Goal: Task Accomplishment & Management: Manage account settings

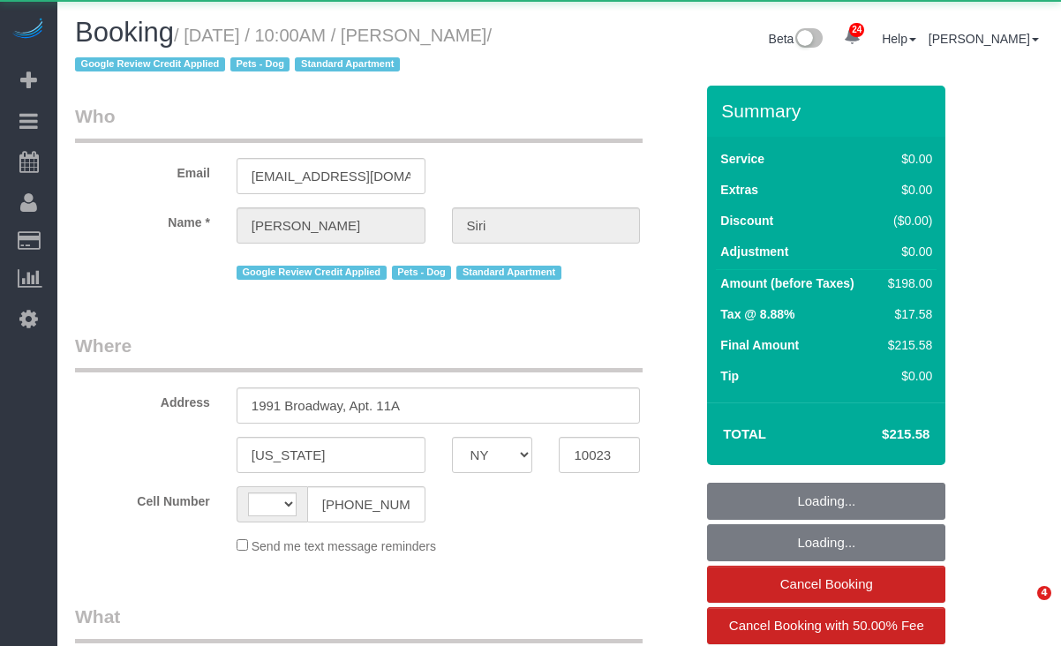
select select "NY"
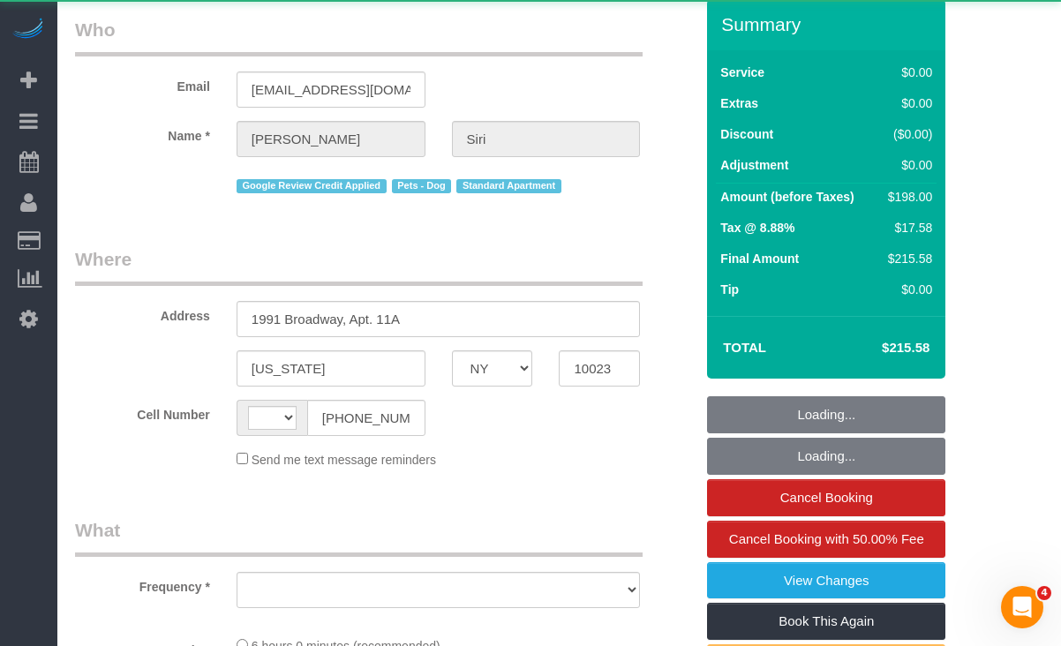
select select "string:[GEOGRAPHIC_DATA]"
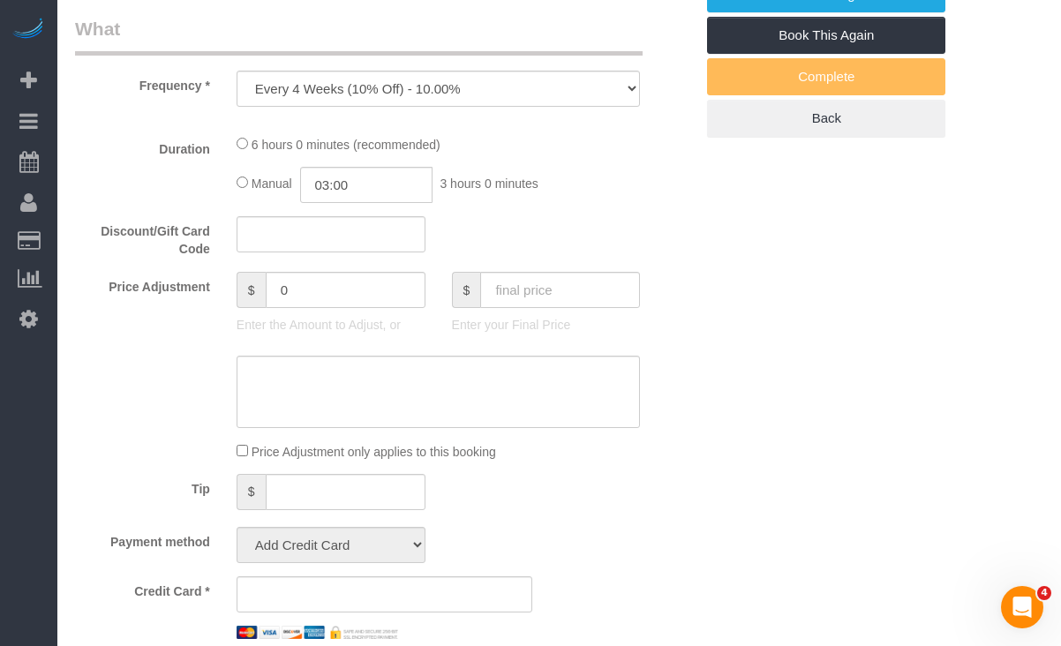
select select "object:834"
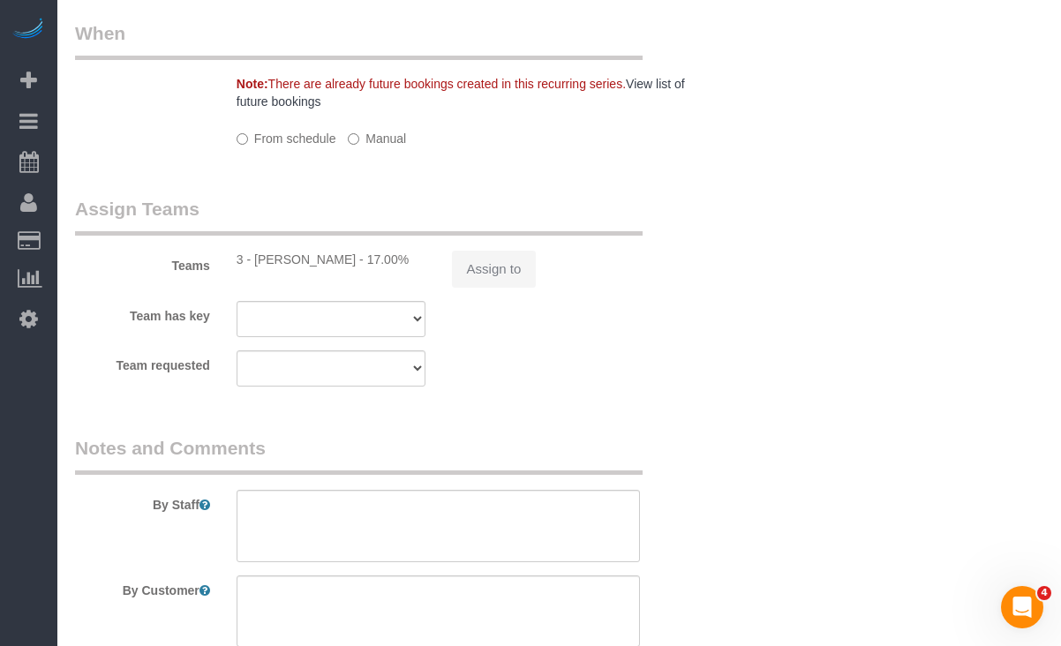
select select "2"
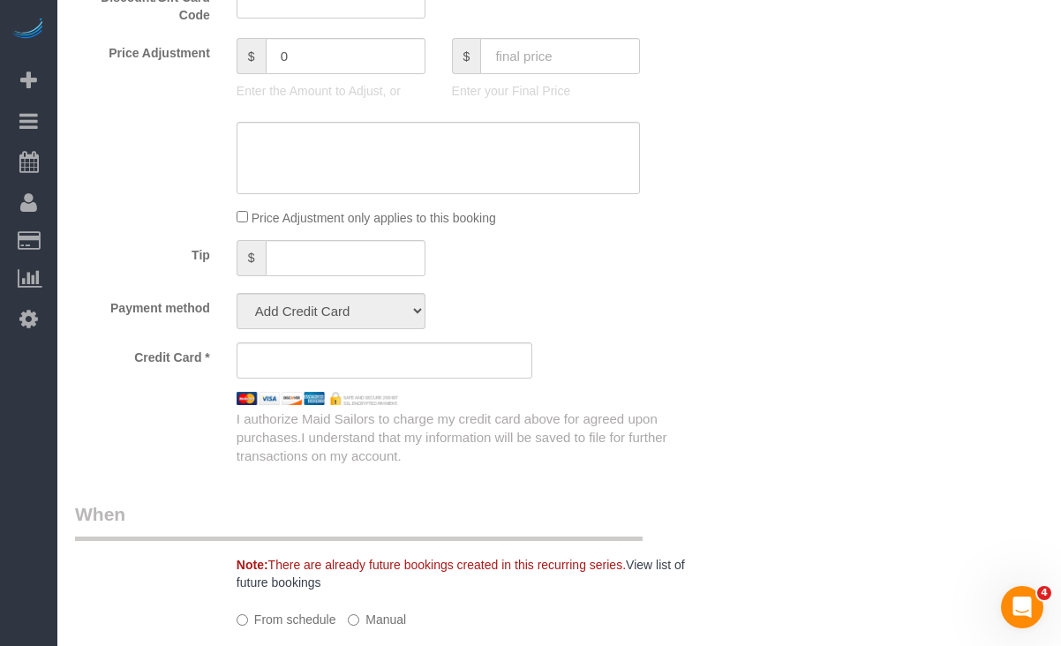
select select "string:stripe-pm_1R48No4VGloSiKo7XNuL8WAw"
select select "number:59"
select select "number:73"
select select "number:13"
select select "number:5"
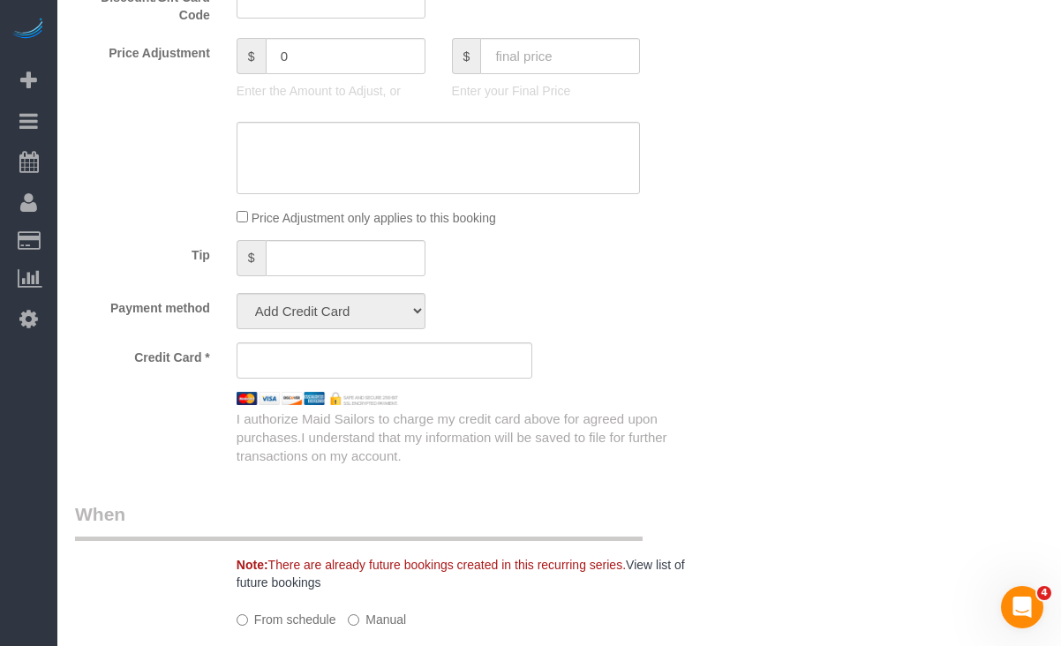
select select "2"
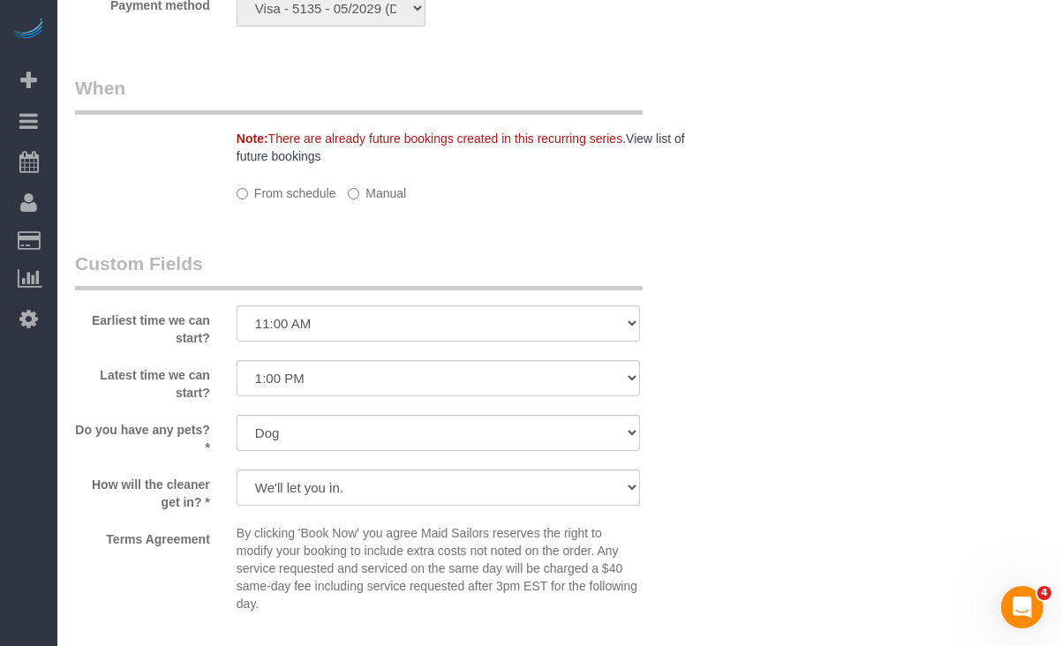
scroll to position [1738, 0]
select select "spot1"
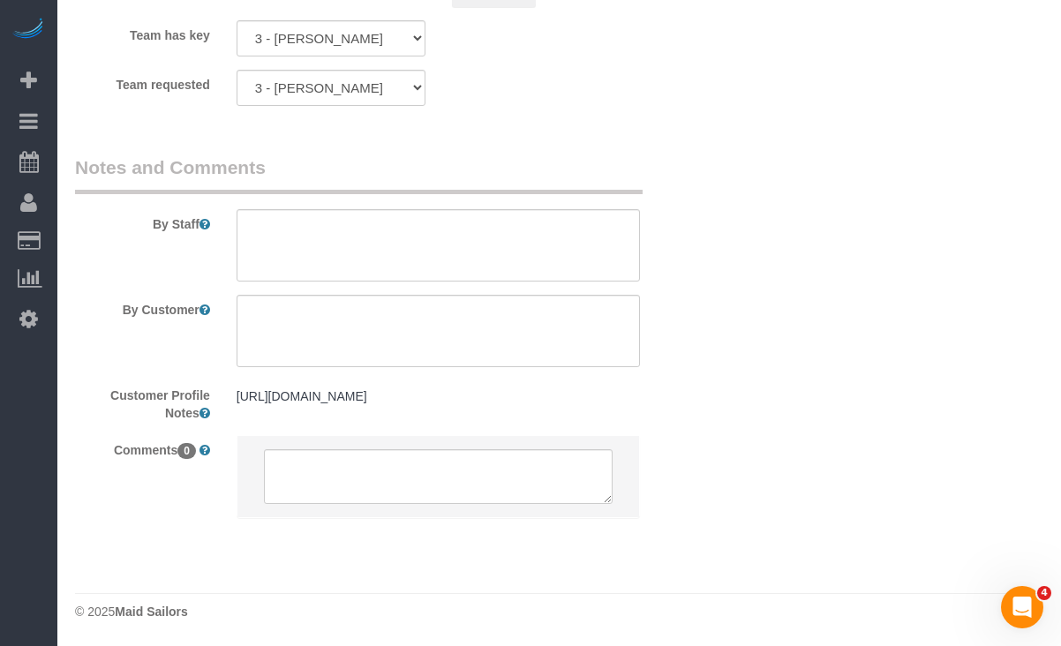
scroll to position [2587, 0]
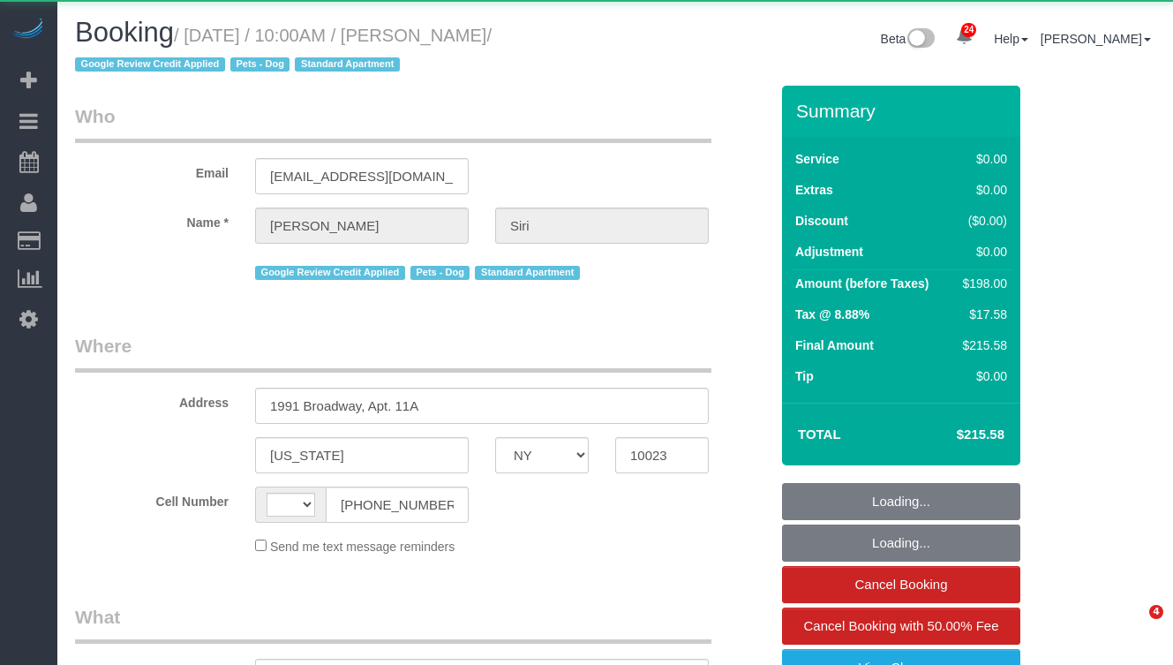
select select "NY"
click at [460, 35] on small "/ [DATE] / 10:00AM / [PERSON_NAME] / Google Review Credit Applied Pets - Dog St…" at bounding box center [283, 50] width 417 height 49
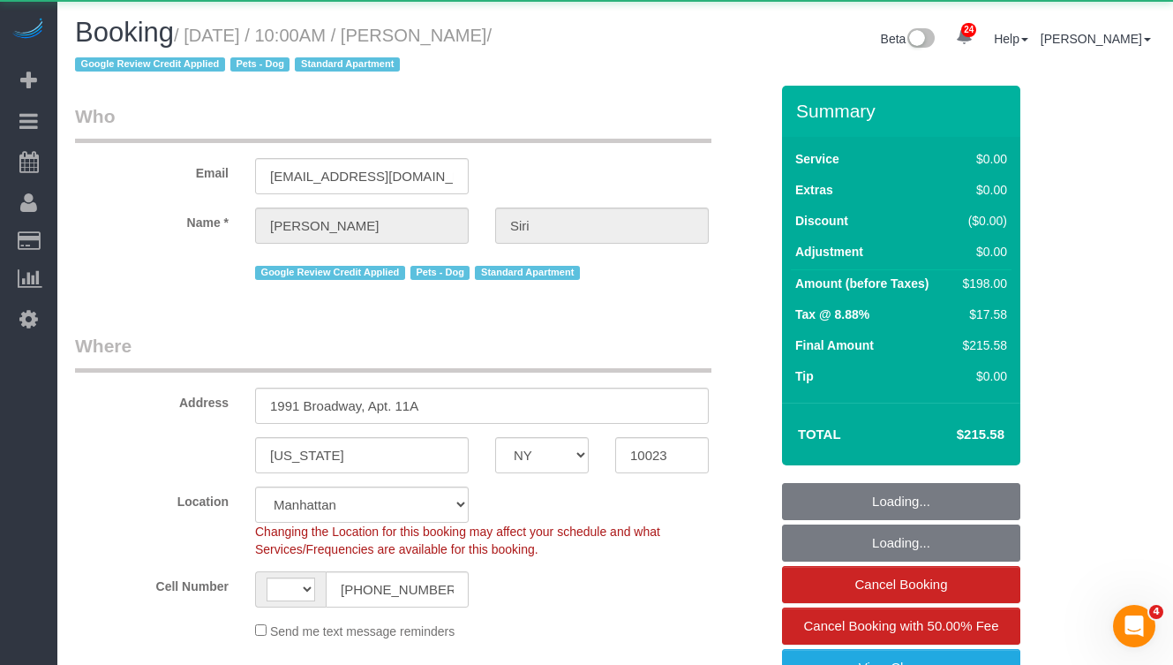
select select "object:588"
select select "spot1"
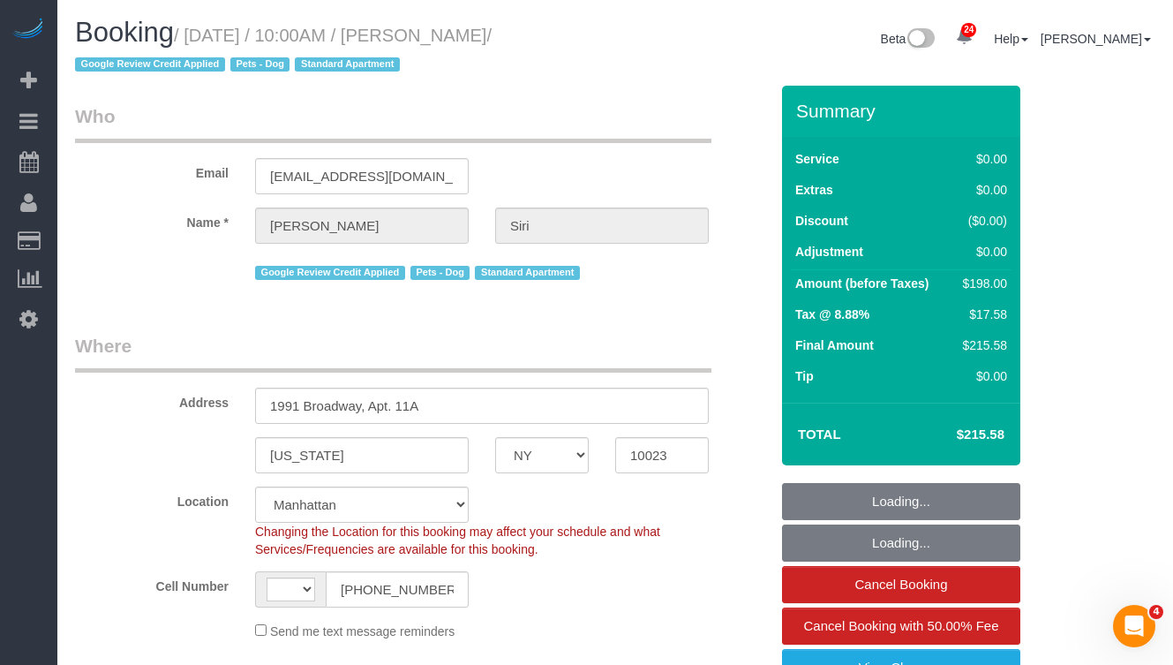
select select "string:[GEOGRAPHIC_DATA]"
select select "string:stripe-pm_1R48No4VGloSiKo7XNuL8WAw"
select select "number:59"
select select "number:73"
select select "number:13"
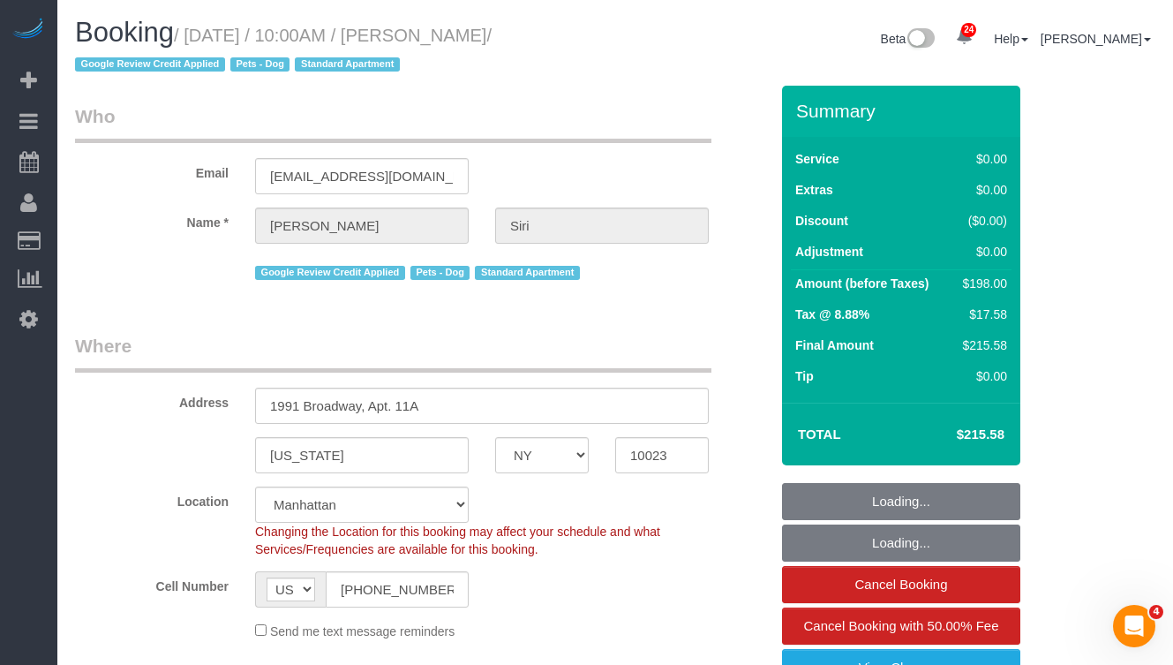
select select "number:5"
select select "2"
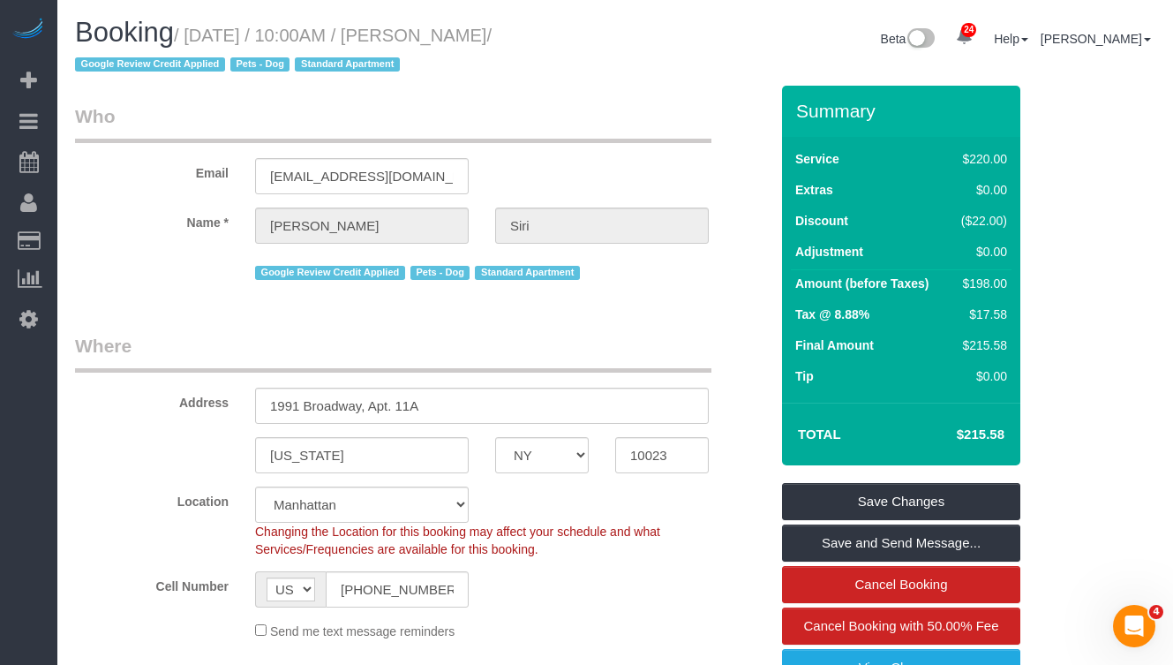
click at [492, 43] on small "/ September 22, 2025 / 10:00AM / Simona Siri / Google Review Credit Applied Pet…" at bounding box center [283, 50] width 417 height 49
drag, startPoint x: 555, startPoint y: 36, endPoint x: 1137, endPoint y: 265, distance: 626.0
click at [200, 41] on small "/ September 22, 2025 / 10:00AM / Simona Siri / Google Review Credit Applied Pet…" at bounding box center [283, 50] width 417 height 49
copy small "September 22, 2025 / 10:00AM / Simona Siri"
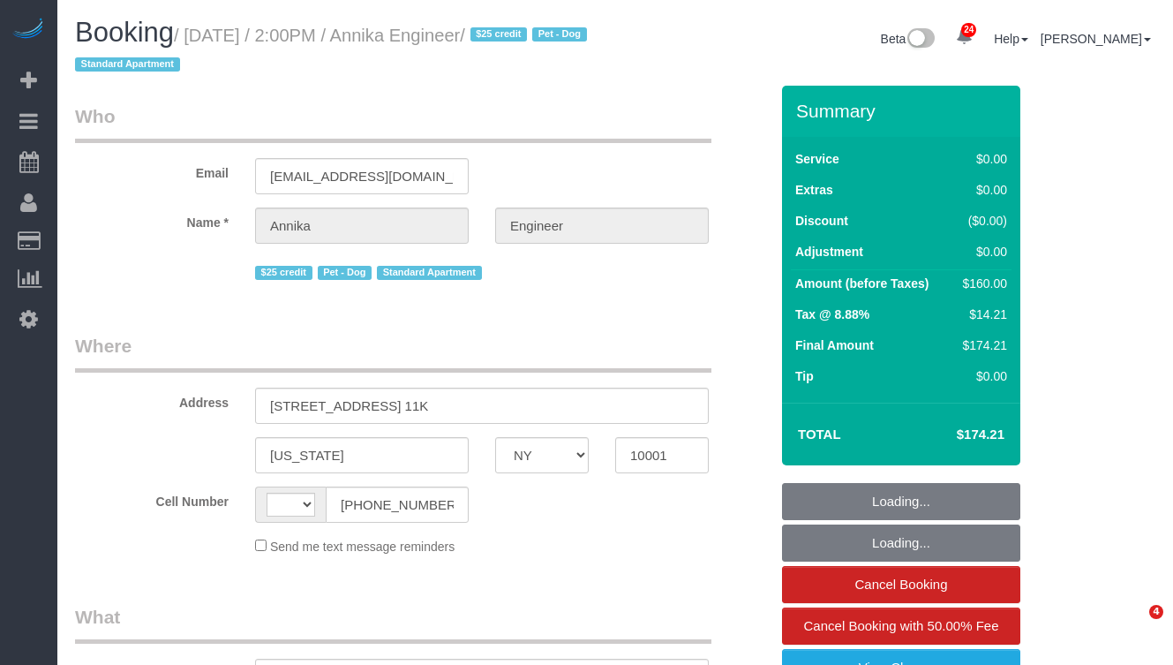
select select "NY"
select select "string:stripe-pm_1S9AVr4VGloSiKo7xhoanRqz"
select select "number:89"
select select "number:90"
select select "number:13"
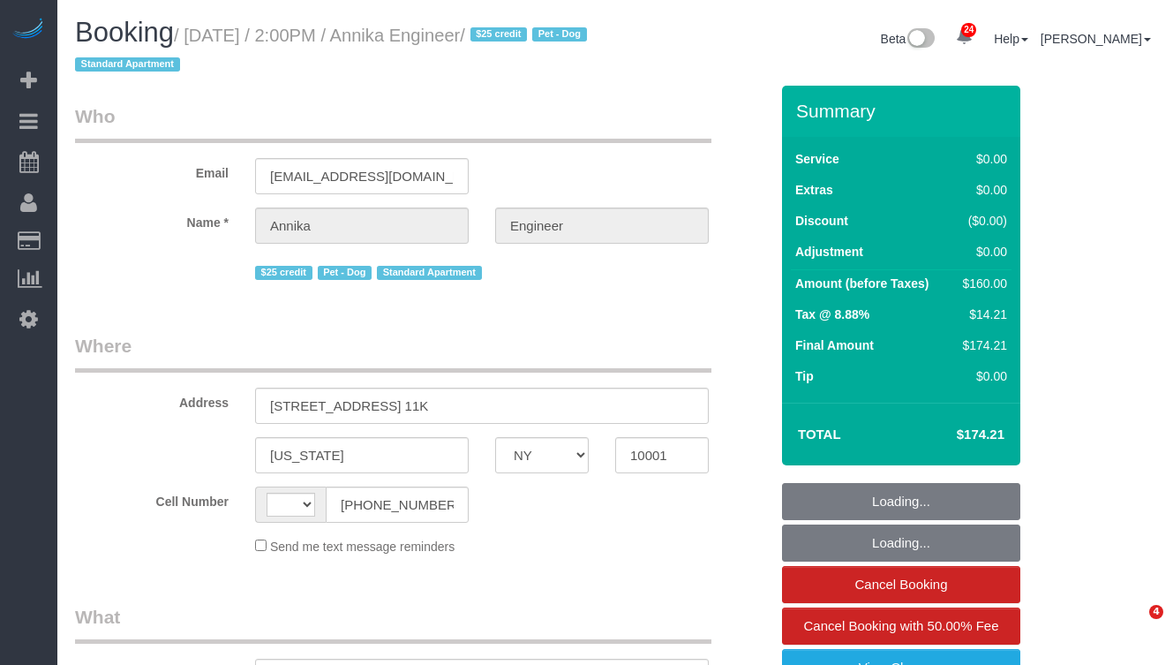
select select "number:5"
select select "object:979"
select select "string:US"
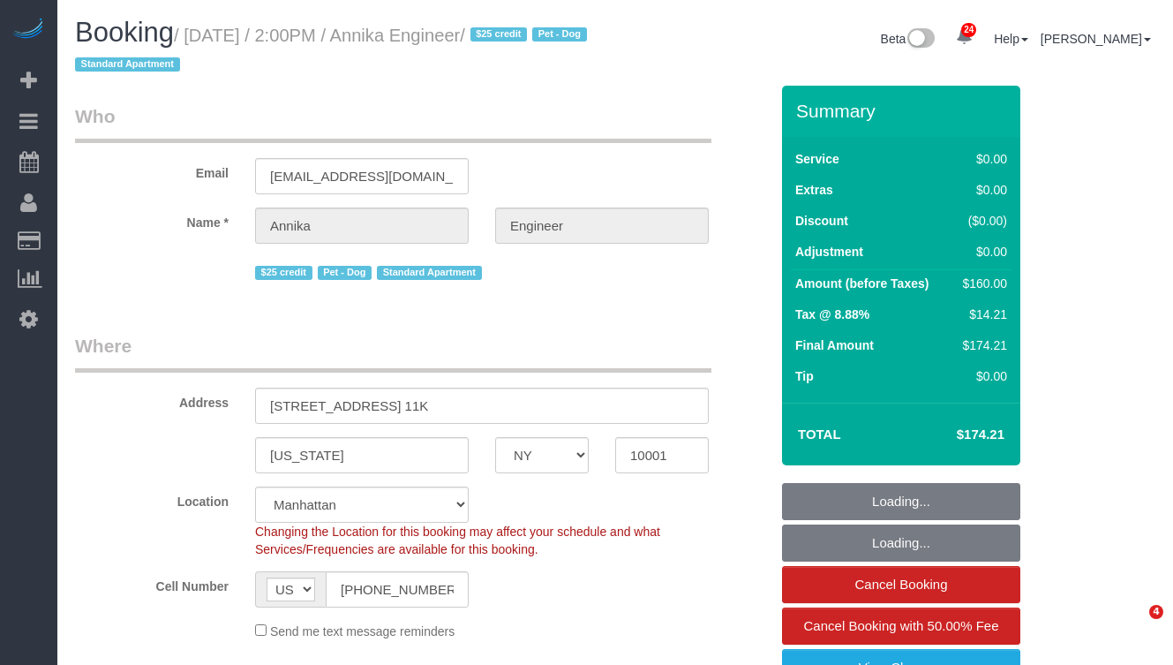
select select "spot1"
select select "1"
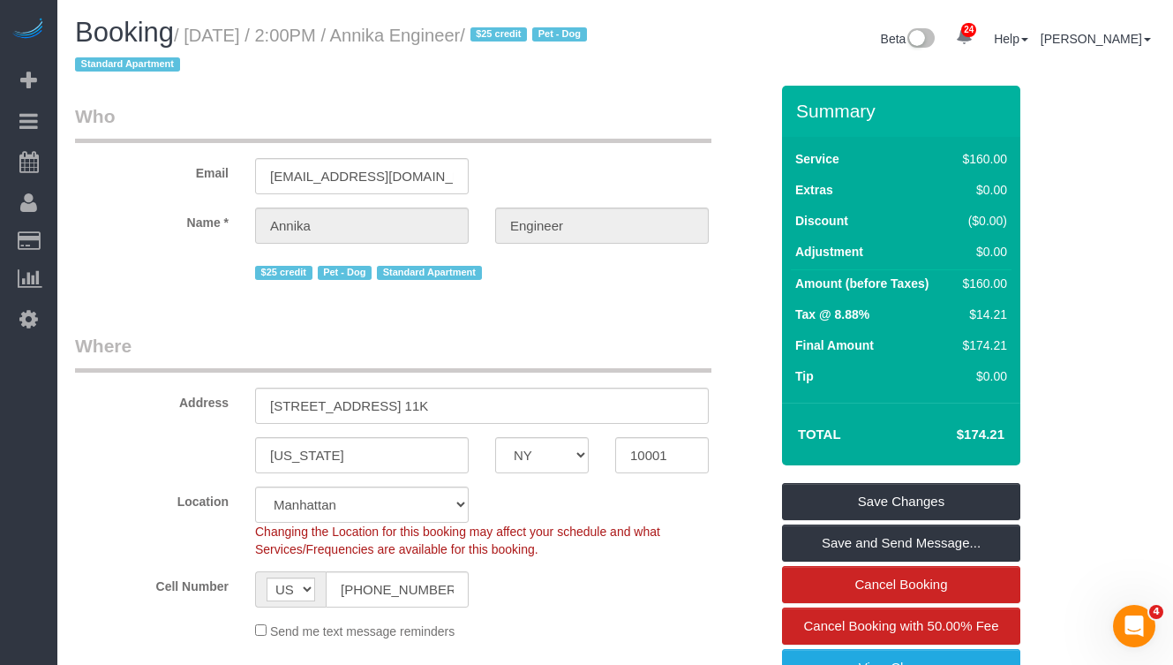
drag, startPoint x: 455, startPoint y: 41, endPoint x: 210, endPoint y: 34, distance: 244.7
click at [210, 34] on small "/ September 22, 2025 / 2:00PM / Annika Engineer / $25 credit Pet - Dog Standard…" at bounding box center [333, 50] width 517 height 49
click at [469, 39] on small "/ September 22, 2025 / 2:00PM / Annika Engineer / $25 credit Pet - Dog Standard…" at bounding box center [333, 50] width 517 height 49
drag, startPoint x: 577, startPoint y: 34, endPoint x: 456, endPoint y: 27, distance: 120.3
click at [207, 38] on small "/ September 22, 2025 / 2:00PM / Annika Engineer / $25 credit Pet - Dog Standard…" at bounding box center [333, 50] width 517 height 49
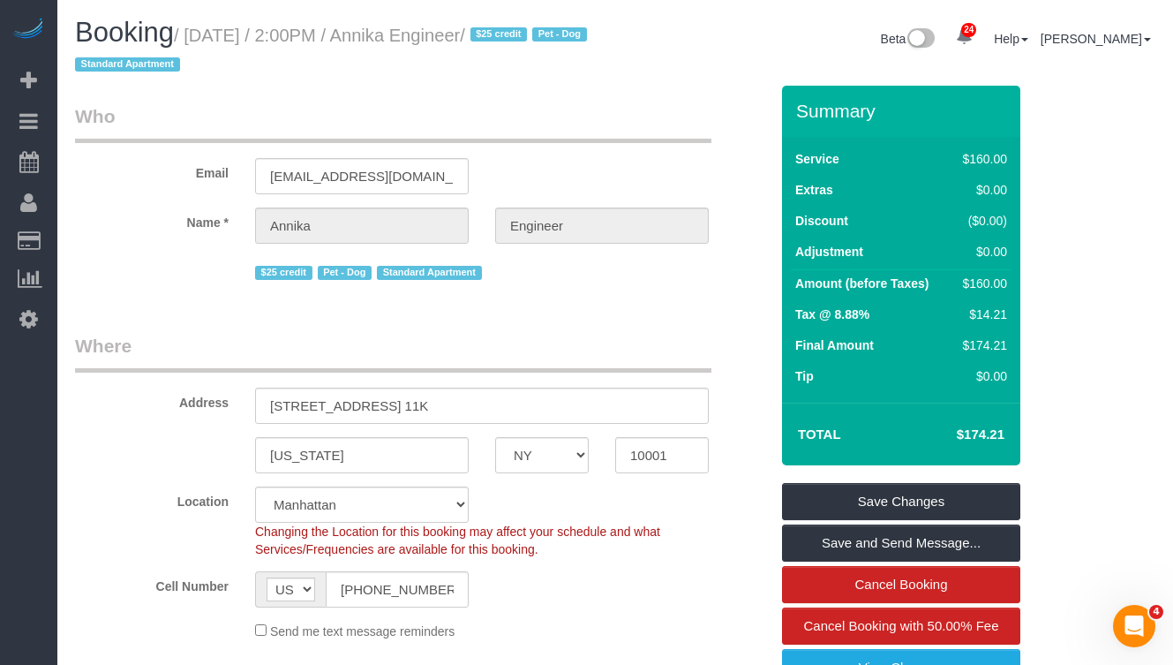
click at [552, 38] on small "/ September 22, 2025 / 2:00PM / Annika Engineer / $25 credit Pet - Dog Standard…" at bounding box center [333, 50] width 517 height 49
drag, startPoint x: 585, startPoint y: 35, endPoint x: 989, endPoint y: 50, distance: 404.7
click at [450, 36] on small "/ September 22, 2025 / 2:00PM / Annika Engineer / $25 credit Pet - Dog Standard…" at bounding box center [333, 50] width 517 height 49
copy small "Annika Engineer"
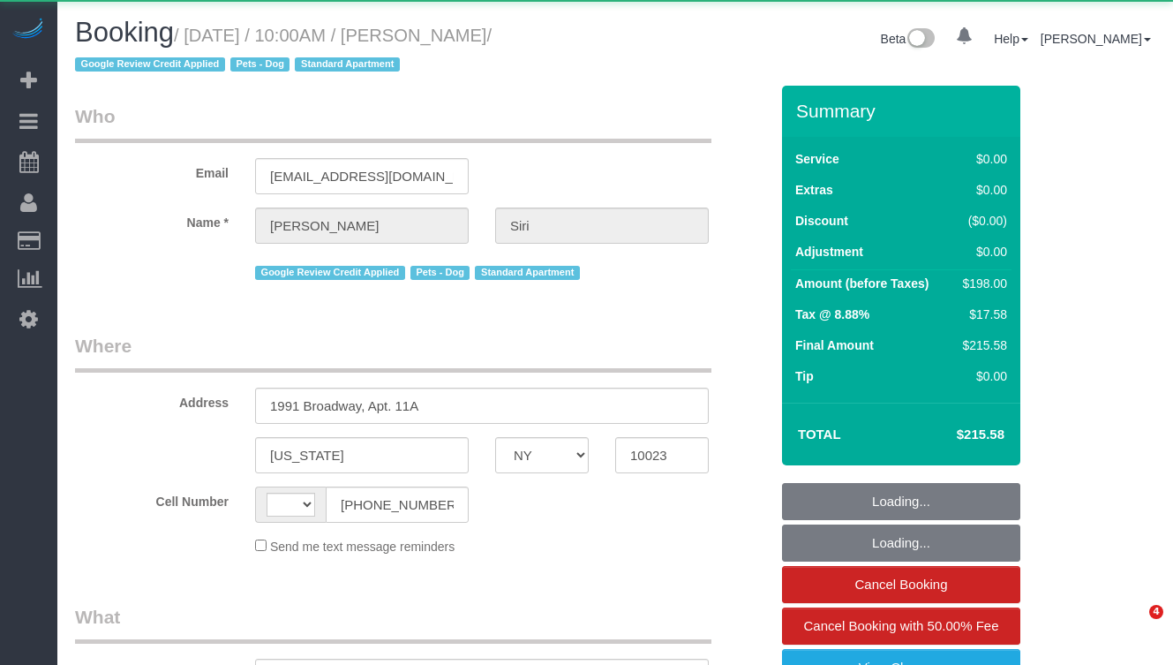
select select "NY"
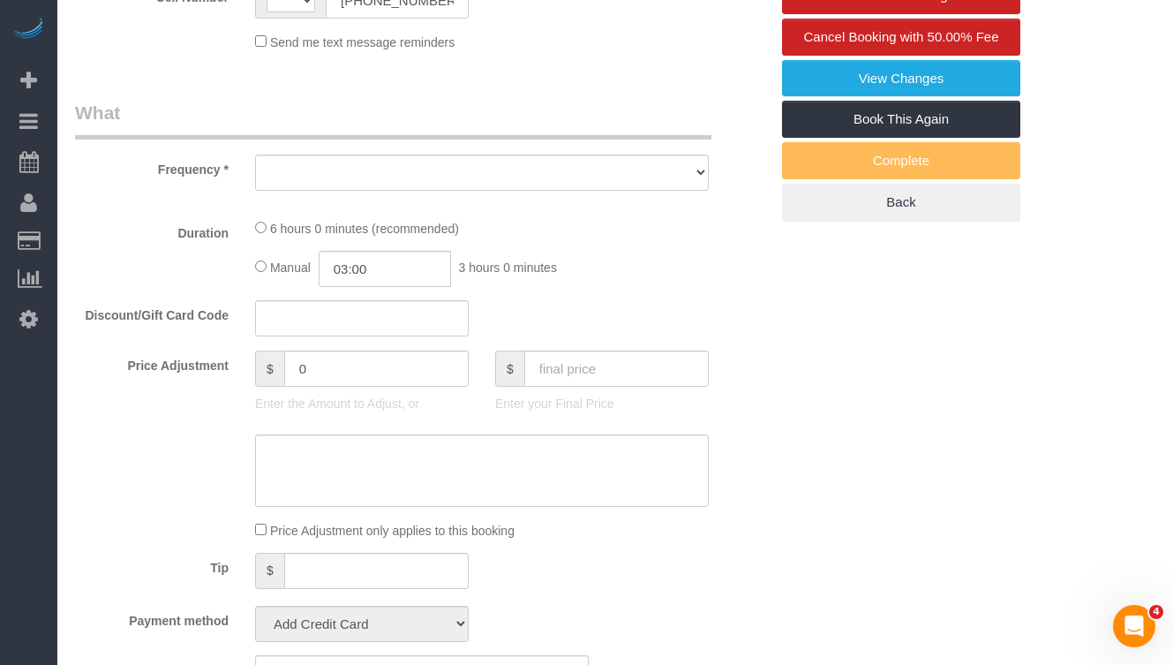
select select "object:579"
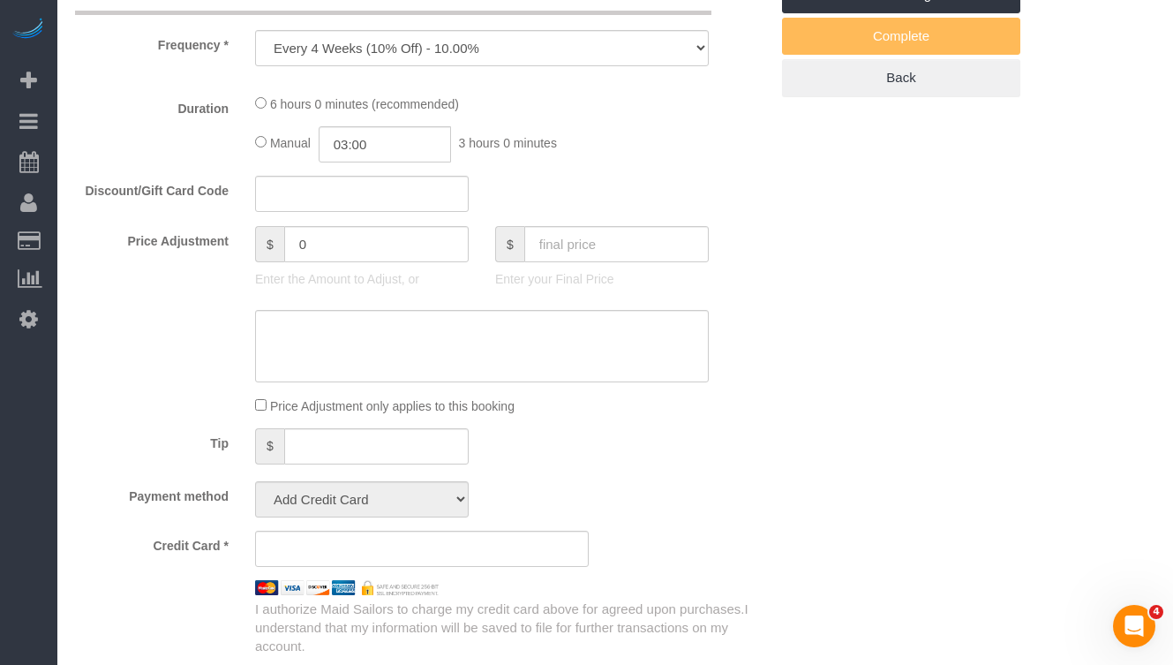
select select "string:stripe-pm_1R48No4VGloSiKo7XNuL8WAw"
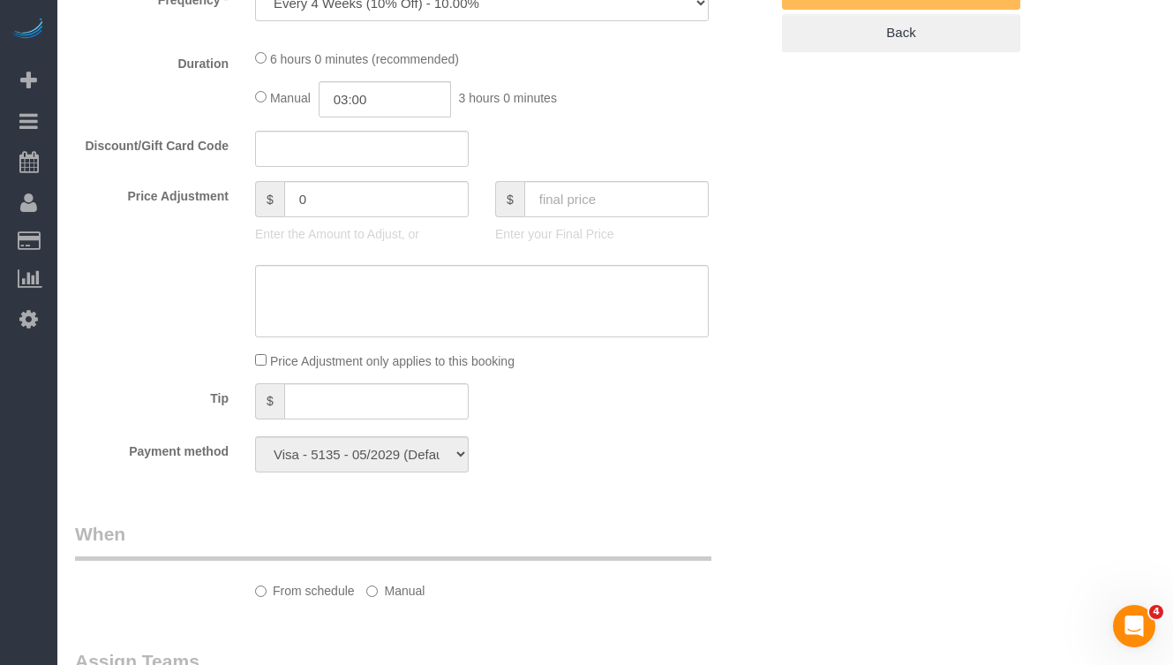
select select "2"
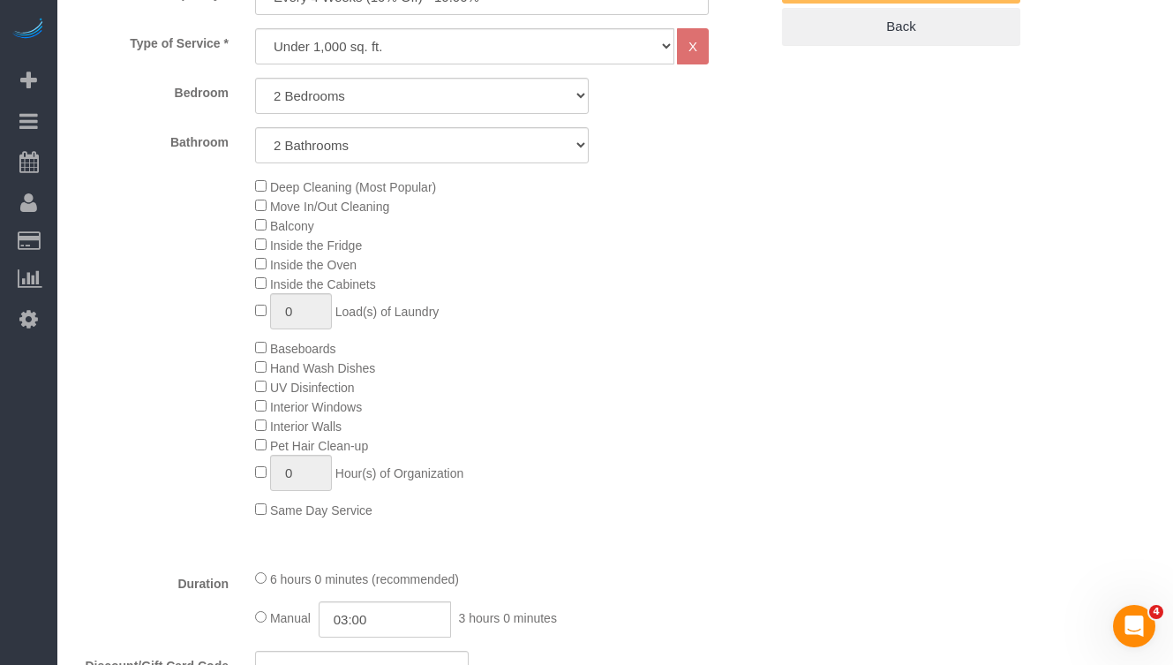
select select "spot1"
select select "number:59"
select select "number:73"
select select "number:13"
select select "number:5"
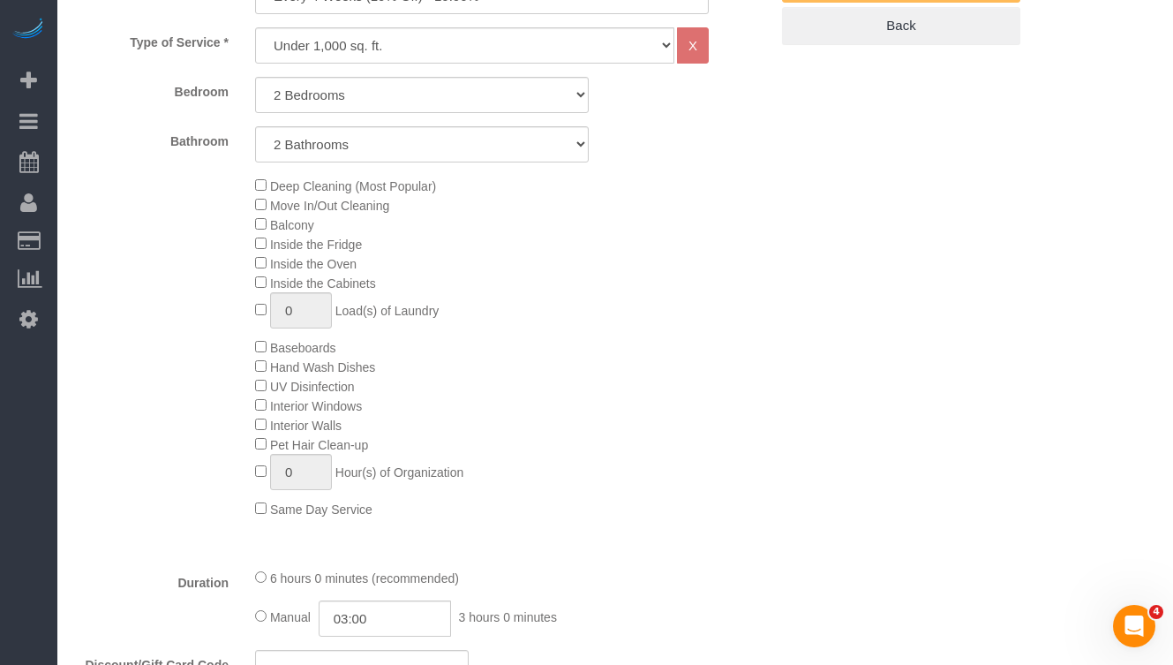
select select "2"
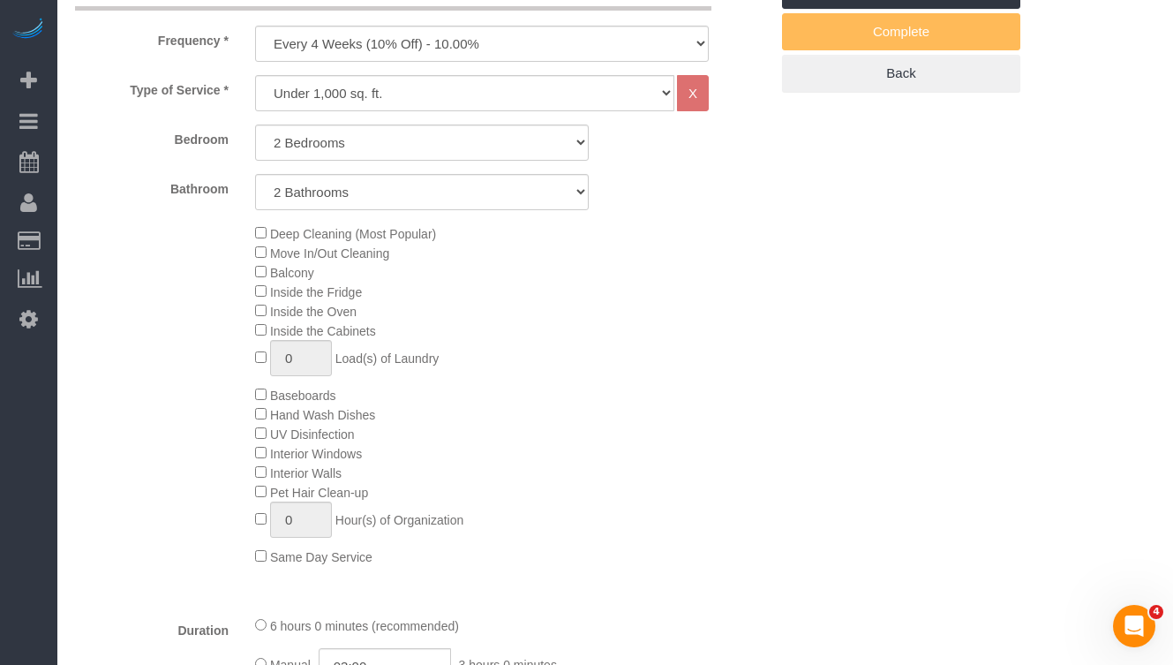
select select "string:[GEOGRAPHIC_DATA]"
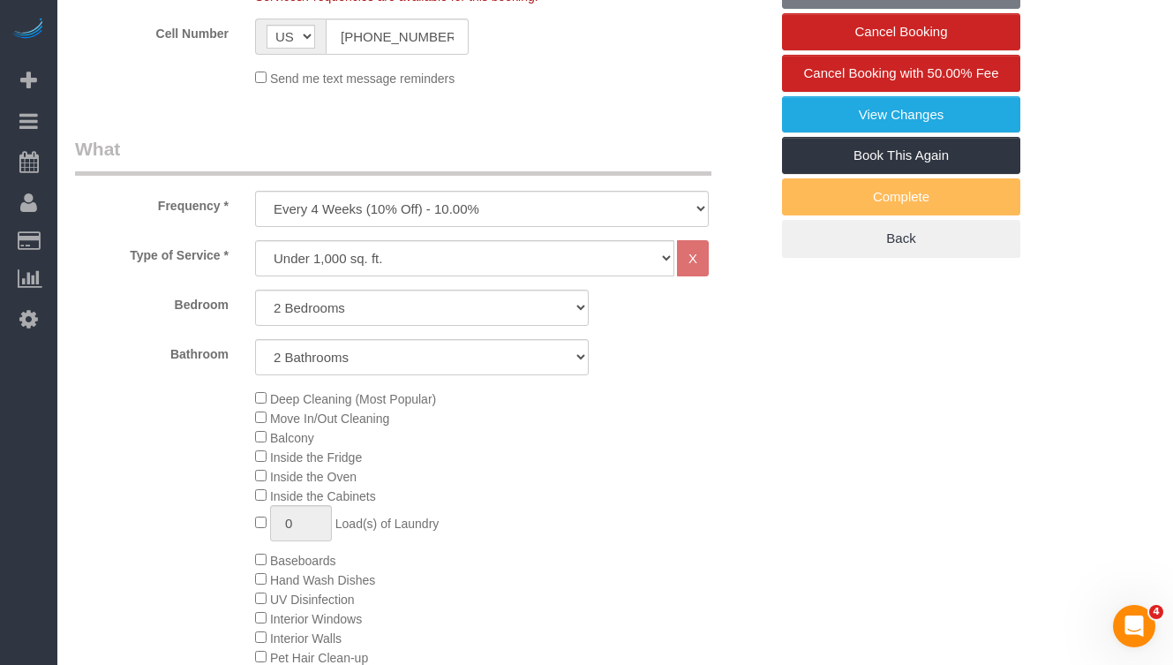
select select "object:1575"
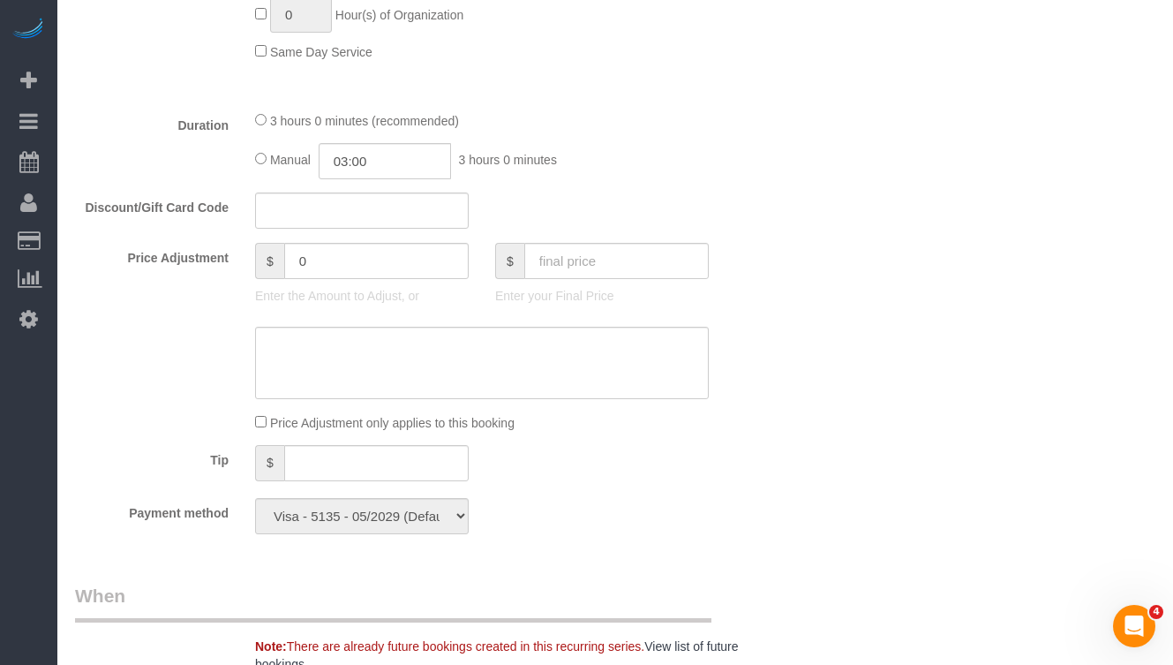
scroll to position [1229, 0]
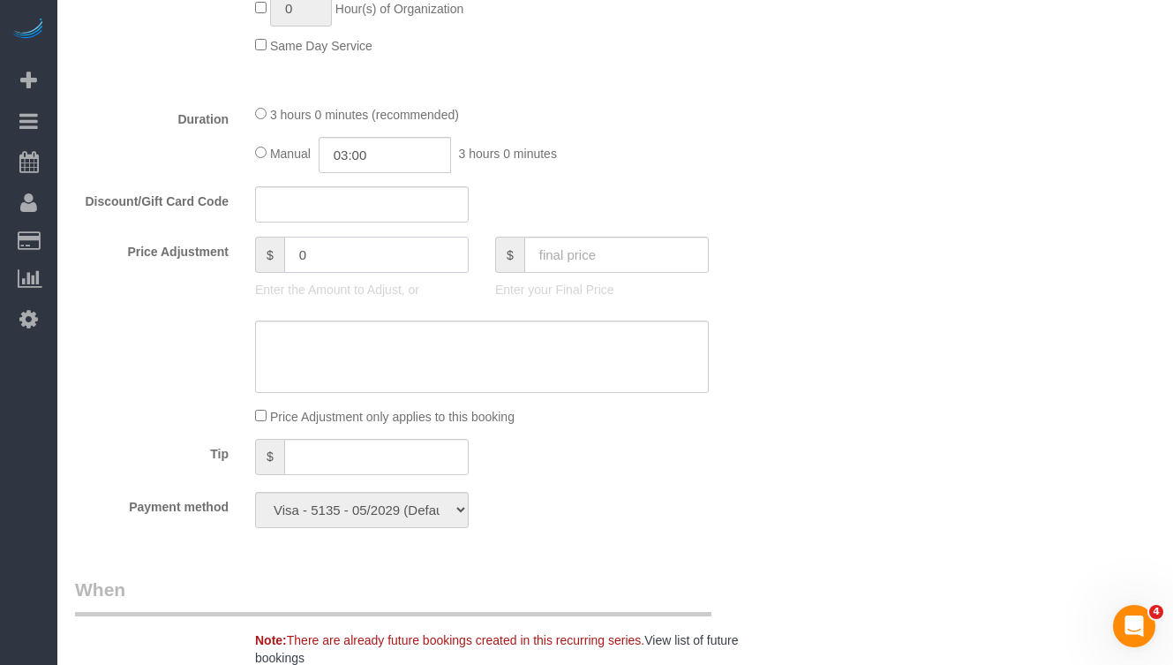
drag, startPoint x: 340, startPoint y: 259, endPoint x: 276, endPoint y: 251, distance: 64.1
click at [276, 251] on div "$ 0" at bounding box center [362, 255] width 214 height 36
type input "40"
click at [291, 329] on textarea at bounding box center [482, 357] width 454 height 72
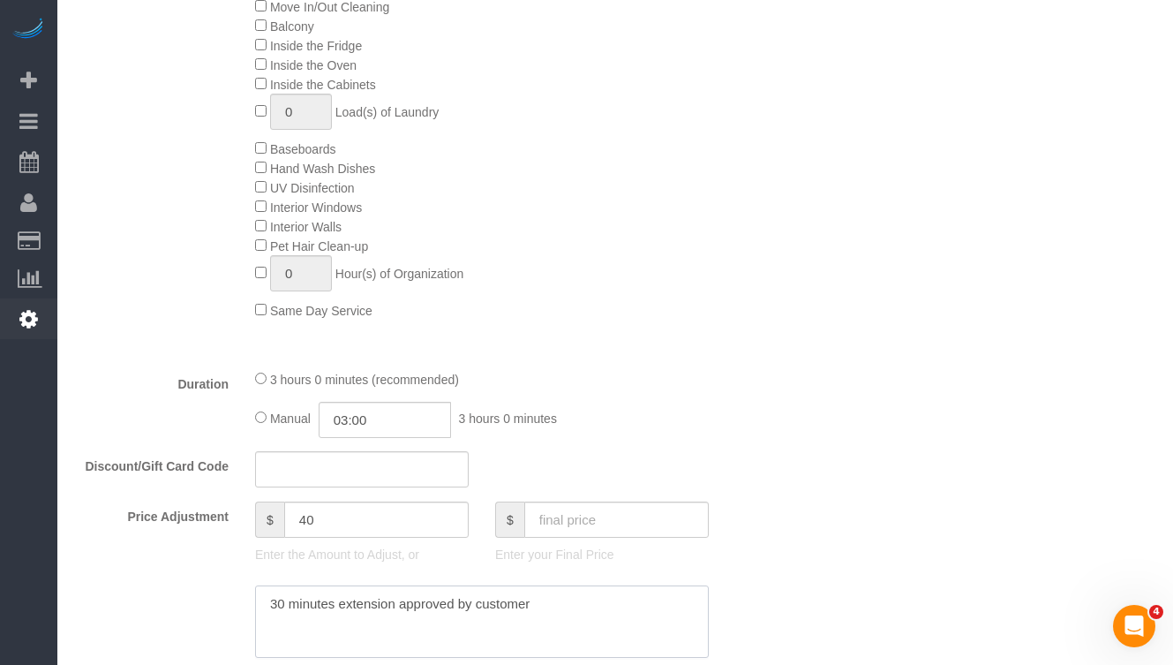
scroll to position [983, 0]
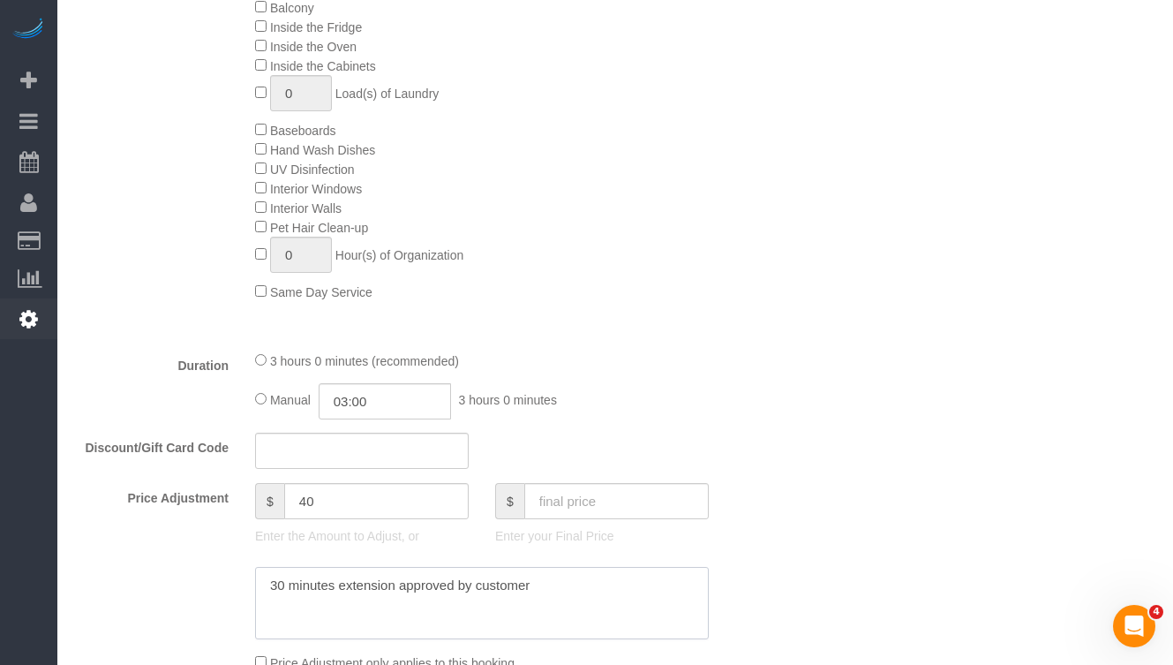
type textarea "30 minutes extension approved by customer"
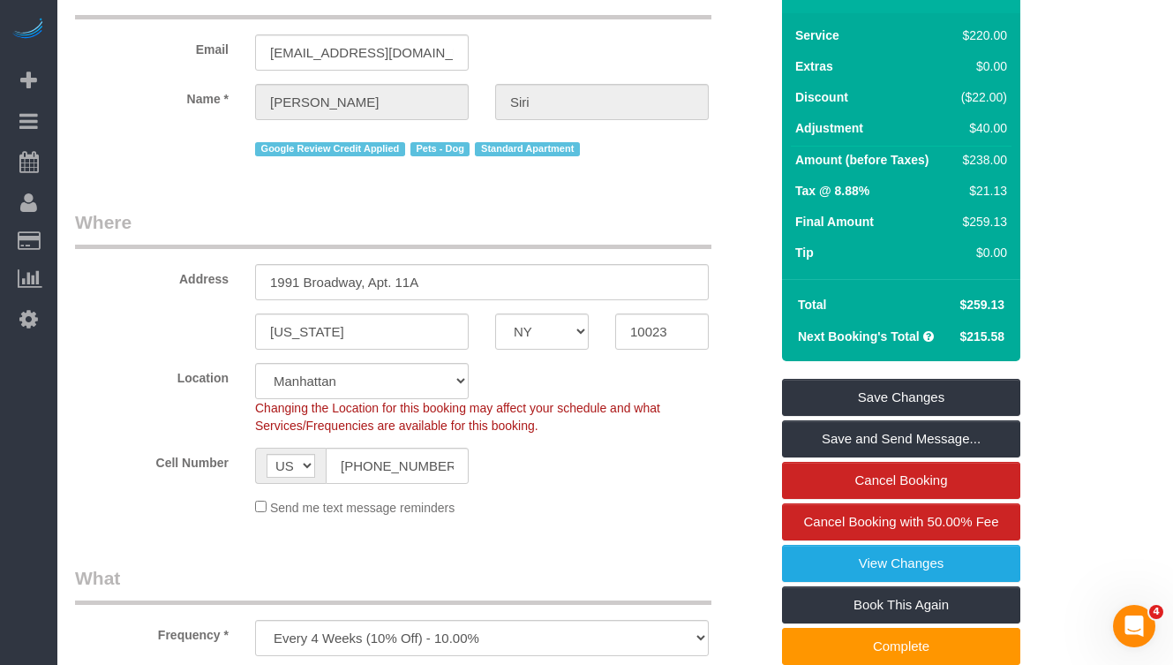
scroll to position [145, 0]
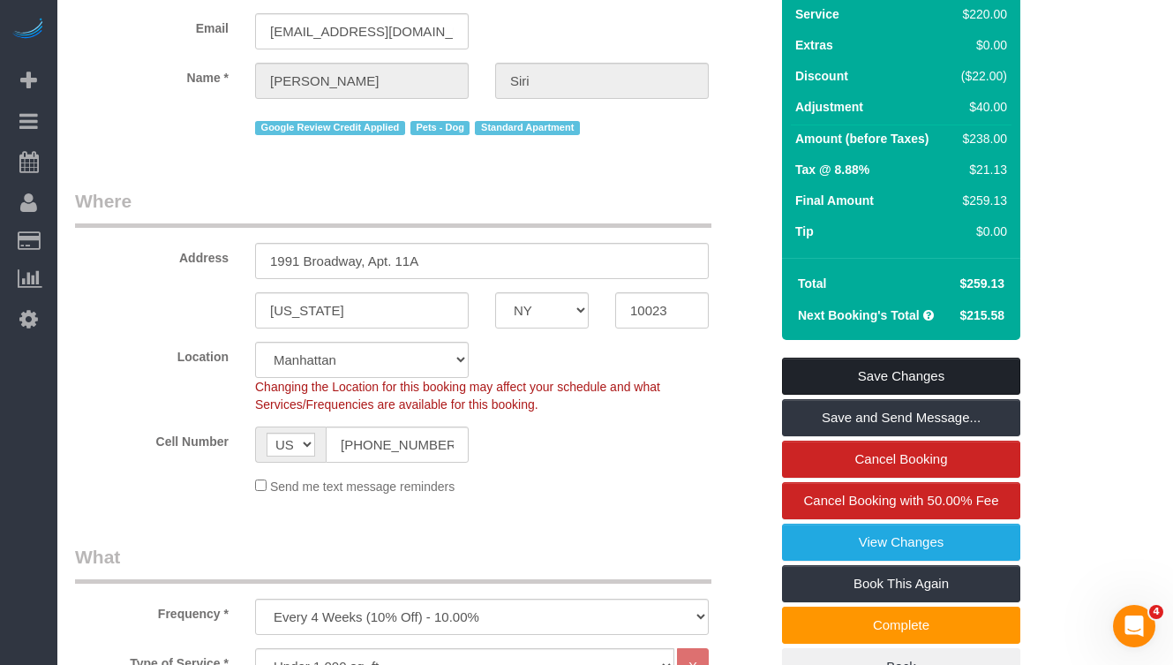
click at [784, 373] on link "Save Changes" at bounding box center [901, 376] width 238 height 37
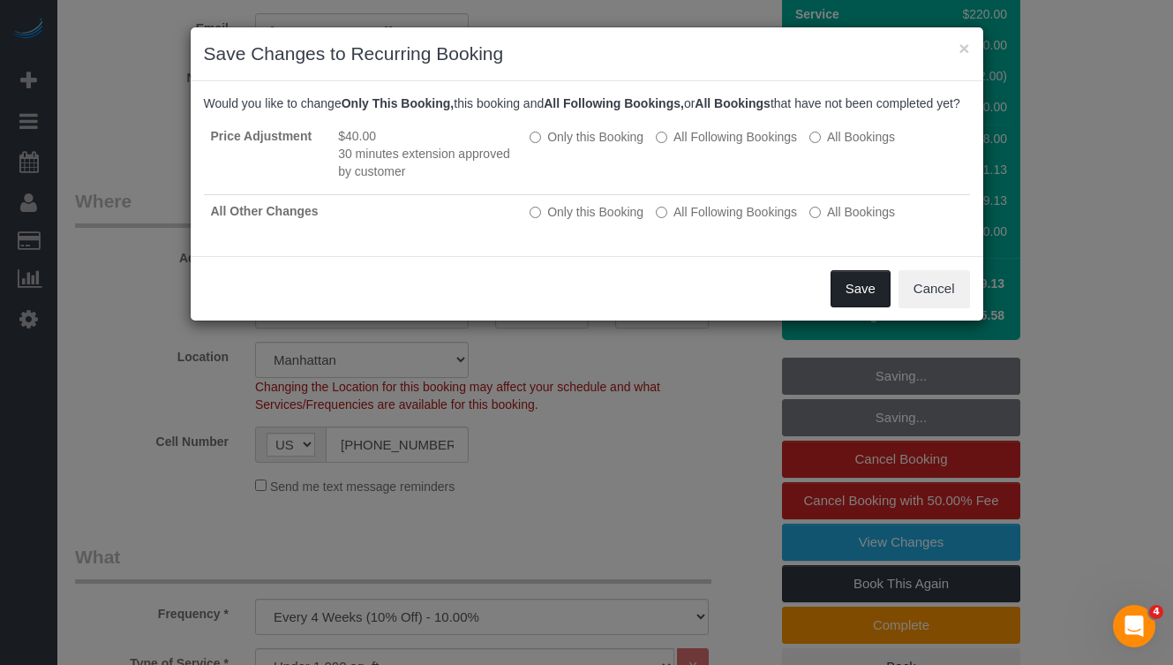
click at [859, 301] on button "Save" at bounding box center [861, 288] width 60 height 37
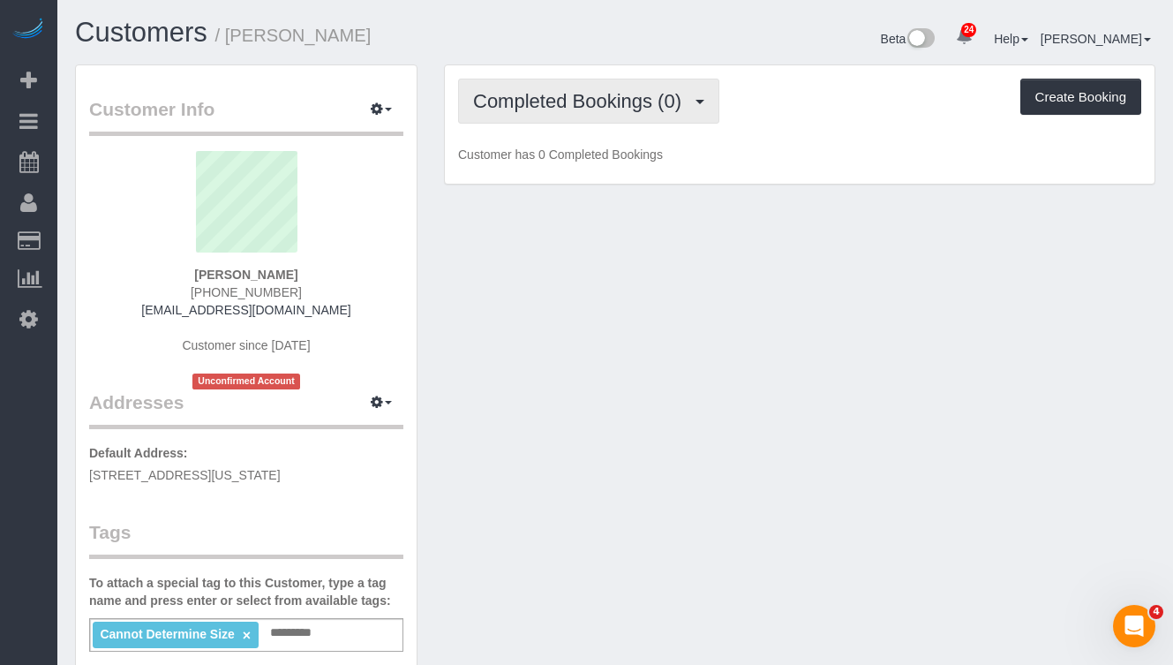
click at [585, 106] on span "Completed Bookings (0)" at bounding box center [581, 101] width 217 height 22
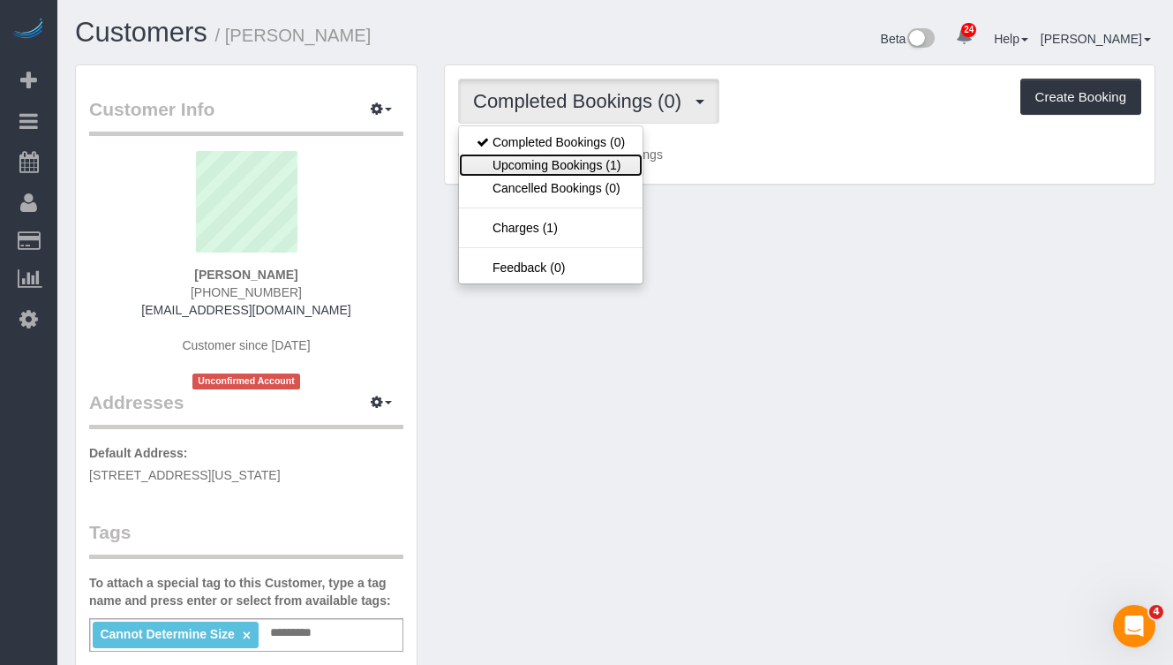
click at [579, 167] on link "Upcoming Bookings (1)" at bounding box center [551, 165] width 184 height 23
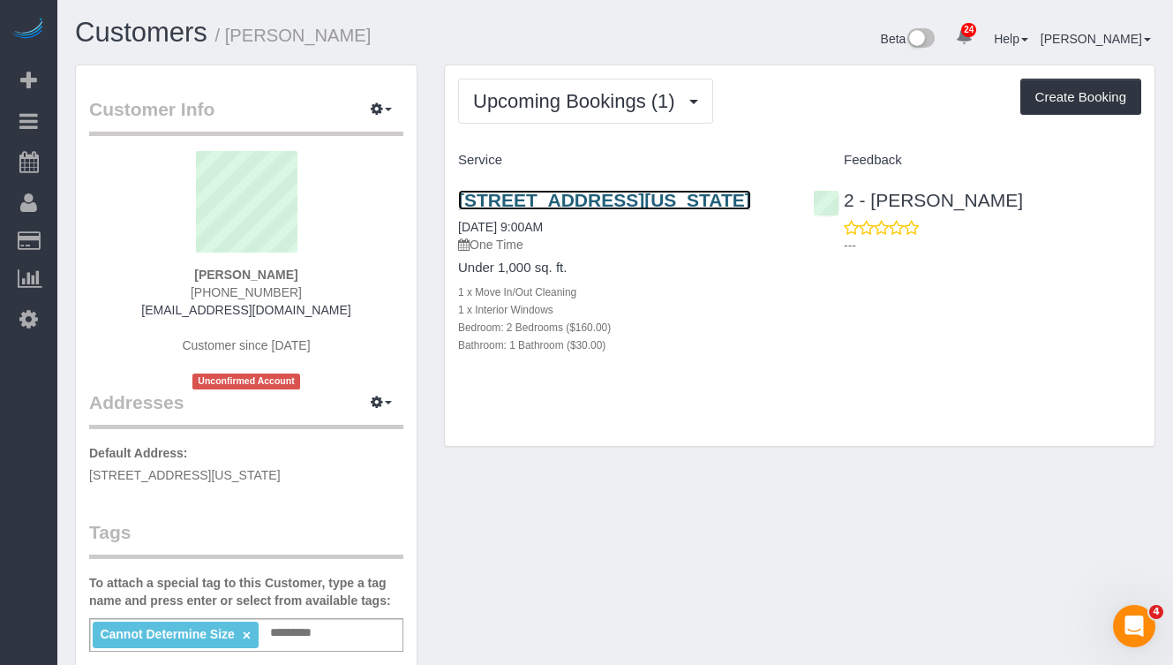
click at [543, 210] on link "[STREET_ADDRESS][US_STATE]" at bounding box center [604, 200] width 293 height 20
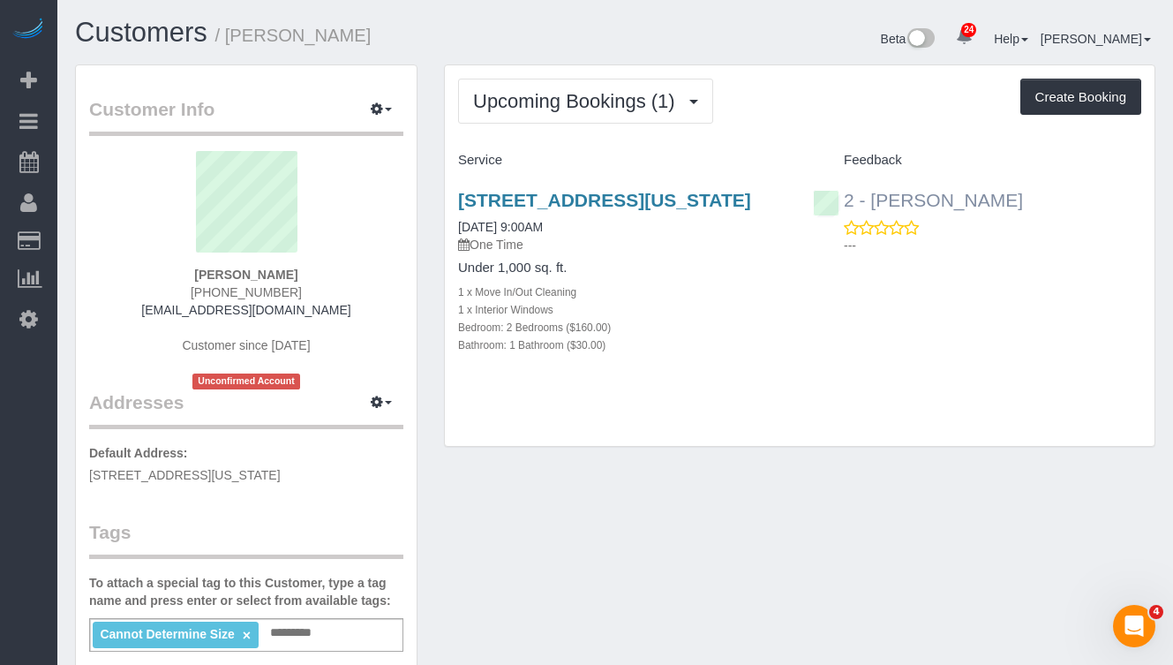
drag, startPoint x: 1009, startPoint y: 202, endPoint x: 870, endPoint y: 203, distance: 139.5
click at [870, 203] on div "2 - Maria Puetate ---" at bounding box center [977, 218] width 355 height 87
copy link "Maria Puetate"
click at [682, 243] on div "610 East 11th Street, Apt #4b, New York, NY 10009 09/23/2025 9:00AM One Time" at bounding box center [622, 222] width 328 height 64
drag, startPoint x: 650, startPoint y: 227, endPoint x: 479, endPoint y: 208, distance: 171.4
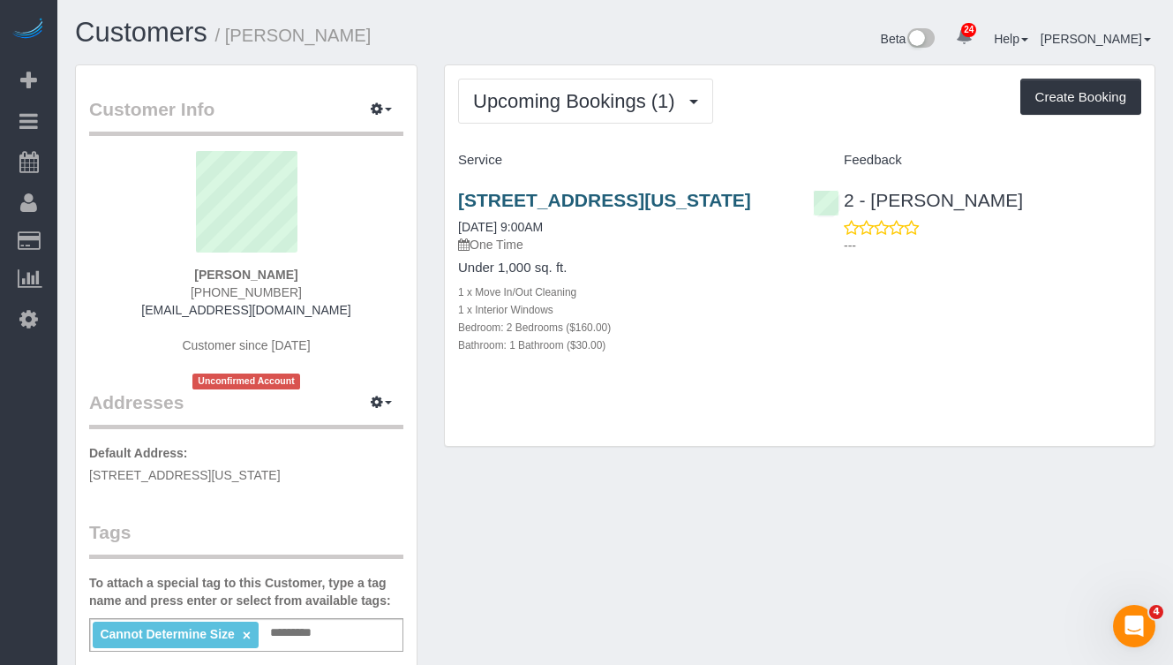
click at [458, 205] on h3 "610 East 11th Street, Apt #4b, New York, NY 10009" at bounding box center [622, 200] width 328 height 20
copy link "610 East 11th Street, Apt #4b, New York, NY 10009"
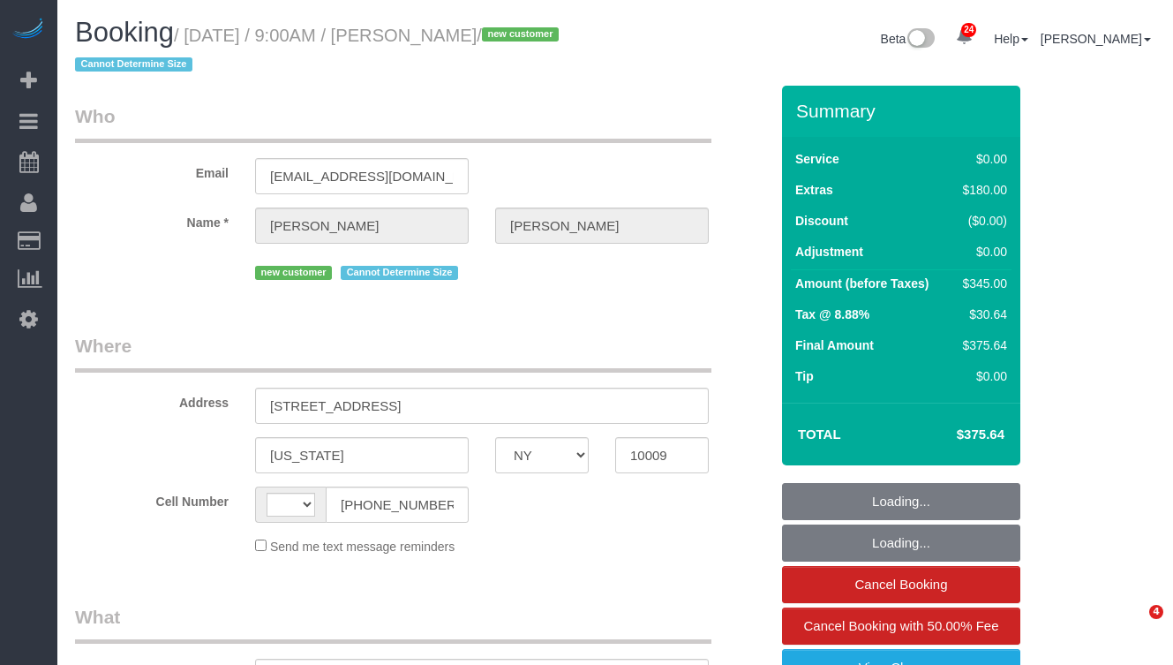
select select "NY"
select select "object:1074"
select select "string:[GEOGRAPHIC_DATA]"
select select "string:stripe-pm_1S9Aal4VGloSiKo7Oi6t8wUH"
select select "2"
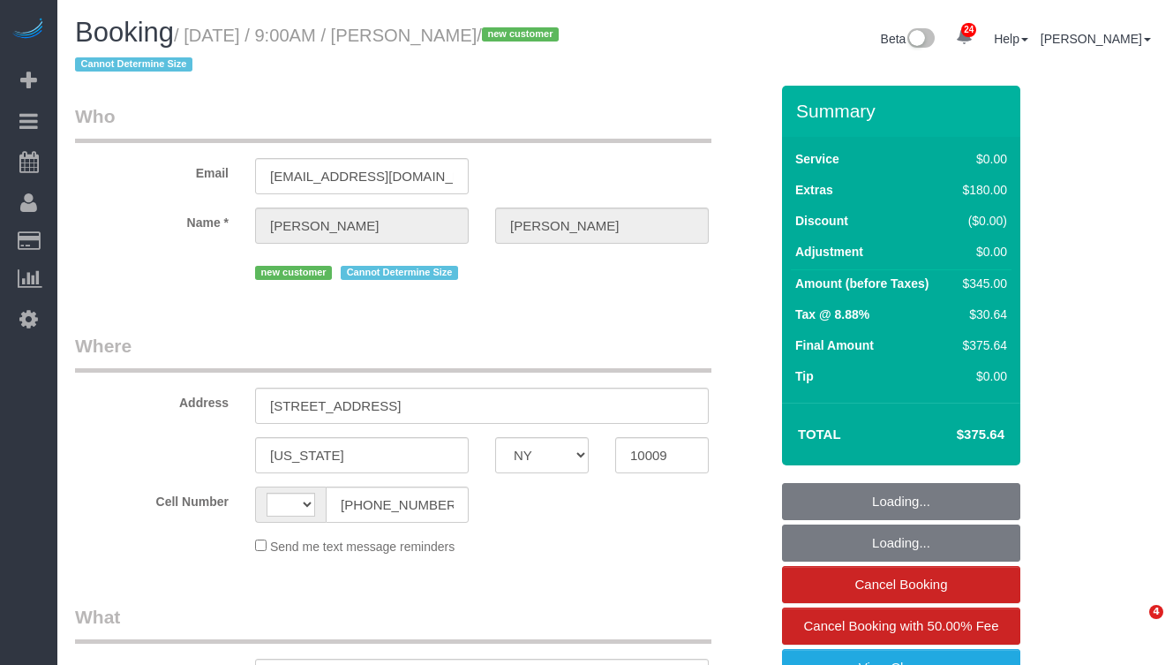
select select "number:57"
select select "number:72"
select select "number:15"
select select "number:5"
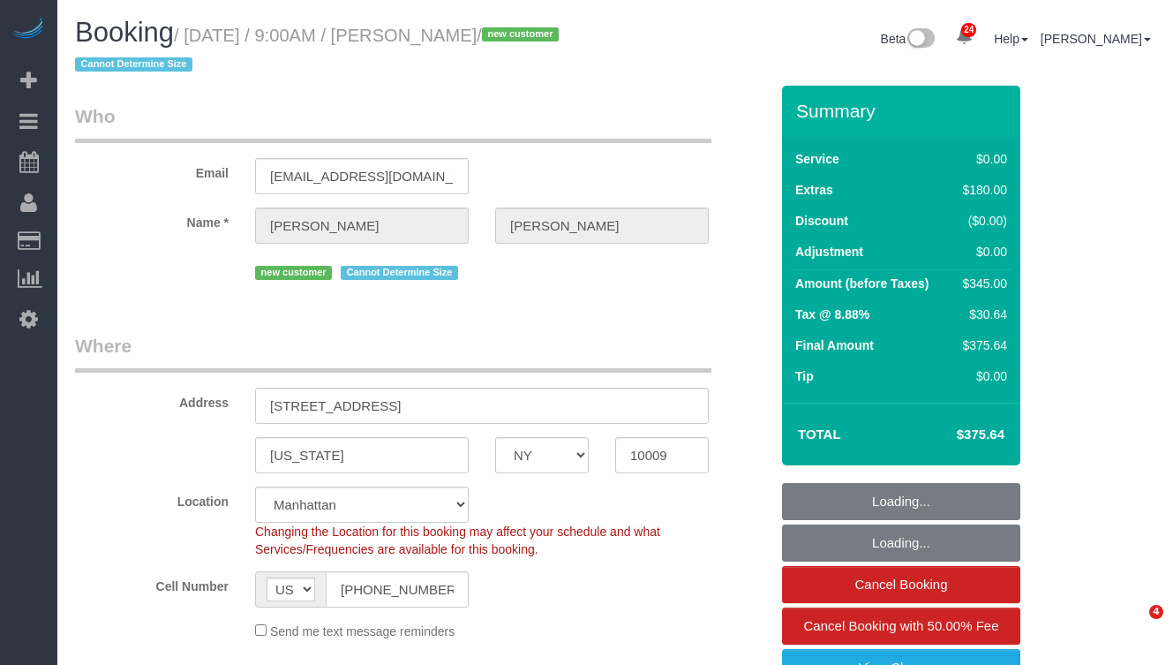
select select "spot1"
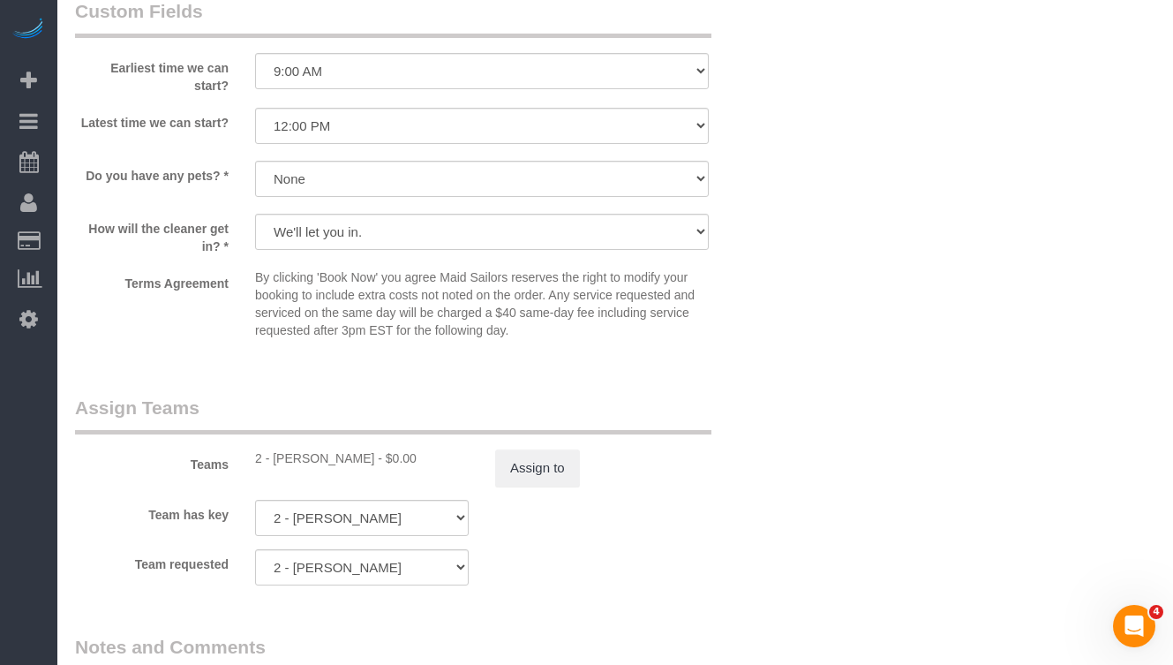
scroll to position [1992, 0]
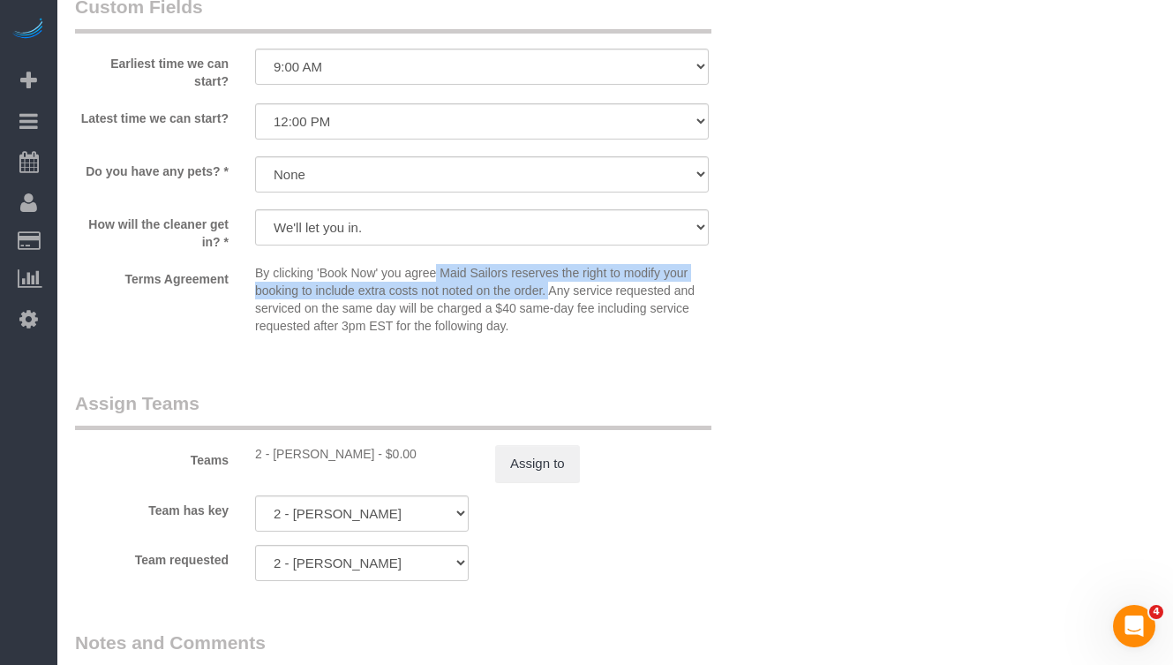
drag, startPoint x: 442, startPoint y: 270, endPoint x: 558, endPoint y: 289, distance: 117.1
click at [558, 289] on p "By clicking 'Book Now' you agree Maid Sailors reserves the right to modify your…" at bounding box center [482, 299] width 454 height 71
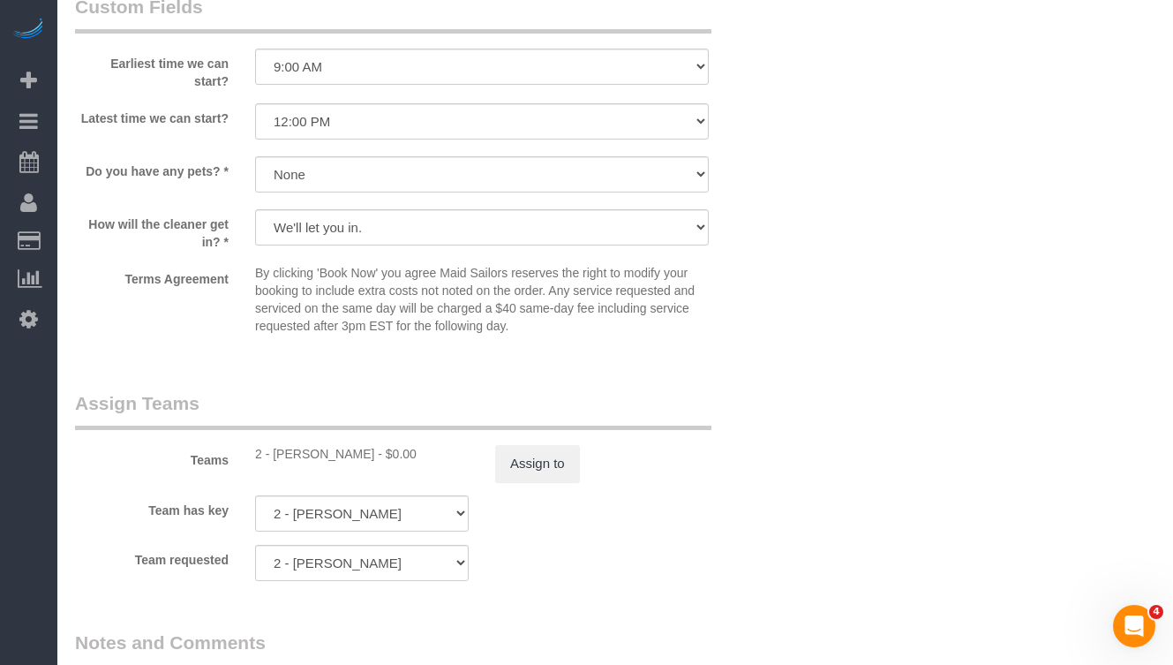
click at [570, 293] on p "By clicking 'Book Now' you agree Maid Sailors reserves the right to modify your…" at bounding box center [482, 299] width 454 height 71
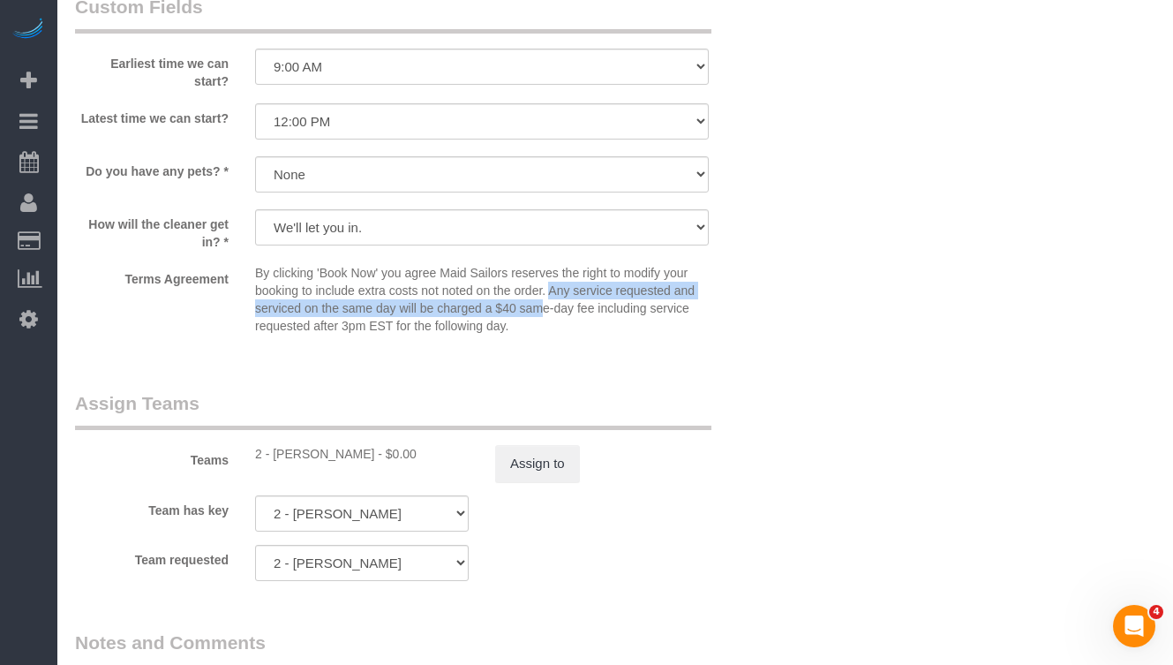
drag, startPoint x: 562, startPoint y: 291, endPoint x: 545, endPoint y: 316, distance: 29.9
click at [545, 316] on p "By clicking 'Book Now' you agree Maid Sailors reserves the right to modify your…" at bounding box center [482, 299] width 454 height 71
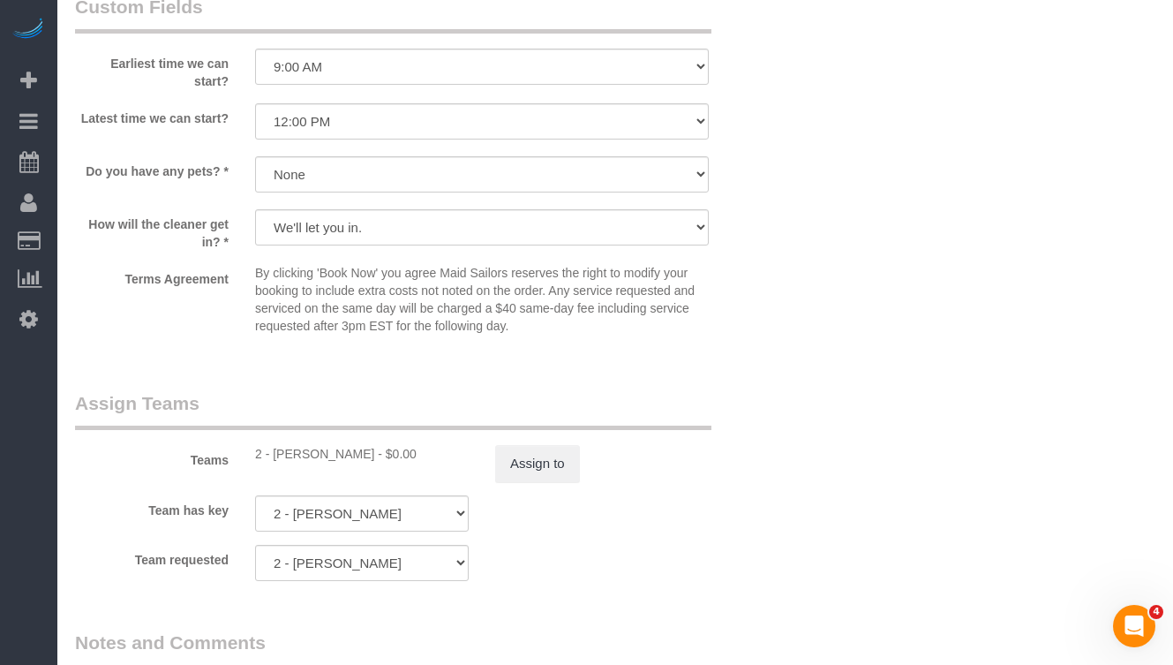
click at [508, 321] on p "By clicking 'Book Now' you agree Maid Sailors reserves the right to modify your…" at bounding box center [482, 299] width 454 height 71
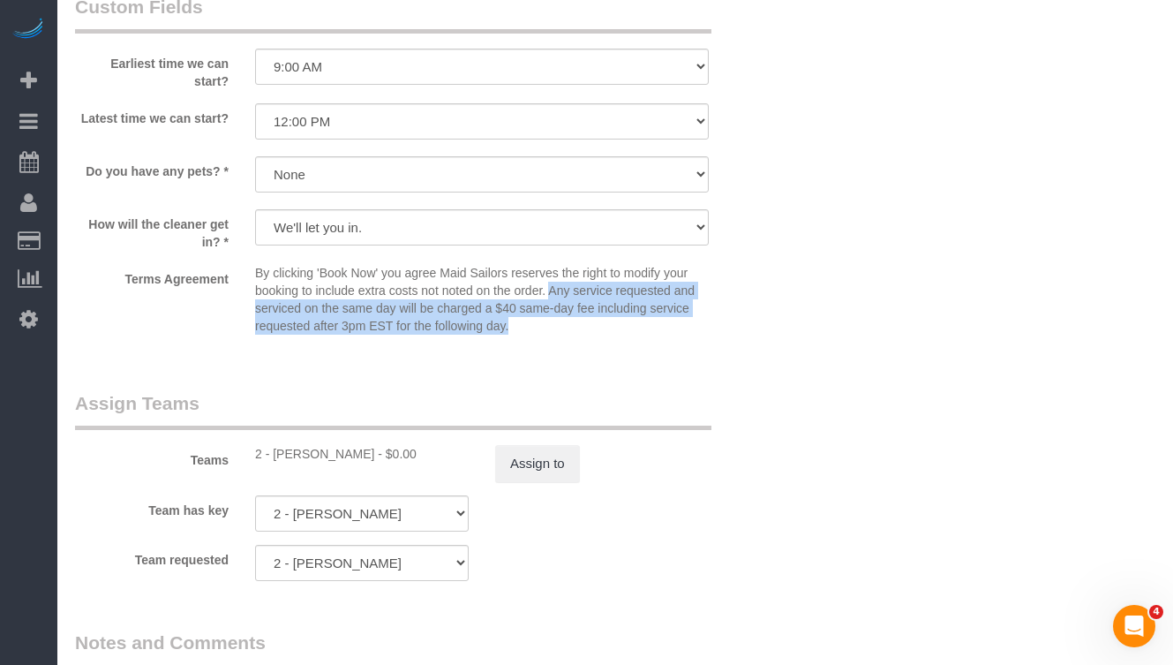
drag, startPoint x: 513, startPoint y: 328, endPoint x: 557, endPoint y: 294, distance: 56.0
click at [557, 294] on p "By clicking 'Book Now' you agree Maid Sailors reserves the right to modify your…" at bounding box center [482, 299] width 454 height 71
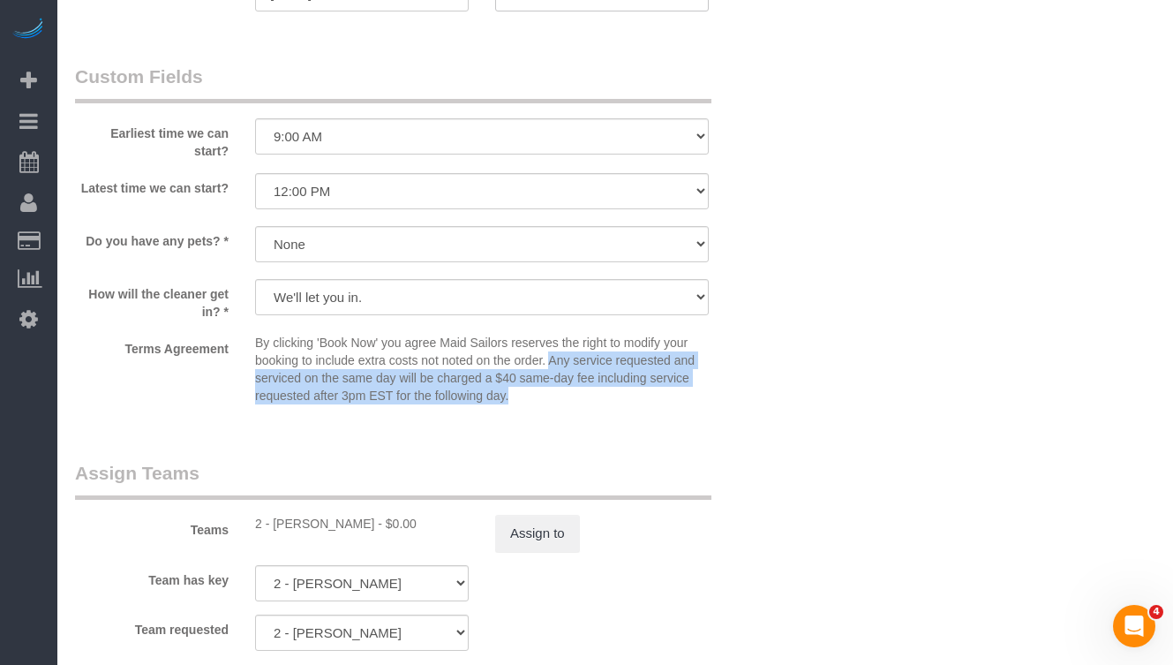
scroll to position [2021, 0]
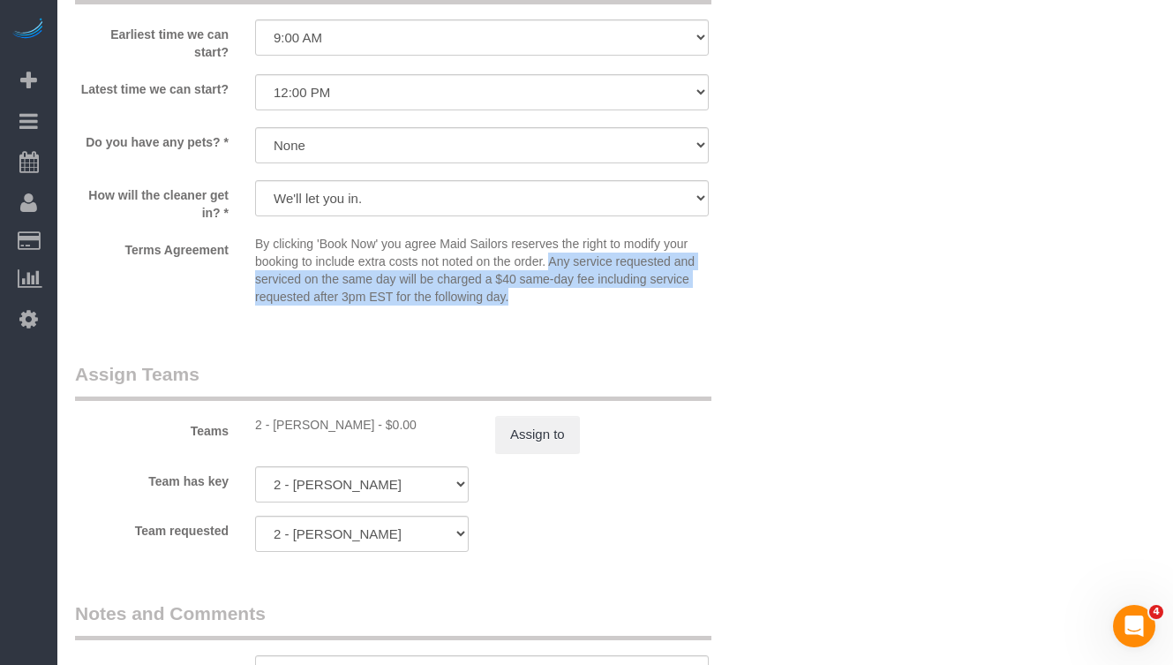
click at [499, 277] on p "By clicking 'Book Now' you agree Maid Sailors reserves the right to modify your…" at bounding box center [482, 270] width 454 height 71
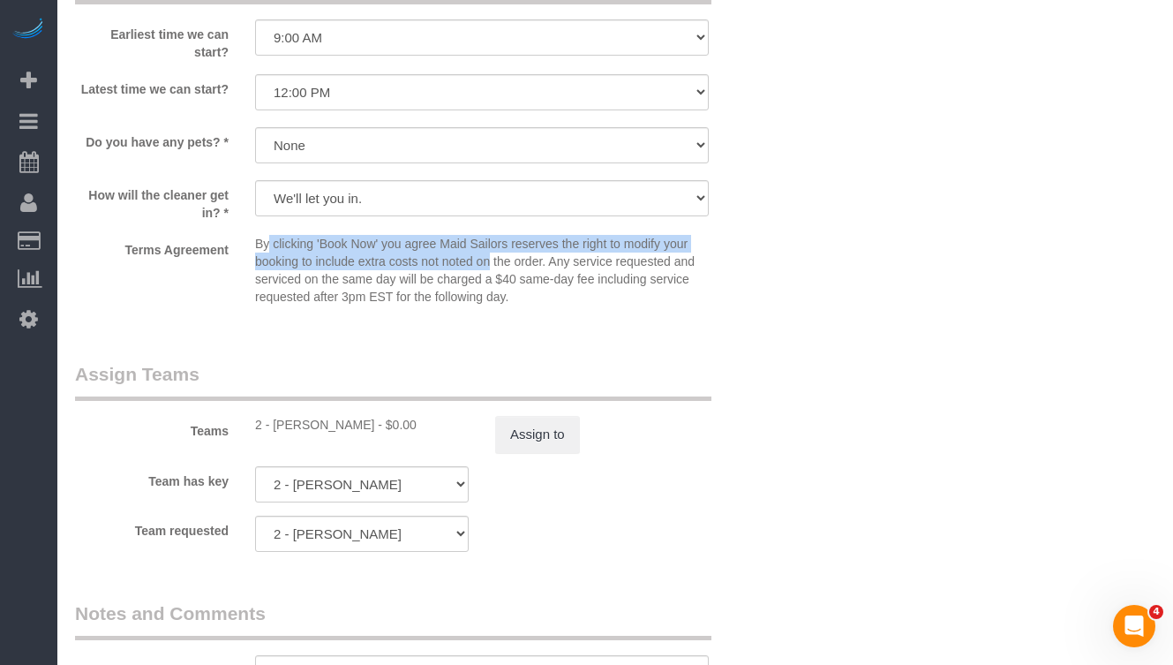
drag, startPoint x: 269, startPoint y: 245, endPoint x: 509, endPoint y: 264, distance: 240.0
click at [493, 263] on p "By clicking 'Book Now' you agree Maid Sailors reserves the right to modify your…" at bounding box center [482, 270] width 454 height 71
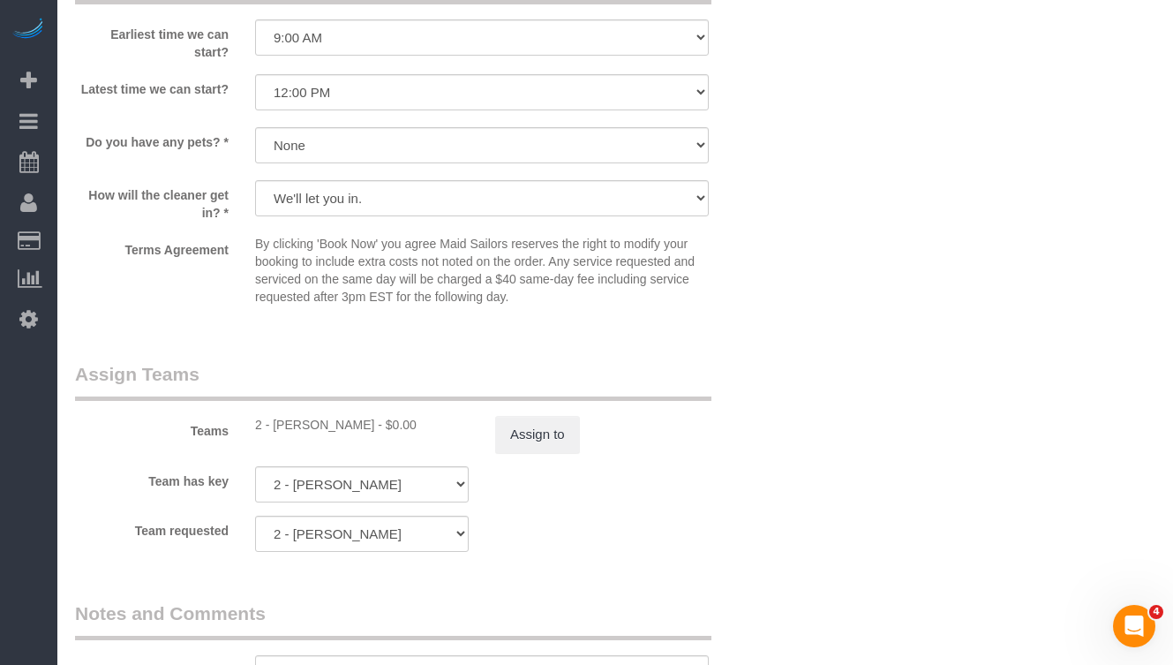
drag, startPoint x: 518, startPoint y: 264, endPoint x: 554, endPoint y: 260, distance: 35.6
click at [519, 264] on p "By clicking 'Book Now' you agree Maid Sailors reserves the right to modify your…" at bounding box center [482, 270] width 454 height 71
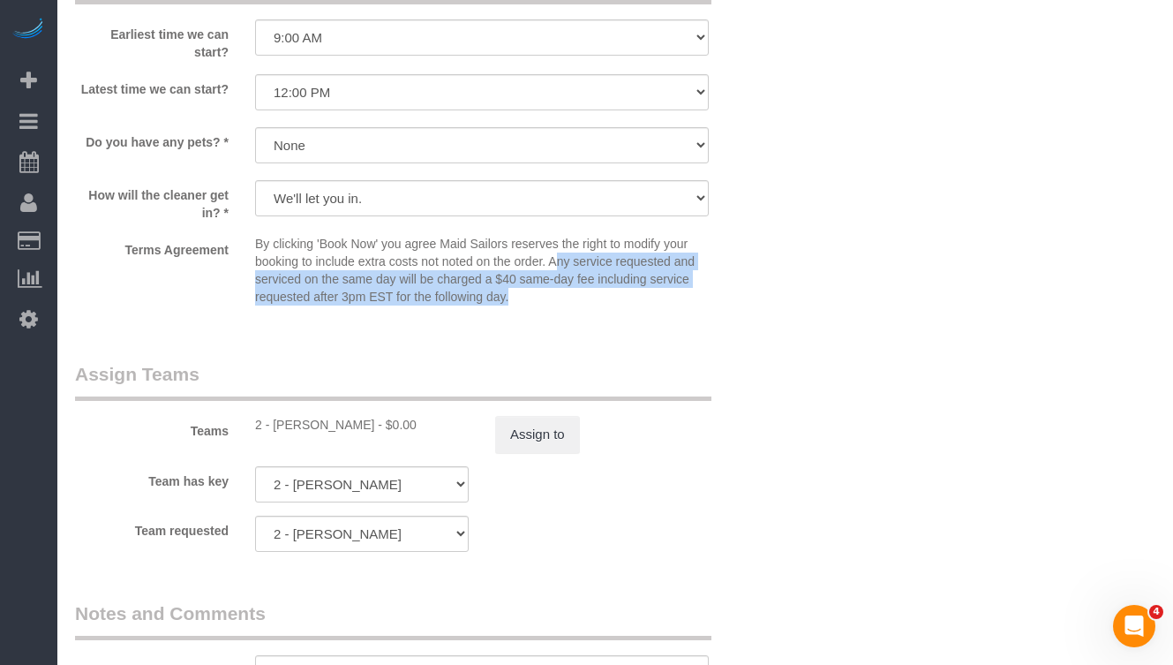
drag, startPoint x: 563, startPoint y: 260, endPoint x: 570, endPoint y: 294, distance: 34.1
click at [570, 294] on p "By clicking 'Book Now' you agree Maid Sailors reserves the right to modify your…" at bounding box center [482, 270] width 454 height 71
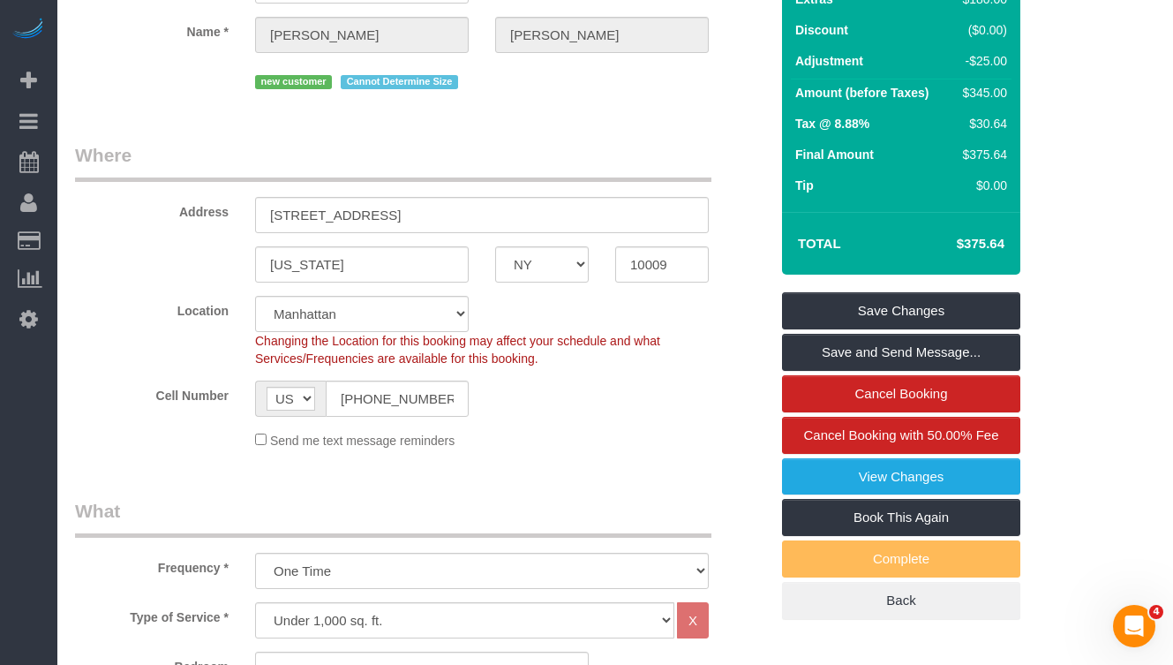
scroll to position [181, 0]
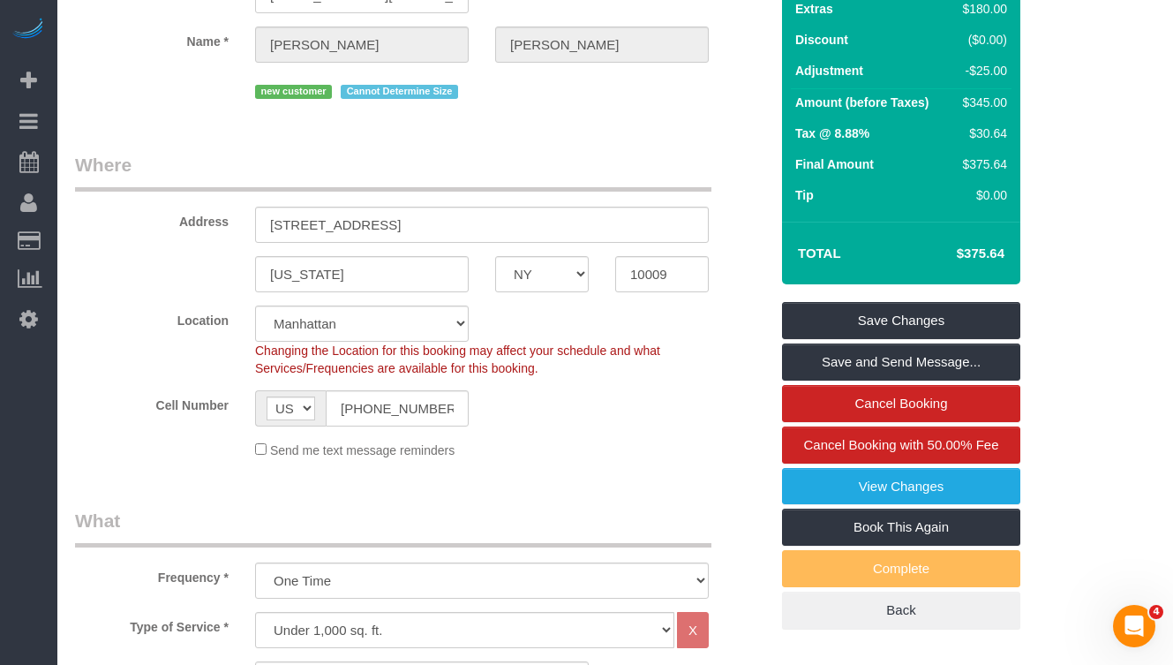
click at [992, 253] on h4 "$375.64" at bounding box center [954, 253] width 101 height 15
copy div "$375.64 Save Changes Save and Send Message... Cancel Booking Cancel Booking wit…"
click at [985, 260] on h4 "$375.64" at bounding box center [954, 253] width 101 height 15
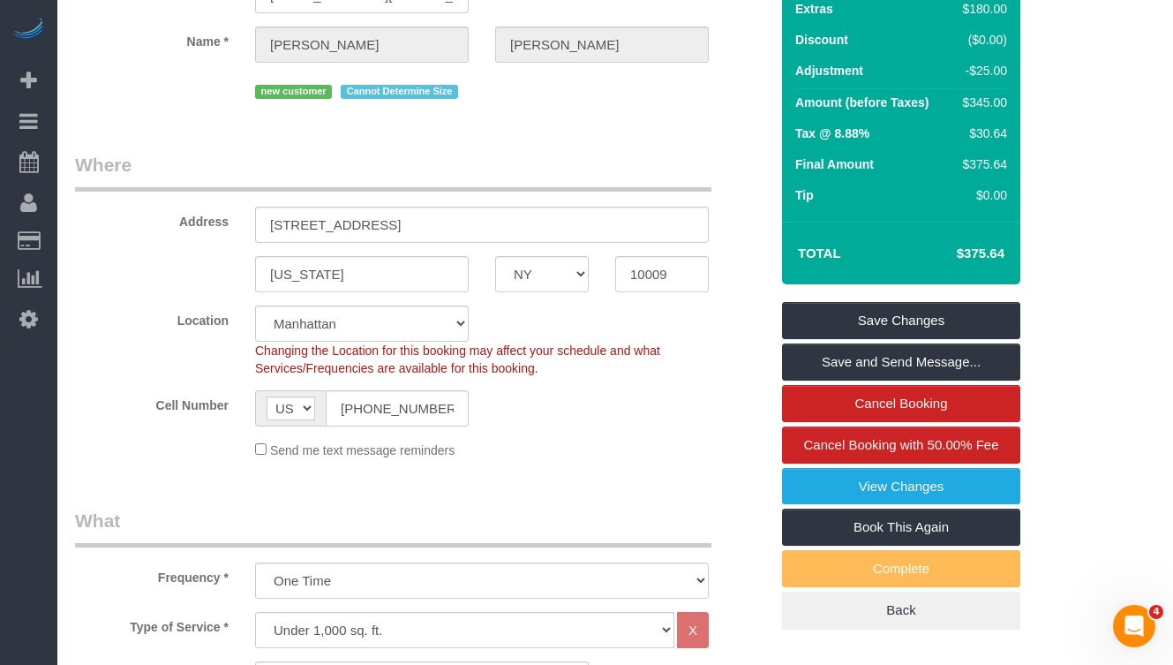
click at [985, 260] on h4 "$375.64" at bounding box center [954, 253] width 101 height 15
copy div "$375.64 Save Changes Save and Send Message... Cancel Booking Cancel Booking wit…"
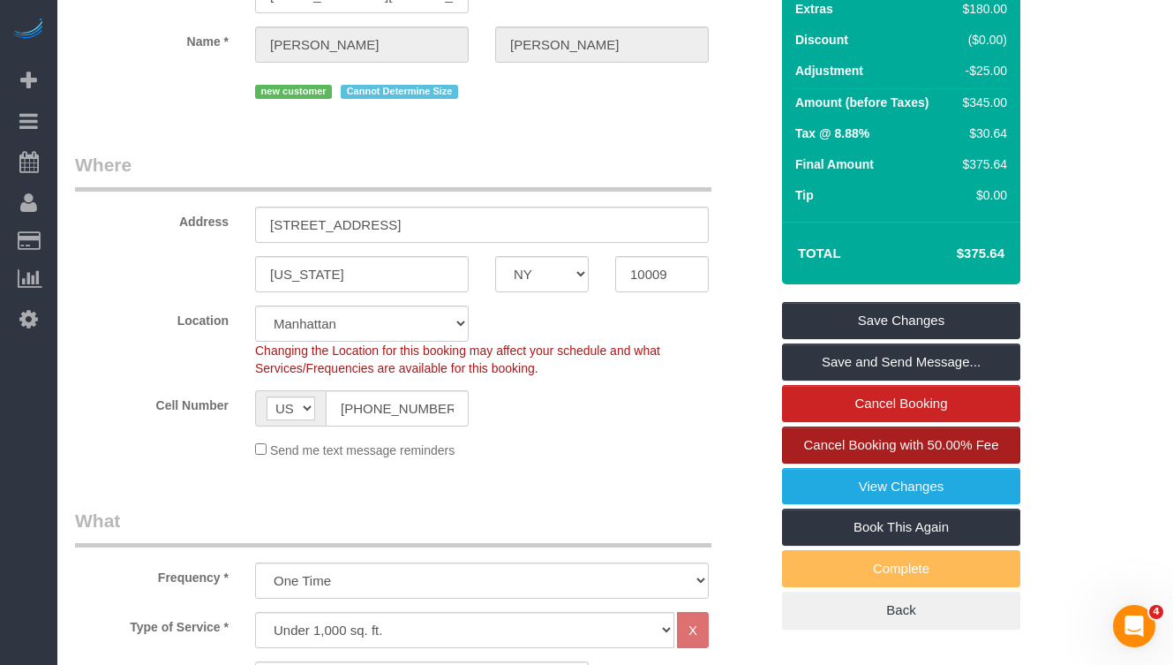
click at [804, 444] on span "Cancel Booking with 50.00% Fee" at bounding box center [901, 444] width 195 height 15
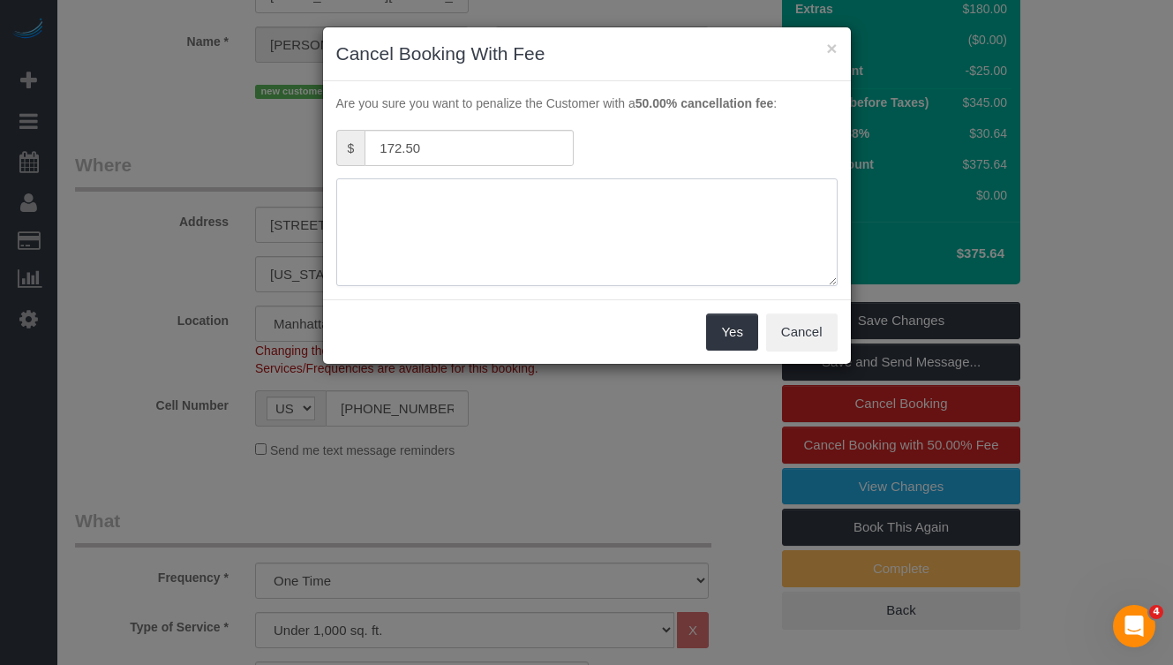
click at [497, 207] on textarea at bounding box center [587, 232] width 502 height 108
type textarea "Customer Requested"
click at [728, 322] on button "Yes" at bounding box center [731, 331] width 51 height 37
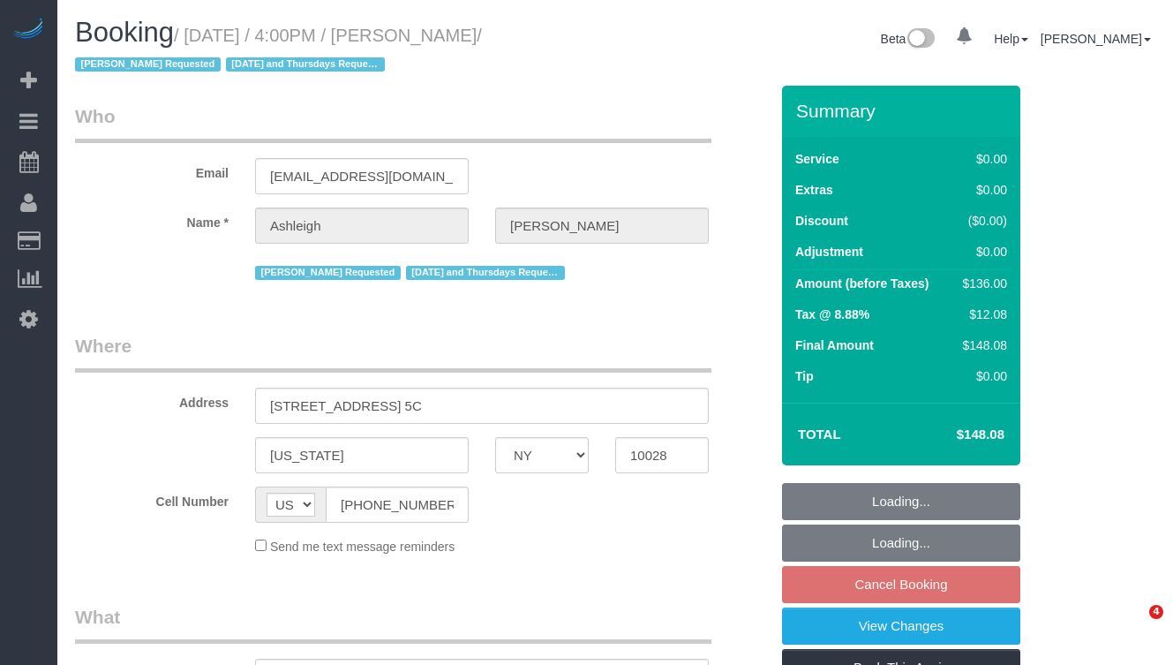
select select "NY"
select select "object:844"
select select "string:stripe-pm_1RjPmy4VGloSiKo7ocZ9gVhm"
select select "number:57"
select select "number:77"
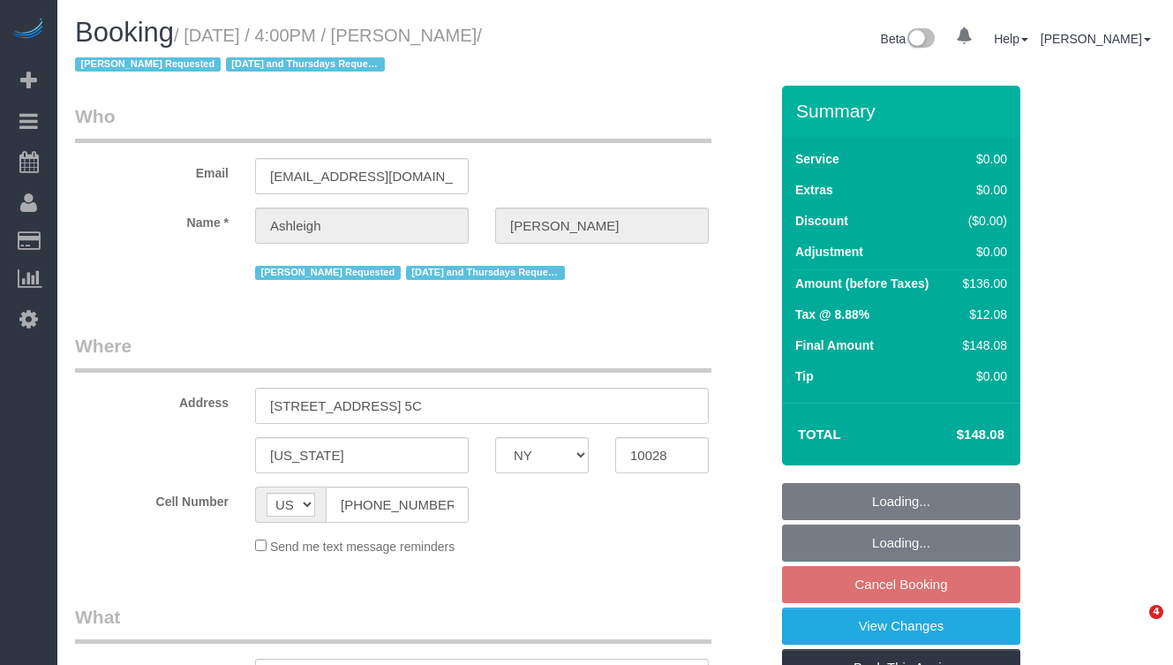
select select "number:15"
select select "number:5"
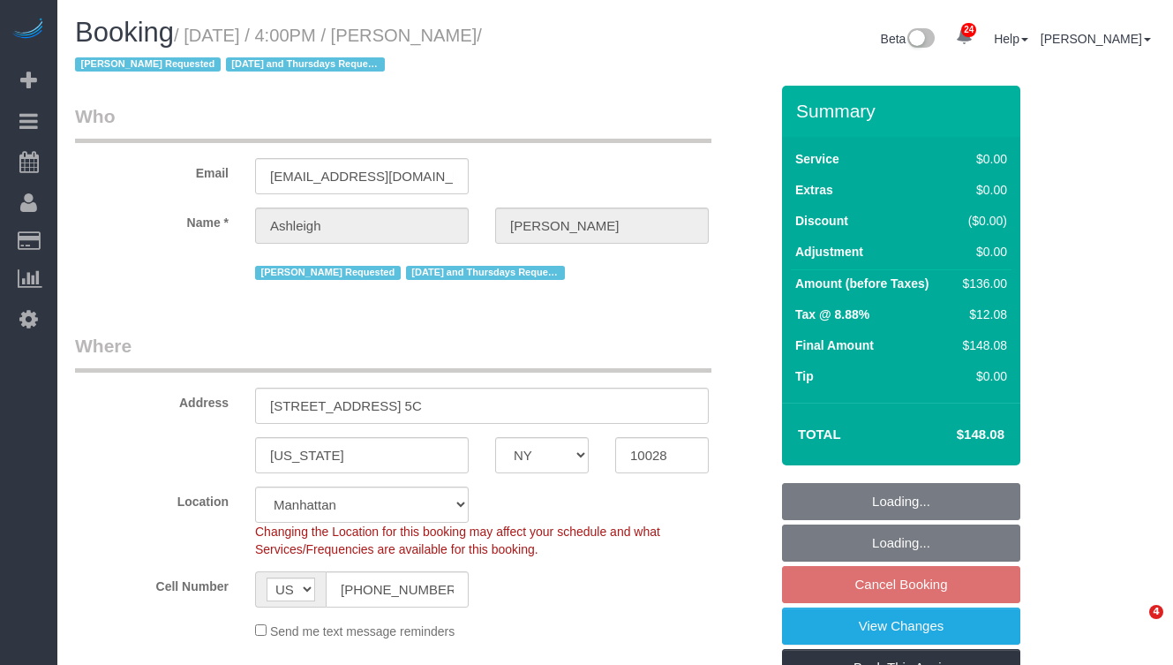
select select "object:1549"
select select "spot2"
select select "1"
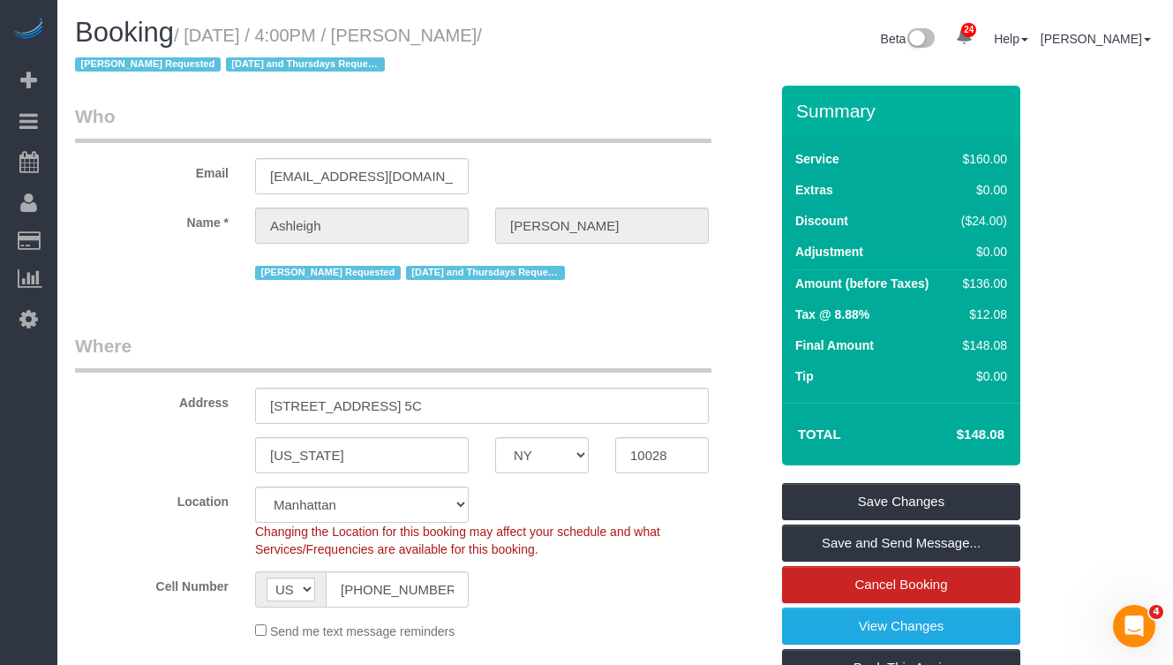
drag, startPoint x: 564, startPoint y: 34, endPoint x: 200, endPoint y: 45, distance: 364.0
click at [200, 45] on small "/ [DATE] / 4:00PM / [PERSON_NAME] / [PERSON_NAME] Requested [DATE] and Thursday…" at bounding box center [278, 50] width 407 height 49
copy small "[DATE] / 4:00PM / [PERSON_NAME]"
click at [369, 175] on input "[EMAIL_ADDRESS][DOMAIN_NAME]" at bounding box center [362, 176] width 214 height 36
click at [369, 175] on input "ashleighelizabethtownsend@gmail.com" at bounding box center [362, 176] width 214 height 36
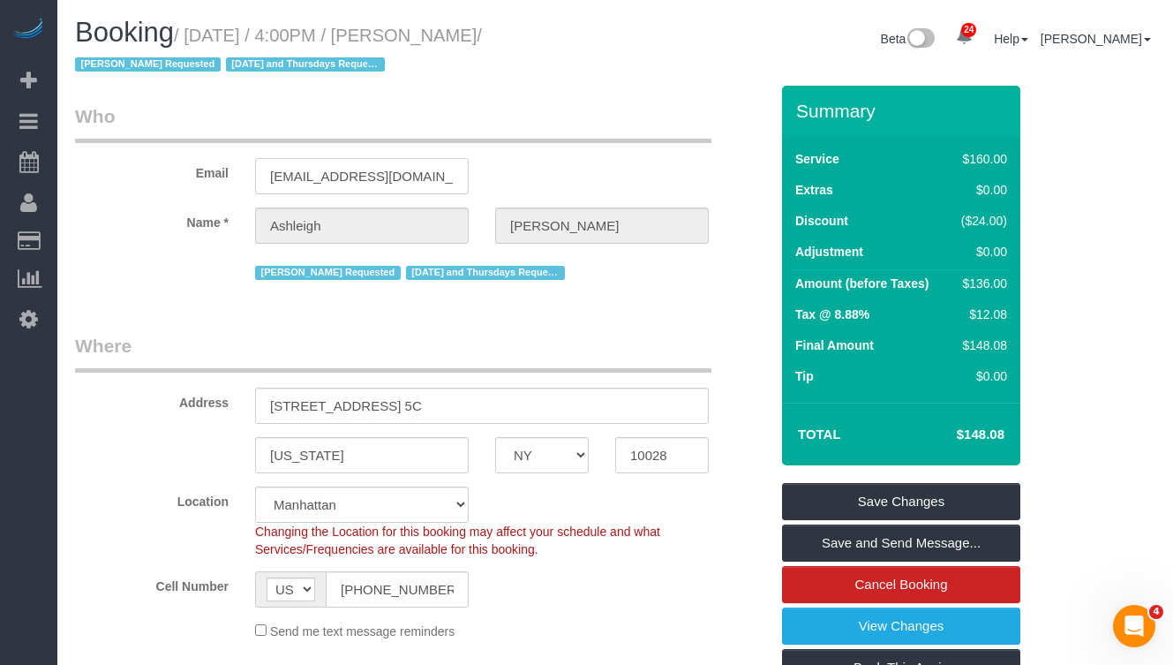
click at [369, 175] on input "ashleighelizabethtownsend@gmail.com" at bounding box center [362, 176] width 214 height 36
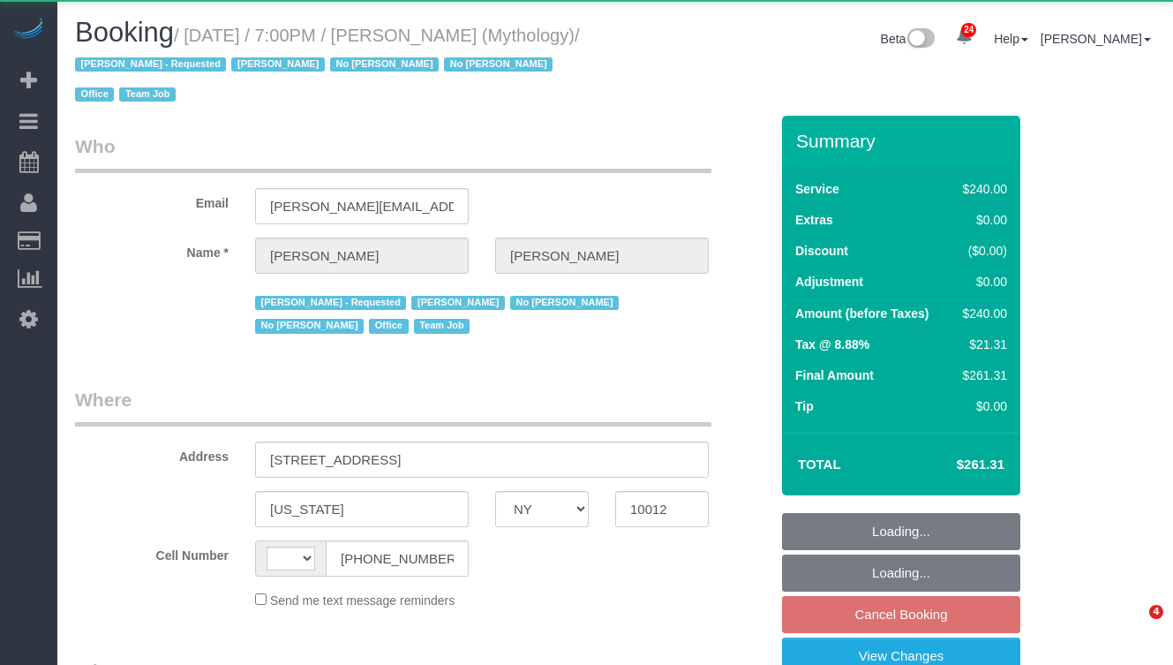
select select "NY"
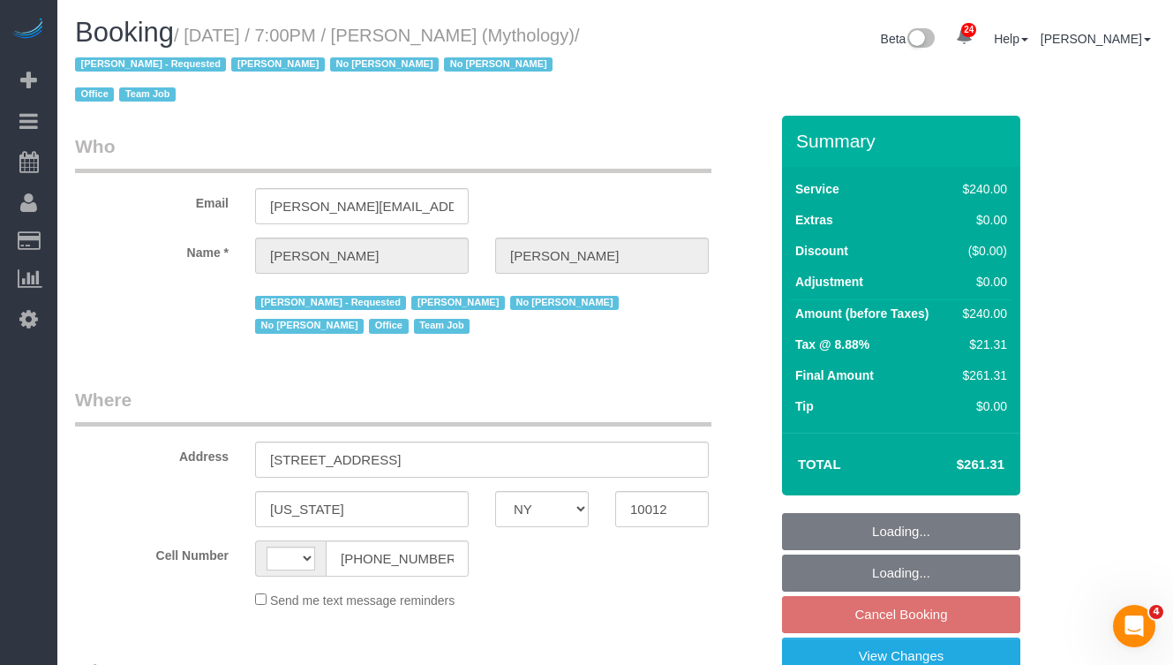
select select "string:stripe-card_1F0CXe4VGloSiKo7V7BiKmvB"
select select "number:89"
select select "number:90"
select select "number:15"
select select "number:7"
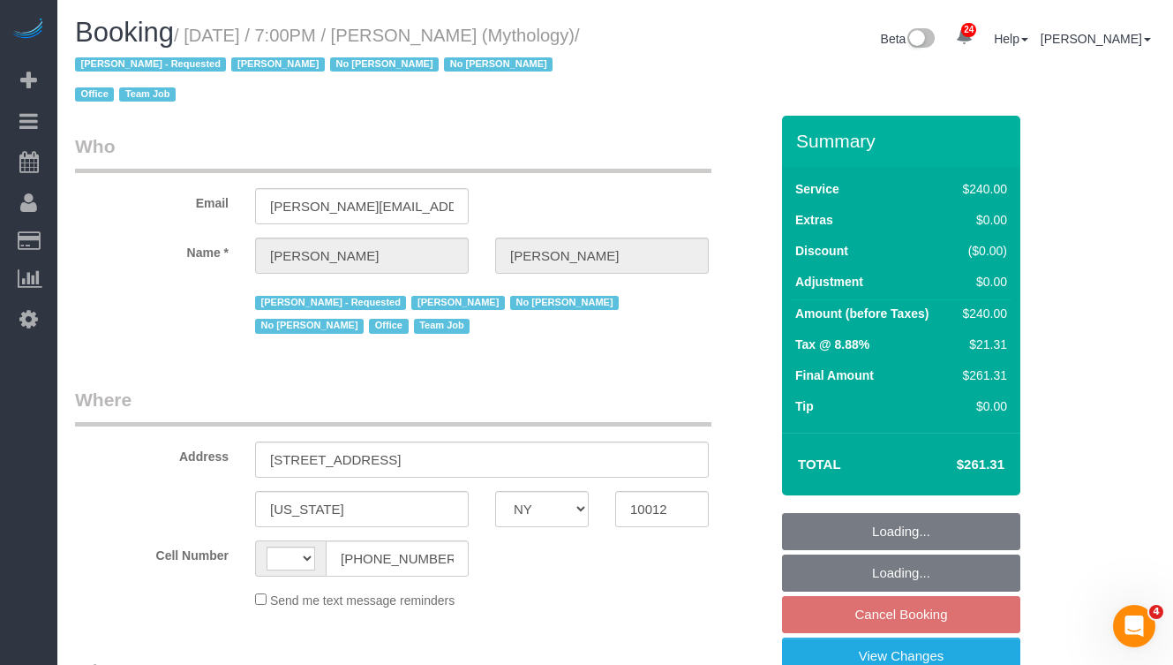
select select "2"
select select "120"
select select "object:1051"
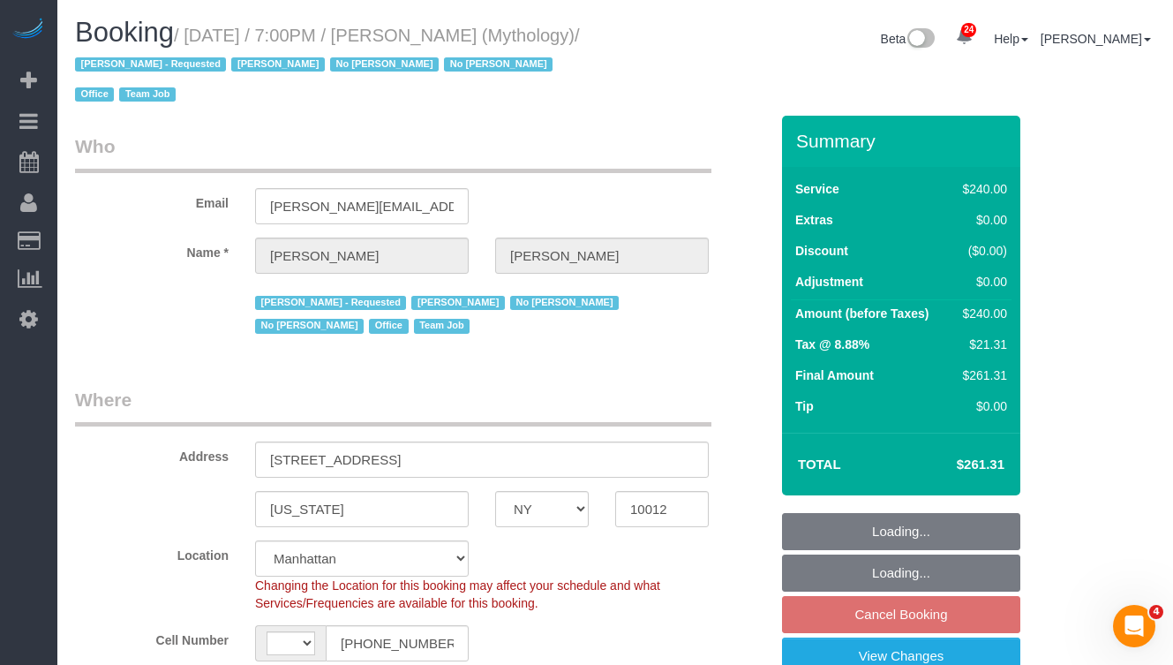
select select "string:[GEOGRAPHIC_DATA]"
select select "spot5"
select select "object:1764"
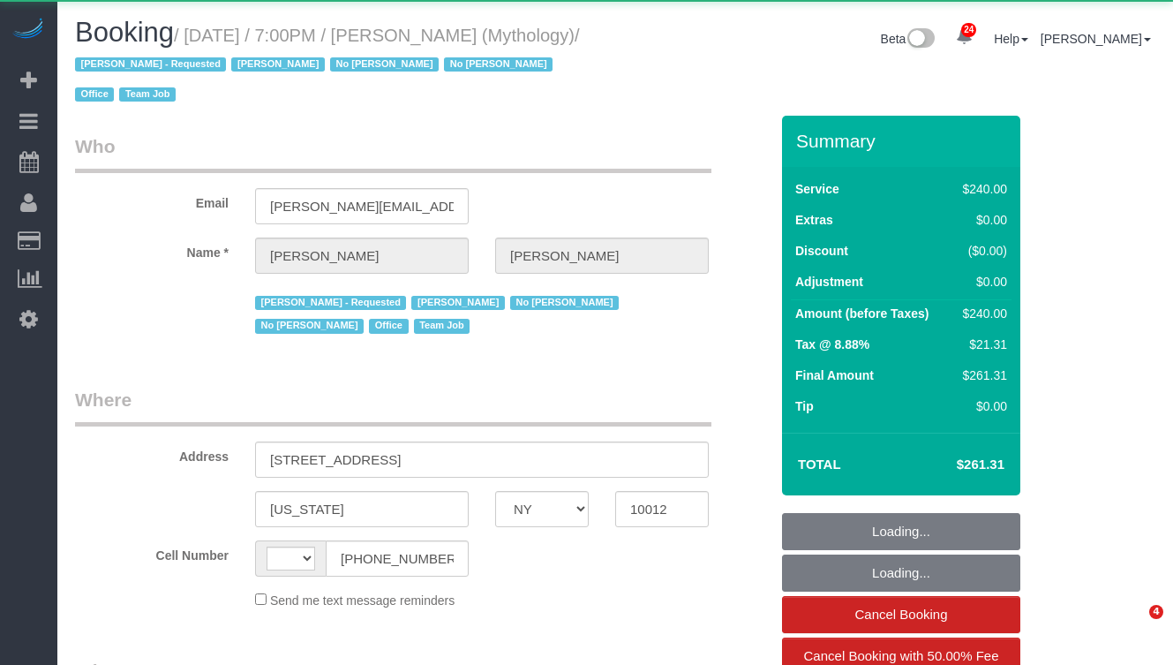
select select "NY"
select select "2"
select select "120"
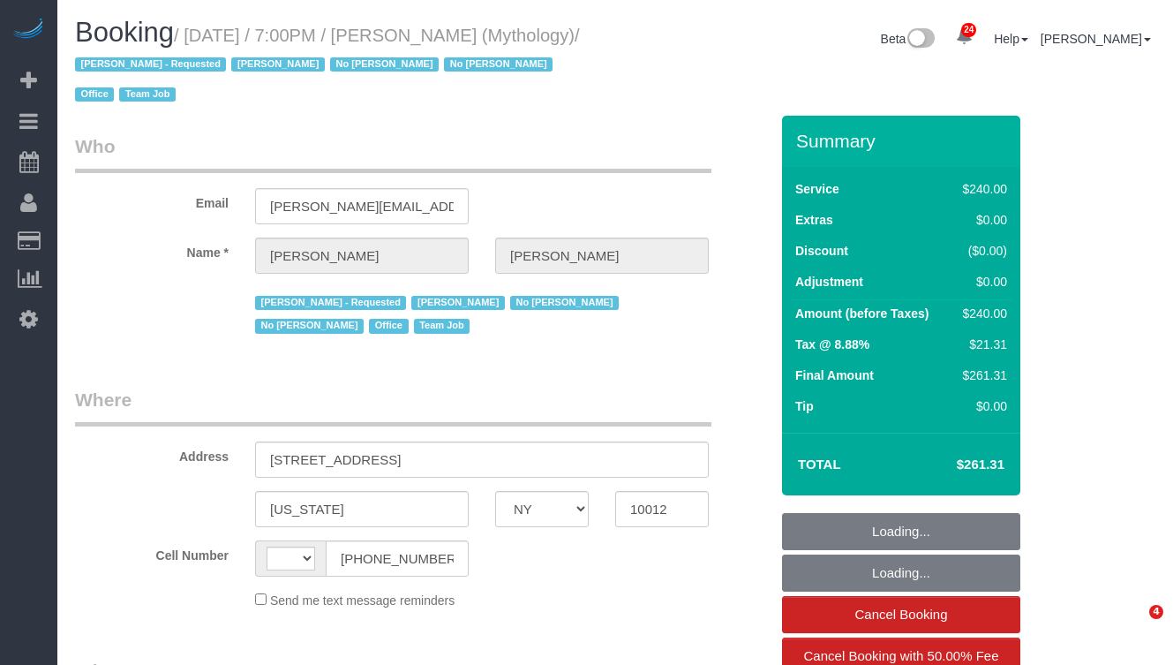
select select "string:[GEOGRAPHIC_DATA]"
select select "spot1"
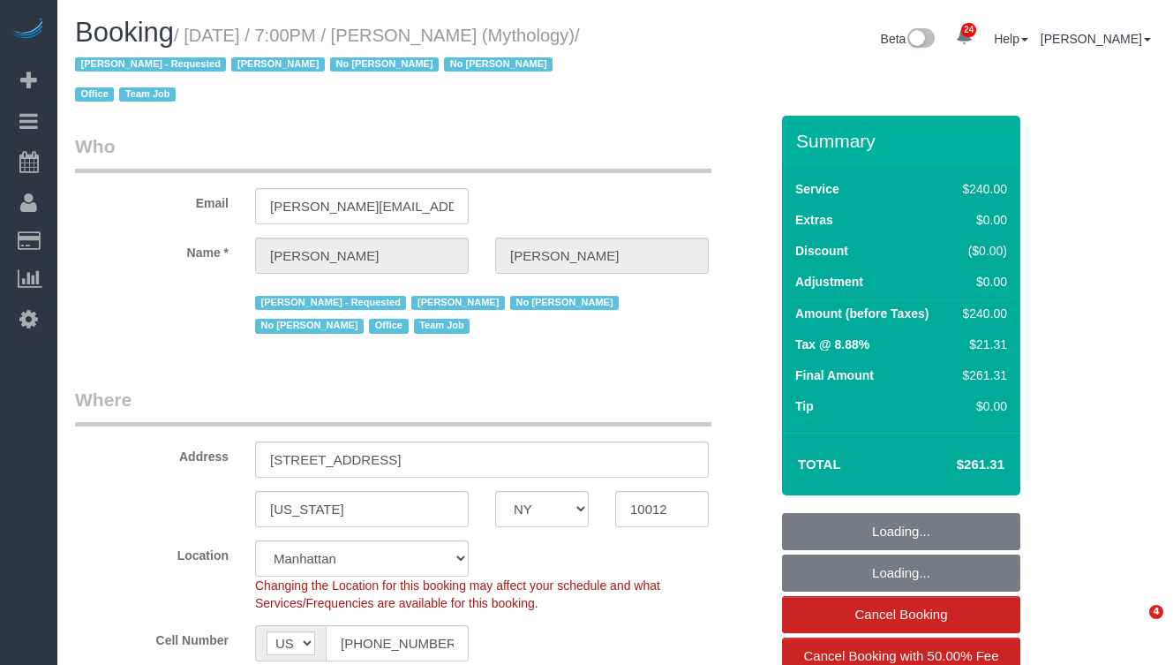
select select "string:stripe-card_1F0CXe4VGloSiKo7V7BiKmvB"
select select
select select "object:2466"
select select "number:89"
select select "number:90"
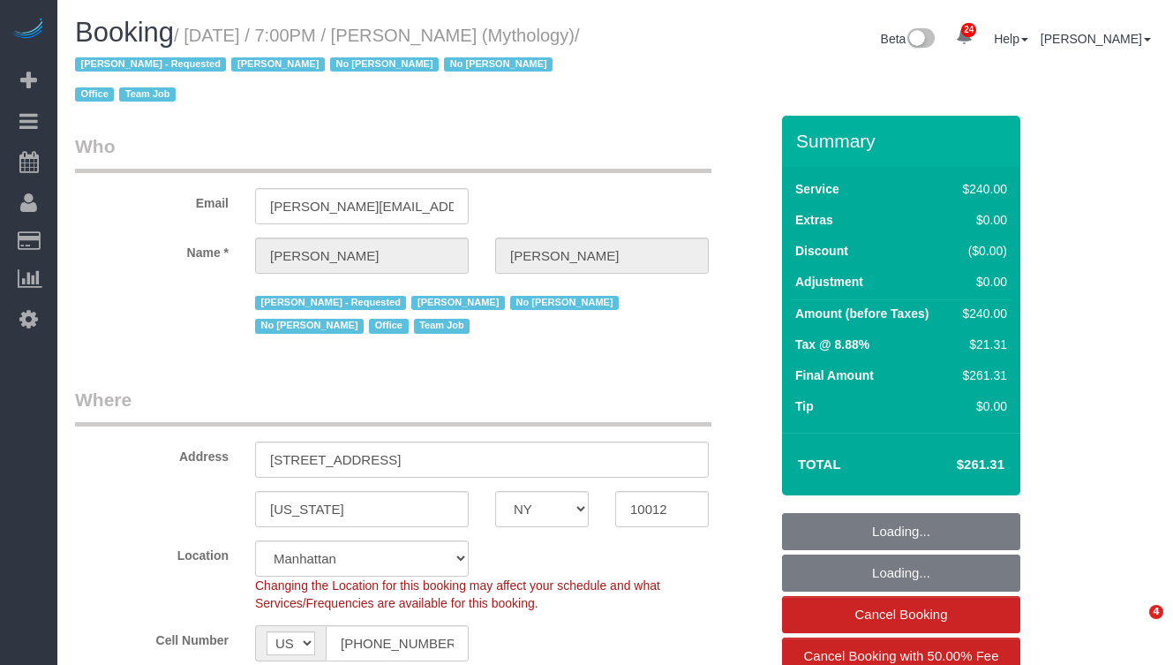
select select "number:15"
select select "number:7"
select select "spot43"
select select "object:3505"
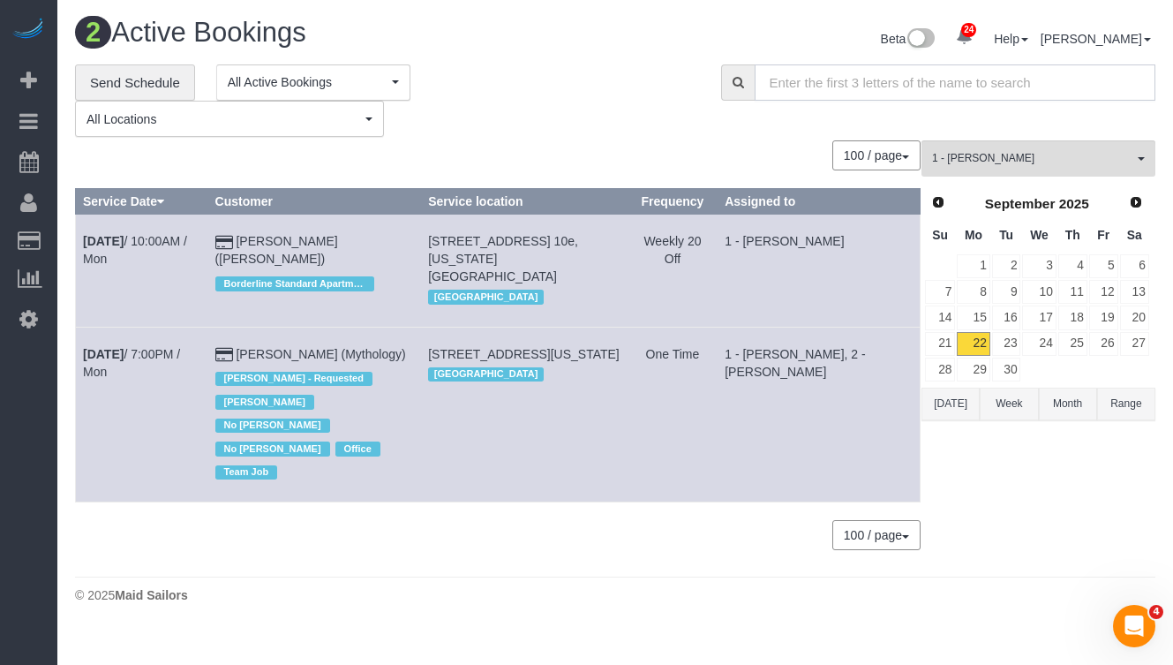
click at [870, 77] on input "text" at bounding box center [956, 82] width 402 height 36
paste input "Thomas Crociata"
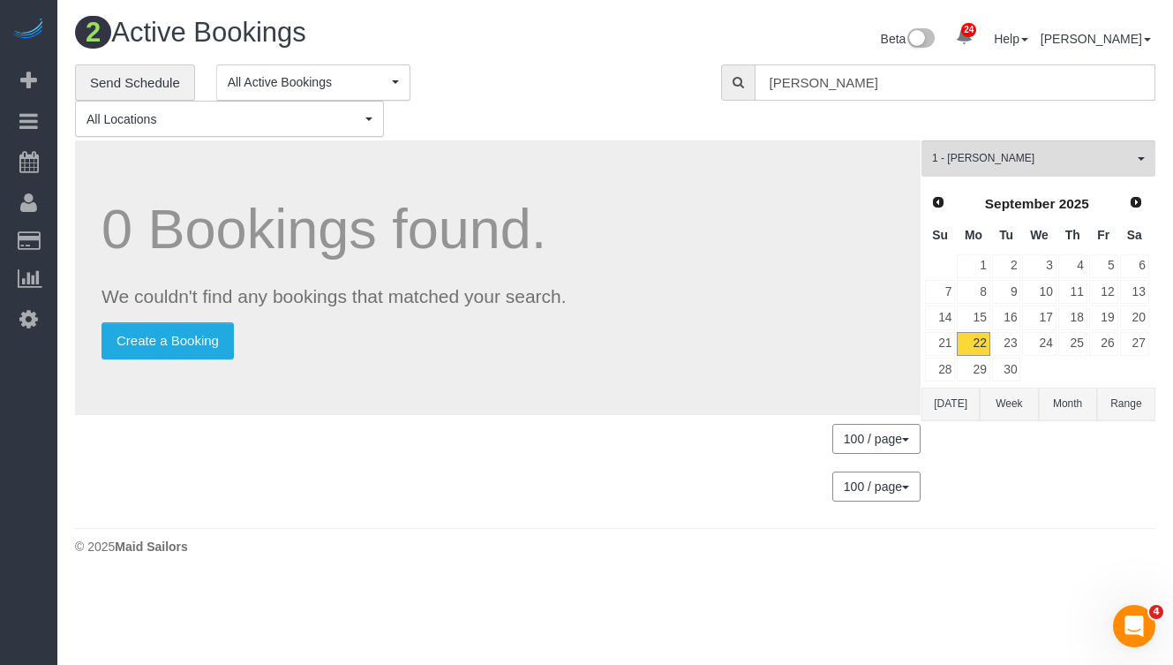
type input "Thomas Crociata"
click at [1002, 156] on span "1 - Kariluz Romero" at bounding box center [1032, 158] width 201 height 15
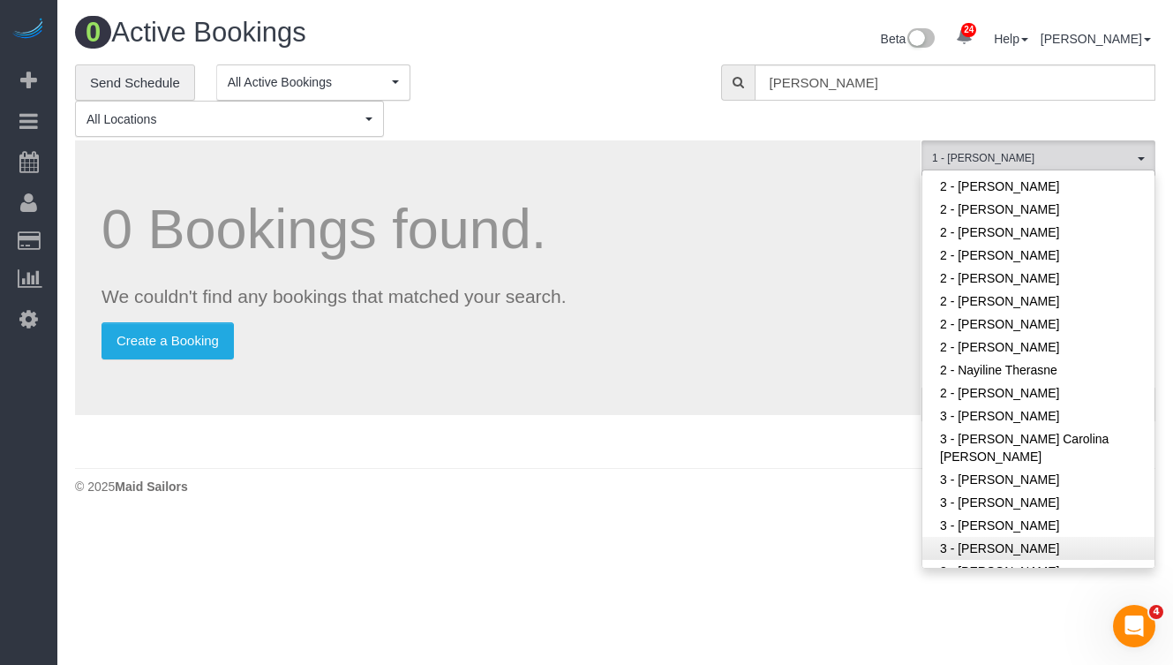
scroll to position [1447, 0]
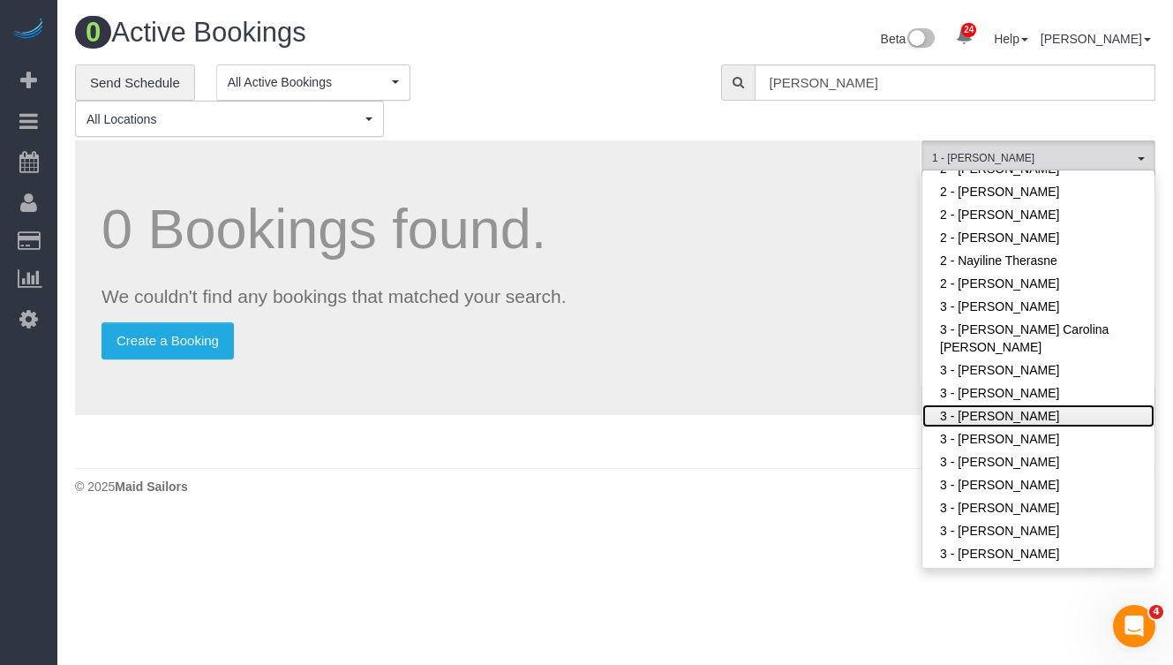
click at [1033, 404] on link "3 - Geraldin Bastidas" at bounding box center [1039, 415] width 232 height 23
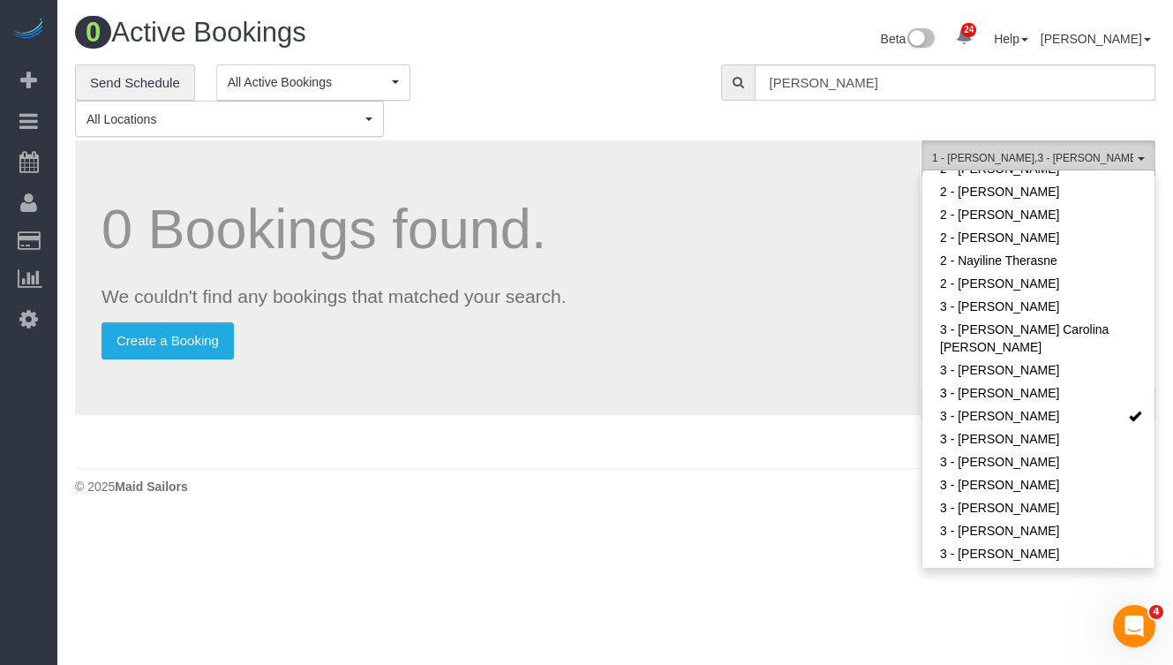
click at [995, 161] on span "1 - Kariluz Romero , 3 - Geraldin Bastidas" at bounding box center [1032, 158] width 201 height 15
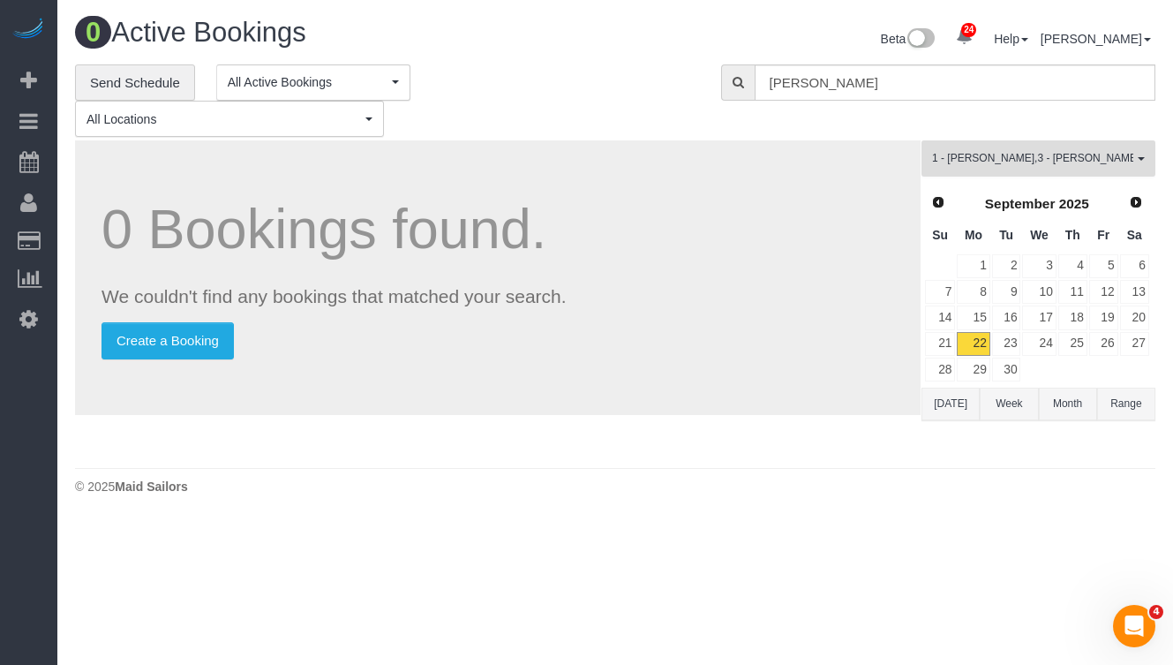
click at [999, 162] on span "1 - Kariluz Romero , 3 - Geraldin Bastidas" at bounding box center [1032, 158] width 201 height 15
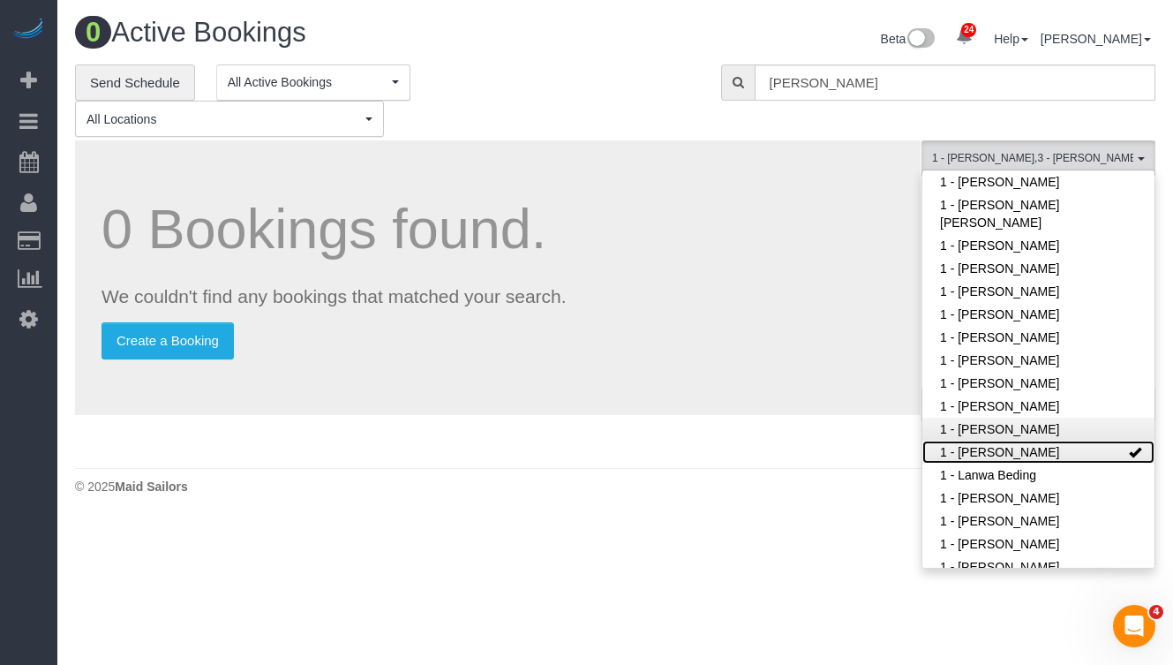
scroll to position [641, 0]
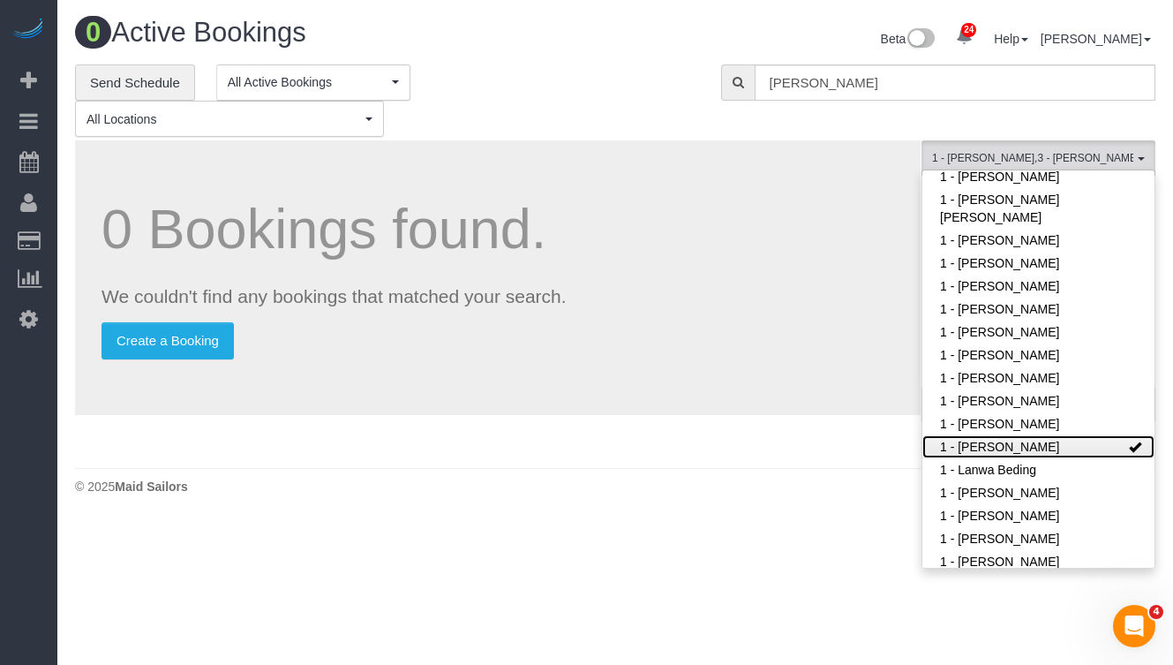
click at [1054, 435] on link "1 - Kariluz Romero" at bounding box center [1039, 446] width 232 height 23
click at [1030, 155] on span "3 - Geraldin Bastidas" at bounding box center [1032, 158] width 201 height 15
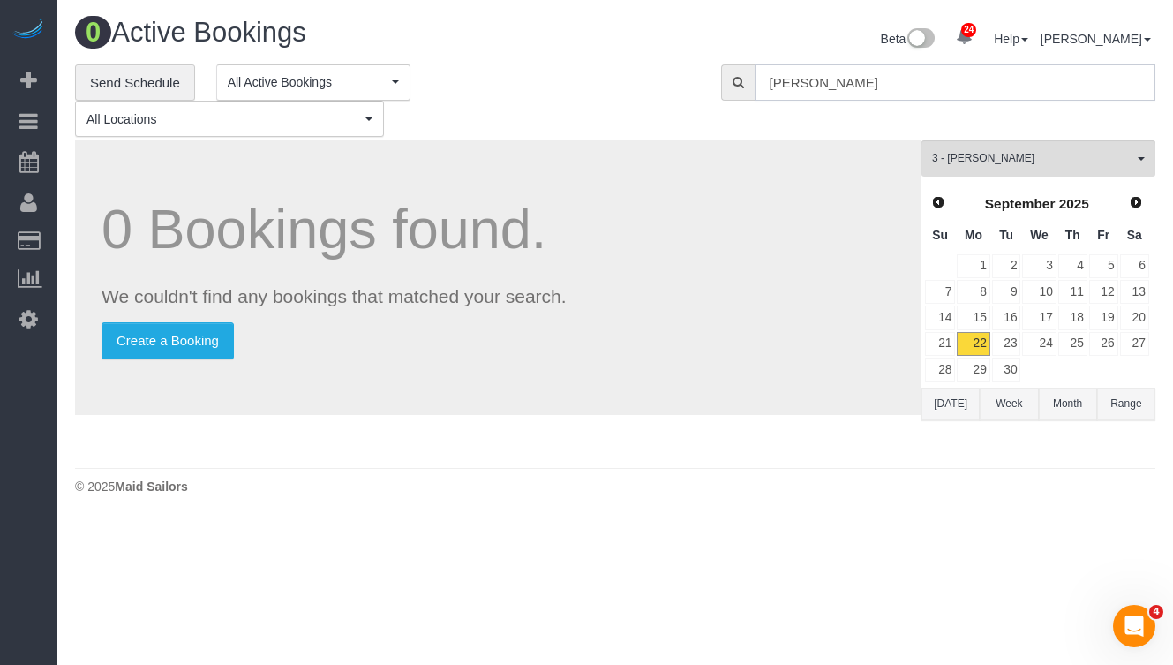
click at [945, 83] on input "Thomas Crociata" at bounding box center [956, 82] width 402 height 36
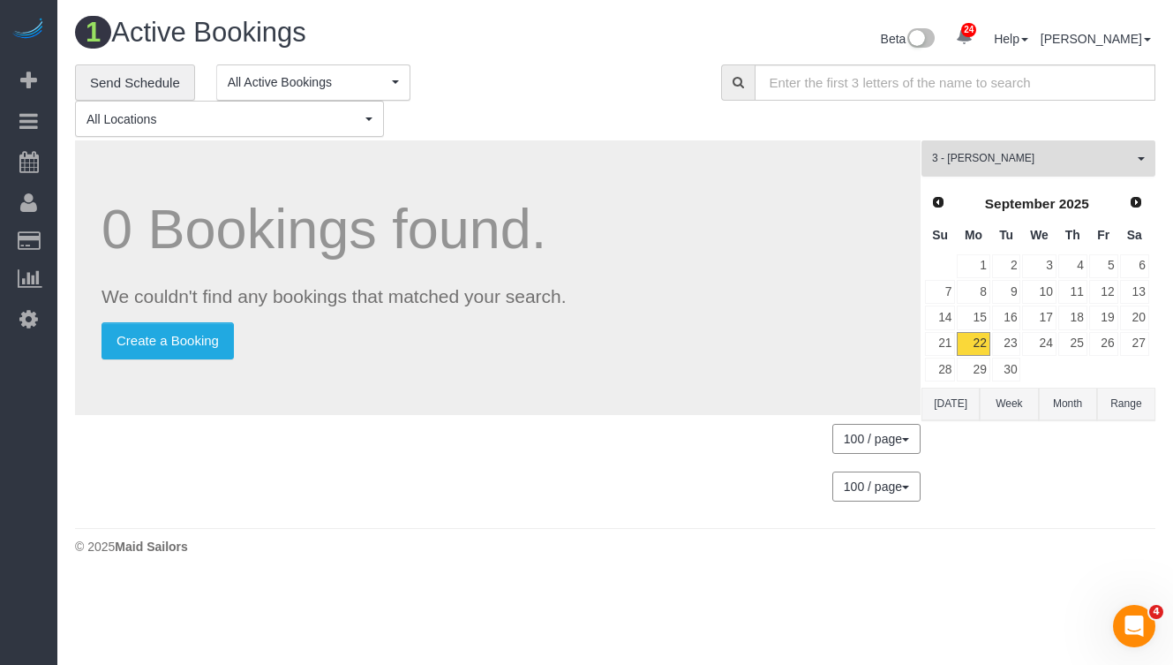
click at [1000, 143] on button "3 - Geraldin Bastidas All Teams" at bounding box center [1039, 158] width 234 height 36
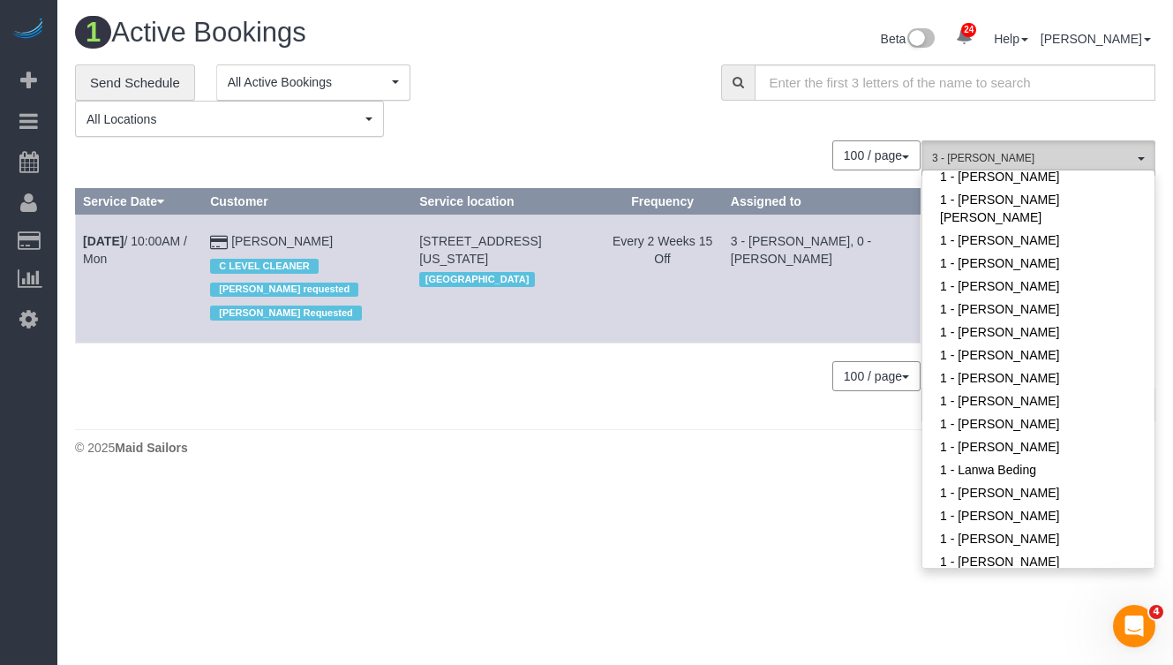
scroll to position [1476, 0]
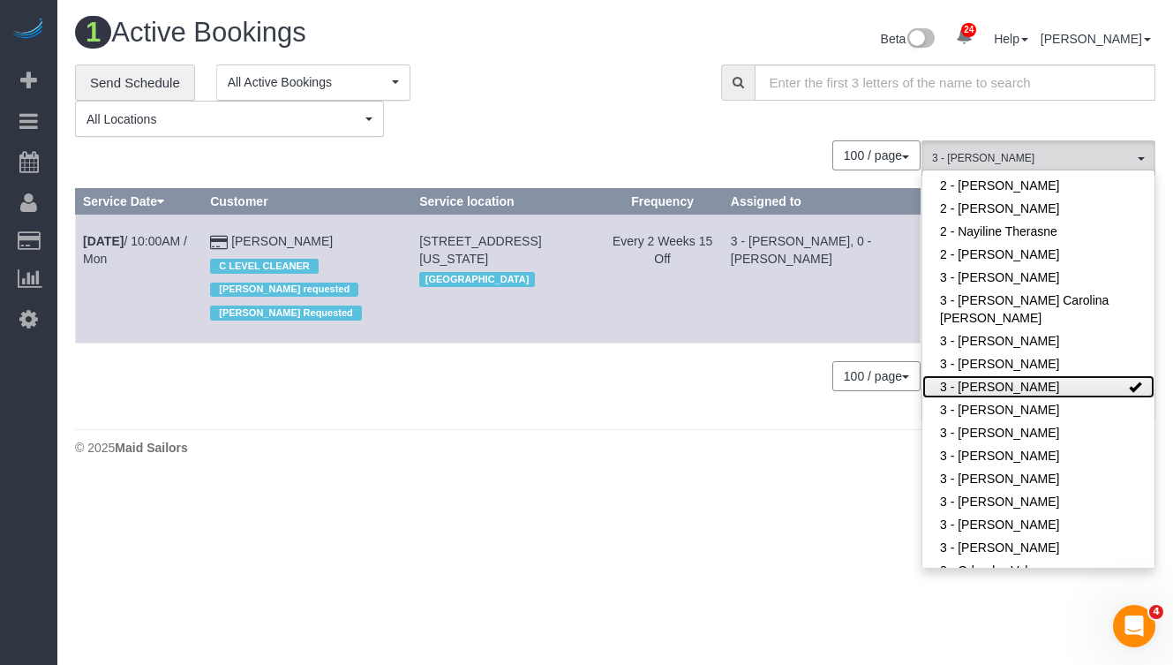
click at [1030, 375] on link "3 - Geraldin Bastidas" at bounding box center [1039, 386] width 232 height 23
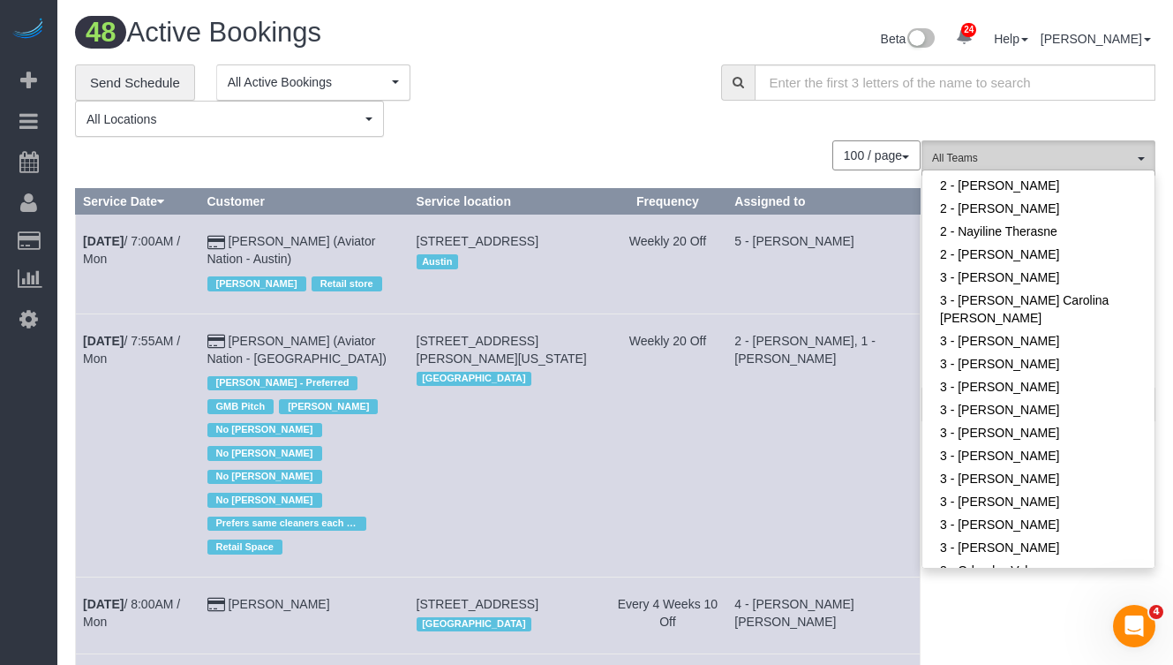
drag, startPoint x: 973, startPoint y: 154, endPoint x: 985, endPoint y: 155, distance: 11.5
click at [973, 154] on span "All Teams" at bounding box center [1032, 158] width 201 height 15
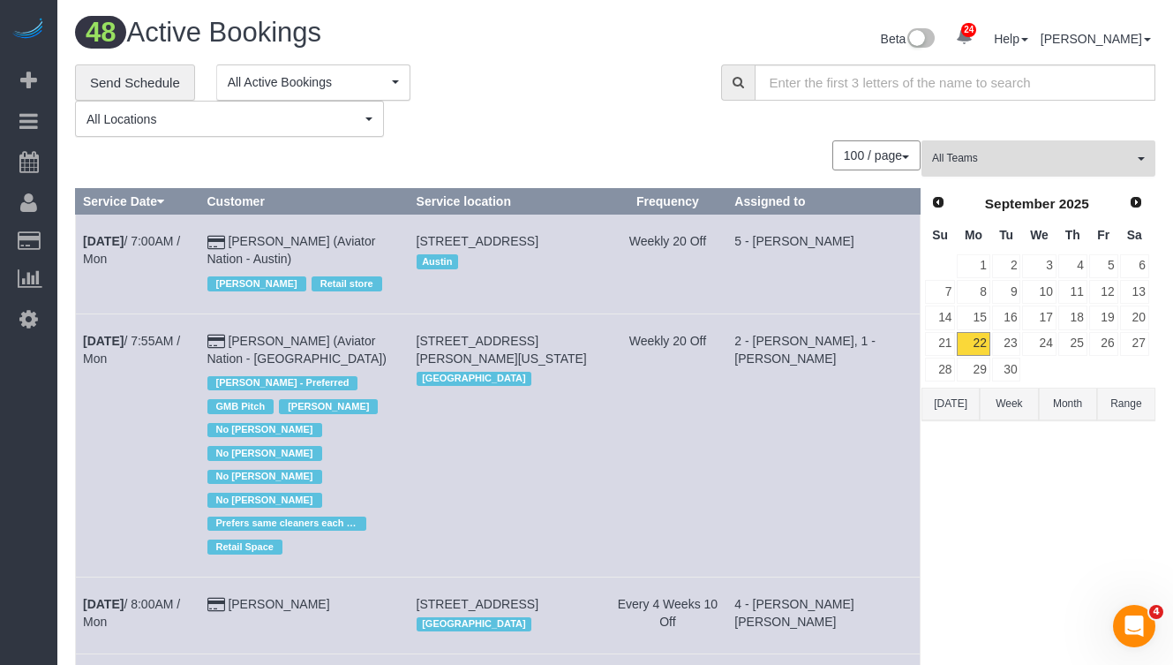
click at [986, 155] on span "All Teams" at bounding box center [1032, 158] width 201 height 15
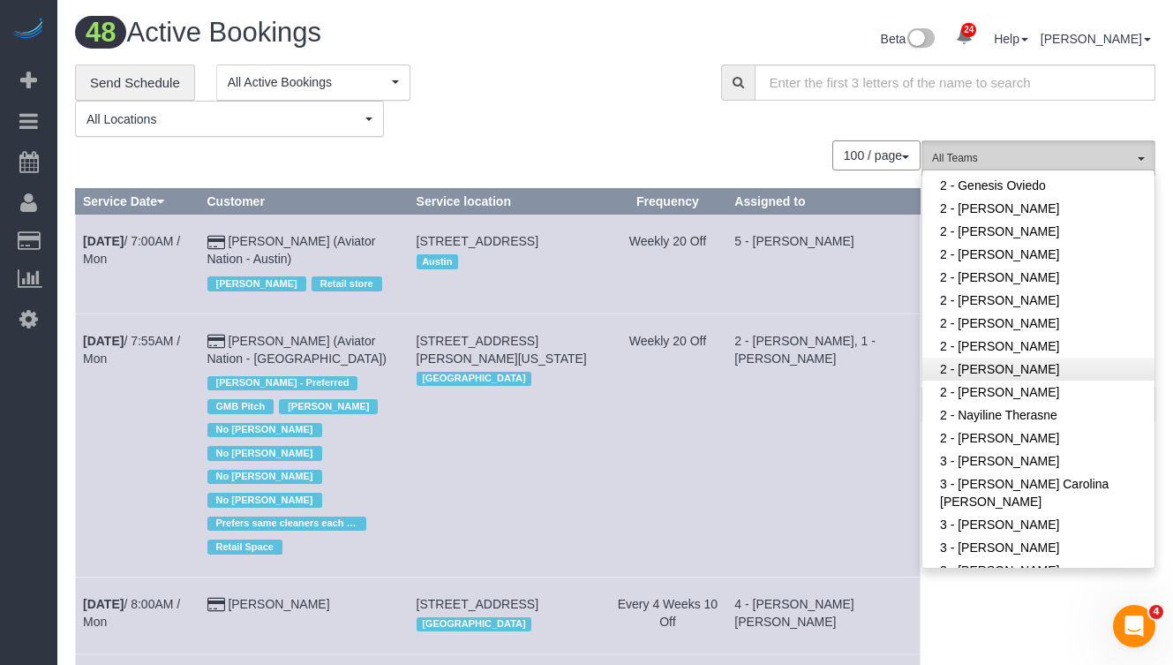
scroll to position [1299, 0]
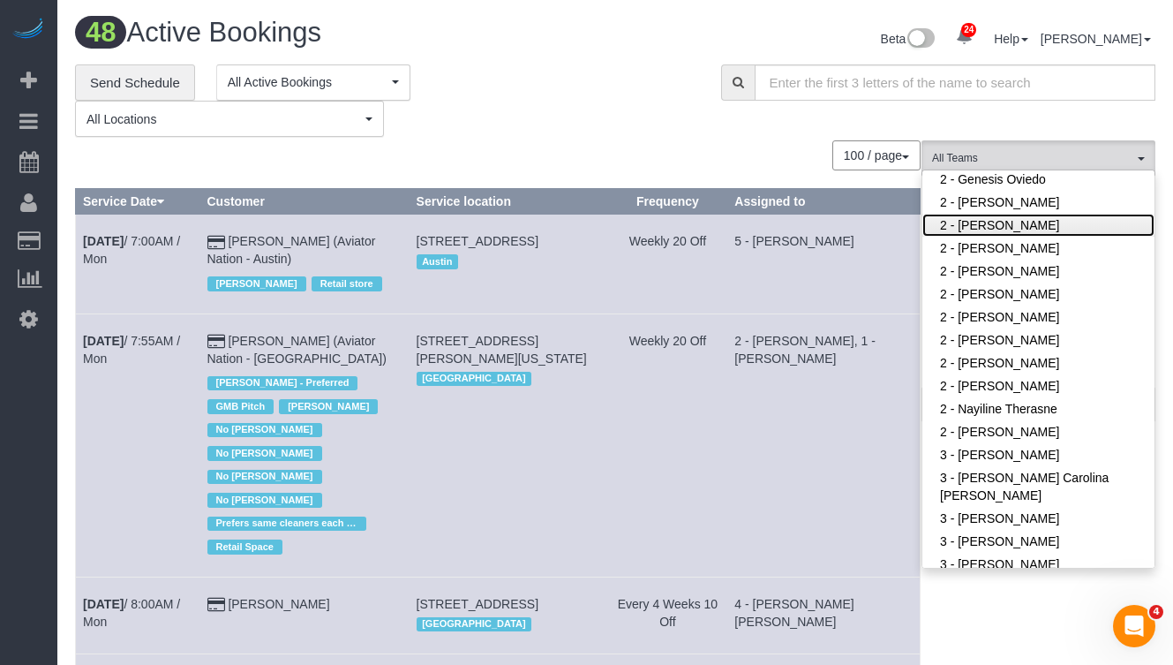
click at [991, 214] on link "2 - [PERSON_NAME]" at bounding box center [1039, 225] width 232 height 23
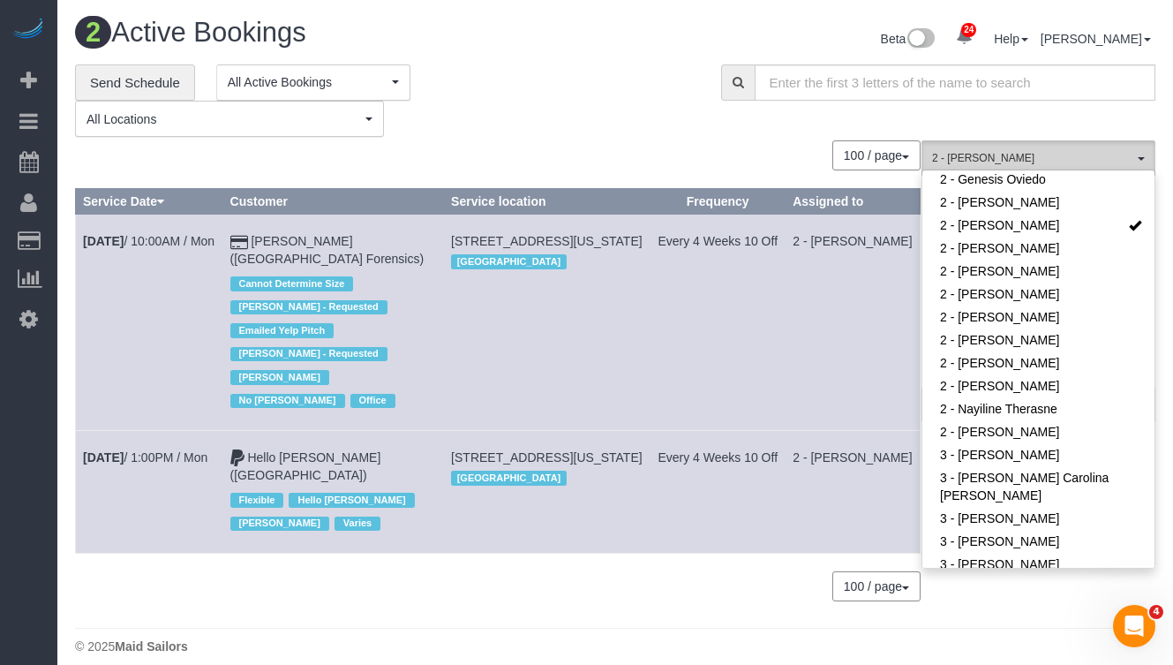
click at [989, 153] on span "2 - [PERSON_NAME]" at bounding box center [1032, 158] width 201 height 15
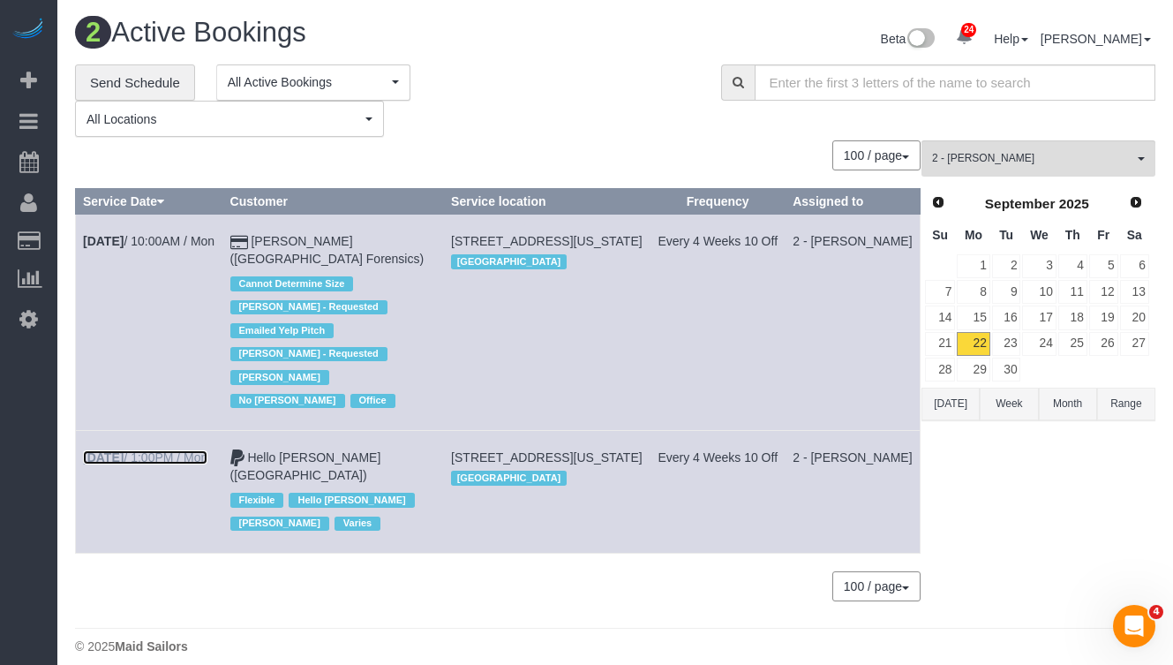
click at [163, 454] on link "Sep 22nd / 1:00PM / Mon" at bounding box center [145, 457] width 124 height 14
click at [1019, 158] on span "2 - [PERSON_NAME]" at bounding box center [1032, 158] width 201 height 15
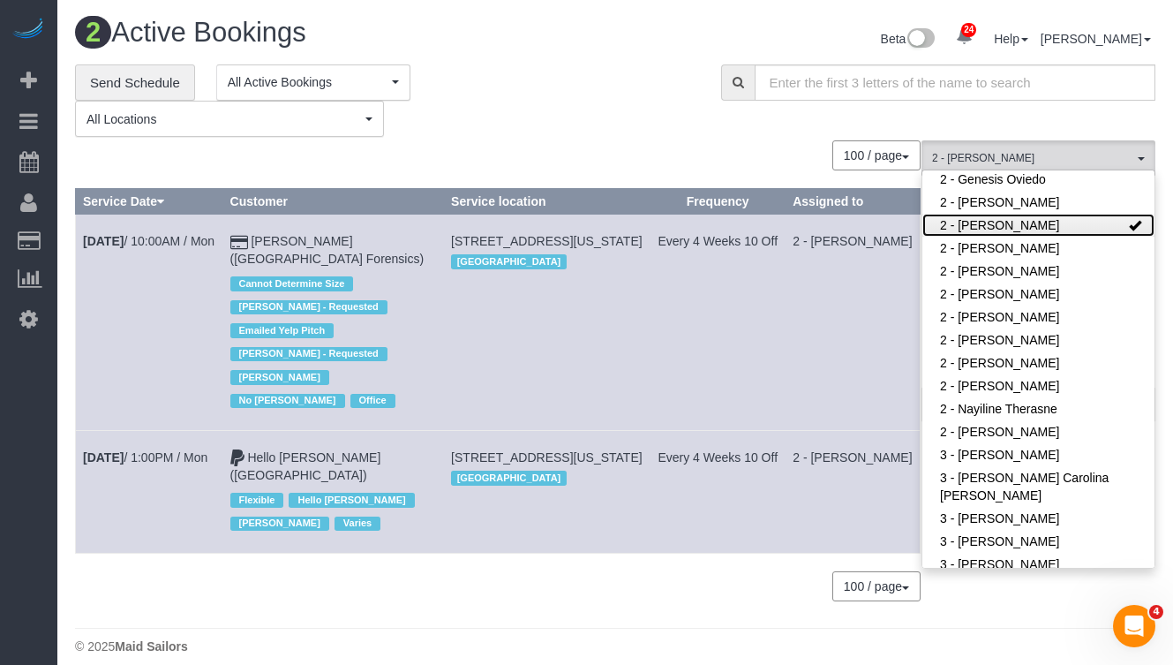
click at [1063, 214] on link "2 - [PERSON_NAME]" at bounding box center [1039, 225] width 232 height 23
click at [1029, 161] on span "All Teams" at bounding box center [1032, 158] width 201 height 15
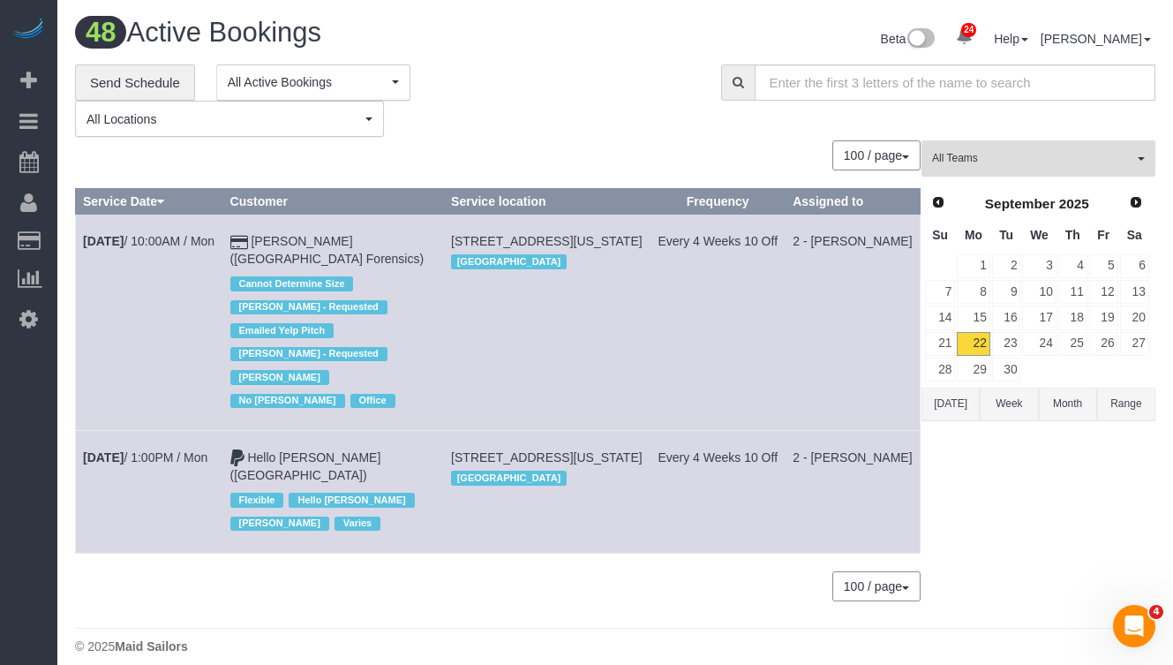
click at [1040, 159] on span "All Teams" at bounding box center [1032, 158] width 201 height 15
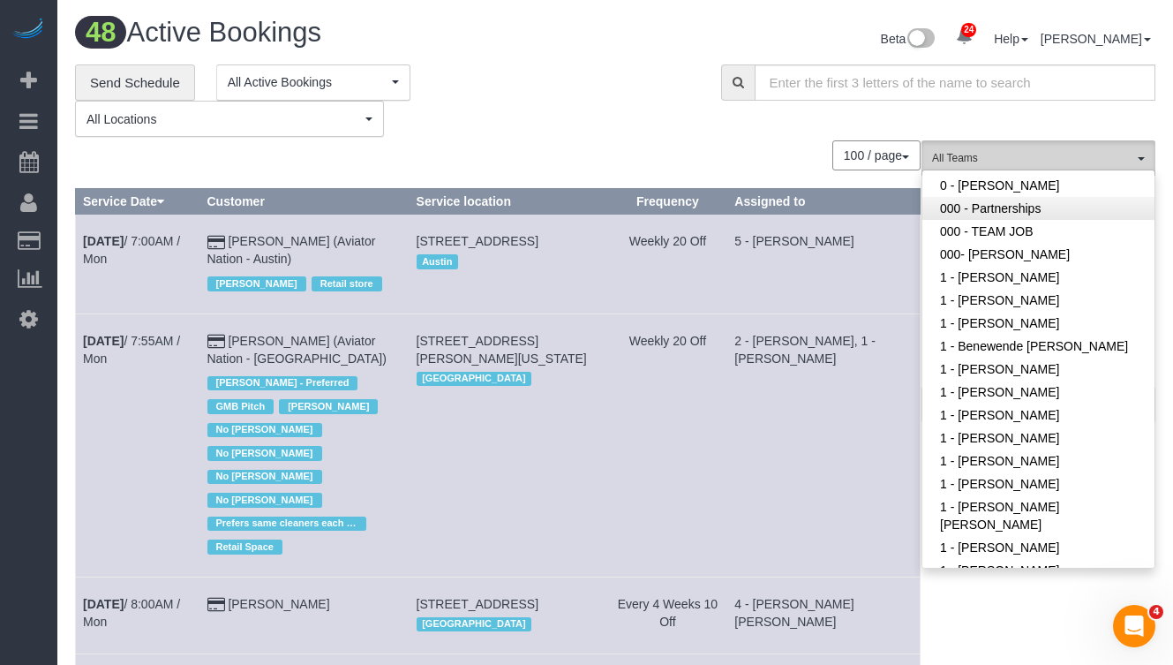
scroll to position [335, 0]
click at [996, 152] on span "All Teams" at bounding box center [1032, 158] width 201 height 15
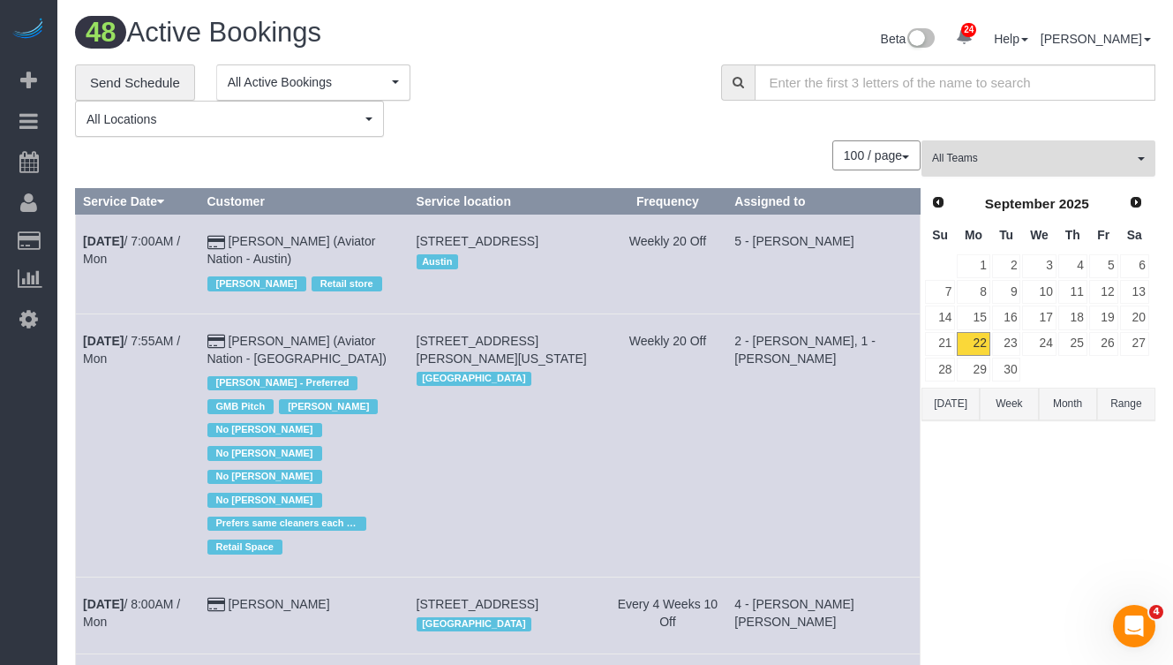
click at [996, 152] on span "All Teams" at bounding box center [1032, 158] width 201 height 15
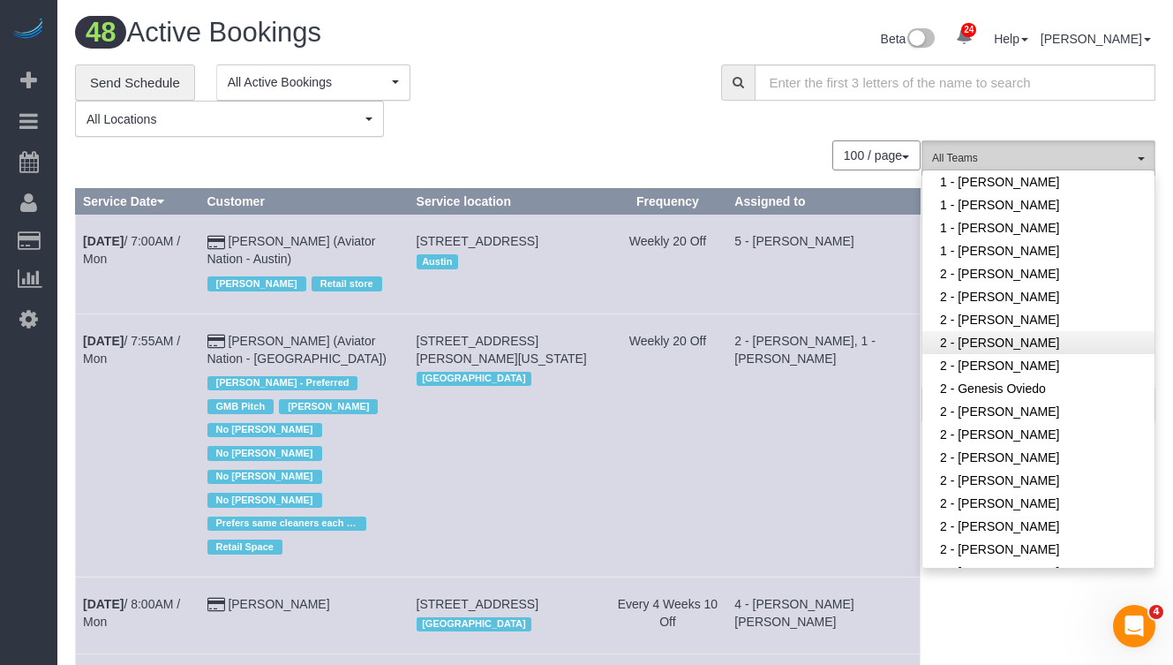
scroll to position [1087, 0]
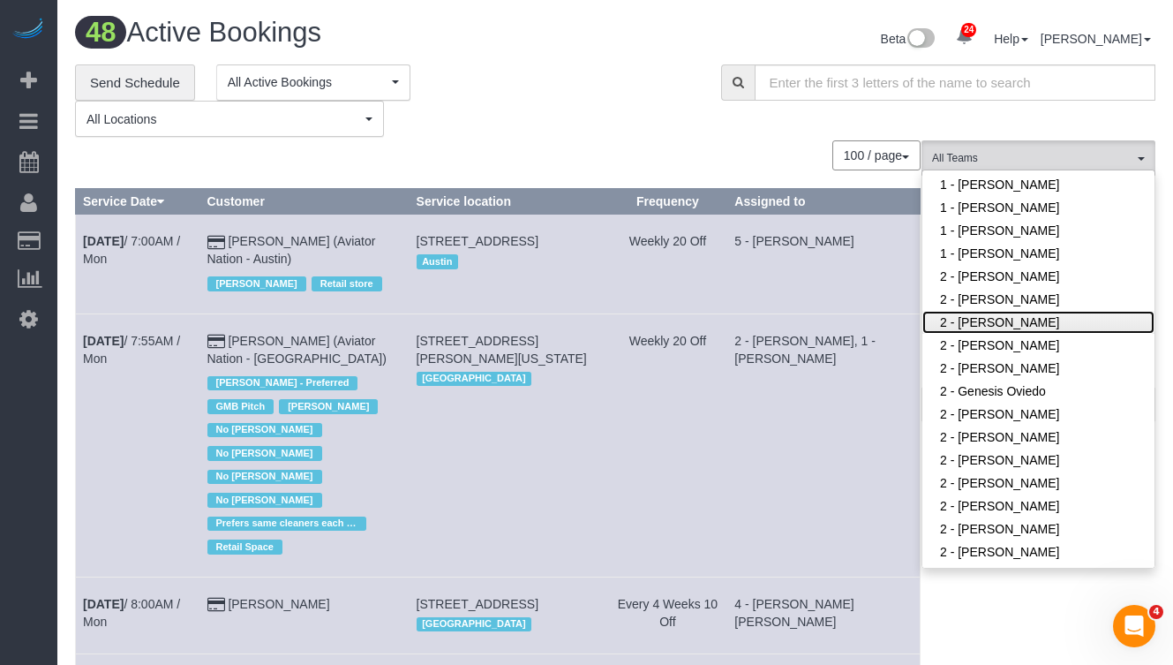
click at [997, 311] on link "2 - [PERSON_NAME]" at bounding box center [1039, 322] width 232 height 23
click at [560, 106] on div "**********" at bounding box center [385, 100] width 620 height 73
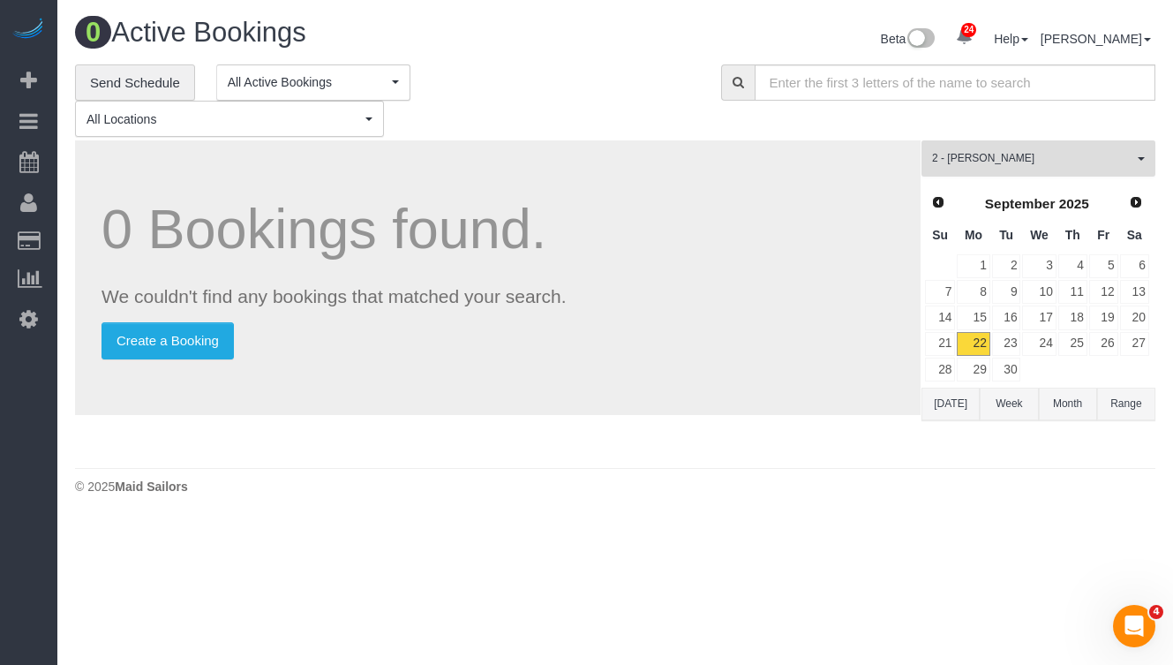
click at [985, 162] on span "2 - Ana Rodriguez" at bounding box center [1032, 158] width 201 height 15
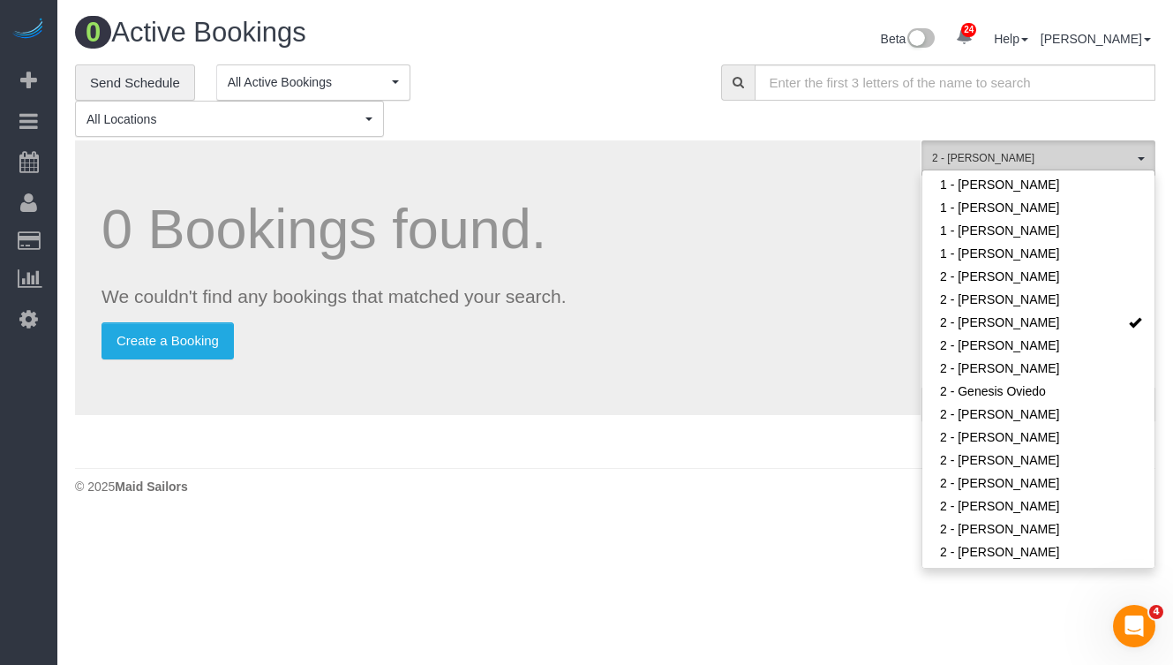
click at [985, 162] on span "2 - [PERSON_NAME]" at bounding box center [1032, 158] width 201 height 15
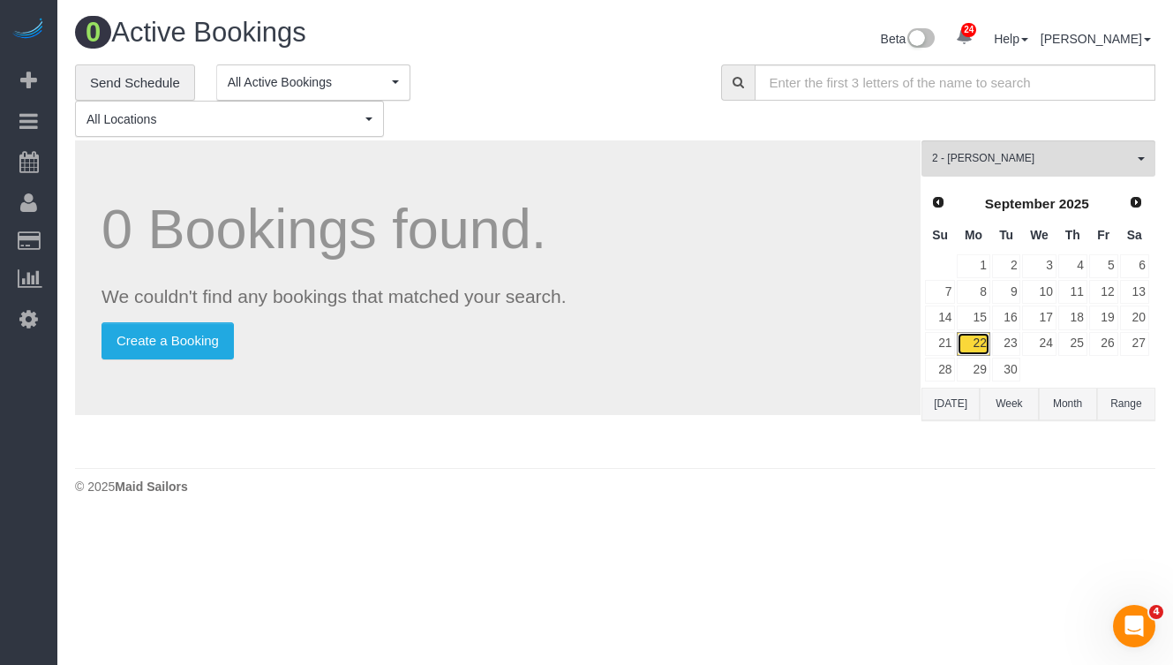
click at [978, 344] on link "22" at bounding box center [973, 344] width 33 height 24
click at [1065, 167] on button "2 - Ana Rodriguez All Teams" at bounding box center [1039, 158] width 234 height 36
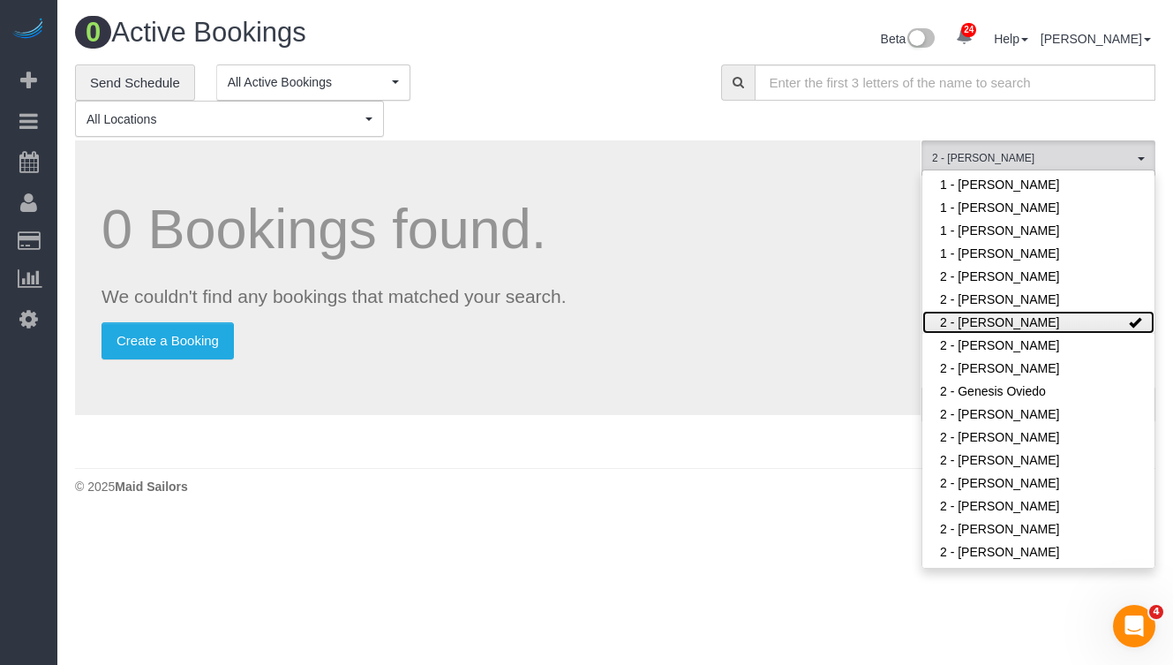
click at [1063, 311] on link "2 - [PERSON_NAME]" at bounding box center [1039, 322] width 232 height 23
click at [1049, 155] on span "All Teams" at bounding box center [1032, 158] width 201 height 15
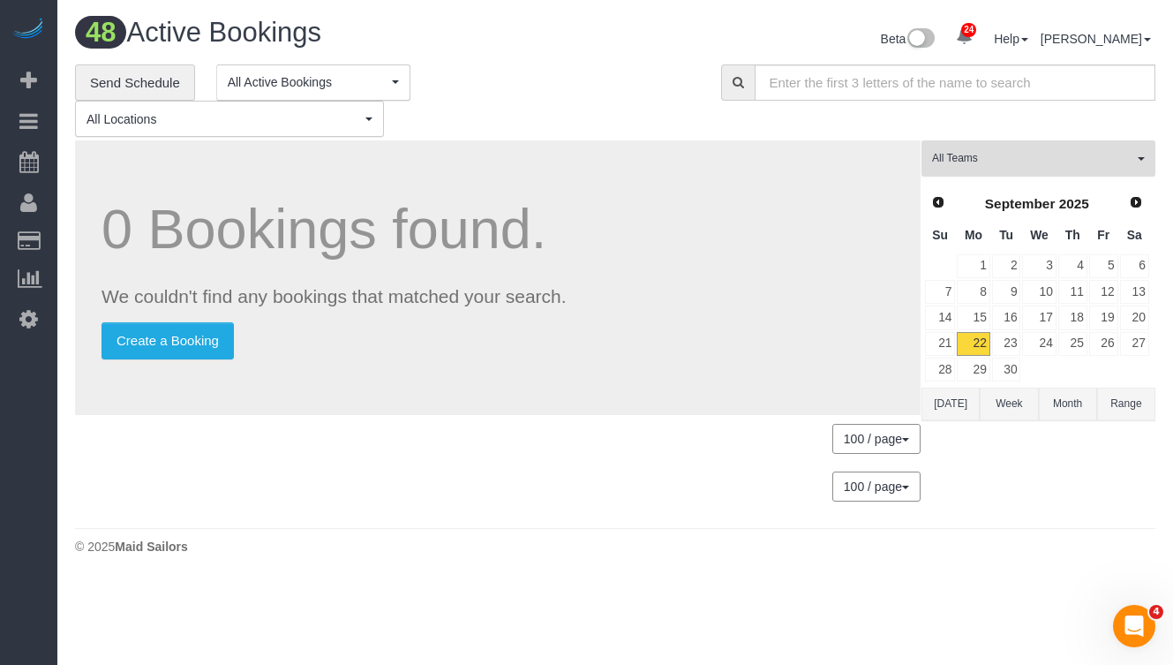
click at [1052, 155] on span "All Teams" at bounding box center [1032, 158] width 201 height 15
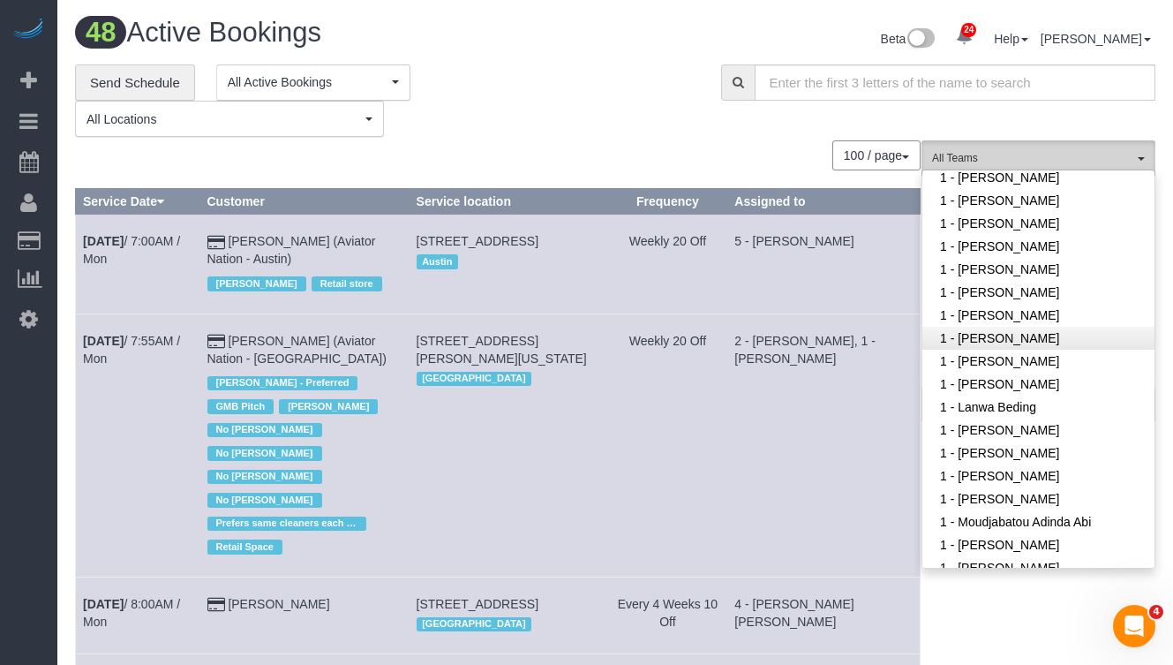
scroll to position [645, 0]
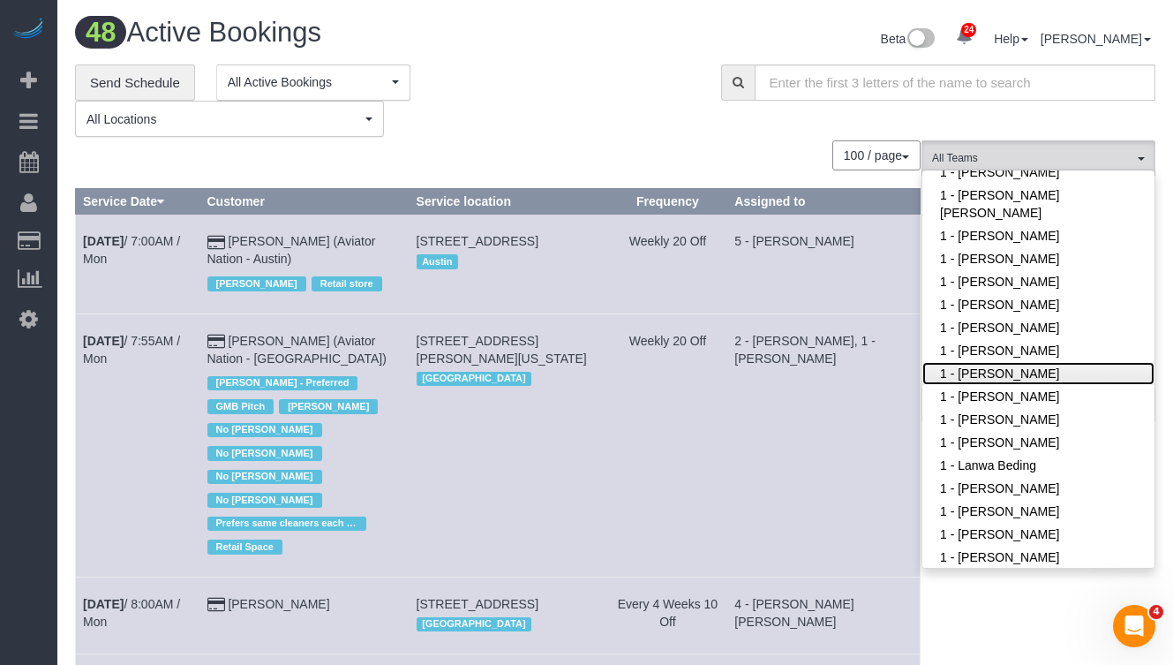
click at [1032, 362] on link "1 - [PERSON_NAME]" at bounding box center [1039, 373] width 232 height 23
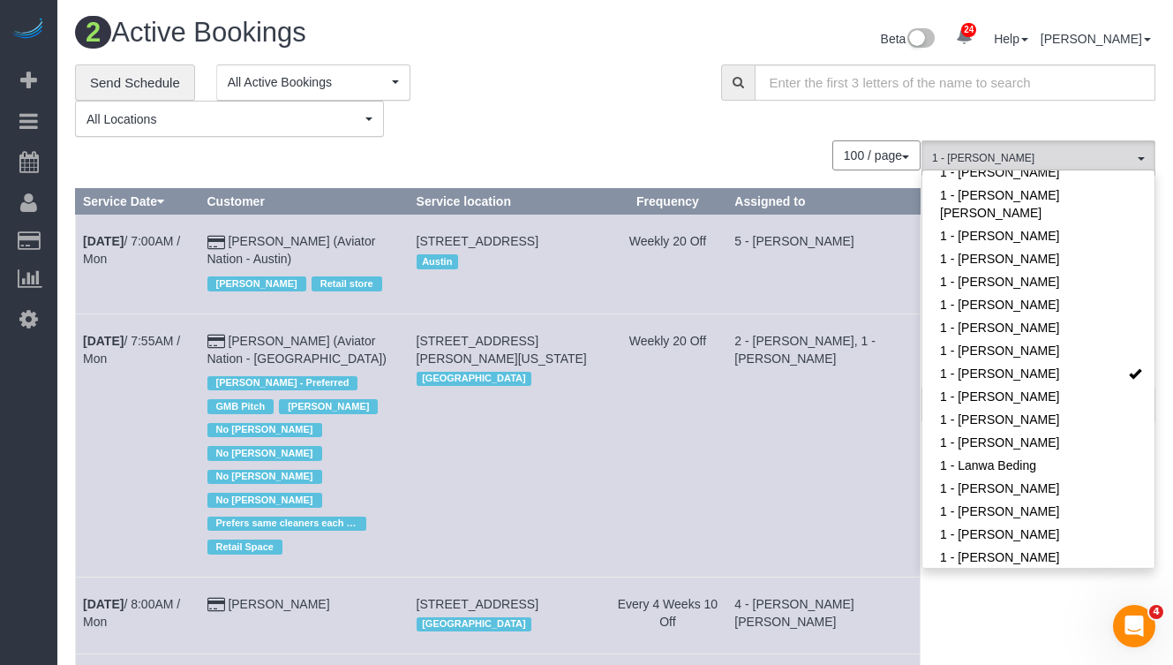
click at [493, 61] on div "2 Active Bookings Beta 24 Your Notifications You have 0 alerts × You have 1 to …" at bounding box center [615, 41] width 1107 height 47
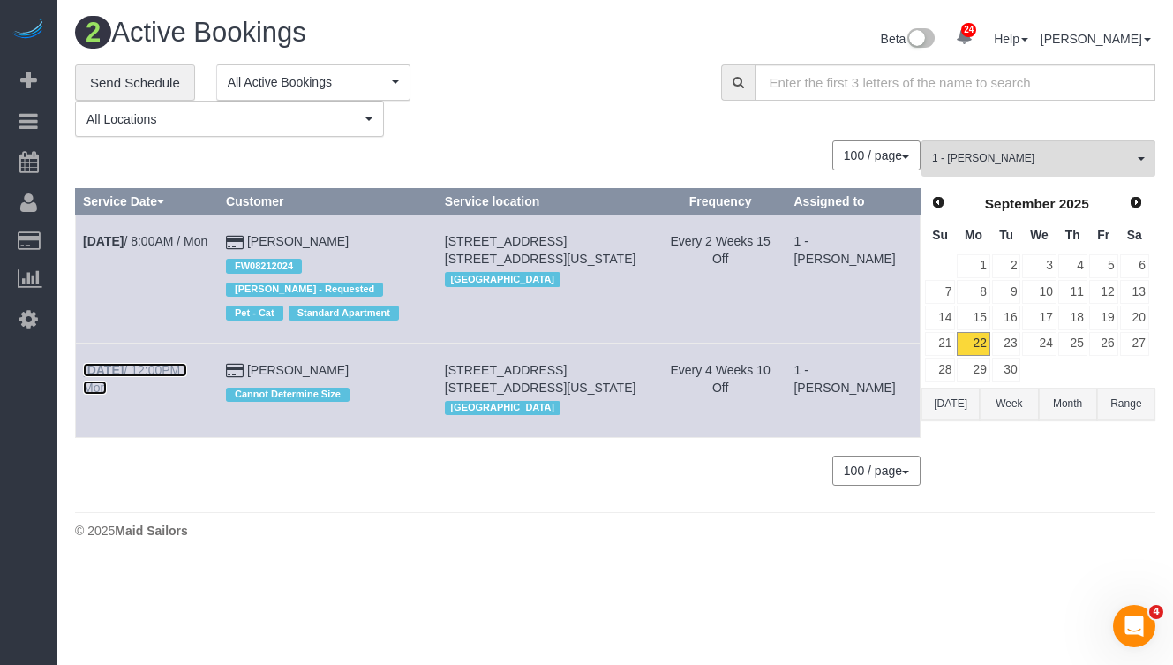
drag, startPoint x: 147, startPoint y: 373, endPoint x: 160, endPoint y: 361, distance: 18.1
click at [147, 373] on link "Sep 22nd / 12:00PM / Mon" at bounding box center [135, 379] width 104 height 32
click at [1006, 161] on span "1 - [PERSON_NAME]" at bounding box center [1032, 158] width 201 height 15
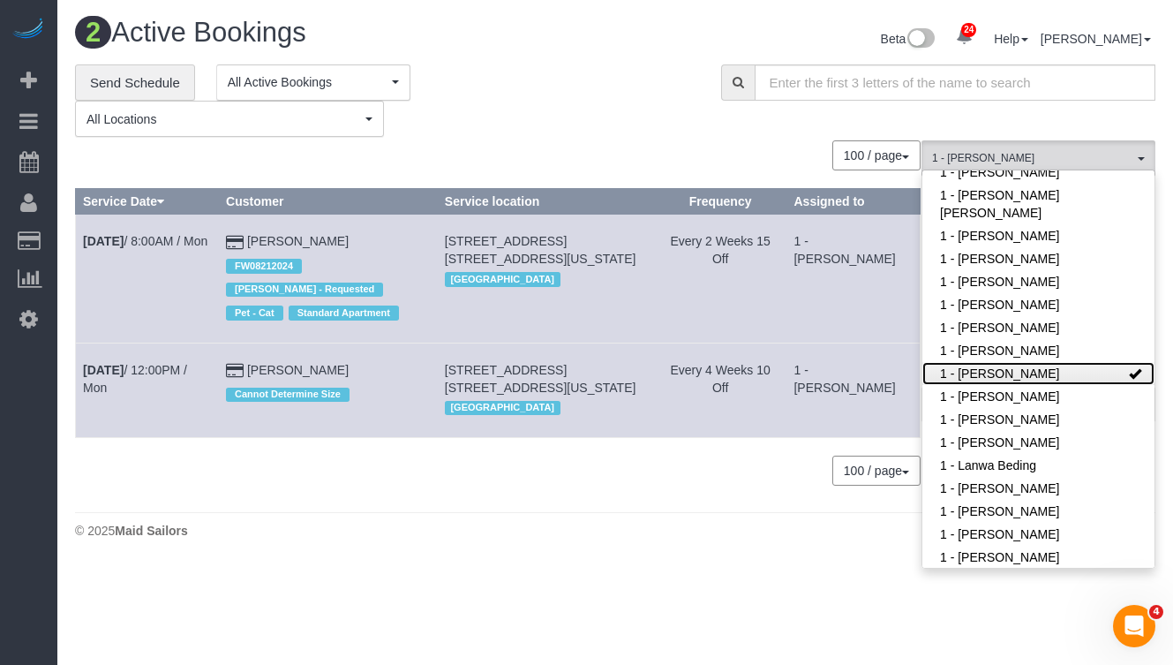
click at [1075, 362] on link "1 - [PERSON_NAME]" at bounding box center [1039, 373] width 232 height 23
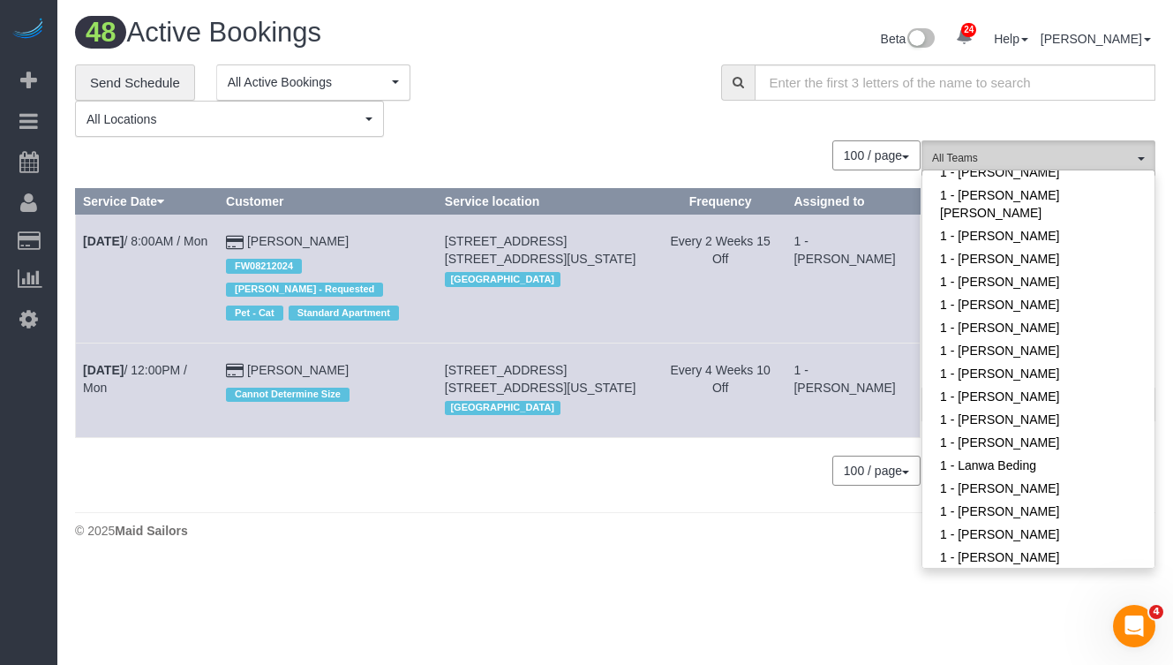
click at [1040, 155] on span "All Teams" at bounding box center [1032, 158] width 201 height 15
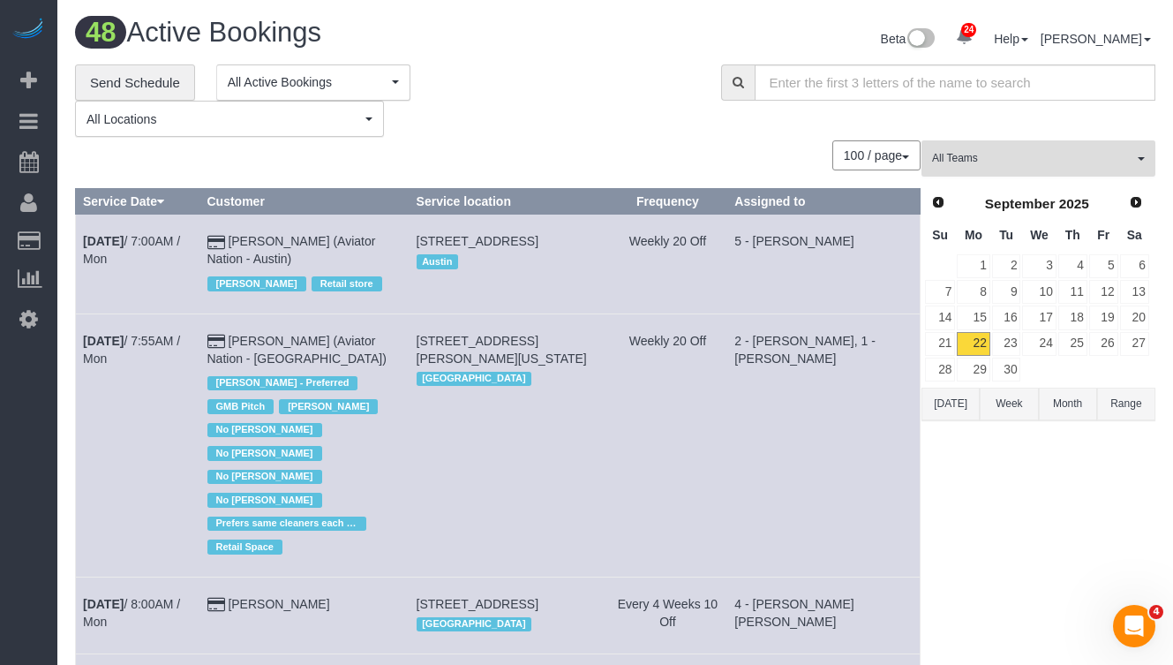
click at [1040, 155] on span "All Teams" at bounding box center [1032, 158] width 201 height 15
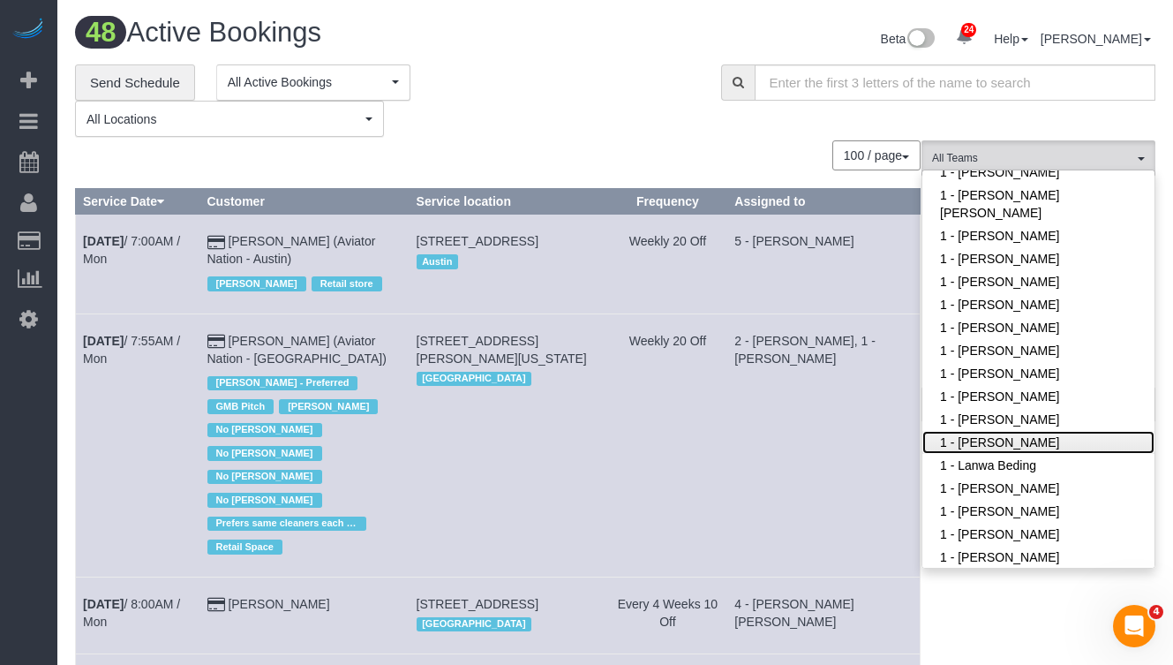
click at [1025, 431] on link "1 - [PERSON_NAME]" at bounding box center [1039, 442] width 232 height 23
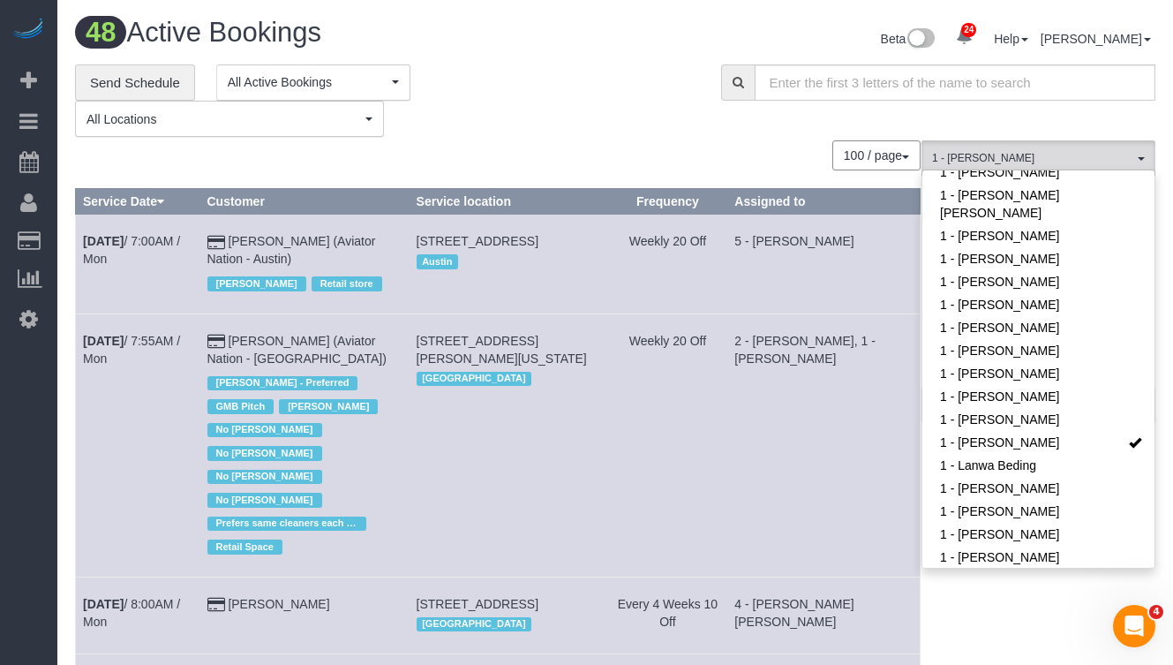
click at [637, 78] on div "**********" at bounding box center [385, 100] width 620 height 73
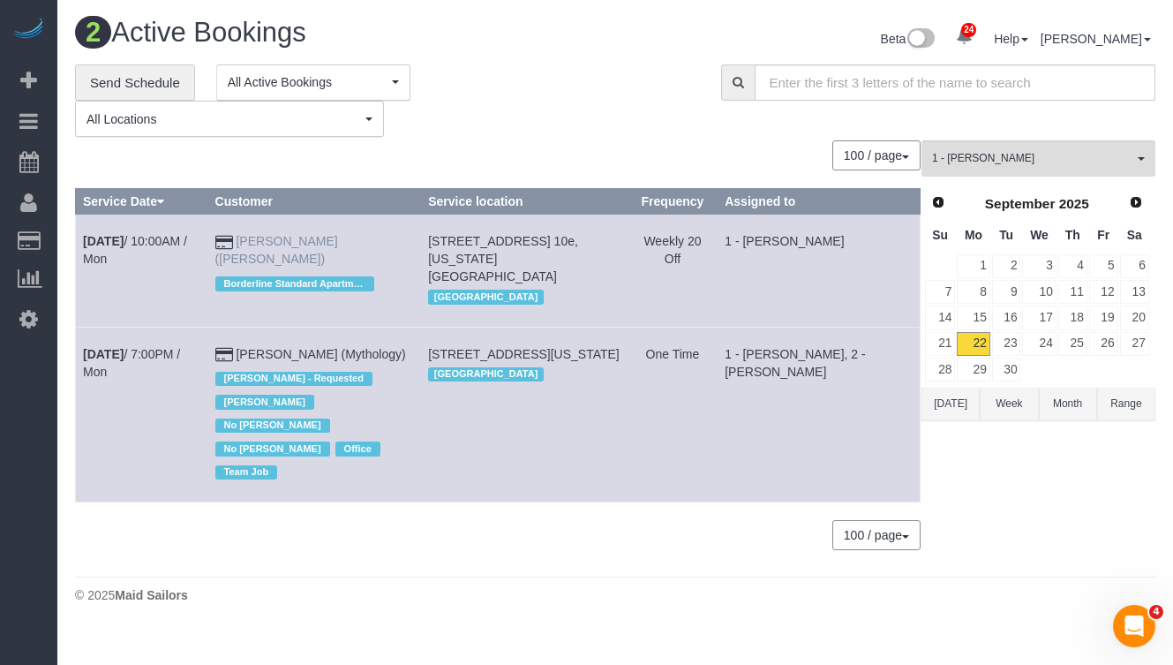
drag, startPoint x: 328, startPoint y: 259, endPoint x: 258, endPoint y: 241, distance: 72.0
click at [258, 241] on td "Johanna Goetze (Peter Harrington) Borderline Standard Apartment" at bounding box center [314, 271] width 214 height 112
click at [307, 265] on td "Johanna Goetze (Peter Harrington) Borderline Standard Apartment" at bounding box center [314, 271] width 214 height 112
drag, startPoint x: 310, startPoint y: 263, endPoint x: 268, endPoint y: 245, distance: 46.3
click at [252, 245] on td "Johanna Goetze (Peter Harrington) Borderline Standard Apartment" at bounding box center [314, 271] width 214 height 112
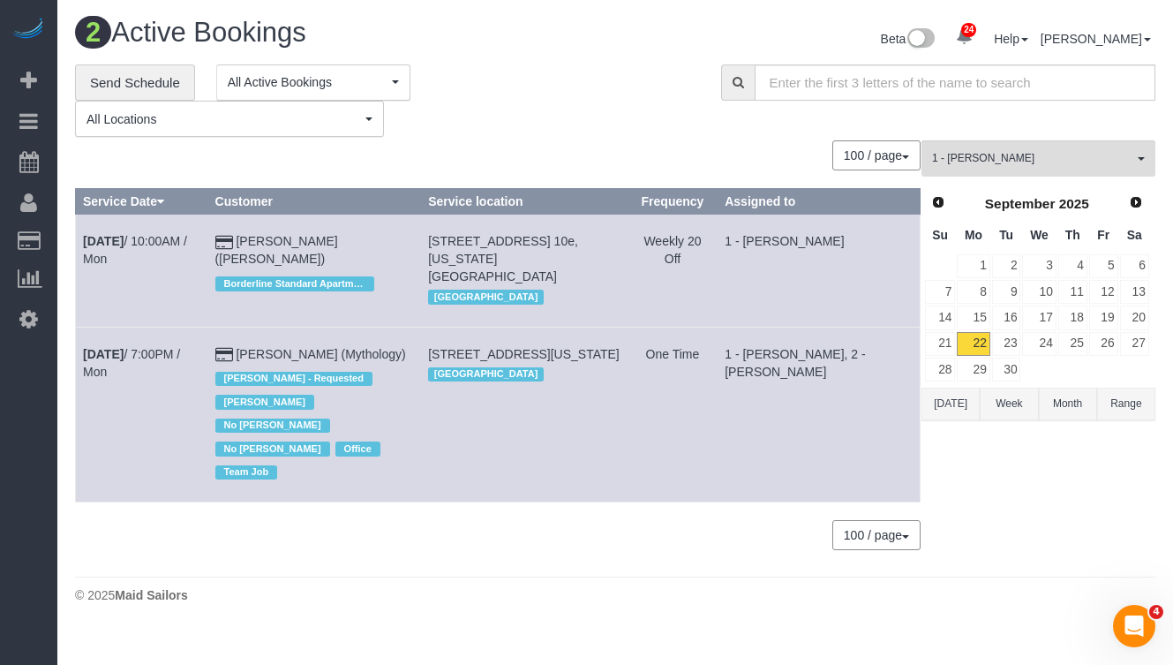
copy link "Johanna Goetze (Peter Harrington)"
click at [146, 243] on link "Sep 22nd / 10:00AM / Mon" at bounding box center [135, 250] width 104 height 32
drag, startPoint x: 954, startPoint y: 154, endPoint x: 987, endPoint y: 191, distance: 49.4
click at [955, 154] on span "1 - [PERSON_NAME]" at bounding box center [1032, 158] width 201 height 15
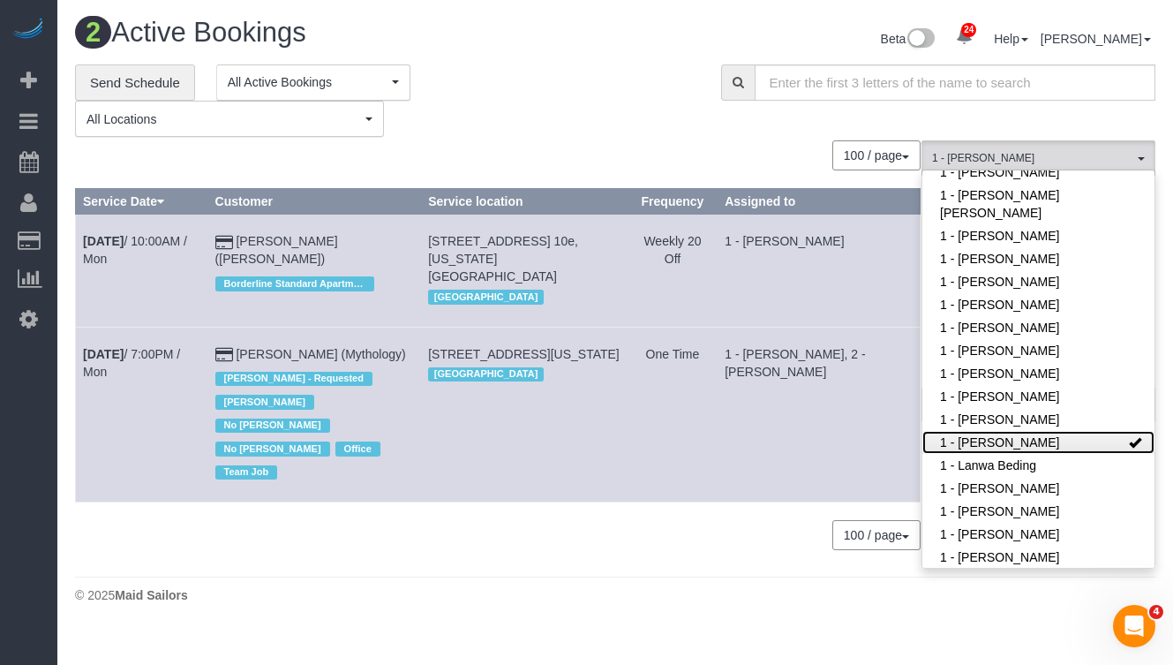
scroll to position [0, 0]
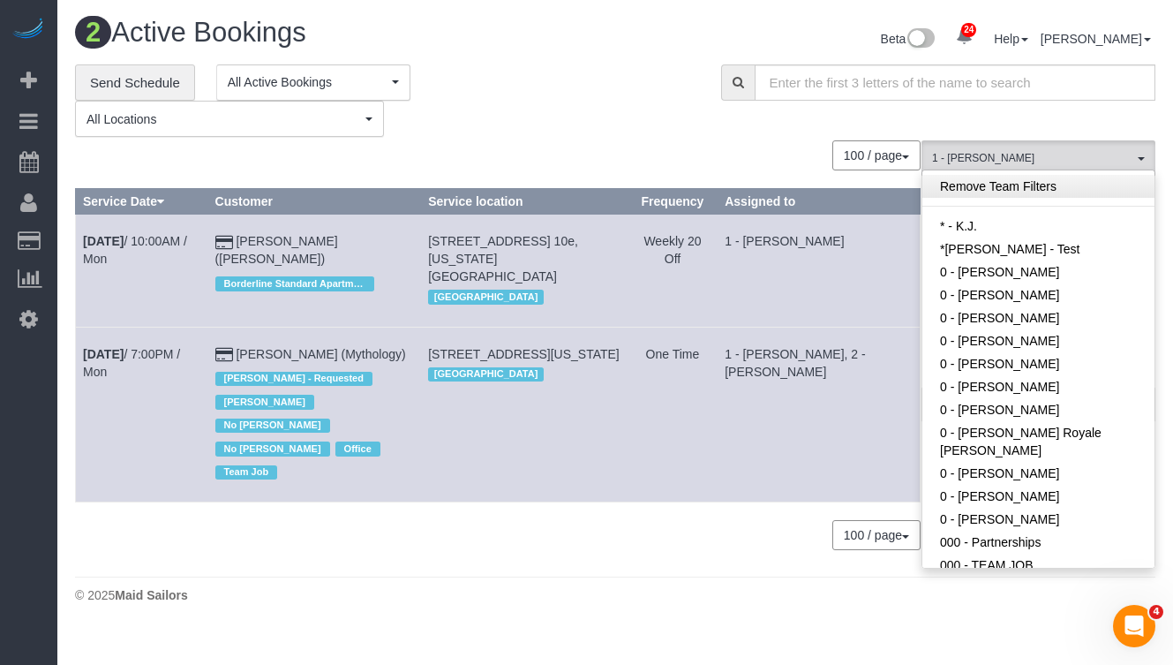
click at [985, 182] on link "Remove Team Filters" at bounding box center [1039, 186] width 232 height 23
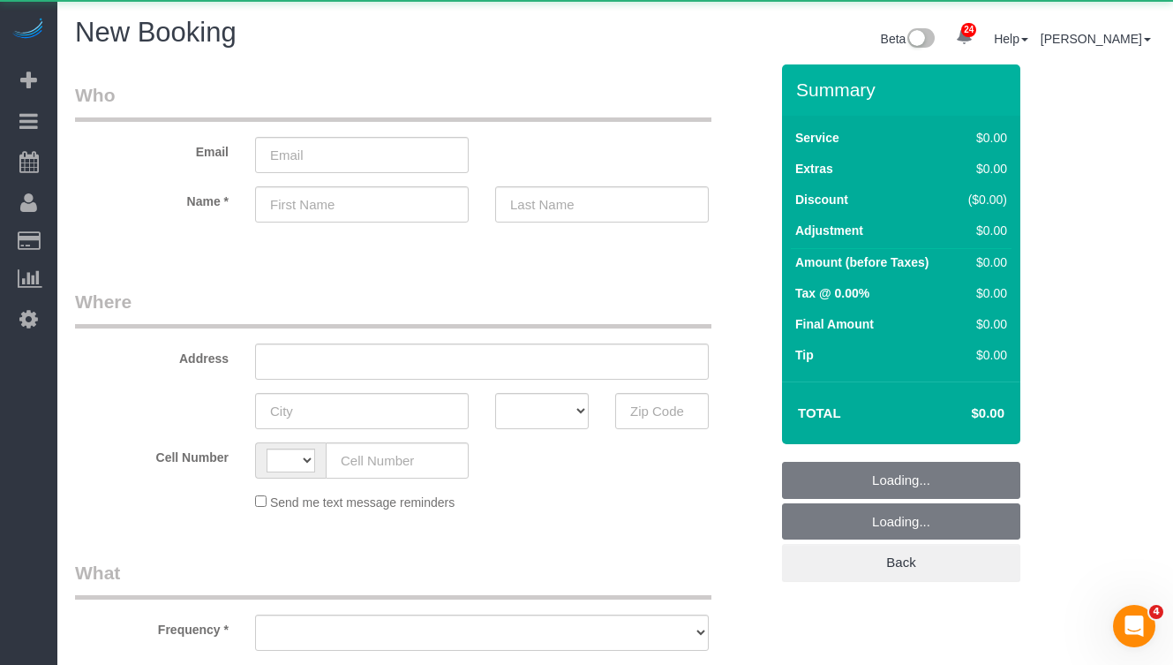
select select "string:[GEOGRAPHIC_DATA]"
select select "number:89"
select select "number:90"
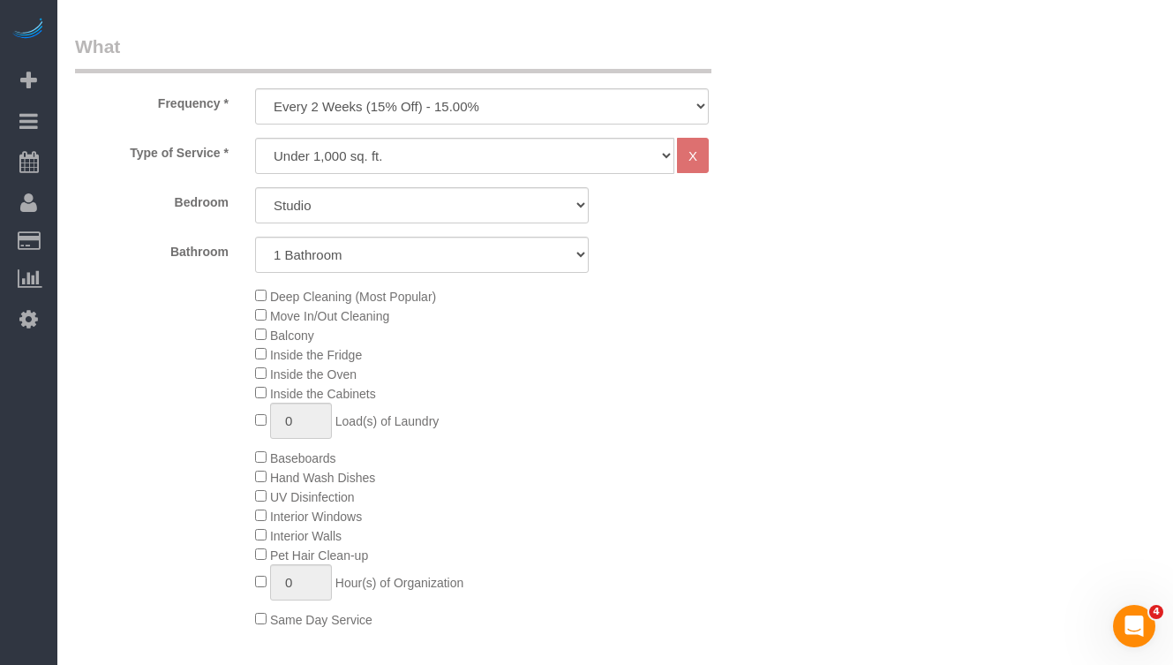
scroll to position [532, 0]
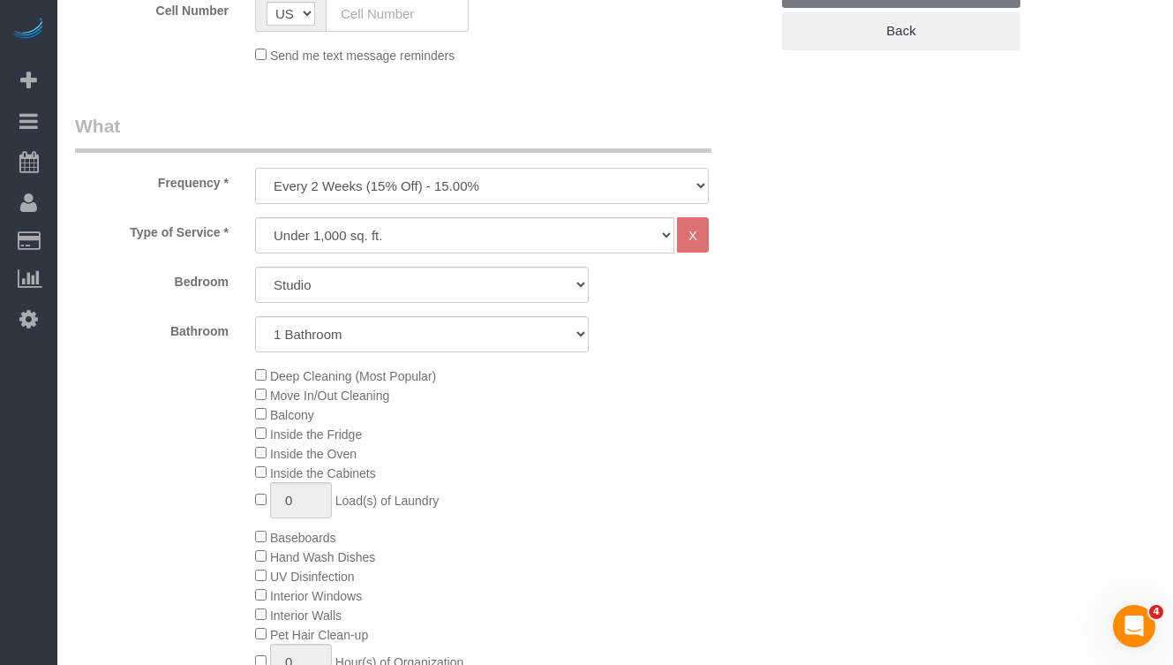
click at [299, 197] on select "One Time Weekly (20% Off) - 20.00% Every 2 Weeks (15% Off) - 15.00% Every 4 Wee…" at bounding box center [482, 186] width 454 height 36
select select "object:1698"
click at [255, 168] on select "One Time Weekly (20% Off) - 20.00% Every 2 Weeks (15% Off) - 15.00% Every 4 Wee…" at bounding box center [482, 186] width 454 height 36
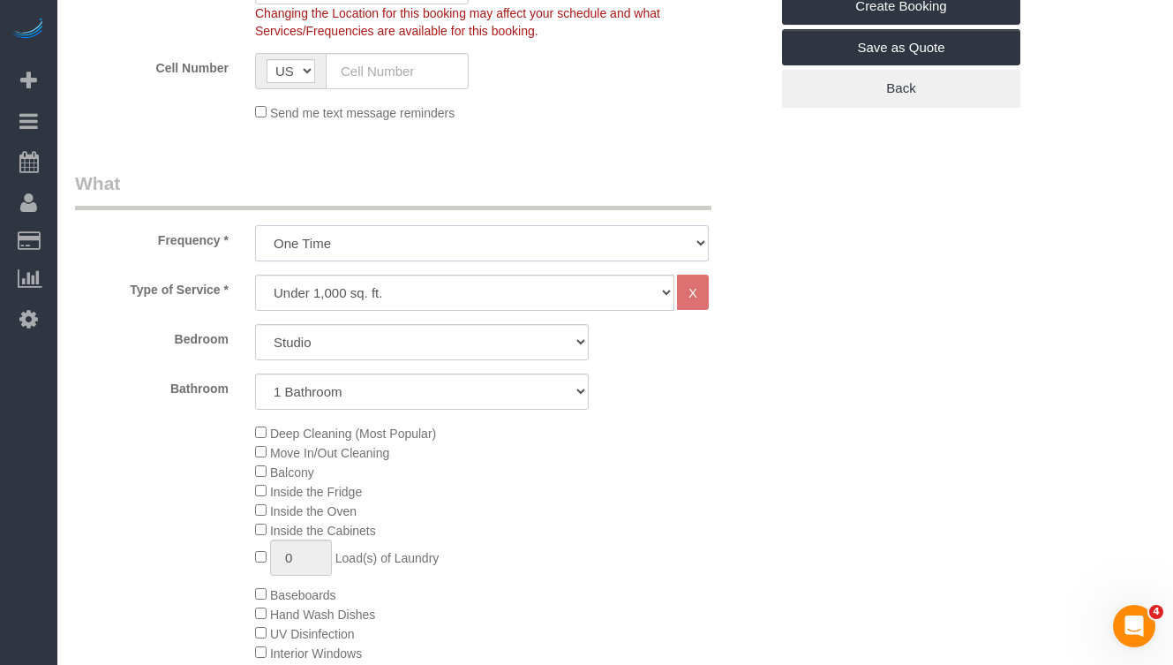
scroll to position [472, 0]
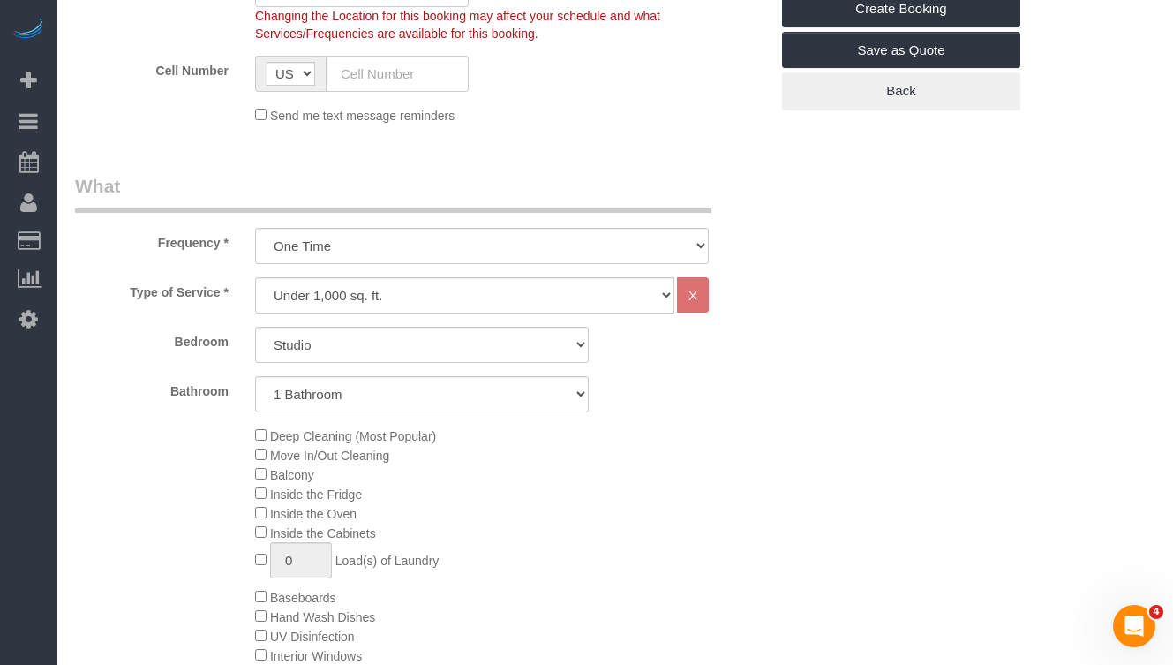
click at [298, 313] on div "Type of Service * Under 1,000 sq. ft. 1,001 - 1,500 sq. ft. 1,500+ sq. ft. Cust…" at bounding box center [422, 540] width 694 height 526
click at [215, 310] on div "Type of Service * Under 1,000 sq. ft. 1,001 - 1,500 sq. ft. 1,500+ sq. ft. Cust…" at bounding box center [422, 295] width 720 height 36
click at [277, 297] on select "Under 1,000 sq. ft. 1,001 - 1,500 sq. ft. 1,500+ sq. ft. Custom Cleaning Office…" at bounding box center [464, 295] width 419 height 36
click at [330, 343] on select "Studio 1 Bedroom 2 Bedrooms 3 Bedrooms" at bounding box center [422, 345] width 334 height 36
select select "1"
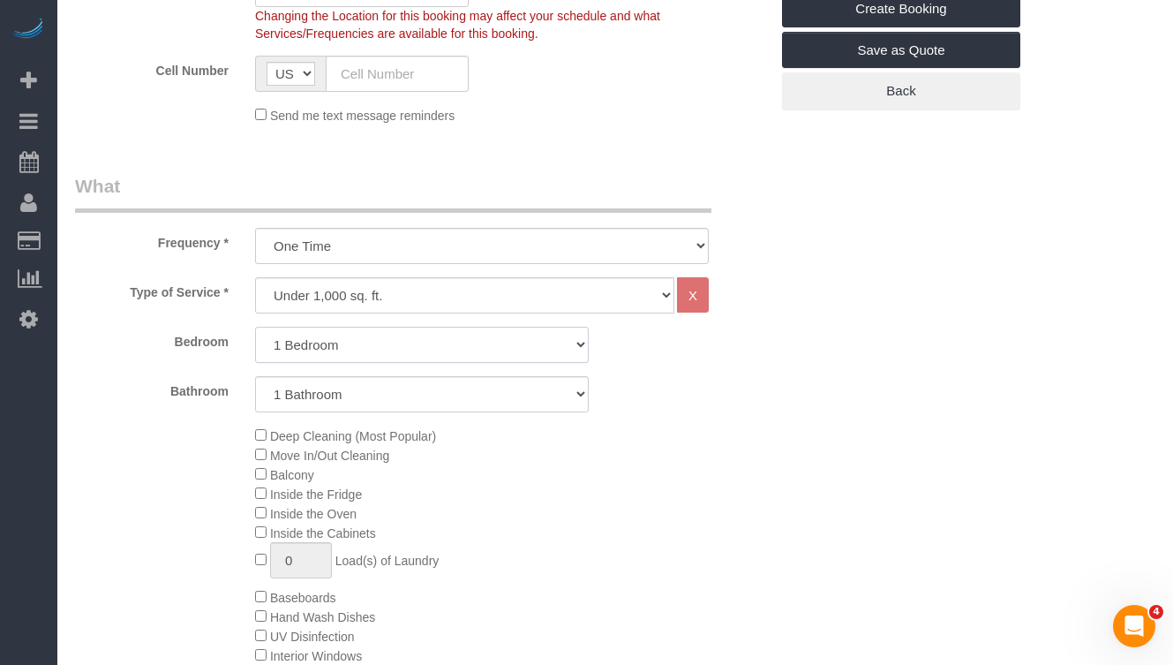
click at [255, 327] on select "Studio 1 Bedroom 2 Bedrooms 3 Bedrooms" at bounding box center [422, 345] width 334 height 36
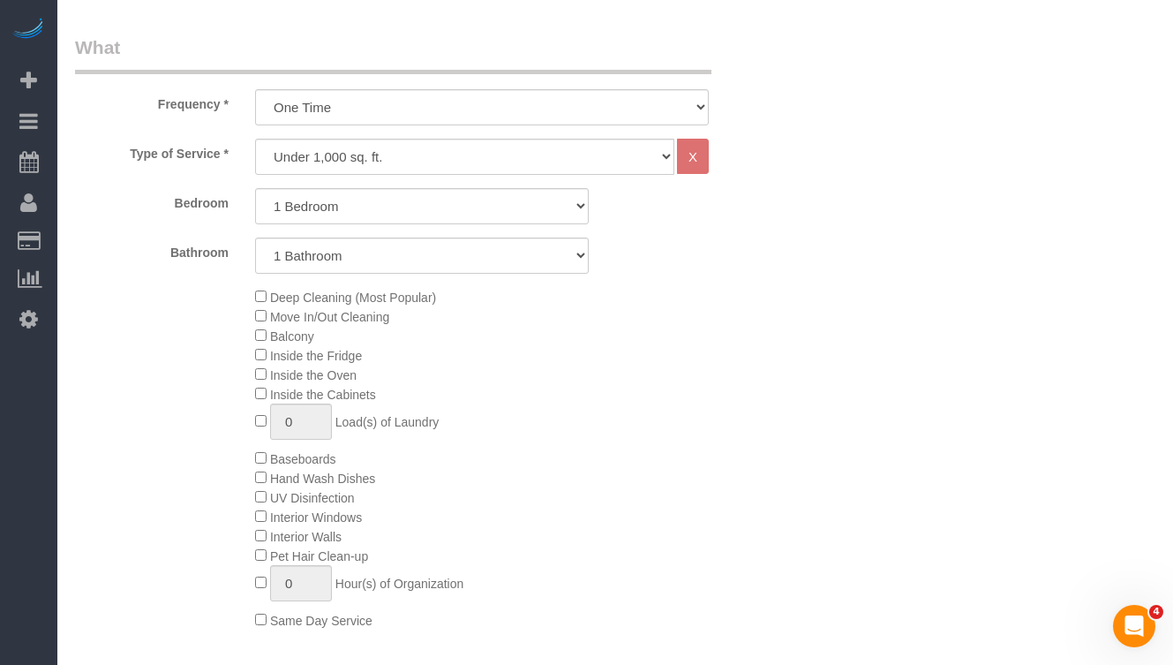
scroll to position [597, 0]
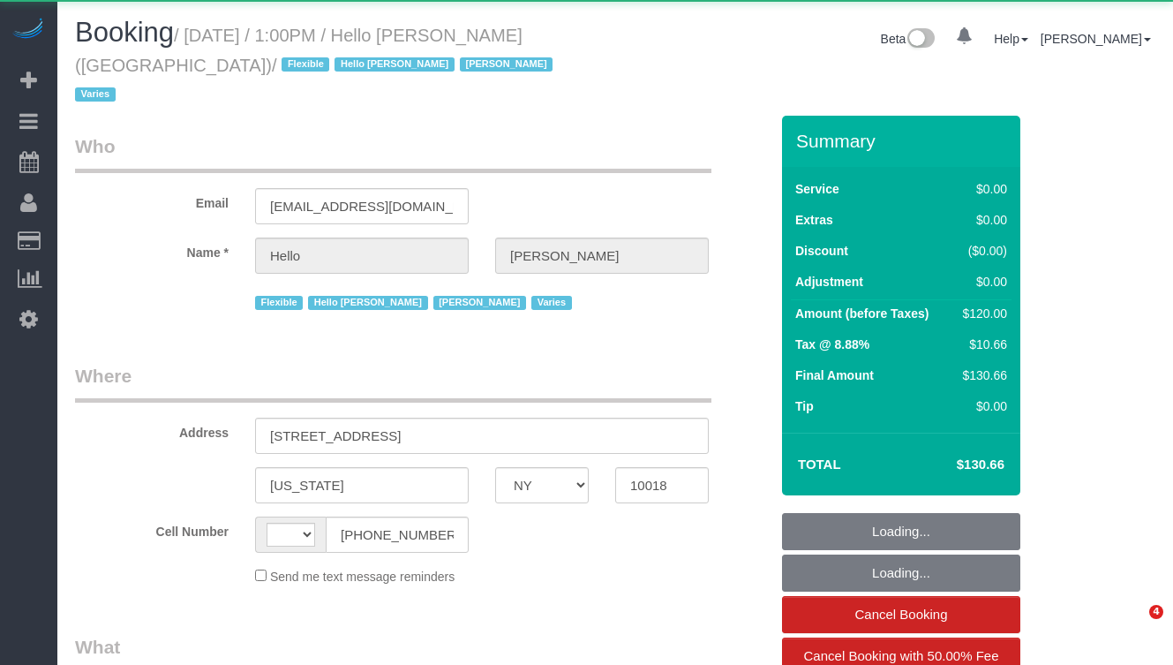
select select "NY"
select select "string:[GEOGRAPHIC_DATA]"
select select "1"
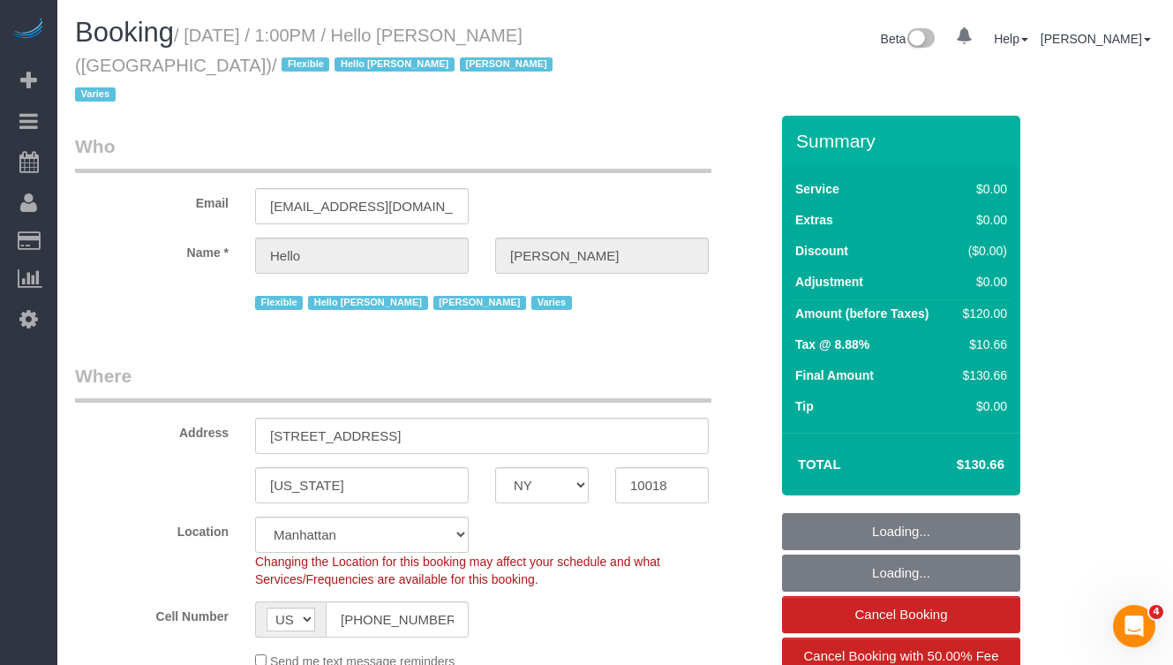
select select "object:907"
select select "spot1"
select select "number:89"
select select "number:90"
select select "number:15"
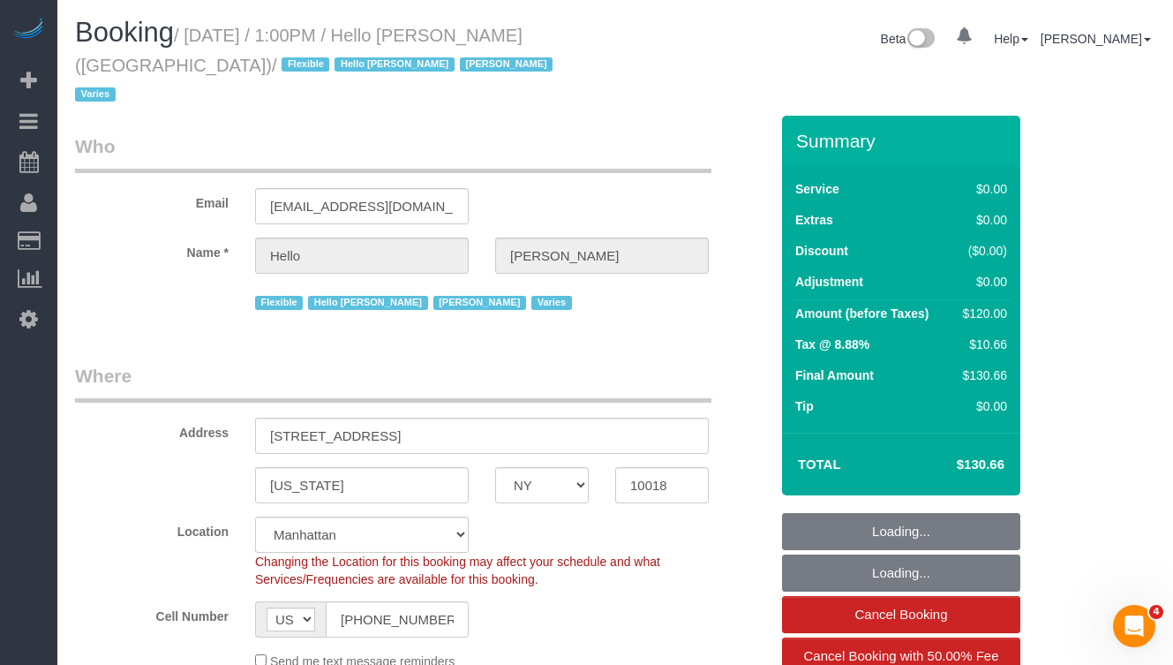
select select "number:5"
select select "object:1547"
select select "1"
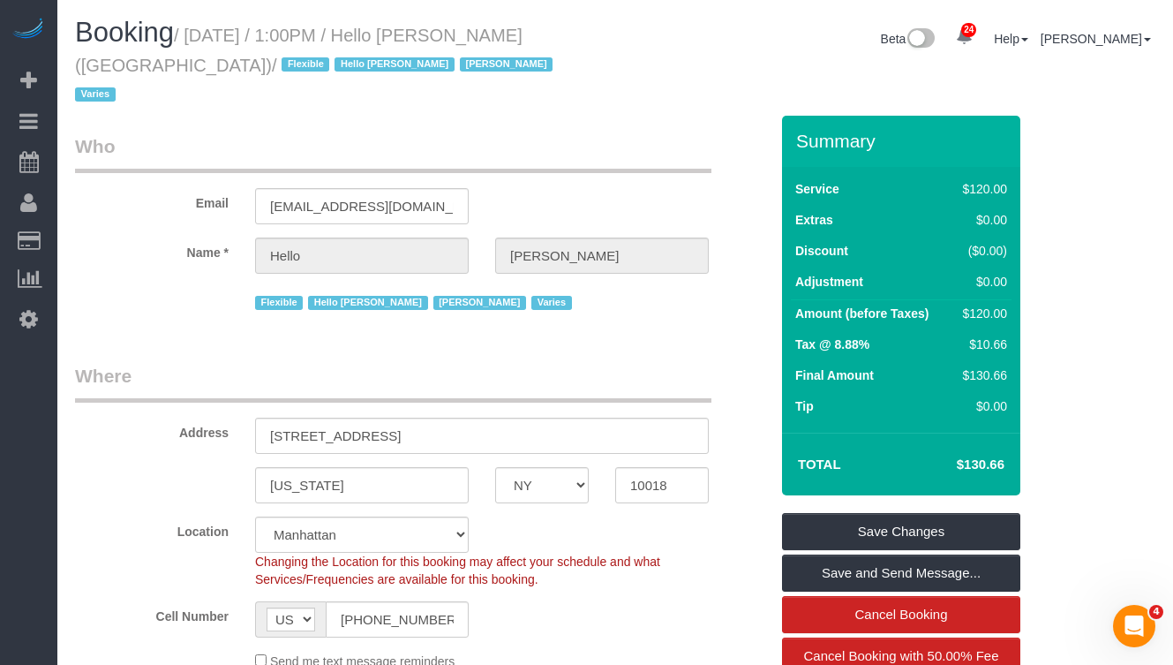
click at [495, 49] on h1 "Booking / [DATE] / 1:00PM / Hello [PERSON_NAME] ([GEOGRAPHIC_DATA]) / Flexible …" at bounding box center [338, 63] width 527 height 90
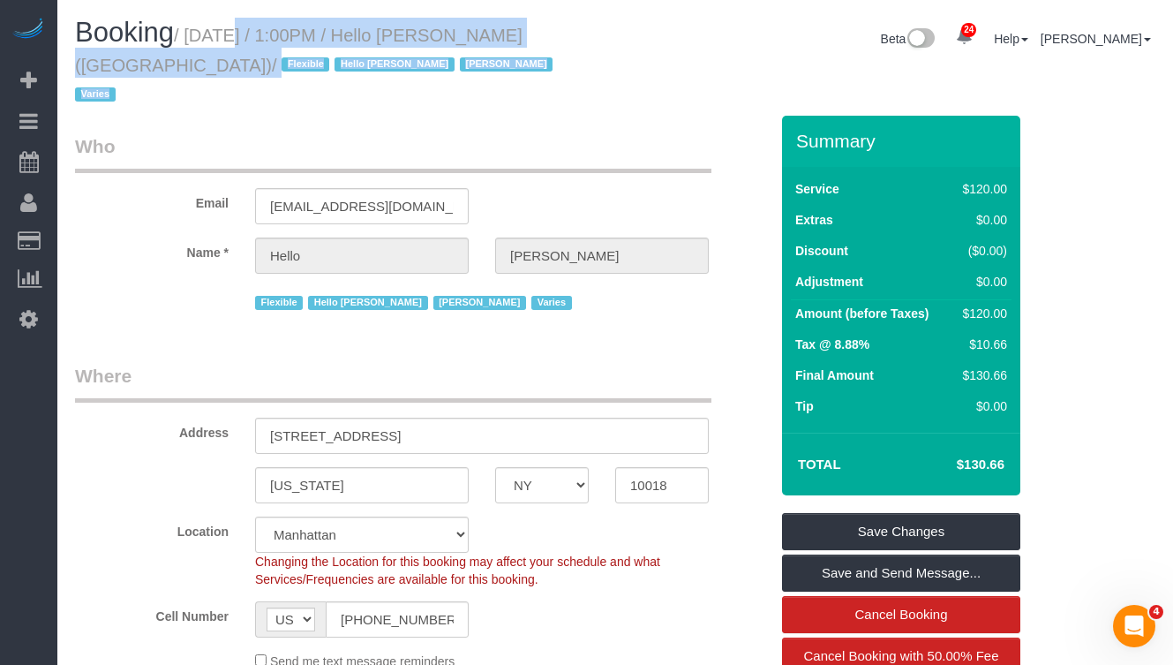
drag, startPoint x: 622, startPoint y: 32, endPoint x: 207, endPoint y: 41, distance: 415.1
click at [207, 41] on div "Booking / [DATE] / 1:00PM / Hello [PERSON_NAME] ([GEOGRAPHIC_DATA]) / Flexible …" at bounding box center [615, 67] width 1107 height 98
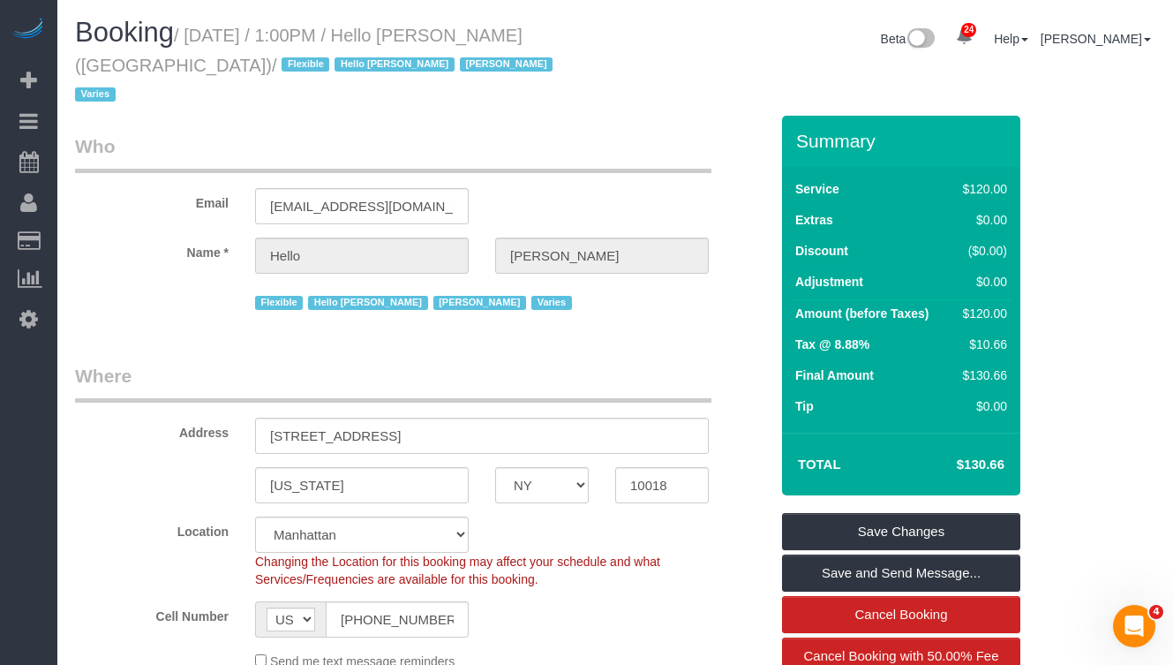
click at [192, 41] on small "/ [DATE] / 1:00PM / Hello [PERSON_NAME] ([GEOGRAPHIC_DATA]) / Flexible Hello [P…" at bounding box center [316, 65] width 483 height 79
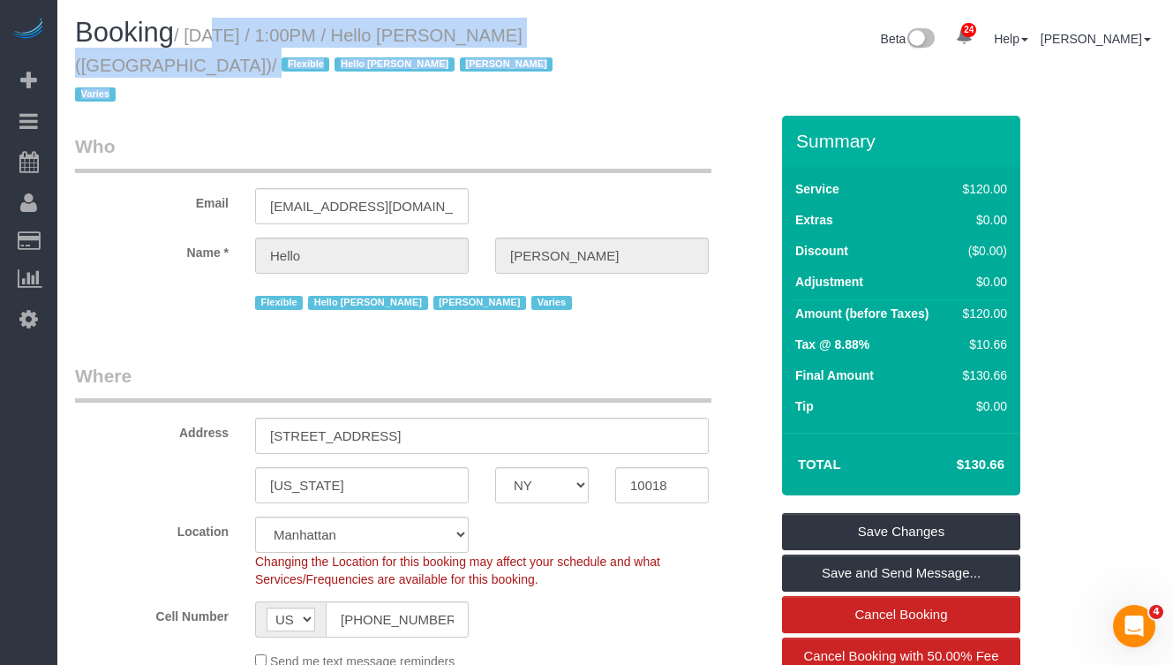
drag, startPoint x: 201, startPoint y: 41, endPoint x: 624, endPoint y: 44, distance: 423.0
click at [624, 44] on div "Booking / [DATE] / 1:00PM / Hello [PERSON_NAME] ([GEOGRAPHIC_DATA]) / Flexible …" at bounding box center [615, 67] width 1107 height 98
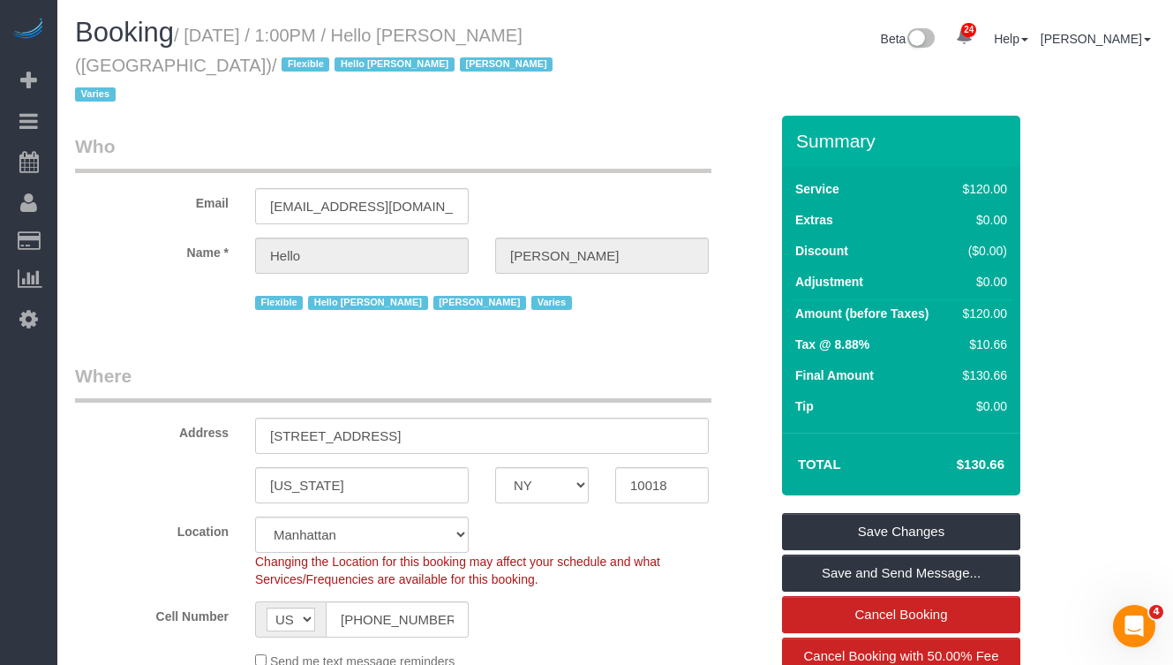
drag, startPoint x: 513, startPoint y: 37, endPoint x: 533, endPoint y: 36, distance: 20.3
click at [515, 37] on small "/ September 22, 2025 / 1:00PM / Hello Alfred (NYC) / Flexible Hello Alfred Jack…" at bounding box center [316, 65] width 483 height 79
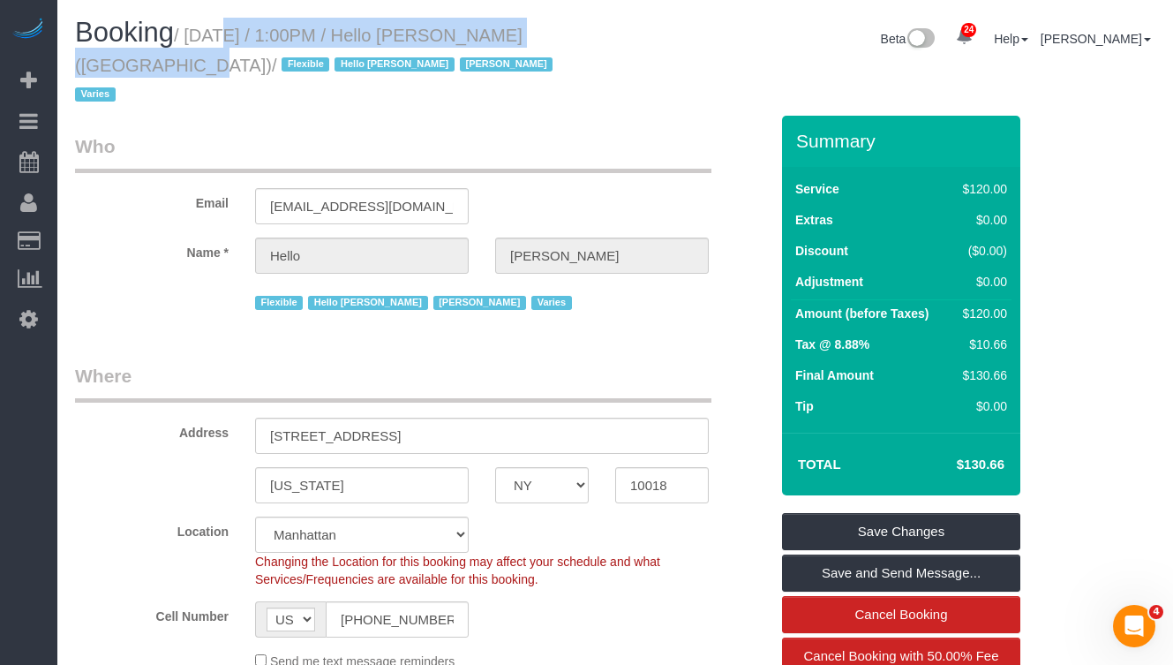
drag, startPoint x: 607, startPoint y: 30, endPoint x: 202, endPoint y: 30, distance: 404.4
click at [202, 30] on div "Booking / September 22, 2025 / 1:00PM / Hello Alfred (NYC) / Flexible Hello Alf…" at bounding box center [339, 67] width 554 height 98
copy small "September 22, 2025 / 1:00PM / Hello Alfred (NYC)"
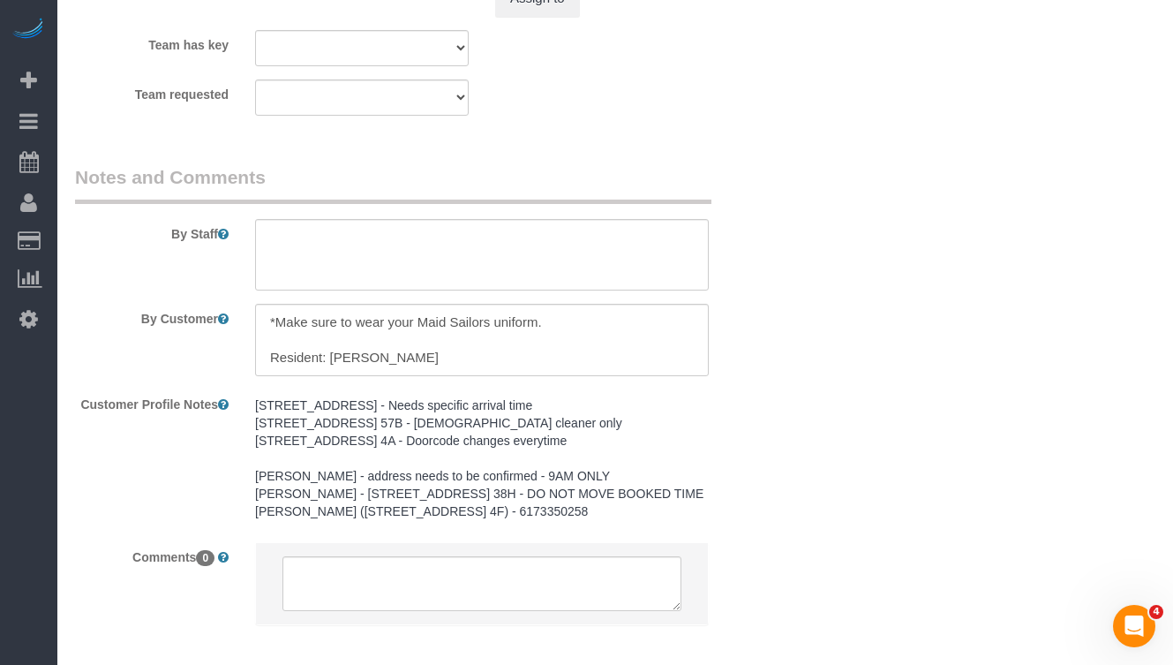
scroll to position [2486, 0]
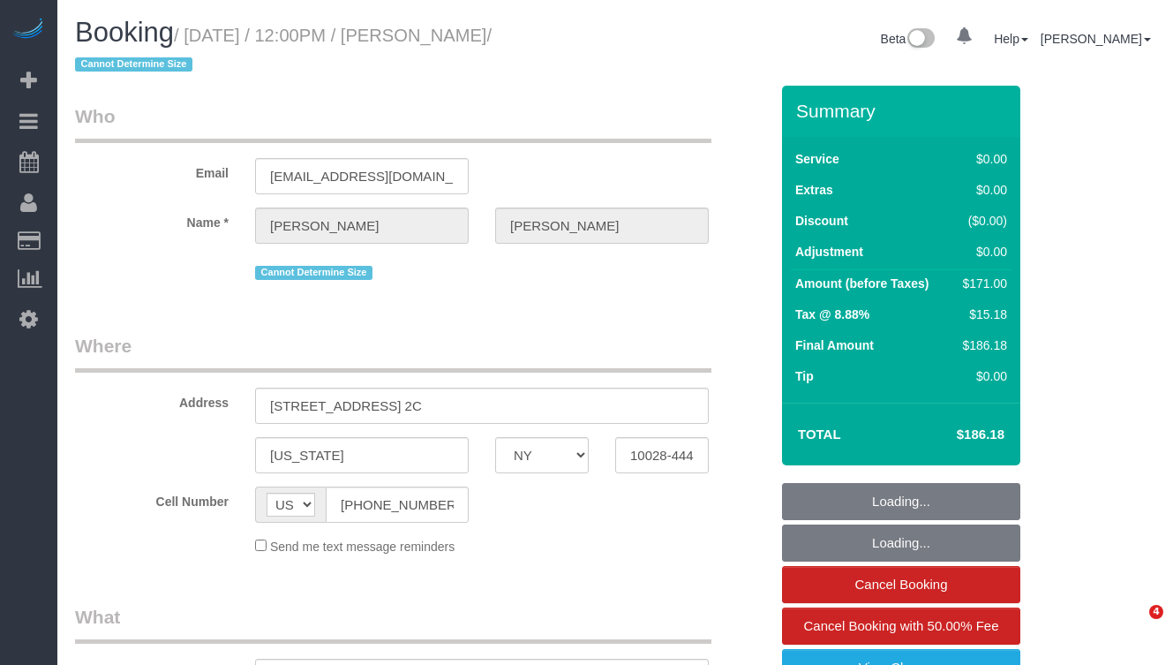
select select "NY"
select select "number:89"
select select "number:73"
select select "number:15"
select select "number:5"
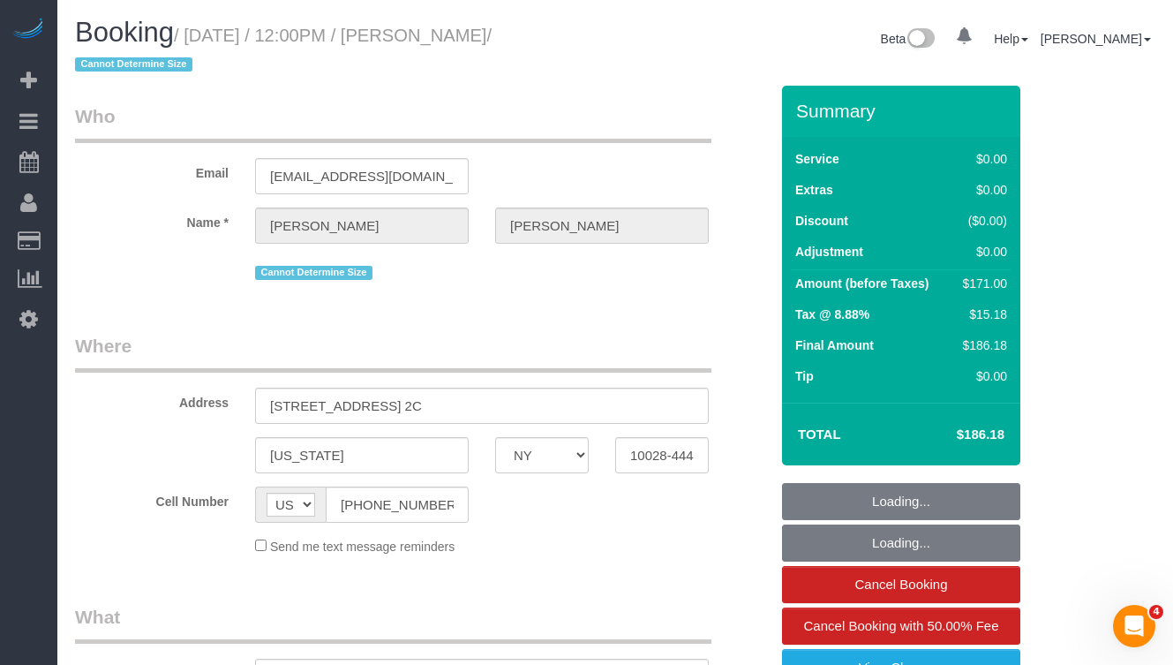
select select "object:961"
select select "2"
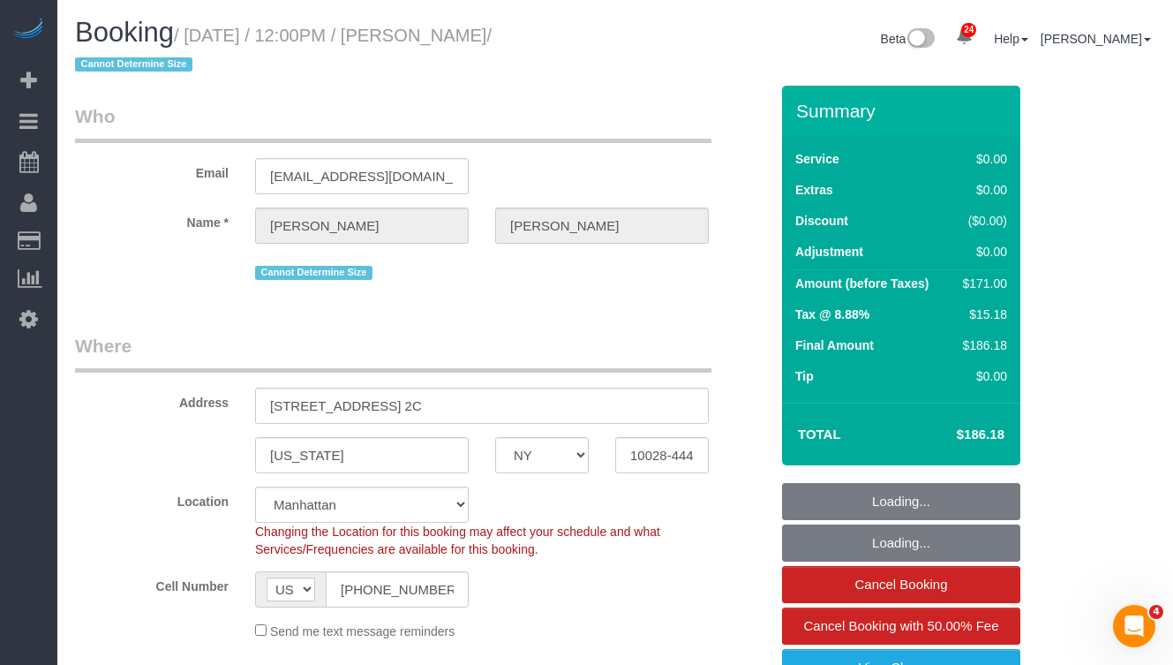
select select "string:stripe-pm_1Qukw84VGloSiKo7OXM7rOig"
select select "spot1"
select select "object:1511"
select select "2"
drag, startPoint x: 576, startPoint y: 39, endPoint x: 461, endPoint y: 37, distance: 114.8
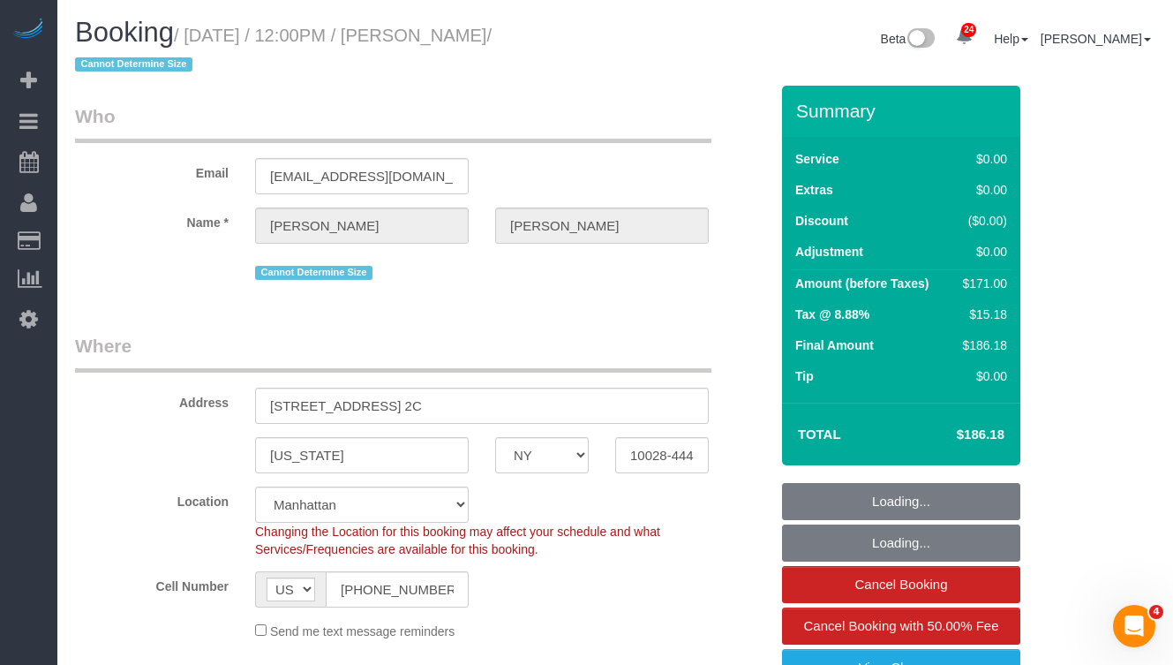
click at [461, 37] on small "/ September 22, 2025 / 12:00PM / Maria Romero / Cannot Determine Size" at bounding box center [283, 50] width 417 height 49
copy small "Maria Romero"
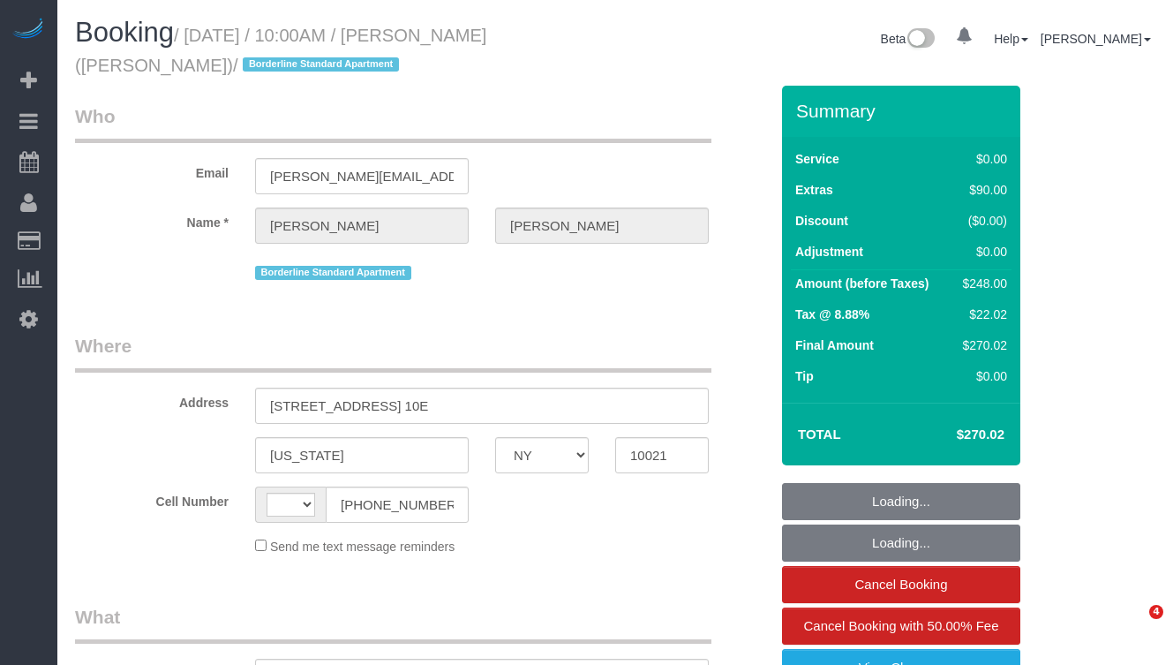
select select "NY"
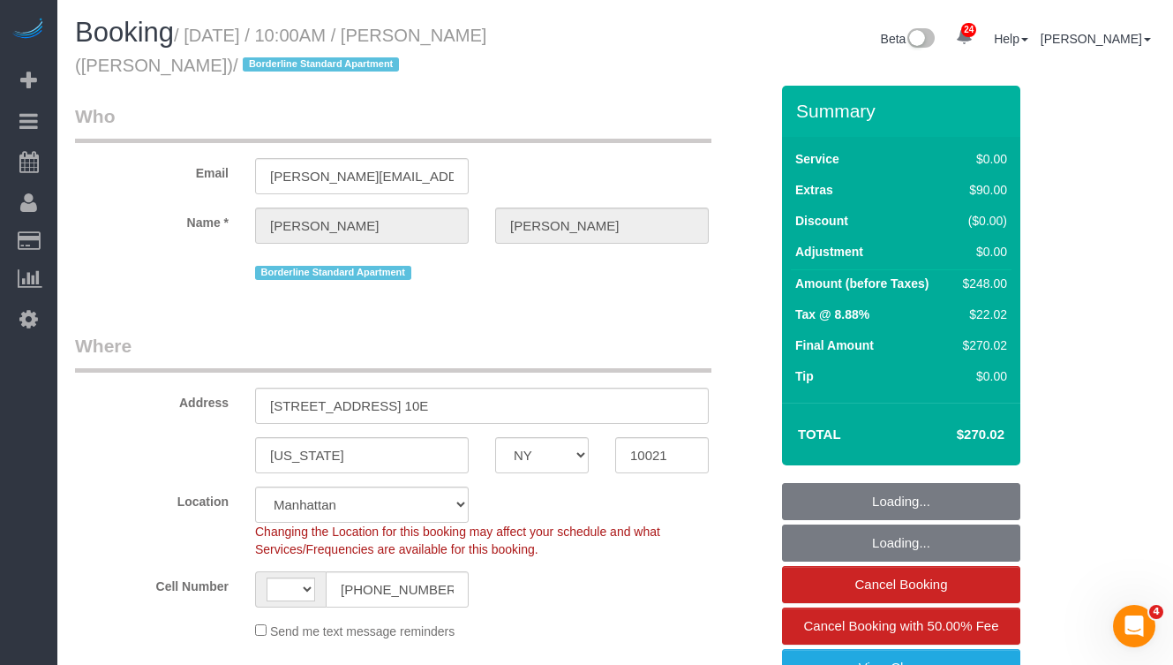
select select "string:[GEOGRAPHIC_DATA]"
select select "object:822"
select select "number:57"
select select "number:73"
select select "number:15"
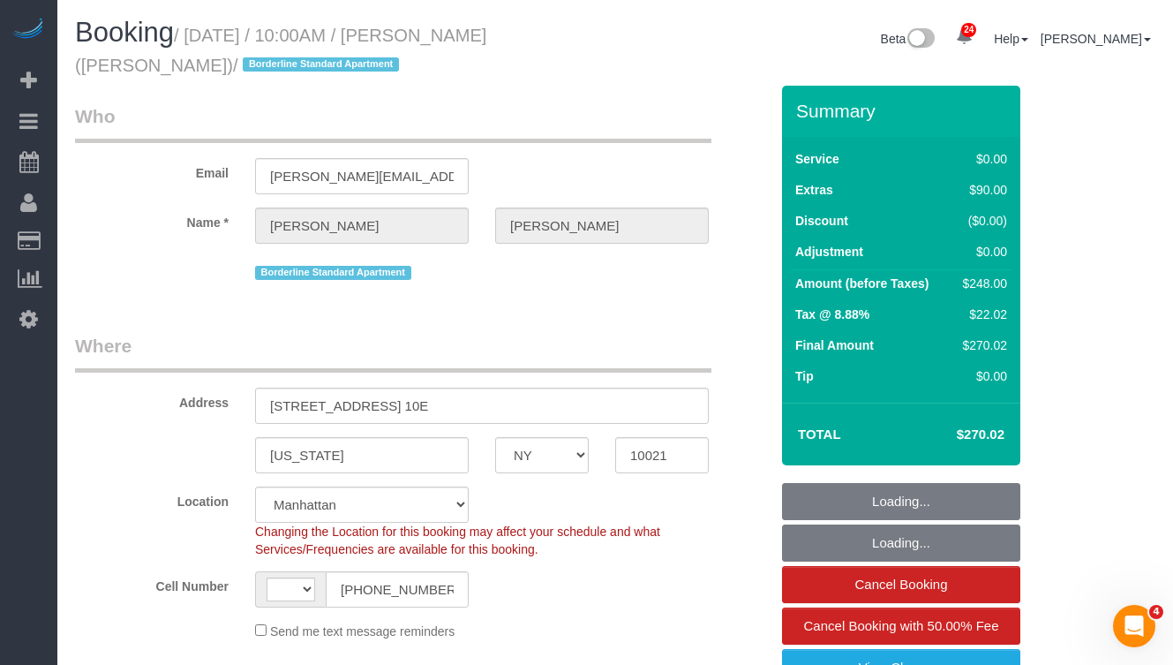
select select "number:6"
select select "string:stripe-pm_1R58S94VGloSiKo7oTDM75CS"
select select "spot1"
select select "2"
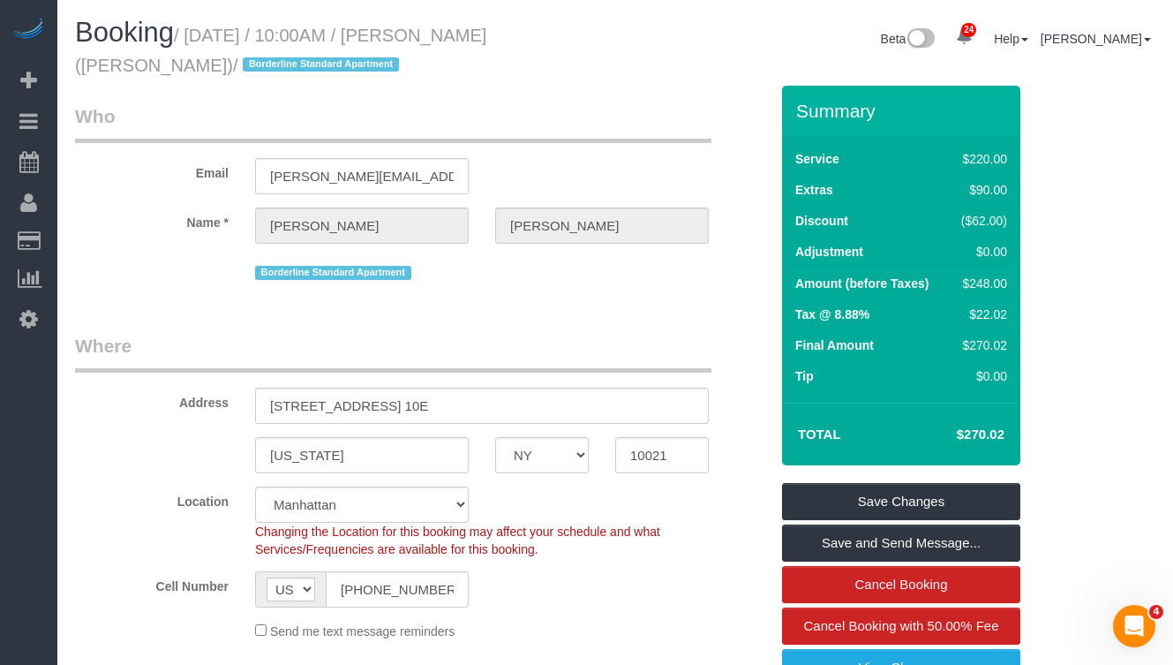
drag, startPoint x: 194, startPoint y: 37, endPoint x: 223, endPoint y: 60, distance: 36.4
click at [223, 60] on small "/ September 22, 2025 / 10:00AM / Johanna Goetze (Peter Harrington) / Borderline…" at bounding box center [280, 50] width 411 height 49
copy small "September 22, 2025 / 10:00AM / Johanna Goetze (Peter Harrington)"
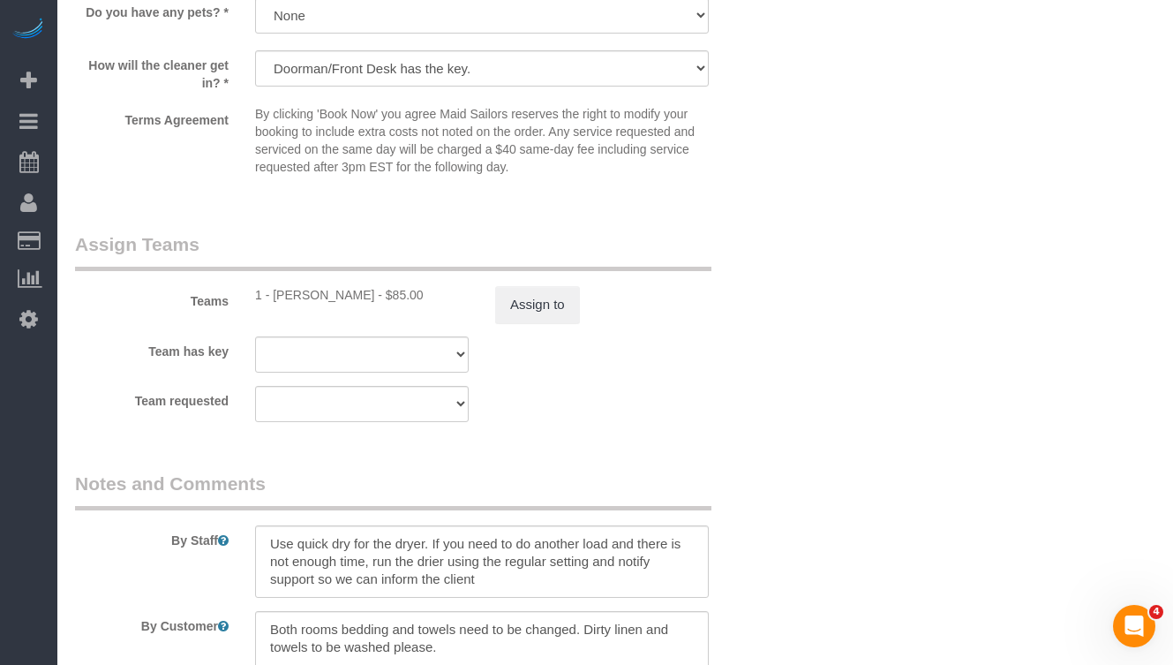
scroll to position [2200, 0]
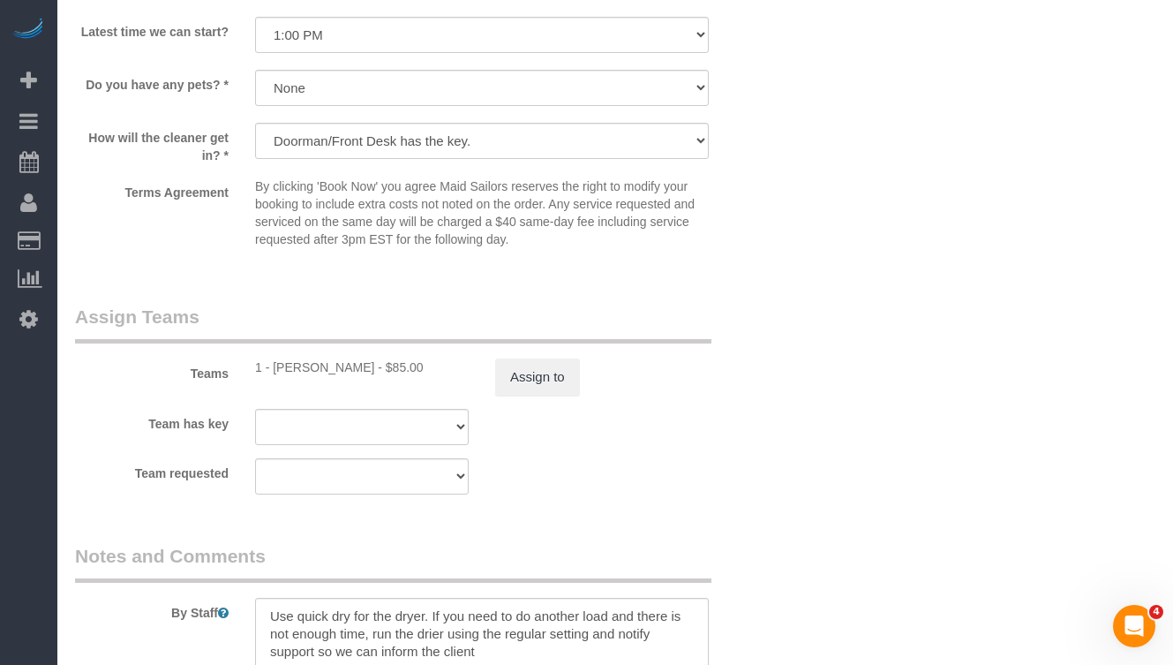
scroll to position [2124, 0]
drag, startPoint x: 357, startPoint y: 368, endPoint x: 298, endPoint y: 373, distance: 59.3
click at [274, 368] on div "1 - Kariluz Romero - $85.00" at bounding box center [362, 370] width 214 height 18
copy div "Kariluz Romero"
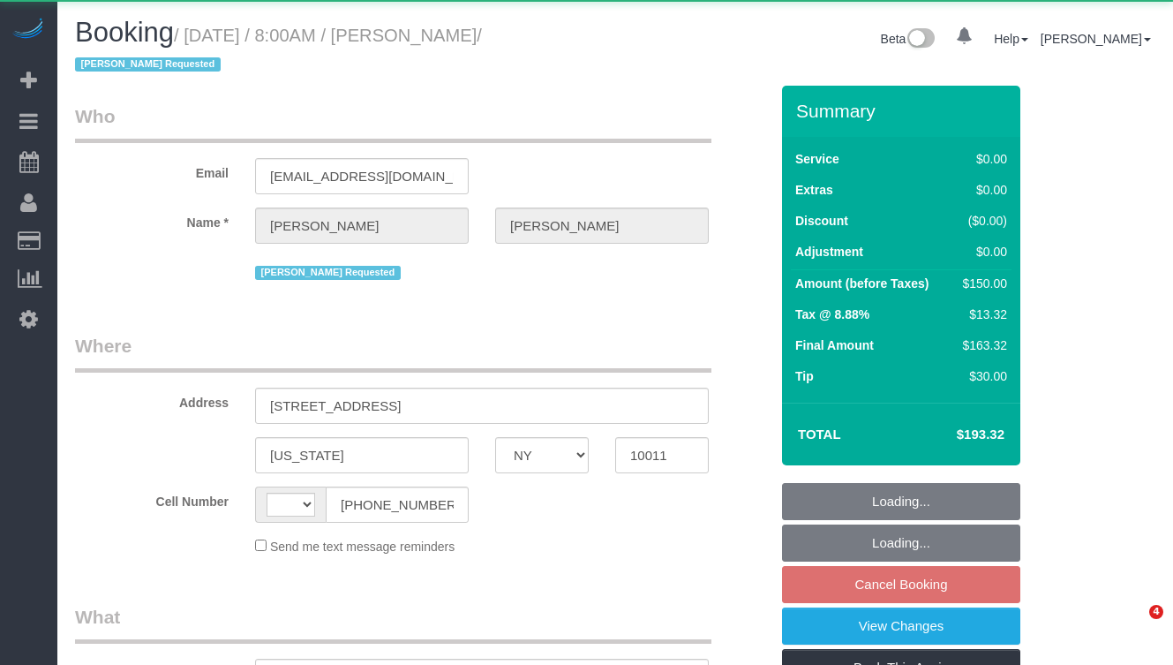
select select "NY"
select select "string:[GEOGRAPHIC_DATA]"
select select "string:stripe-pm_1SA9Bz4VGloSiKo7EpbBROZr"
select select "spot1"
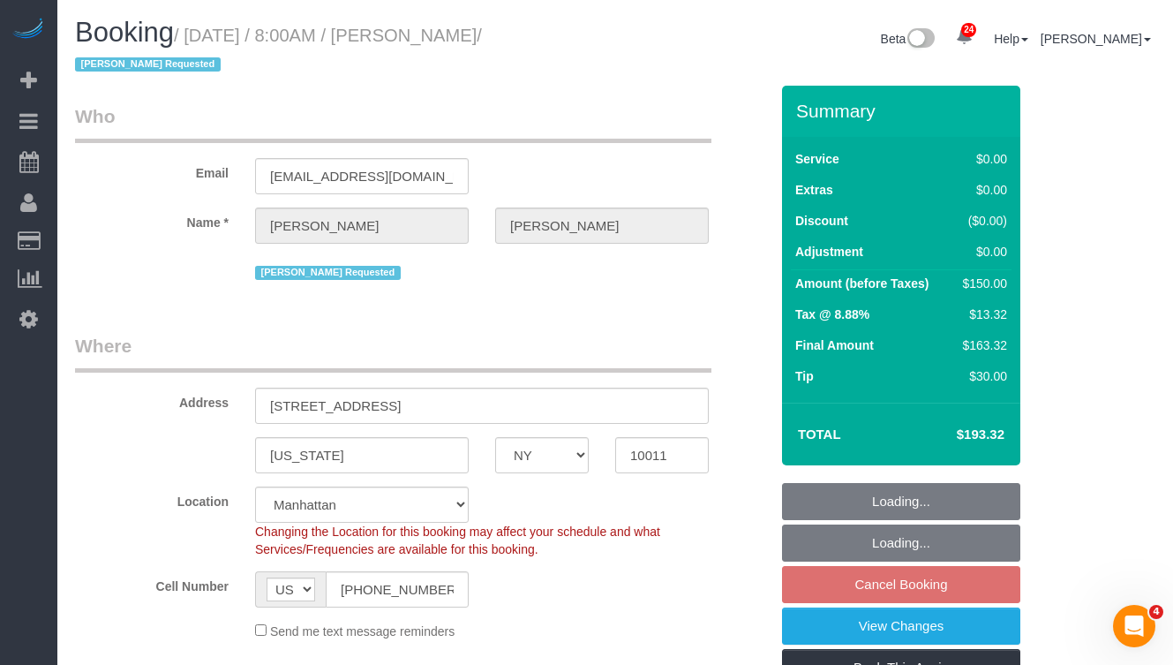
select select "object:813"
select select "number:89"
select select "number:71"
select select "number:15"
select select "number:5"
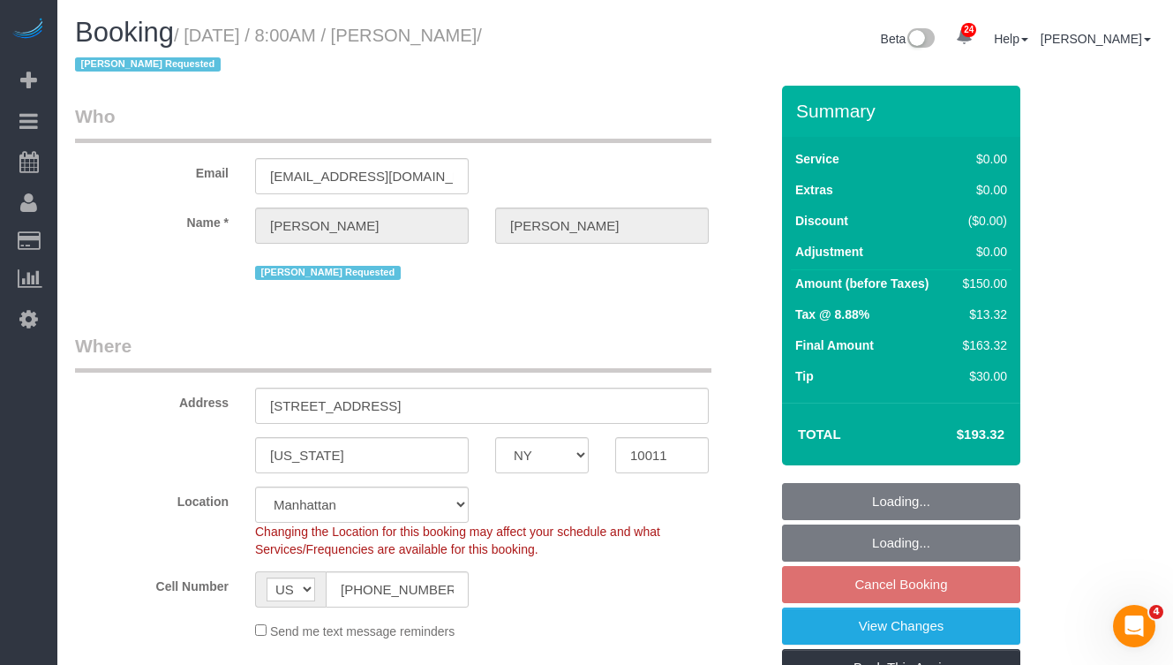
select select "object:1496"
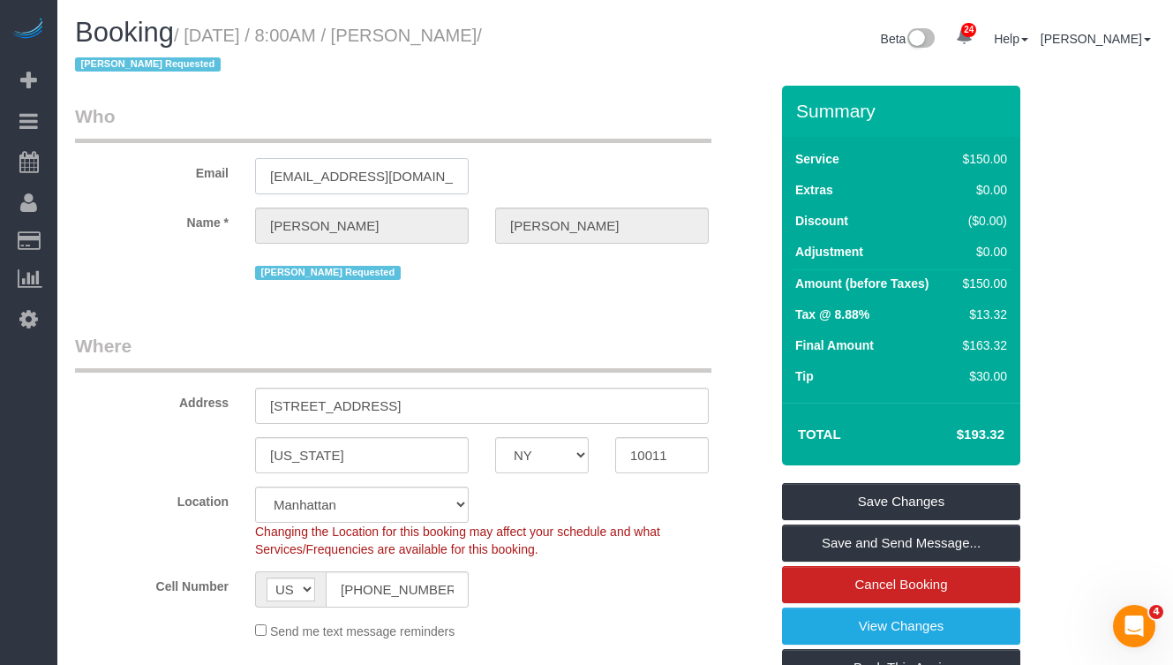
click at [321, 175] on input "[EMAIL_ADDRESS][DOMAIN_NAME]" at bounding box center [362, 176] width 214 height 36
click at [187, 277] on div "[PERSON_NAME] Requested" at bounding box center [422, 270] width 720 height 27
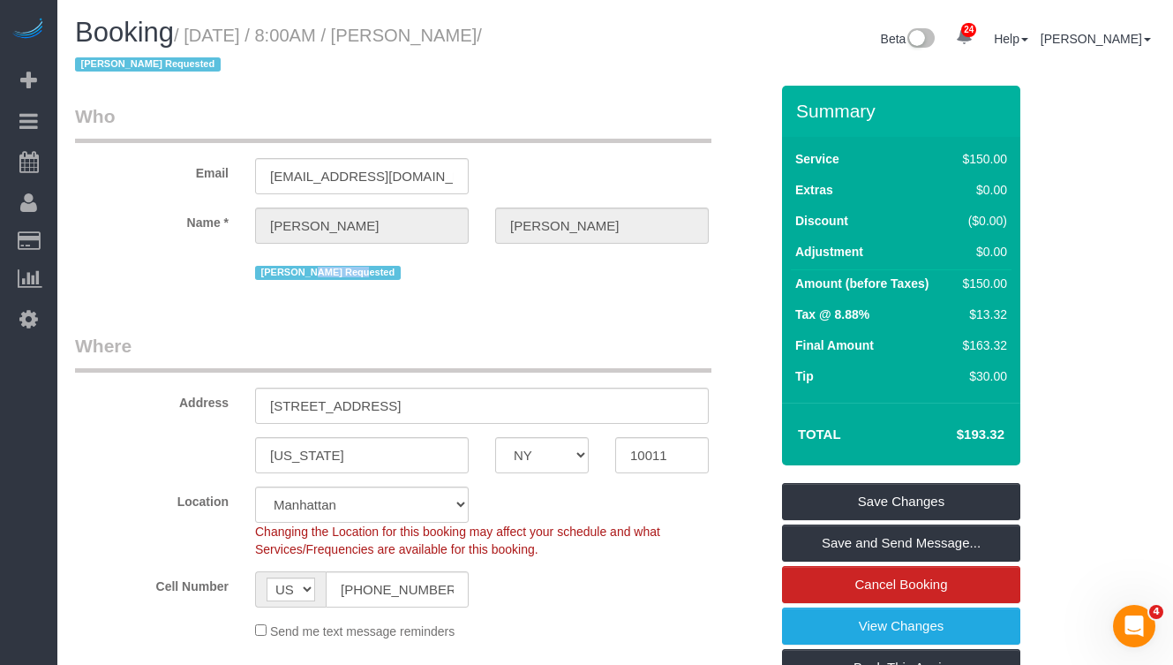
drag, startPoint x: 249, startPoint y: 274, endPoint x: 307, endPoint y: 274, distance: 58.3
click at [305, 274] on div "[PERSON_NAME] Requested" at bounding box center [482, 270] width 480 height 27
click at [323, 273] on span "[PERSON_NAME] Requested" at bounding box center [328, 273] width 146 height 14
drag, startPoint x: 323, startPoint y: 273, endPoint x: 253, endPoint y: 274, distance: 69.8
click at [253, 274] on div "[PERSON_NAME] Requested" at bounding box center [482, 270] width 480 height 27
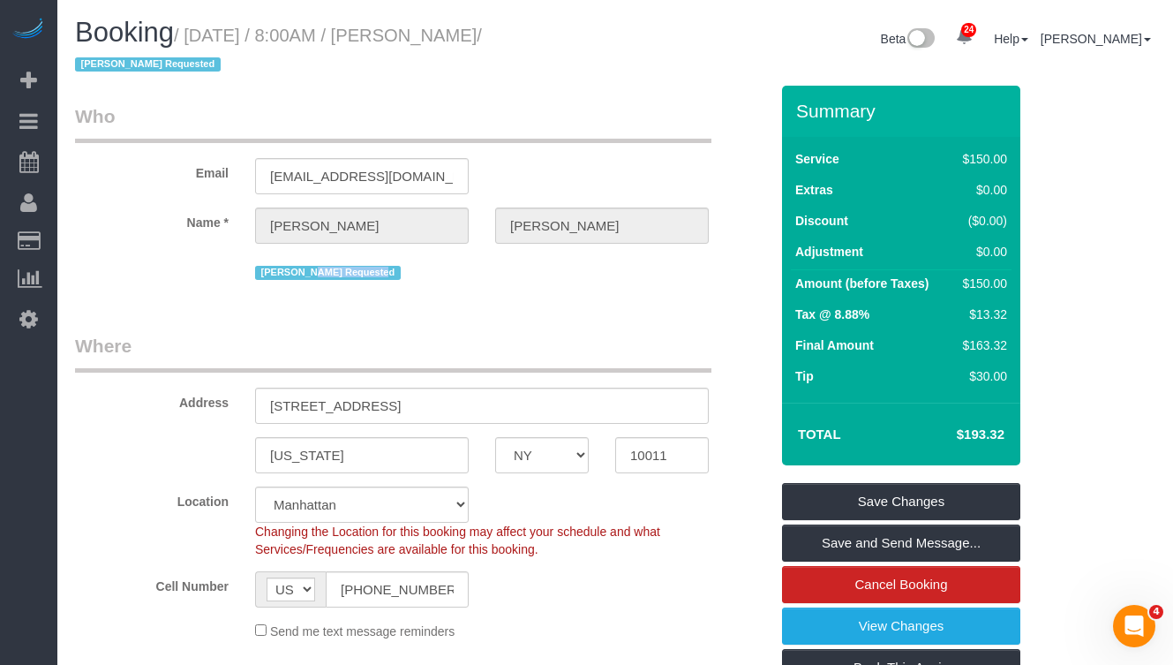
copy span "[PERSON_NAME]"
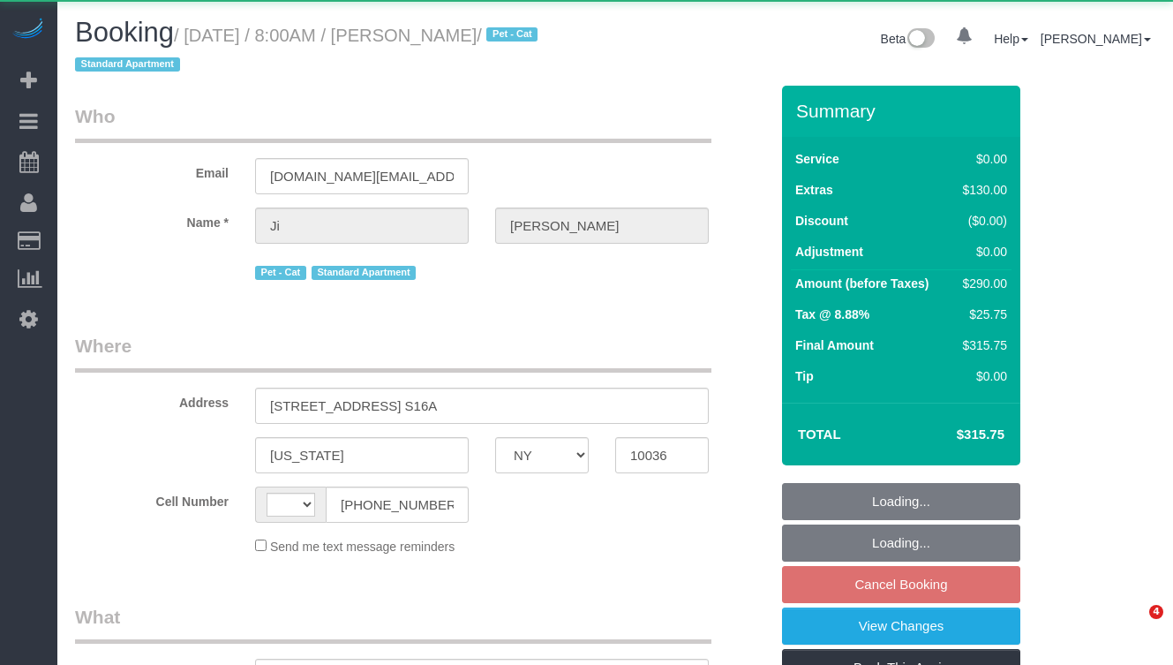
select select "NY"
select select "string:US"
select select "object:563"
select select "1"
select select "number:57"
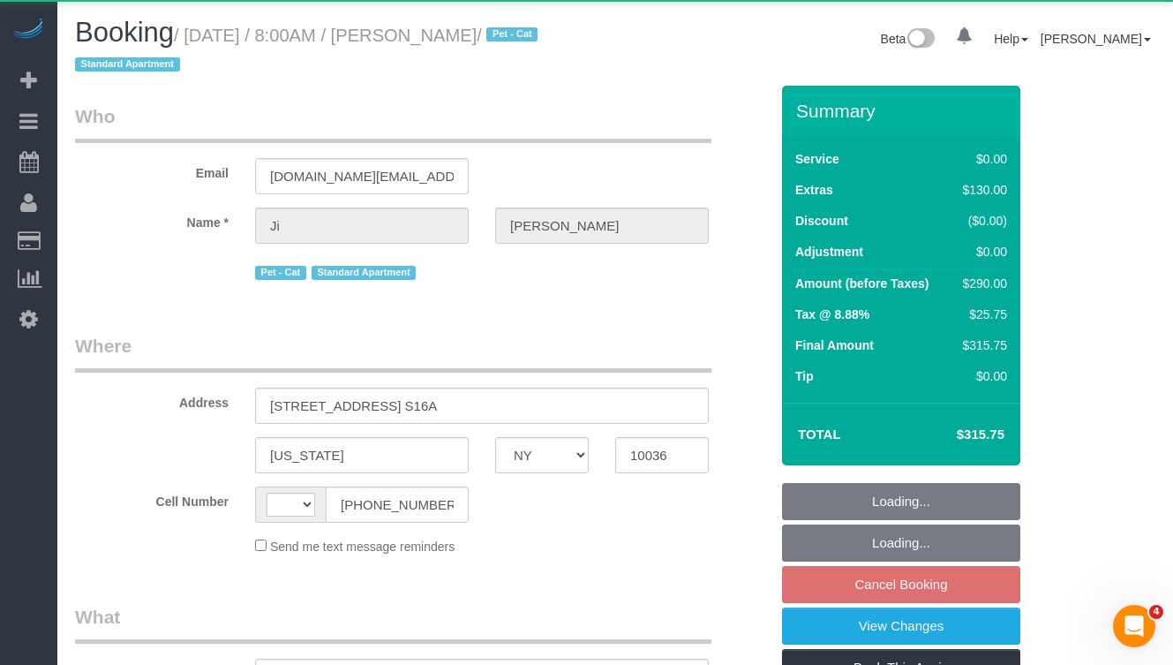
select select "number:71"
select select "number:14"
select select "number:6"
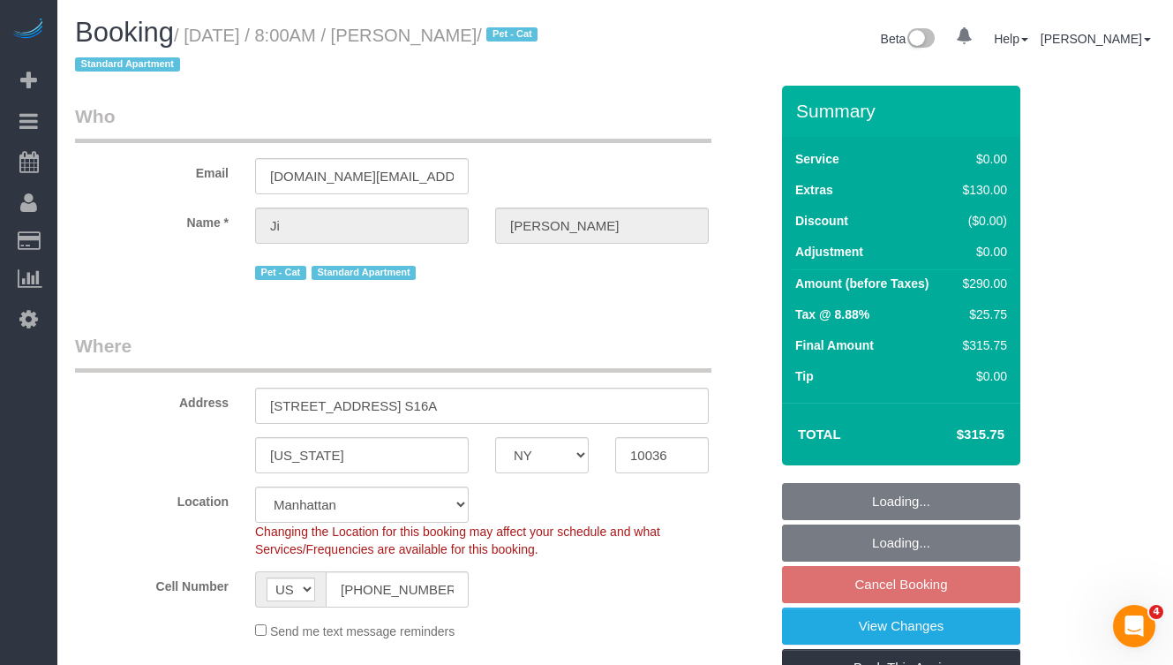
select select "object:1064"
select select "spot1"
select select "string:stripe-pm_1S0bFR4VGloSiKo7eifKeeWM"
select select "1"
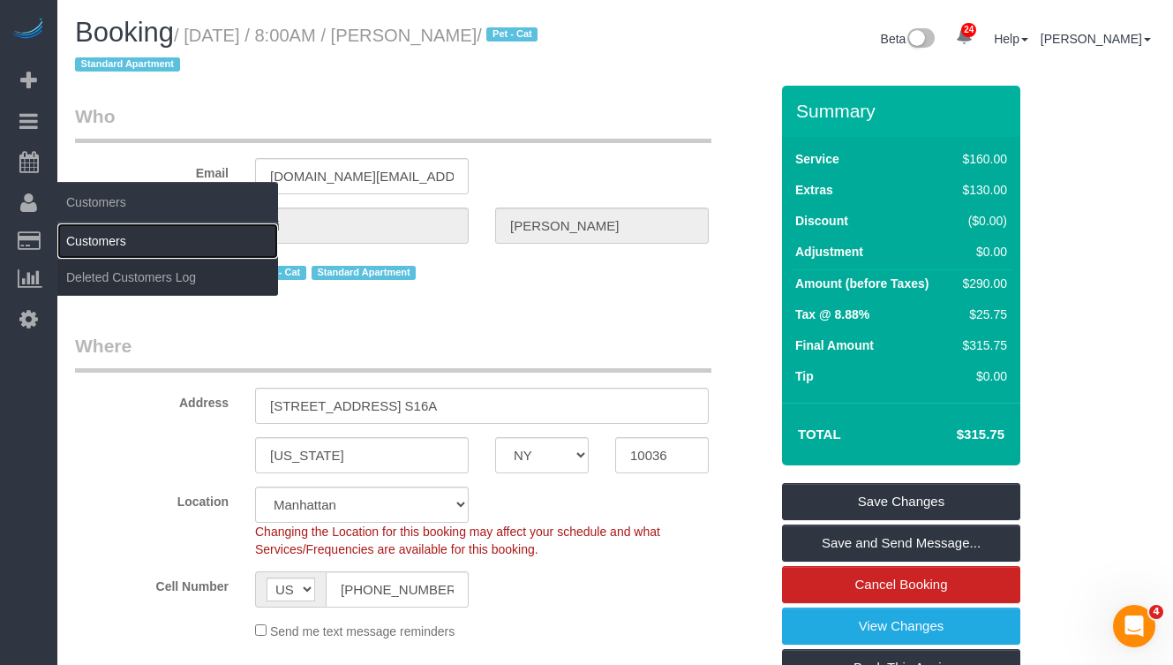
click at [107, 241] on link "Customers" at bounding box center [167, 240] width 221 height 35
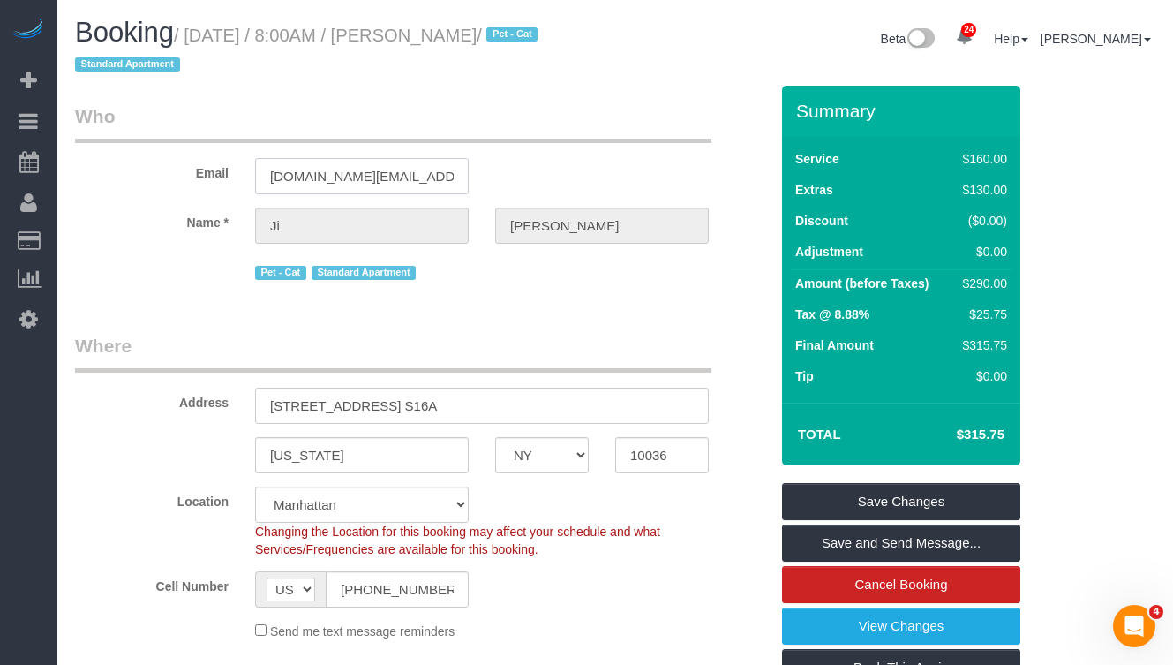
click at [297, 175] on input "jihee.biz@gmail.com" at bounding box center [362, 176] width 214 height 36
click at [302, 174] on input "jihee.biz@gmail.com" at bounding box center [362, 176] width 214 height 36
click at [340, 175] on input "jihee.biz@gmail.com" at bounding box center [362, 176] width 214 height 36
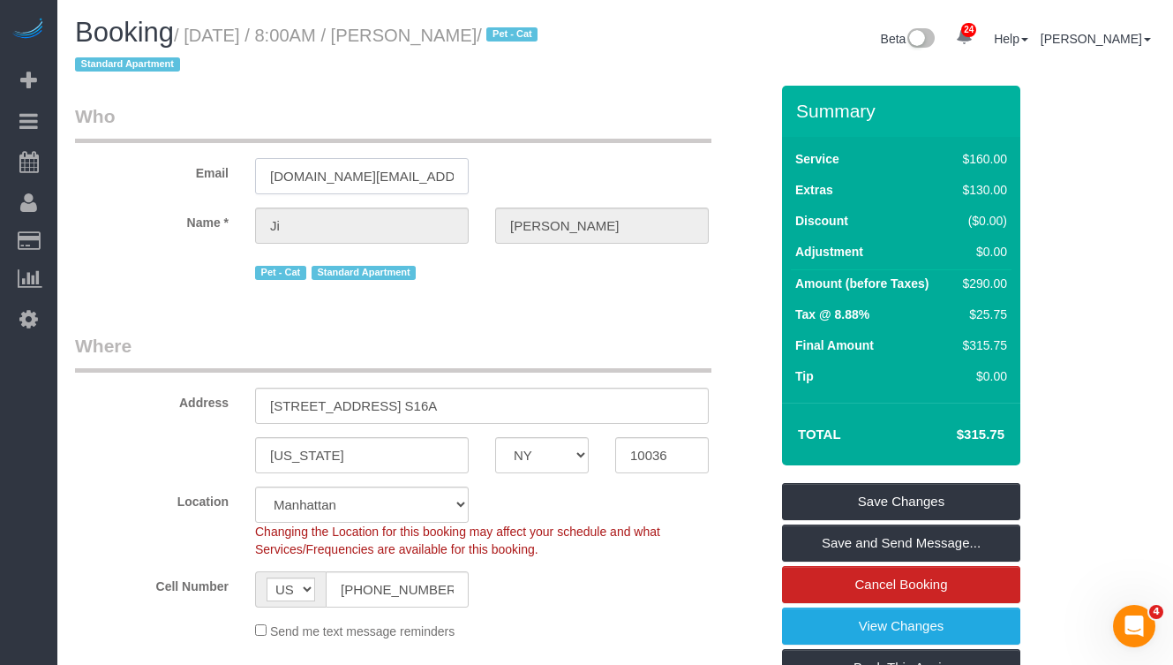
click at [340, 175] on input "jihee.biz@gmail.com" at bounding box center [362, 176] width 214 height 36
drag, startPoint x: 343, startPoint y: 34, endPoint x: 195, endPoint y: 39, distance: 148.4
click at [195, 39] on small "/ September 24, 2025 / 8:00AM / Ji Yoon / Pet - Cat Standard Apartment" at bounding box center [309, 50] width 468 height 49
copy small "September 24, 2025"
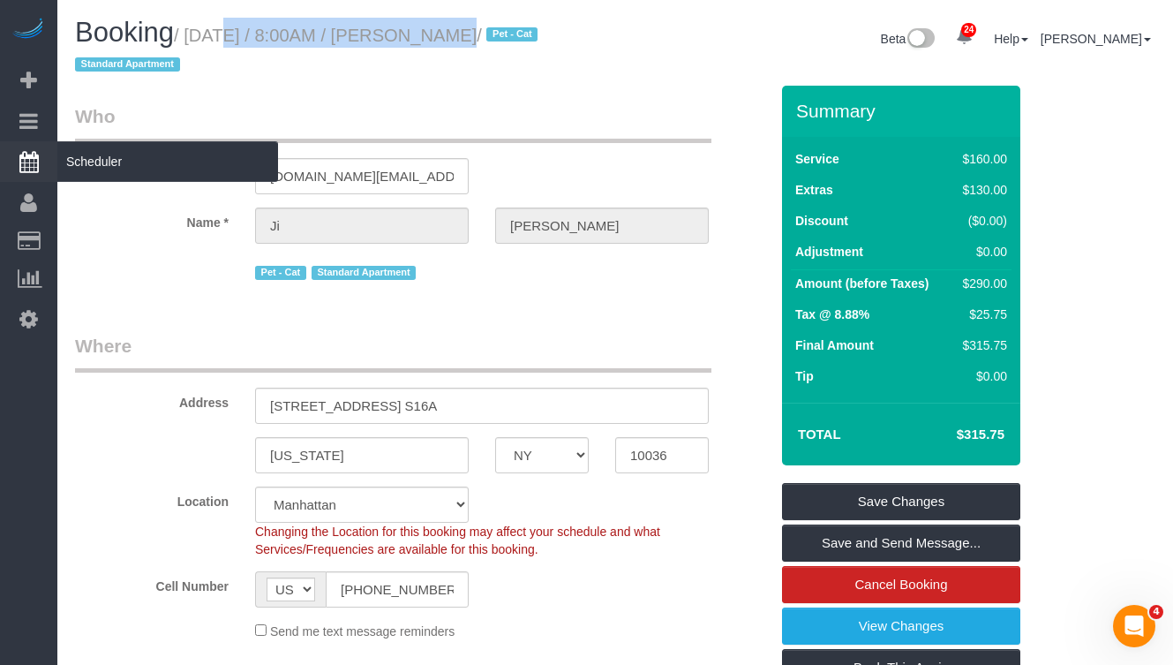
drag, startPoint x: 435, startPoint y: 30, endPoint x: 47, endPoint y: 149, distance: 406.4
click at [198, 39] on small "/ September 24, 2025 / 8:00AM / Ji Yoon / Pet - Cat Standard Apartment" at bounding box center [309, 50] width 468 height 49
copy small "September 24, 2025 / 8:00AM"
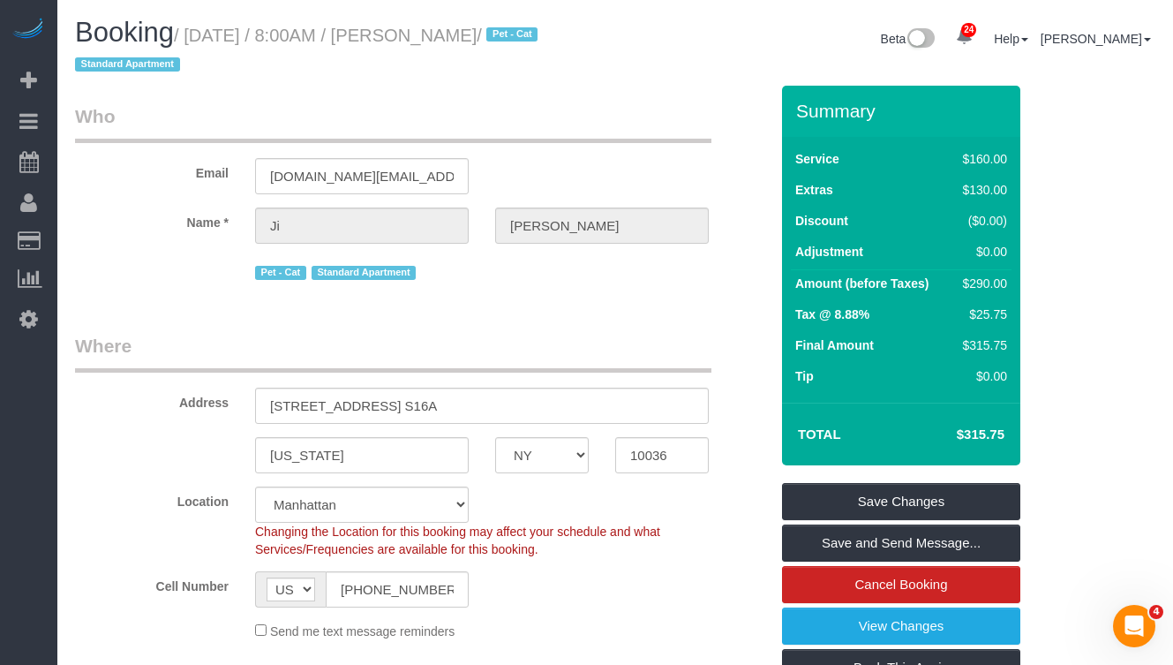
click at [231, 290] on fieldset "Who Email jihee.biz@gmail.com Name * Ji Yoon Pet - Cat Standard Apartment" at bounding box center [422, 200] width 694 height 194
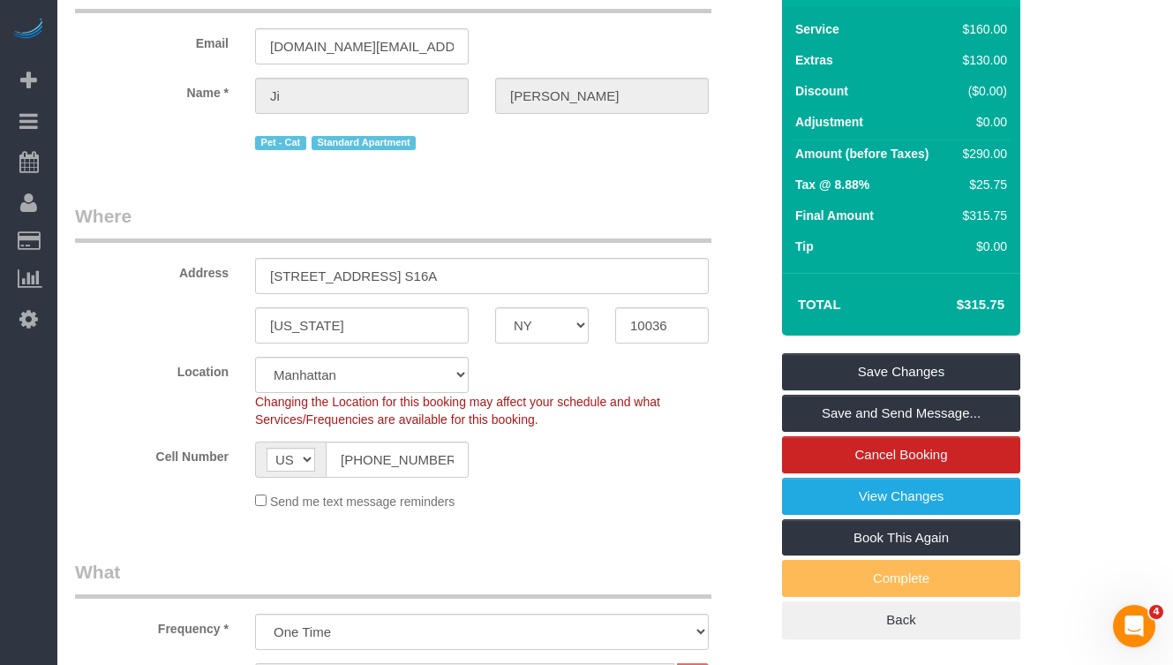
scroll to position [201, 0]
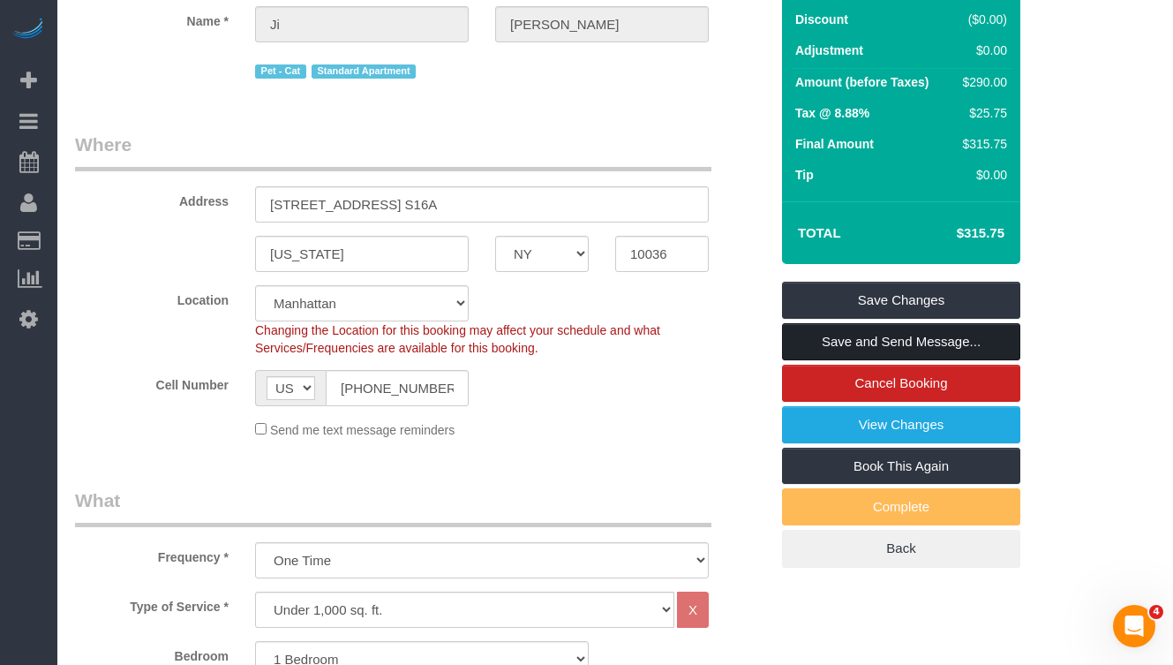
click at [806, 343] on link "Save and Send Message..." at bounding box center [901, 341] width 238 height 37
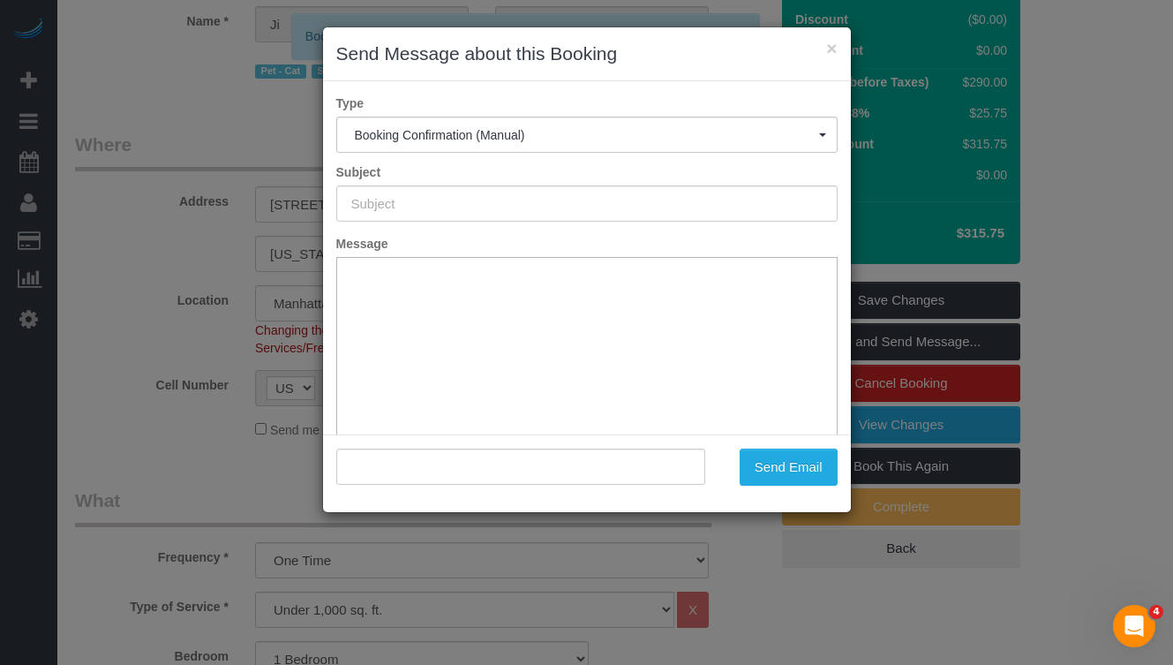
scroll to position [0, 0]
type input "Cleaning Confirmed for 09/24/2025 at 8:00am"
type input ""Ji Yoon" <jihee.biz@gmail.com>"
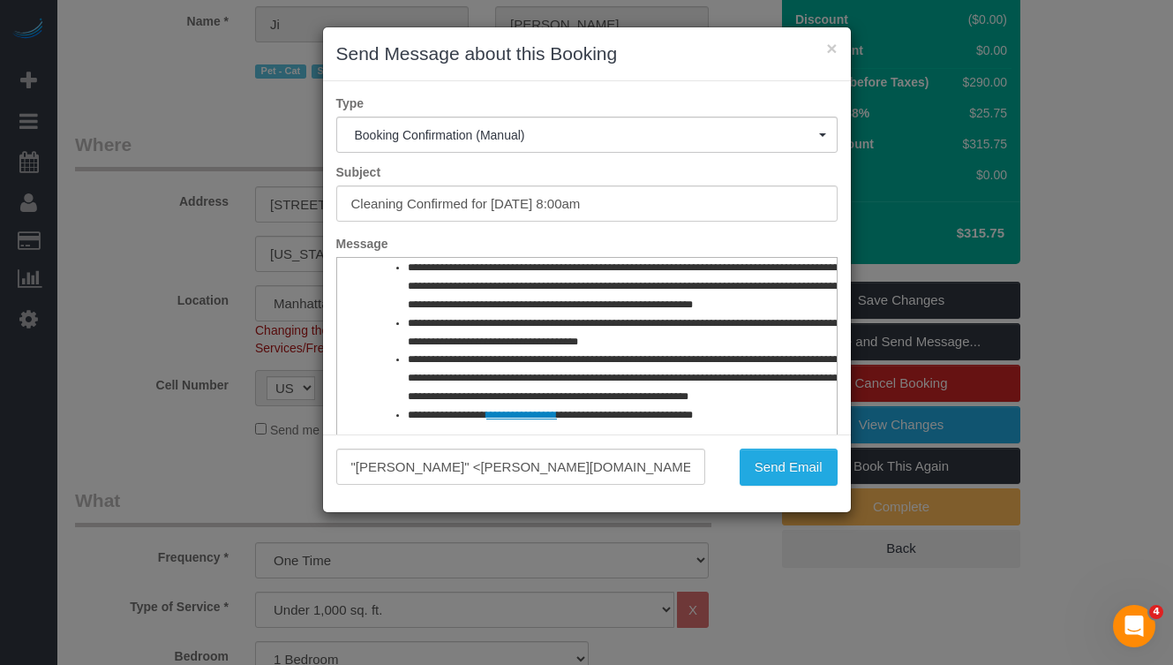
scroll to position [844, 0]
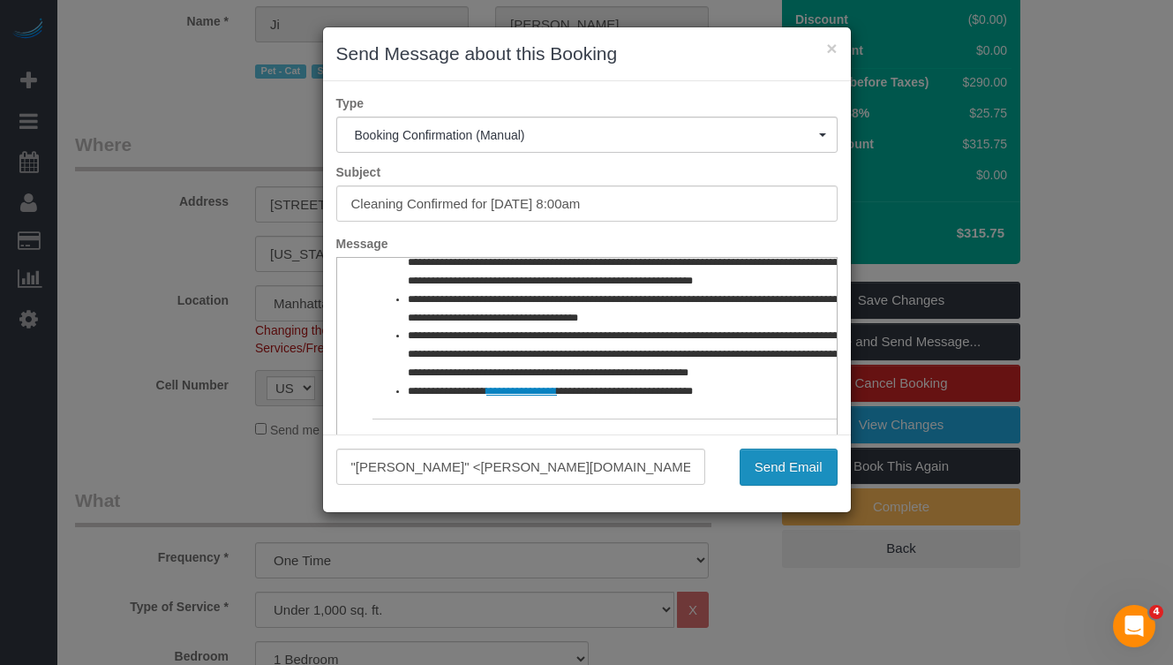
click at [759, 463] on button "Send Email" at bounding box center [789, 467] width 98 height 37
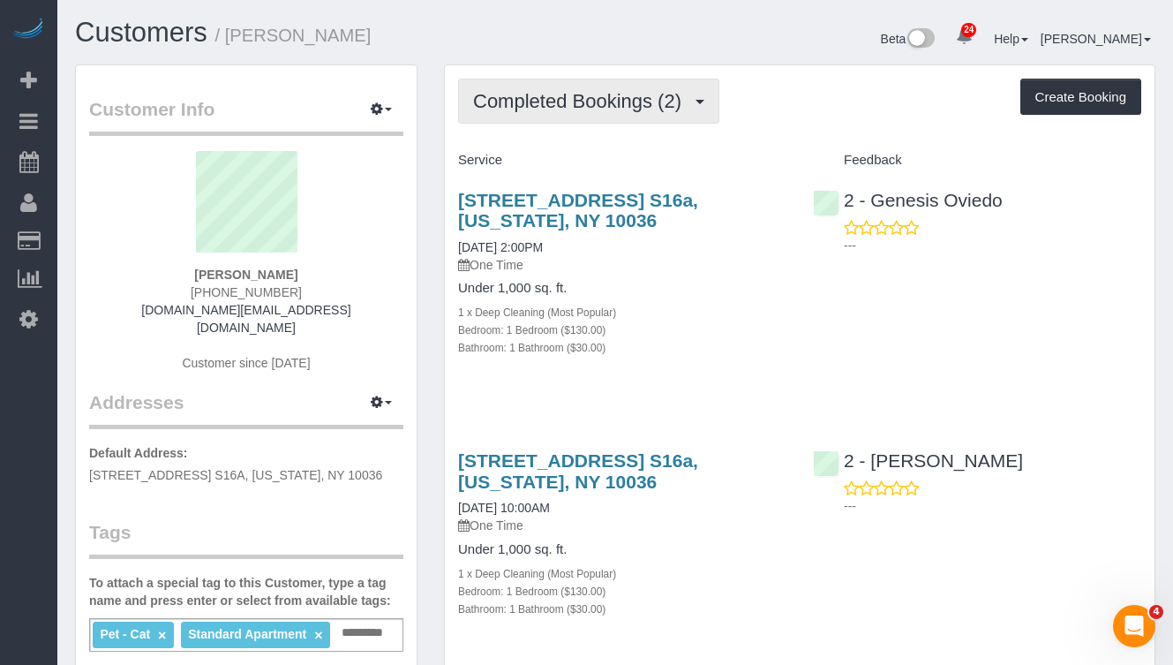
drag, startPoint x: 580, startPoint y: 109, endPoint x: 583, endPoint y: 127, distance: 17.9
click at [580, 109] on span "Completed Bookings (2)" at bounding box center [581, 101] width 217 height 22
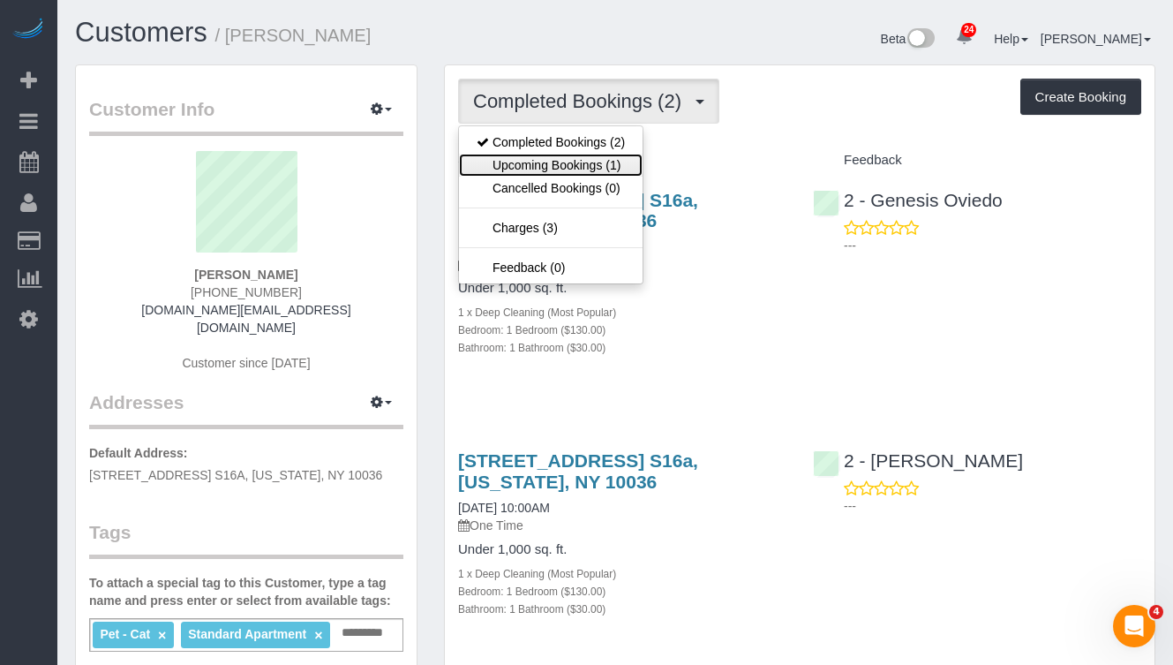
click at [569, 157] on link "Upcoming Bookings (1)" at bounding box center [551, 165] width 184 height 23
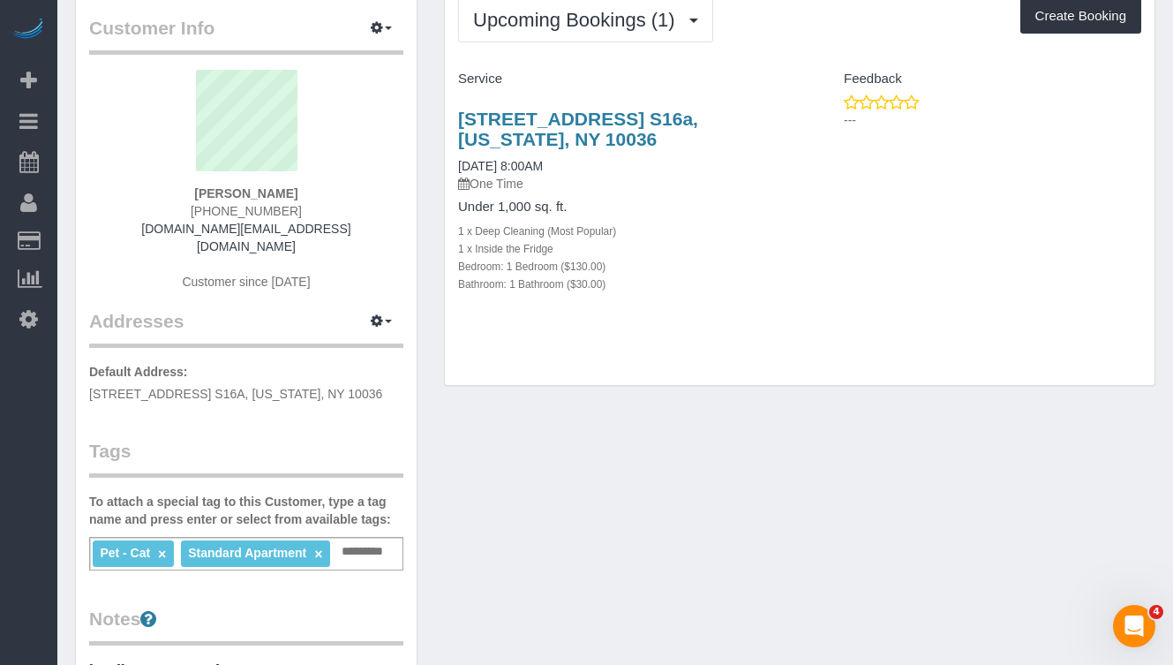
scroll to position [85, 0]
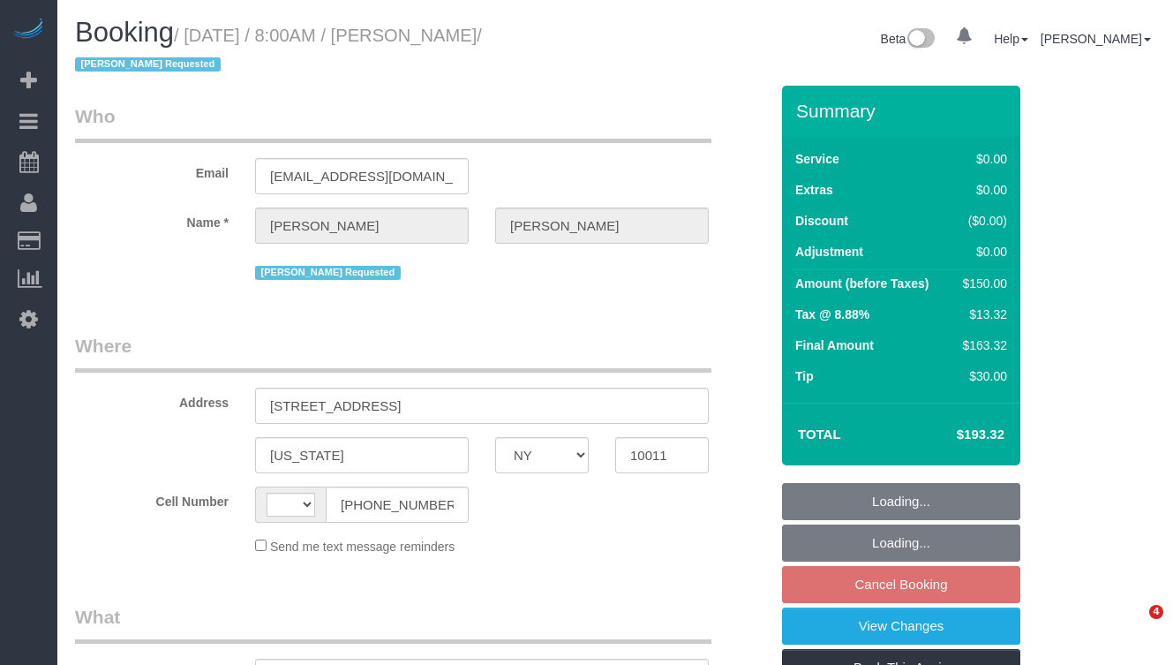
select select "NY"
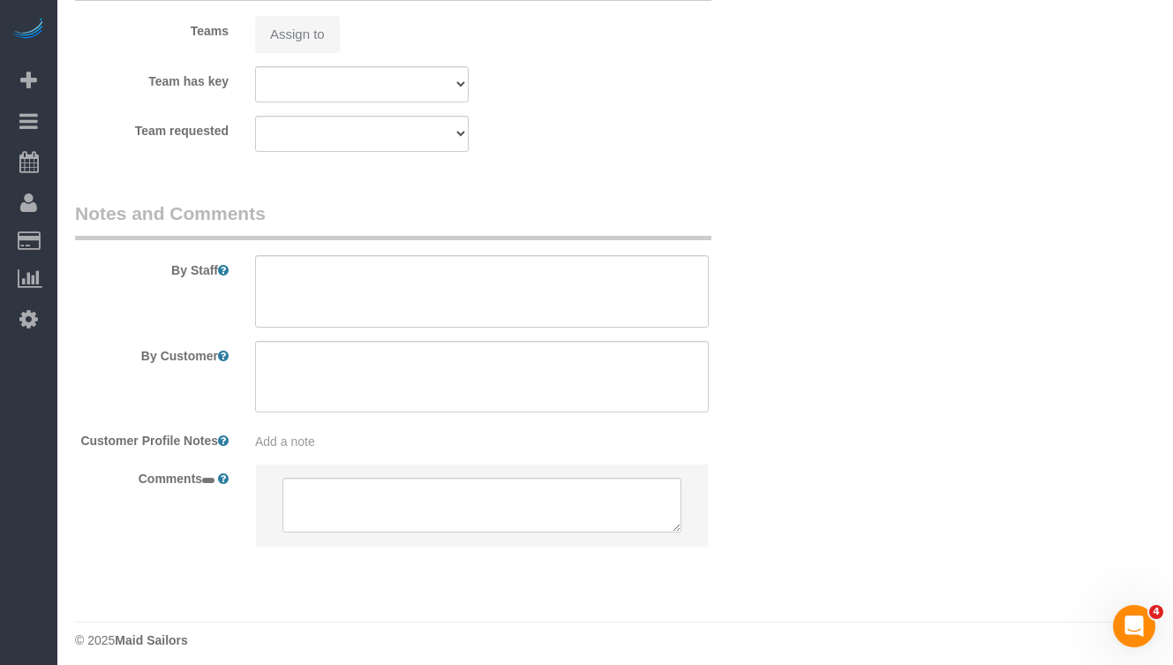
select select "string:[GEOGRAPHIC_DATA]"
select select "object:914"
select select "string:stripe-pm_1SA9Bz4VGloSiKo7EpbBROZr"
select select "spot1"
select select "number:89"
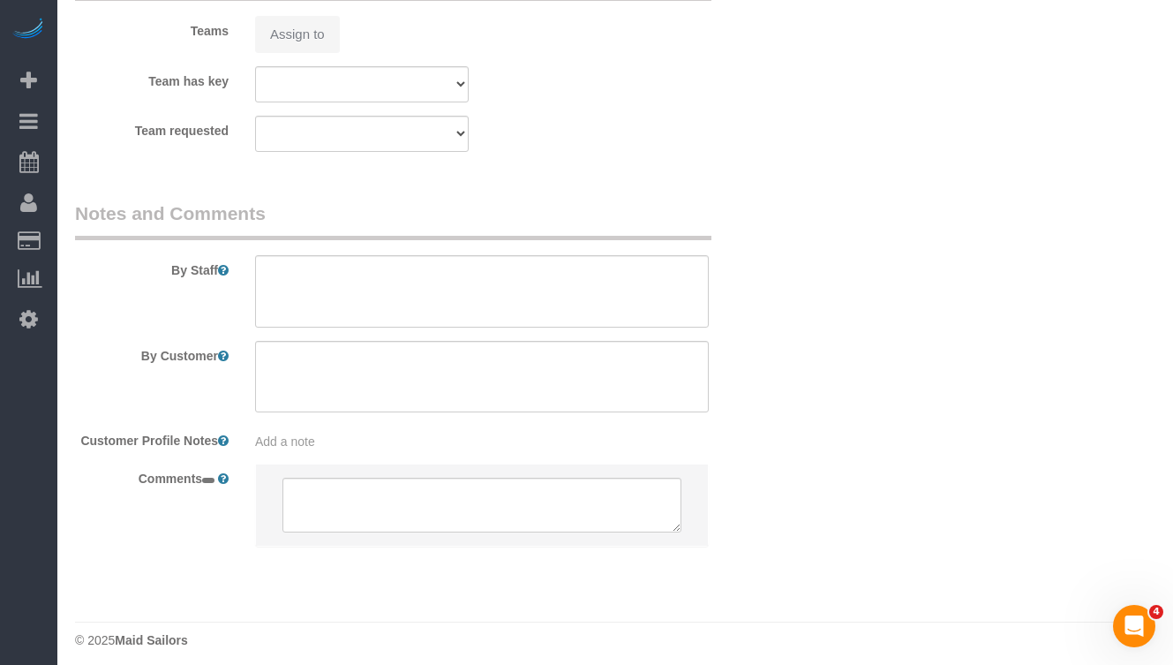
select select "number:71"
select select "number:15"
select select "number:5"
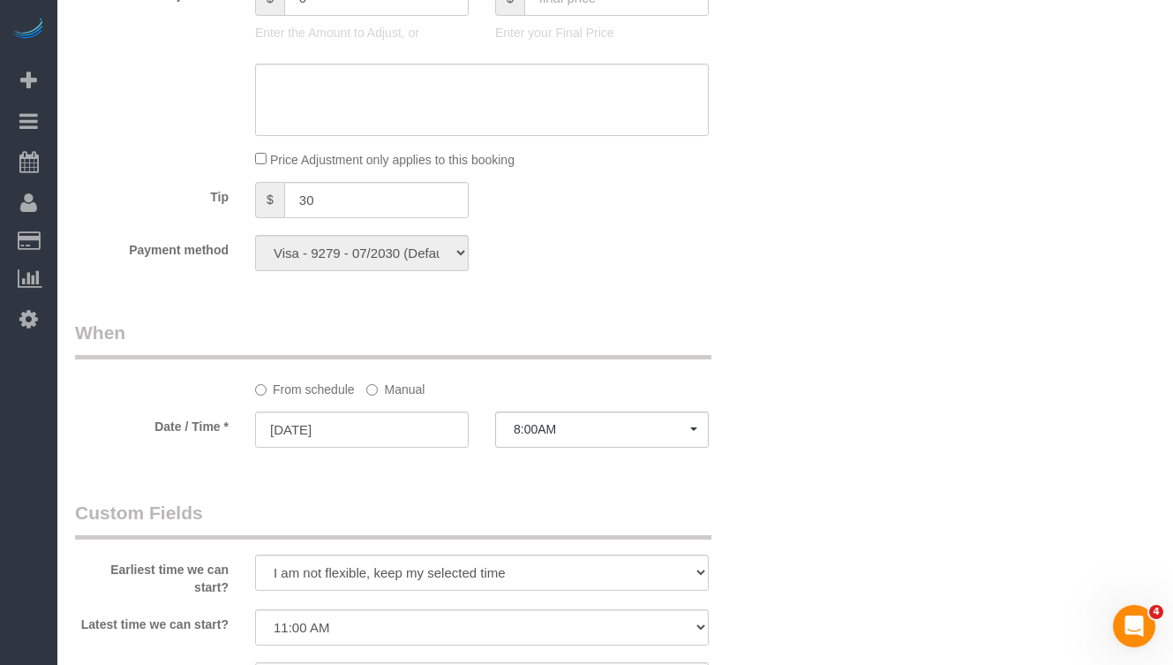
scroll to position [2432, 0]
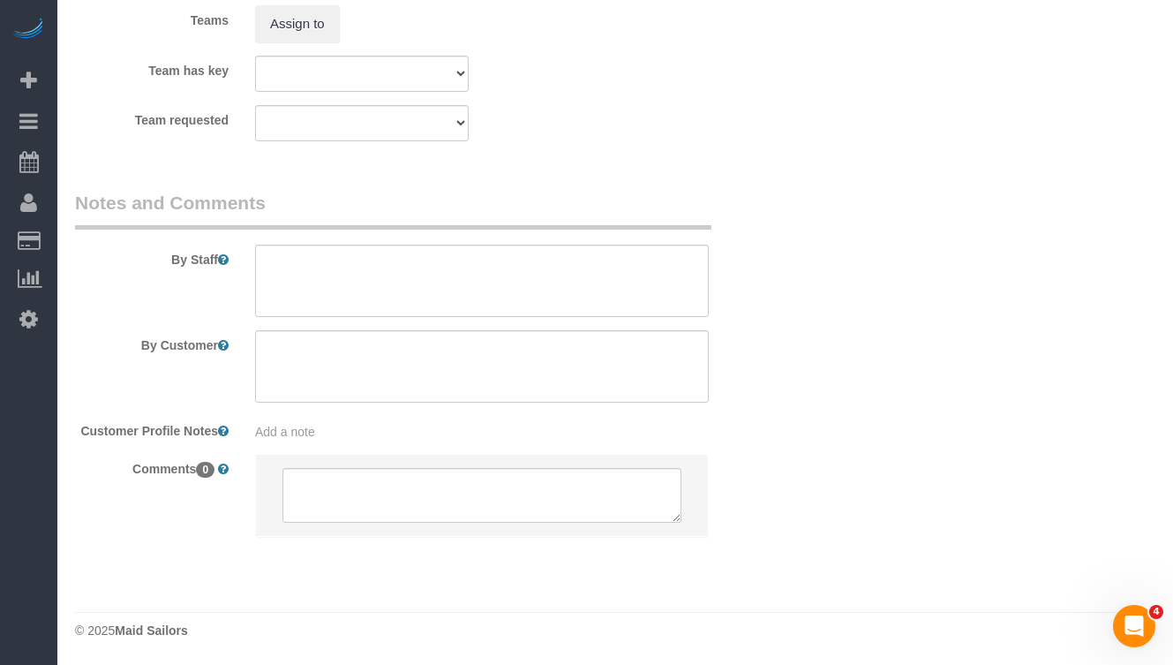
select select "object:1532"
select select "spot61"
click at [315, 479] on textarea at bounding box center [482, 495] width 399 height 55
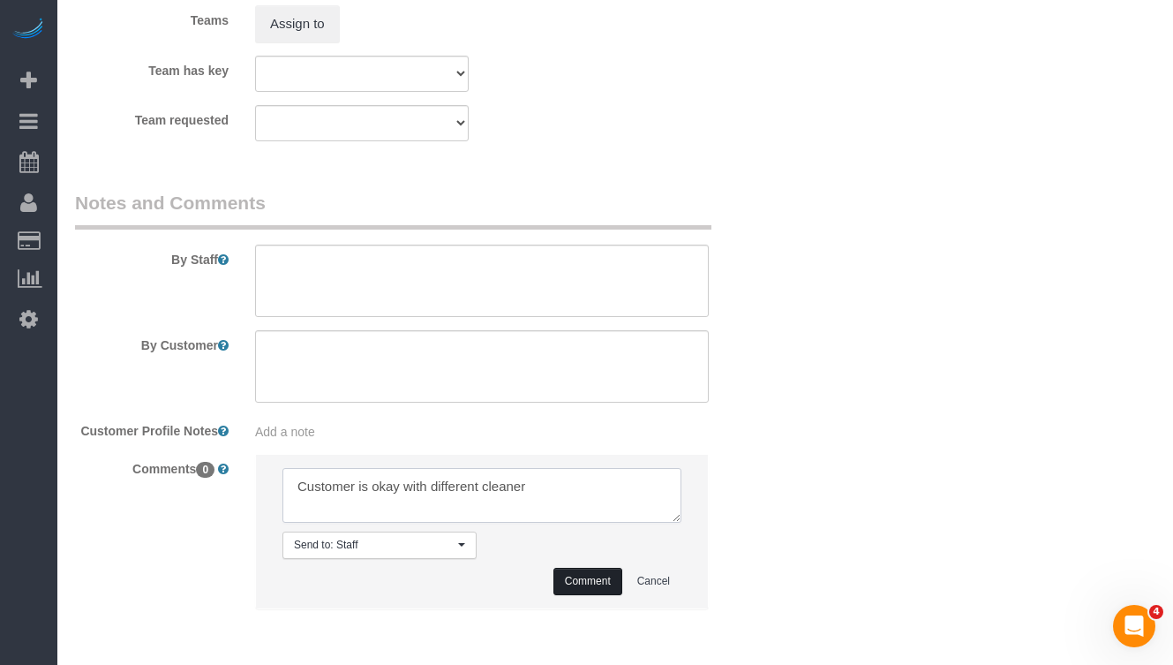
type textarea "Customer is okay with different cleaner"
click at [572, 573] on button "Comment" at bounding box center [588, 581] width 69 height 27
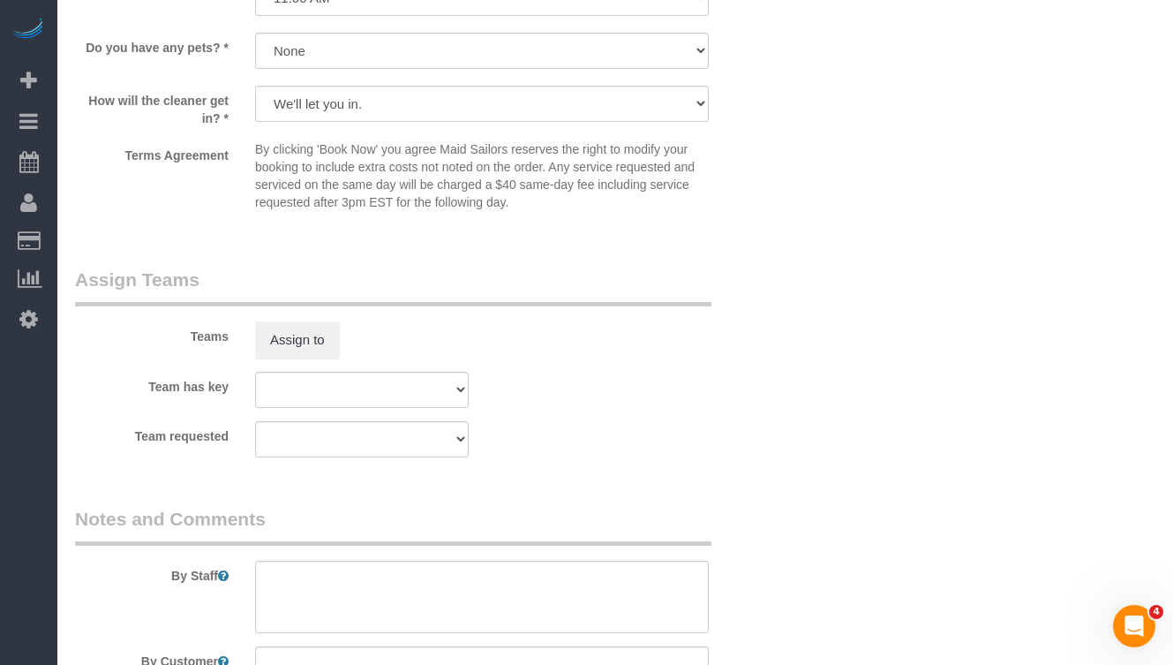
scroll to position [2149, 0]
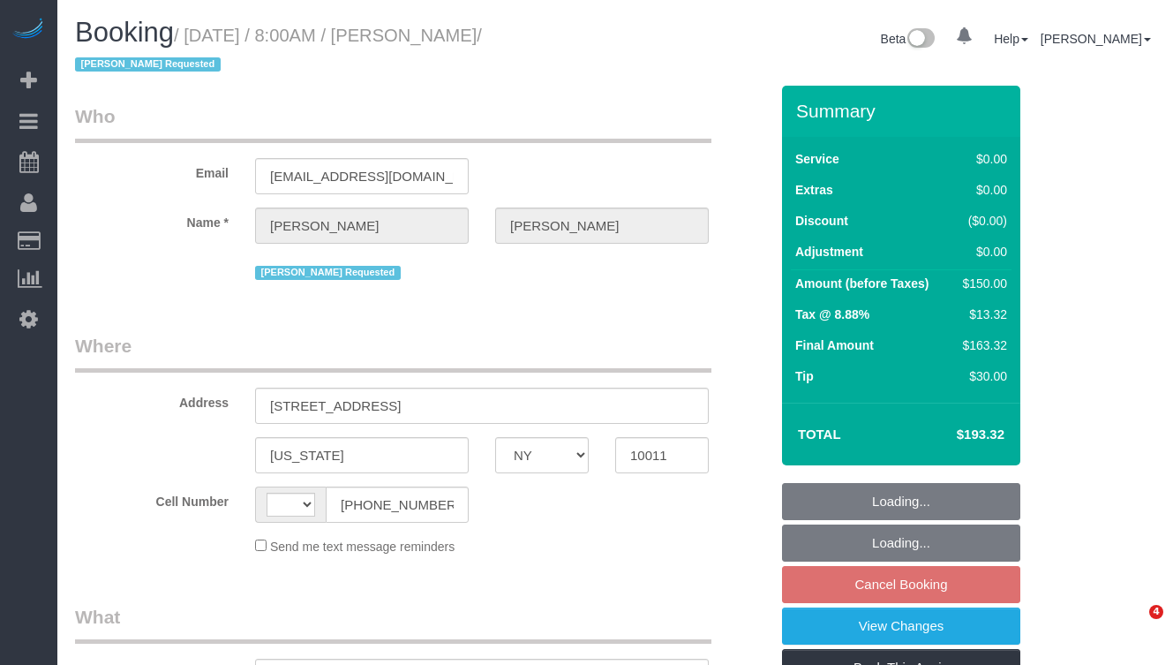
select select "NY"
select select "string:[GEOGRAPHIC_DATA]"
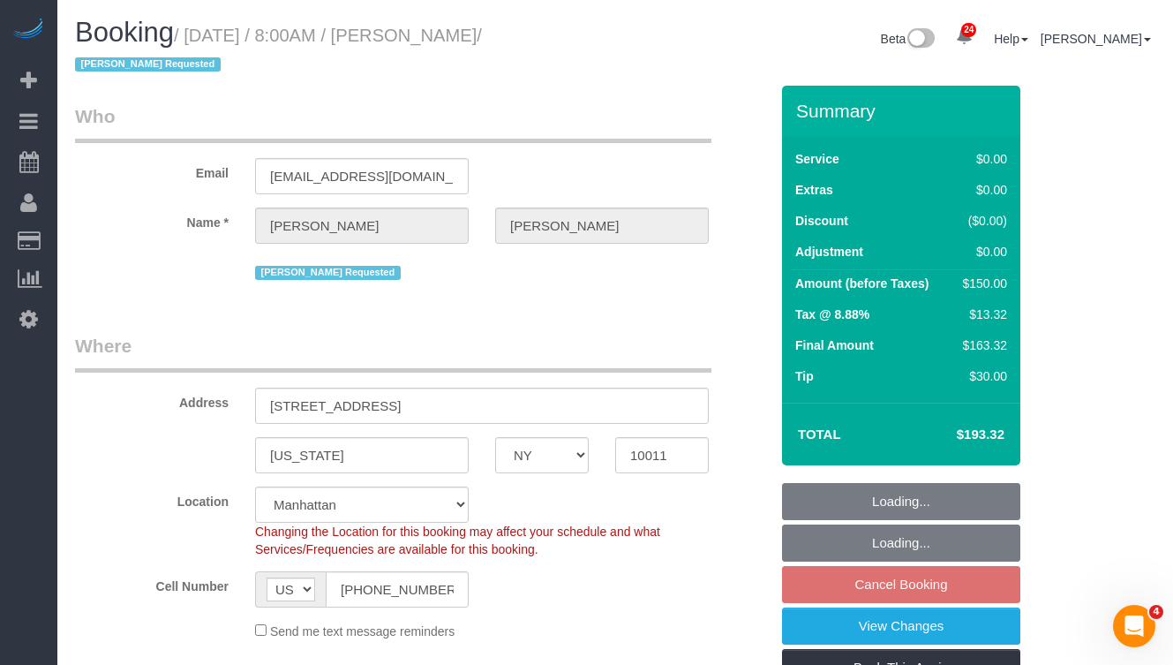
select select "object:812"
select select "number:89"
select select "number:71"
select select "number:15"
select select "number:5"
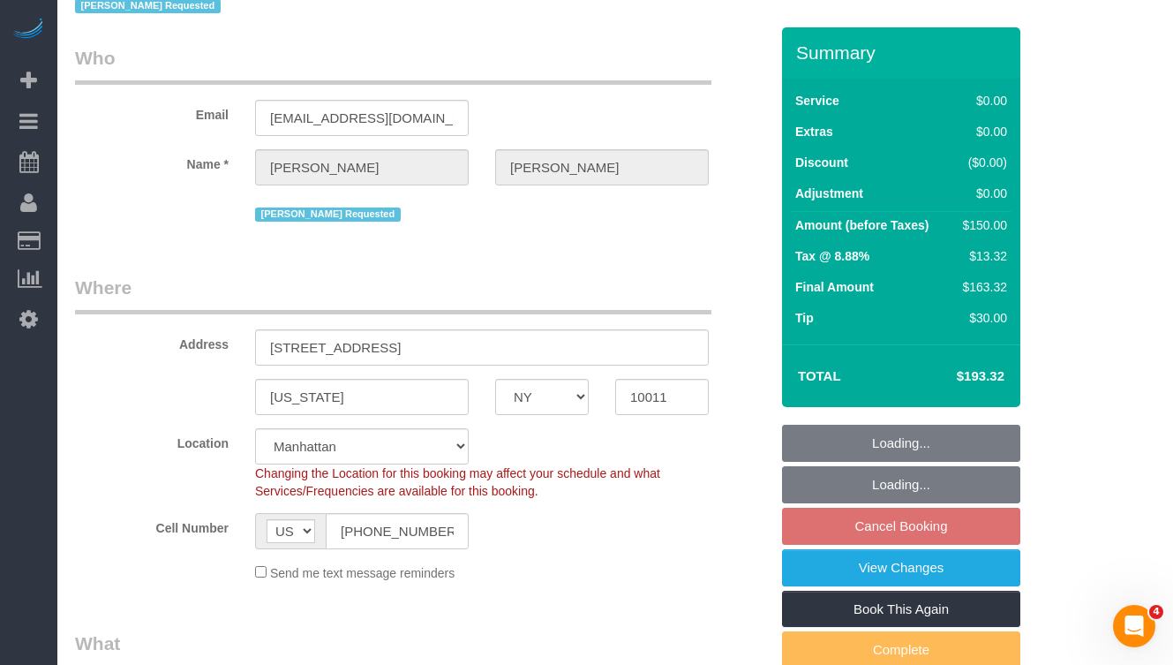
select select "string:stripe-pm_1SA9Bz4VGloSiKo7EpbBROZr"
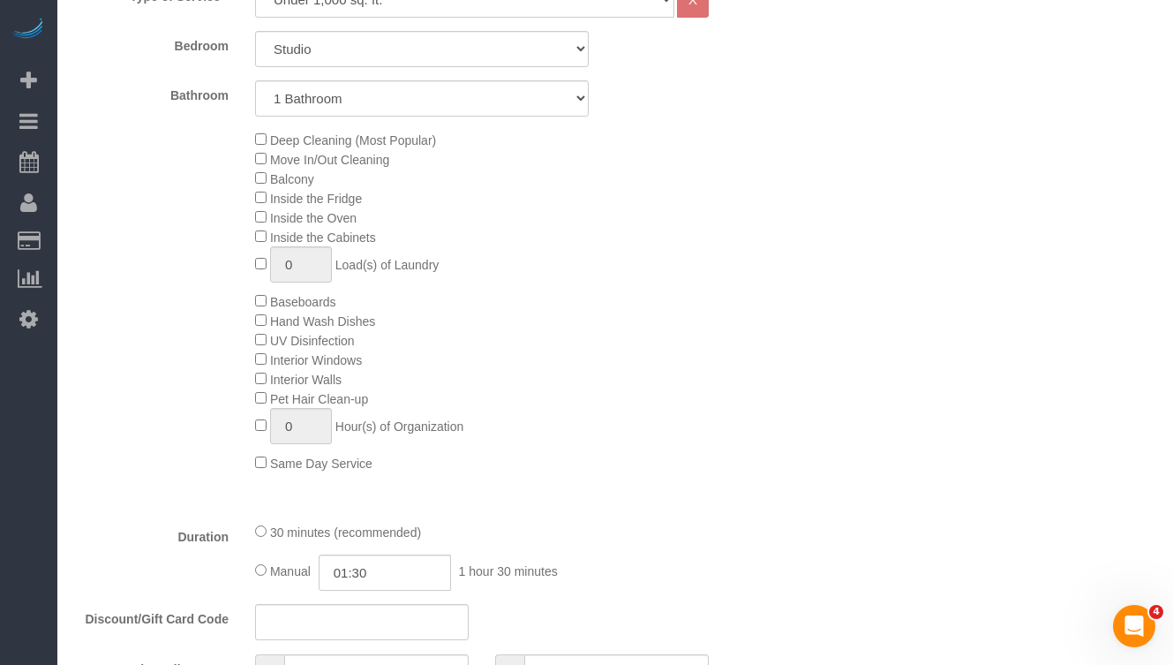
select select "spot1"
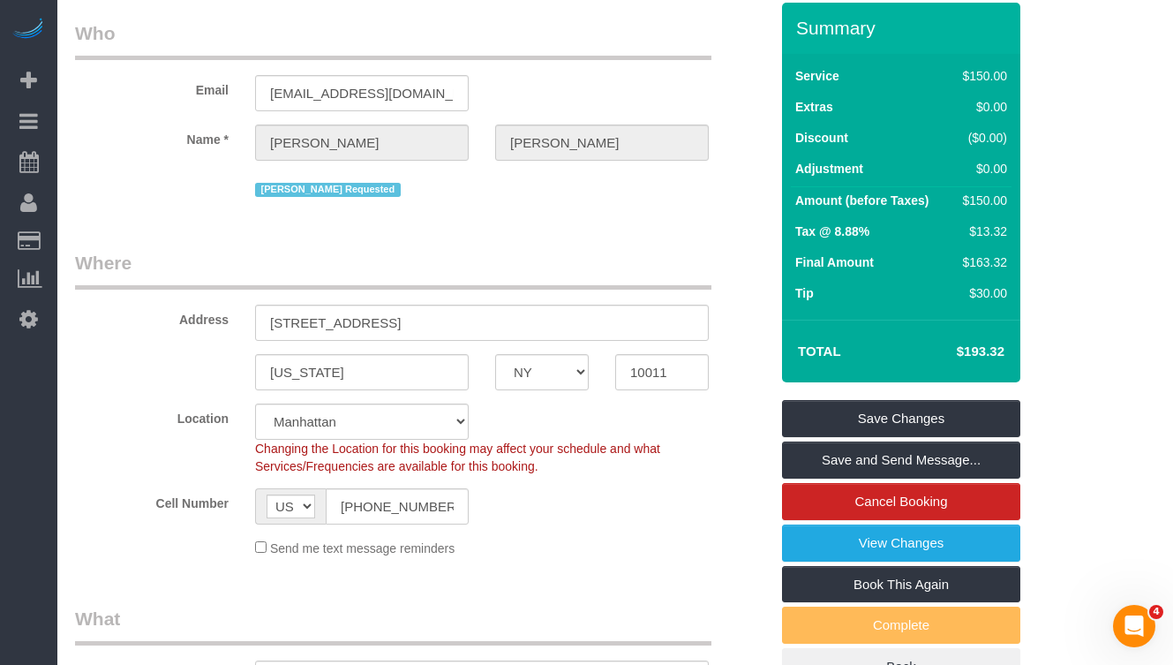
scroll to position [87, 0]
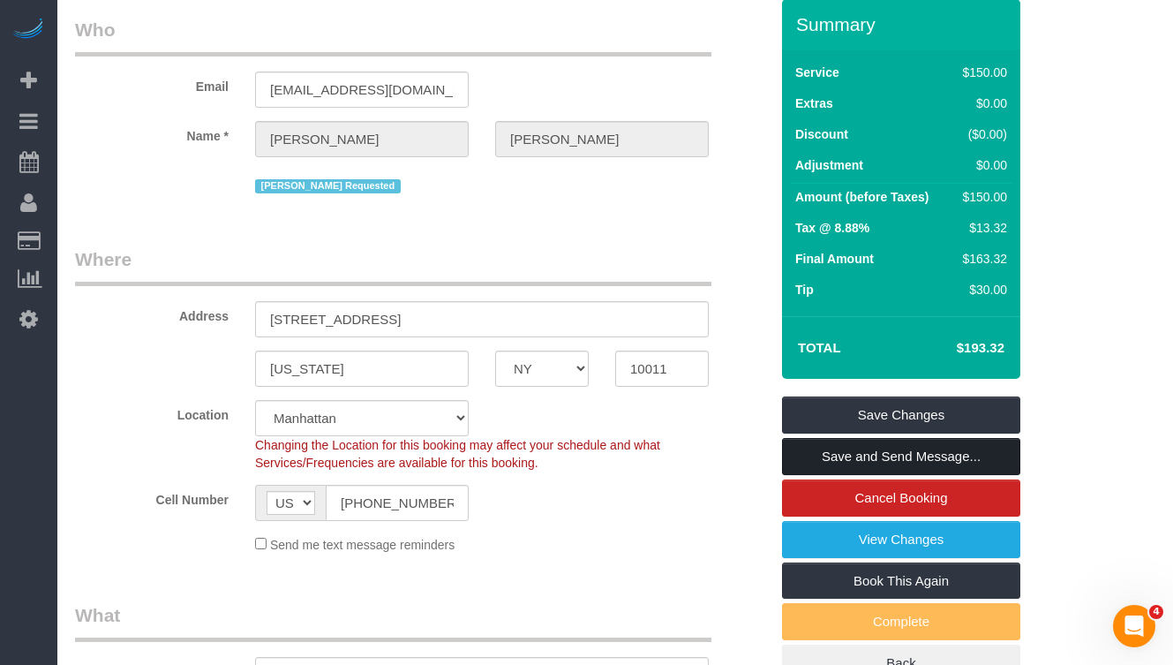
click at [829, 453] on link "Save and Send Message..." at bounding box center [901, 456] width 238 height 37
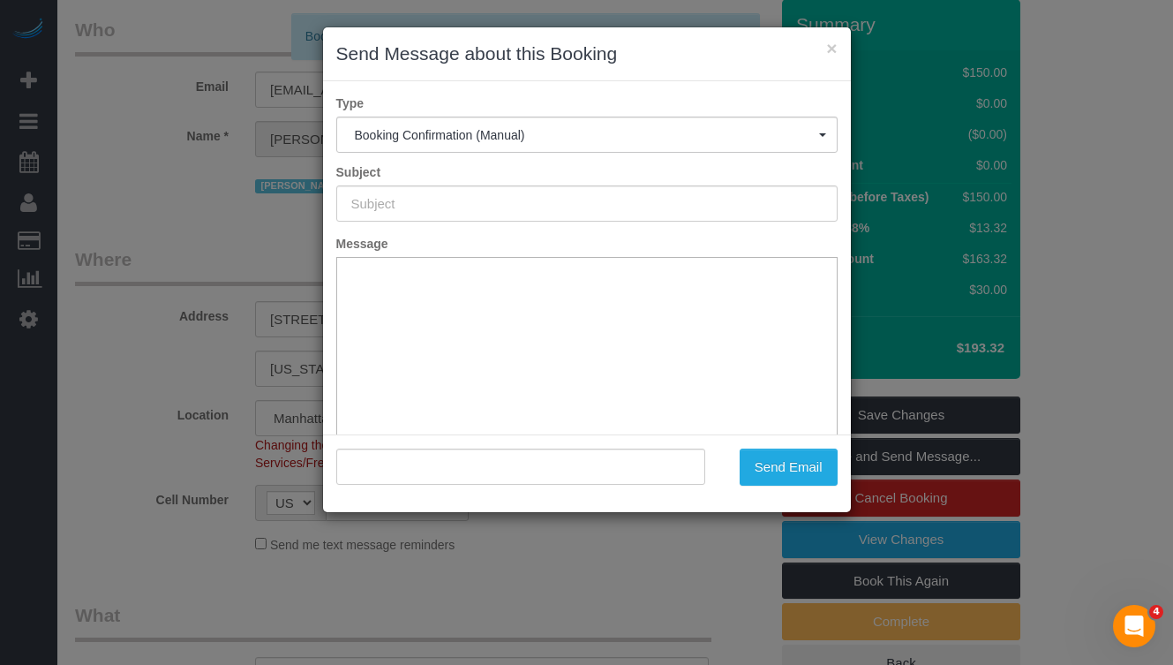
scroll to position [0, 0]
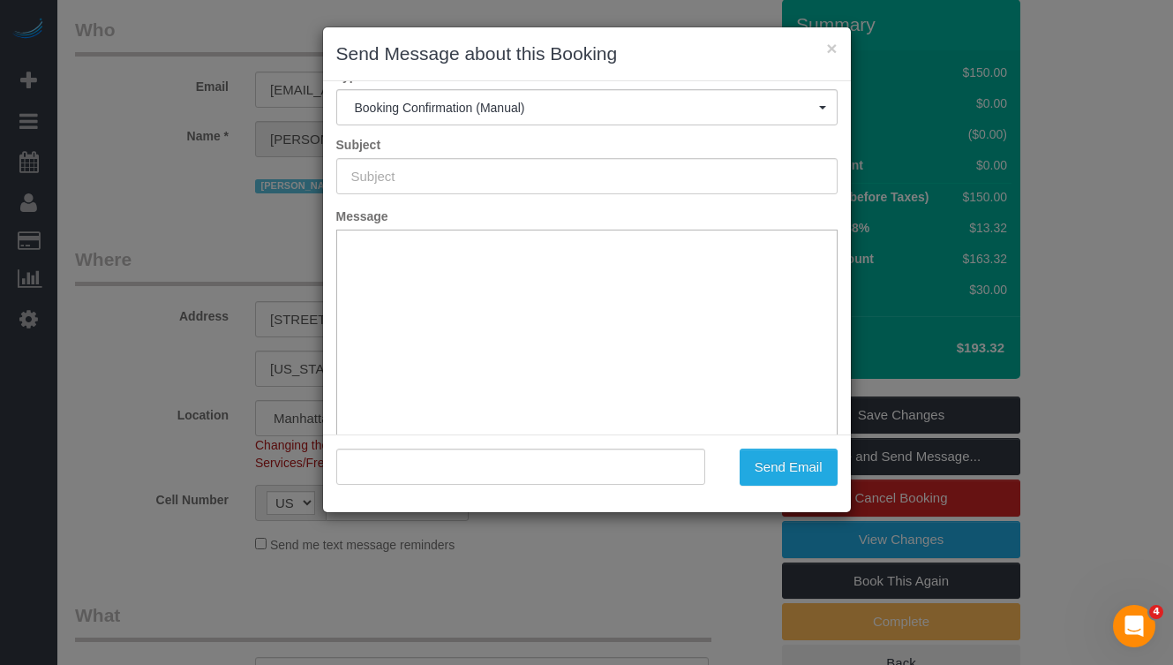
type input "Cleaning Confirmed for 09/24/2025 at 8:00am"
type input ""Laura Schwartzman" <lschwartzman926@gmail.com>"
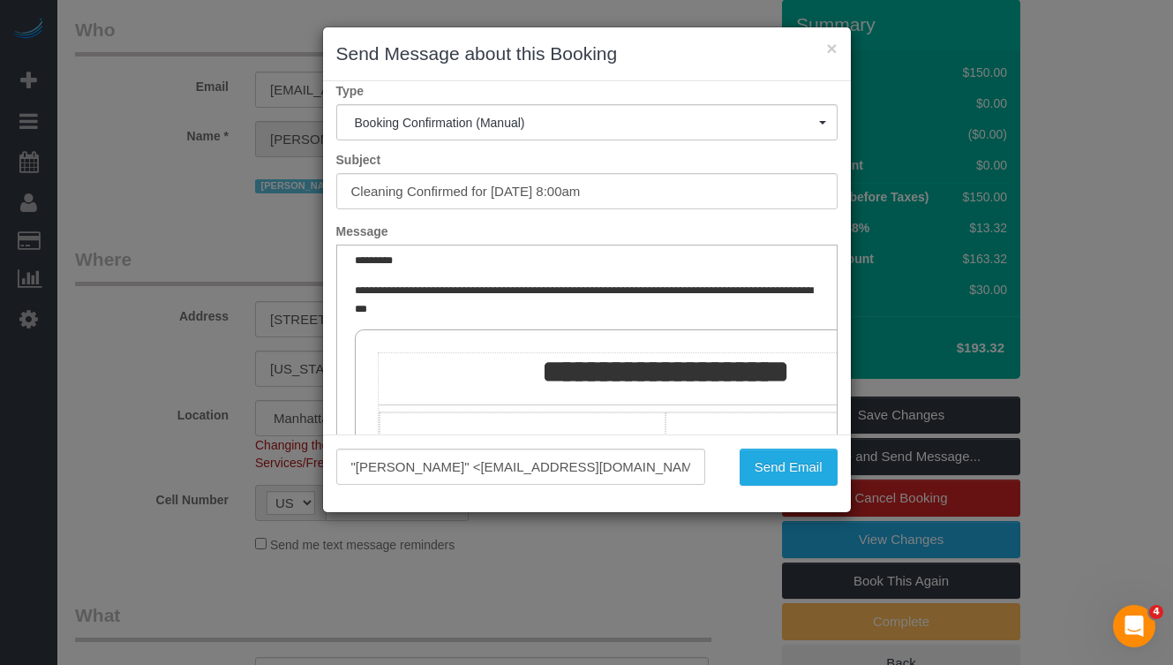
scroll to position [13, 0]
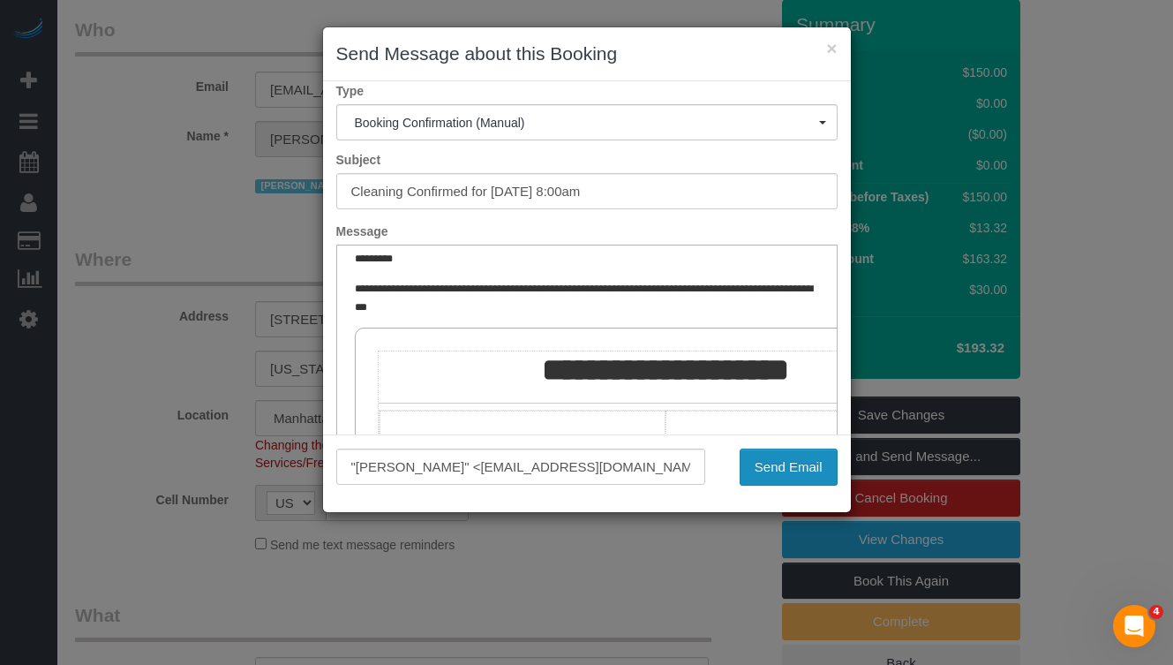
click at [754, 465] on button "Send Email" at bounding box center [789, 467] width 98 height 37
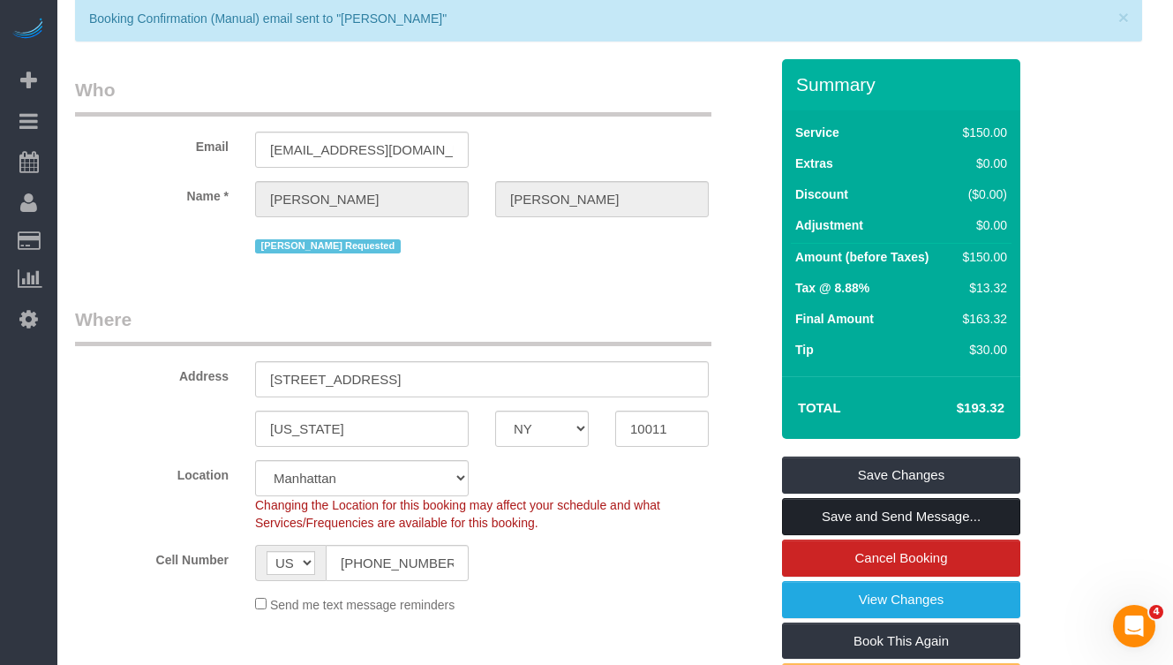
scroll to position [0, 0]
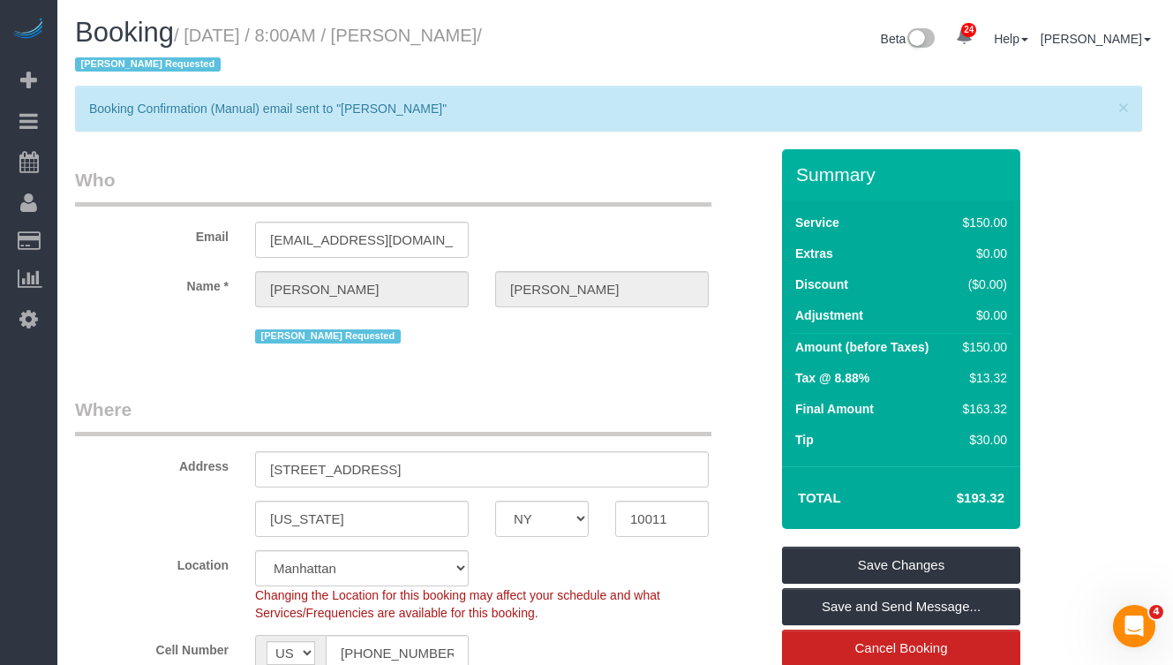
click at [377, 50] on h1 "Booking / September 24, 2025 / 8:00AM / Laura Schwartzman / Alketa Tomaj Reques…" at bounding box center [338, 48] width 527 height 60
drag, startPoint x: 182, startPoint y: 64, endPoint x: 202, endPoint y: 42, distance: 30.0
click at [202, 42] on small "/ September 24, 2025 / 8:00AM / Laura Schwartzman / Alketa Tomaj Requested" at bounding box center [278, 50] width 407 height 49
copy small "September 24, 2025 / 8:00AM / Laura Schwartzman"
click at [441, 68] on h1 "Booking / September 24, 2025 / 8:00AM / Laura Schwartzman / Alketa Tomaj Reques…" at bounding box center [338, 48] width 527 height 60
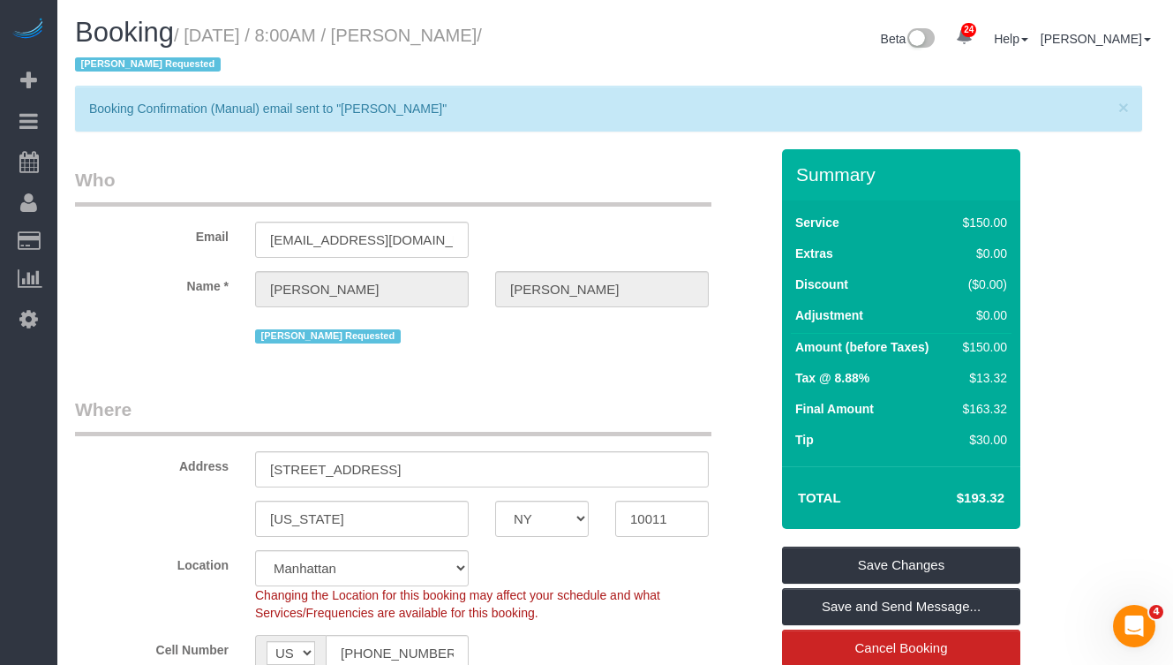
drag, startPoint x: 331, startPoint y: 60, endPoint x: 210, endPoint y: 66, distance: 121.1
click at [210, 66] on h1 "Booking / September 24, 2025 / 8:00AM / Laura Schwartzman / Alketa Tomaj Reques…" at bounding box center [338, 48] width 527 height 60
click at [215, 65] on span "Alketa Tomaj Requested" at bounding box center [148, 64] width 146 height 14
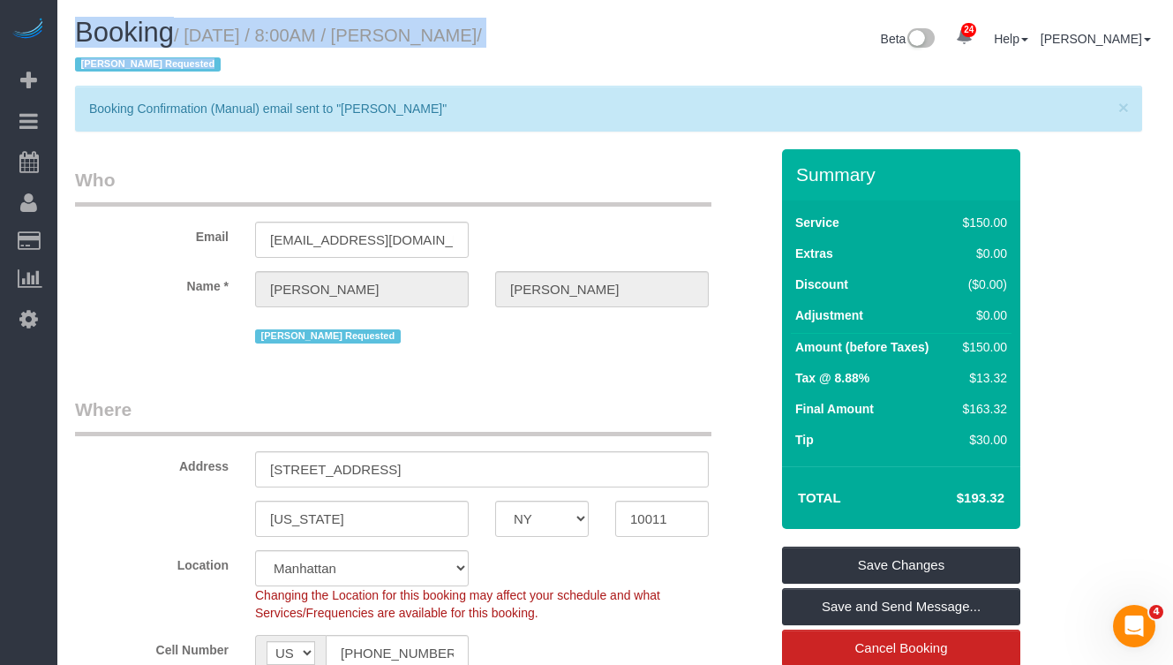
click at [215, 65] on span "Alketa Tomaj Requested" at bounding box center [148, 64] width 146 height 14
click at [221, 65] on span "Alketa Tomaj Requested" at bounding box center [148, 64] width 146 height 14
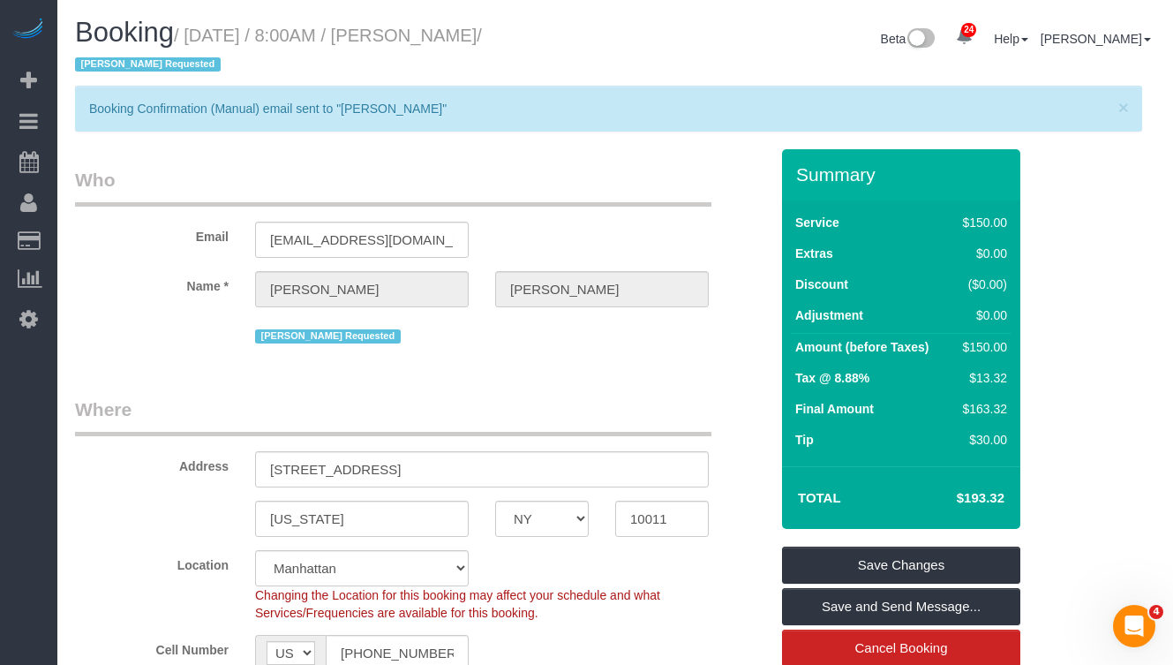
click at [221, 66] on span "Alketa Tomaj Requested" at bounding box center [148, 64] width 146 height 14
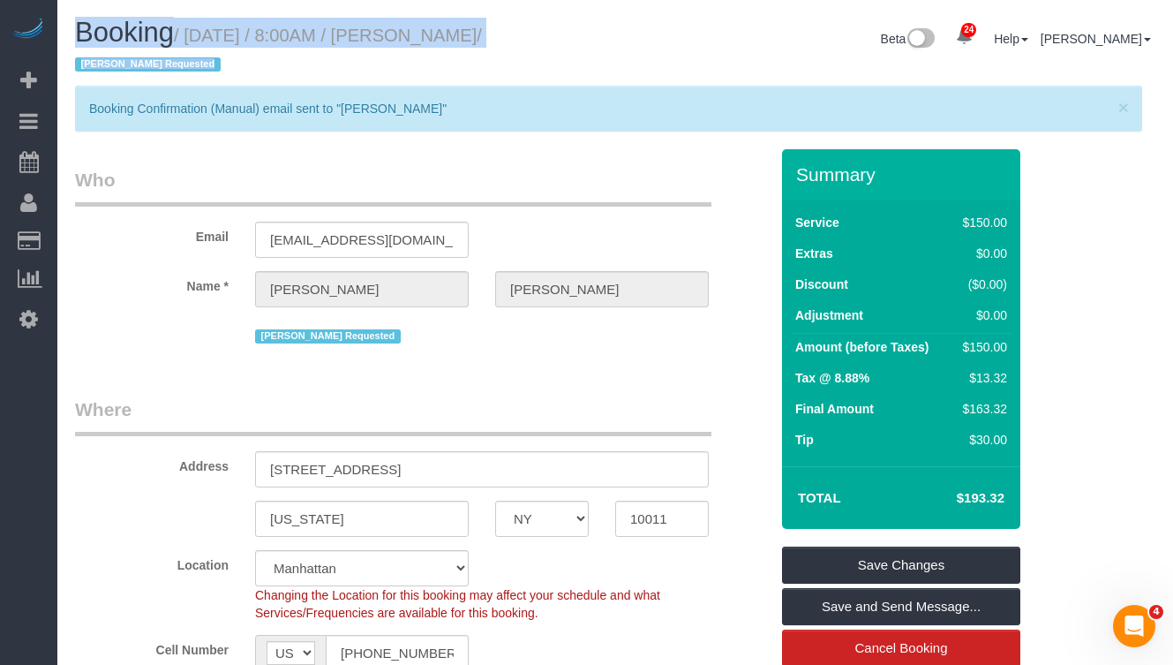
click at [221, 66] on span "Alketa Tomaj Requested" at bounding box center [148, 64] width 146 height 14
click at [221, 64] on span "Alketa Tomaj Requested" at bounding box center [148, 64] width 146 height 14
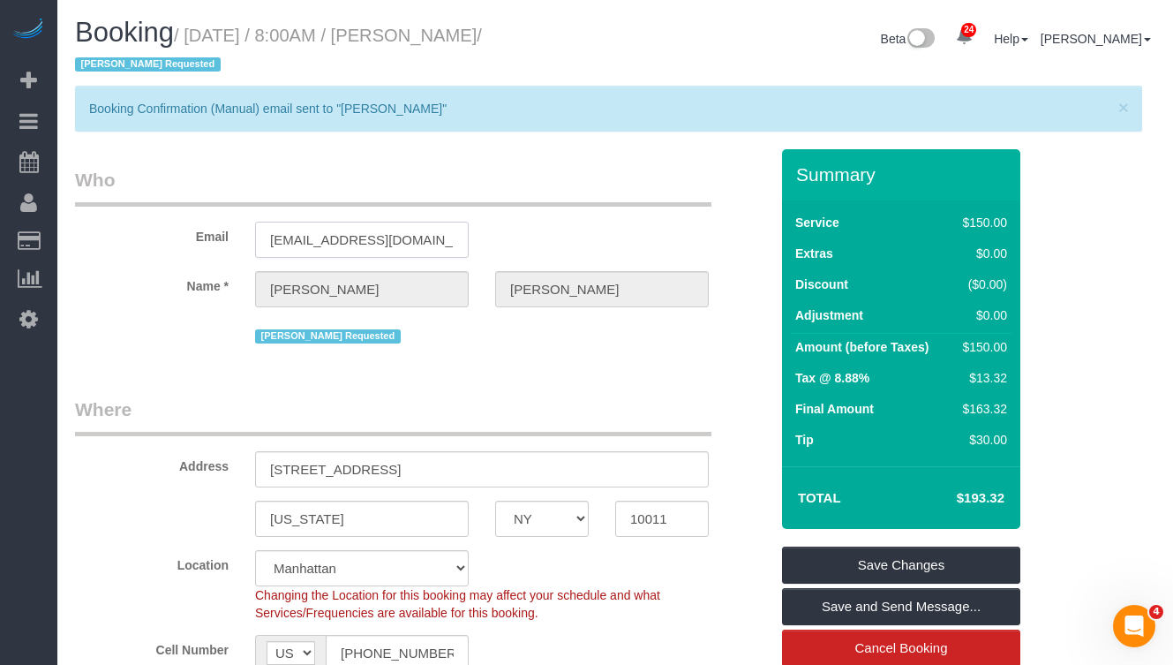
click at [328, 240] on input "[EMAIL_ADDRESS][DOMAIN_NAME]" at bounding box center [362, 240] width 214 height 36
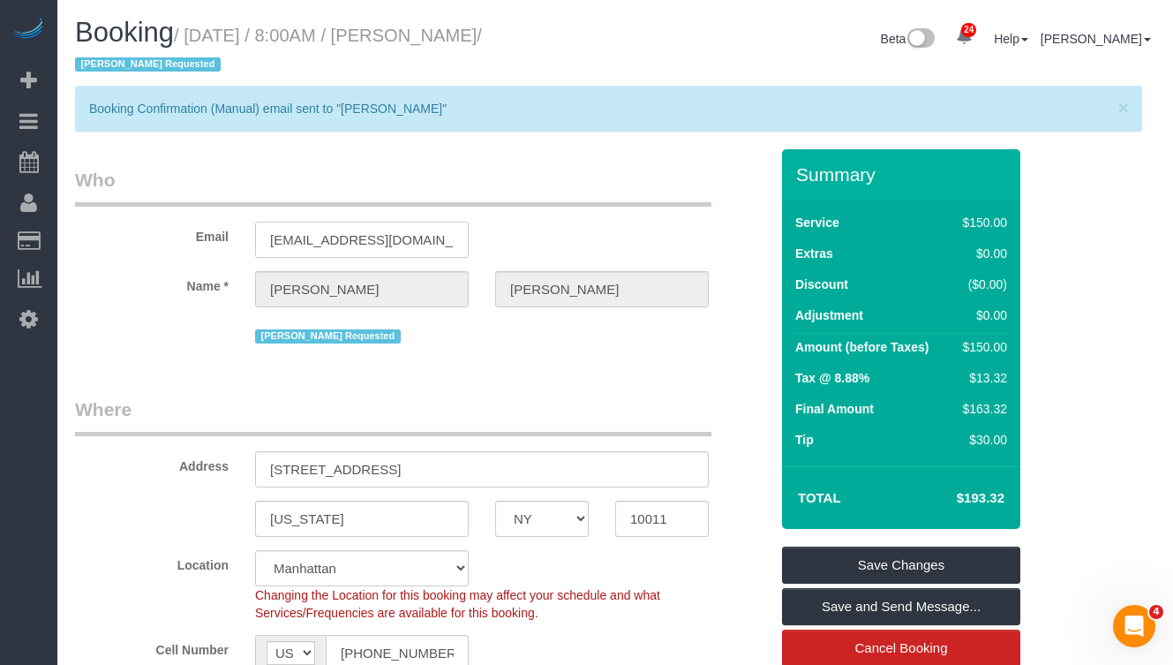
click at [328, 240] on input "[EMAIL_ADDRESS][DOMAIN_NAME]" at bounding box center [362, 240] width 214 height 36
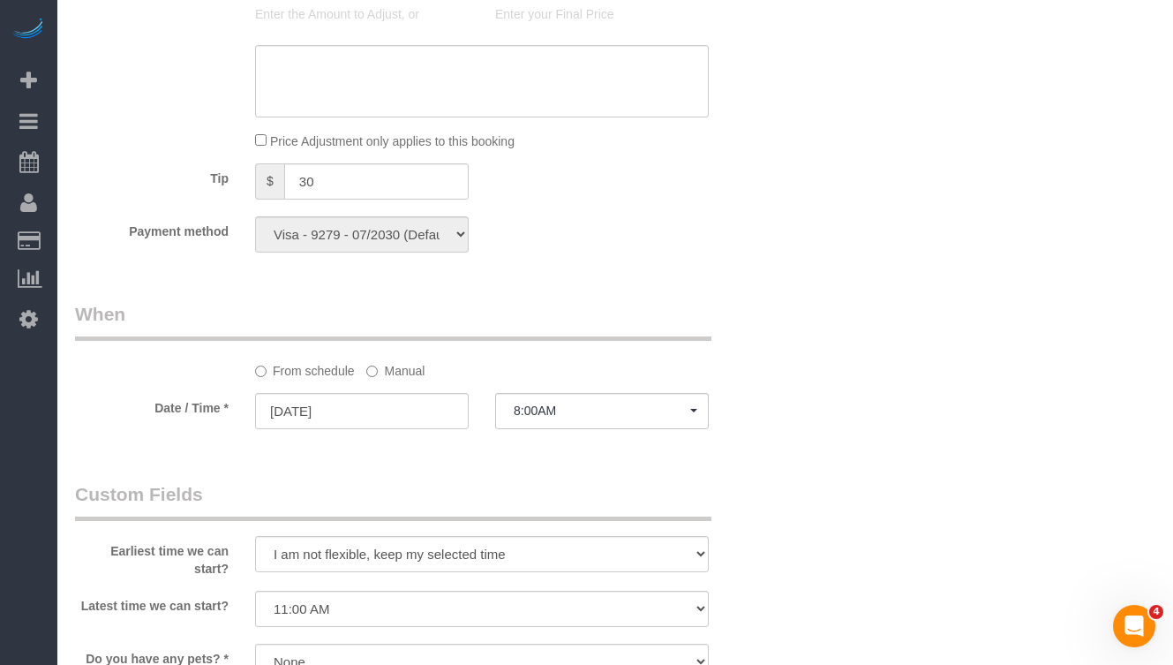
scroll to position [1610, 0]
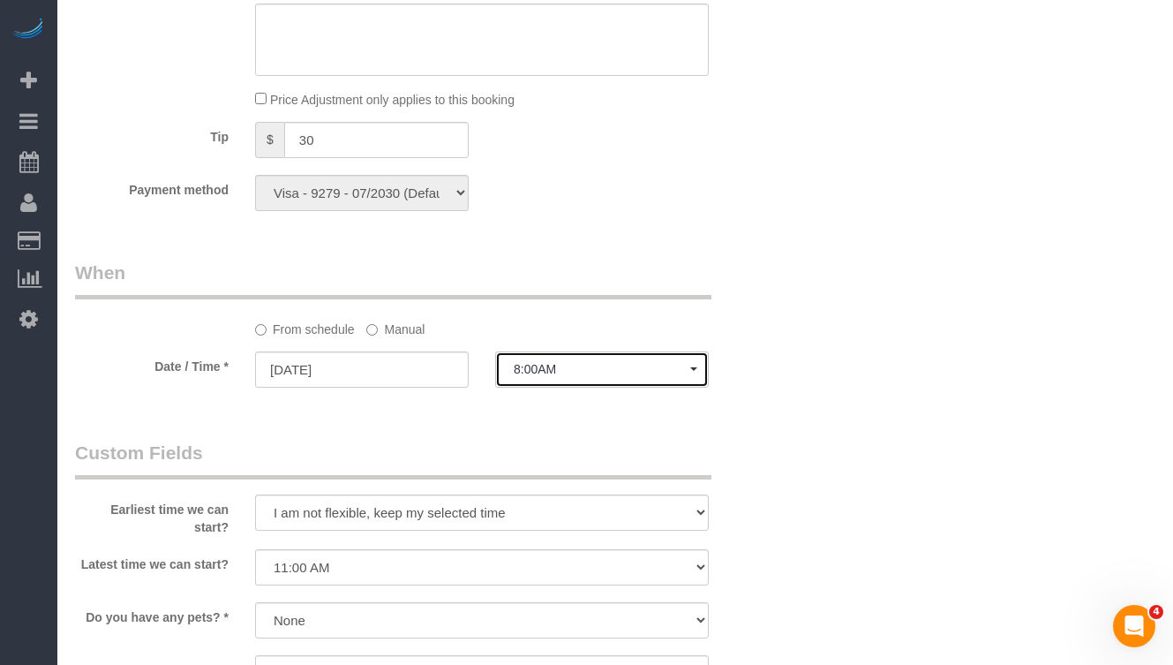
click at [530, 356] on button "8:00AM" at bounding box center [602, 369] width 214 height 36
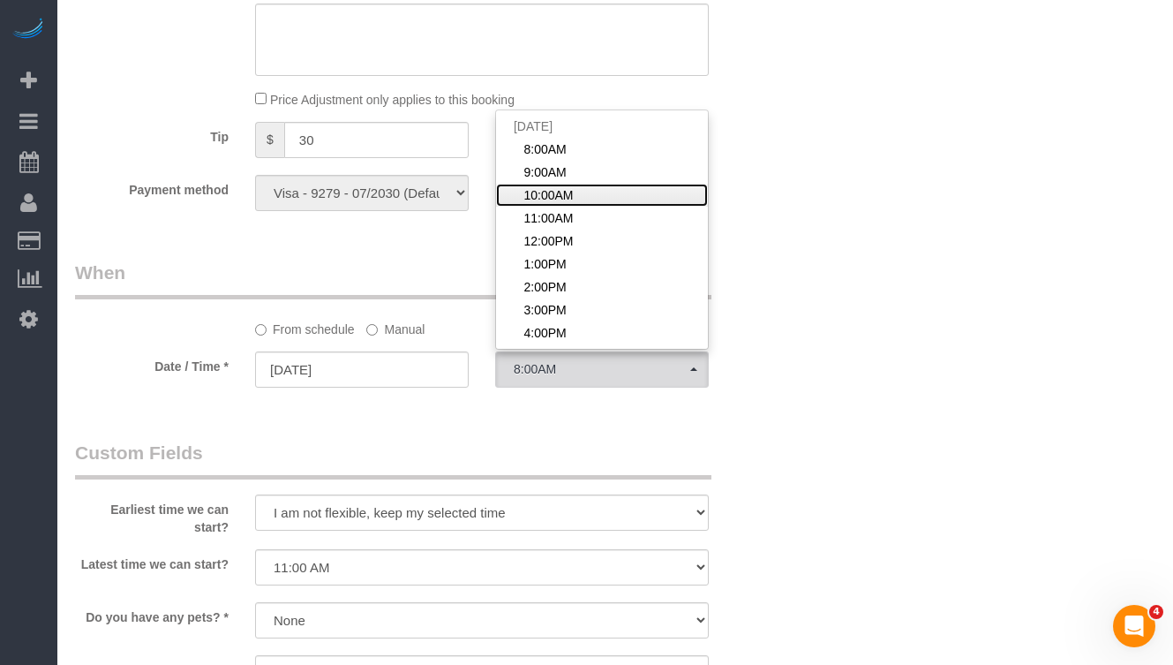
click at [603, 202] on link "10:00AM" at bounding box center [602, 195] width 212 height 23
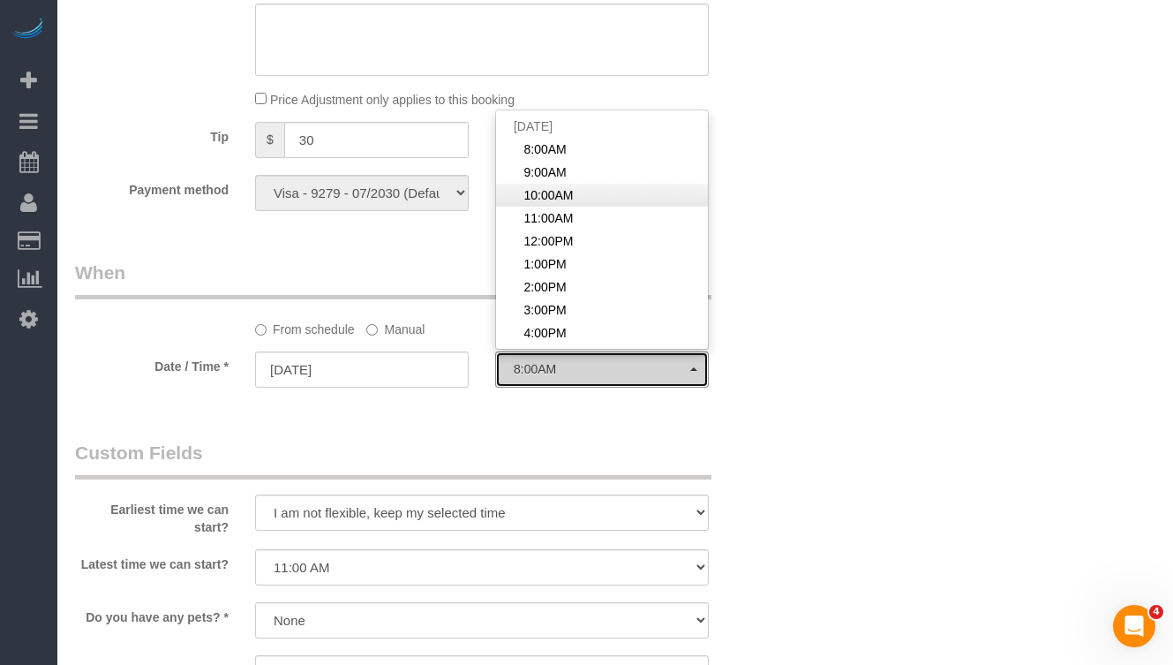
select select "spot3"
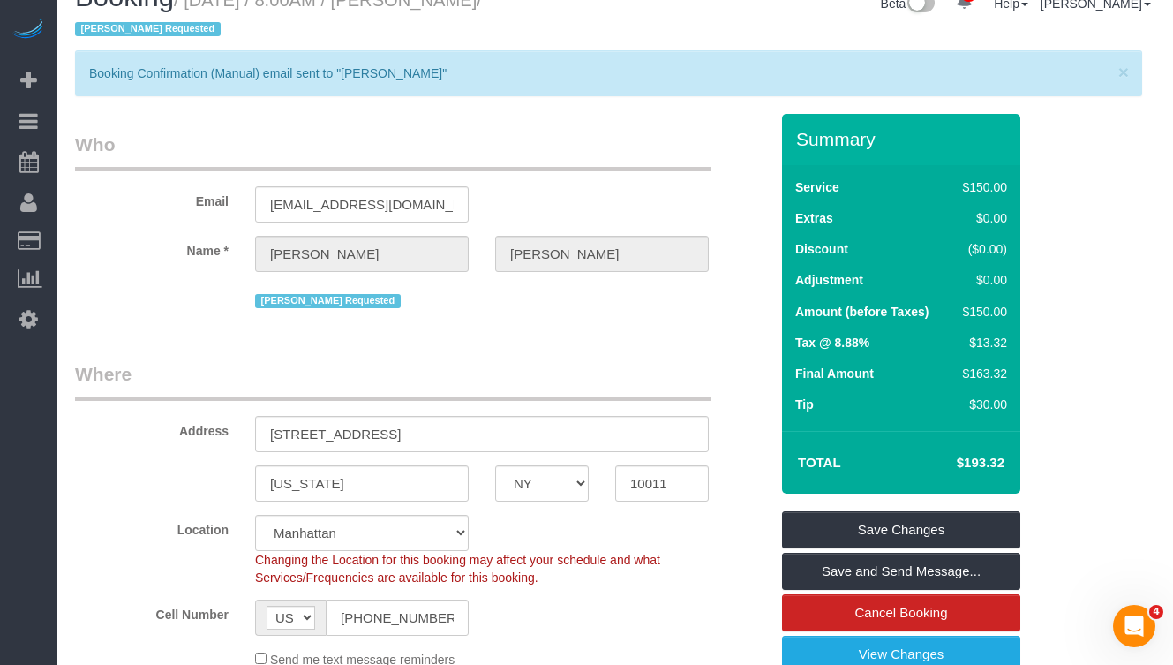
scroll to position [81, 0]
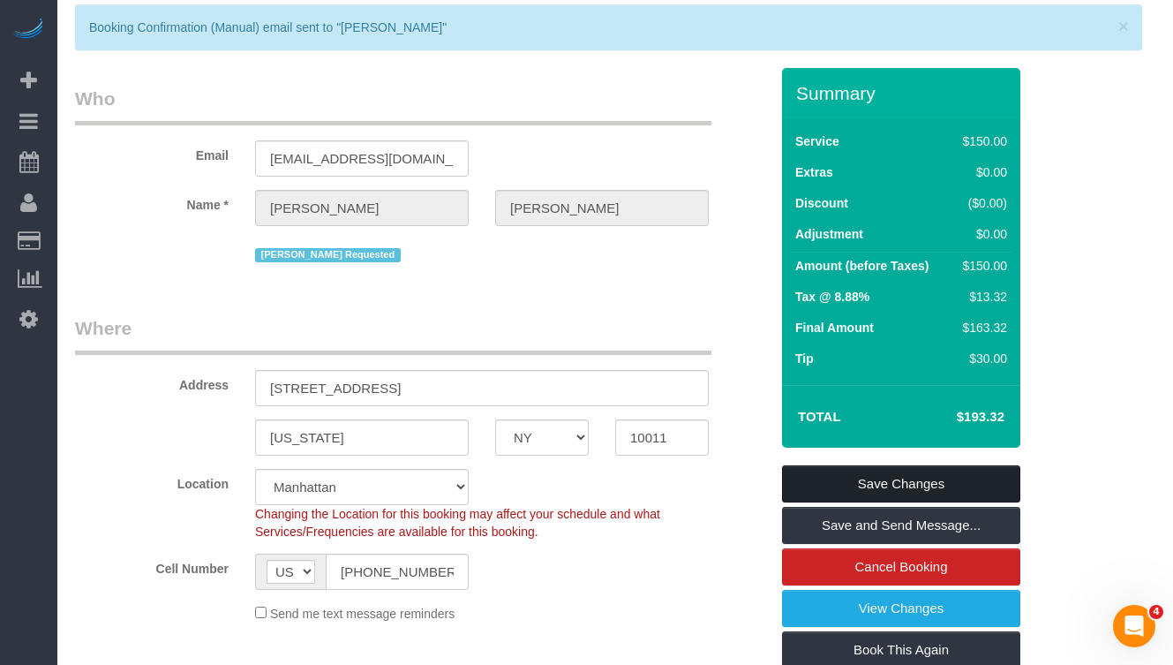
click at [797, 478] on link "Save Changes" at bounding box center [901, 483] width 238 height 37
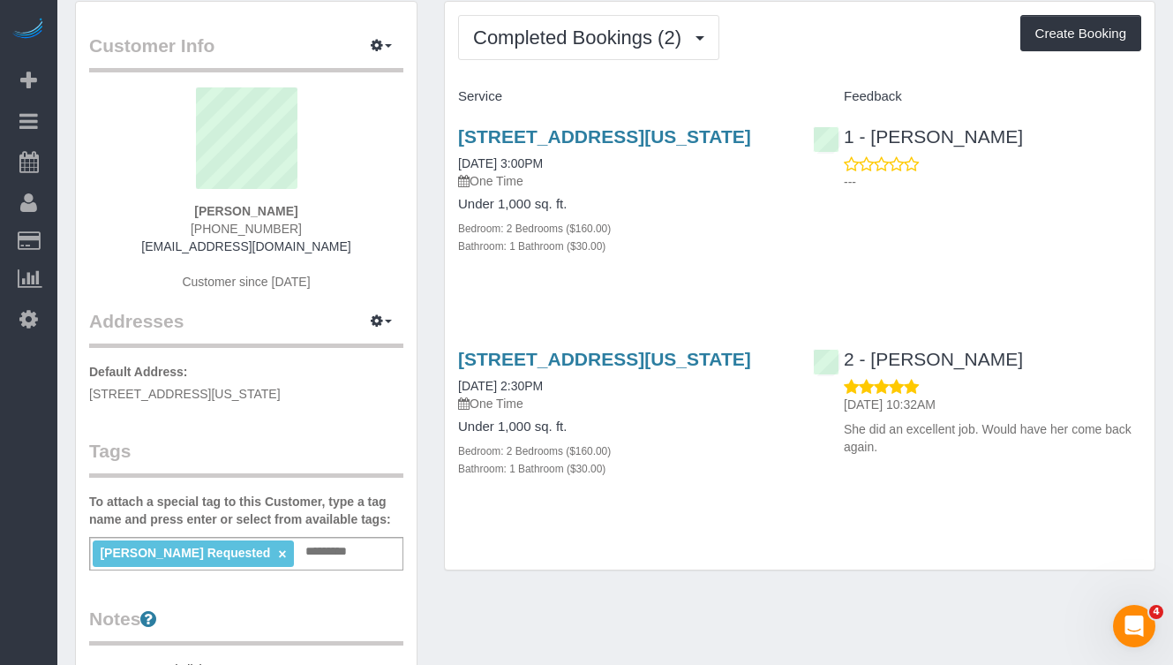
scroll to position [46, 0]
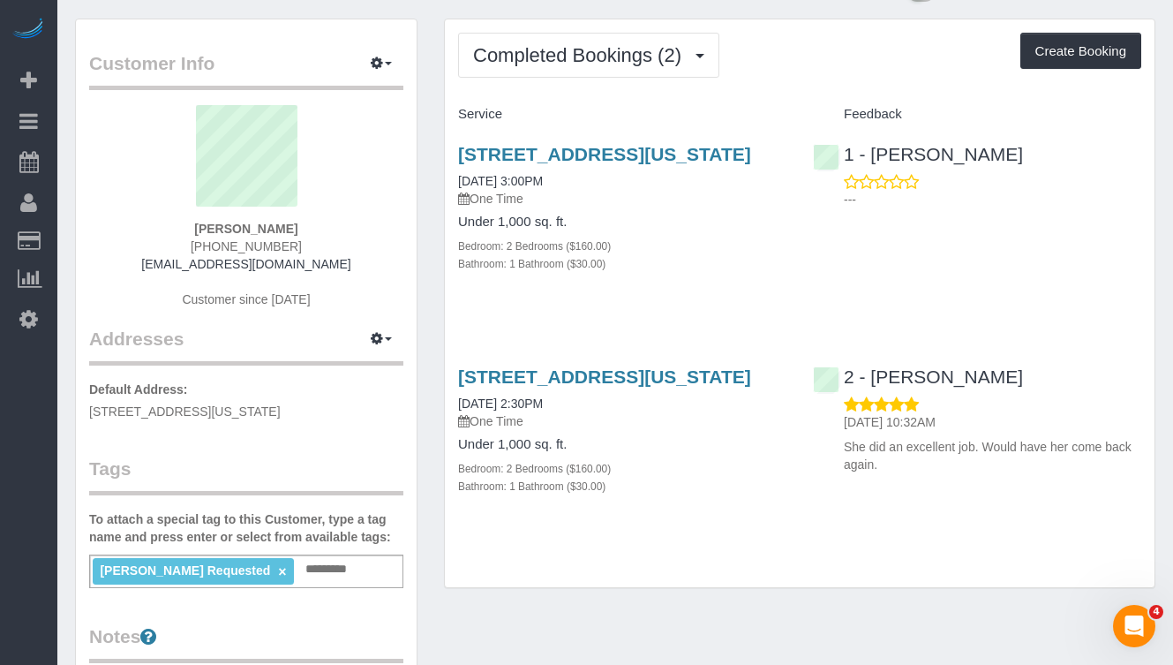
drag, startPoint x: 1016, startPoint y: 397, endPoint x: 854, endPoint y: 362, distance: 166.3
click at [872, 399] on div "2 - [PERSON_NAME] [DATE] 10:32AM She did an excellent job. Would have her come …" at bounding box center [977, 416] width 355 height 130
copy link "[PERSON_NAME]"
click at [600, 63] on span "Completed Bookings (2)" at bounding box center [581, 55] width 217 height 22
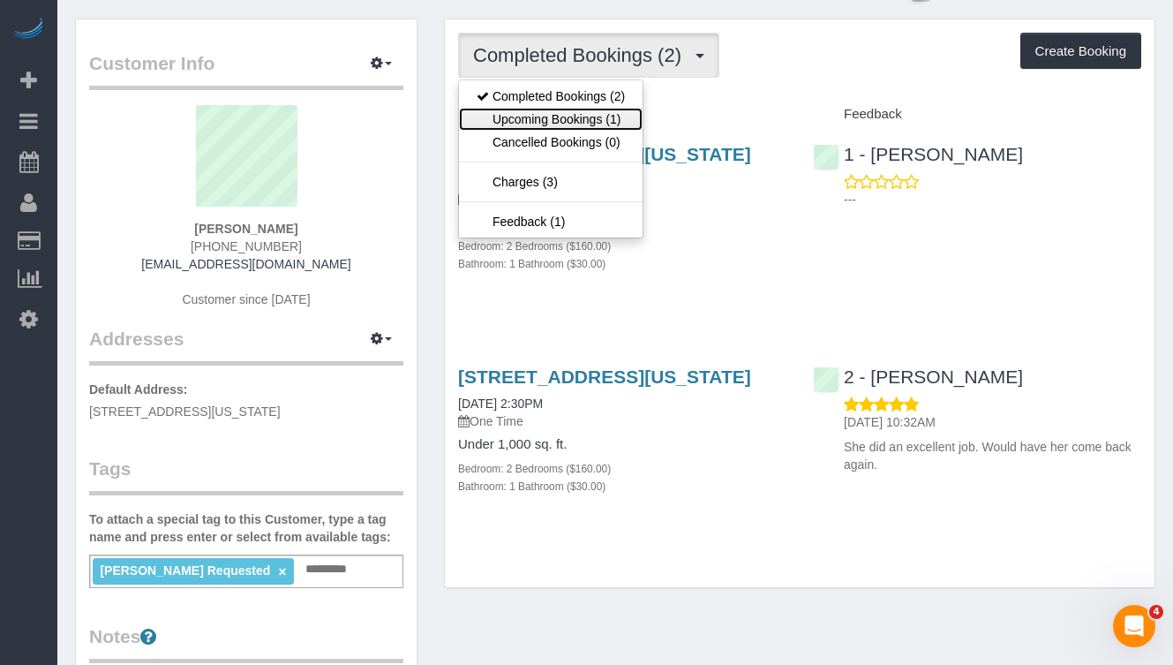
click at [591, 118] on link "Upcoming Bookings (1)" at bounding box center [551, 119] width 184 height 23
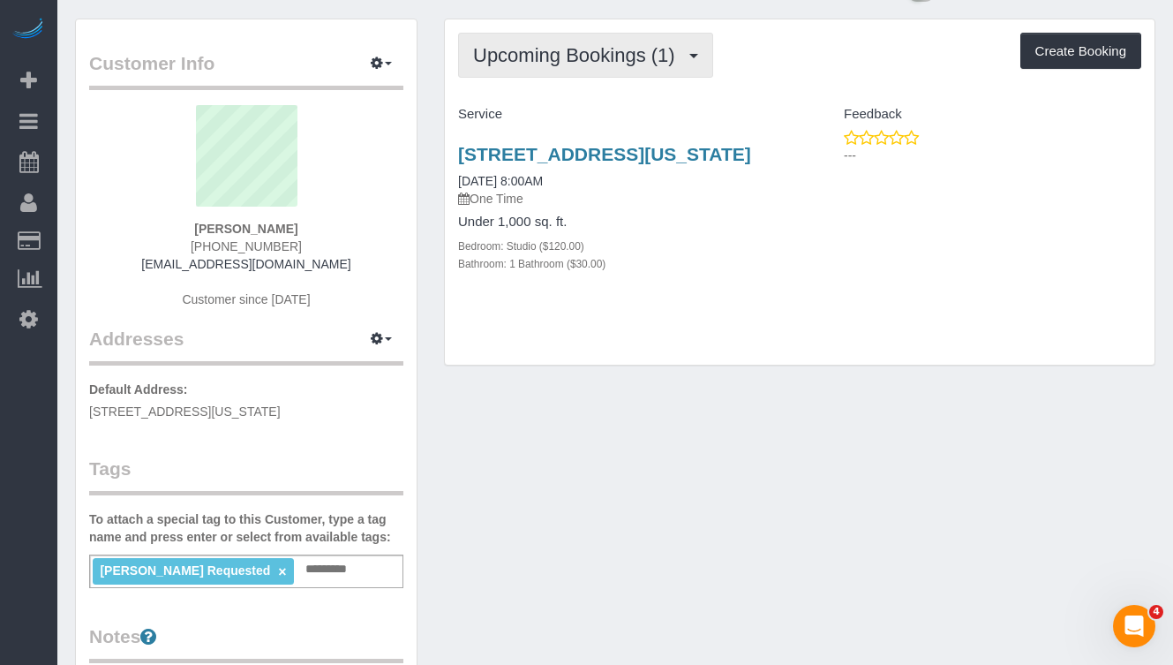
drag, startPoint x: 554, startPoint y: 50, endPoint x: 545, endPoint y: 60, distance: 13.1
click at [553, 50] on span "Upcoming Bookings (1)" at bounding box center [578, 55] width 211 height 22
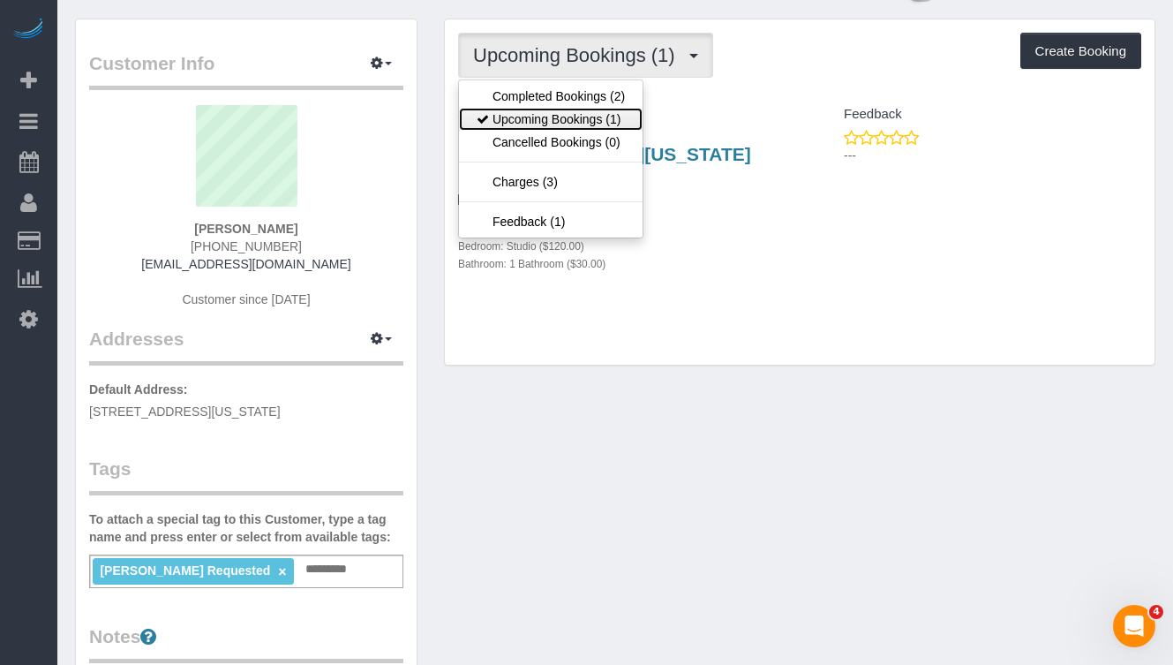
click at [520, 117] on link "Upcoming Bookings (1)" at bounding box center [551, 119] width 184 height 23
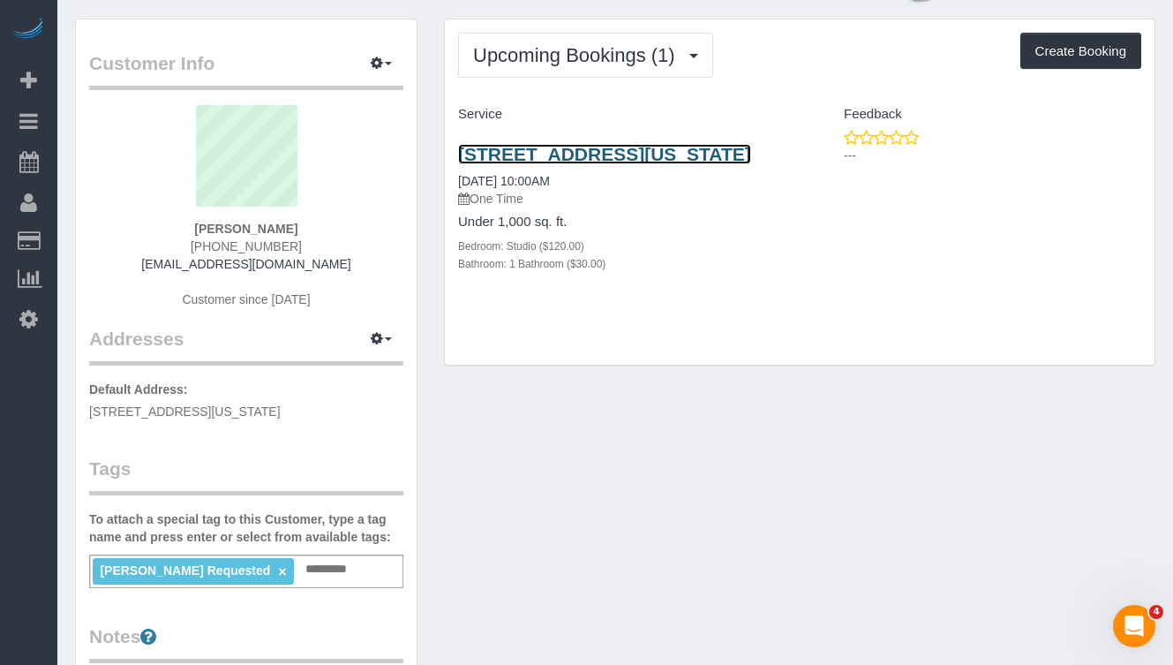
click at [516, 164] on link "[STREET_ADDRESS][US_STATE]" at bounding box center [604, 154] width 293 height 20
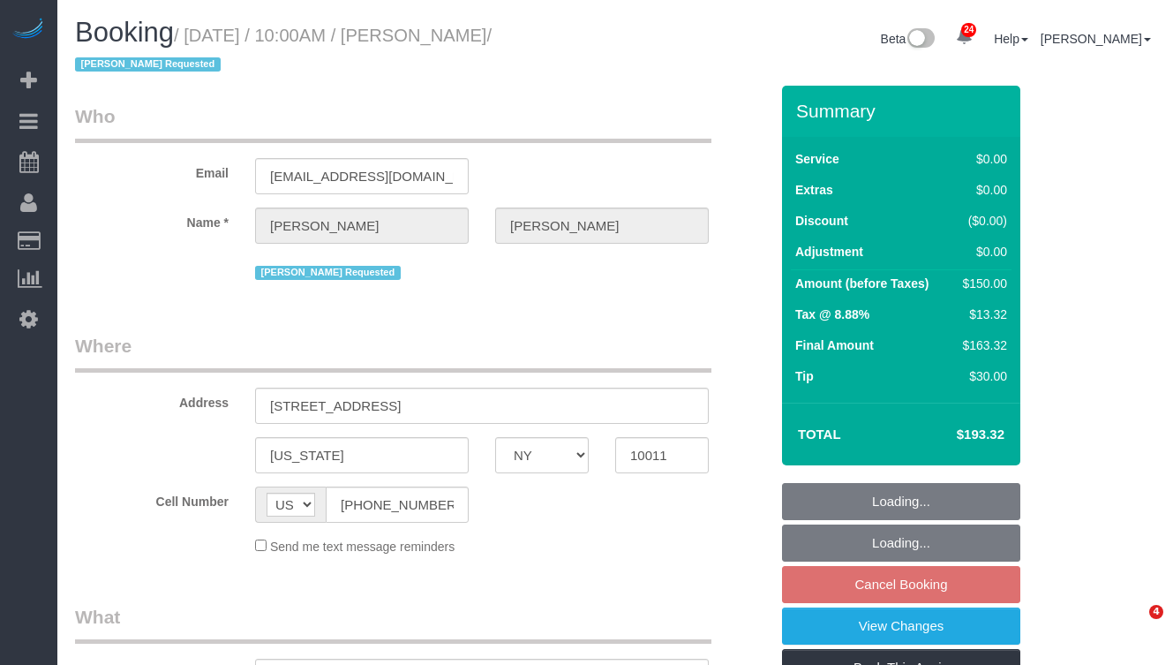
select select "NY"
select select "object:806"
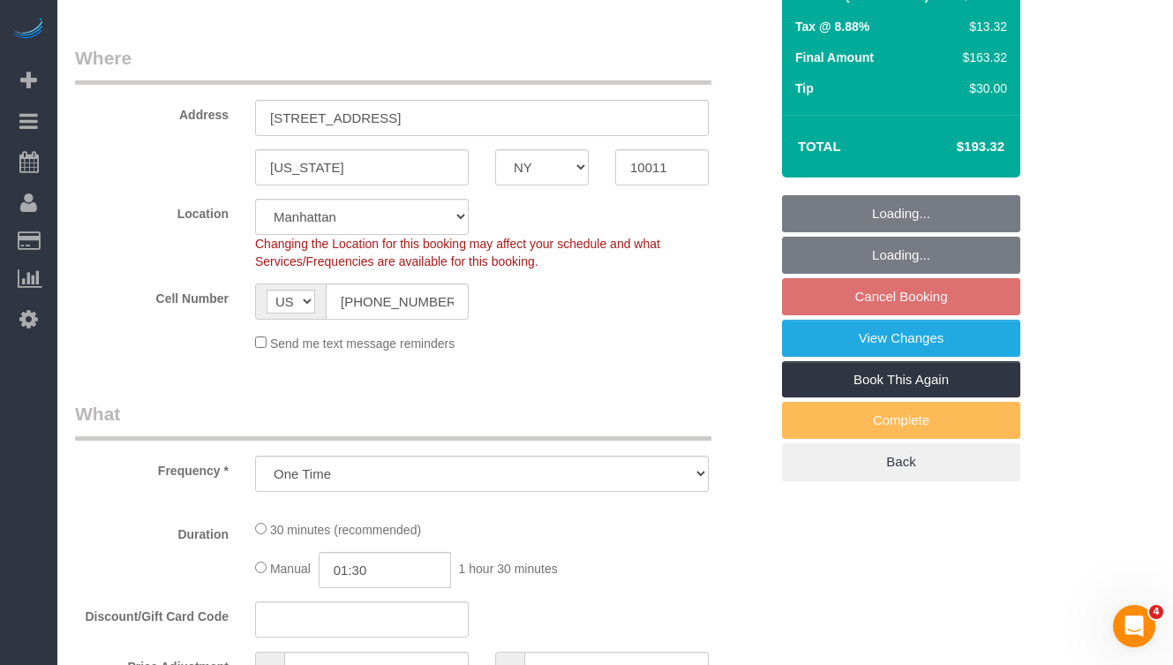
select select "string:stripe-pm_1SA9Bz4VGloSiKo7EpbBROZr"
select select "spot3"
select select "number:89"
select select "number:71"
select select "number:15"
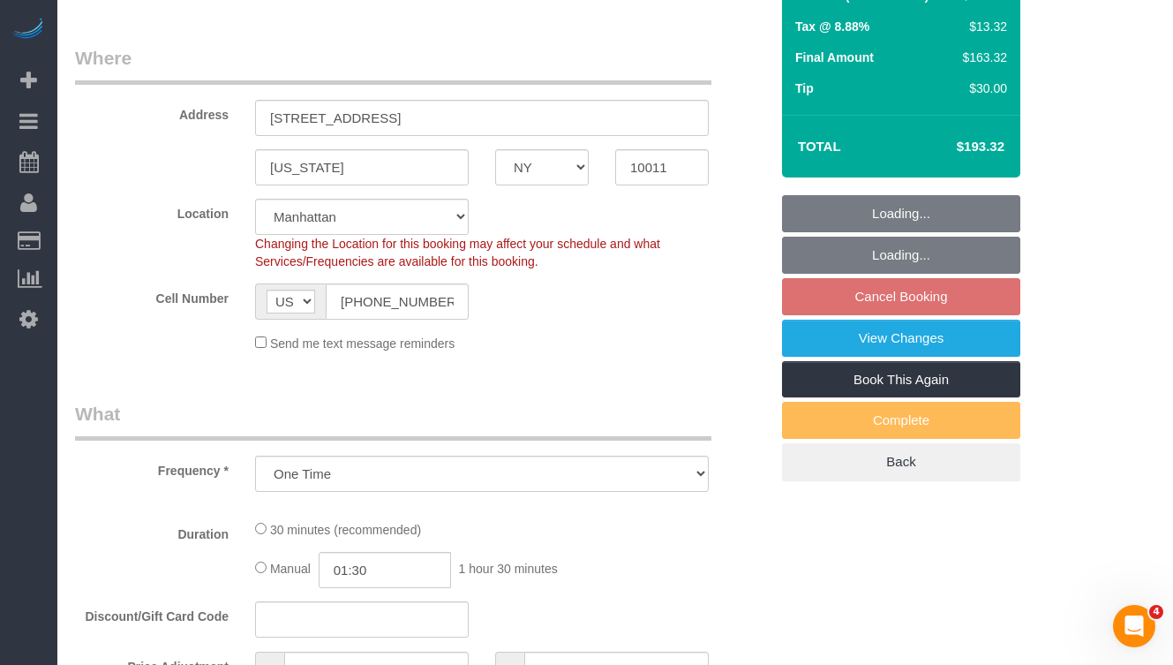
select select "number:5"
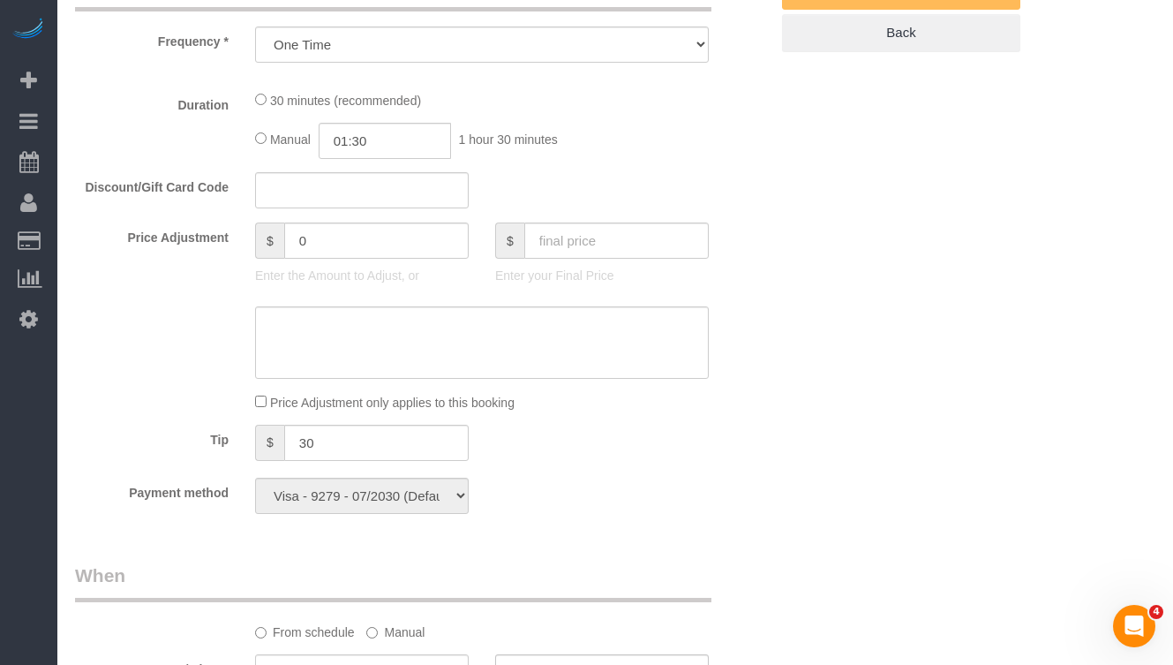
select select "object:1517"
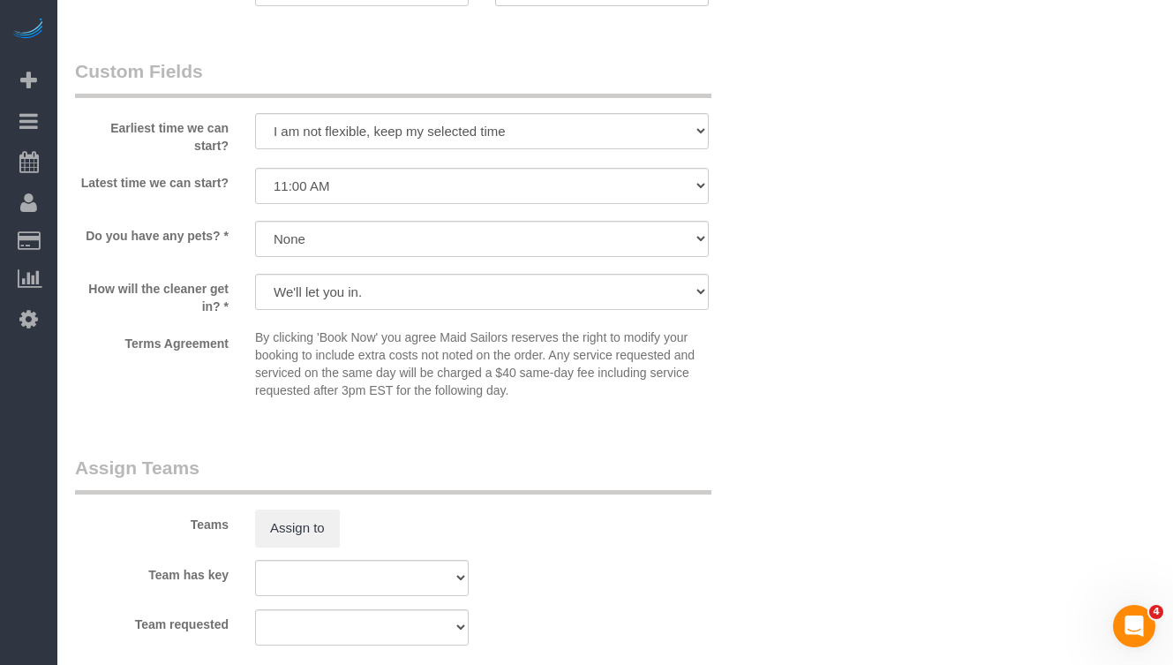
scroll to position [1932, 0]
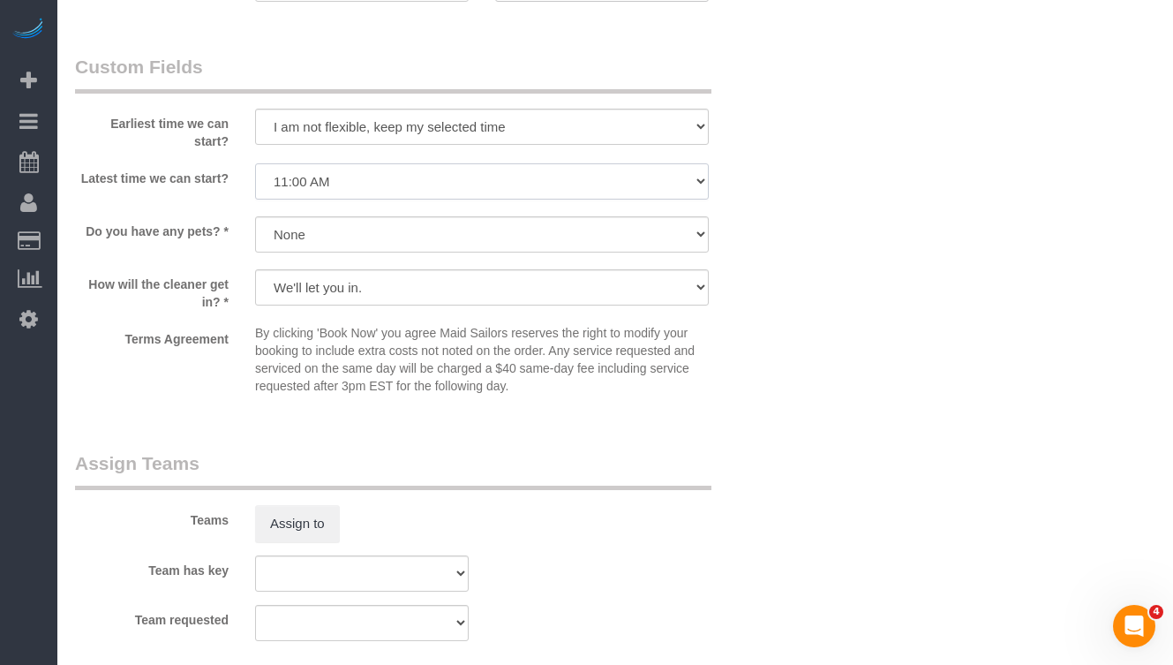
click at [321, 181] on select "I am not flexible, keep my selected time 8:00 AM 9:00 AM 10:00 AM 11:00 AM 12:0…" at bounding box center [482, 181] width 454 height 36
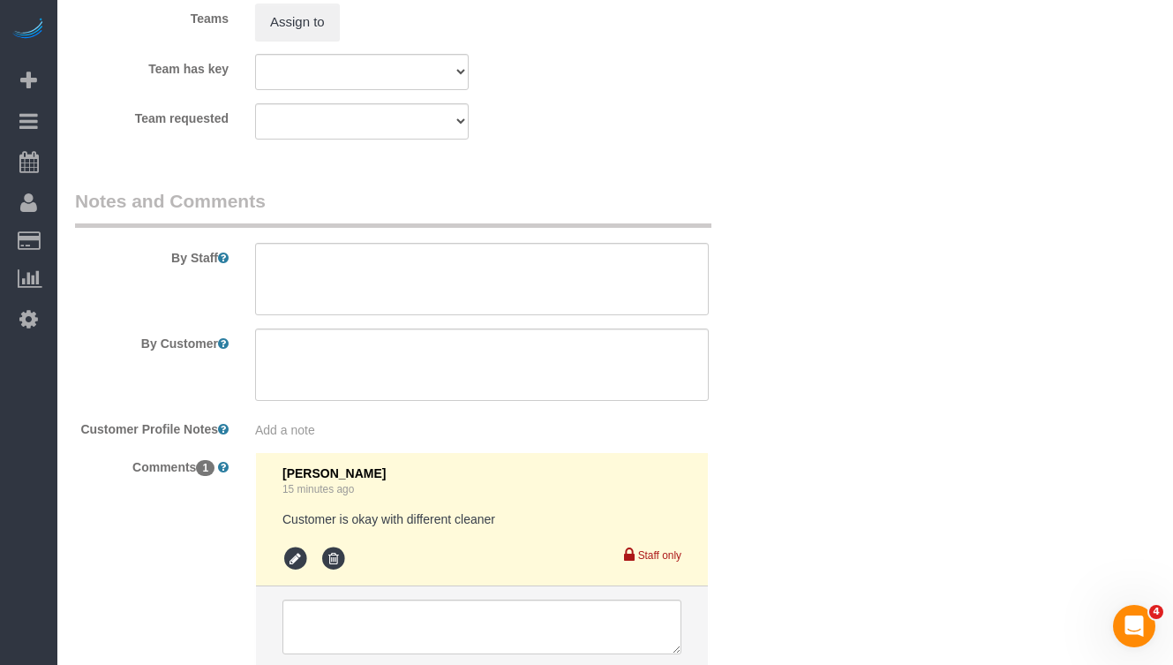
scroll to position [2459, 0]
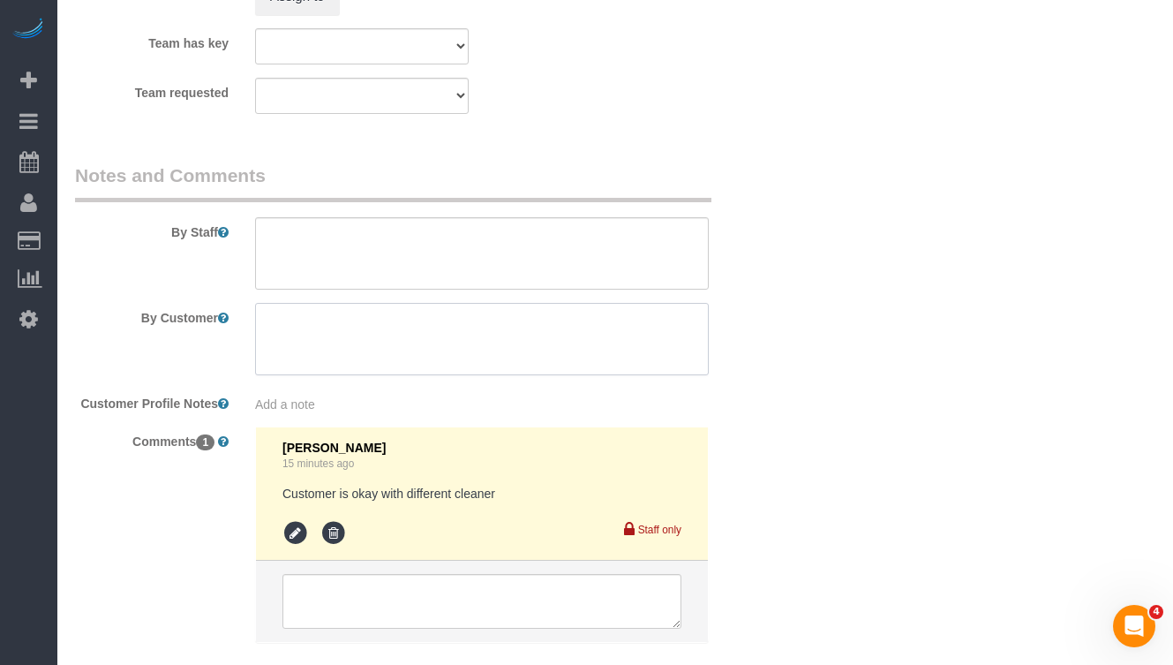
click at [285, 303] on textarea at bounding box center [482, 339] width 454 height 72
paste textarea "10:30, I am leaving at 12:45"
type textarea "10:30, I am leaving at 12:45"
drag, startPoint x: 449, startPoint y: 328, endPoint x: 245, endPoint y: 310, distance: 205.6
click at [245, 310] on div at bounding box center [482, 339] width 480 height 72
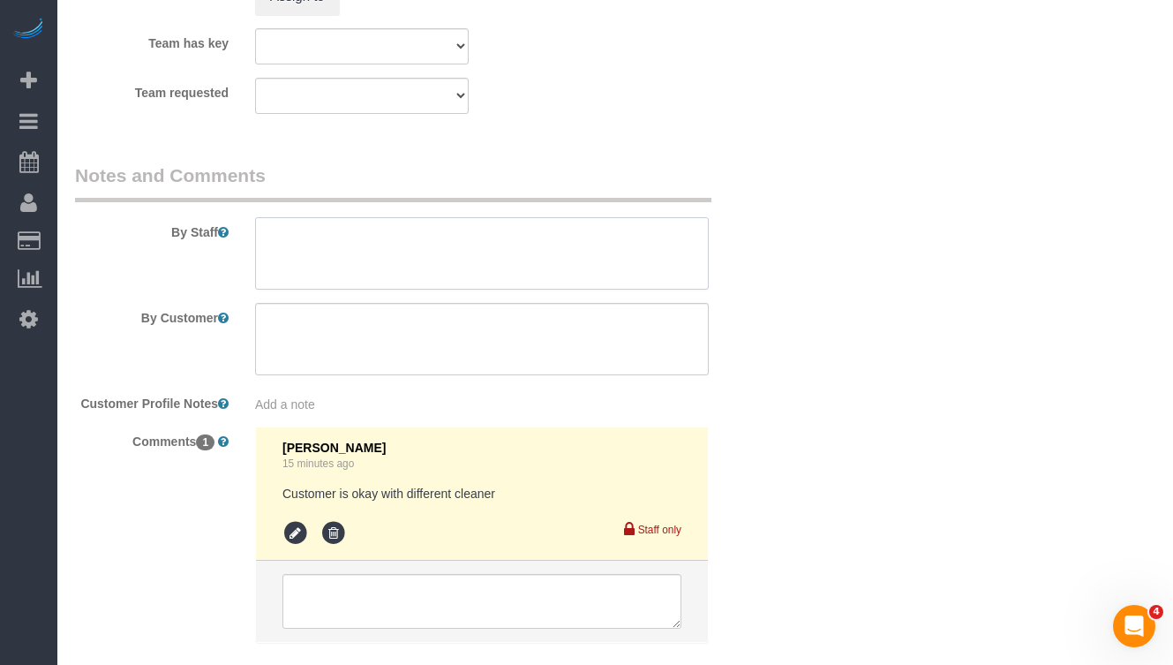
click at [294, 250] on textarea at bounding box center [482, 253] width 454 height 72
paste textarea "10:30, I am leaving at 12:45"
drag, startPoint x: 469, startPoint y: 236, endPoint x: 285, endPoint y: 230, distance: 183.8
click at [285, 230] on textarea at bounding box center [482, 253] width 454 height 72
type textarea "10"
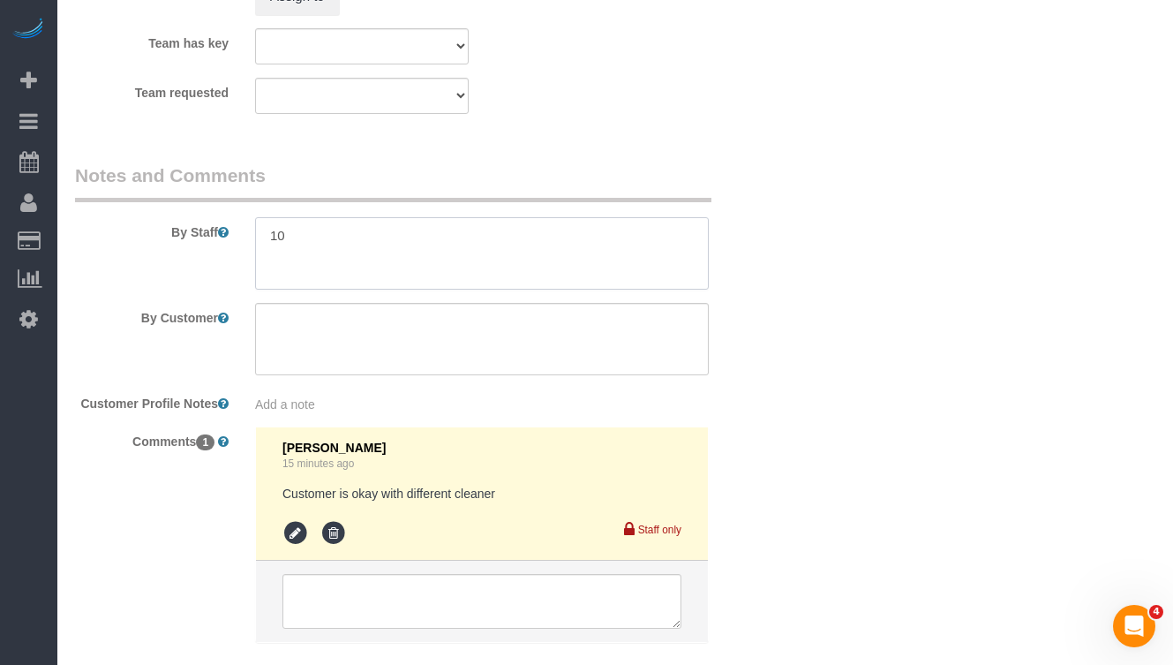
click at [283, 245] on textarea at bounding box center [482, 253] width 454 height 72
click at [298, 531] on icon at bounding box center [296, 533] width 26 height 26
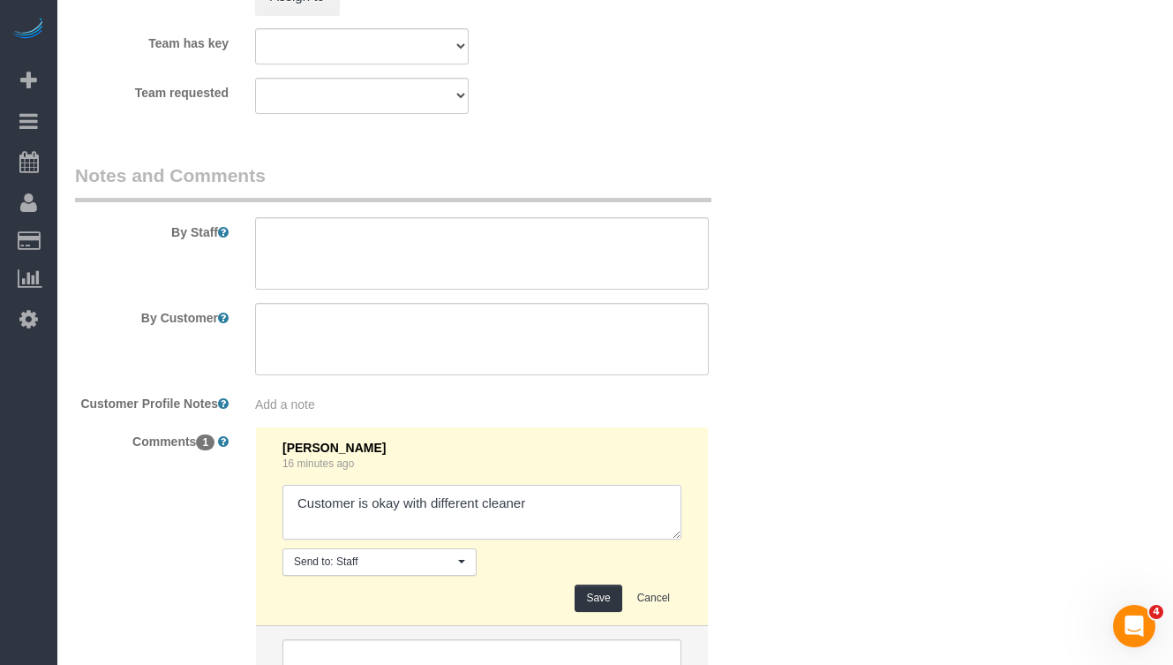
click at [342, 525] on textarea at bounding box center [482, 512] width 399 height 55
paste textarea "10"
drag, startPoint x: 315, startPoint y: 524, endPoint x: 277, endPoint y: 519, distance: 38.3
click at [277, 519] on li "[PERSON_NAME] 16 minutes ago Send to: Staff Nothing selected Send to: Staff Sen…" at bounding box center [482, 526] width 452 height 199
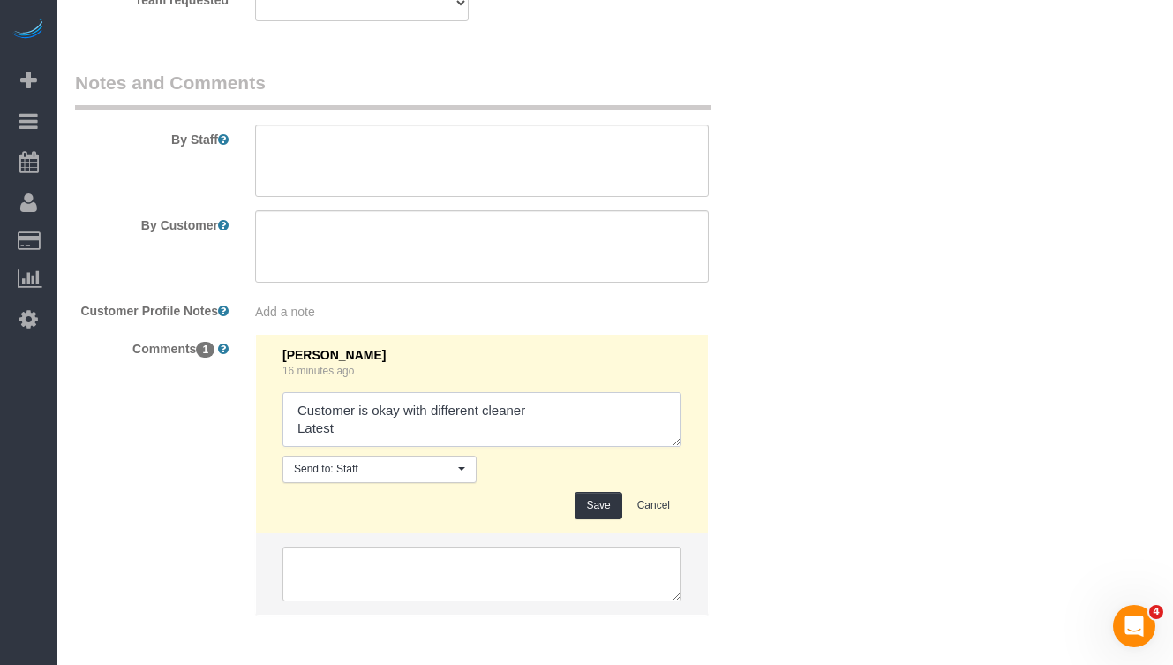
scroll to position [2616, 0]
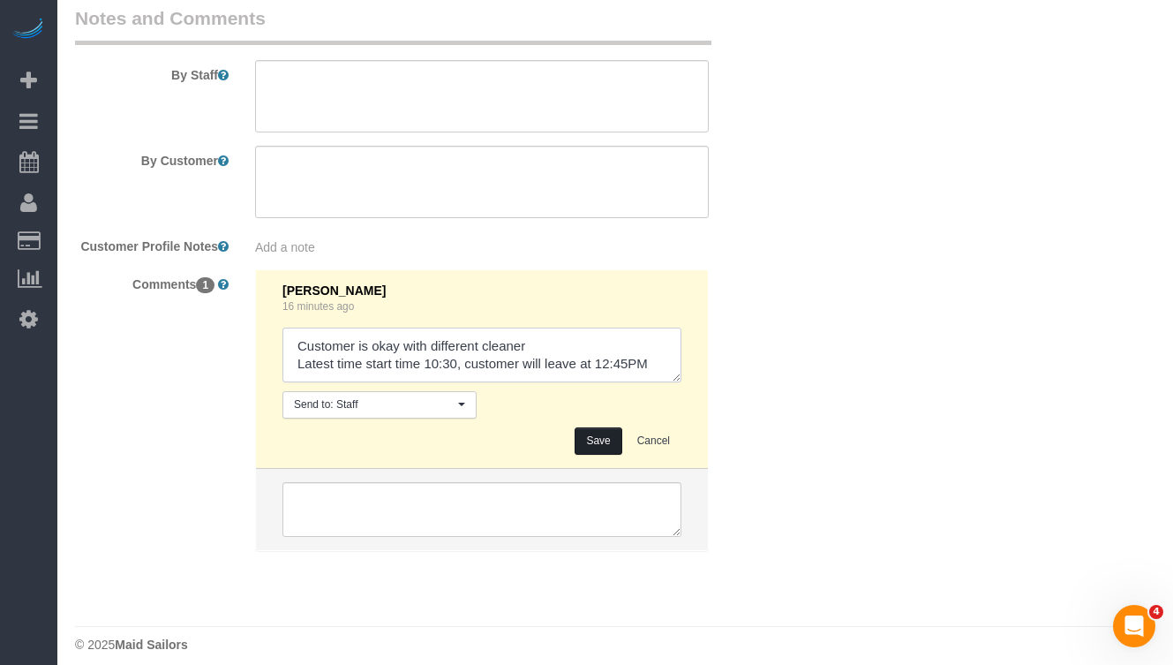
type textarea "Customer is okay with different cleaner Latest time start time 10:30, customer …"
click at [591, 439] on button "Save" at bounding box center [598, 440] width 47 height 27
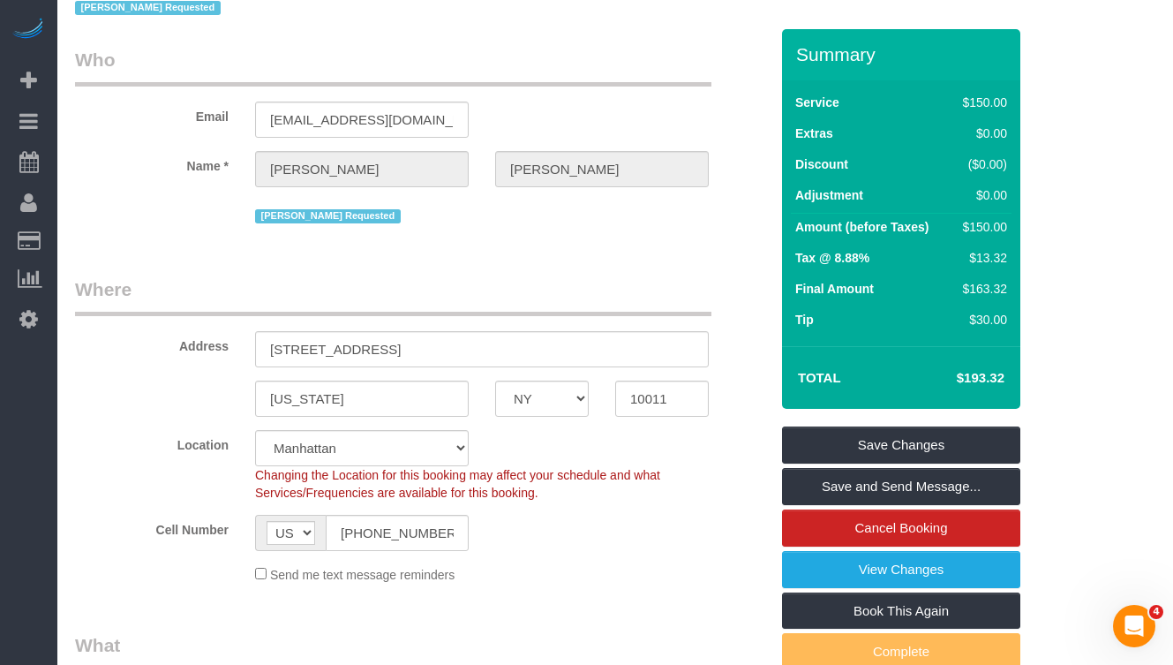
scroll to position [0, 0]
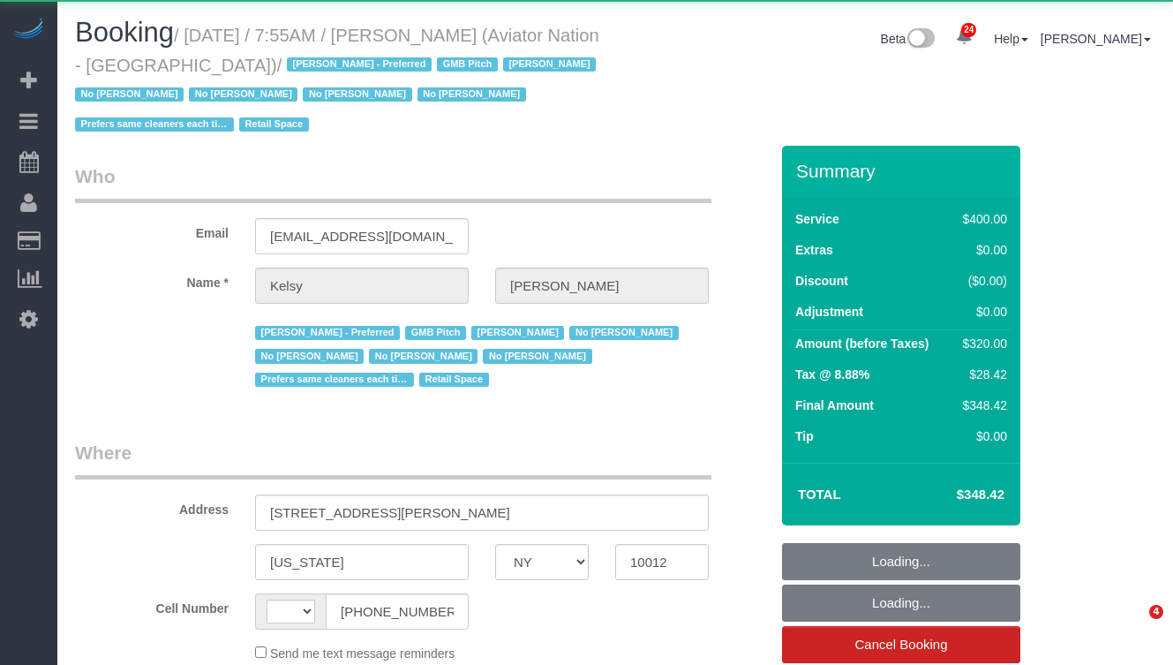
select select "NY"
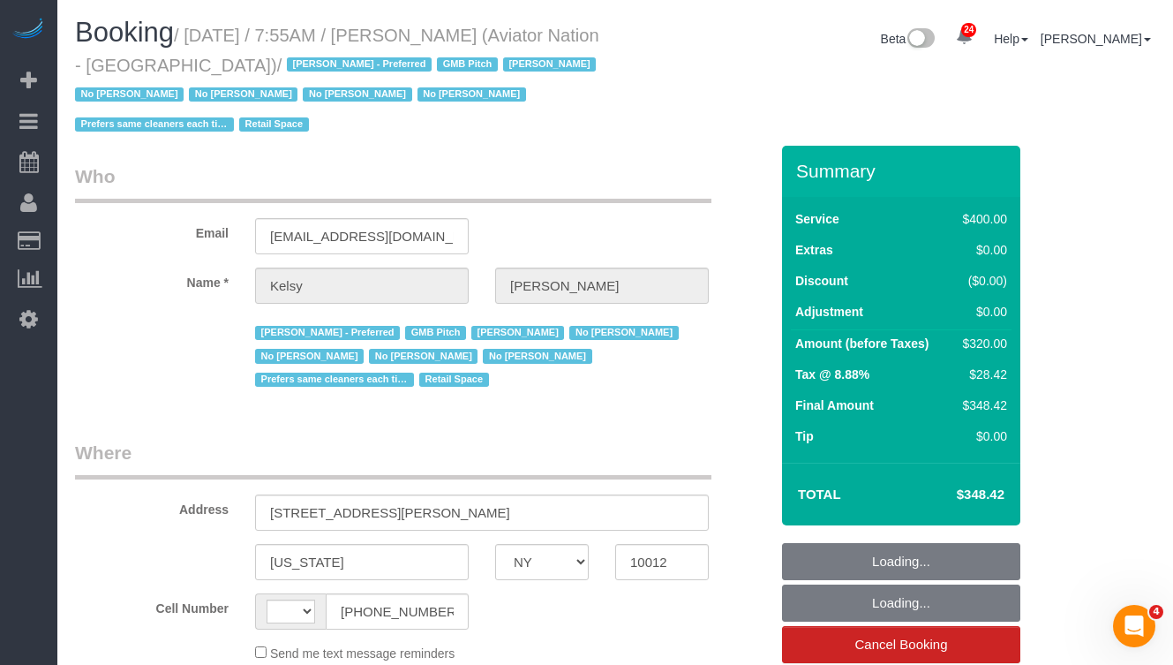
select select "number:89"
select select "number:90"
select select "number:15"
select select "number:5"
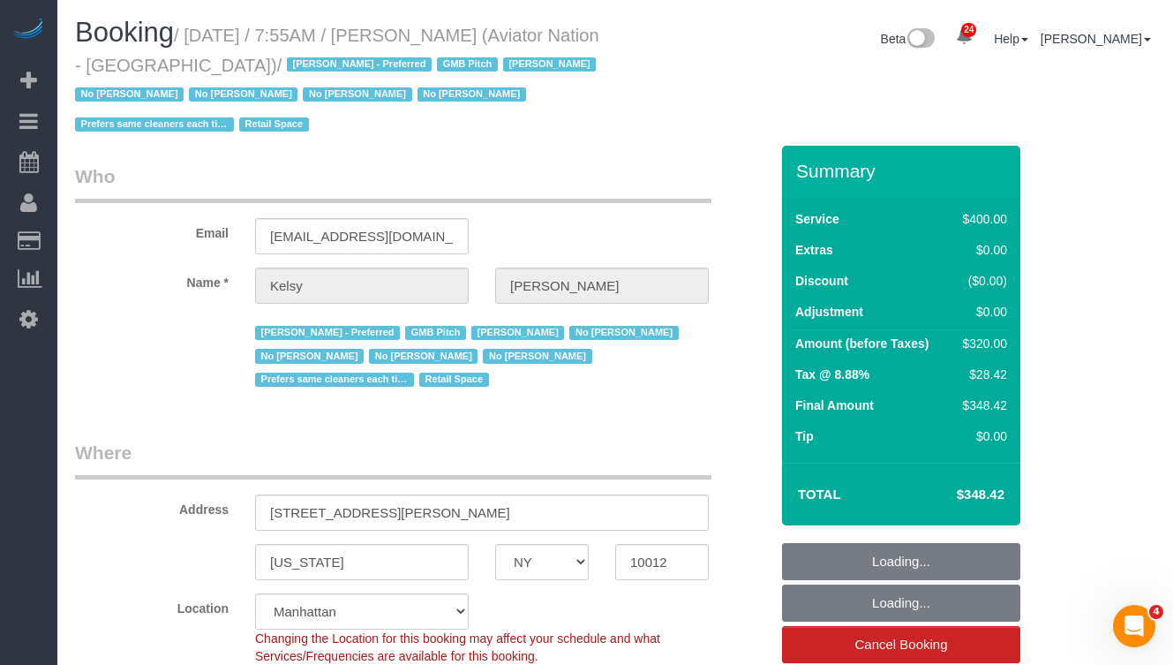
select select "string:[GEOGRAPHIC_DATA]"
select select "object:684"
select select "2"
select select "150"
select select "string:stripe-pm_1PTRyR4VGloSiKo7PsbgBwLW"
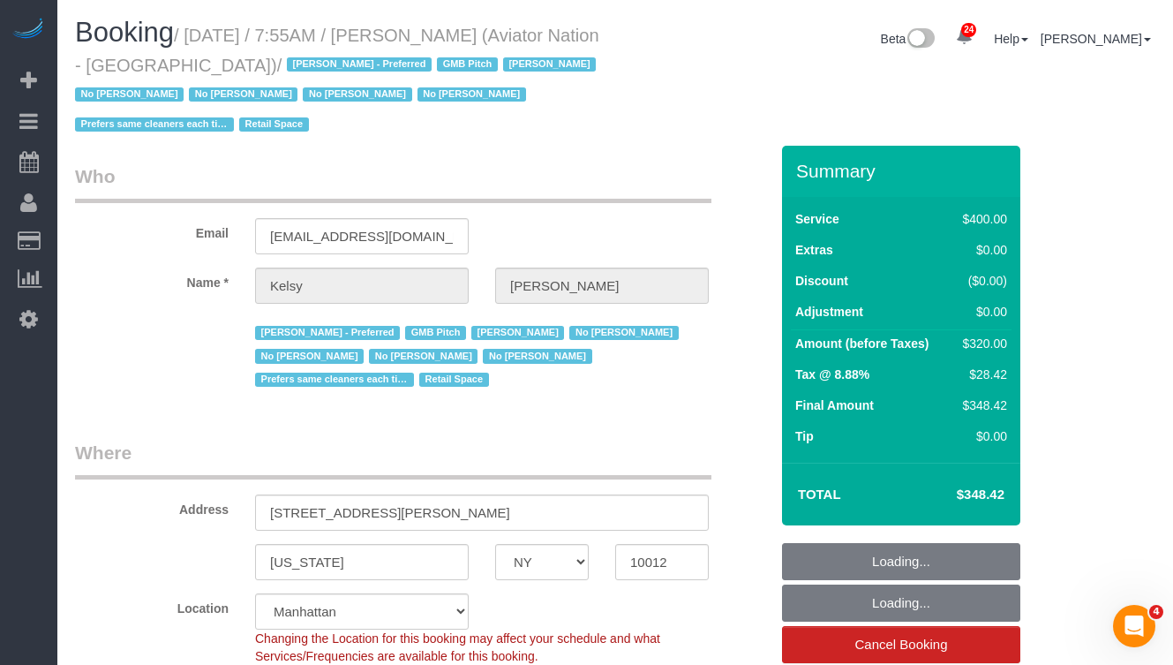
select select "object:1584"
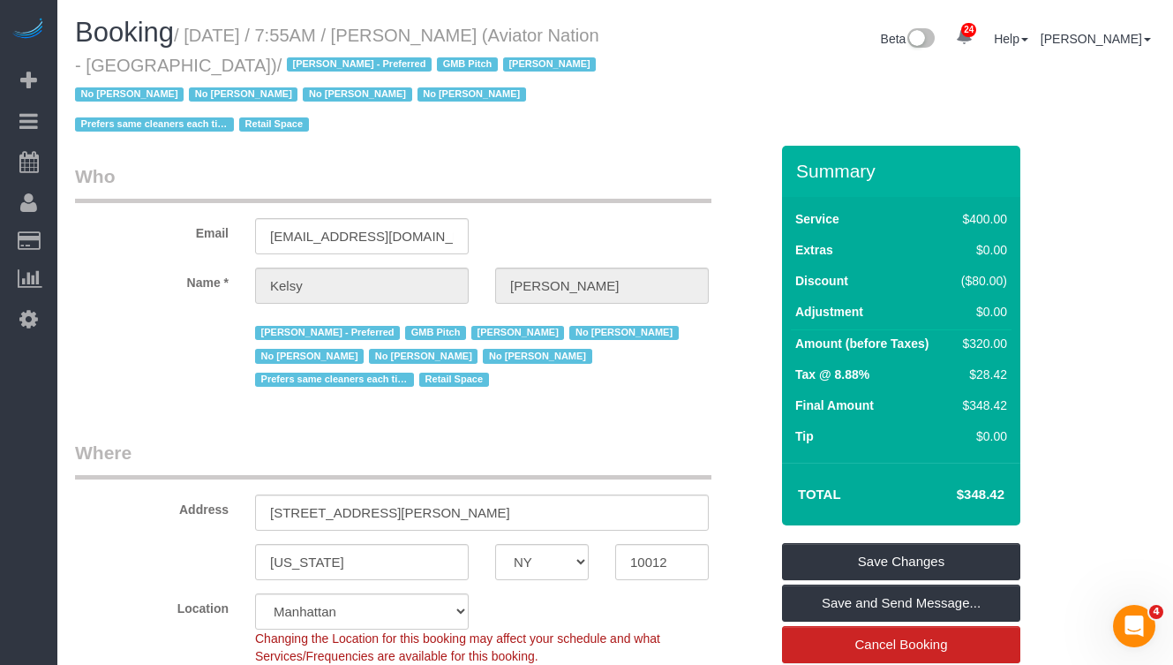
drag, startPoint x: 202, startPoint y: 34, endPoint x: 239, endPoint y: 61, distance: 45.6
click at [238, 62] on small "/ [DATE] / 7:55AM / [PERSON_NAME] (Aviator Nation - [GEOGRAPHIC_DATA]) / [PERSO…" at bounding box center [338, 80] width 526 height 109
drag, startPoint x: 251, startPoint y: 63, endPoint x: 194, endPoint y: 40, distance: 61.0
click at [194, 40] on small "/ [DATE] / 7:55AM / [PERSON_NAME] (Aviator Nation - [GEOGRAPHIC_DATA]) / [PERSO…" at bounding box center [338, 80] width 526 height 109
copy small "[DATE] / 7:55AM / [PERSON_NAME] (Aviator Nation - [GEOGRAPHIC_DATA])"
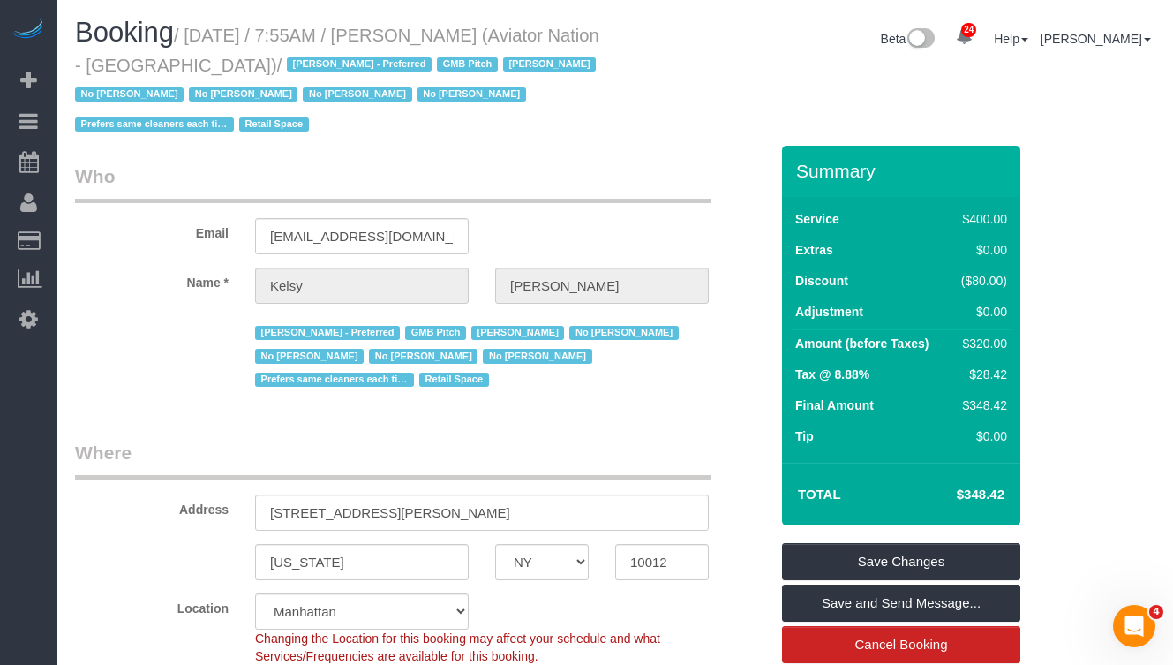
copy small "[DATE] / 7:55AM / [PERSON_NAME] (Aviator Nation - [GEOGRAPHIC_DATA])"
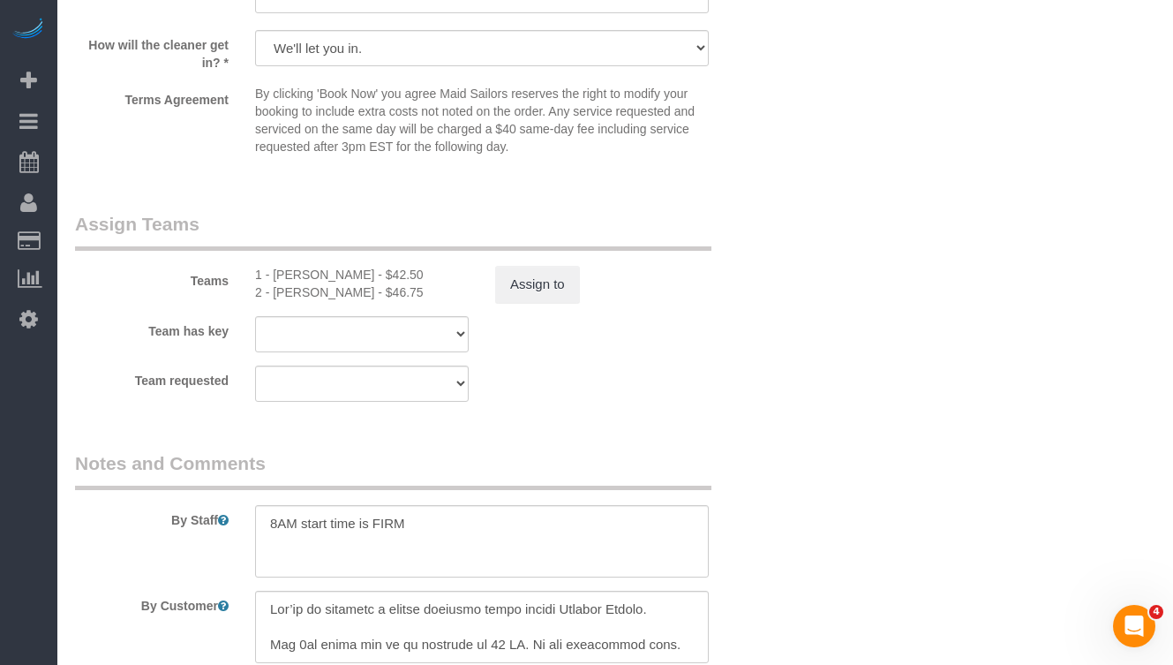
scroll to position [2098, 0]
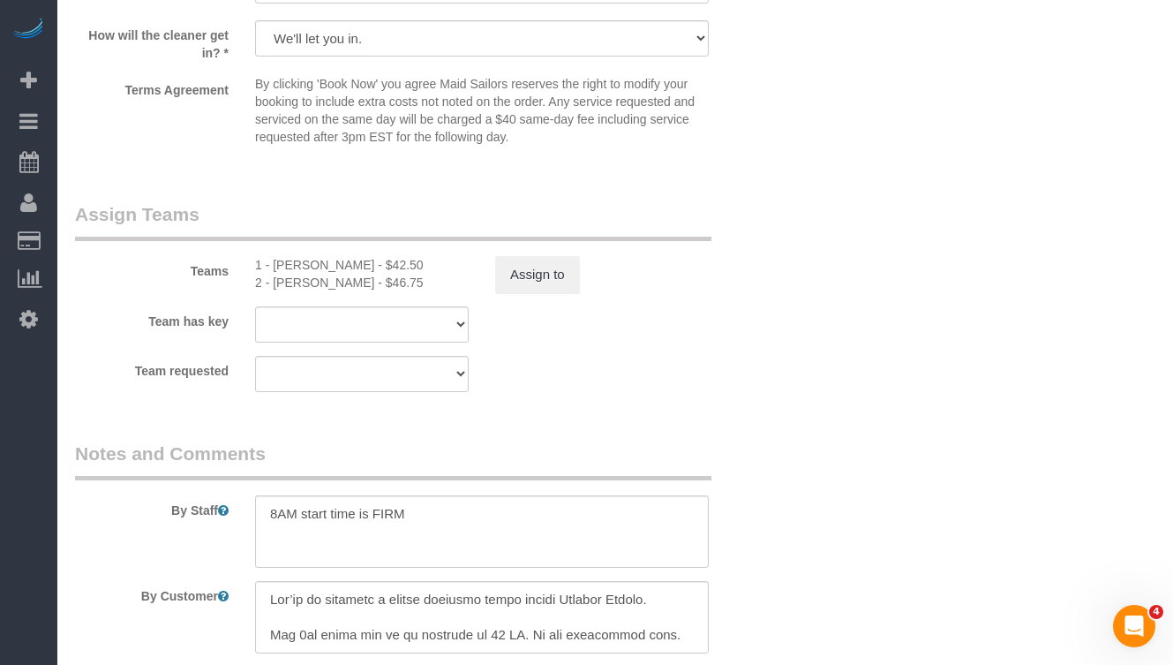
click at [304, 266] on div "1 - [PERSON_NAME] - $42.50" at bounding box center [362, 265] width 214 height 18
click at [346, 263] on div "1 - [PERSON_NAME] - $42.50" at bounding box center [362, 265] width 214 height 18
drag, startPoint x: 351, startPoint y: 265, endPoint x: 292, endPoint y: 269, distance: 59.3
click at [276, 264] on div "1 - [PERSON_NAME] - $42.50" at bounding box center [362, 265] width 214 height 18
click at [304, 276] on div "2 - [PERSON_NAME] - $46.75" at bounding box center [362, 283] width 214 height 18
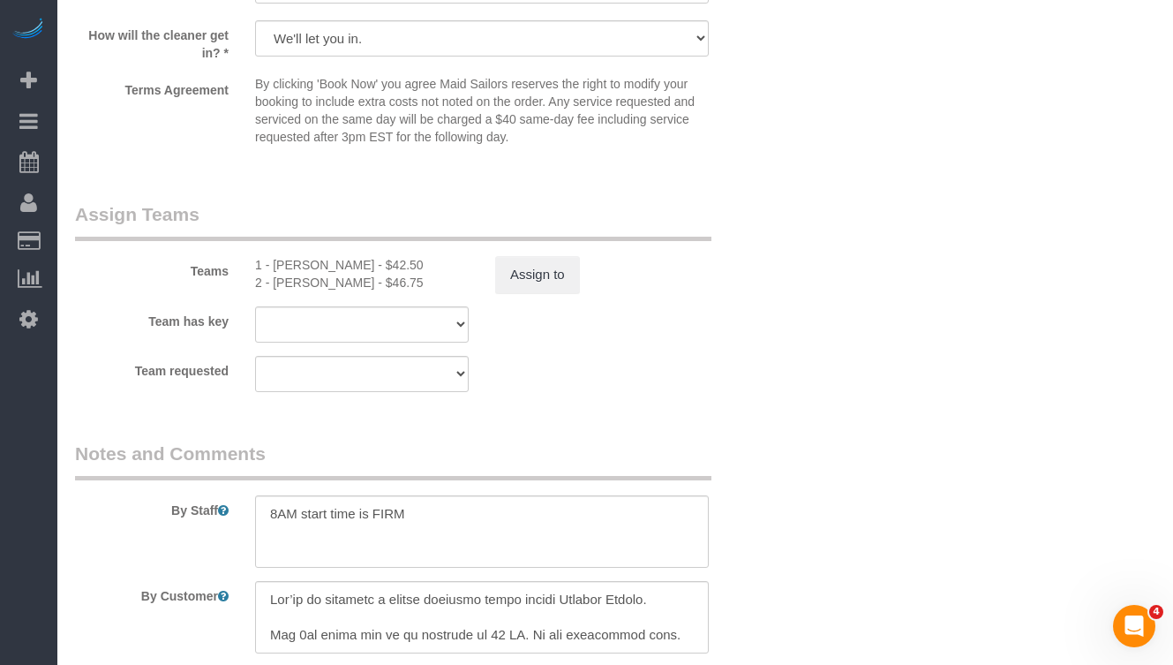
click at [311, 280] on div "2 - [PERSON_NAME] - $46.75" at bounding box center [362, 283] width 214 height 18
click at [337, 281] on div "2 - [PERSON_NAME] - $46.75" at bounding box center [362, 283] width 214 height 18
drag, startPoint x: 343, startPoint y: 281, endPoint x: 824, endPoint y: 386, distance: 491.7
click at [273, 283] on div "2 - [PERSON_NAME] - $46.75" at bounding box center [362, 283] width 214 height 18
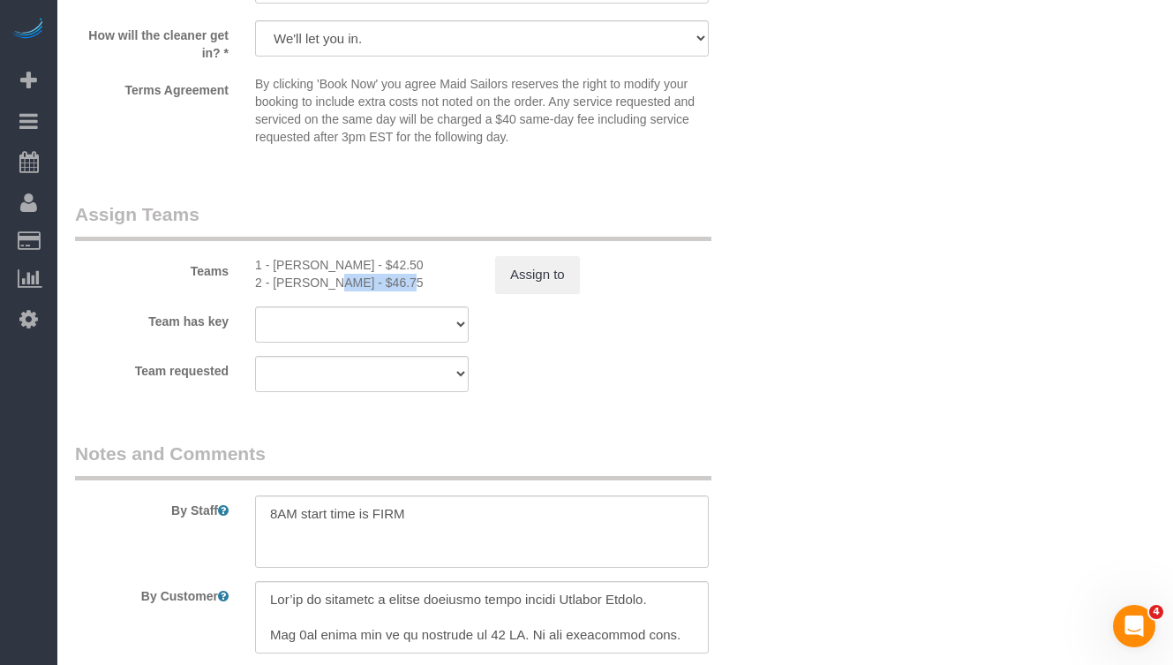
copy div "[PERSON_NAME]"
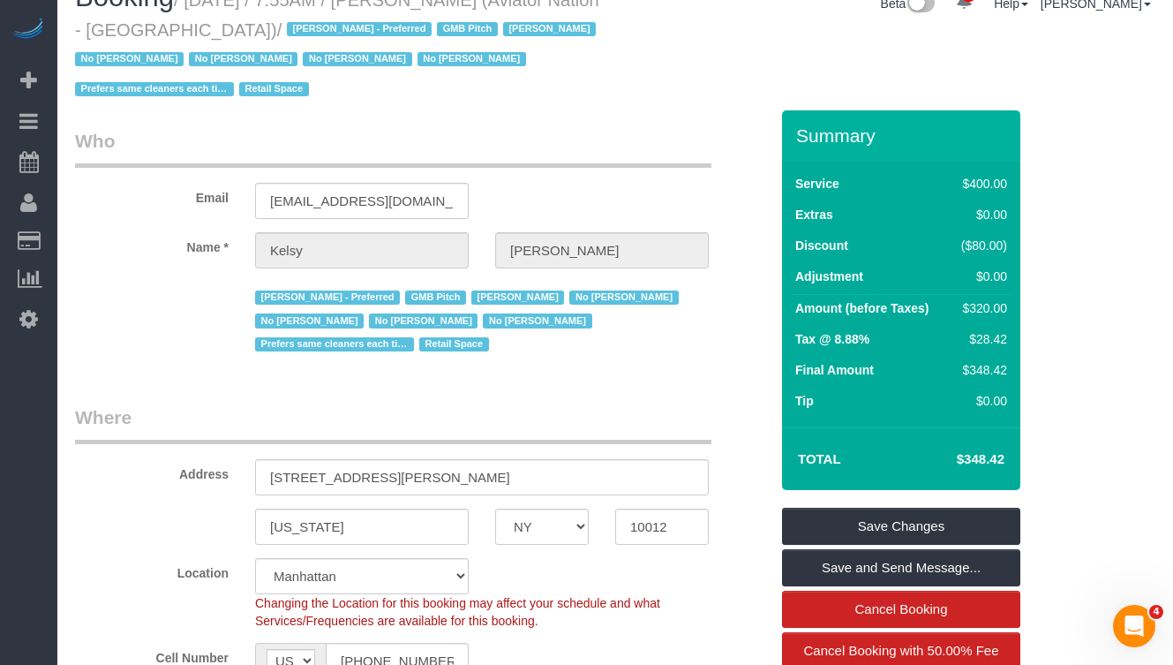
scroll to position [0, 0]
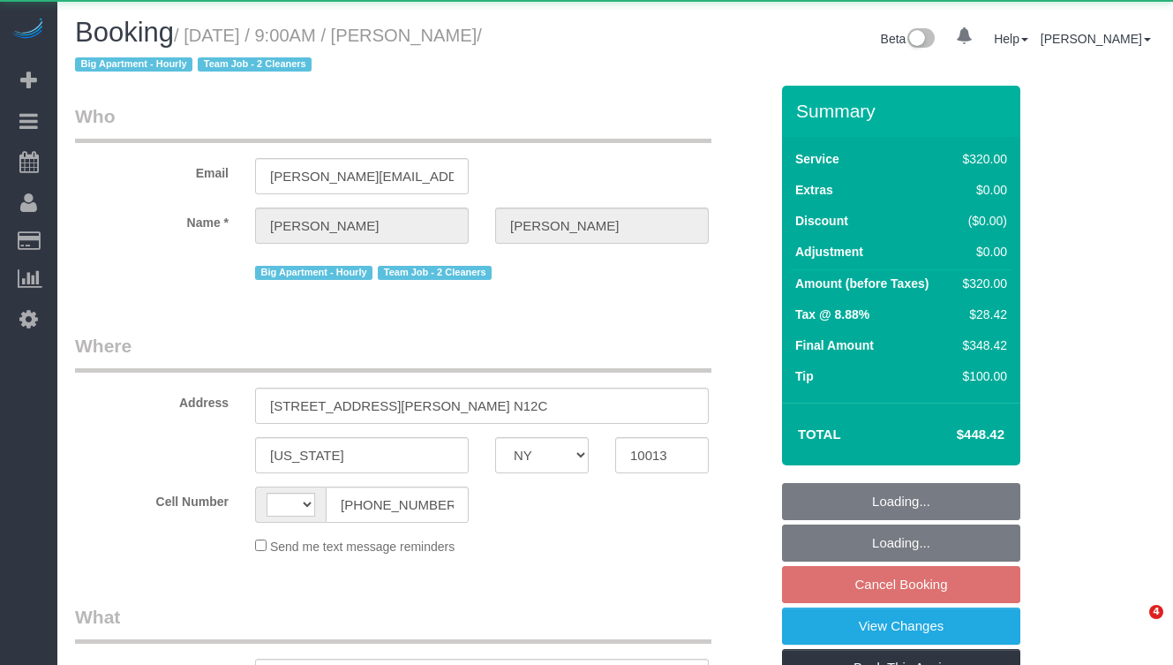
select select "NY"
select select "string:[GEOGRAPHIC_DATA]"
select select "object:1047"
select select "string:stripe-pm_1Rilyw4VGloSiKo7mbP2uOmn"
select select "240"
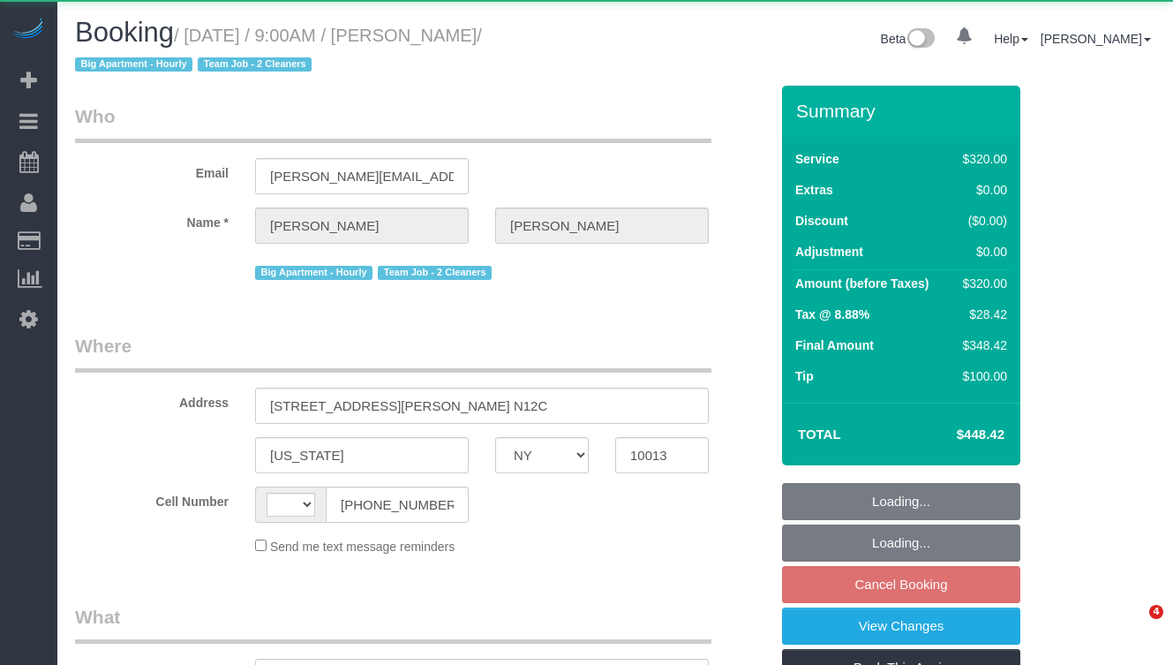
select select "number:56"
select select "number:73"
select select "number:13"
select select "number:5"
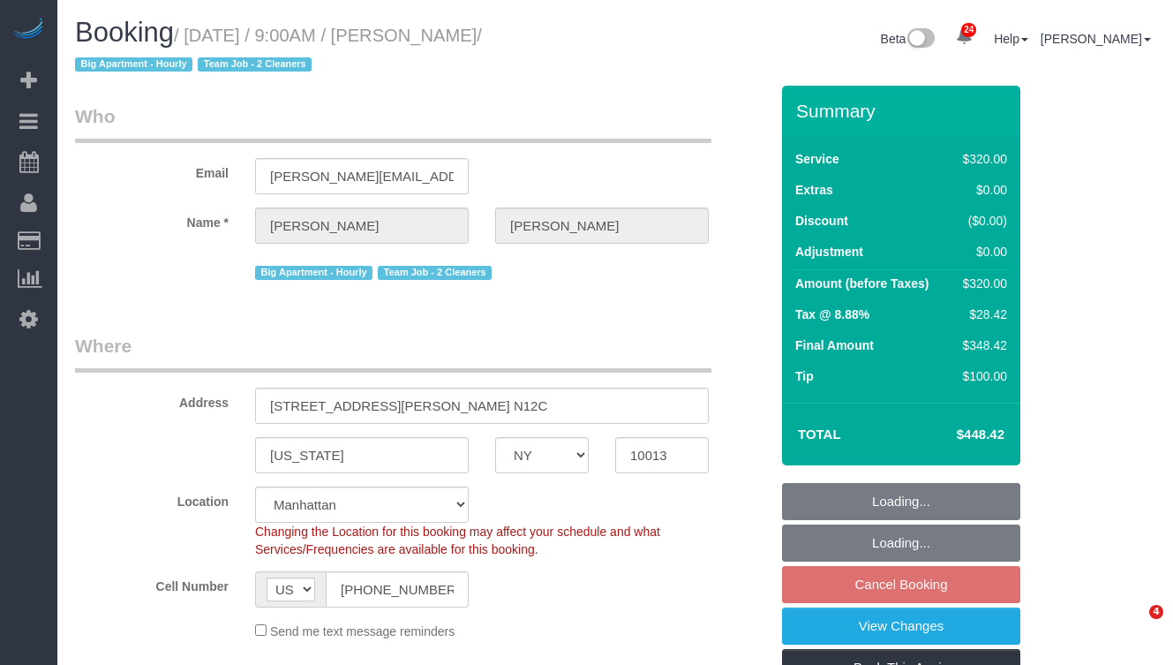
select select "spot2"
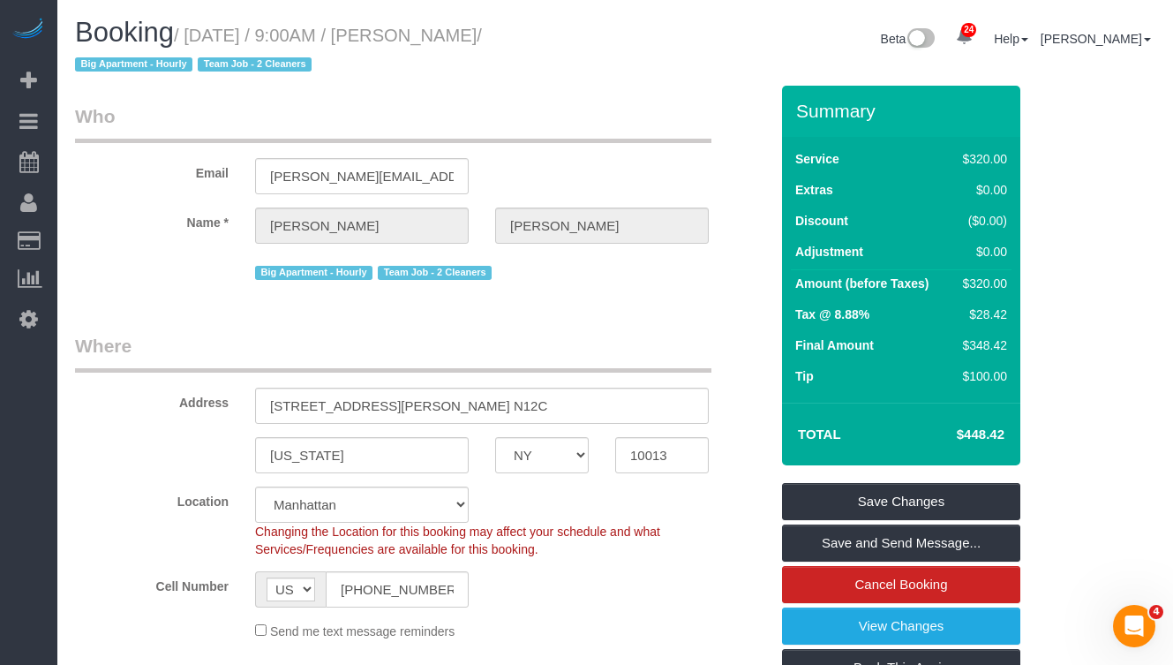
click at [159, 139] on legend "Who" at bounding box center [393, 123] width 637 height 40
click at [357, 179] on input "[PERSON_NAME][EMAIL_ADDRESS][PERSON_NAME][DOMAIN_NAME]" at bounding box center [362, 176] width 214 height 36
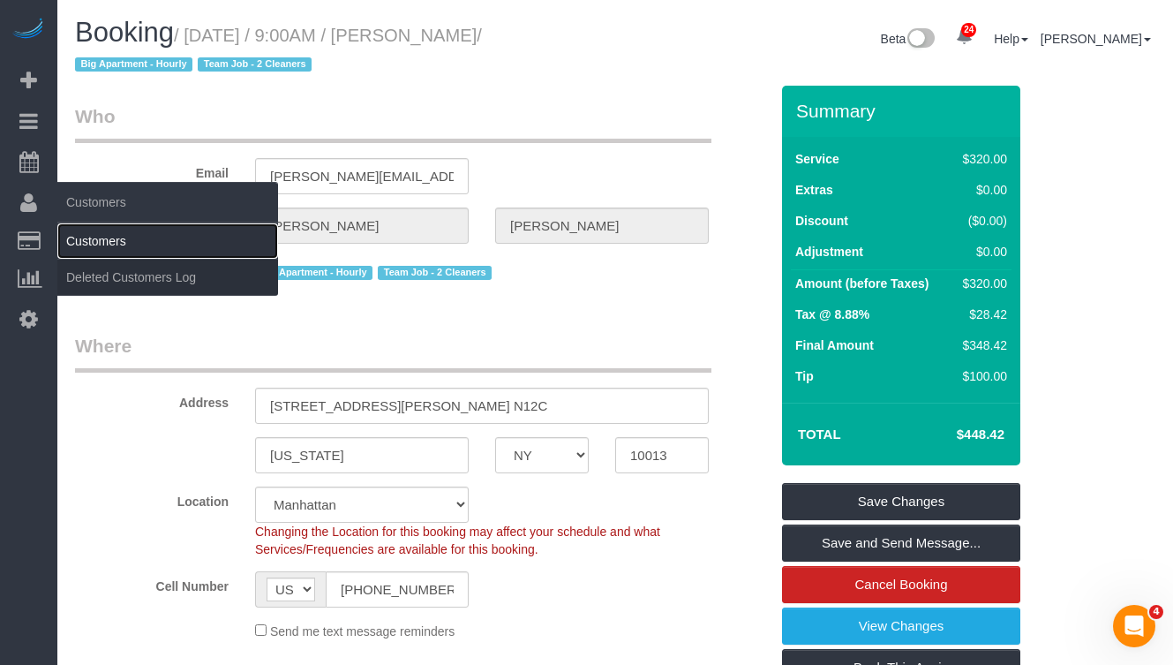
click at [86, 237] on link "Customers" at bounding box center [167, 240] width 221 height 35
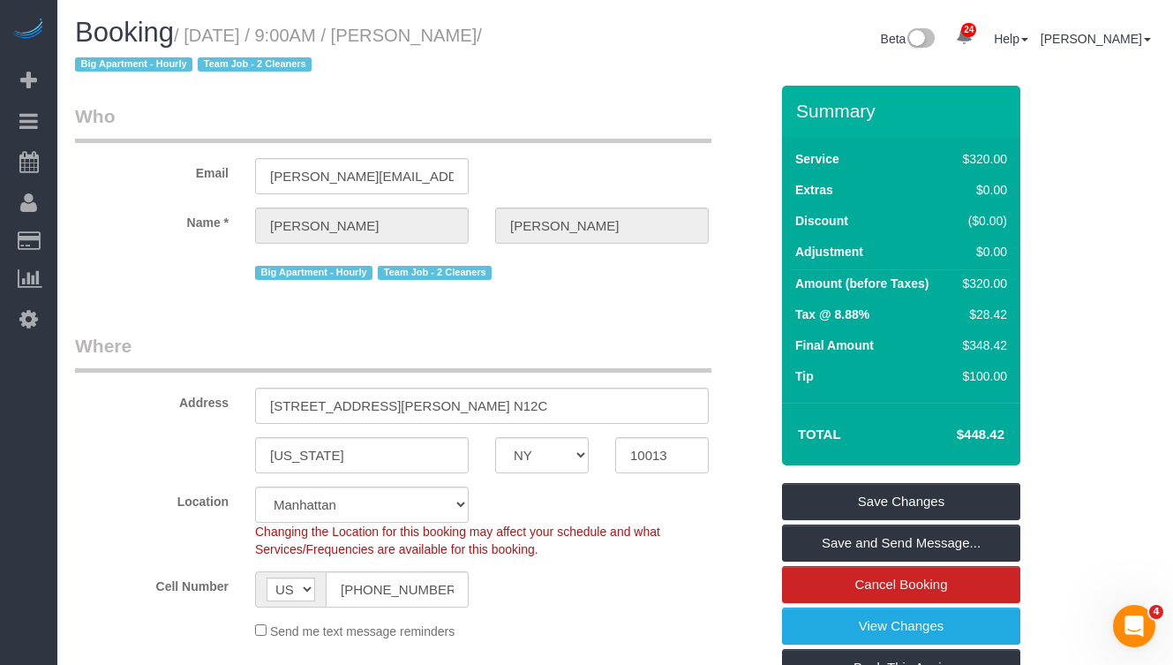
drag, startPoint x: 542, startPoint y: 37, endPoint x: 456, endPoint y: 39, distance: 86.5
click at [456, 39] on small "/ [DATE] / 9:00AM / [PERSON_NAME] / Big Apartment - [DEMOGRAPHIC_DATA] Team Job…" at bounding box center [278, 50] width 407 height 49
copy small "[PERSON_NAME]"
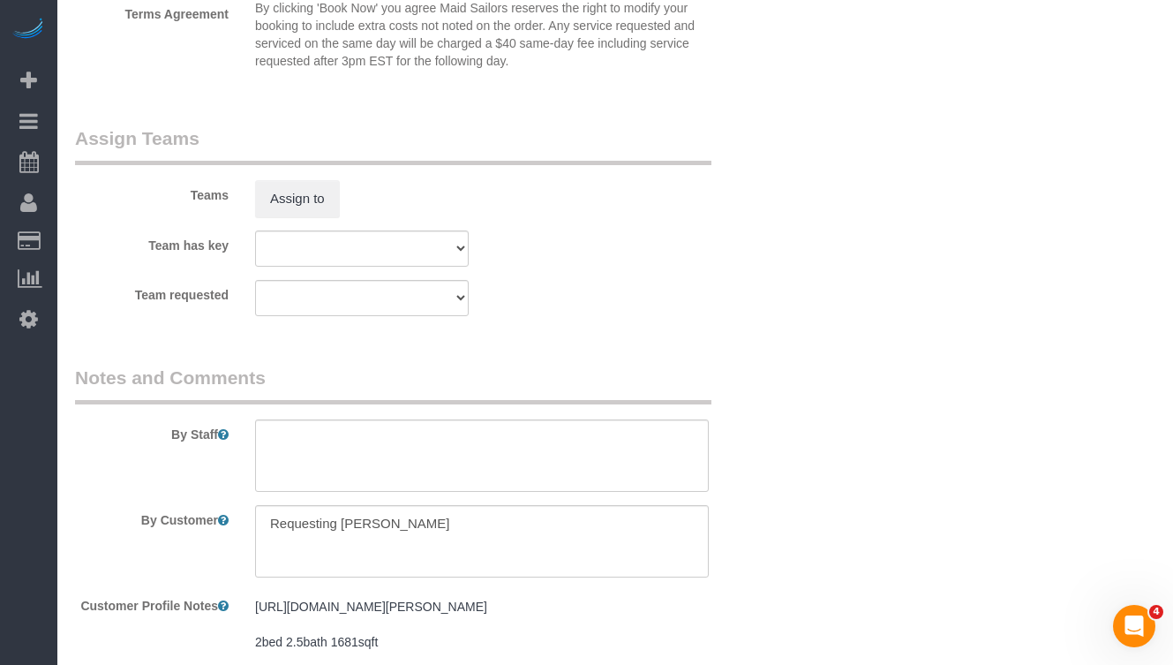
scroll to position [1959, 0]
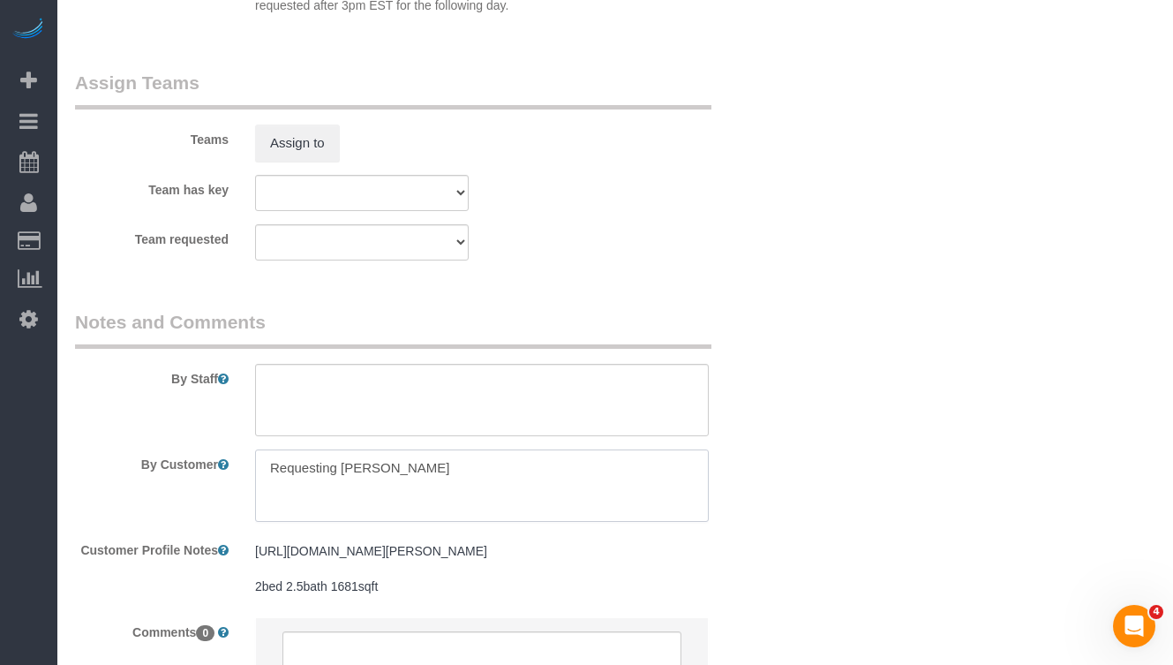
click at [373, 470] on textarea at bounding box center [482, 485] width 454 height 72
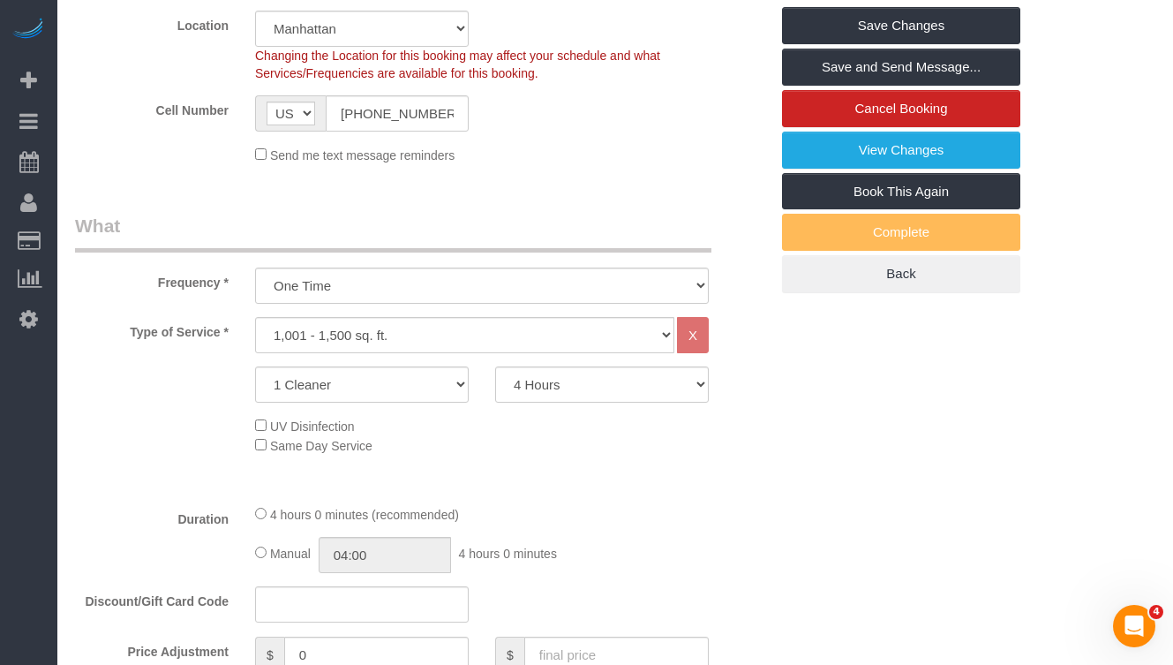
scroll to position [0, 0]
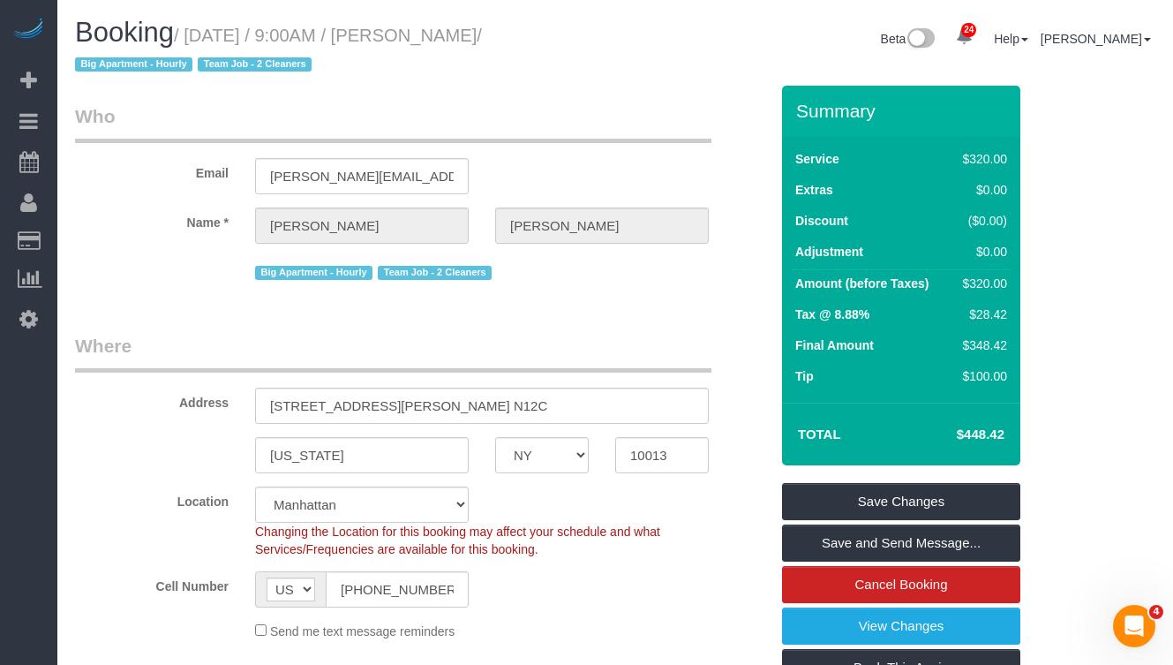
click at [524, 62] on h1 "Booking / [DATE] / 9:00AM / [PERSON_NAME] / Big Apartment - [DEMOGRAPHIC_DATA] …" at bounding box center [338, 48] width 527 height 60
drag, startPoint x: 541, startPoint y: 40, endPoint x: 202, endPoint y: 42, distance: 339.1
click at [202, 42] on small "/ [DATE] / 9:00AM / [PERSON_NAME] / Big Apartment - [DEMOGRAPHIC_DATA] Team Job…" at bounding box center [278, 50] width 407 height 49
copy small "[DATE] / 9:00AM / [PERSON_NAME]"
click at [425, 29] on small "/ [DATE] / 9:00AM / [PERSON_NAME] / Big Apartment - [DEMOGRAPHIC_DATA] Team Job…" at bounding box center [278, 50] width 407 height 49
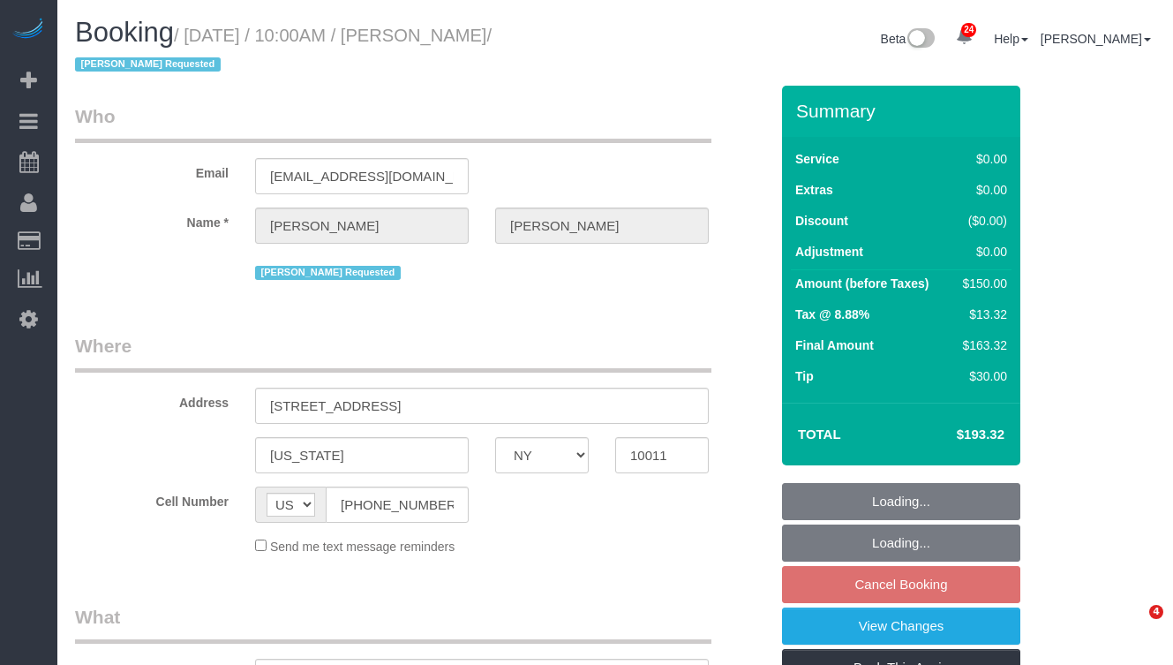
select select "NY"
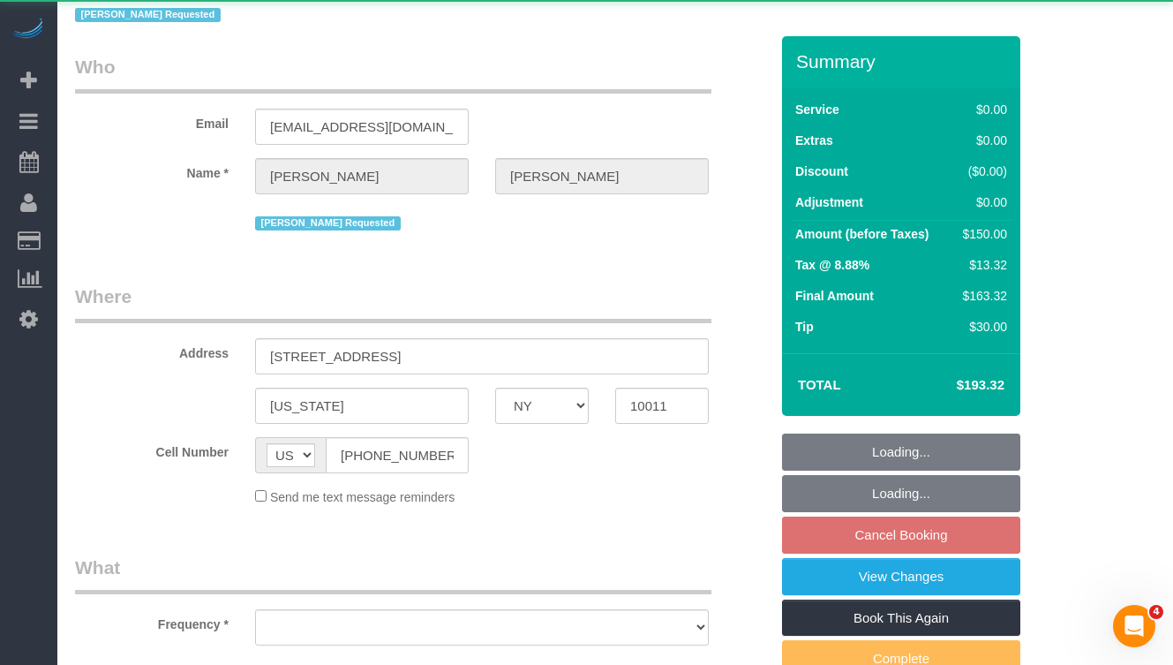
select select "string:stripe-pm_1SA9Bz4VGloSiKo7EpbBROZr"
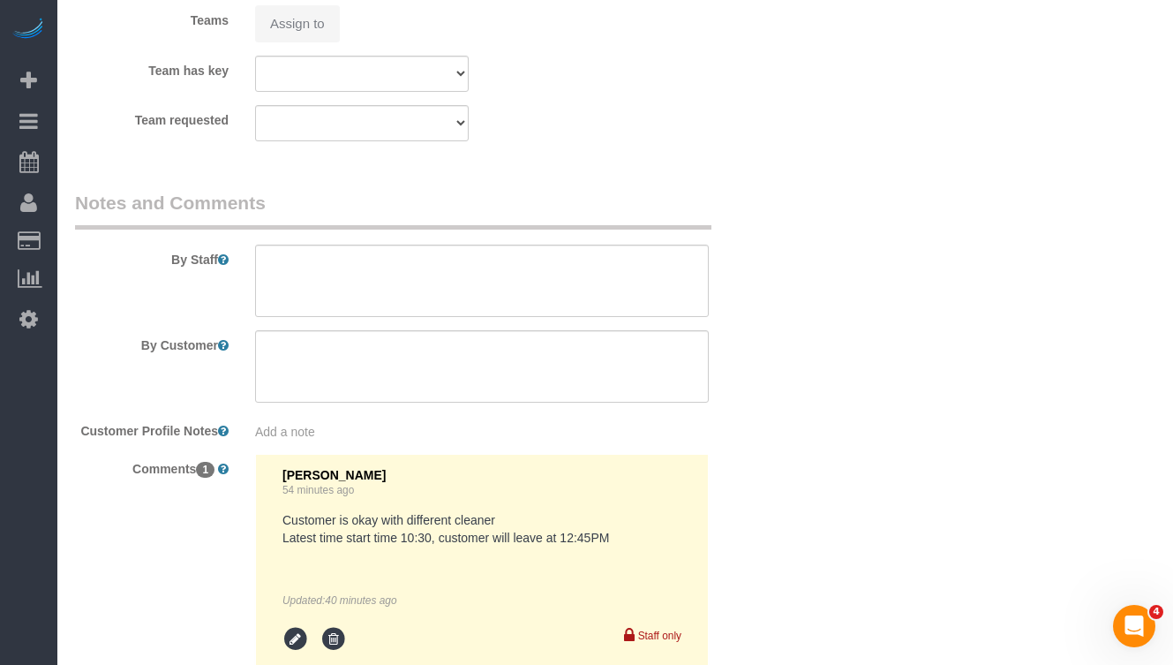
select select "object:836"
select select "spot3"
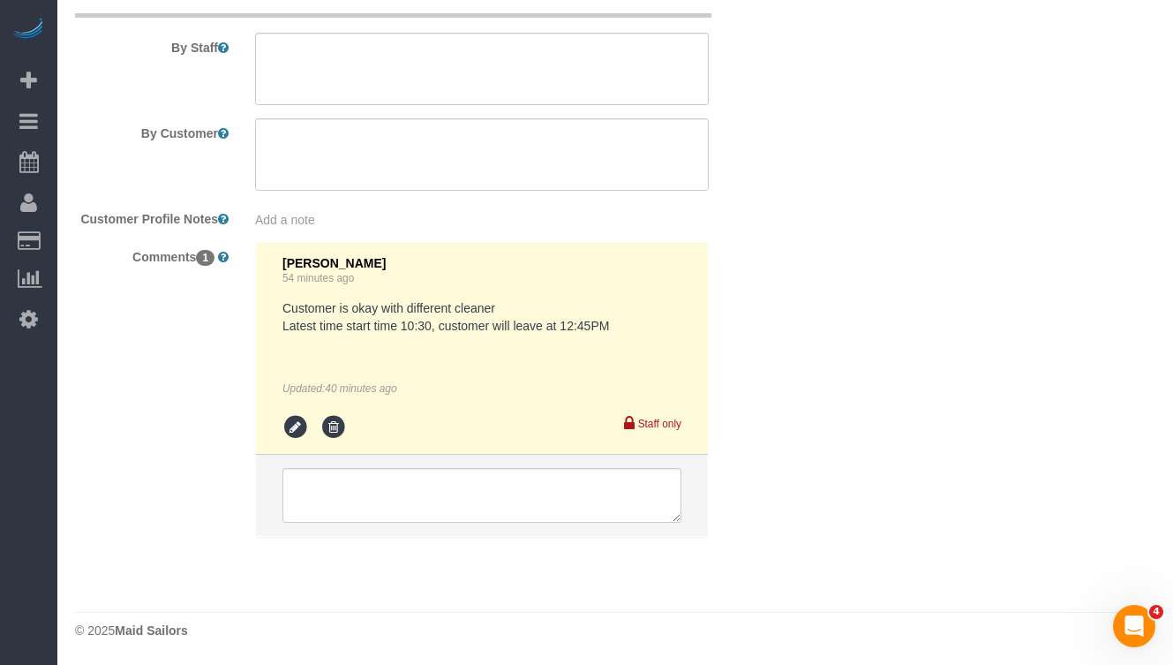
select select "number:89"
select select "number:71"
select select "number:15"
select select "number:5"
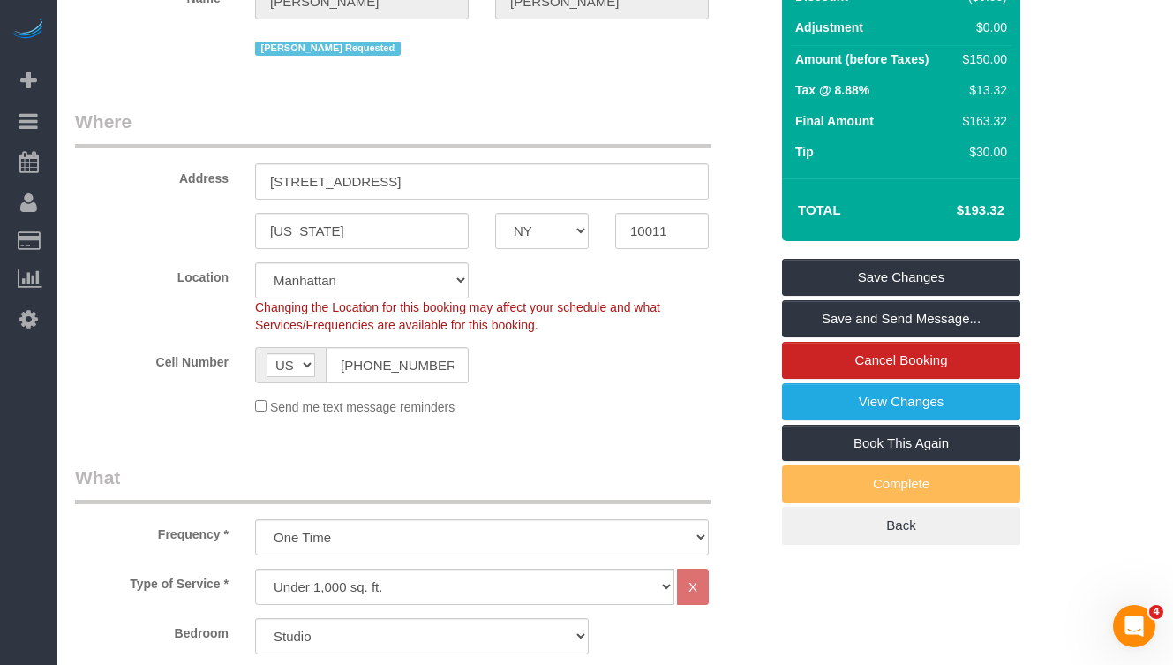
scroll to position [219, 0]
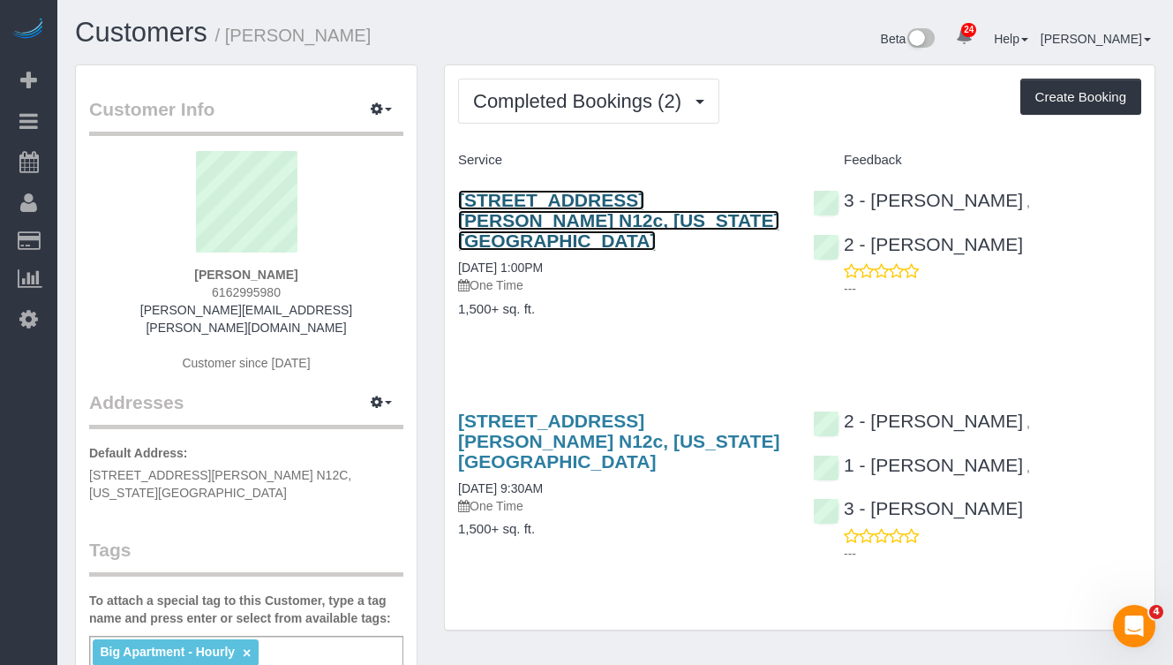
click at [499, 219] on link "[STREET_ADDRESS][PERSON_NAME] N12c, [US_STATE][GEOGRAPHIC_DATA]" at bounding box center [618, 220] width 321 height 61
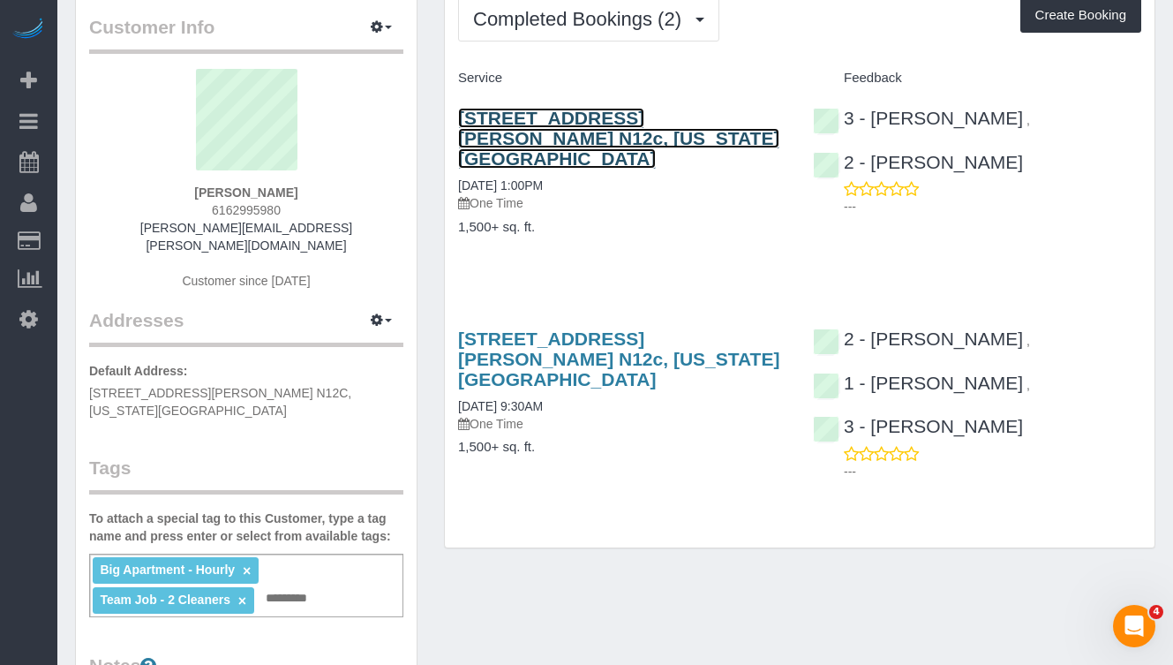
scroll to position [85, 0]
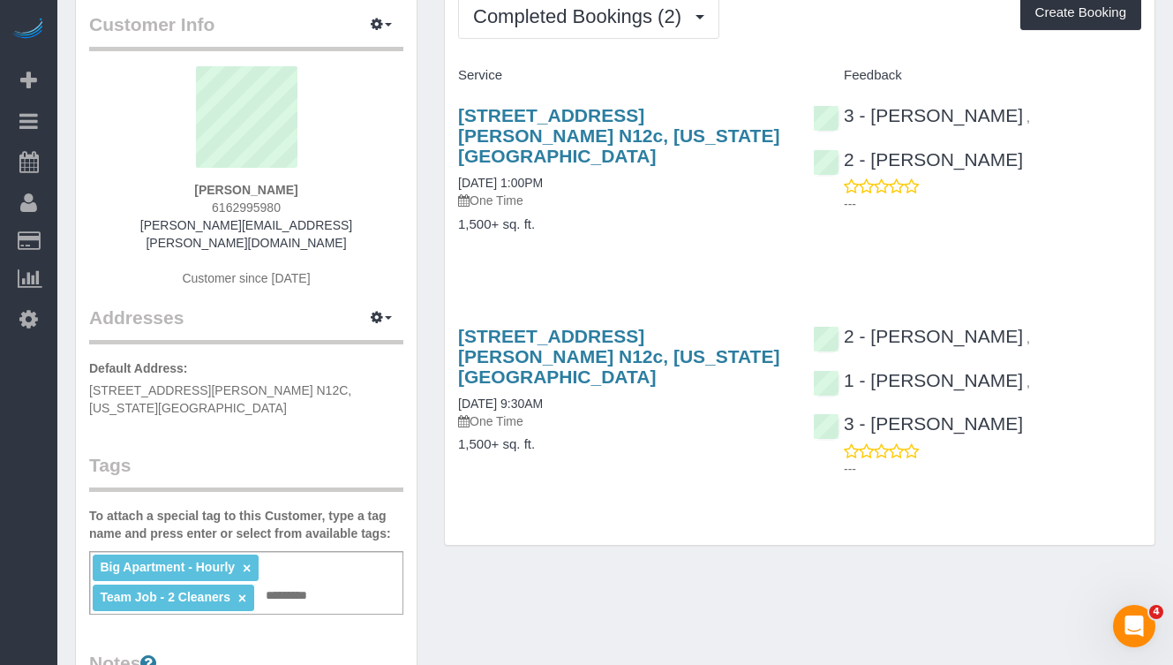
click at [309, 585] on input "text" at bounding box center [291, 596] width 61 height 23
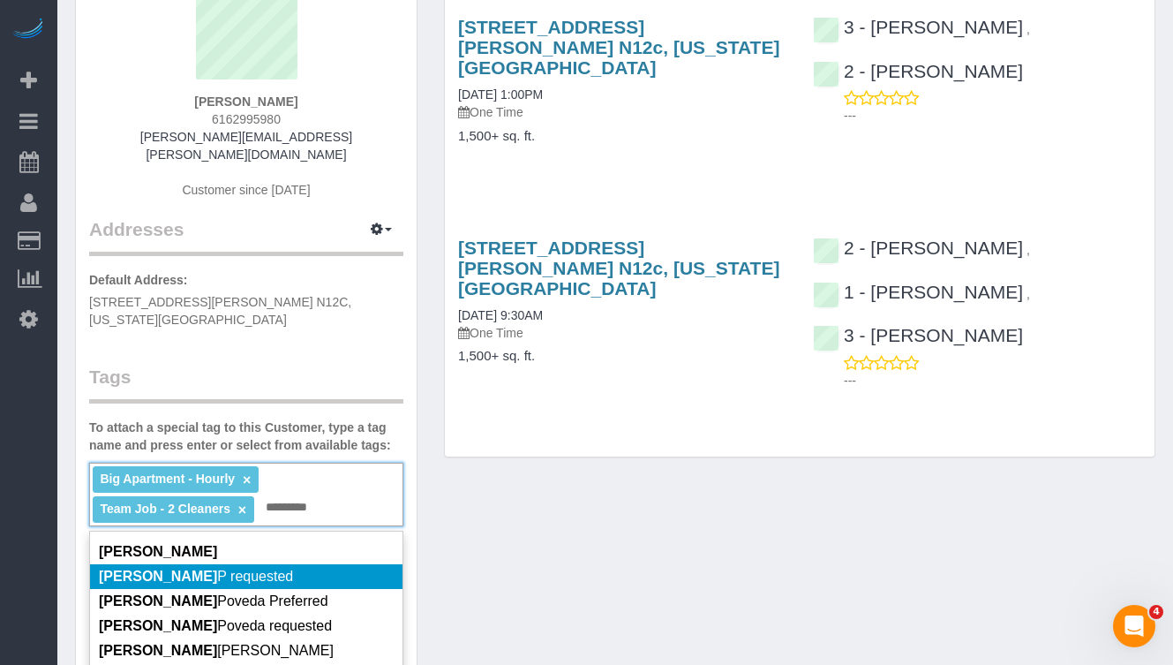
scroll to position [34, 0]
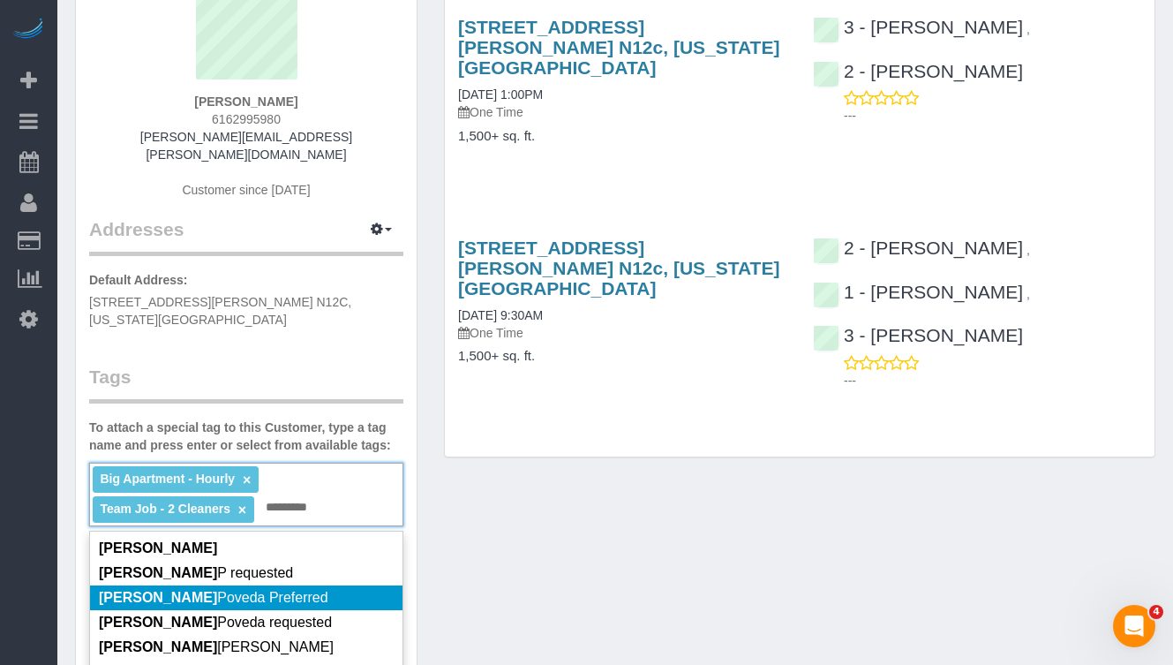
type input "*********"
click at [309, 585] on li "[PERSON_NAME] Preferred" at bounding box center [246, 597] width 313 height 25
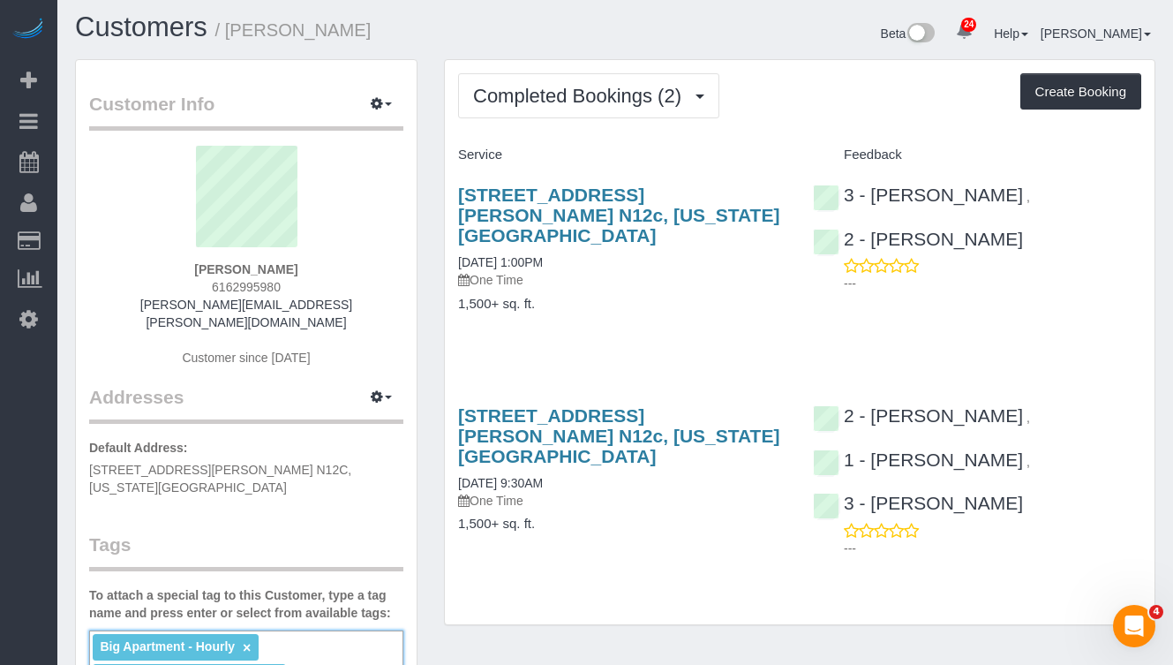
scroll to position [0, 0]
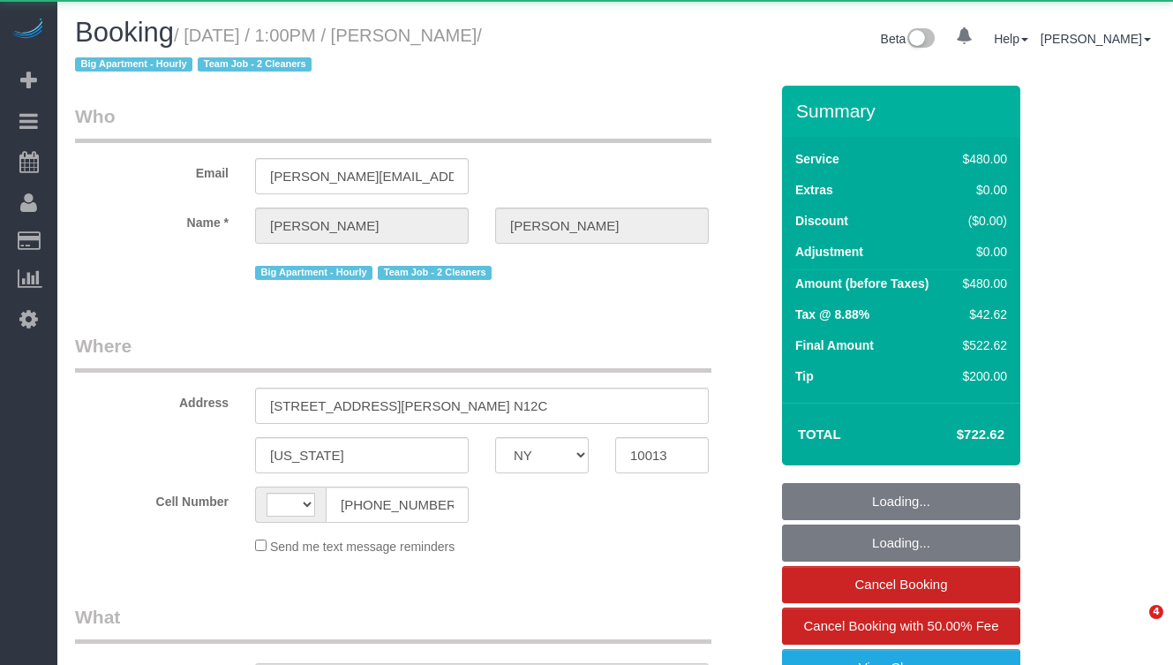
select select "NY"
select select "number:60"
select select "number:79"
select select "number:13"
select select "number:6"
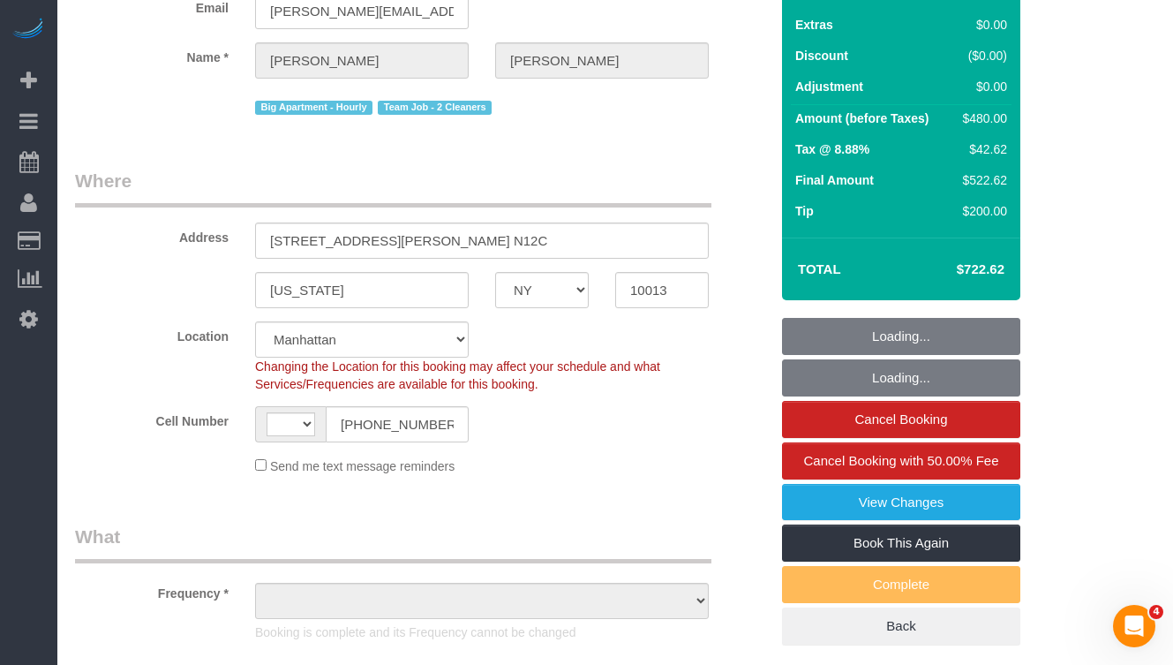
select select "string:[GEOGRAPHIC_DATA]"
select select "object:1067"
select select "string:stripe-pm_1Rilyw4VGloSiKo7mbP2uOmn"
select select "180"
select select "spot1"
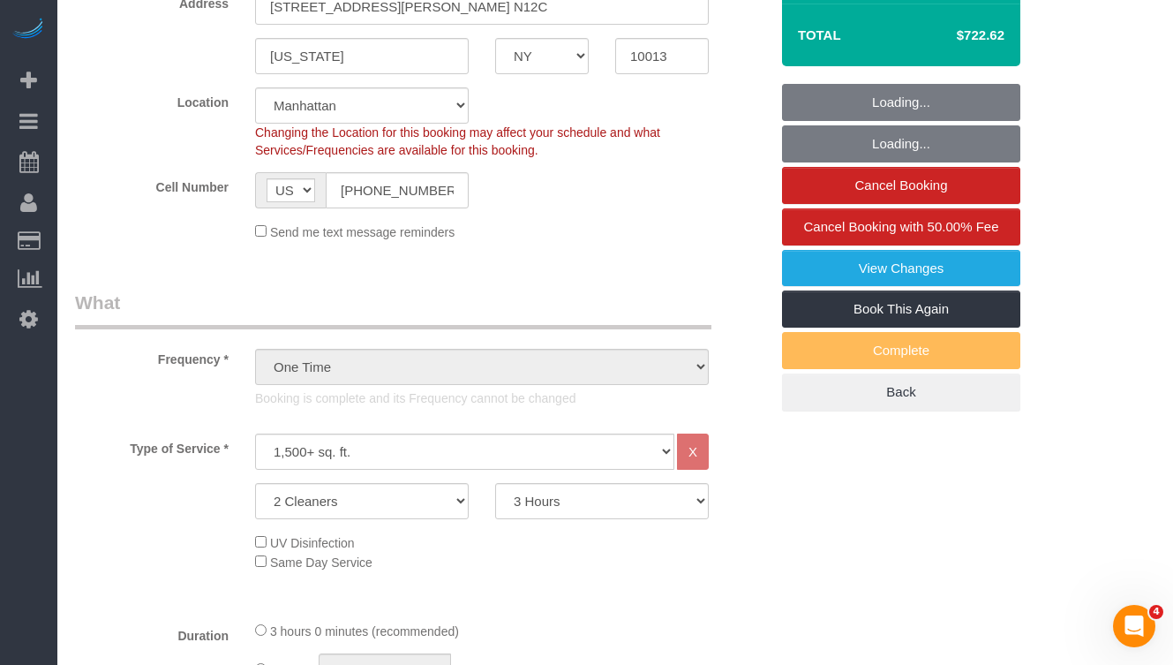
select select "object:1513"
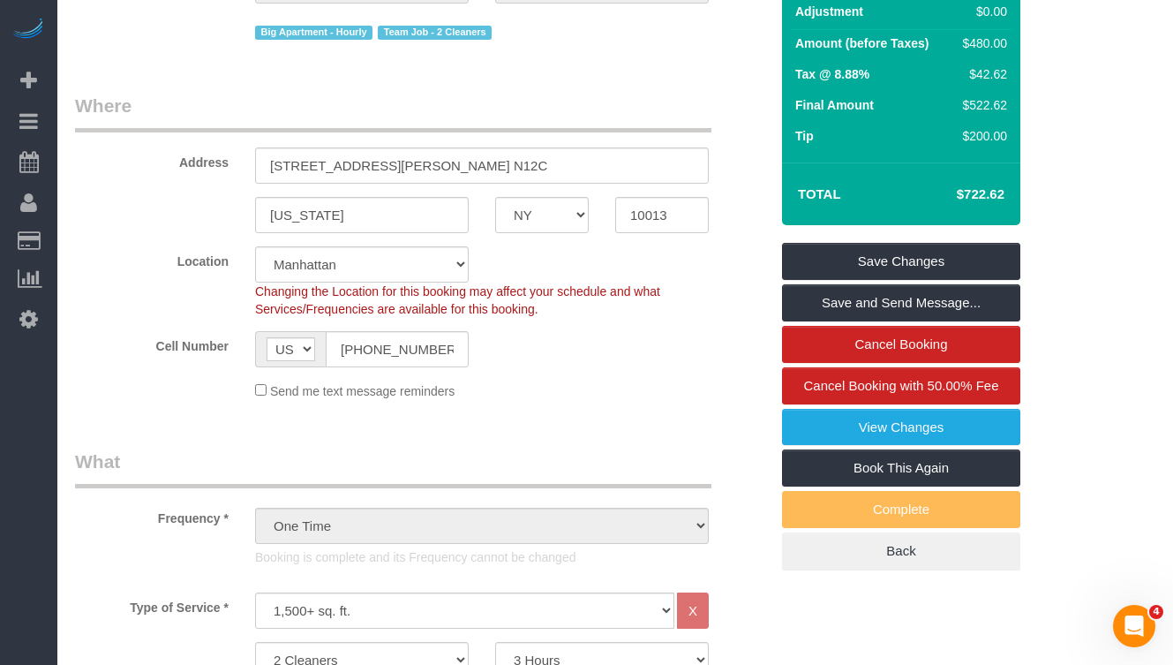
scroll to position [238, 0]
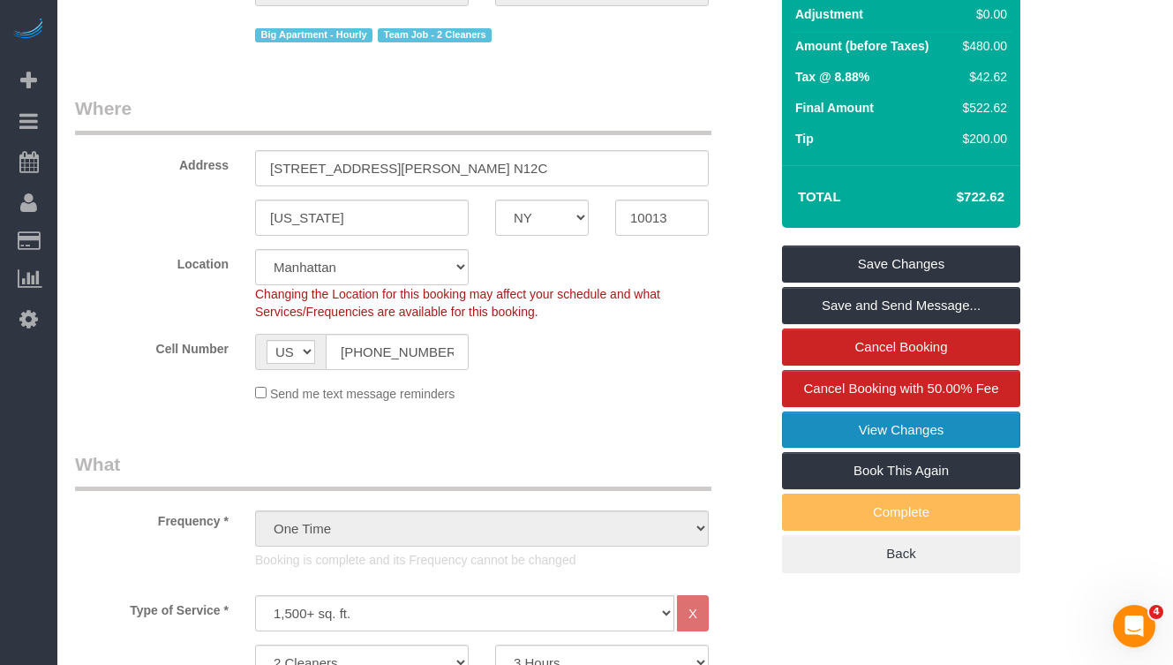
click at [827, 425] on link "View Changes" at bounding box center [901, 429] width 238 height 37
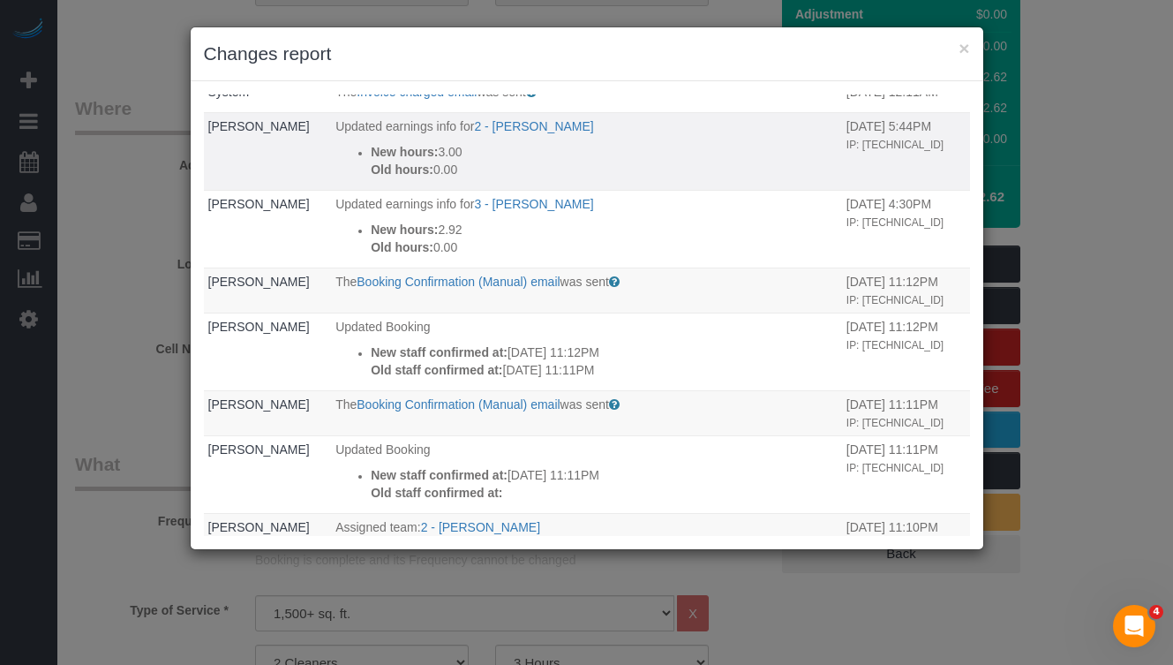
scroll to position [271, 0]
click at [966, 51] on button "×" at bounding box center [964, 48] width 11 height 19
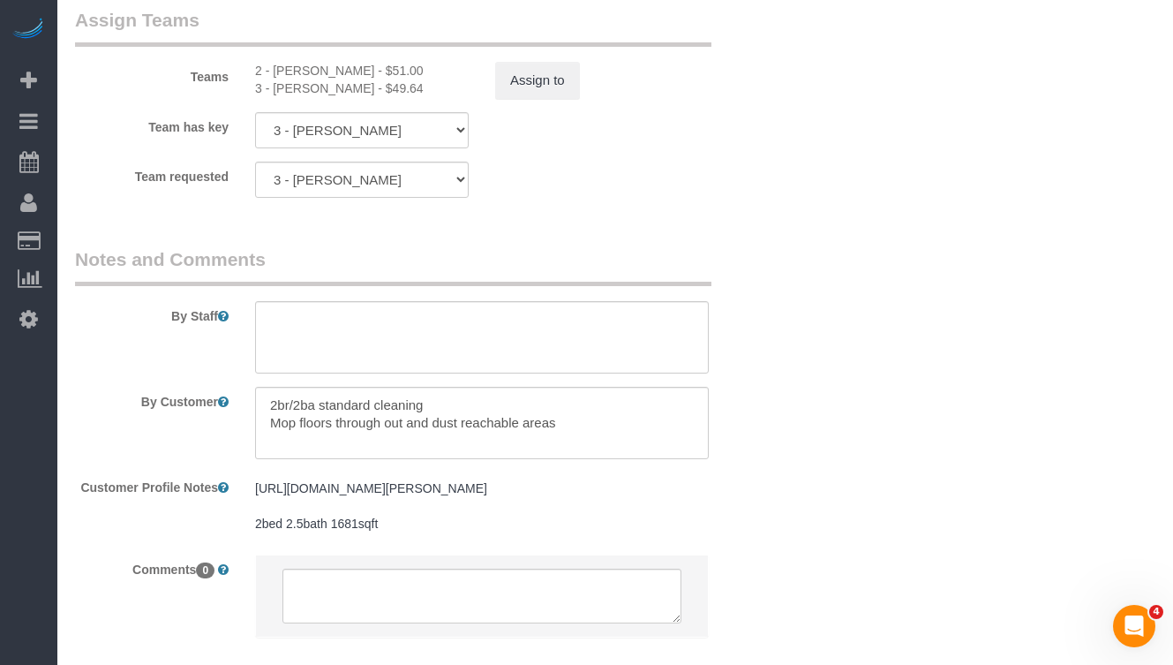
scroll to position [2229, 0]
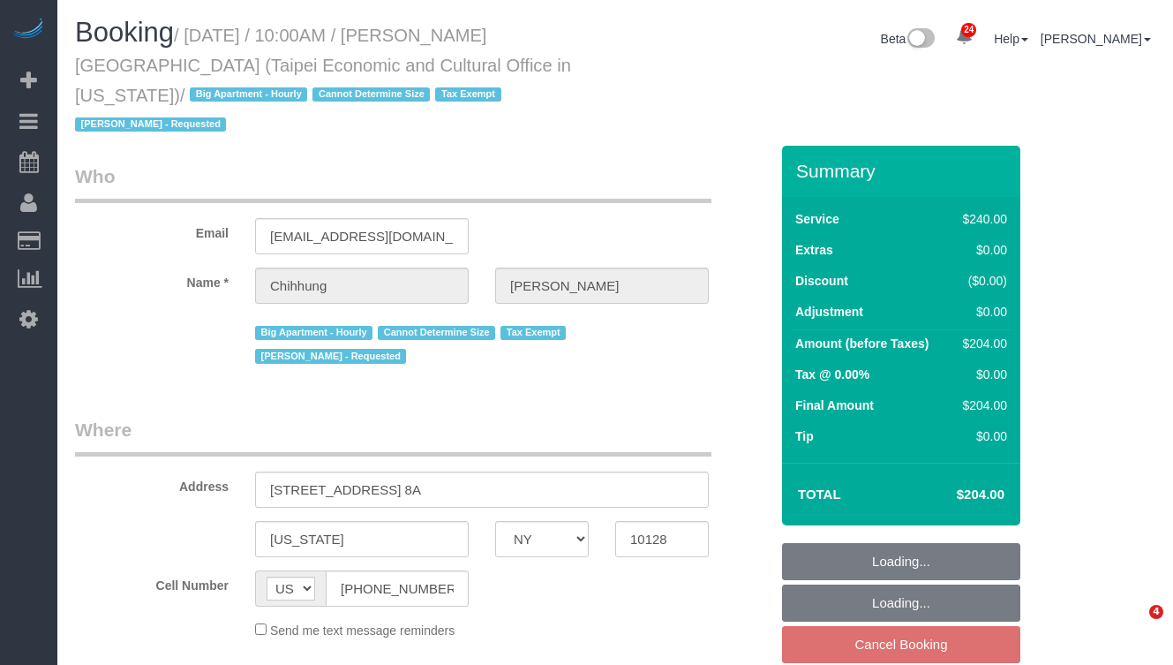
select select "NY"
select select "object:830"
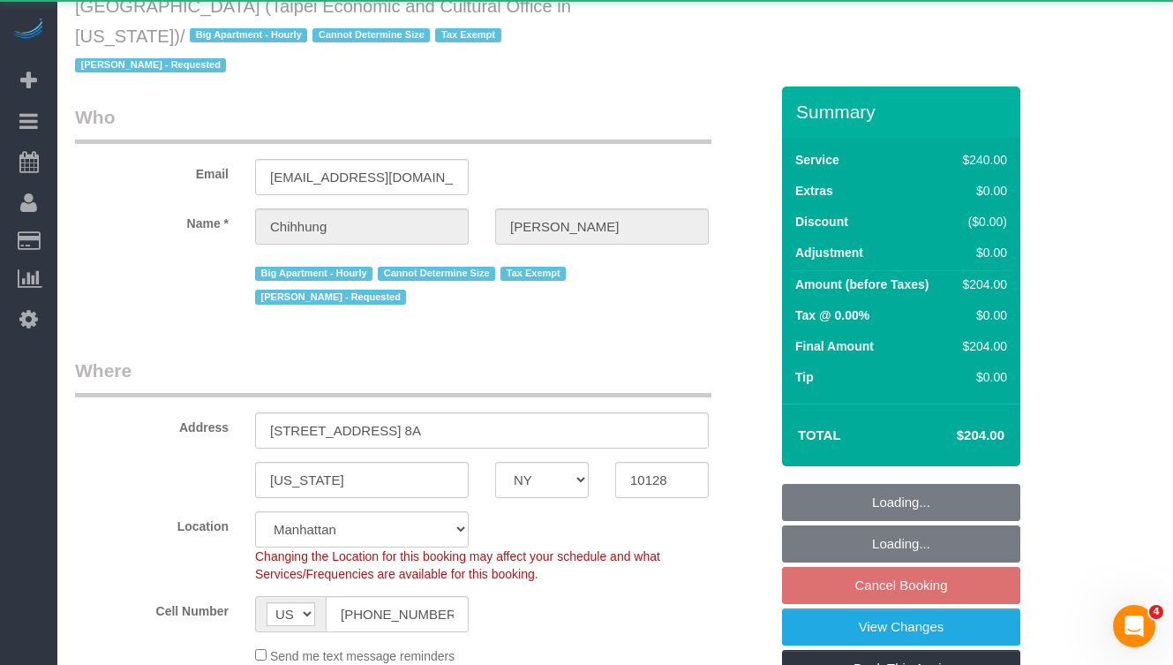
select select "string:stripe-pm_1RLUCB4VGloSiKo7MvFMC4eX"
select select "180"
select select "spot3"
select select "number:58"
select select "number:71"
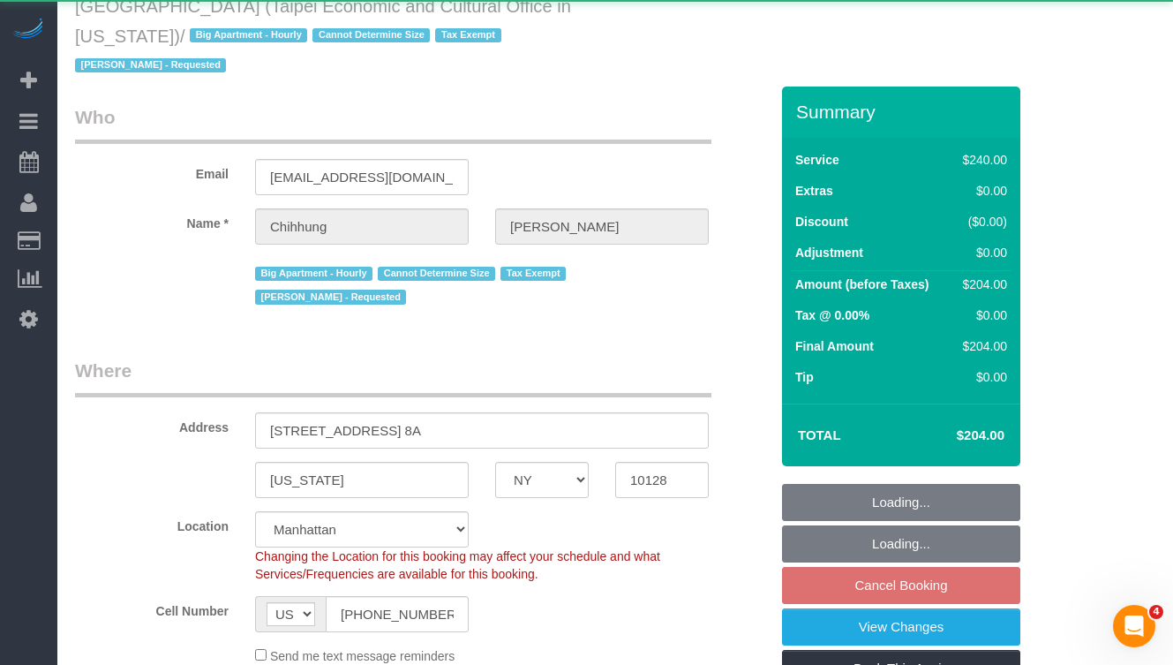
select select "number:15"
select select "number:6"
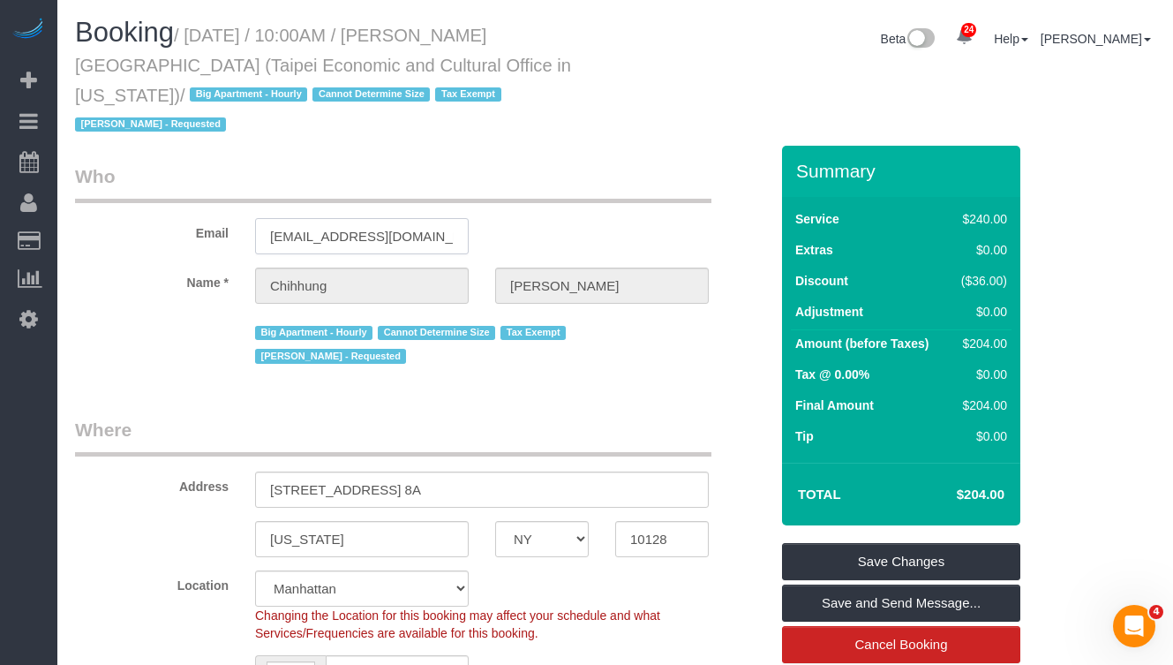
click at [373, 218] on input "[EMAIL_ADDRESS][DOMAIN_NAME]" at bounding box center [362, 236] width 214 height 36
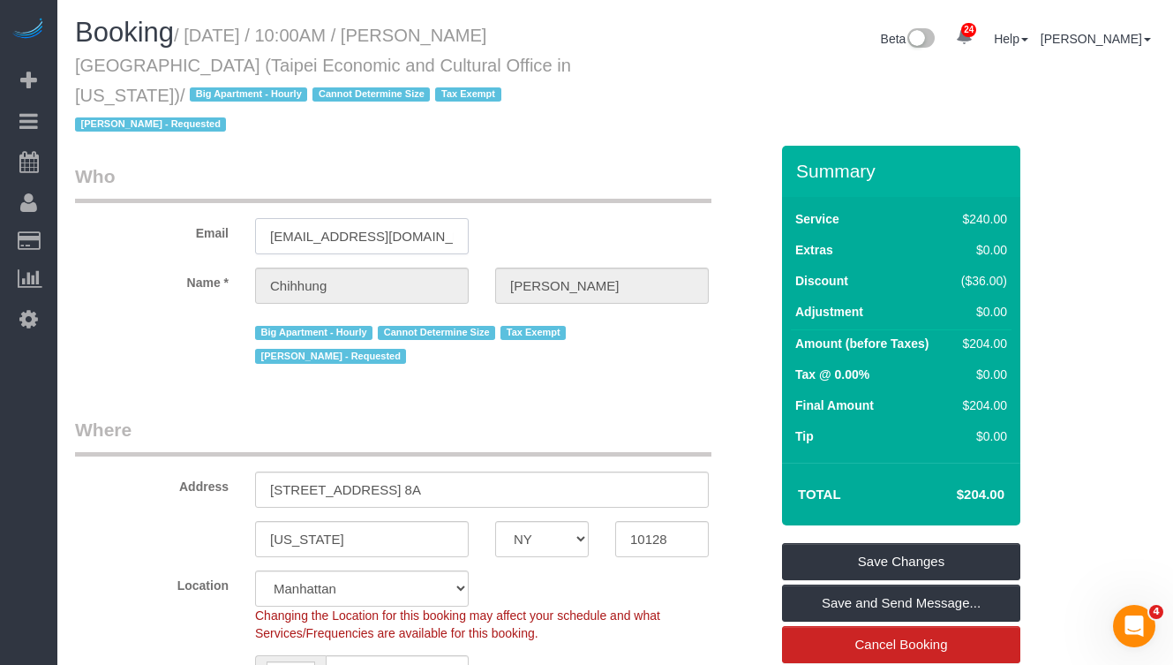
click at [373, 218] on input "[EMAIL_ADDRESS][DOMAIN_NAME]" at bounding box center [362, 236] width 214 height 36
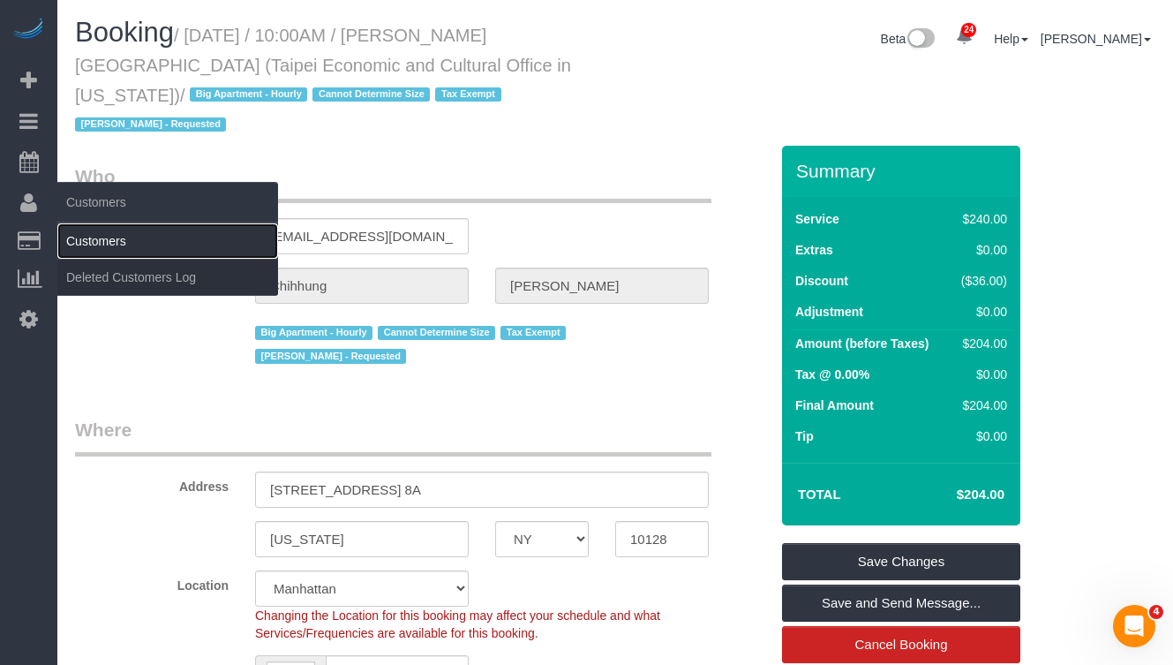
click at [94, 239] on link "Customers" at bounding box center [167, 240] width 221 height 35
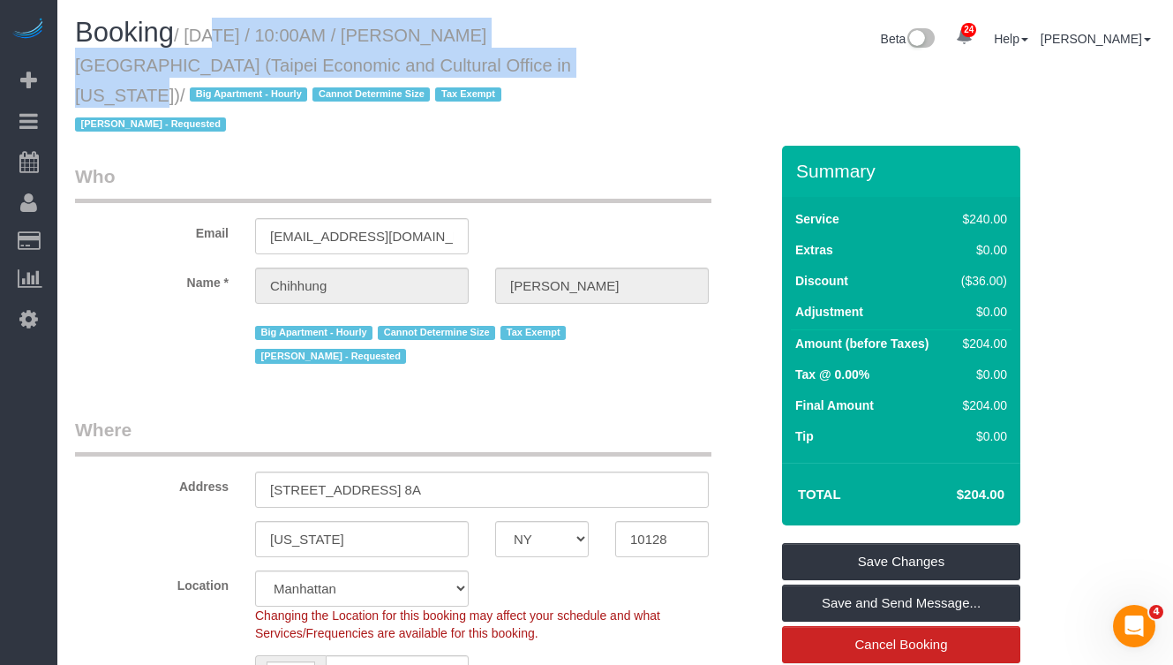
drag, startPoint x: 471, startPoint y: 67, endPoint x: 196, endPoint y: 40, distance: 276.0
click at [196, 40] on small "/ [DATE] / 10:00AM / [PERSON_NAME][GEOGRAPHIC_DATA] (Taipei Economic and Cultur…" at bounding box center [323, 80] width 496 height 109
copy small "[DATE] / 10:00AM / [PERSON_NAME] (Taipei Economic and Cultural Office in [US_ST…"
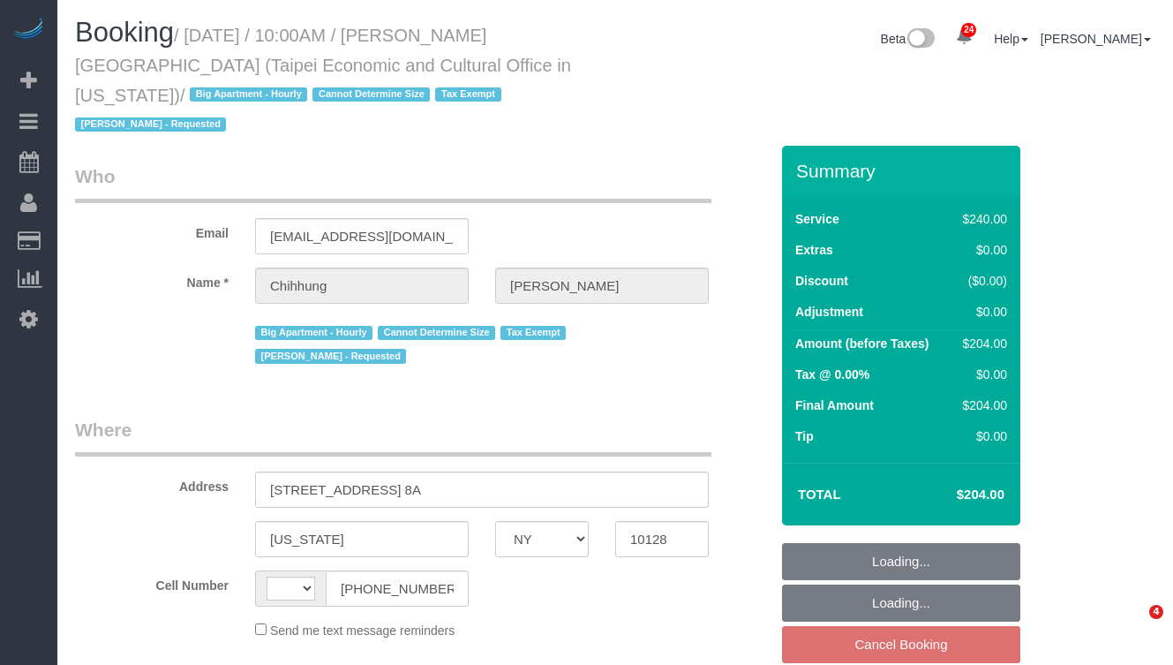
select select "NY"
select select "string:[GEOGRAPHIC_DATA]"
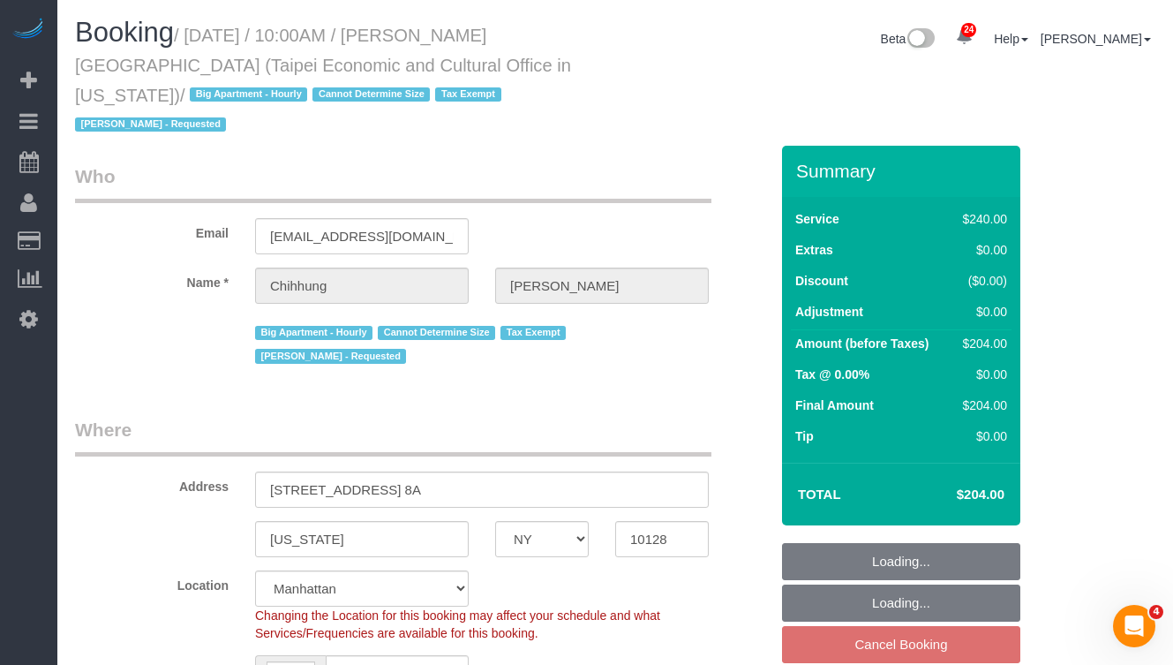
select select "object:2166"
select select "180"
select select "spot3"
select select "number:58"
select select "number:71"
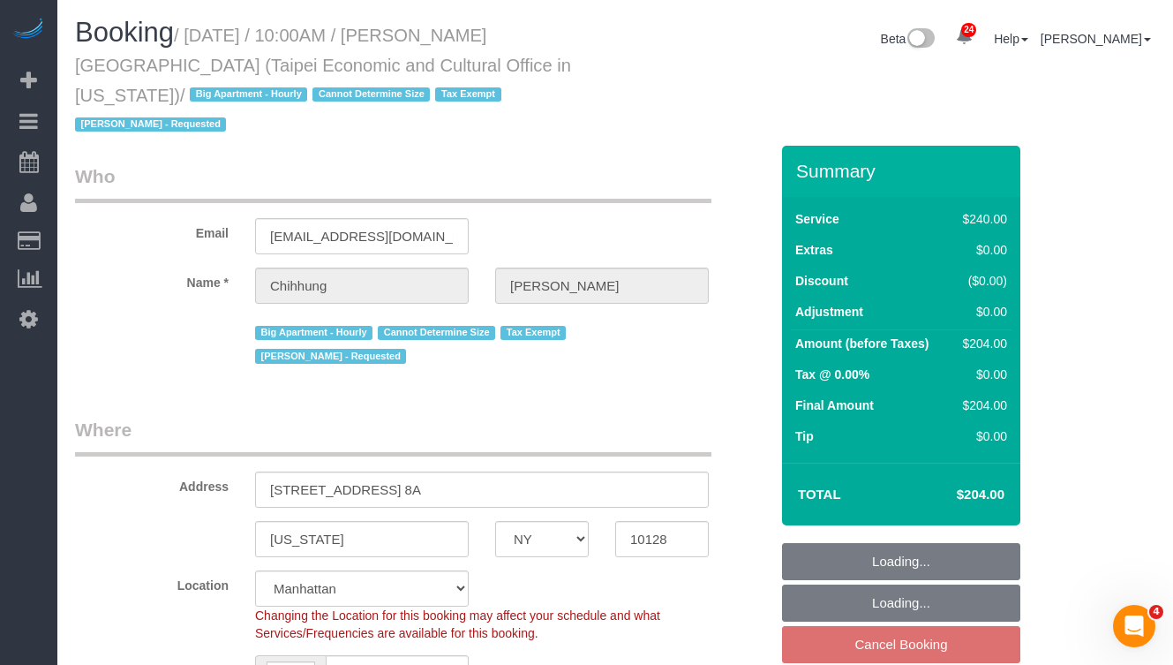
select select "number:15"
select select "number:6"
select select "string:stripe-pm_1RLUCB4VGloSiKo7MvFMC4eX"
select select "object:2877"
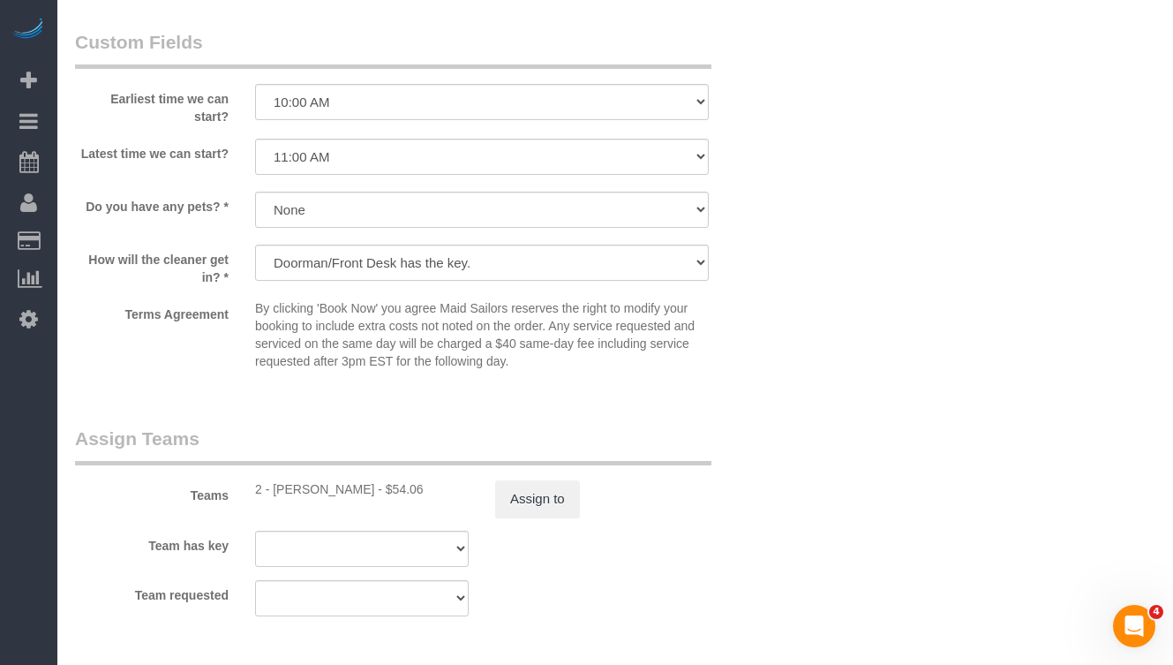
scroll to position [1764, 0]
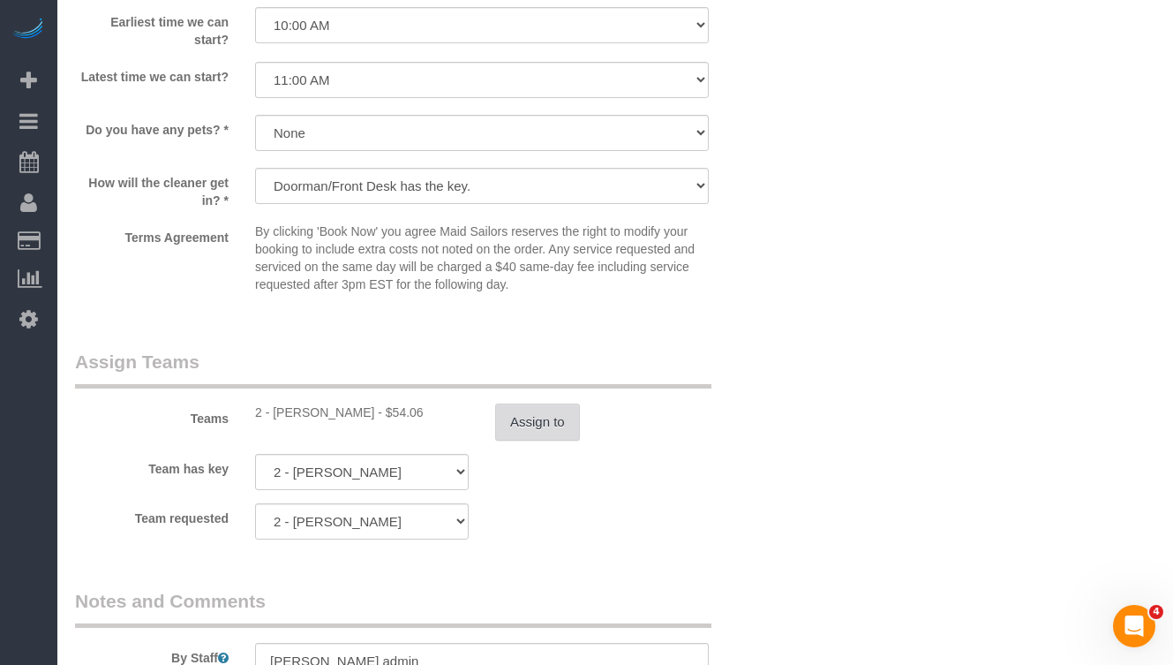
click at [534, 404] on button "Assign to" at bounding box center [537, 422] width 85 height 37
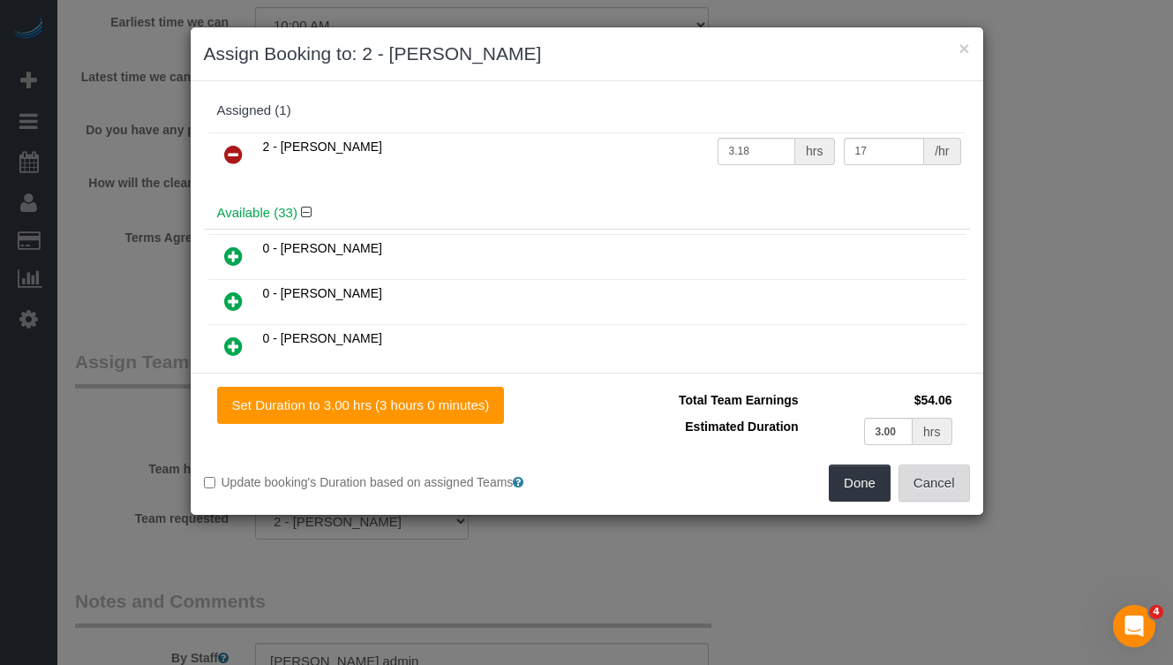
click at [933, 488] on button "Cancel" at bounding box center [935, 482] width 72 height 37
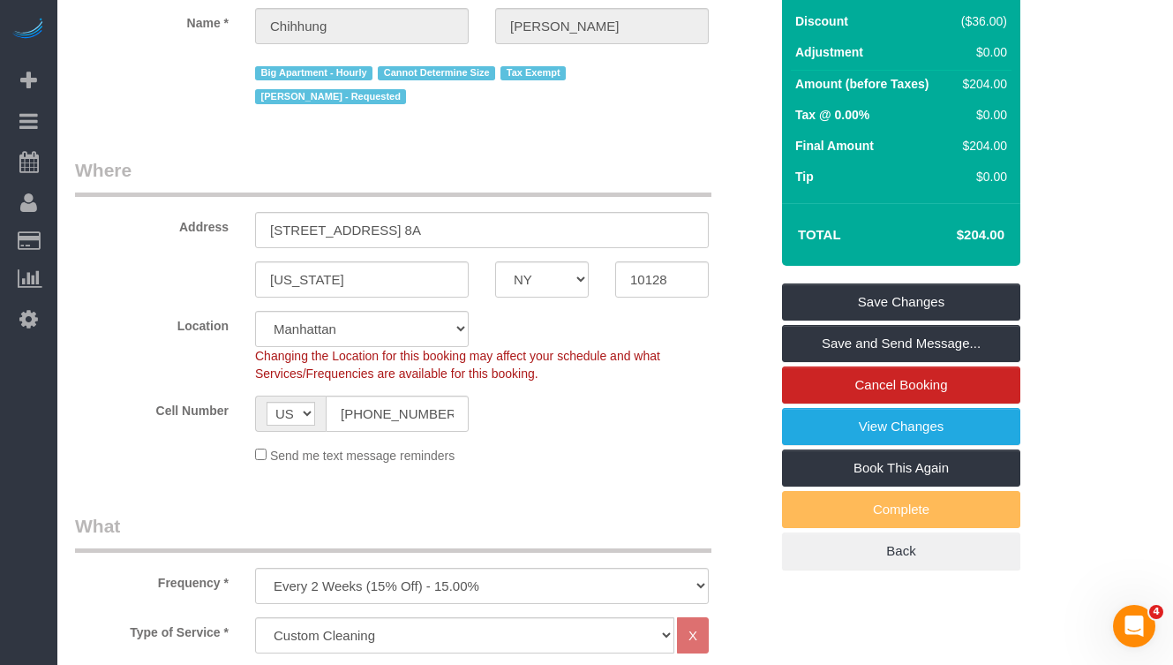
scroll to position [249, 0]
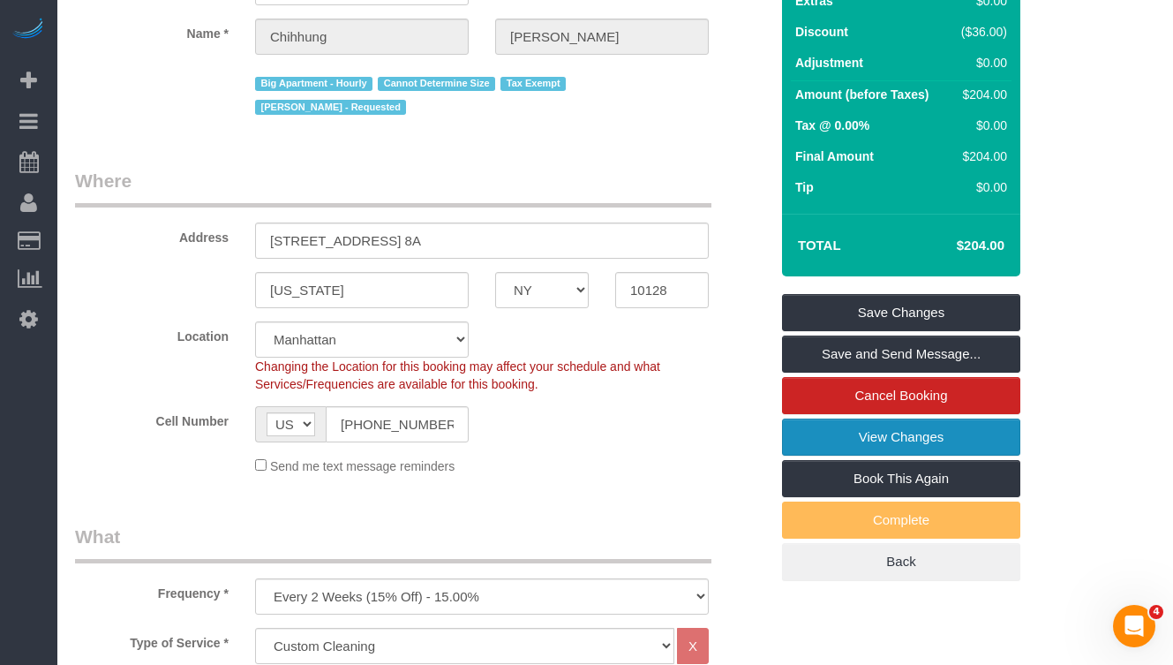
click at [824, 419] on link "View Changes" at bounding box center [901, 437] width 238 height 37
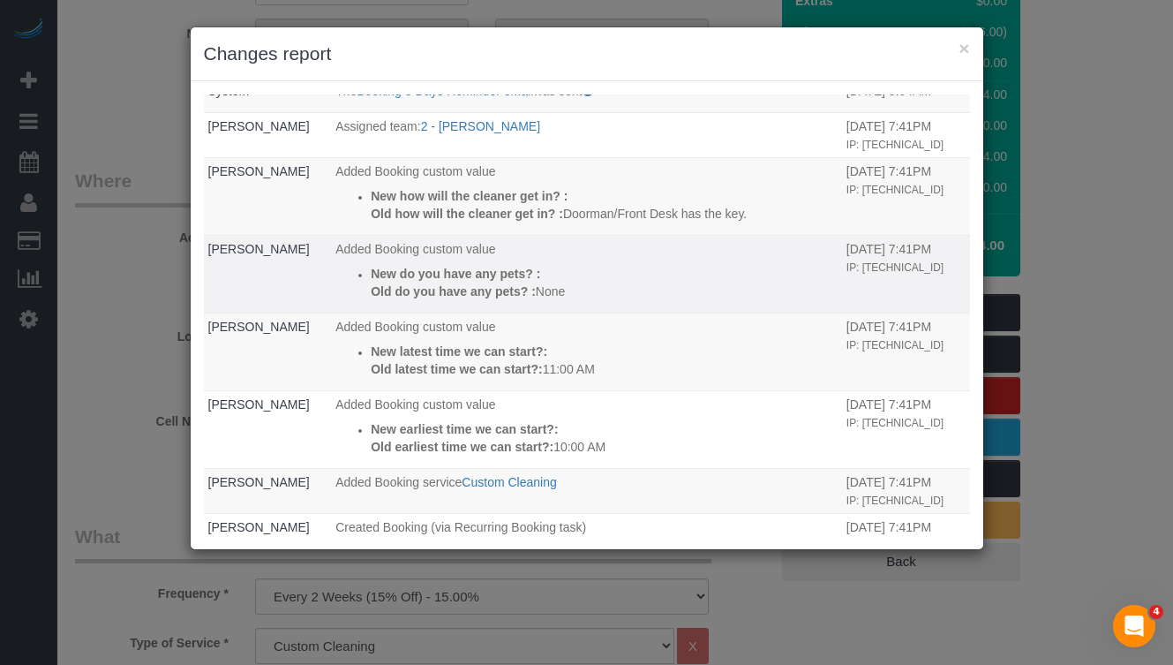
scroll to position [0, 0]
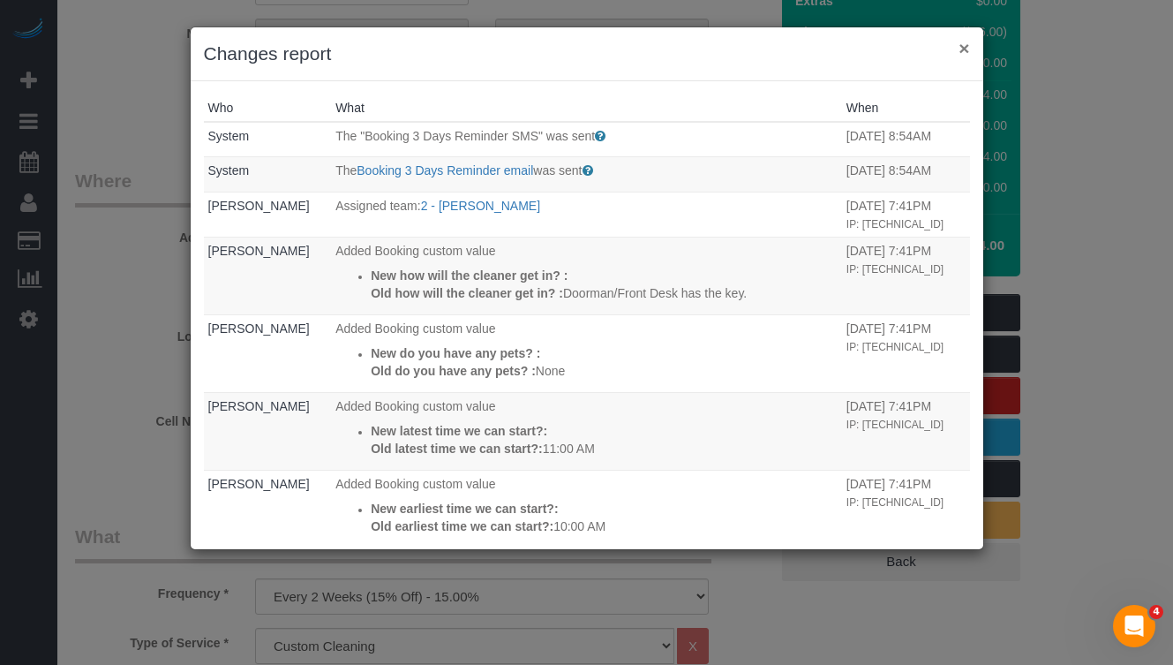
click at [968, 52] on button "×" at bounding box center [964, 48] width 11 height 19
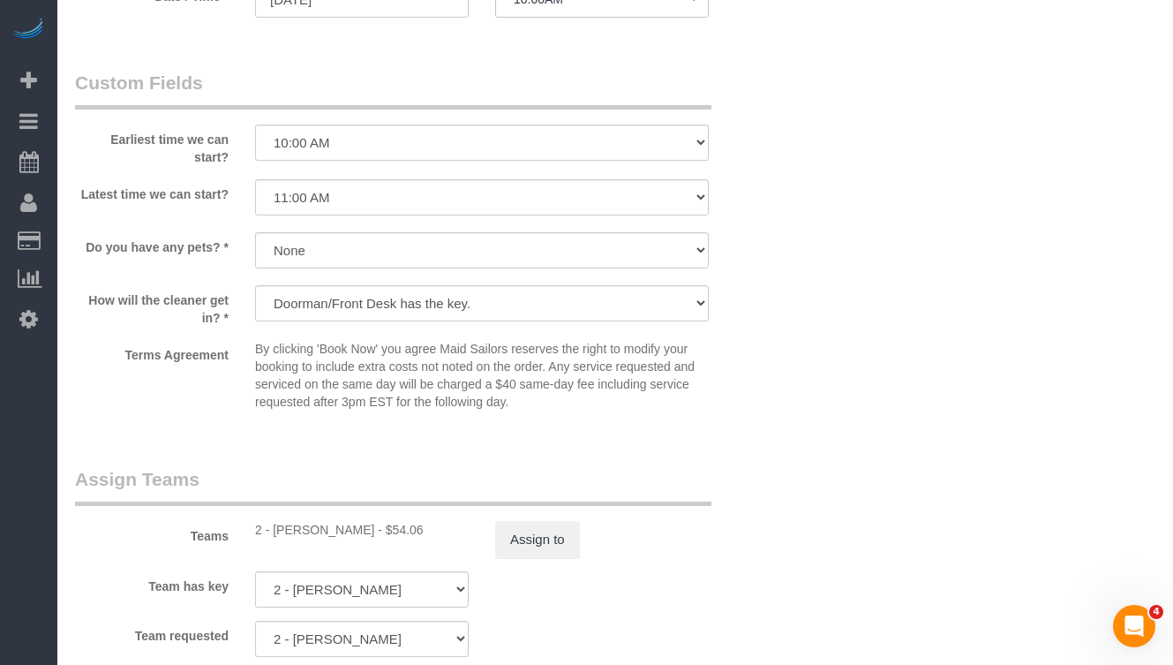
scroll to position [1679, 0]
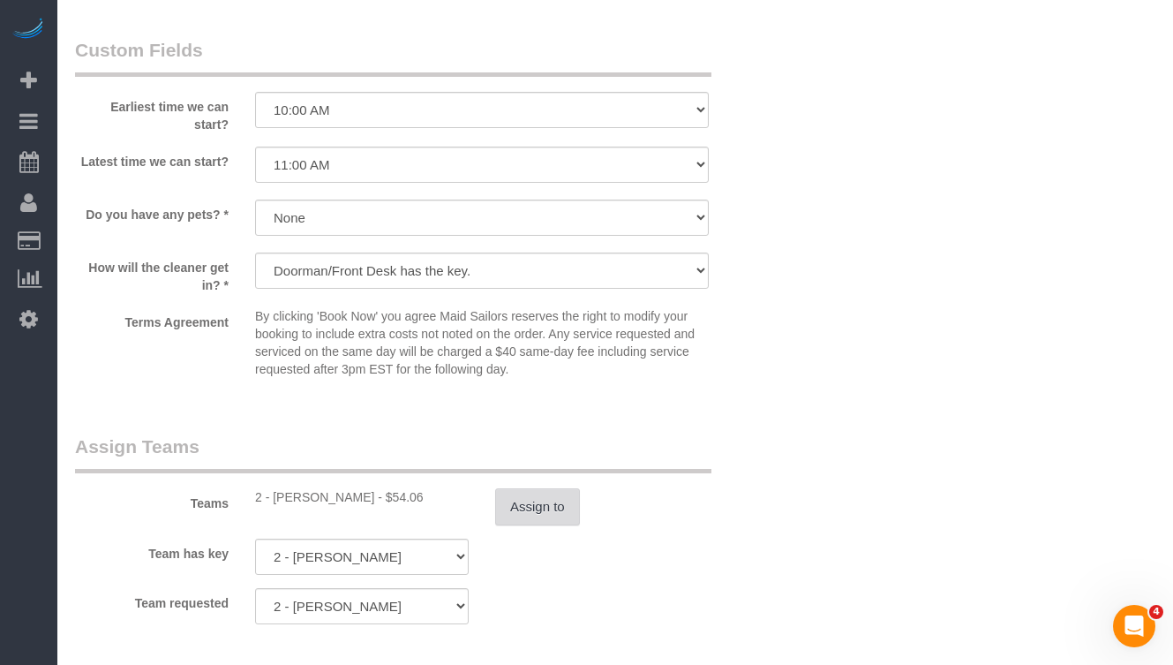
click at [551, 488] on button "Assign to" at bounding box center [537, 506] width 85 height 37
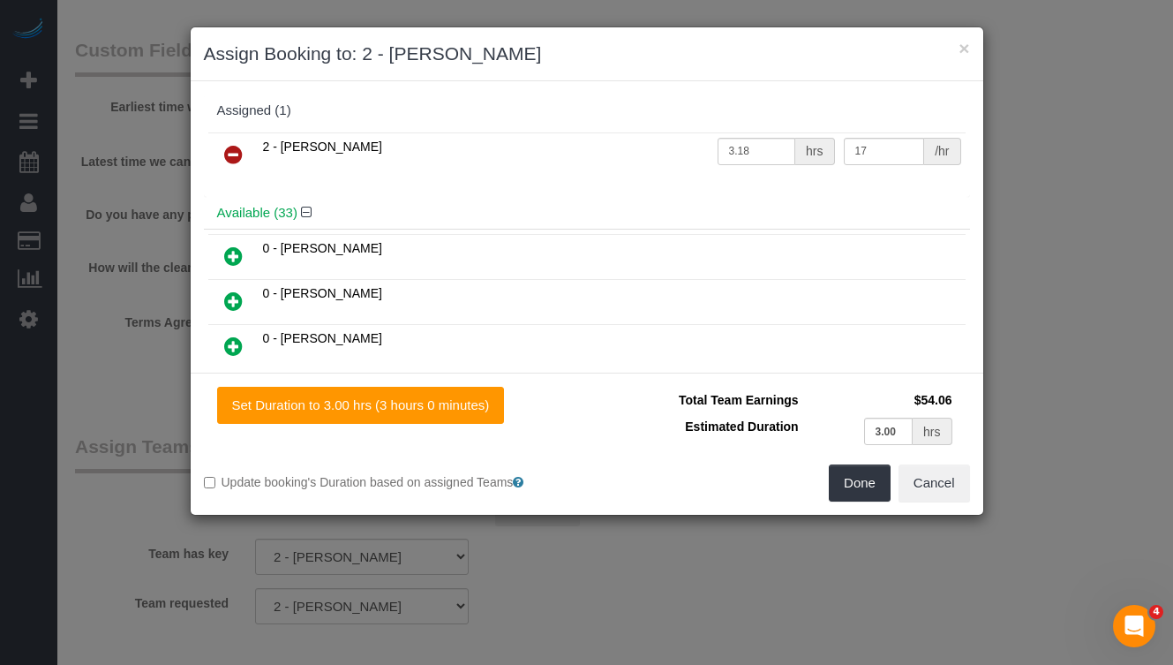
click at [233, 154] on icon at bounding box center [233, 154] width 19 height 21
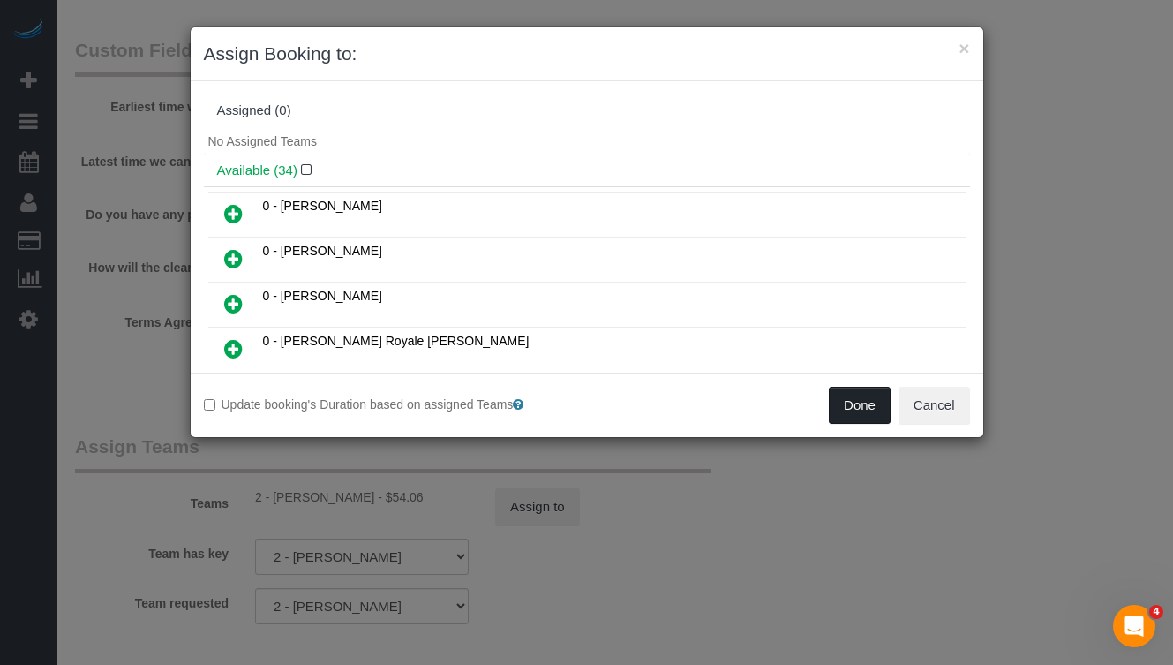
click at [853, 403] on button "Done" at bounding box center [860, 405] width 62 height 37
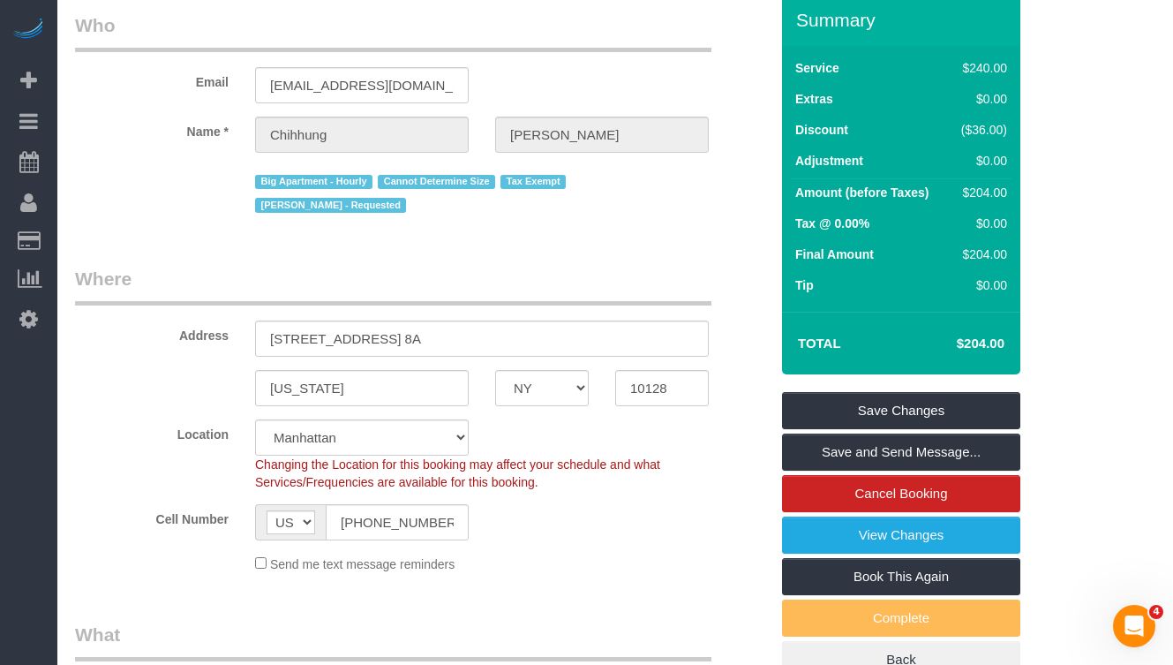
scroll to position [0, 0]
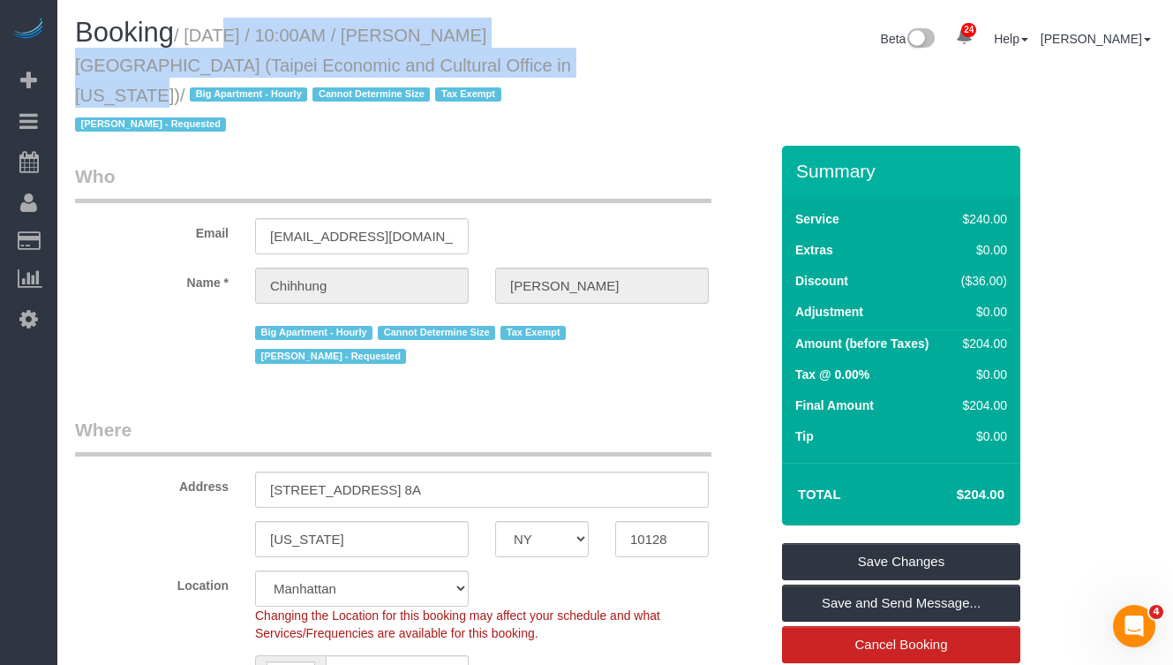
drag, startPoint x: 474, startPoint y: 64, endPoint x: 199, endPoint y: 41, distance: 276.4
click at [199, 41] on small "/ September 24, 2025 / 10:00AM / Chihhung Wang (Taipei Economic and Cultural Of…" at bounding box center [323, 80] width 496 height 109
copy small "September 24, 2025 / 10:00AM / Chihhung Wang (Taipei Economic and Cultural Offi…"
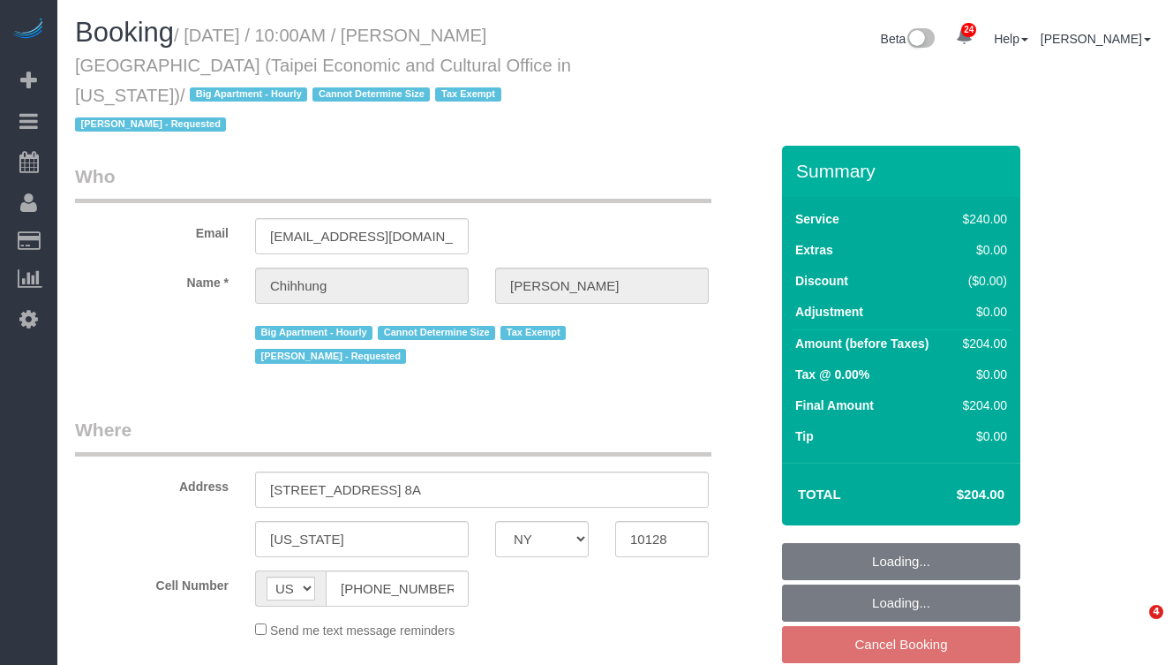
select select "NY"
select select "number:58"
select select "number:71"
select select "number:15"
select select "number:6"
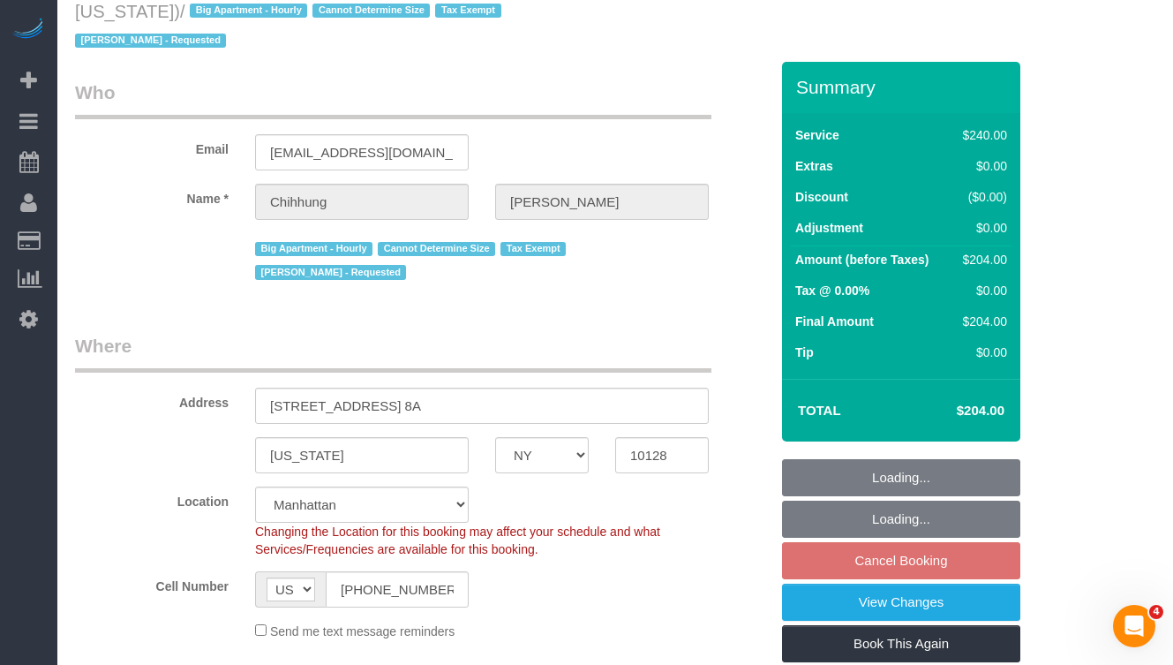
select select "object:971"
select select "spot3"
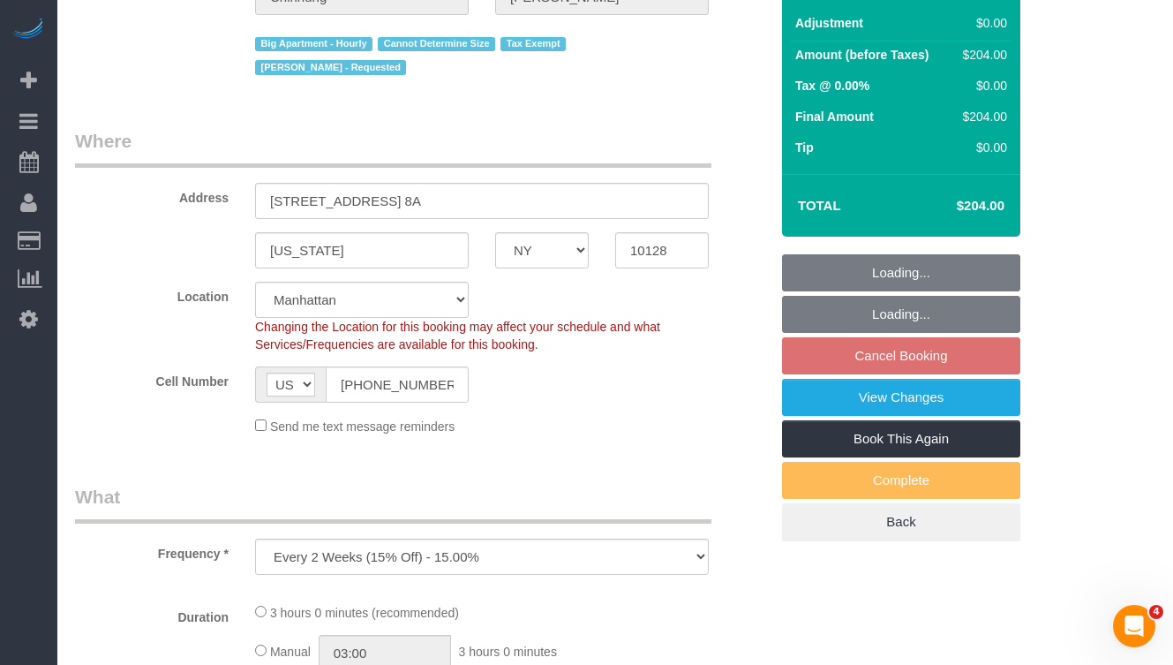
select select "object:1542"
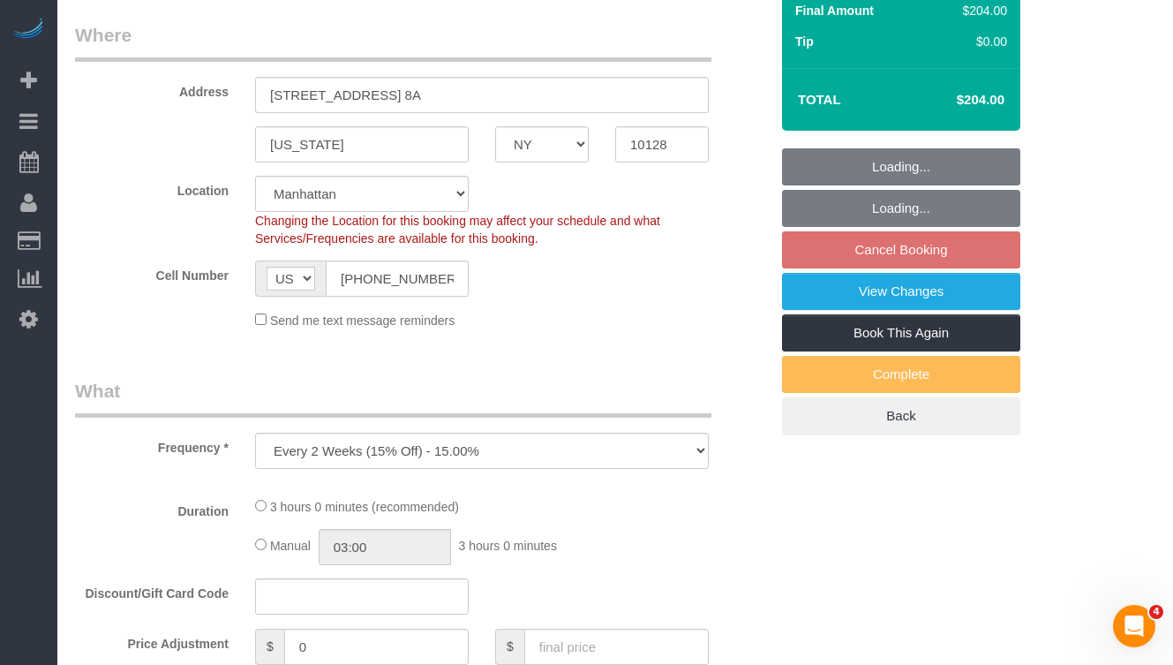
select select "string:stripe-pm_1RLUCB4VGloSiKo7MvFMC4eX"
select select "180"
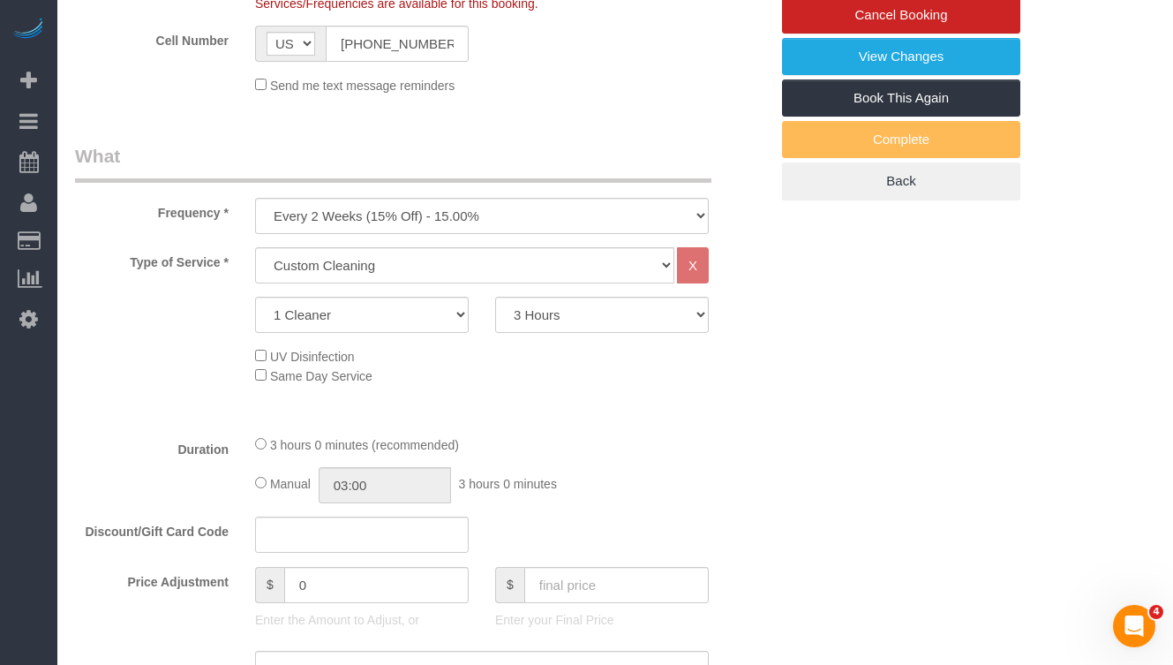
scroll to position [627, 0]
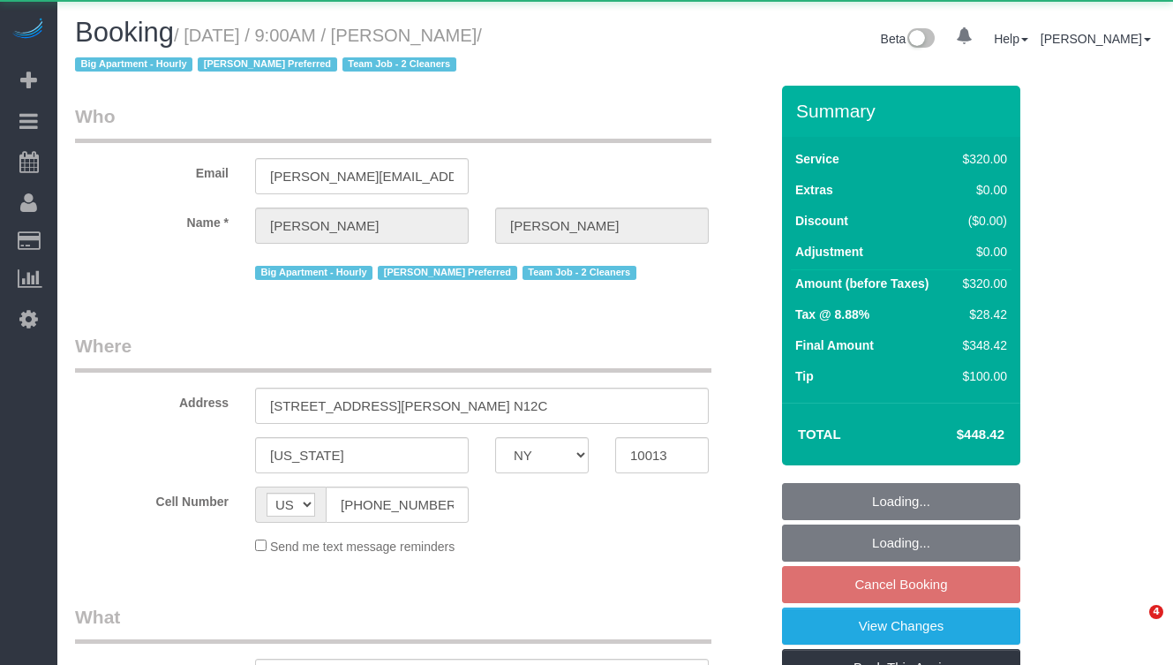
select select "NY"
select select "object:814"
select select "number:56"
select select "number:73"
select select "number:13"
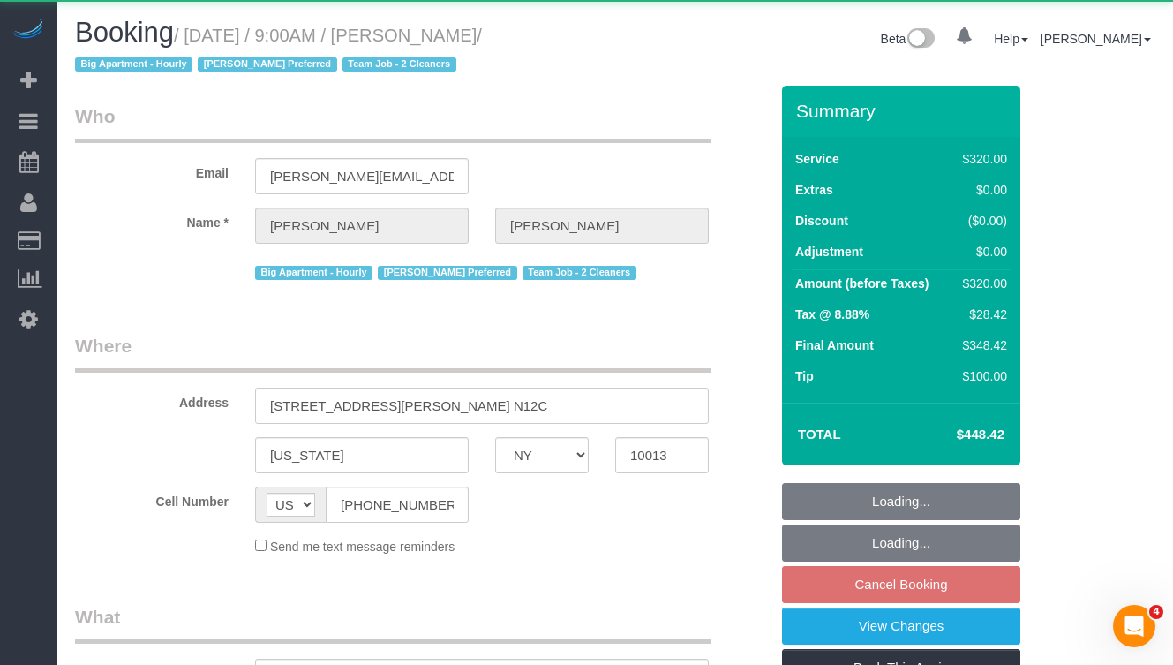
select select "number:5"
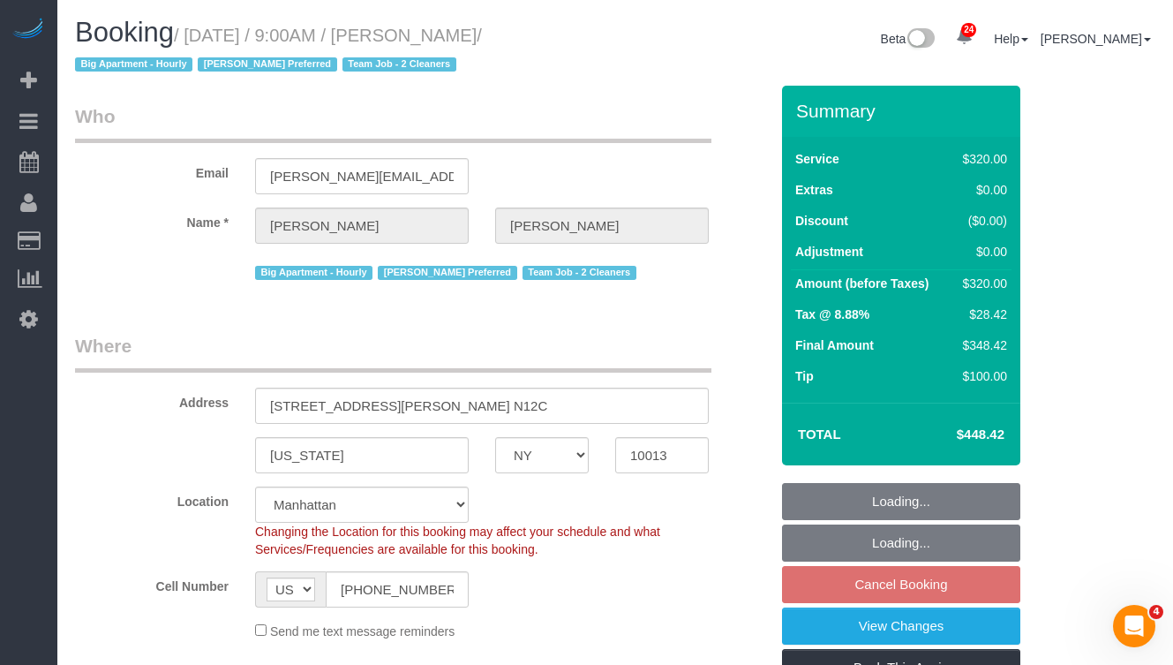
select select "object:965"
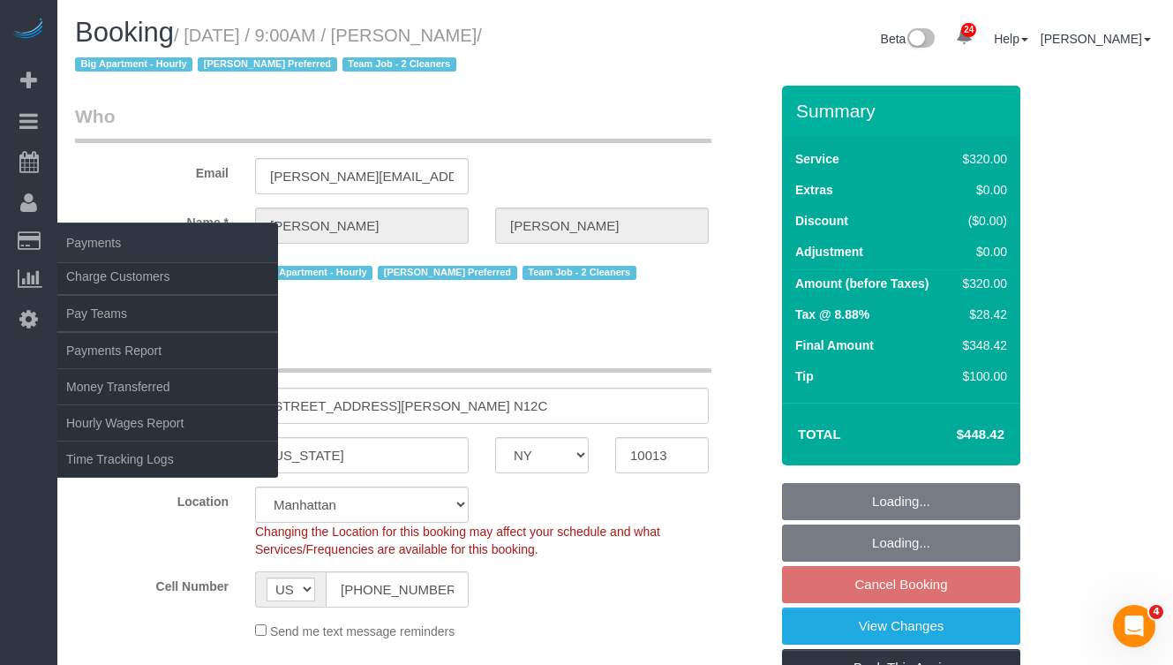
select select "string:stripe-pm_1Rilyw4VGloSiKo7mbP2uOmn"
select select "240"
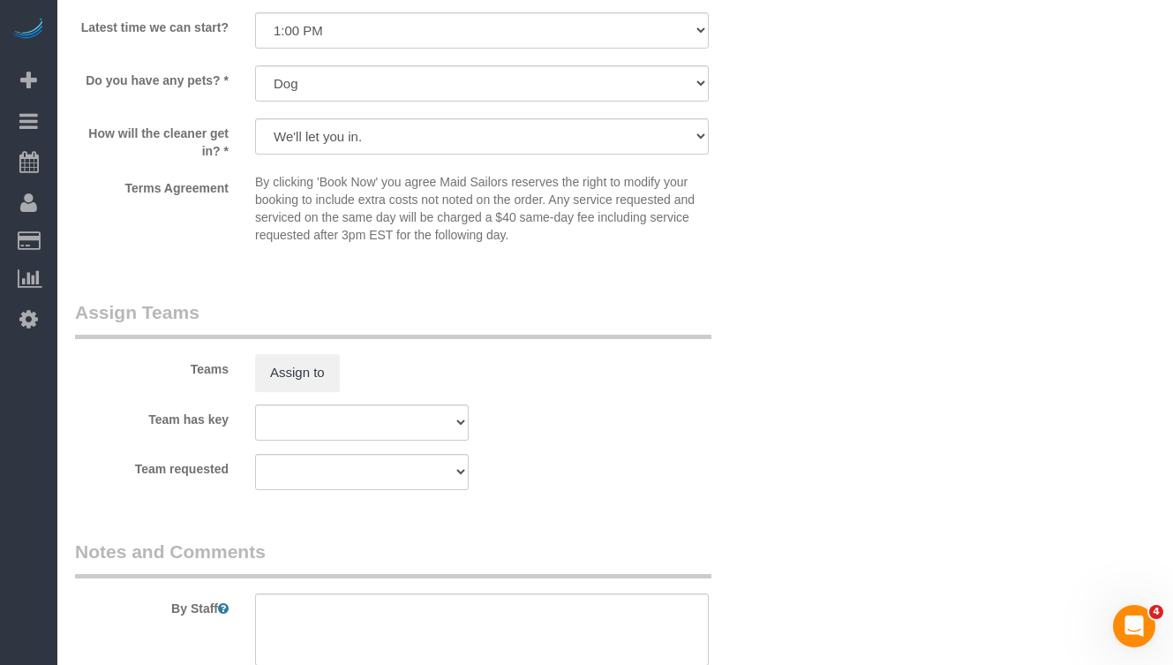
scroll to position [1734, 0]
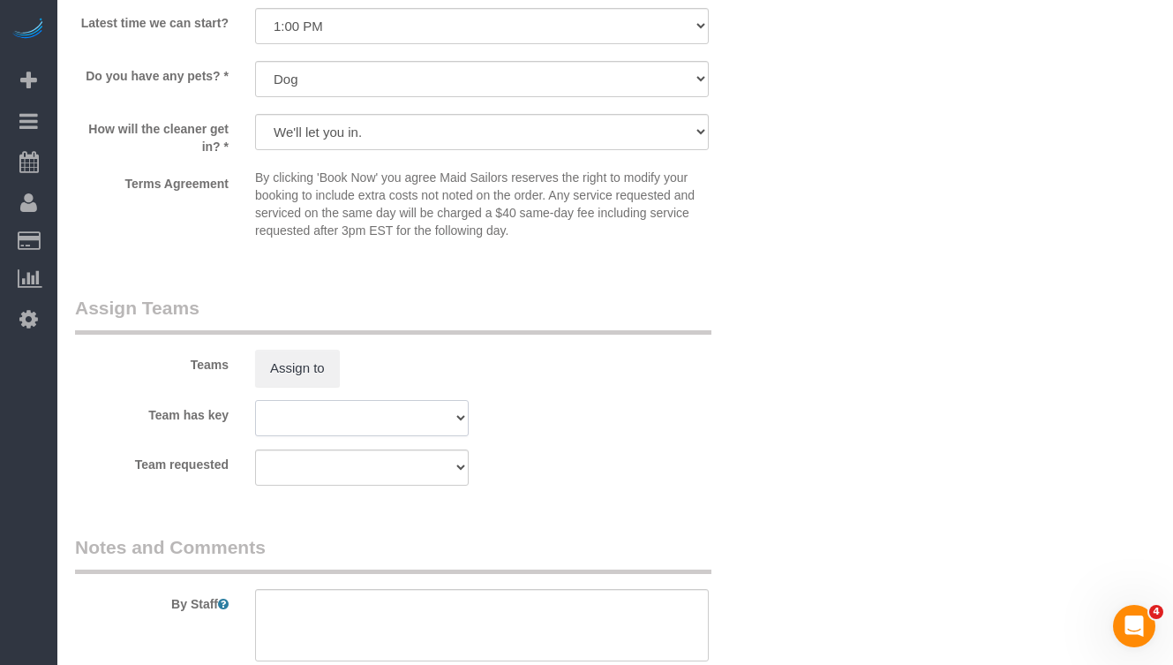
click at [363, 419] on select "000- Donna Mercado 000 - Partnerships 000 - TEAM JOB 0 - Christopher Garrett 0 …" at bounding box center [362, 418] width 214 height 36
click at [280, 362] on button "Assign to" at bounding box center [297, 368] width 85 height 37
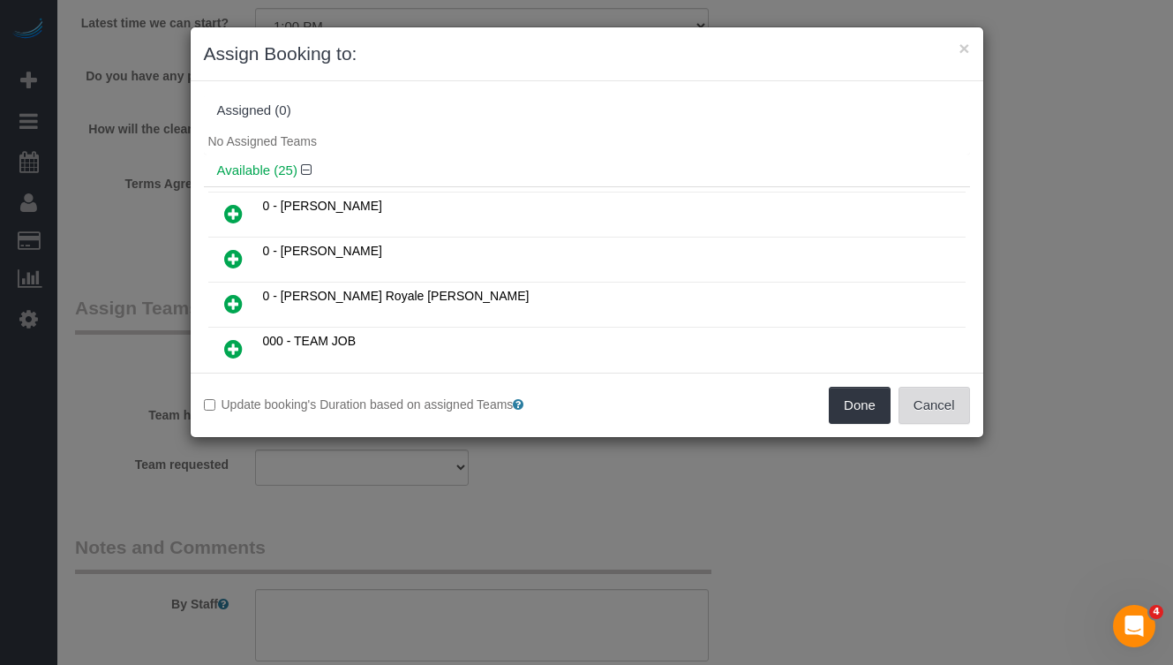
drag, startPoint x: 948, startPoint y: 402, endPoint x: 1007, endPoint y: 346, distance: 80.6
click at [948, 402] on button "Cancel" at bounding box center [935, 405] width 72 height 37
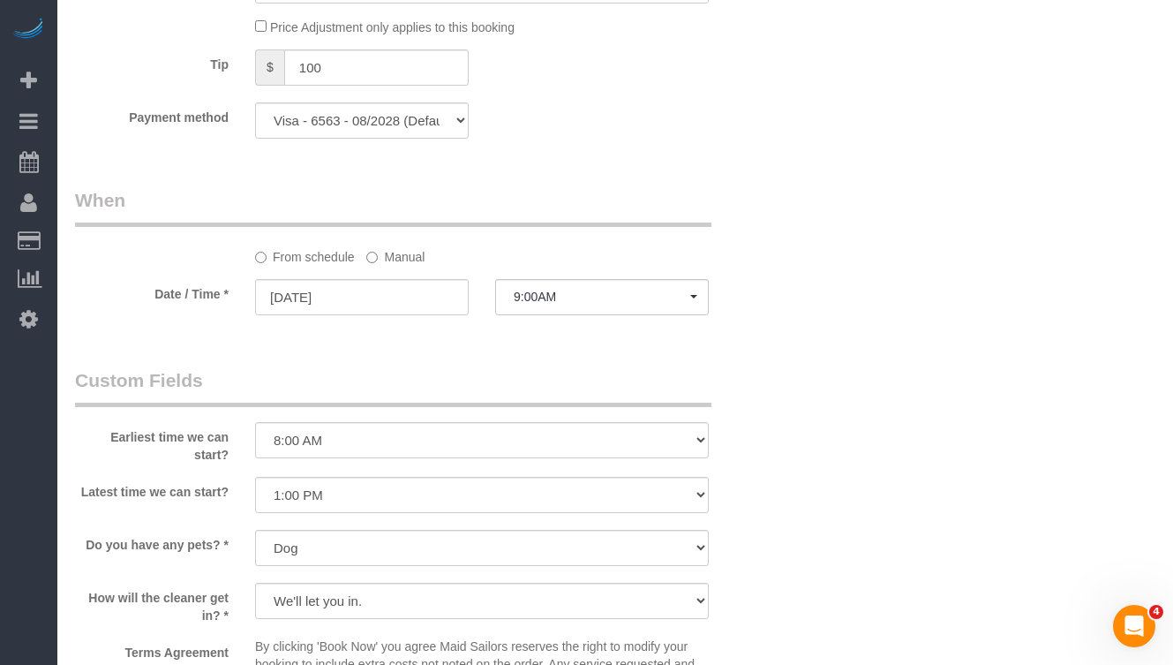
scroll to position [1285, 0]
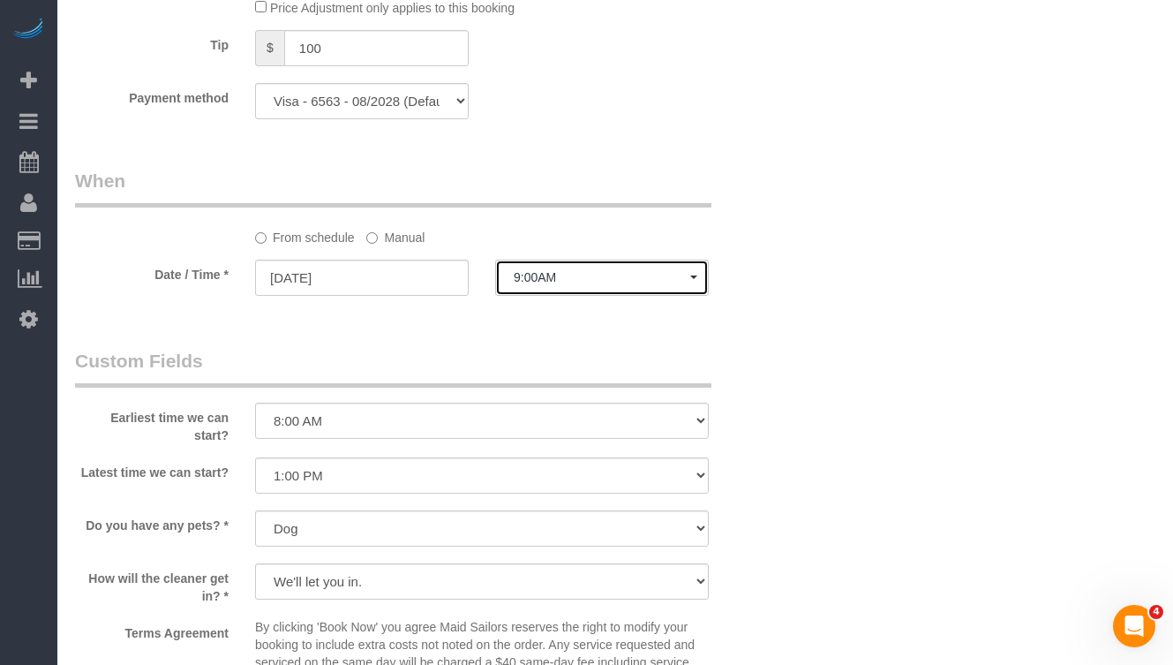
click at [570, 283] on span "9:00AM" at bounding box center [602, 277] width 177 height 14
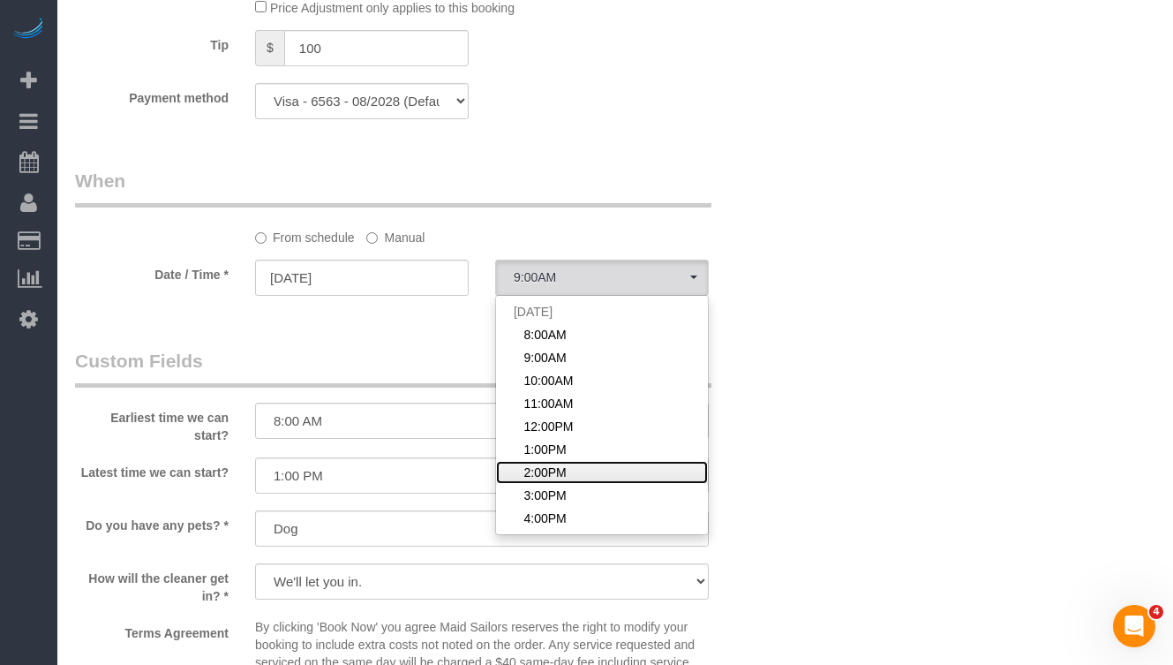
click at [586, 464] on link "2:00PM" at bounding box center [602, 472] width 212 height 23
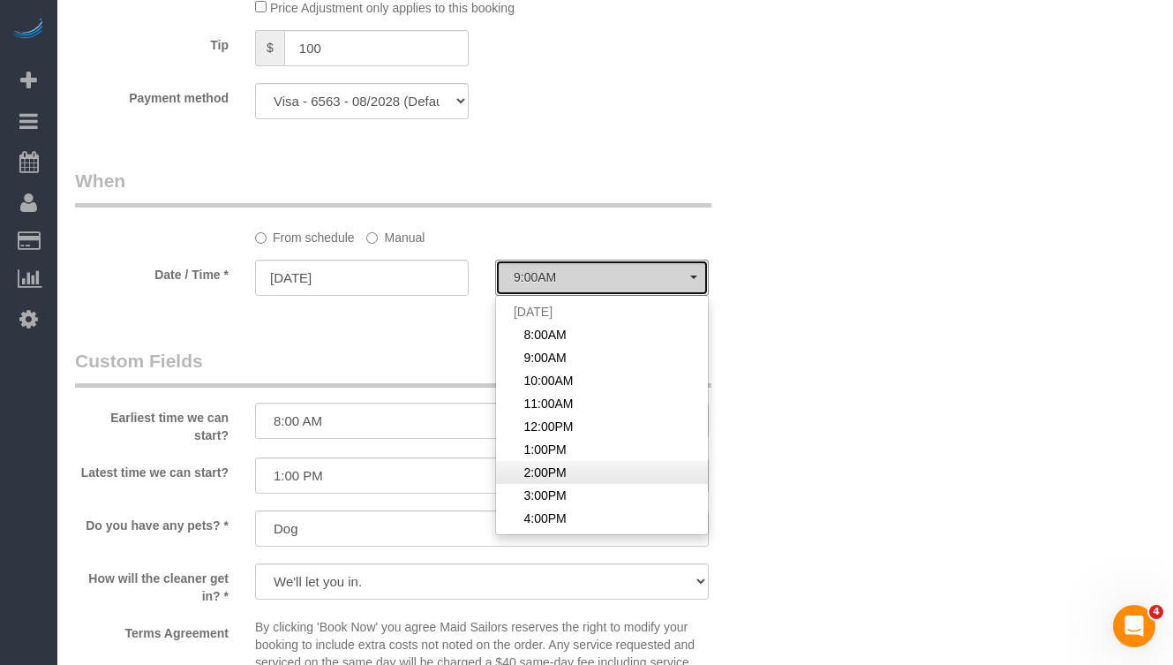
select select "spot7"
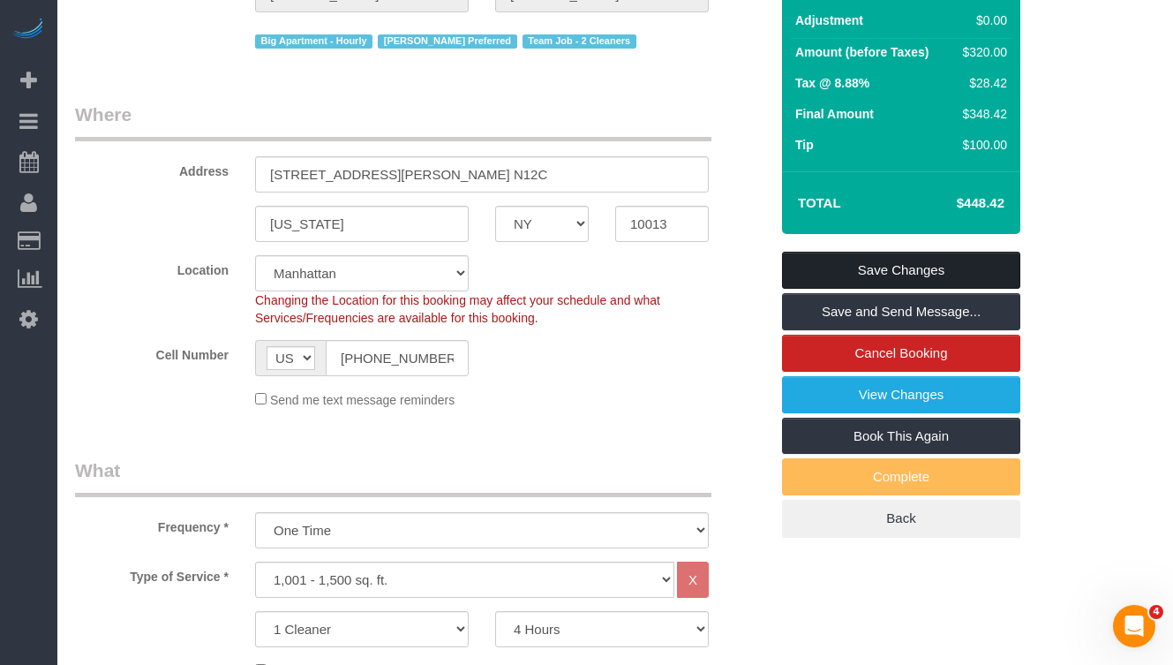
scroll to position [215, 0]
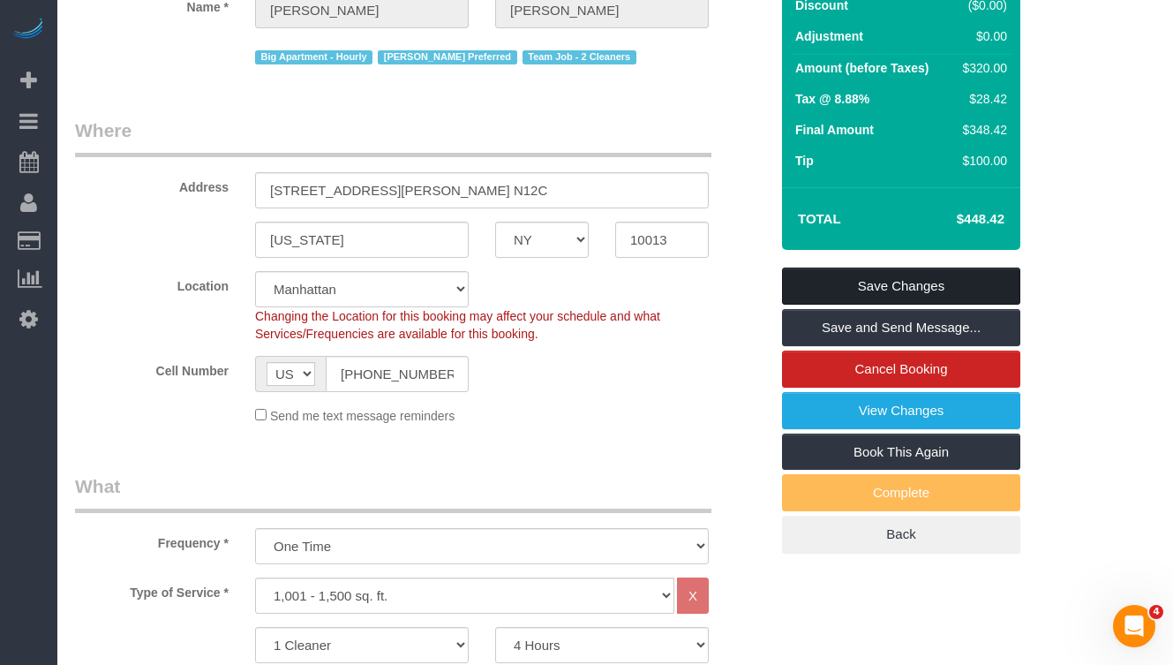
click at [829, 288] on link "Save Changes" at bounding box center [901, 286] width 238 height 37
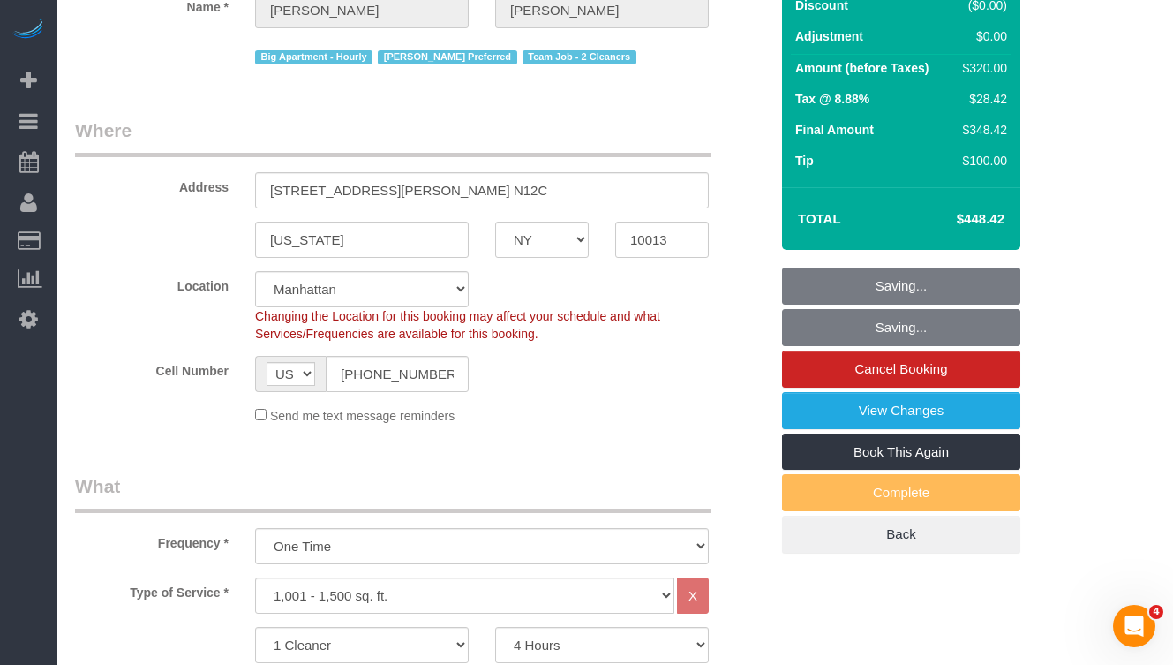
scroll to position [0, 0]
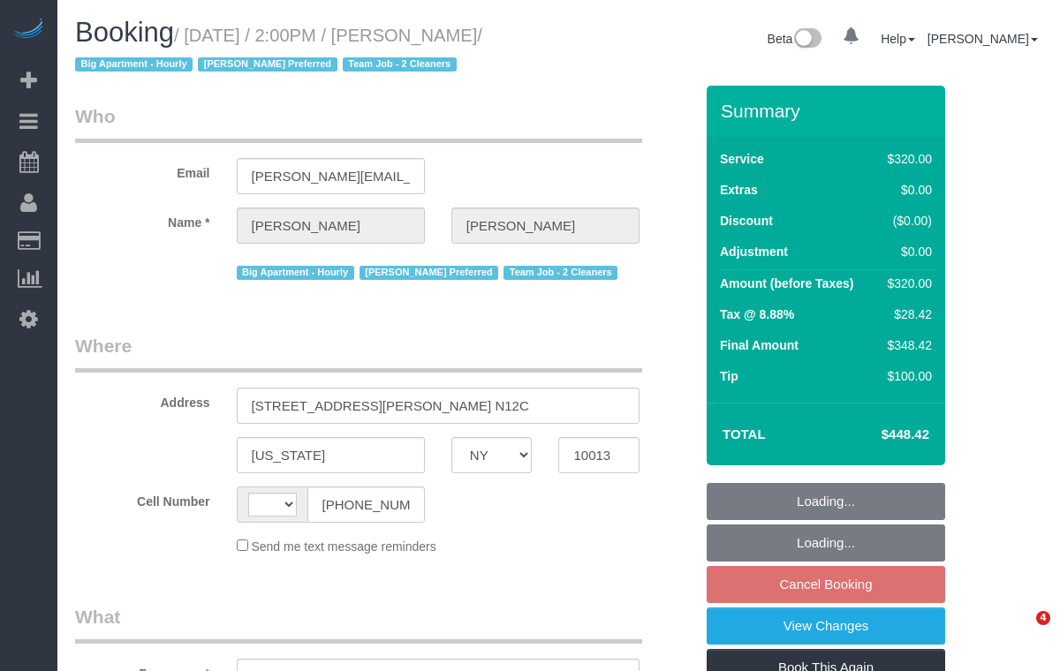
select select "NY"
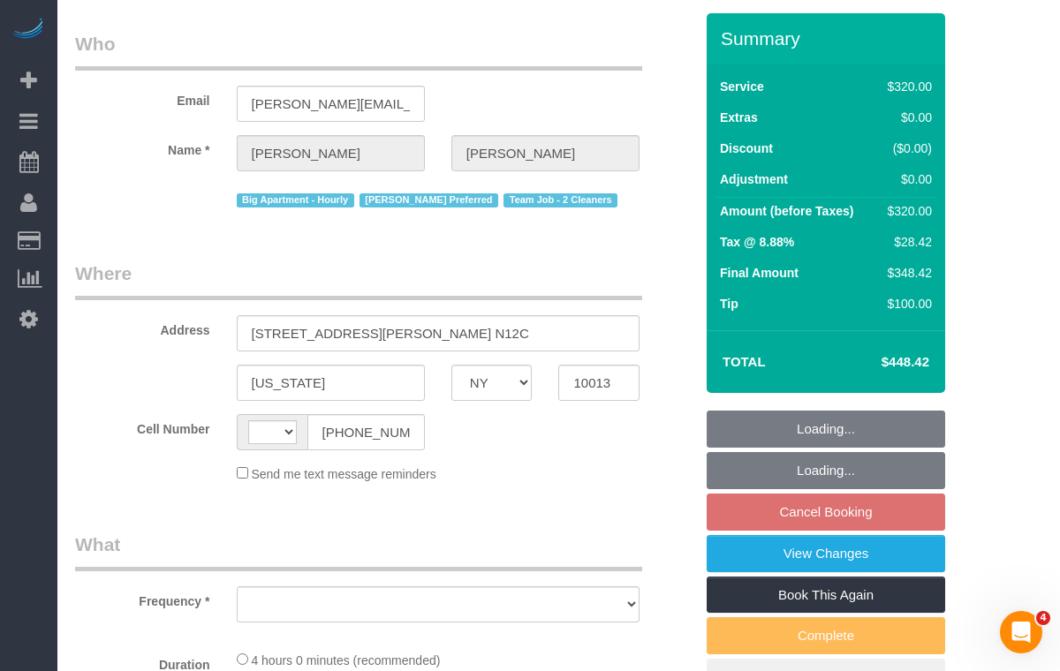
select select "string:US"
select select "object:814"
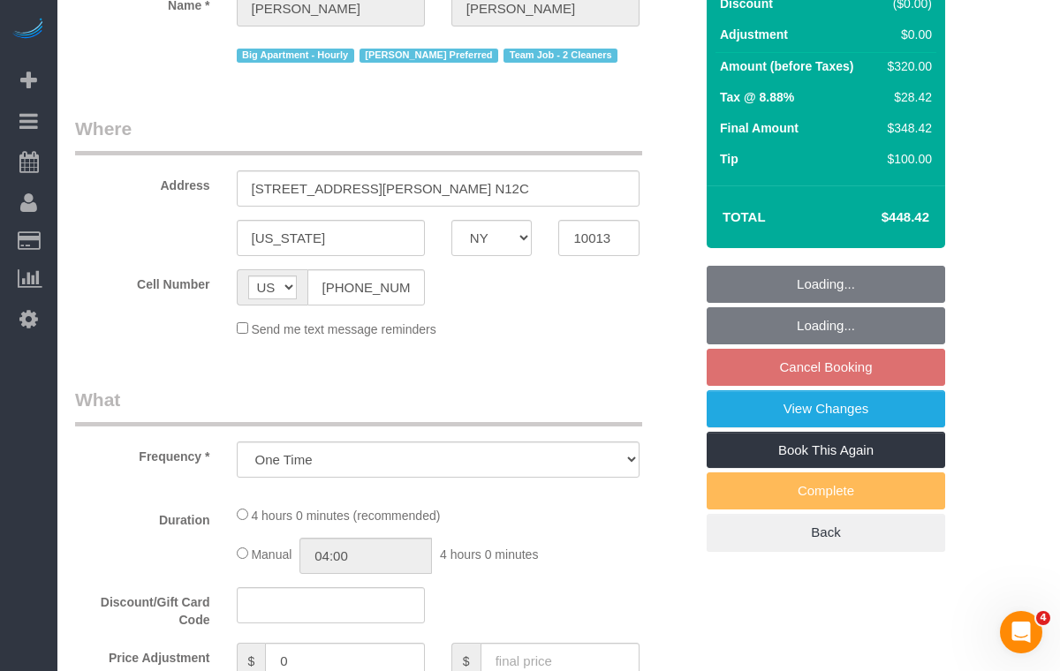
select select "240"
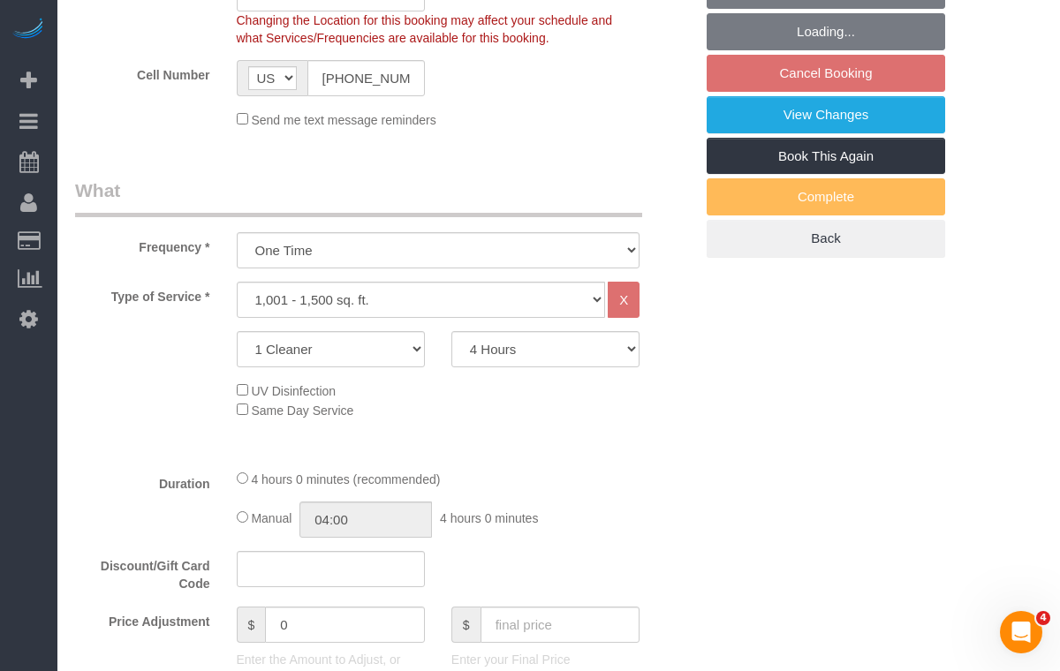
select select "string:stripe-pm_1Rilyw4VGloSiKo7mbP2uOmn"
select select "spot7"
select select "number:56"
select select "number:73"
select select "number:13"
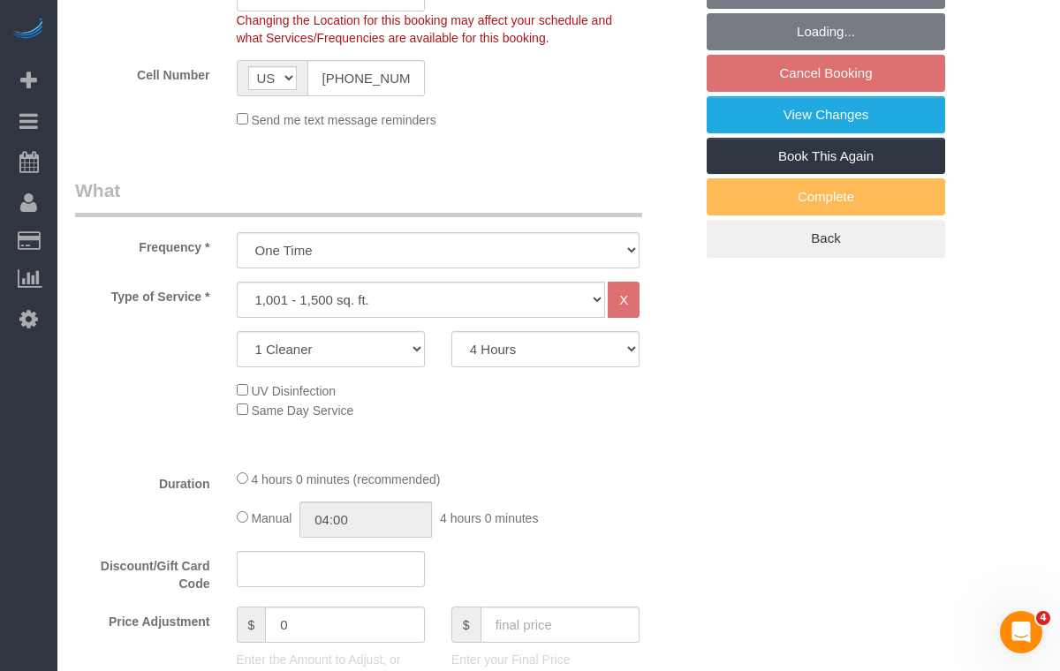
select select "number:5"
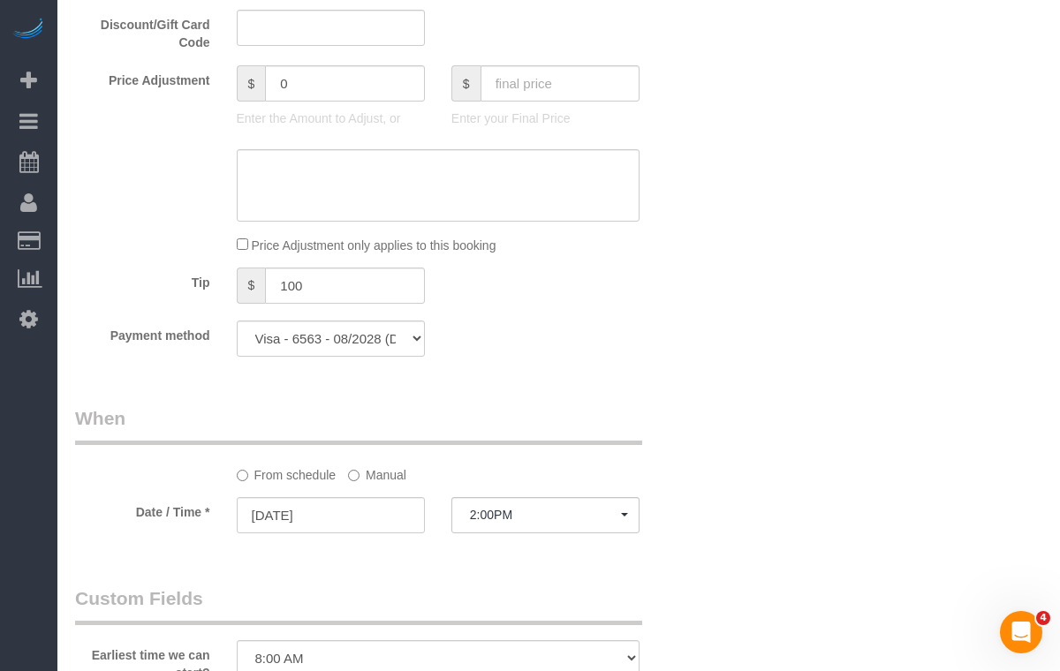
select select "object:1482"
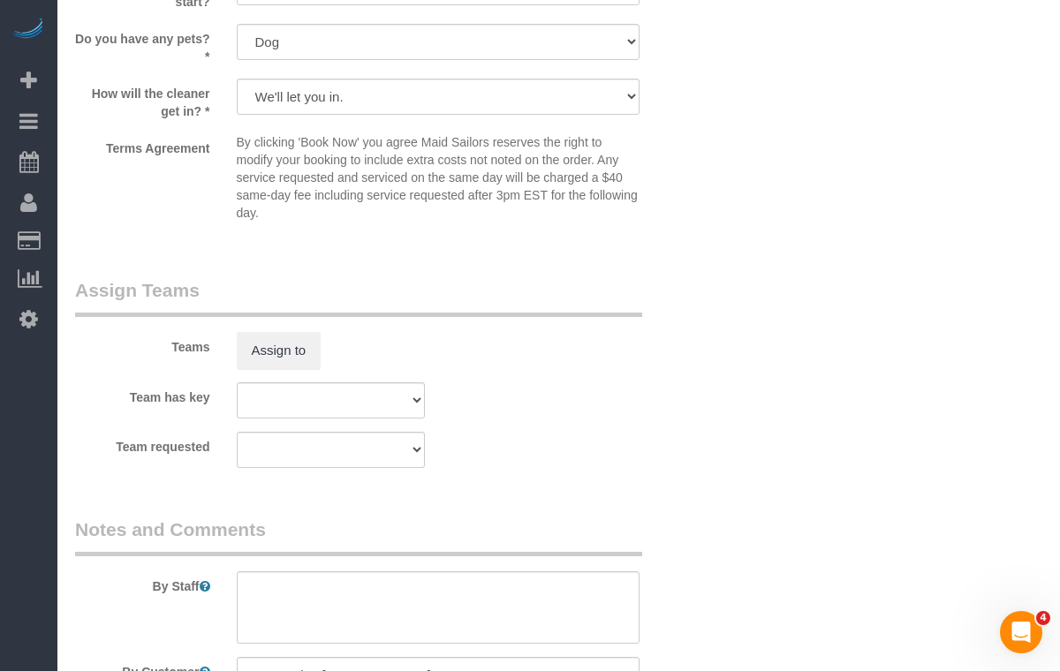
scroll to position [1784, 0]
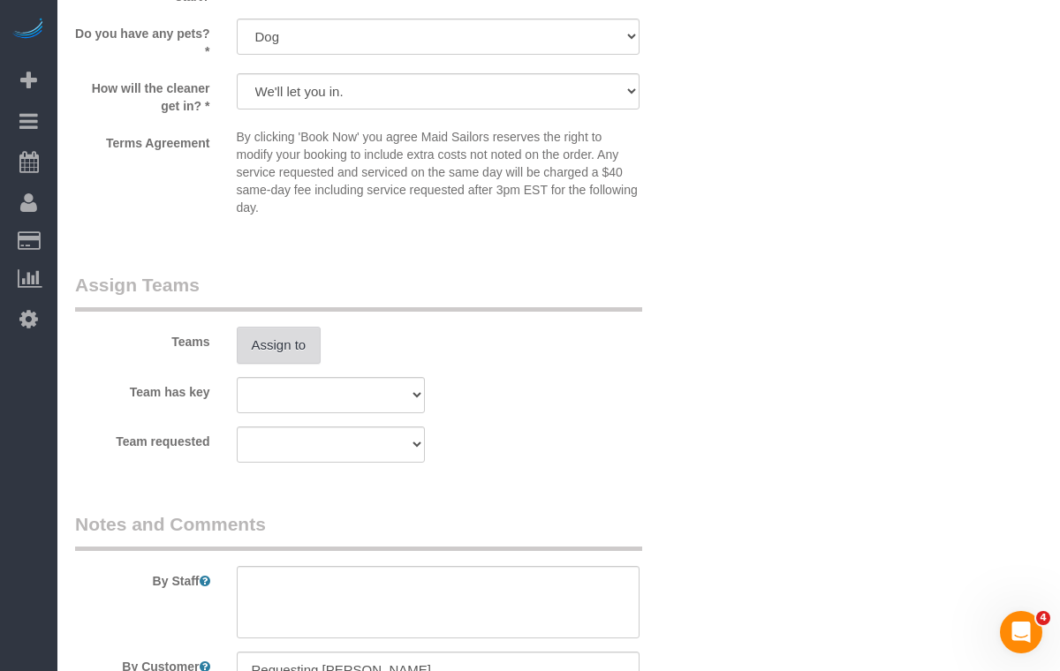
click at [291, 346] on button "Assign to" at bounding box center [279, 345] width 85 height 37
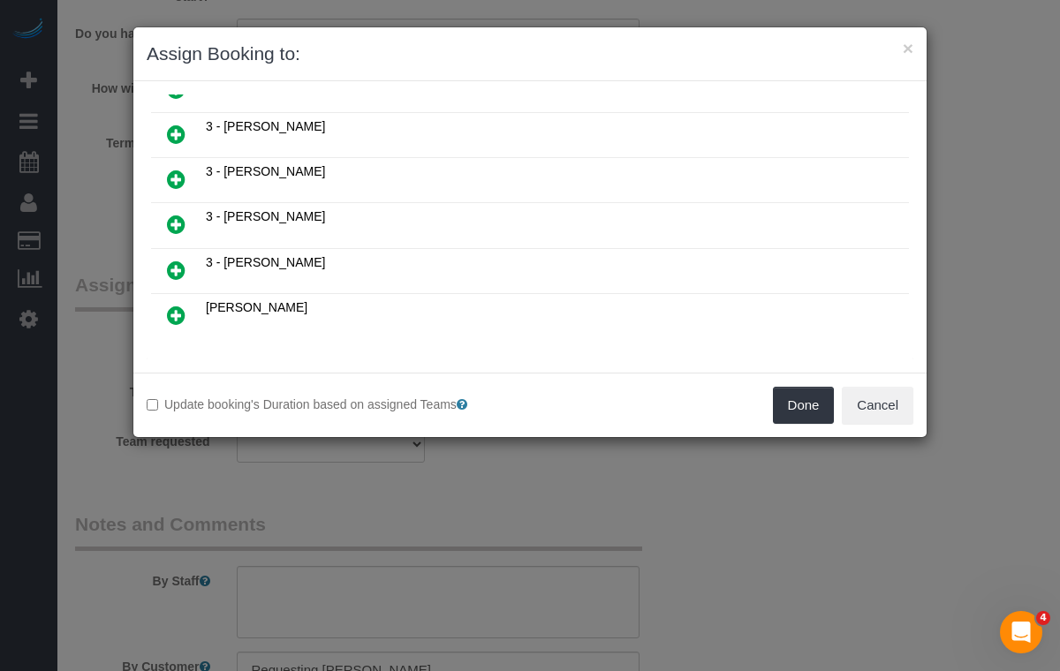
scroll to position [1444, 0]
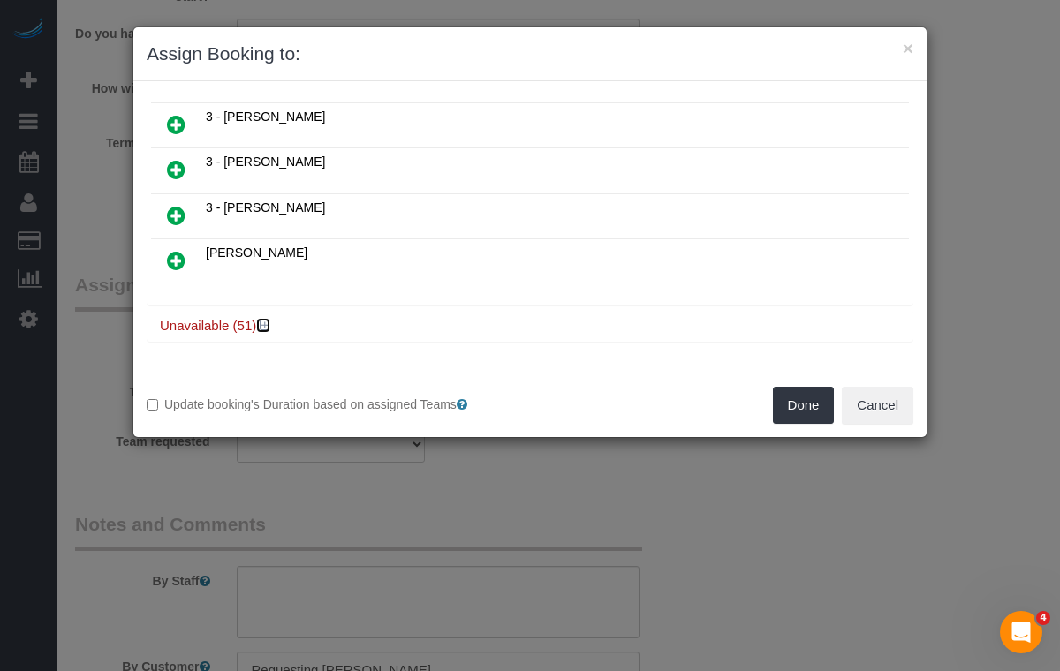
click at [260, 325] on icon at bounding box center [265, 325] width 11 height 13
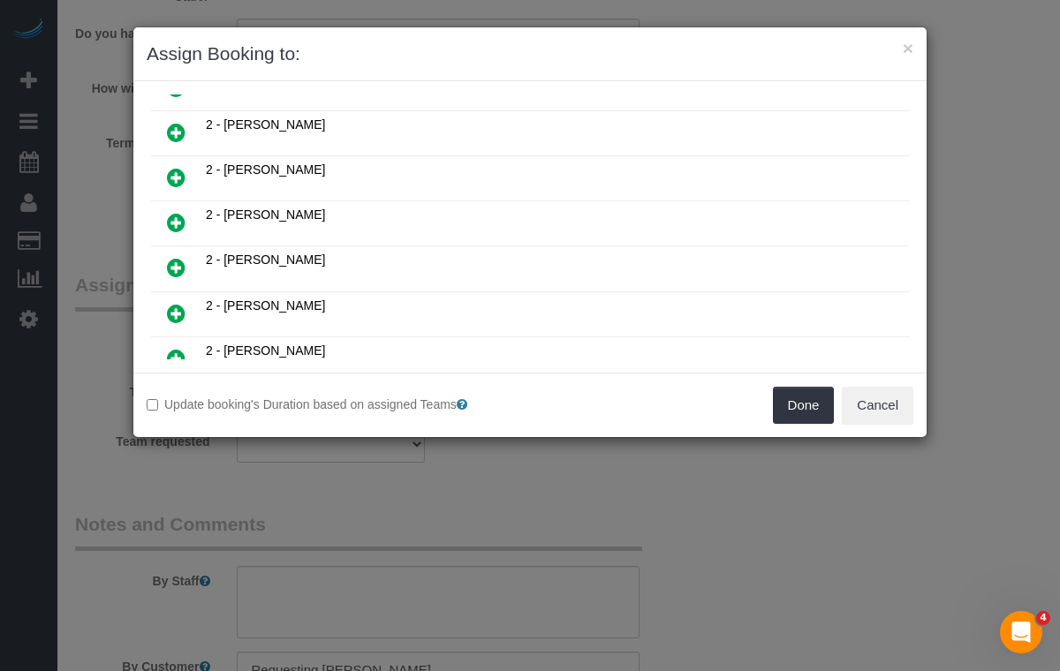
click at [179, 227] on icon at bounding box center [176, 222] width 19 height 21
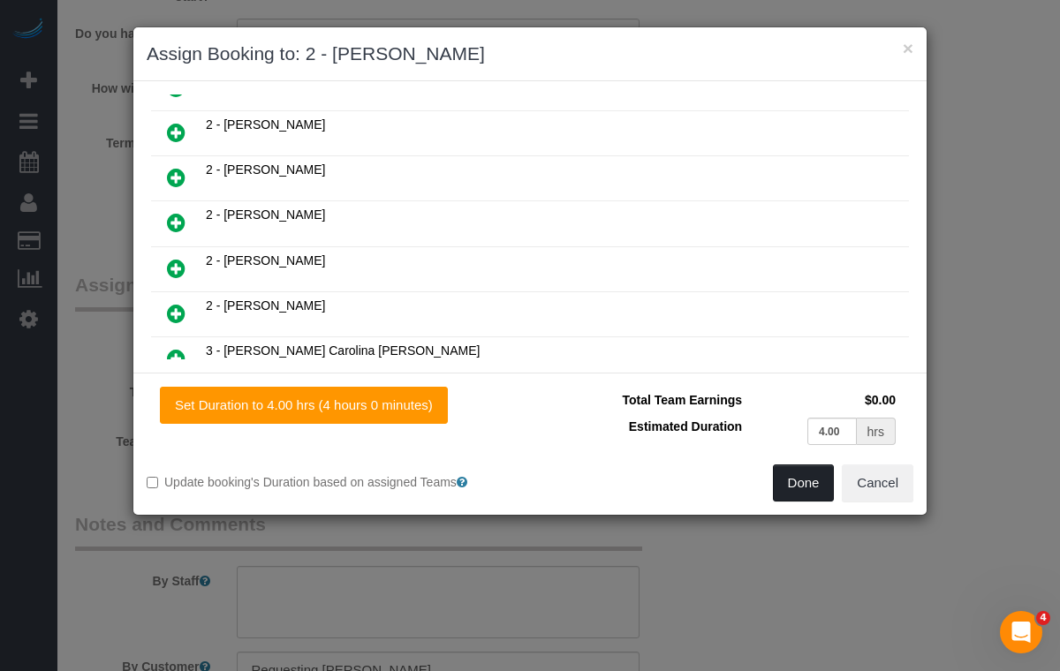
click at [790, 485] on button "Done" at bounding box center [804, 482] width 62 height 37
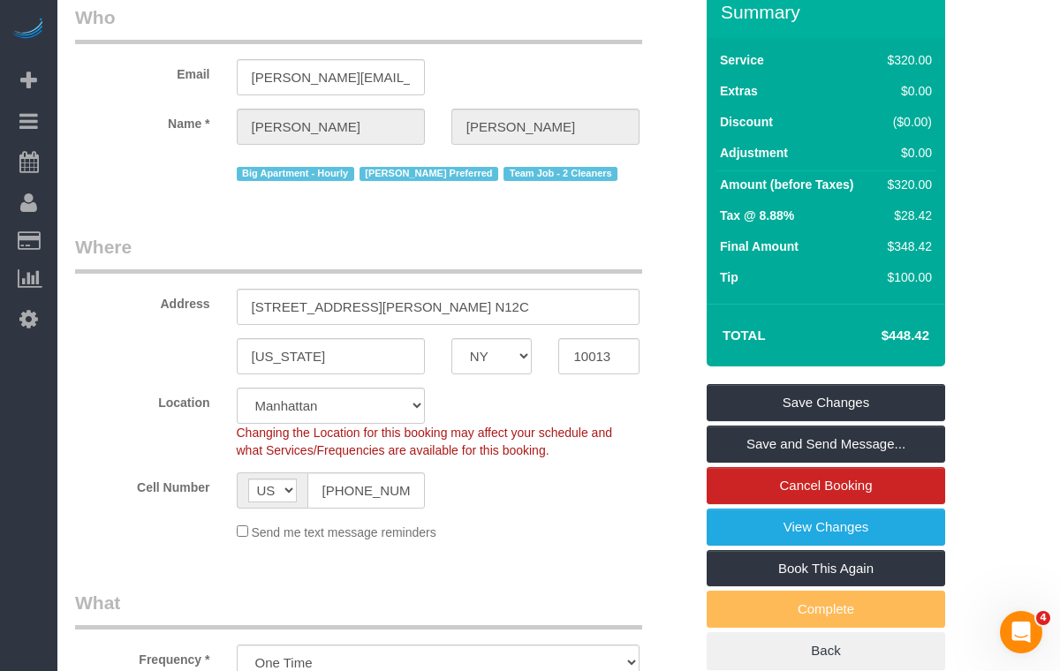
scroll to position [0, 0]
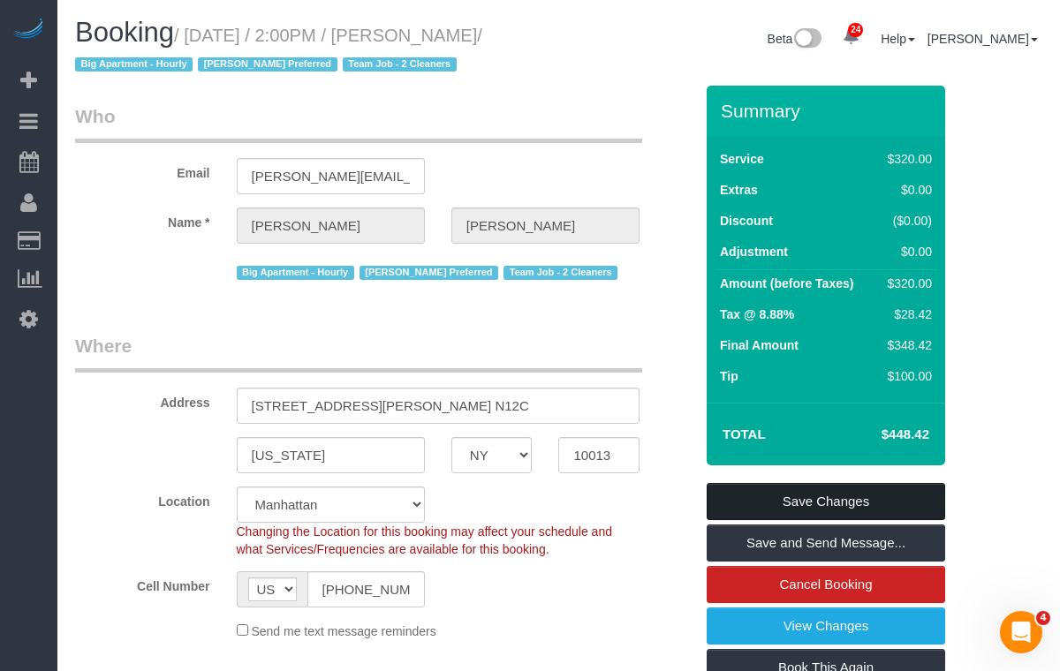
click at [747, 503] on link "Save Changes" at bounding box center [825, 501] width 238 height 37
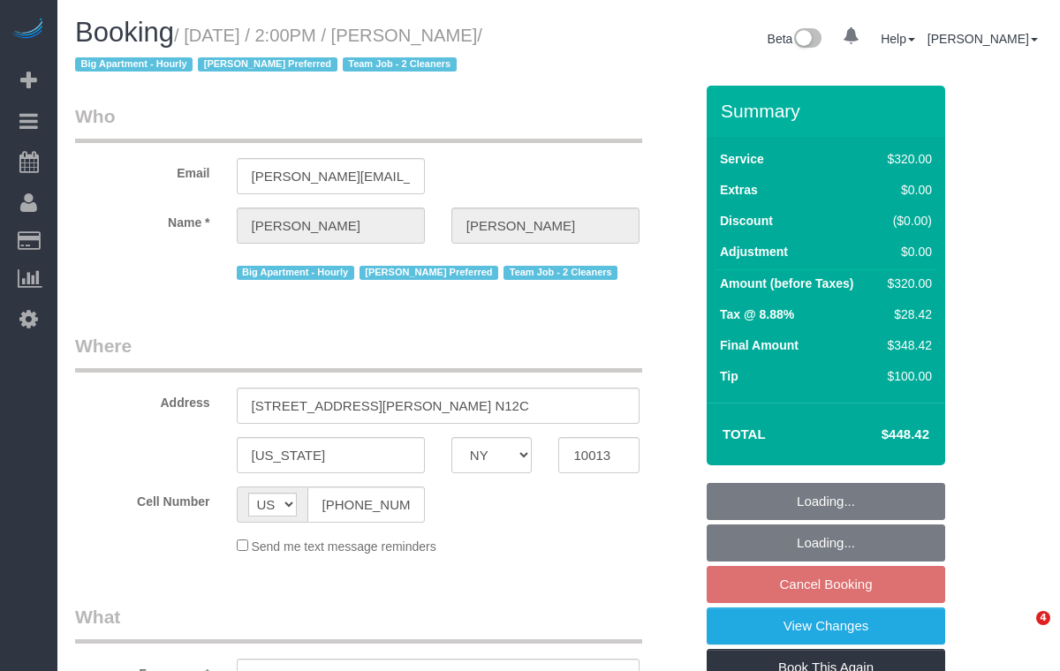
select select "NY"
select select "240"
select select "number:56"
select select "number:73"
select select "number:13"
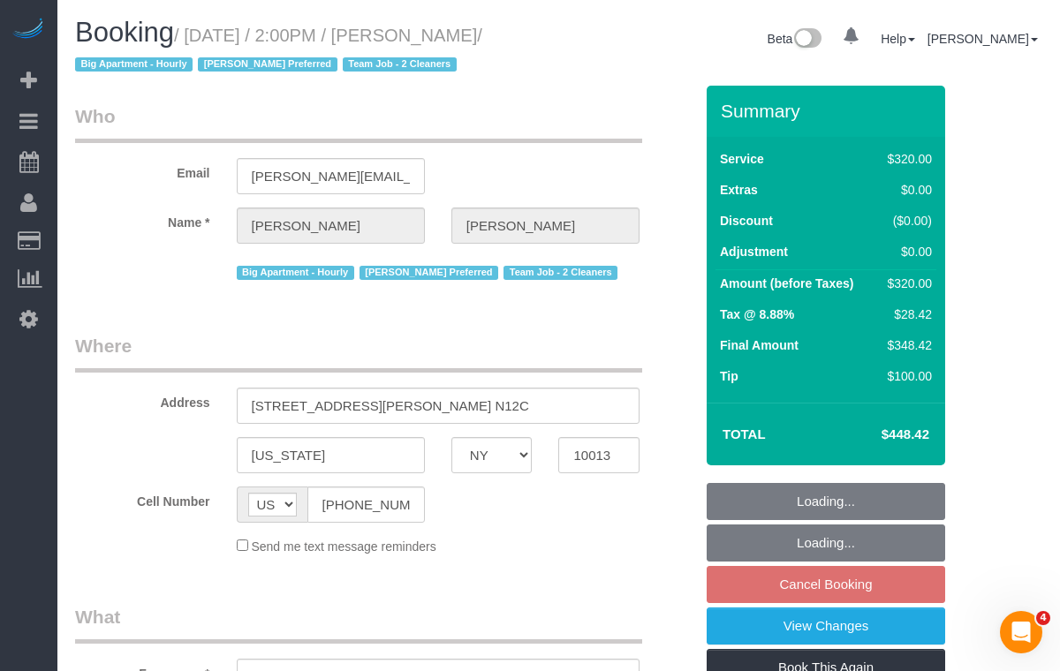
select select "number:5"
select select "object:1053"
select select "spot7"
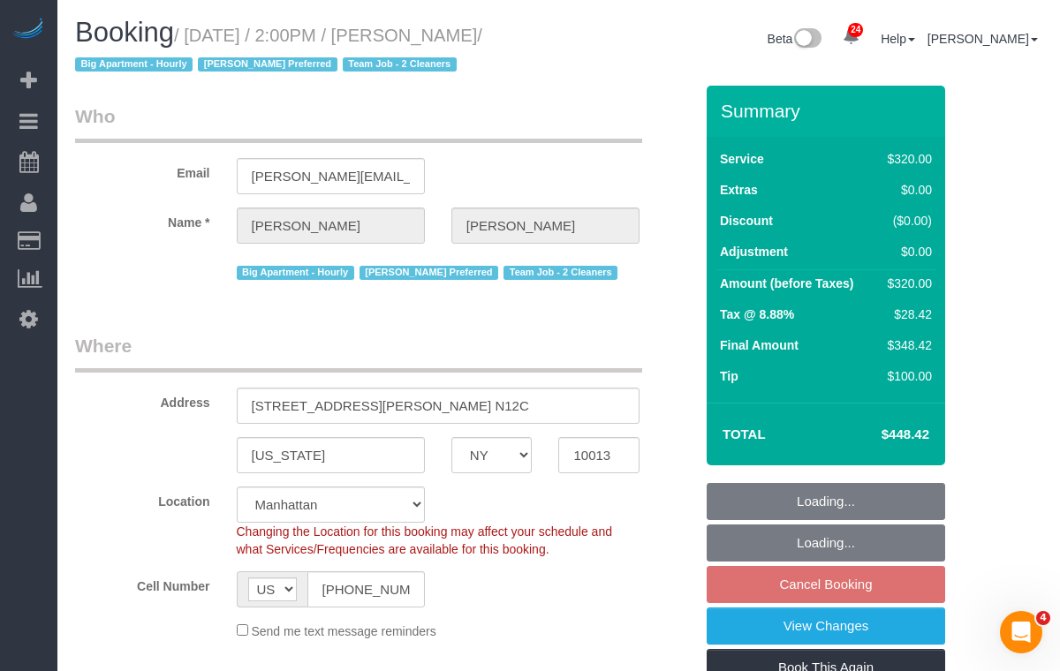
select select "object:1057"
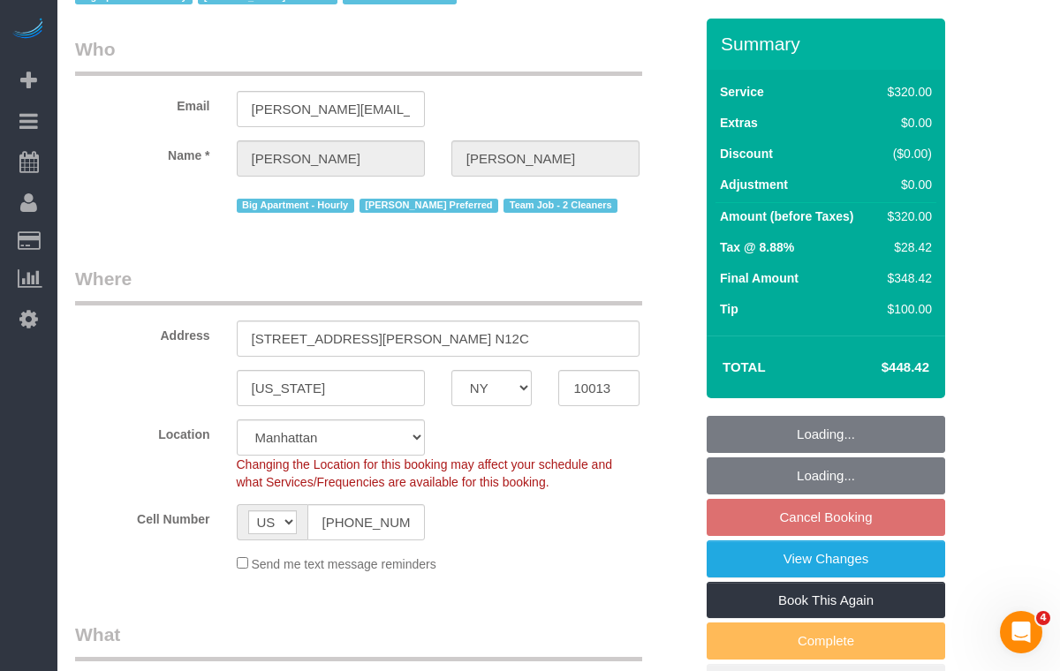
select select "string:stripe-pm_1Rilyw4VGloSiKo7mbP2uOmn"
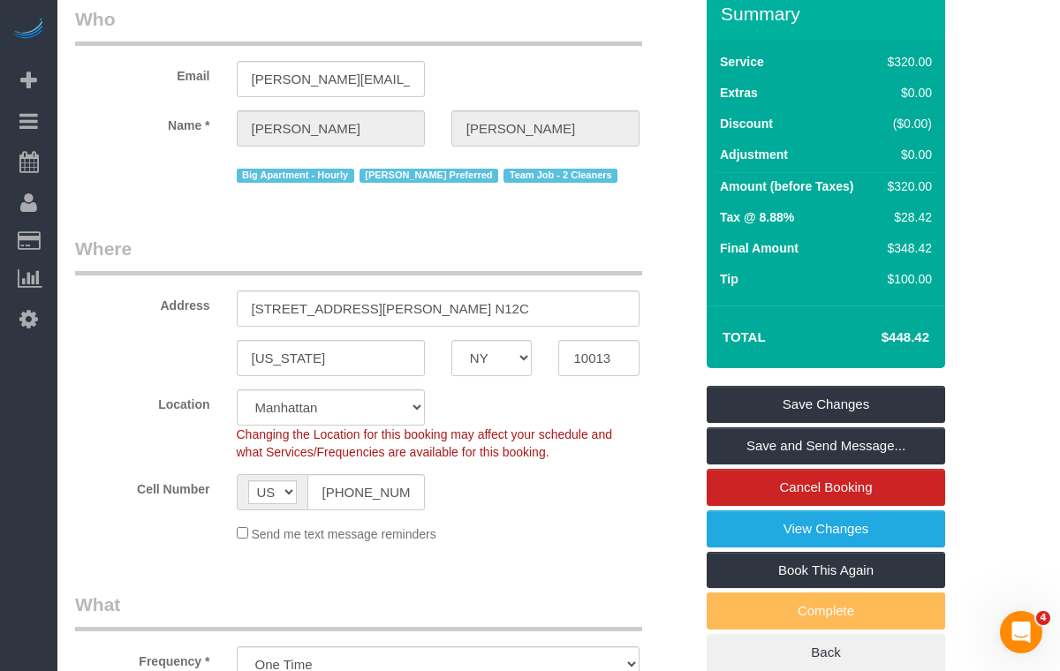
scroll to position [116, 0]
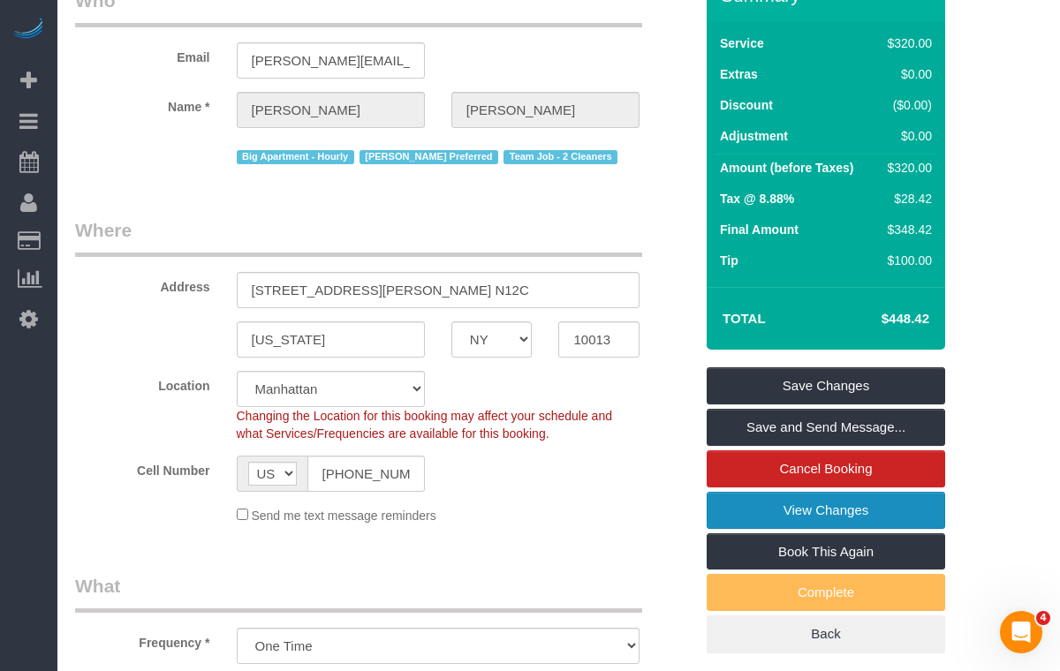
click at [726, 505] on link "View Changes" at bounding box center [825, 510] width 238 height 37
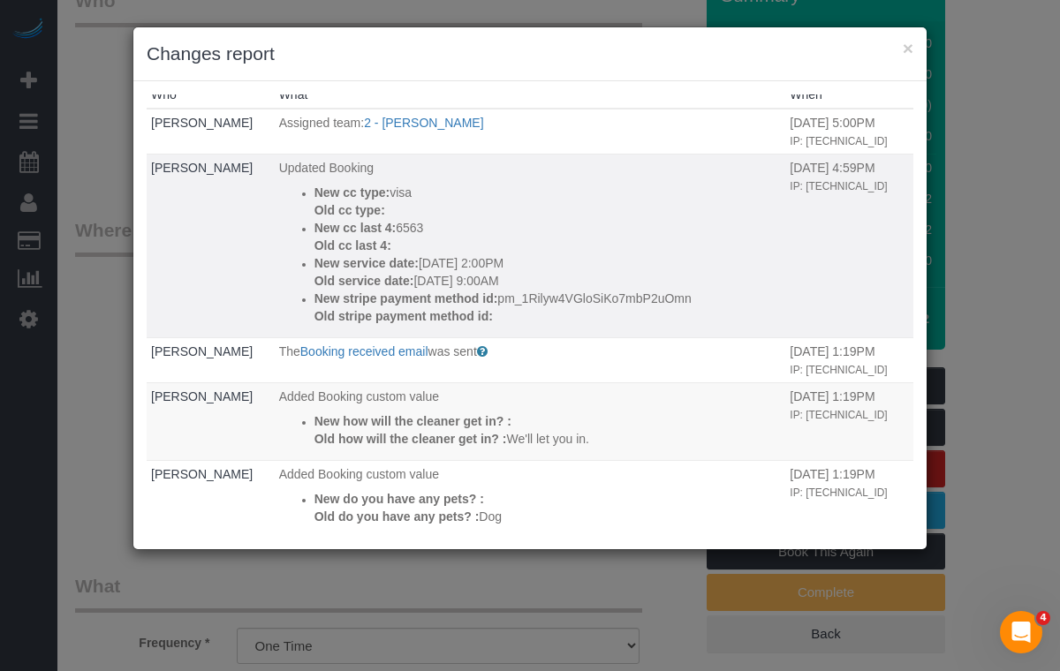
scroll to position [0, 0]
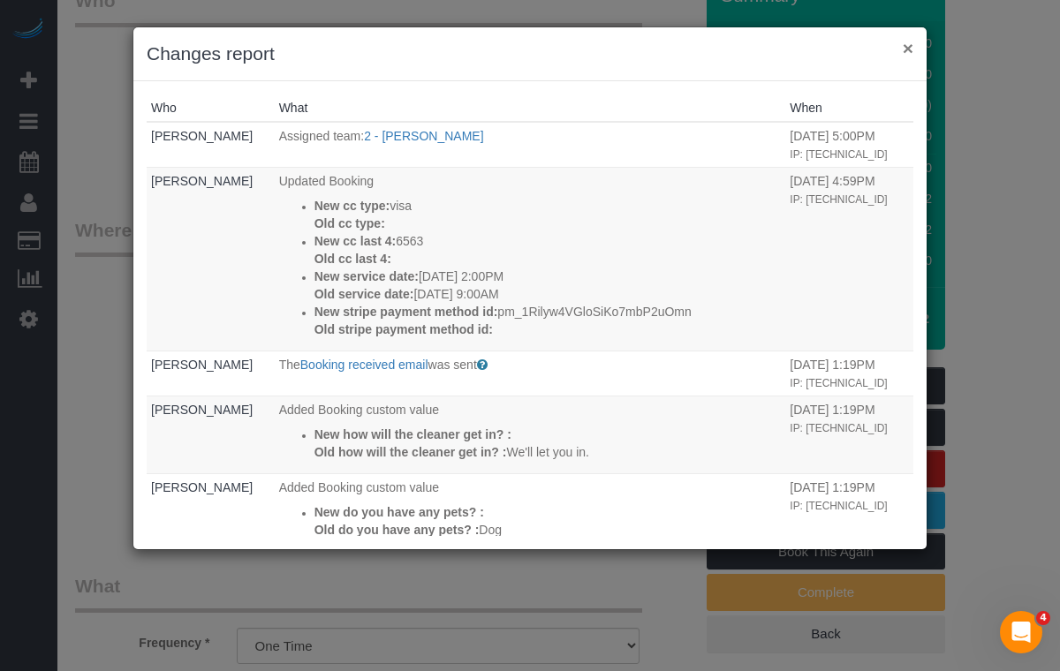
click at [904, 52] on button "×" at bounding box center [907, 48] width 11 height 19
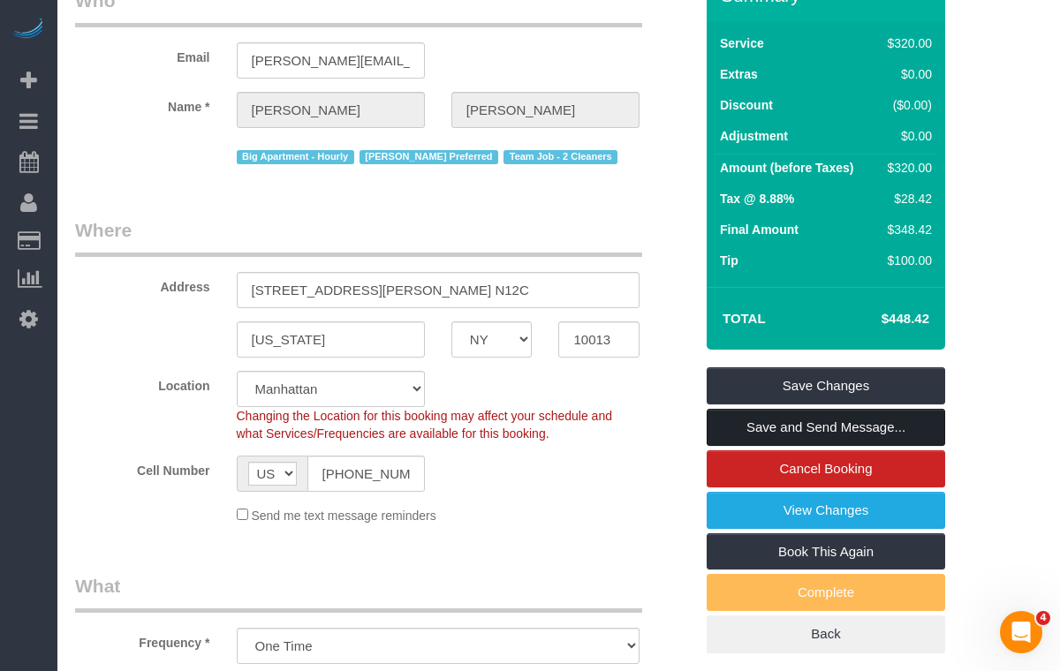
click at [747, 436] on link "Save and Send Message..." at bounding box center [825, 427] width 238 height 37
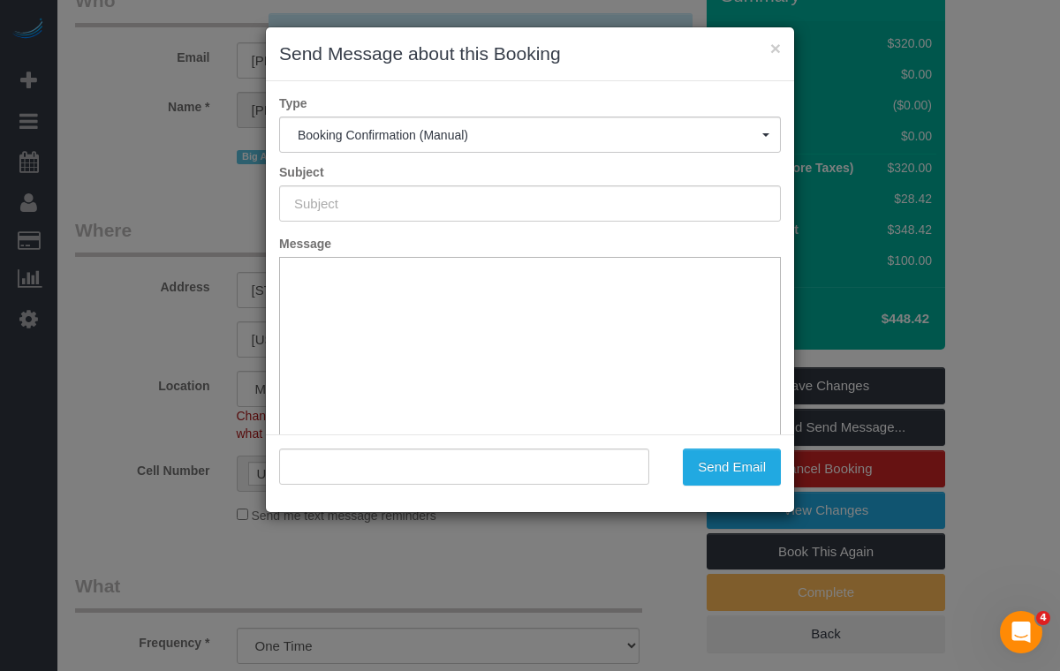
type input "Cleaning Confirmed for [DATE] 2:00pm"
type input ""[PERSON_NAME]" <[PERSON_NAME][EMAIL_ADDRESS][PERSON_NAME][DOMAIN_NAME]>"
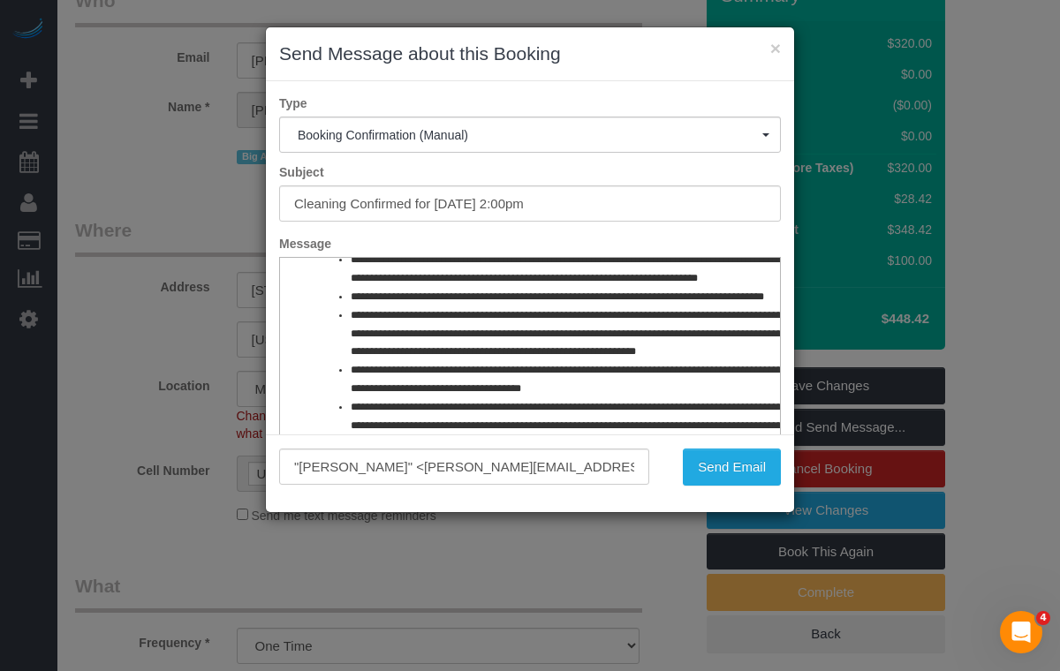
scroll to position [826, 0]
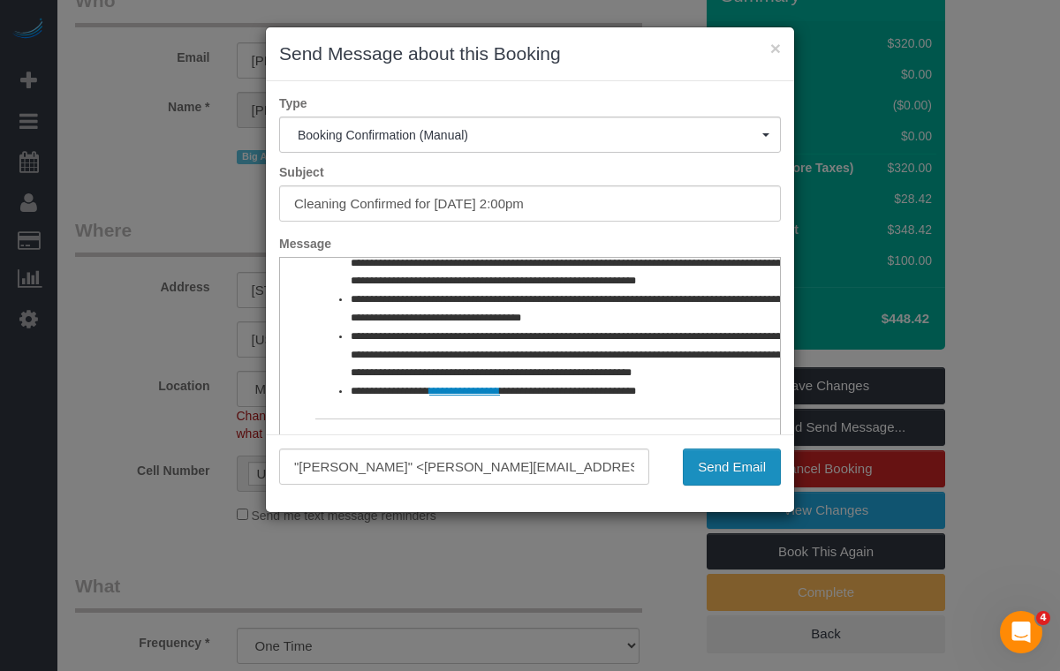
click at [698, 465] on button "Send Email" at bounding box center [732, 467] width 98 height 37
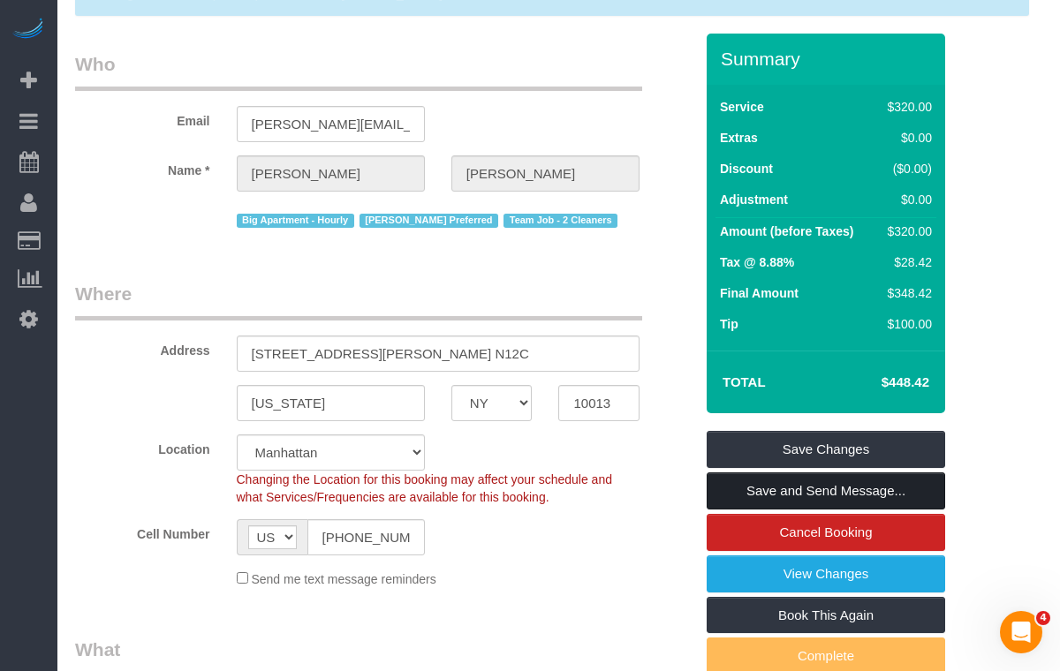
scroll to position [179, 0]
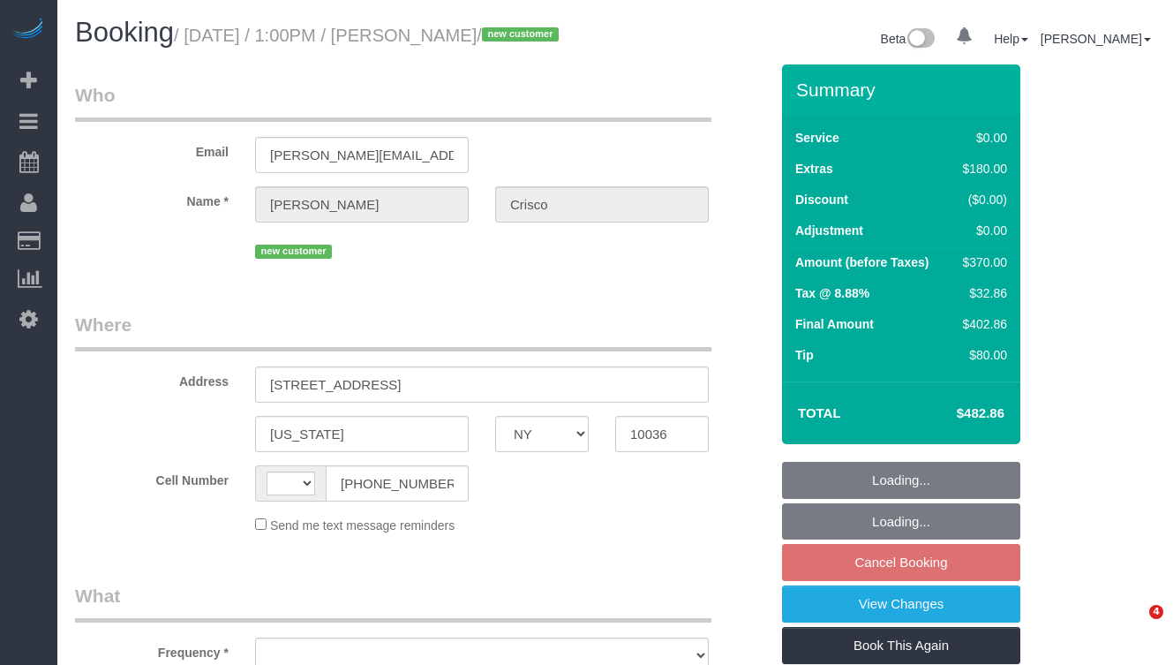
select select "NY"
select select "string:[GEOGRAPHIC_DATA]"
select select "object:806"
select select "string:stripe-pm_1SADY54VGloSiKo7BtMap9ch"
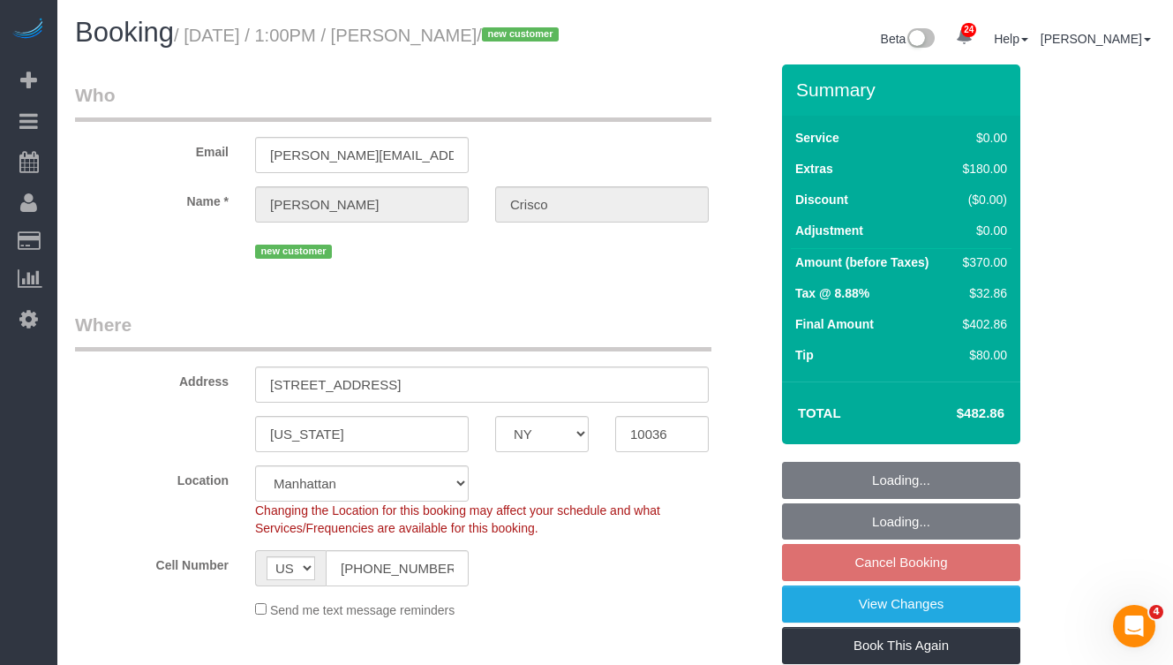
select select "object:1065"
select select "1"
select select "2"
select select "spot6"
select select "number:89"
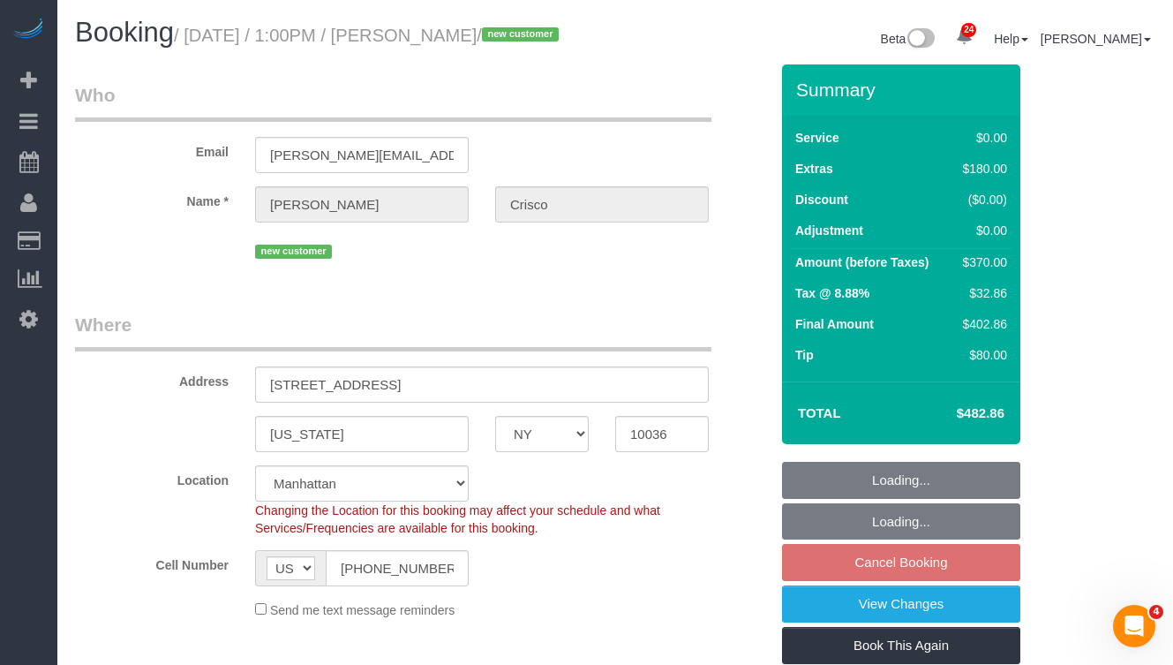
select select "number:90"
select select "number:15"
select select "number:6"
select select "1"
select select "2"
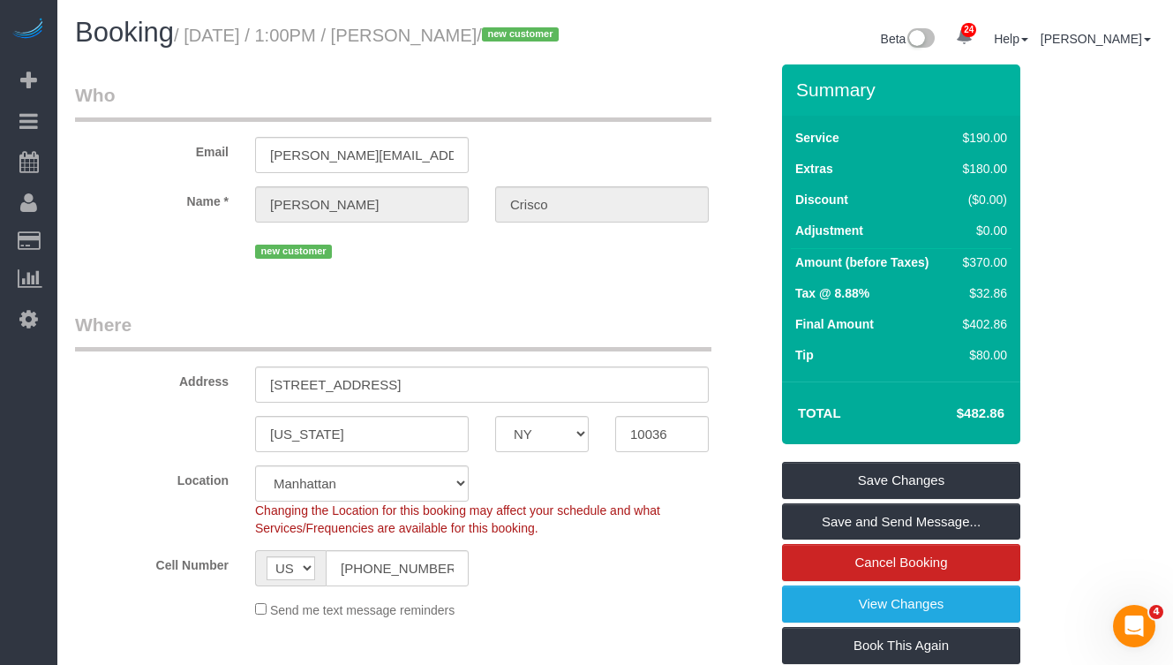
click at [203, 210] on label "Name *" at bounding box center [152, 198] width 180 height 24
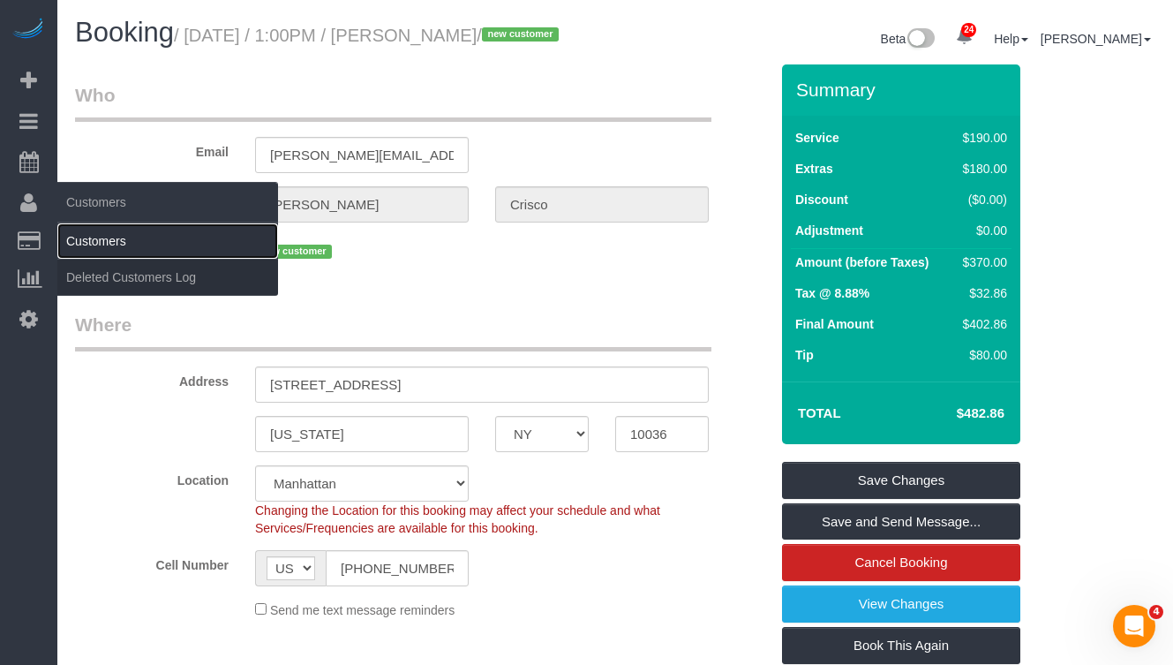
click at [77, 238] on link "Customers" at bounding box center [167, 240] width 221 height 35
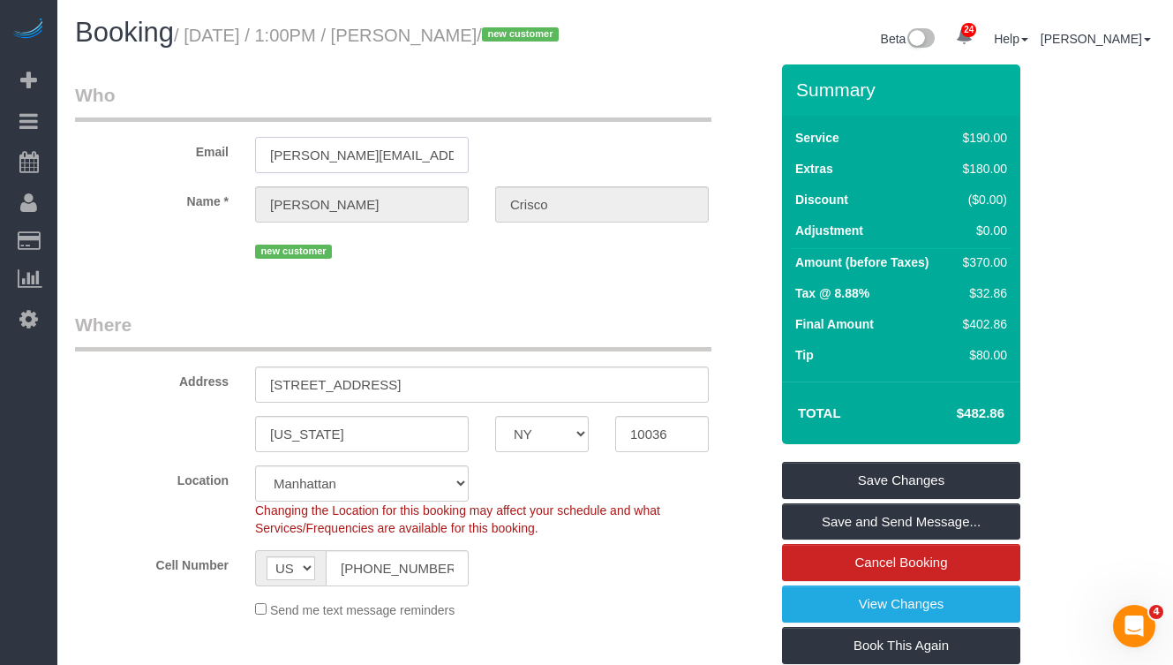
click at [361, 171] on input "[PERSON_NAME][EMAIL_ADDRESS][PERSON_NAME][DOMAIN_NAME]" at bounding box center [362, 155] width 214 height 36
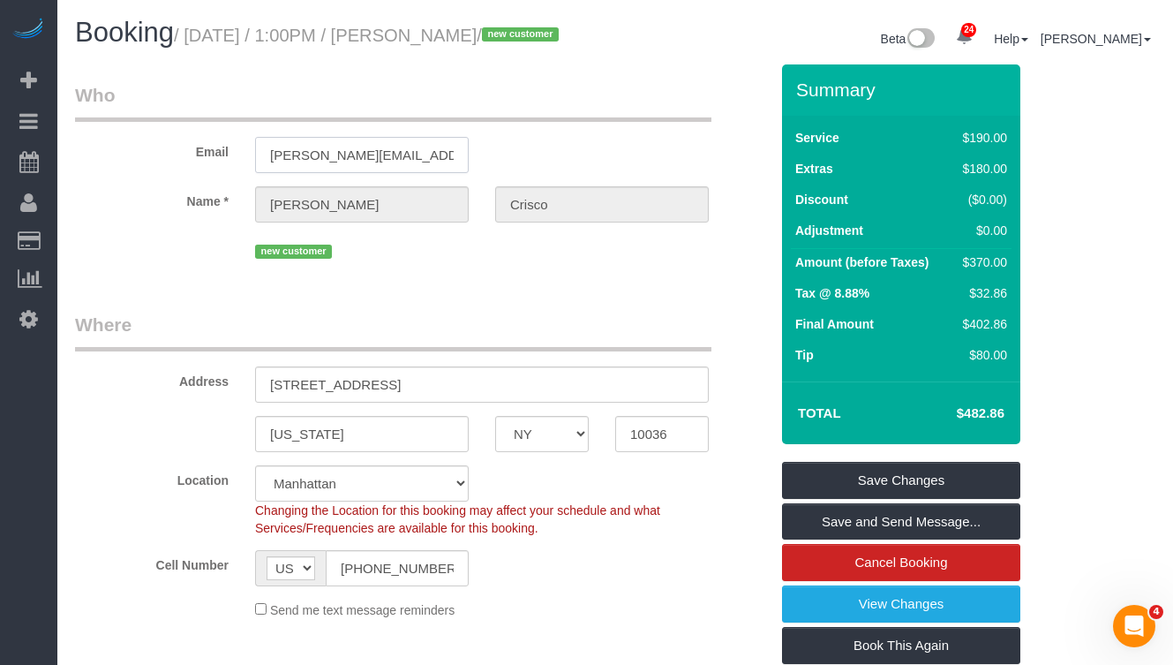
click at [385, 171] on input "[PERSON_NAME][EMAIL_ADDRESS][PERSON_NAME][DOMAIN_NAME]" at bounding box center [362, 155] width 214 height 36
click at [321, 173] on input "[PERSON_NAME][EMAIL_ADDRESS][PERSON_NAME][DOMAIN_NAME]" at bounding box center [362, 155] width 214 height 36
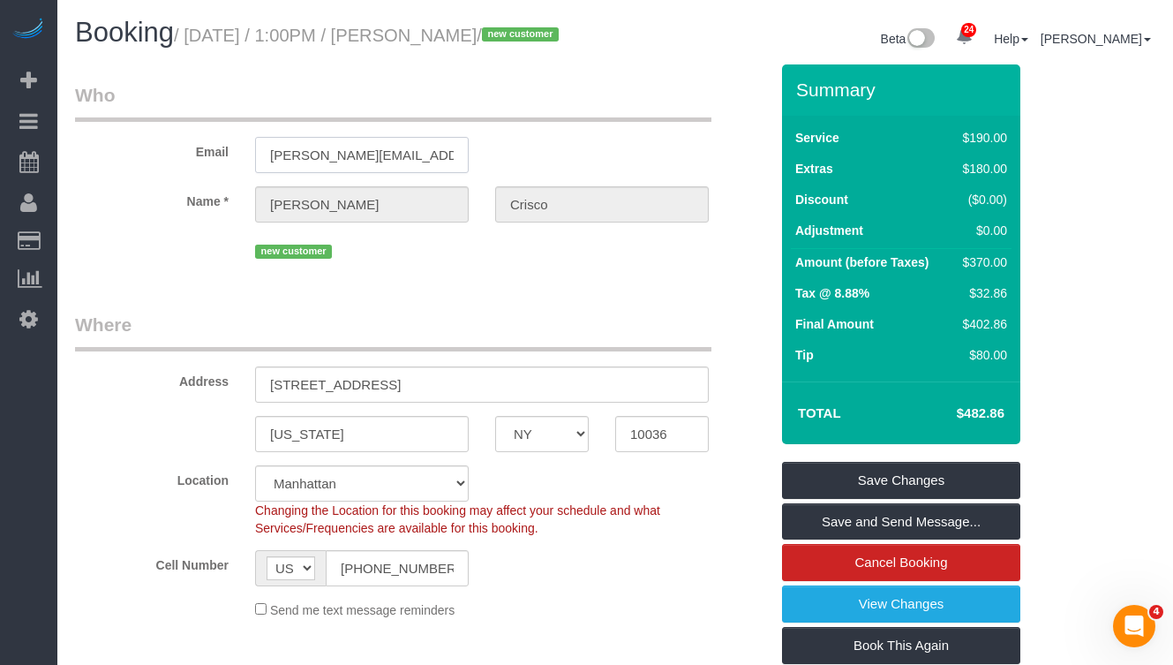
click at [321, 173] on input "[PERSON_NAME][EMAIL_ADDRESS][PERSON_NAME][DOMAIN_NAME]" at bounding box center [362, 155] width 214 height 36
drag, startPoint x: 443, startPoint y: 33, endPoint x: 187, endPoint y: 45, distance: 256.4
click at [187, 45] on small "/ [DATE] / 1:00PM / [PERSON_NAME] / new customer" at bounding box center [369, 35] width 390 height 19
copy small "/ [DATE] / 1:00PM"
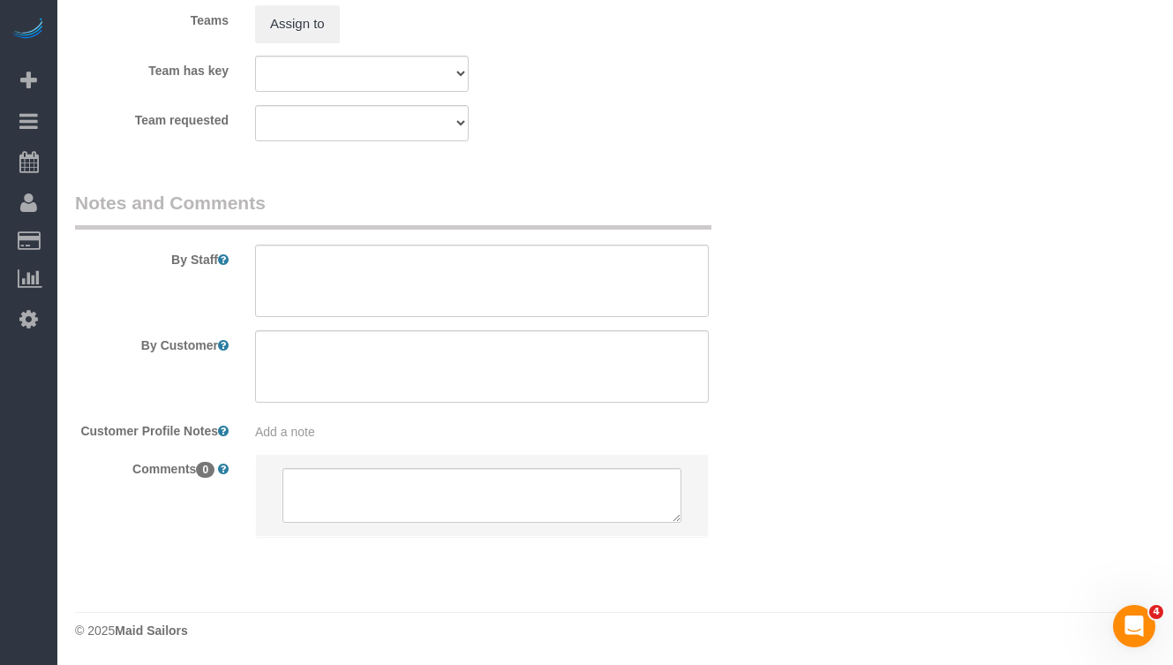
scroll to position [2432, 0]
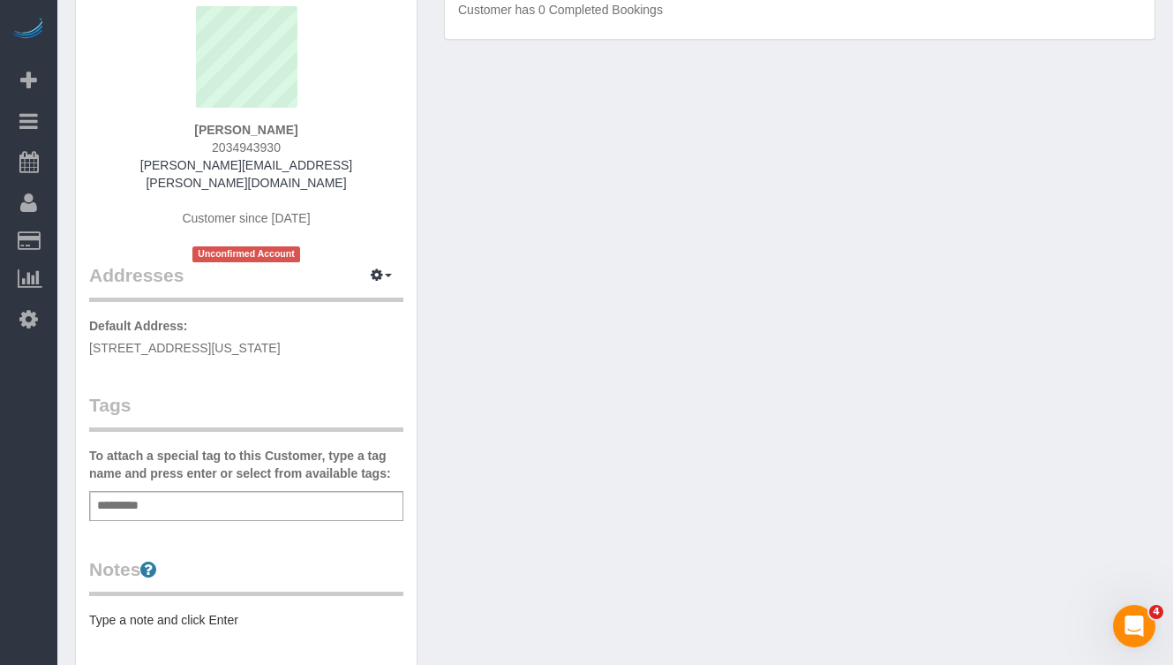
scroll to position [166, 0]
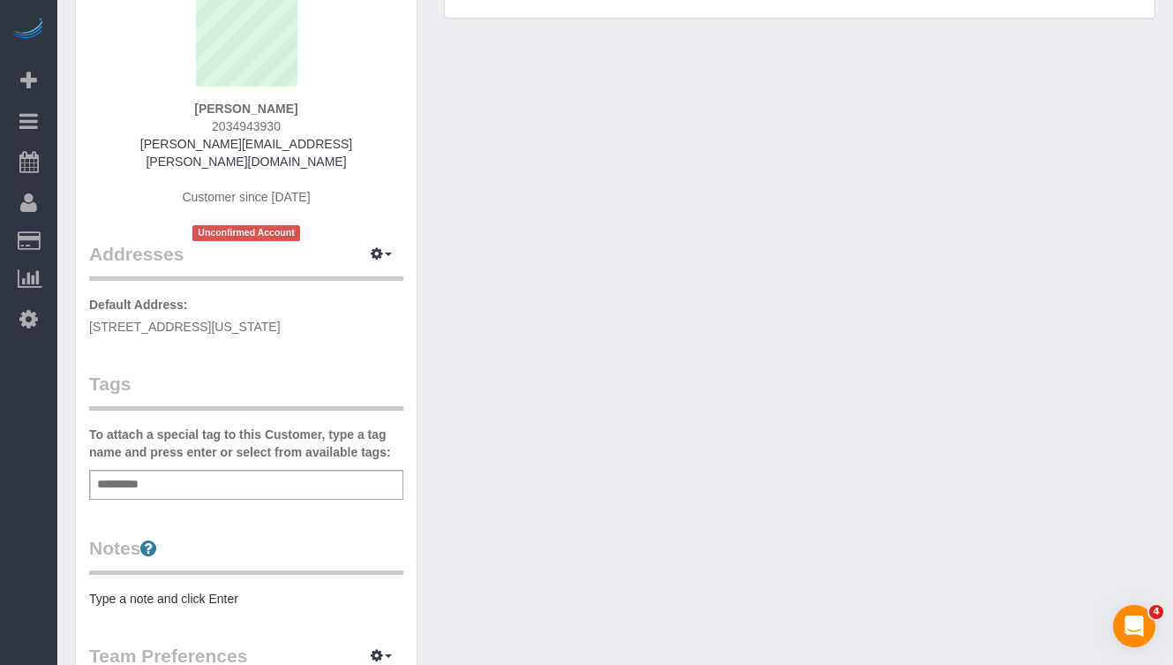
click at [193, 320] on span "[STREET_ADDRESS][US_STATE]" at bounding box center [185, 327] width 192 height 14
click at [244, 320] on span "[STREET_ADDRESS][US_STATE]" at bounding box center [185, 327] width 192 height 14
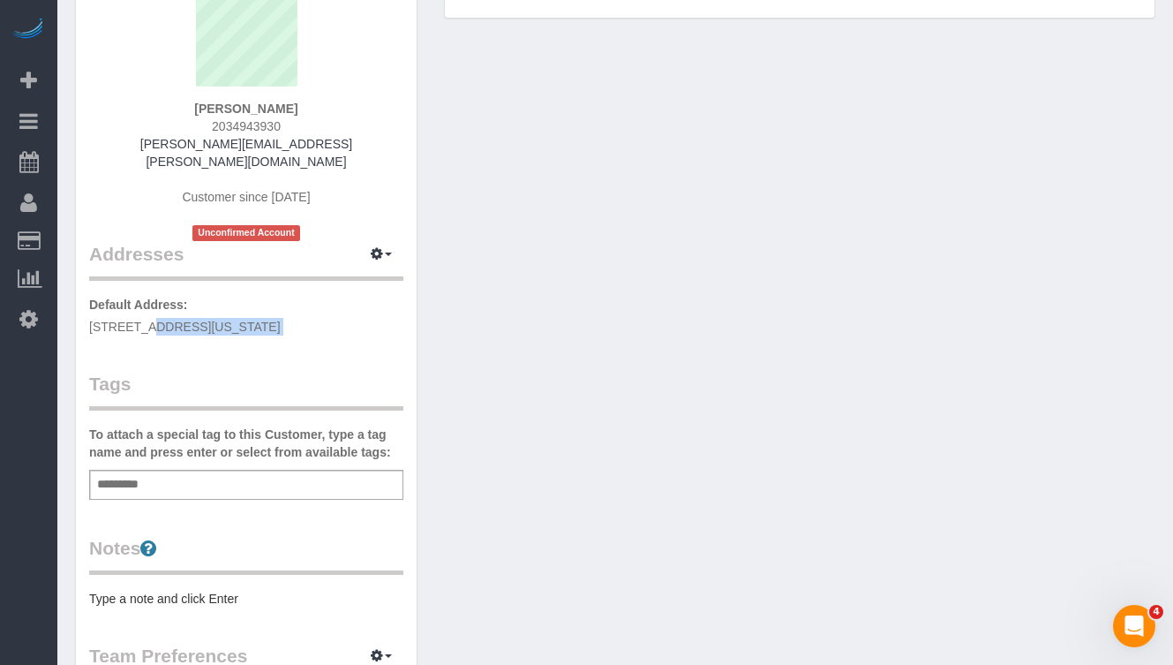
click at [244, 320] on span "[STREET_ADDRESS][US_STATE]" at bounding box center [185, 327] width 192 height 14
copy div "[STREET_ADDRESS][US_STATE]"
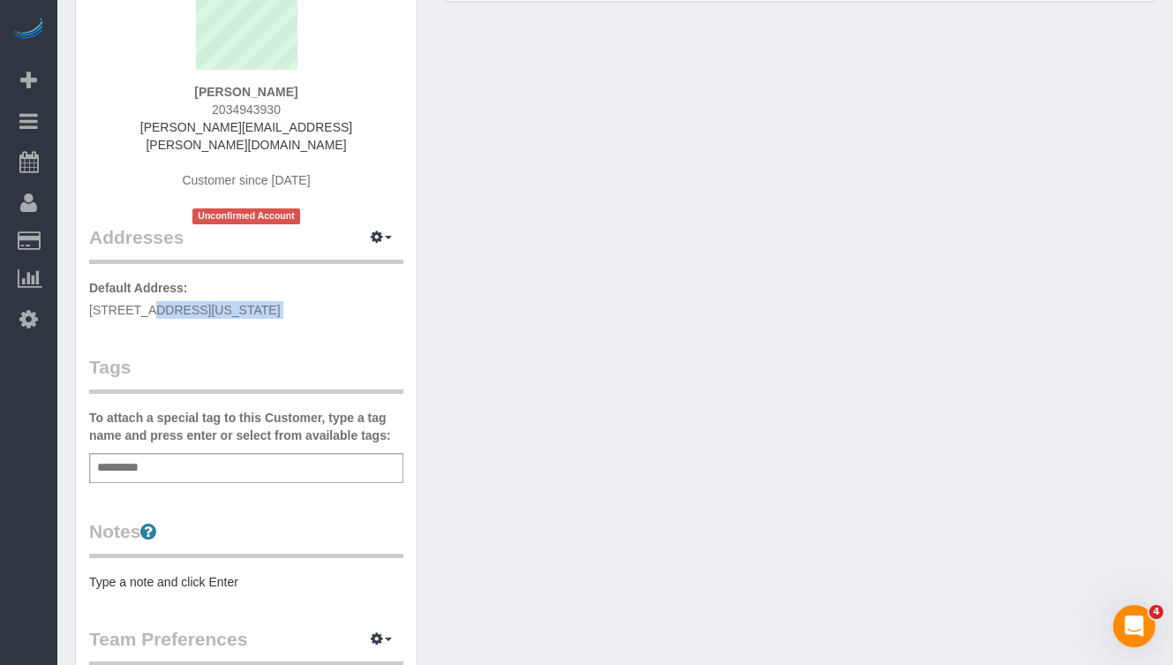
scroll to position [186, 0]
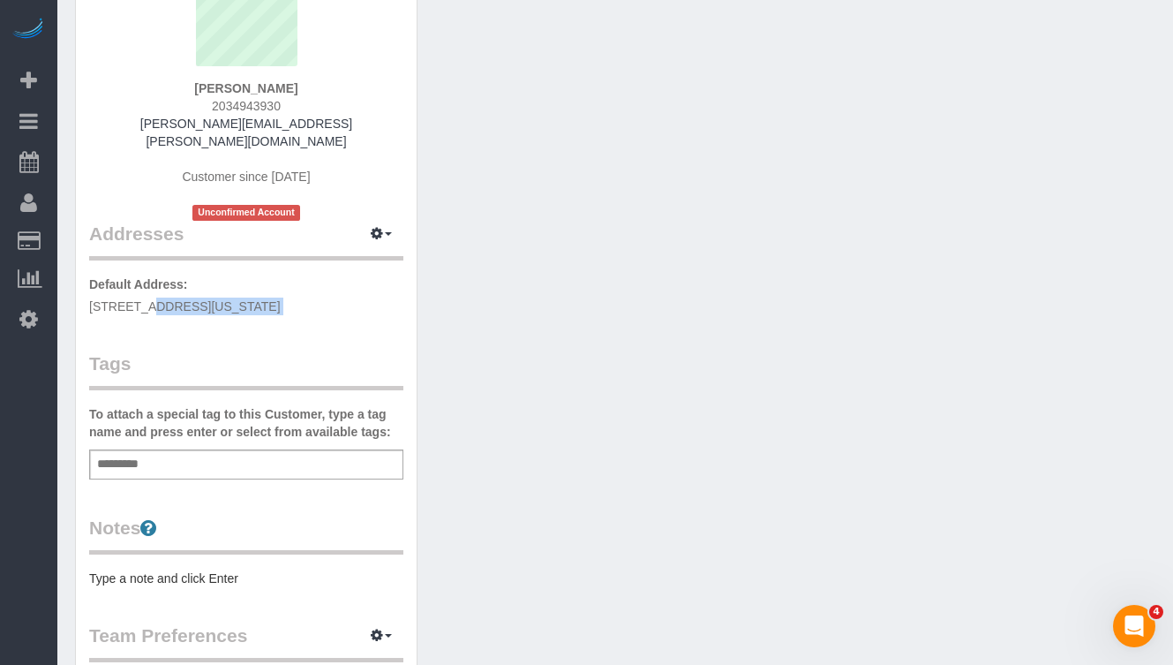
click at [317, 288] on p "Default Address: [STREET_ADDRESS][US_STATE]" at bounding box center [246, 295] width 314 height 40
click at [377, 228] on icon "button" at bounding box center [377, 233] width 12 height 11
drag, startPoint x: 328, startPoint y: 265, endPoint x: 343, endPoint y: 245, distance: 25.3
click at [343, 250] on ul "Manage Addresses Add New Address" at bounding box center [331, 280] width 145 height 60
click at [390, 232] on span "button" at bounding box center [388, 234] width 7 height 4
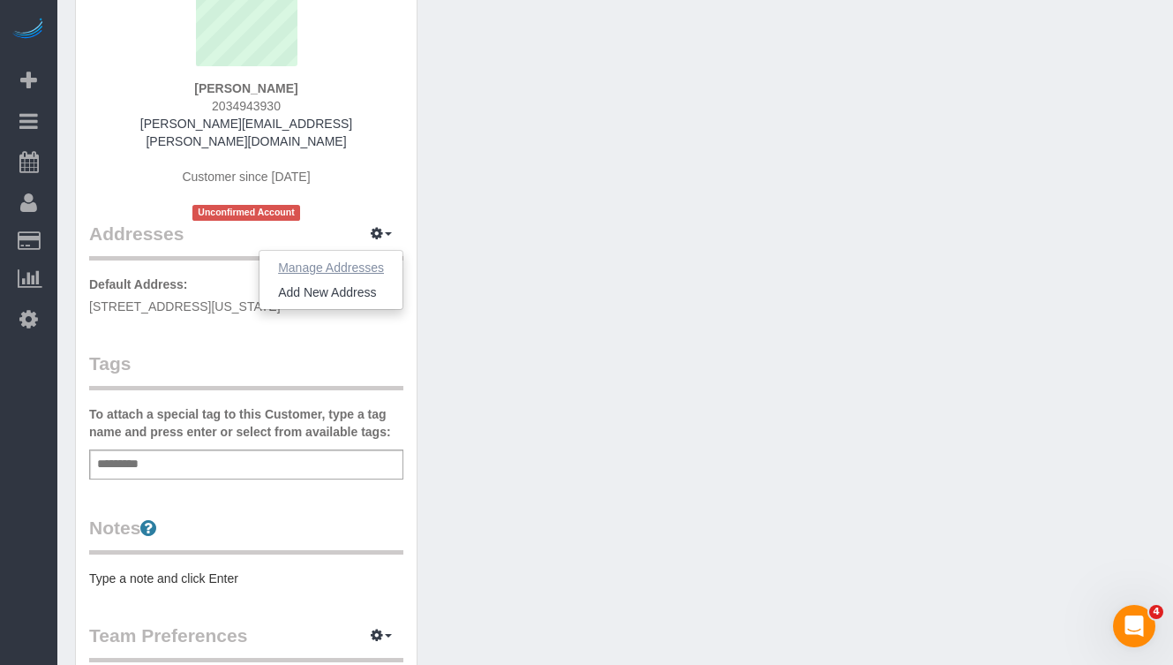
click at [360, 255] on button "Manage Addresses" at bounding box center [331, 267] width 143 height 25
select select "NY"
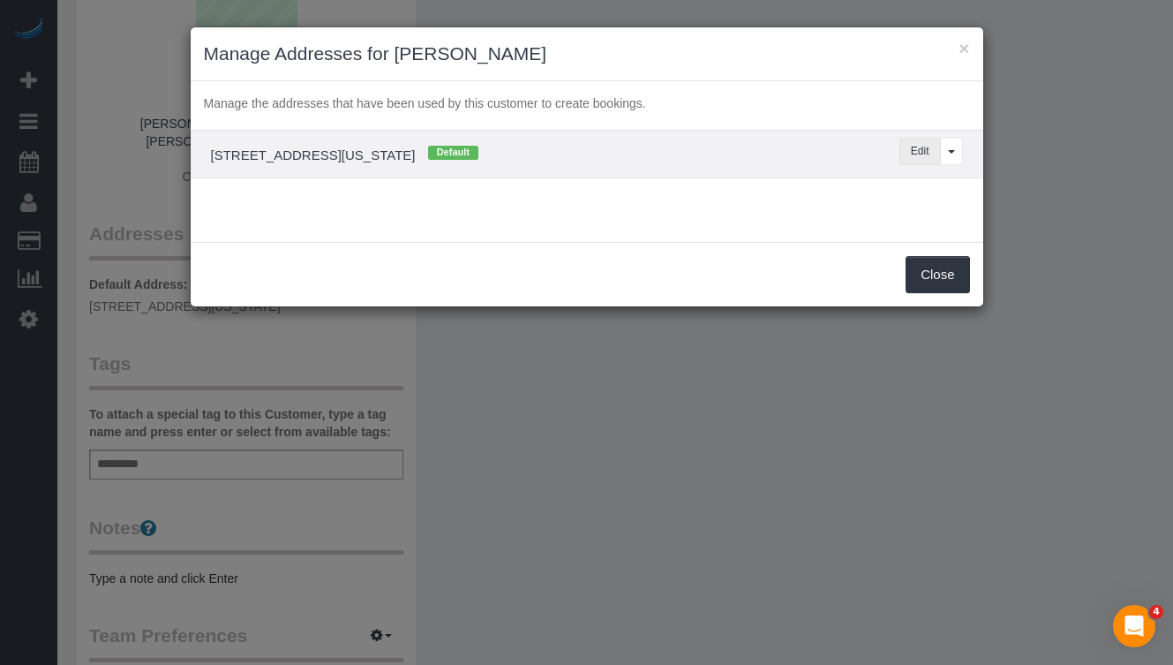
click at [909, 159] on button "Edit" at bounding box center [920, 151] width 41 height 27
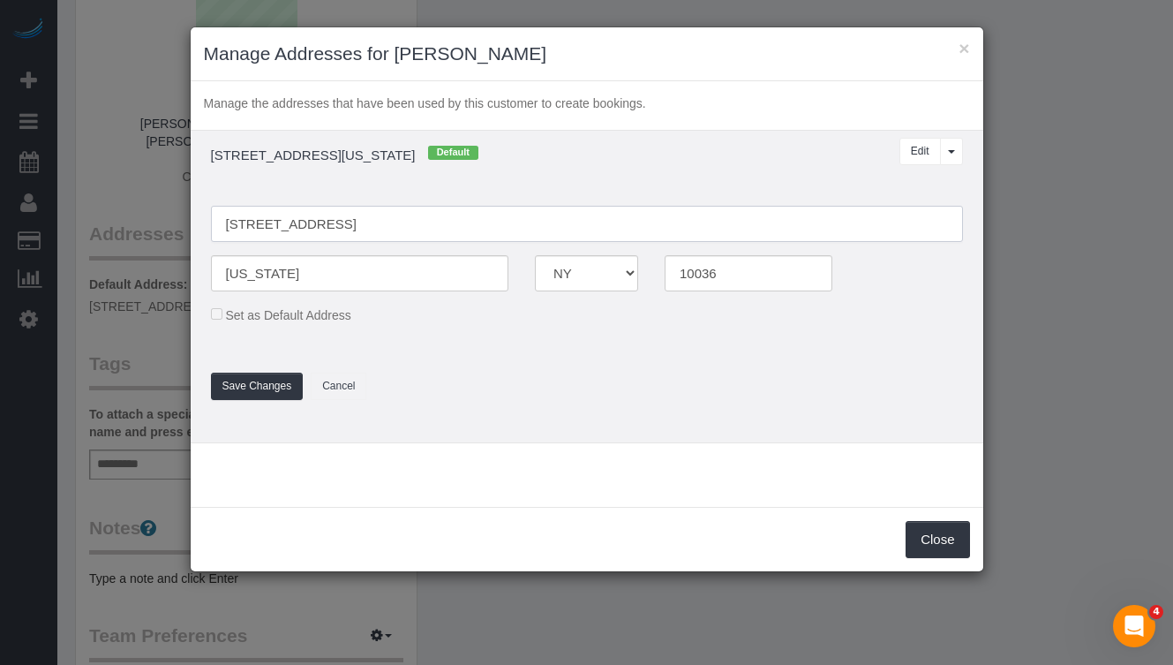
click at [298, 223] on input "[STREET_ADDRESS]" at bounding box center [587, 224] width 752 height 36
click at [351, 224] on input "[STREET_ADDRESS]" at bounding box center [587, 224] width 752 height 36
click at [393, 221] on input "[STREET_ADDRESS]" at bounding box center [587, 224] width 752 height 36
click at [348, 223] on input "[STREET_ADDRESS]" at bounding box center [587, 224] width 752 height 36
drag, startPoint x: 339, startPoint y: 222, endPoint x: 308, endPoint y: 222, distance: 30.9
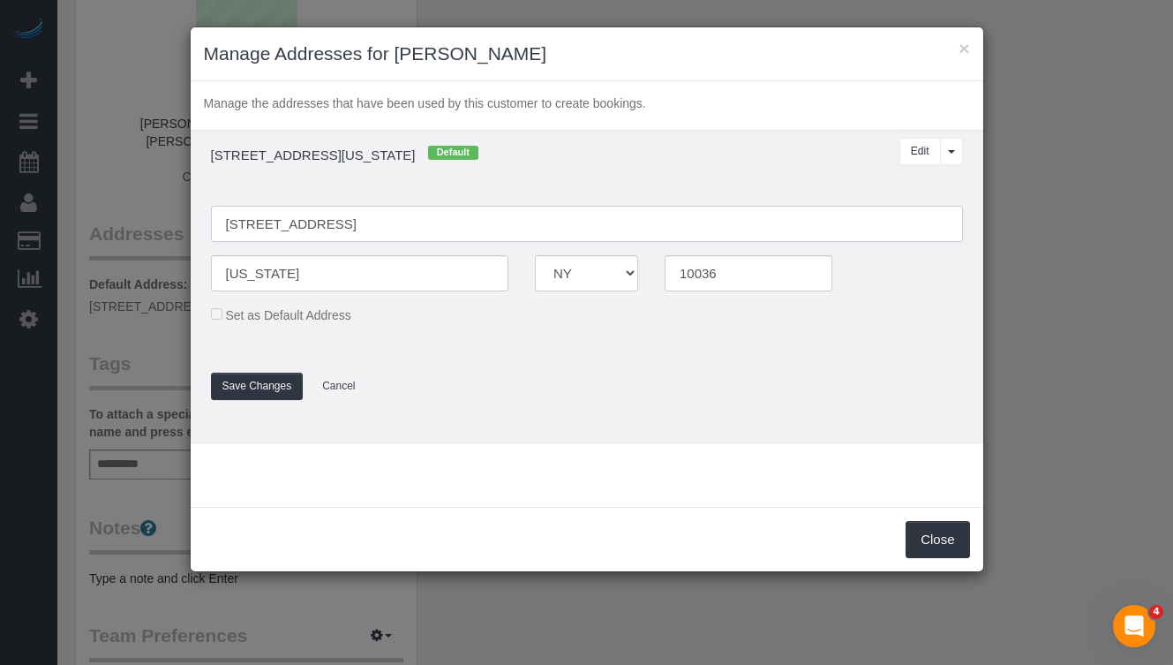
click at [308, 222] on input "[STREET_ADDRESS]" at bounding box center [587, 224] width 752 height 36
click at [313, 223] on input "[STREET_ADDRESS]" at bounding box center [587, 224] width 752 height 36
type input "[STREET_ADDRESS]"
click at [260, 389] on button "Save Changes" at bounding box center [257, 386] width 93 height 27
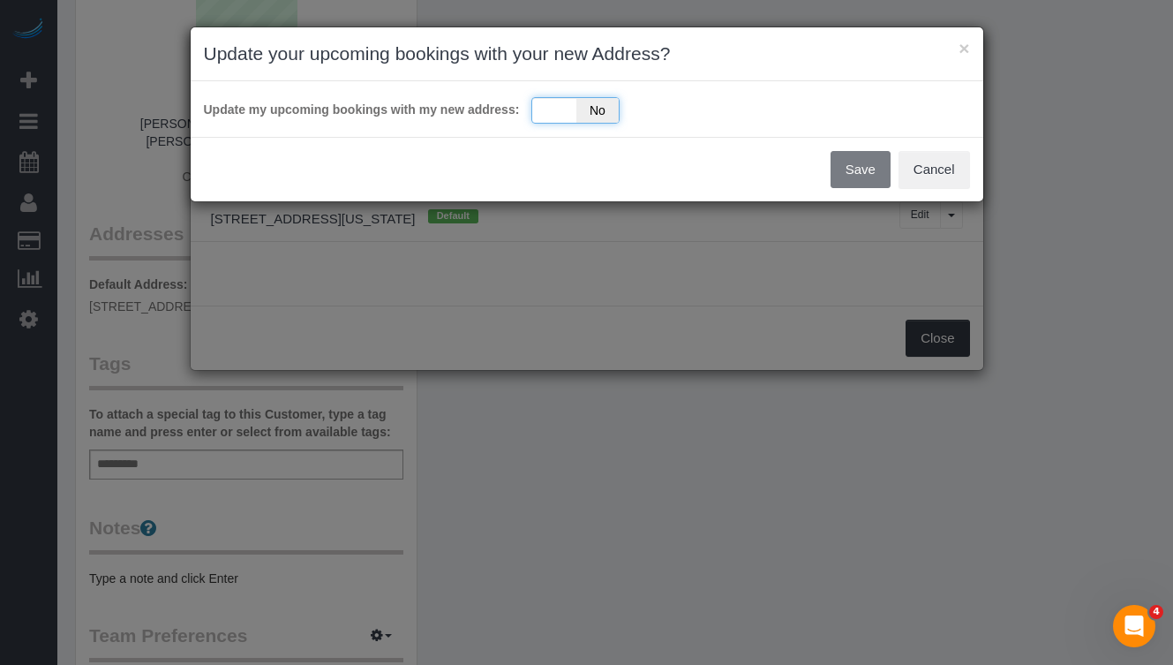
click at [556, 104] on div "Yes No" at bounding box center [576, 110] width 88 height 26
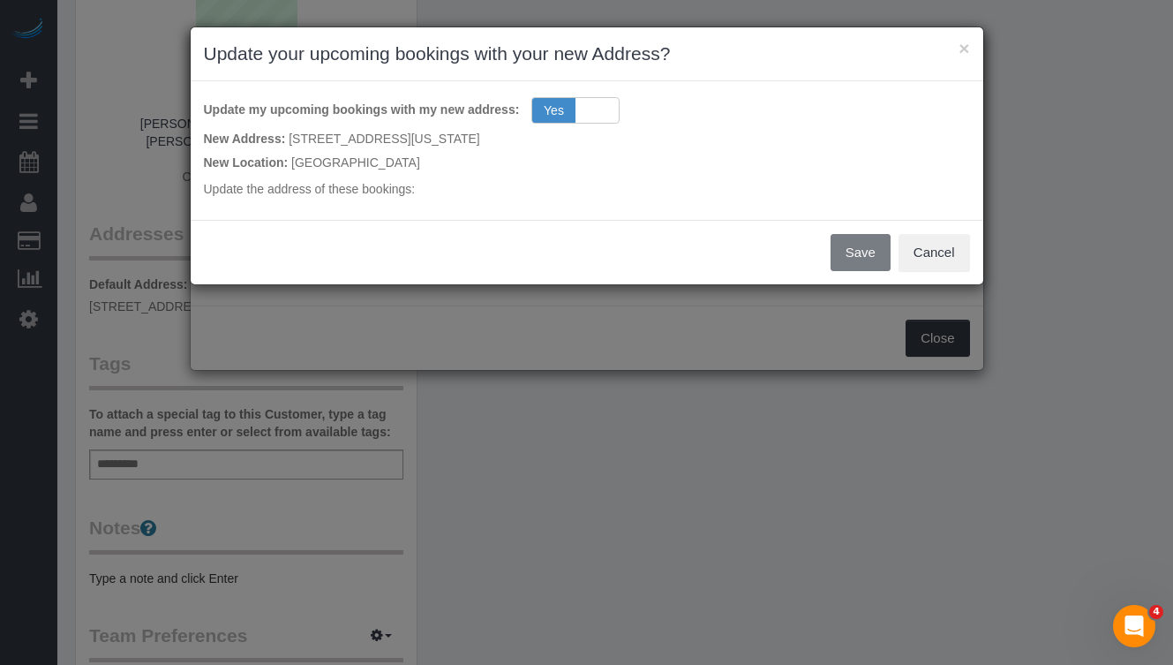
click at [868, 256] on div "× Update your upcoming bookings with your new Address? Update my upcoming booki…" at bounding box center [587, 155] width 795 height 259
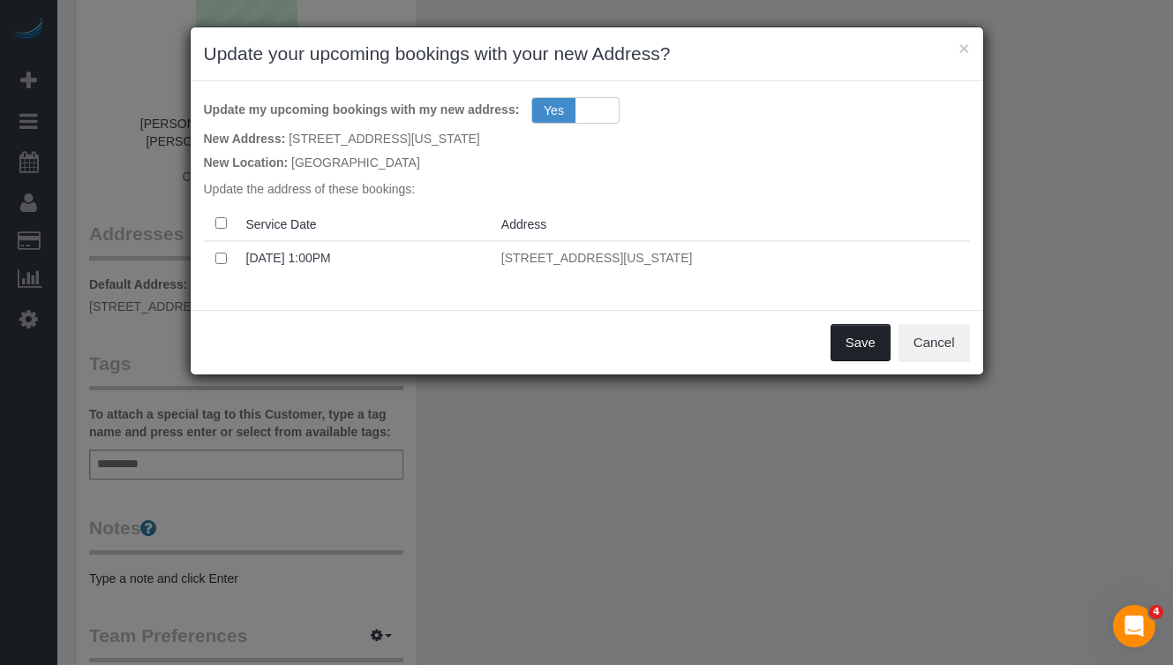
click at [853, 341] on button "Save" at bounding box center [861, 342] width 60 height 37
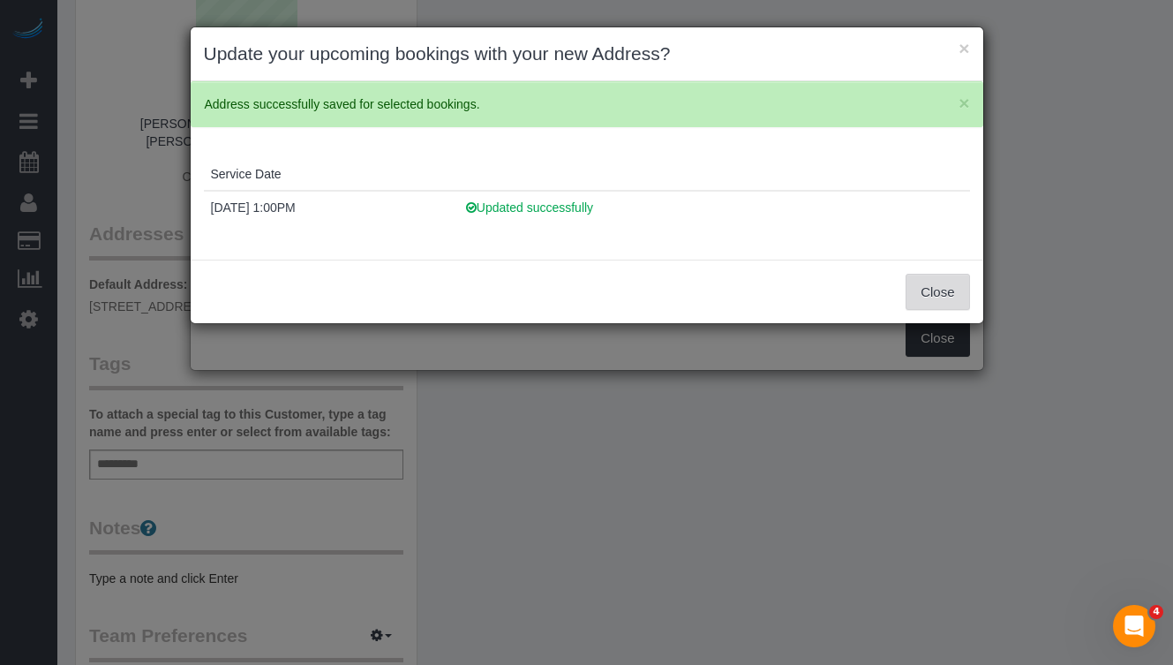
click at [947, 283] on button "Close" at bounding box center [938, 292] width 64 height 37
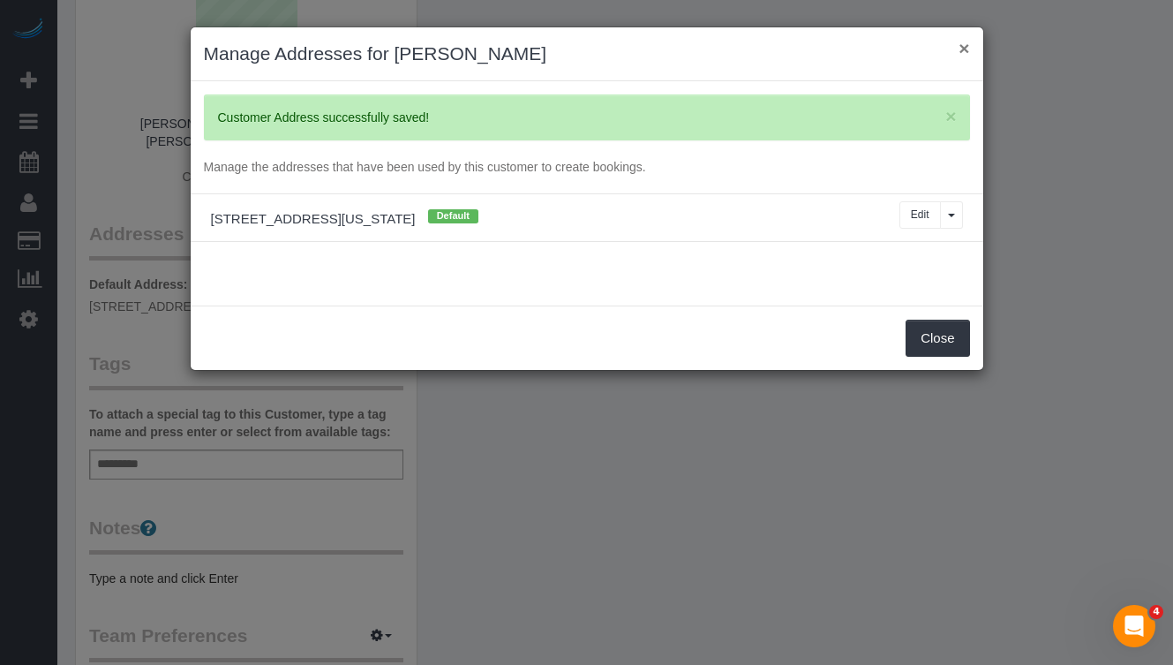
click at [963, 53] on button "×" at bounding box center [964, 48] width 11 height 19
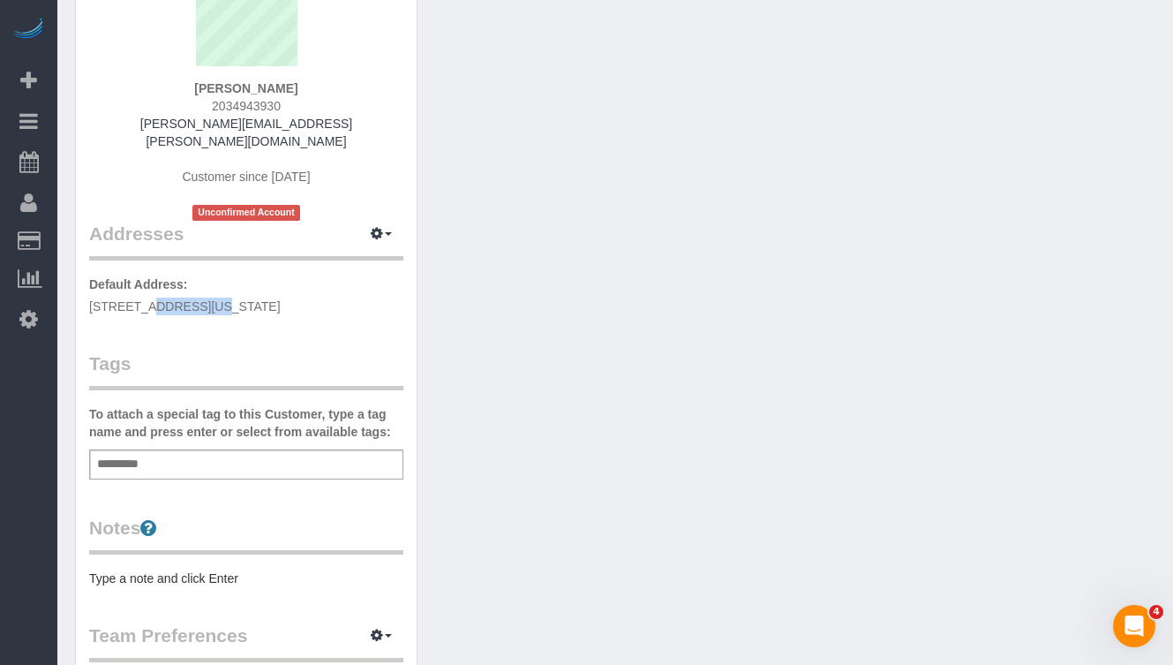
drag, startPoint x: 324, startPoint y: 288, endPoint x: 153, endPoint y: 282, distance: 171.4
click at [153, 282] on p "Default Address: [STREET_ADDRESS][US_STATE]" at bounding box center [246, 295] width 314 height 40
click at [276, 299] on span "[STREET_ADDRESS][US_STATE]" at bounding box center [185, 306] width 192 height 14
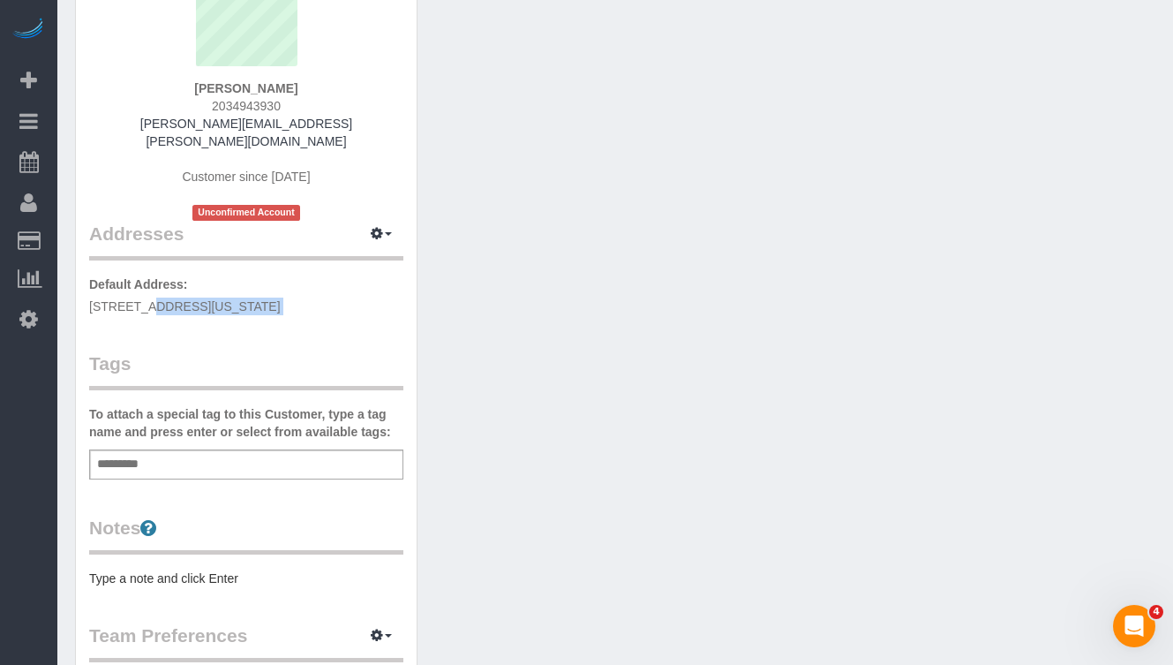
copy div "[STREET_ADDRESS][US_STATE]"
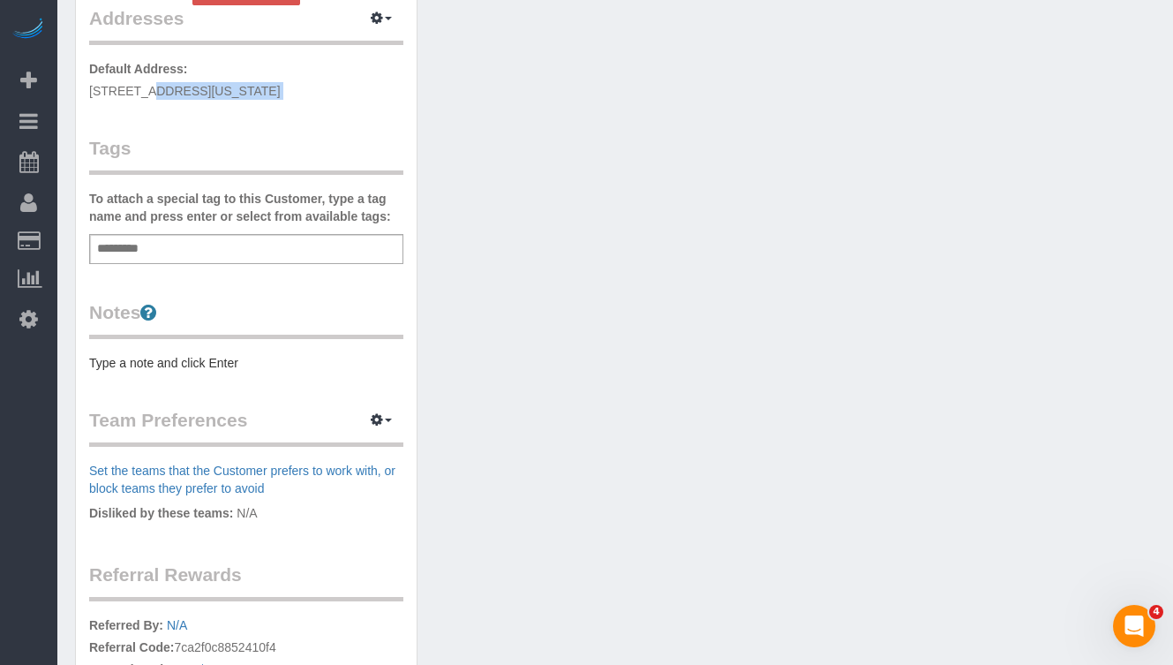
scroll to position [407, 0]
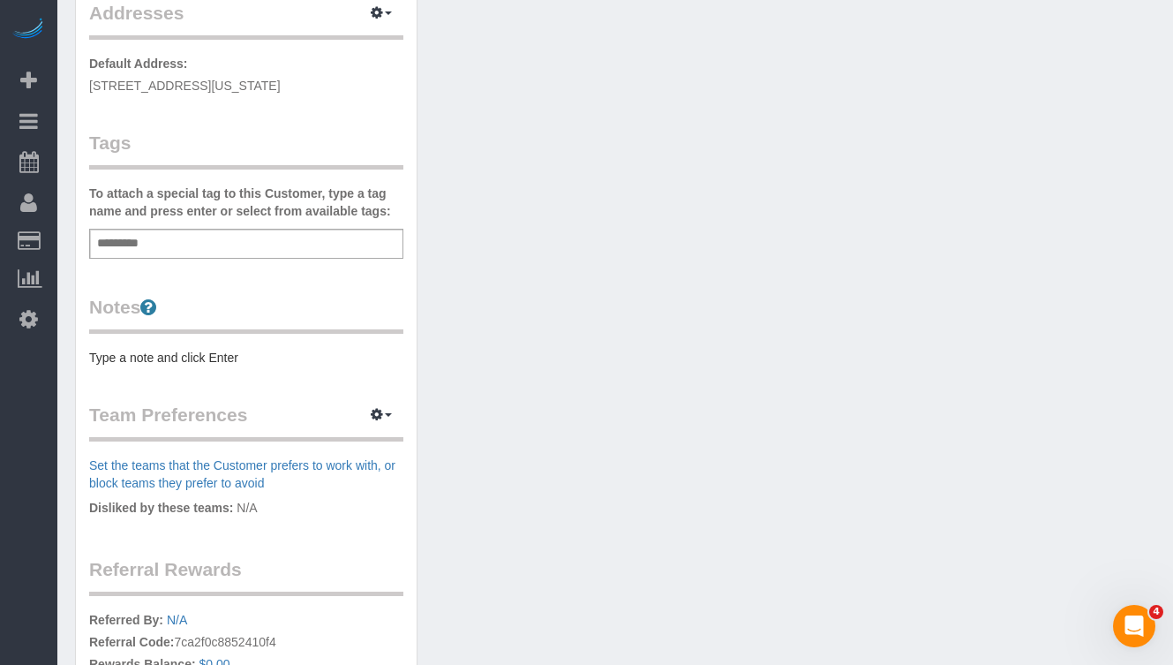
click at [146, 349] on pre "Type a note and click Enter" at bounding box center [246, 358] width 314 height 18
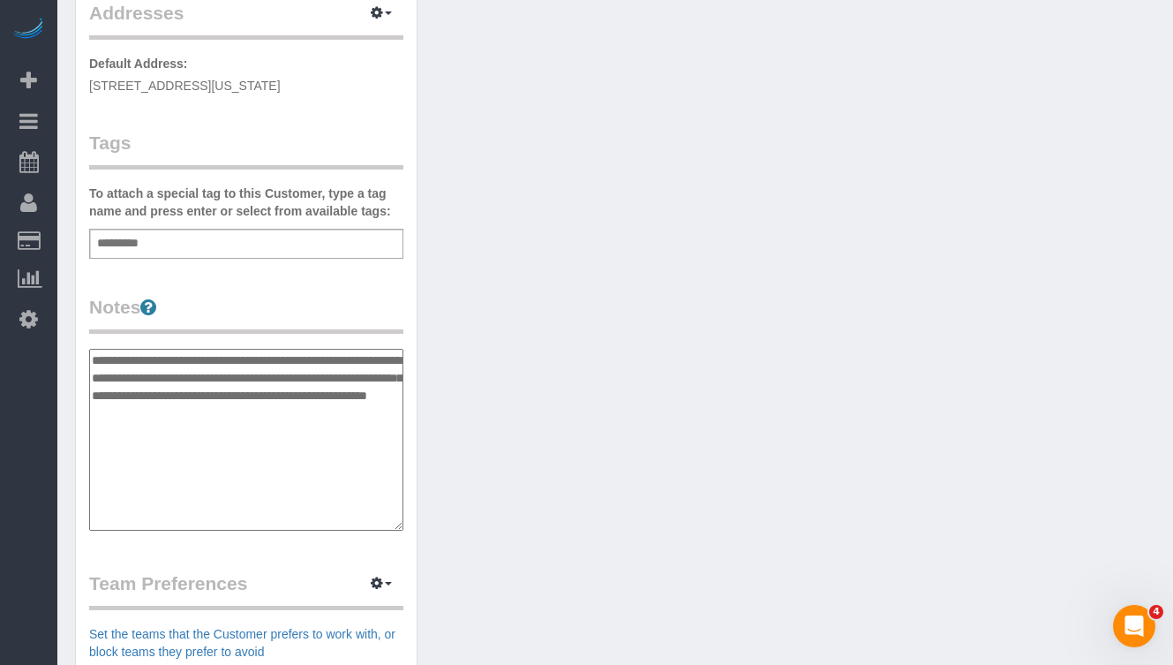
click at [90, 349] on textarea "**********" at bounding box center [246, 440] width 314 height 182
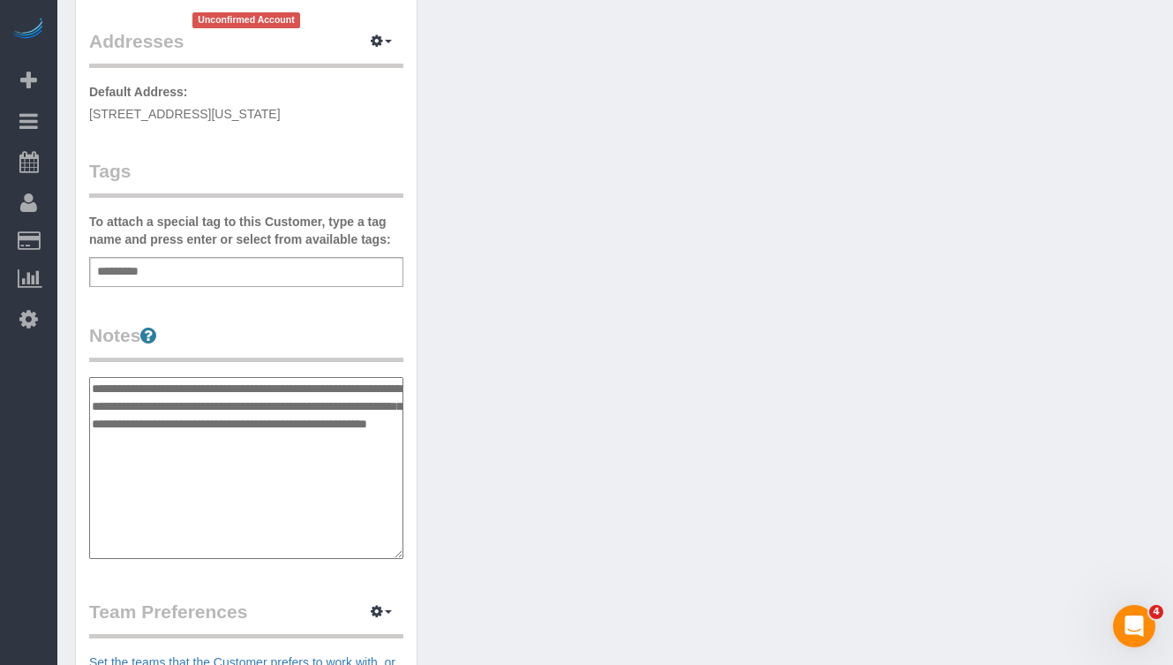
scroll to position [375, 0]
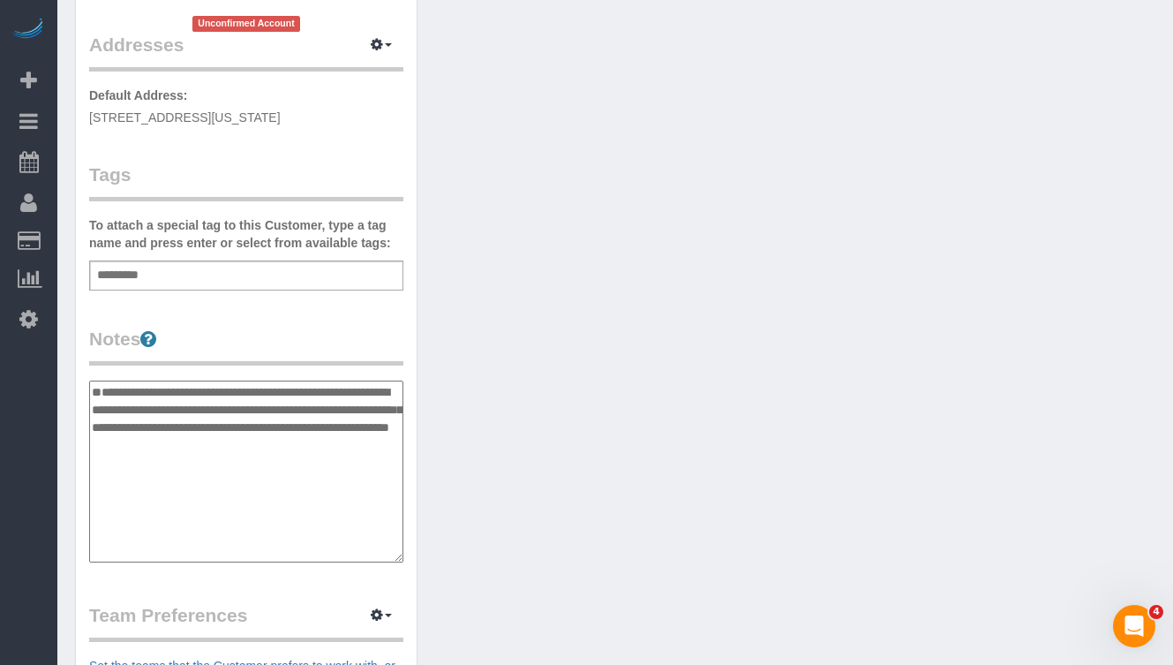
click at [141, 381] on textarea "**********" at bounding box center [246, 472] width 314 height 182
paste textarea "**********"
type textarea "**********"
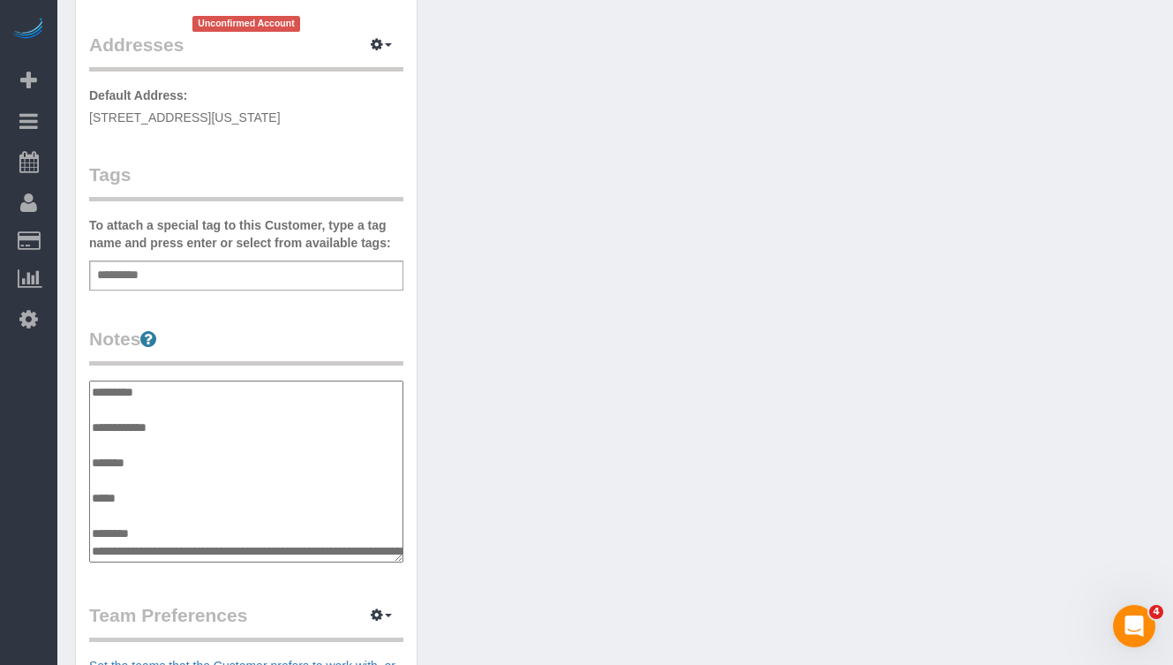
drag, startPoint x: 162, startPoint y: 409, endPoint x: 85, endPoint y: 405, distance: 76.9
click at [85, 405] on div "Customer Info Edit Contact Info Send Message Email Preferences Special Sales Ta…" at bounding box center [246, 365] width 341 height 1350
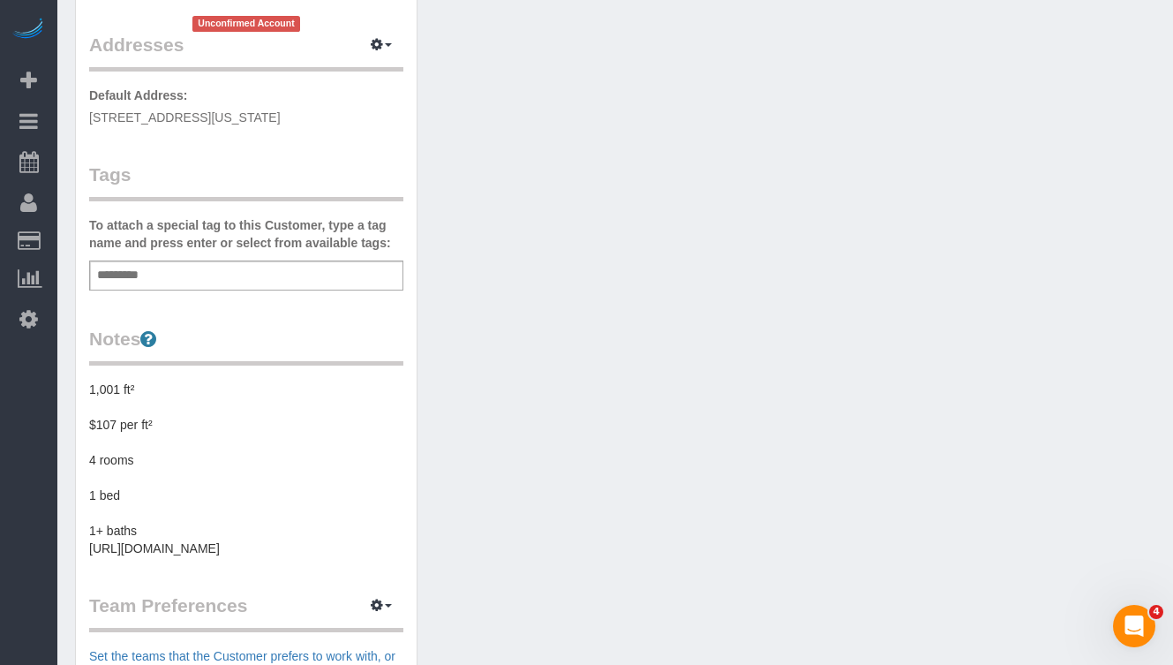
click at [163, 410] on pre "1,001 ft² $107 per ft² 4 rooms 1 bed 1+ baths [URL][DOMAIN_NAME]" at bounding box center [246, 469] width 314 height 177
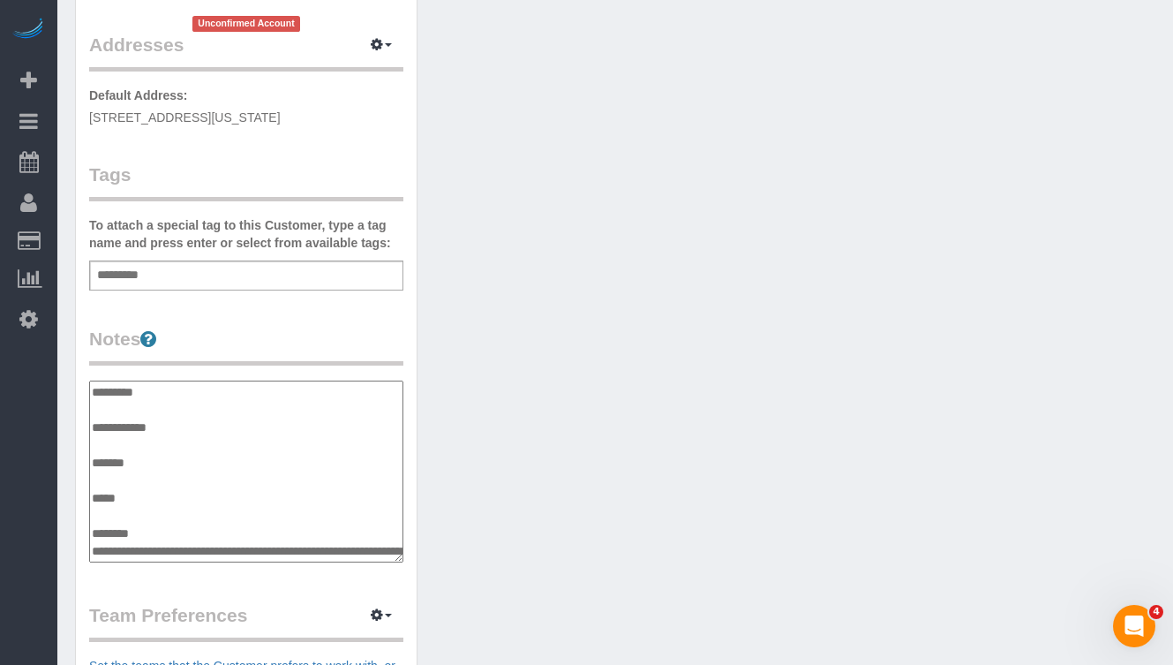
scroll to position [88, 0]
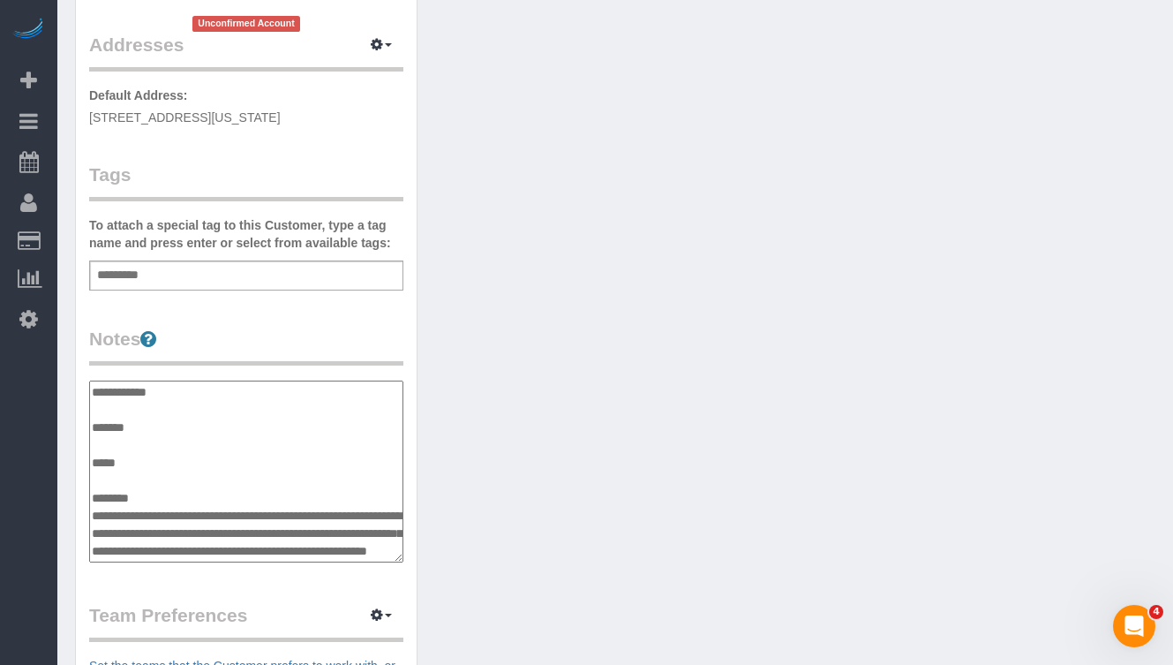
click at [140, 399] on textarea "**********" at bounding box center [246, 472] width 314 height 182
drag, startPoint x: 154, startPoint y: 427, endPoint x: 91, endPoint y: 423, distance: 62.8
click at [91, 424] on textarea "**********" at bounding box center [246, 472] width 314 height 182
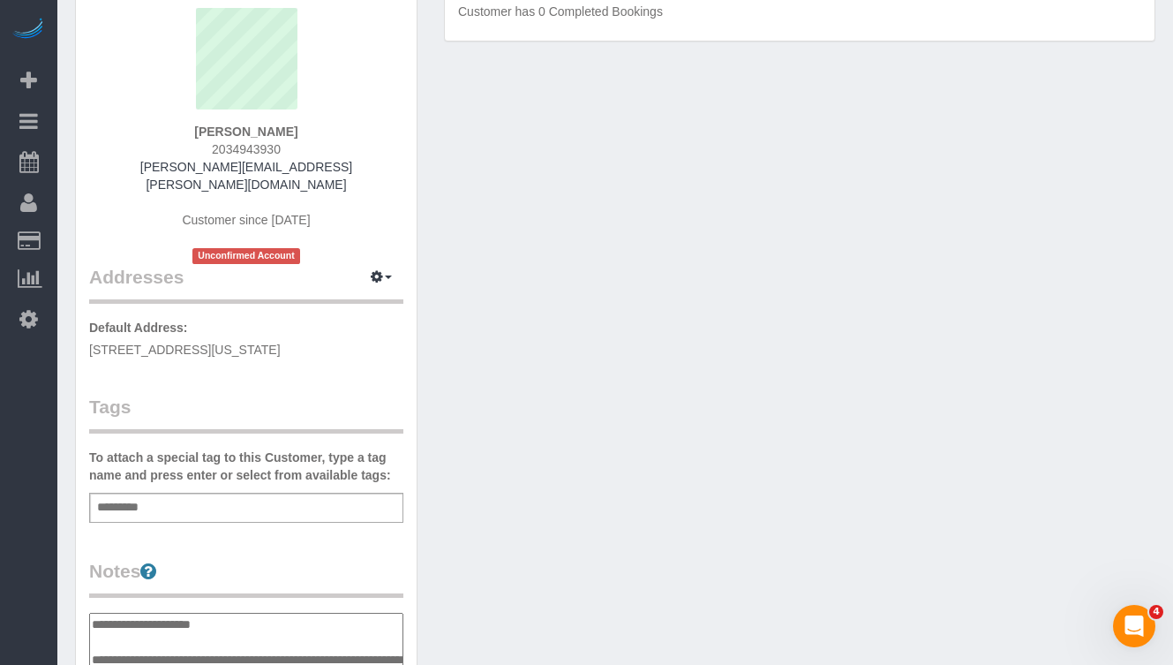
scroll to position [147, 0]
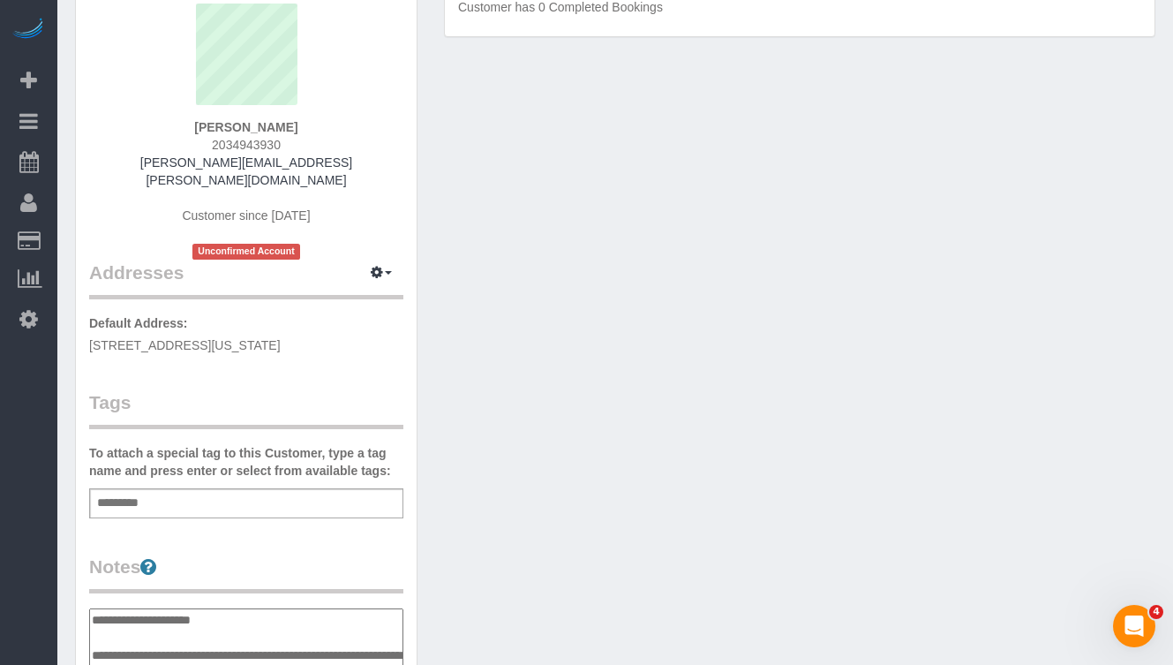
type textarea "**********"
click at [223, 488] on div "Add a tag" at bounding box center [246, 503] width 314 height 30
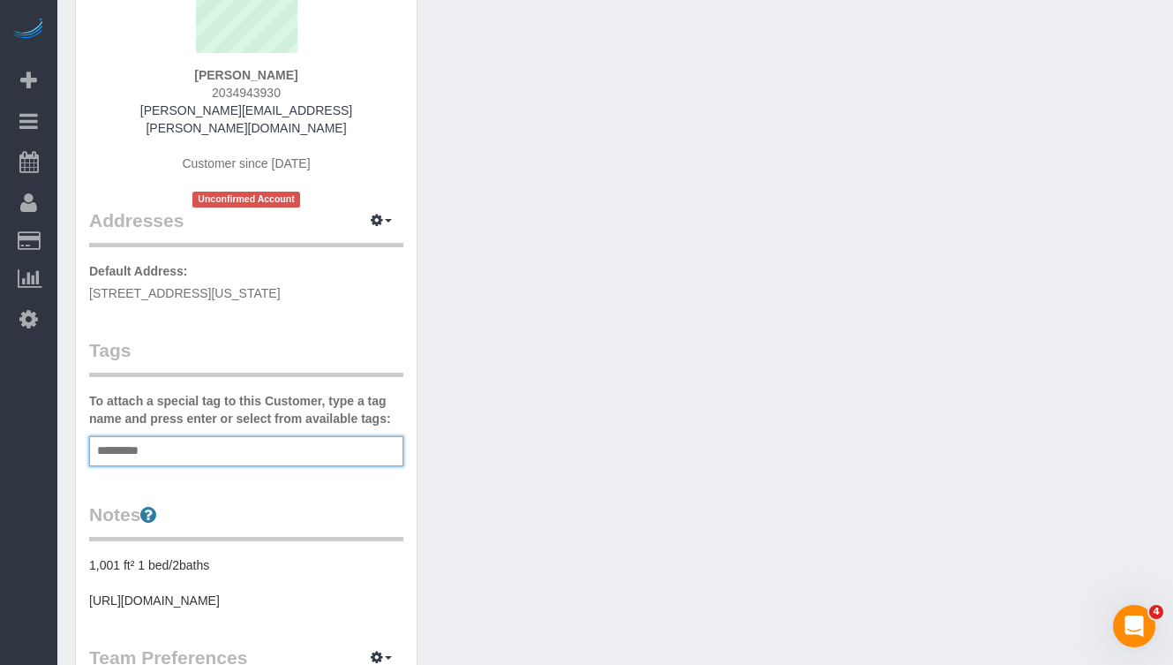
scroll to position [298, 0]
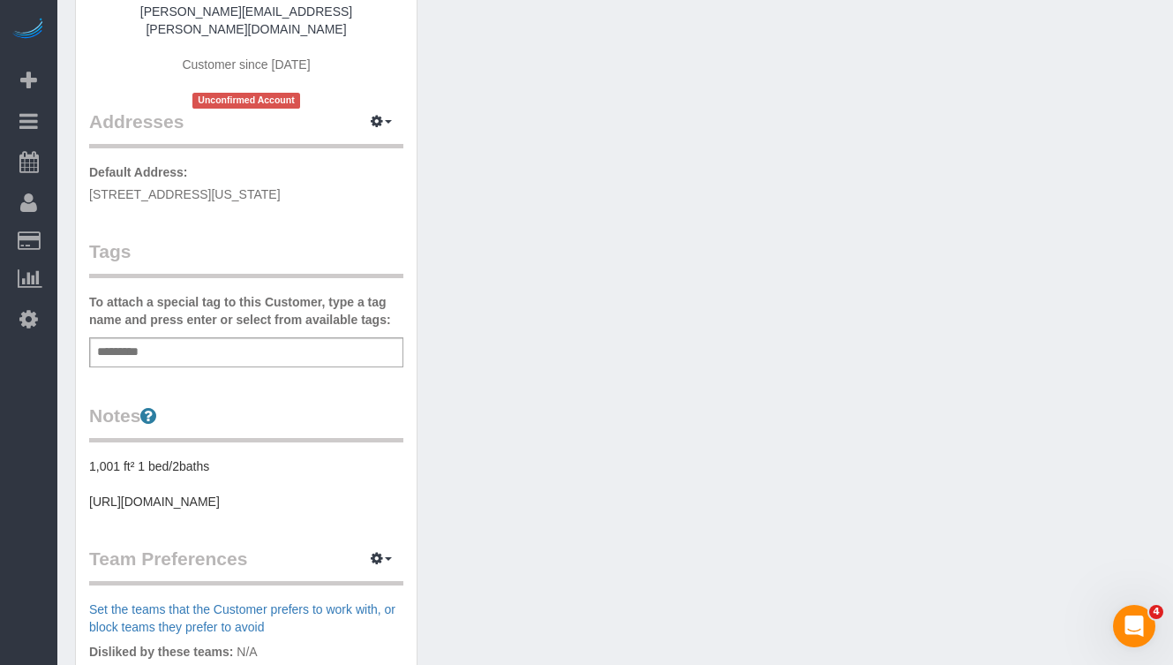
drag, startPoint x: 357, startPoint y: 570, endPoint x: 87, endPoint y: 489, distance: 281.3
click at [87, 489] on div "Customer Info Edit Contact Info Send Message Email Preferences Special Sales Ta…" at bounding box center [246, 375] width 341 height 1217
copy pre "[URL][DOMAIN_NAME]"
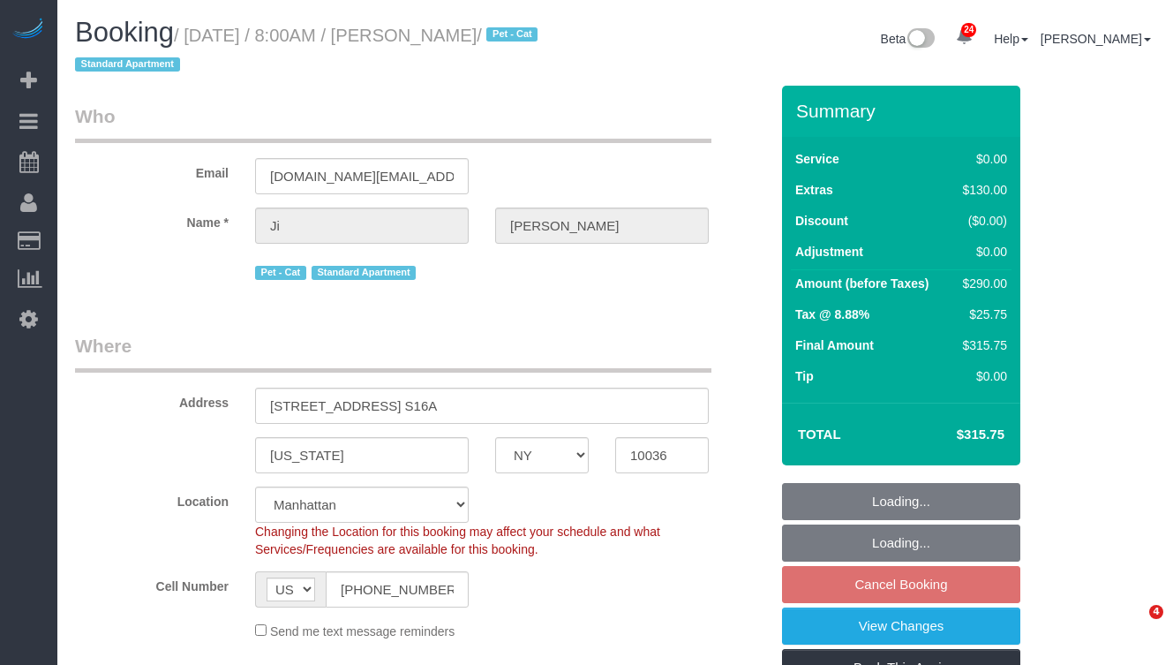
select select "NY"
select select "number:57"
select select "number:71"
select select "number:14"
select select "number:6"
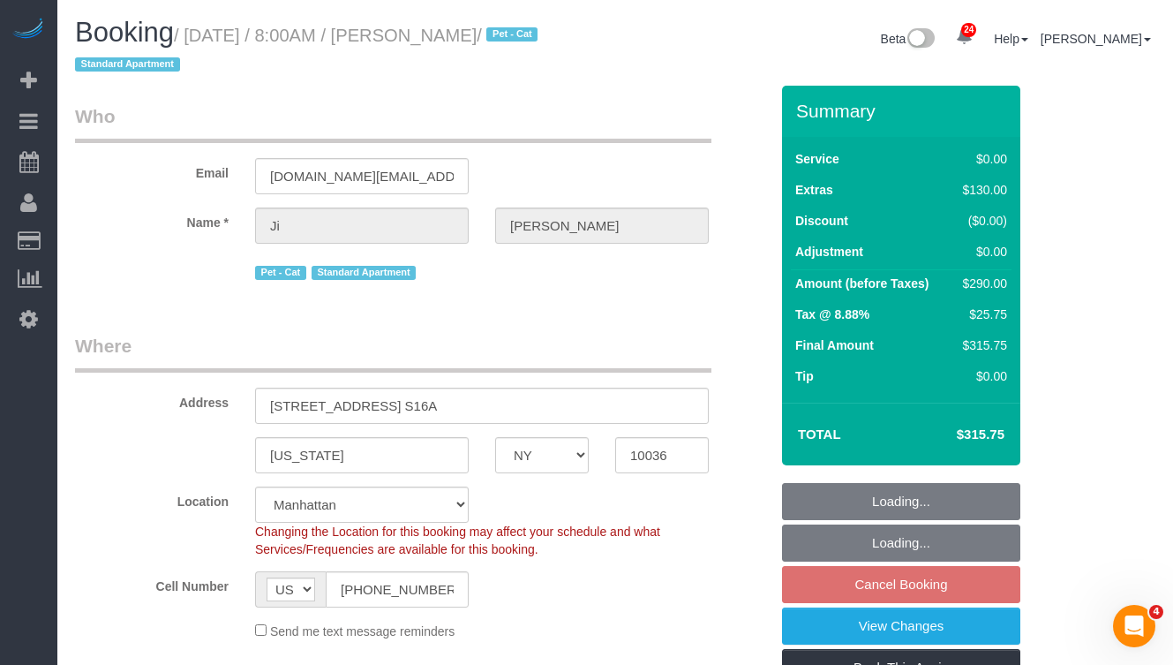
select select "object:1060"
select select "1"
select select "spot1"
select select "string:stripe-pm_1S0bFR4VGloSiKo7eifKeeWM"
select select "object:1536"
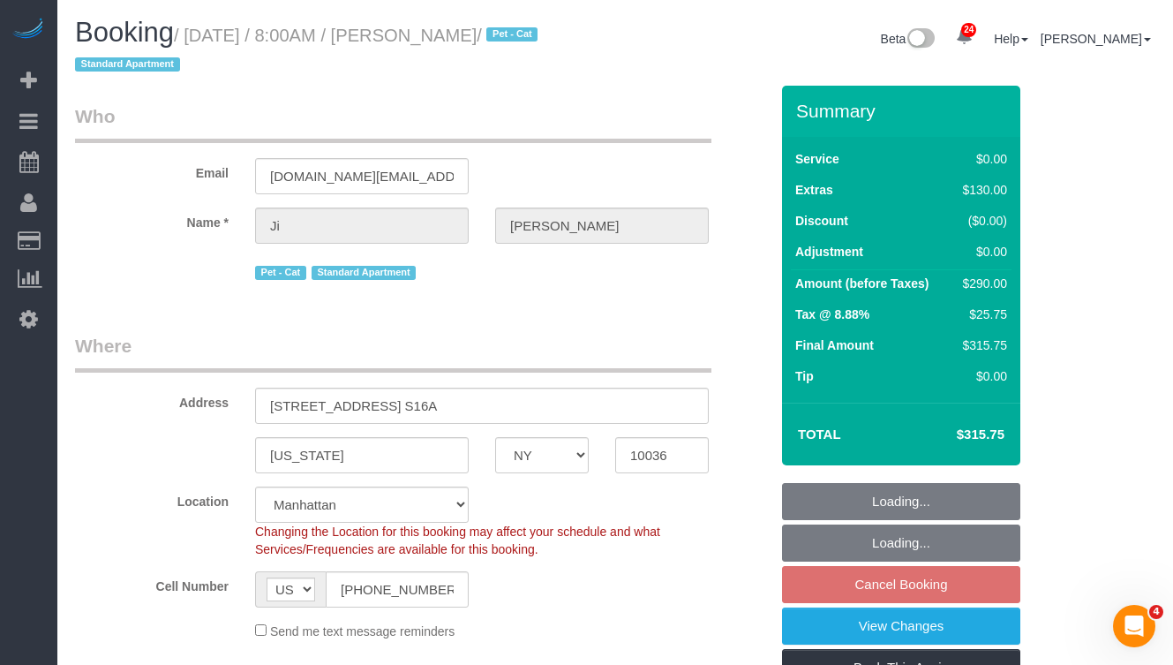
select select "1"
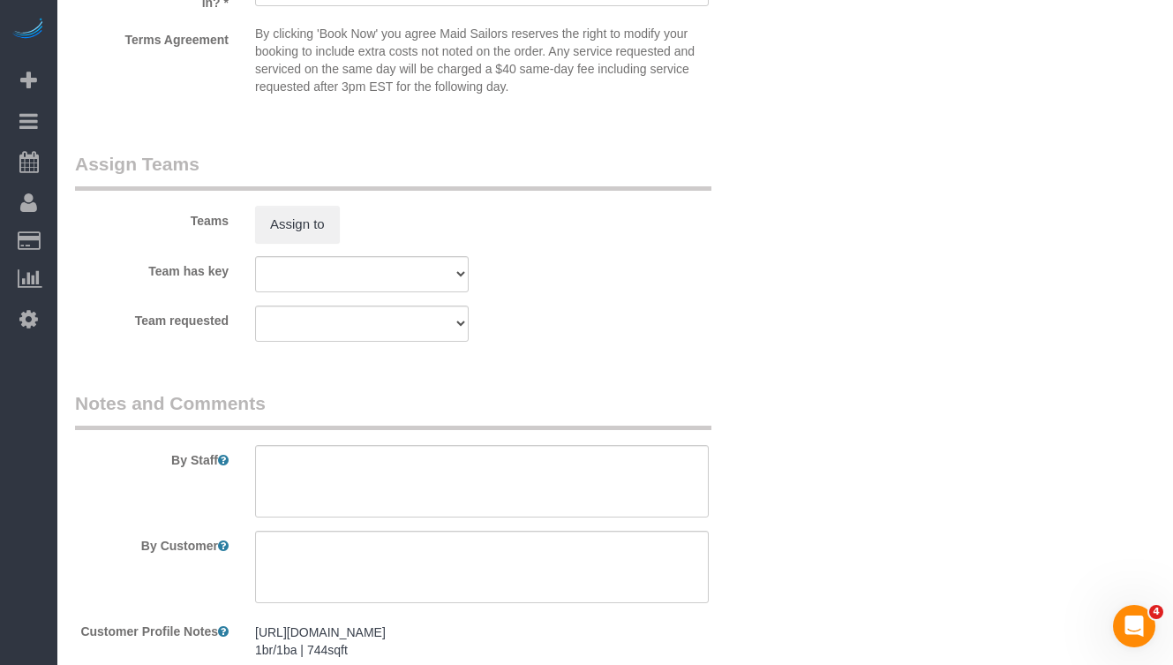
scroll to position [2192, 0]
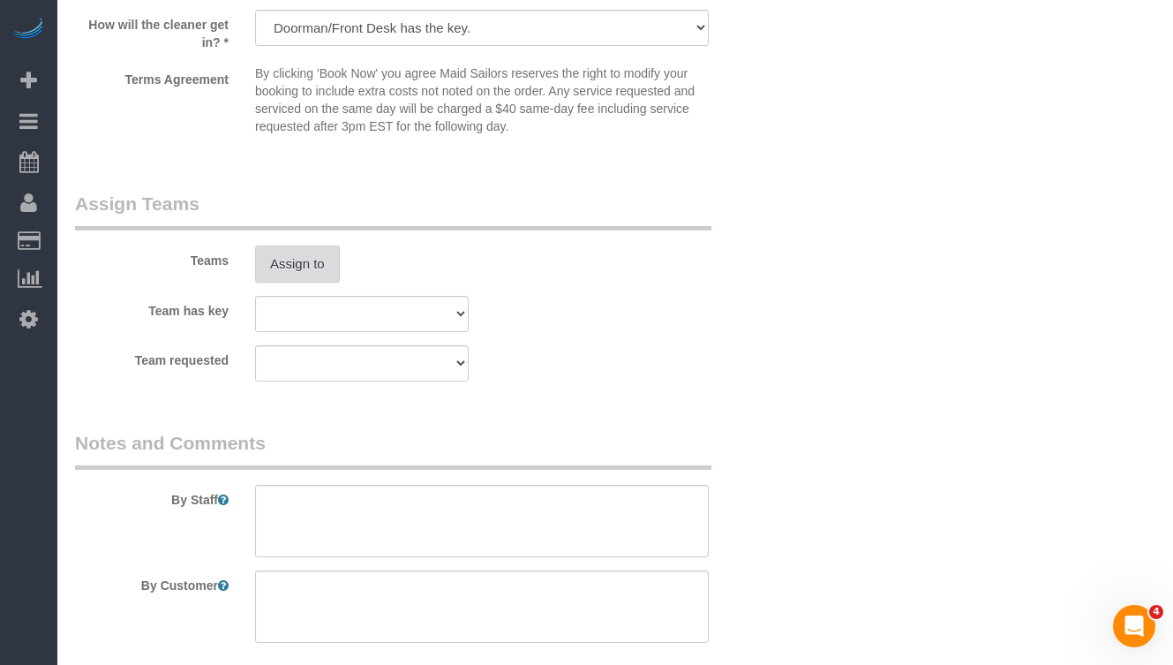
click at [316, 274] on button "Assign to" at bounding box center [297, 263] width 85 height 37
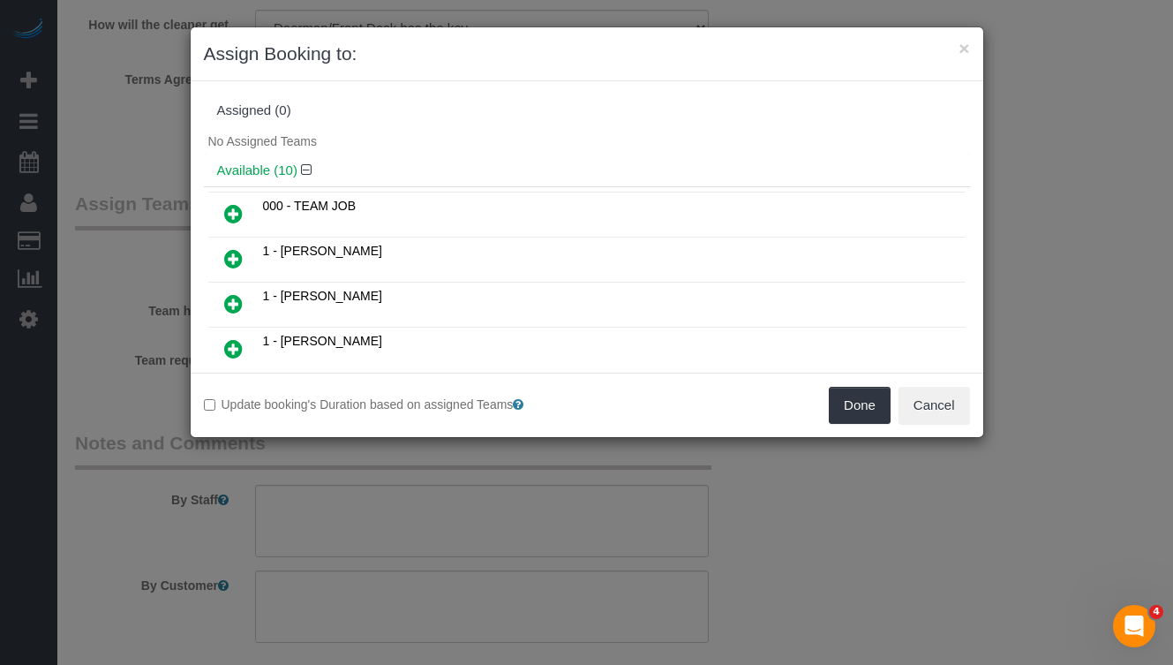
scroll to position [18, 0]
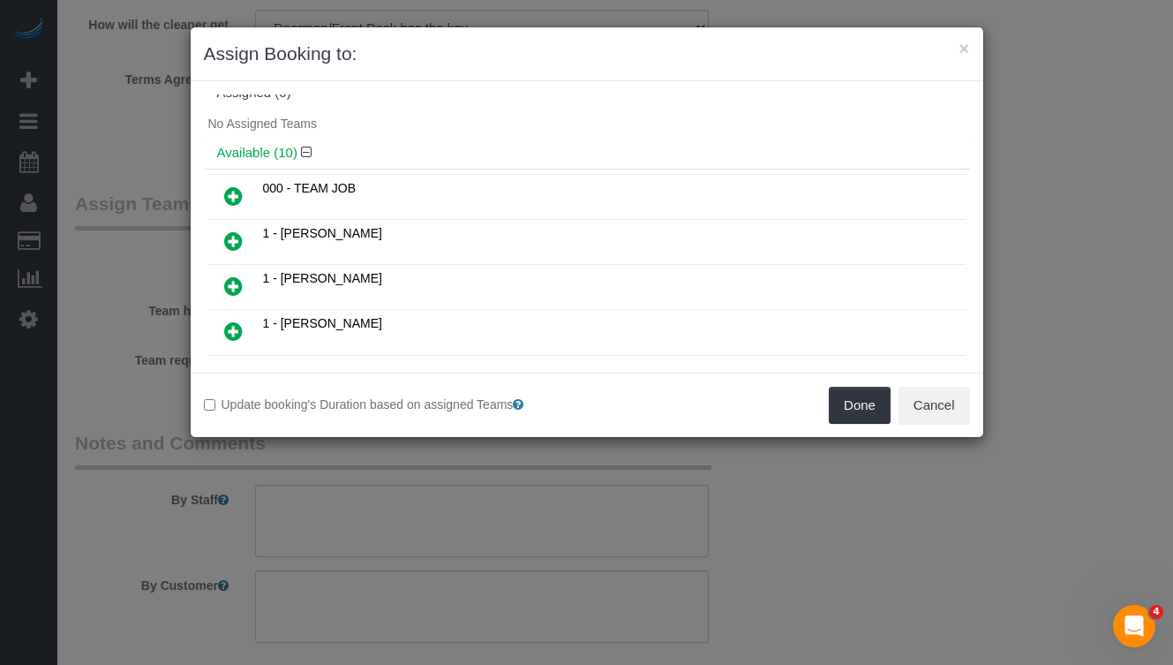
click at [225, 328] on icon at bounding box center [233, 331] width 19 height 21
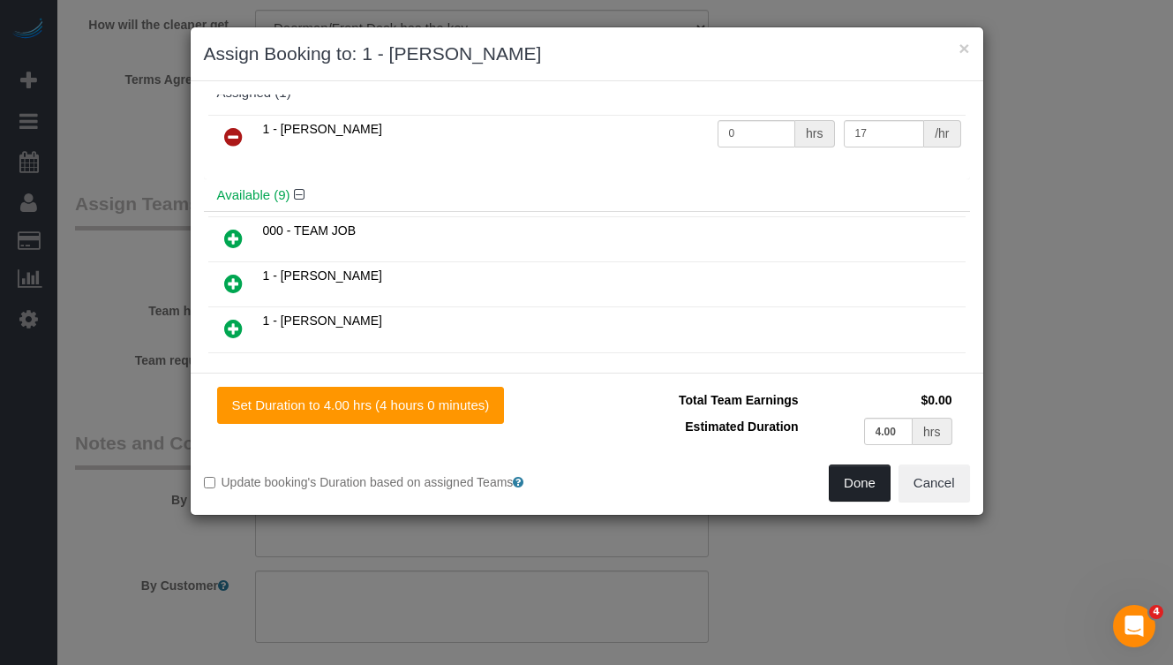
click at [849, 481] on button "Done" at bounding box center [860, 482] width 62 height 37
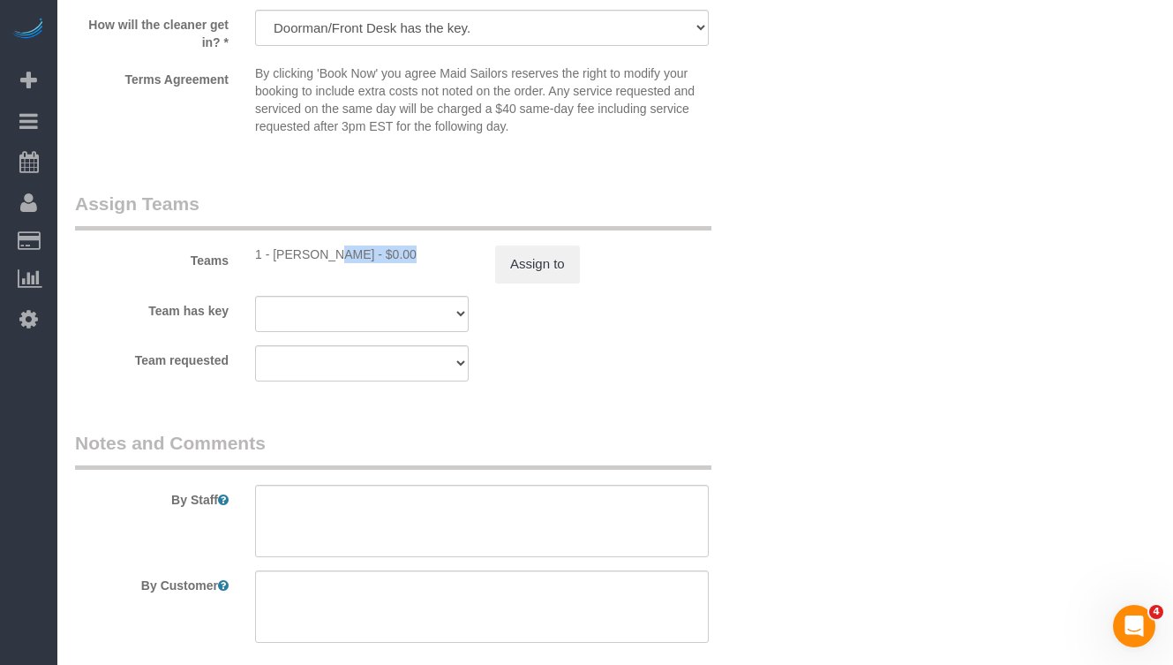
drag, startPoint x: 340, startPoint y: 257, endPoint x: 275, endPoint y: 255, distance: 65.4
click at [275, 255] on div "1 - [PERSON_NAME] - $0.00" at bounding box center [362, 254] width 214 height 18
copy div "[PERSON_NAME]"
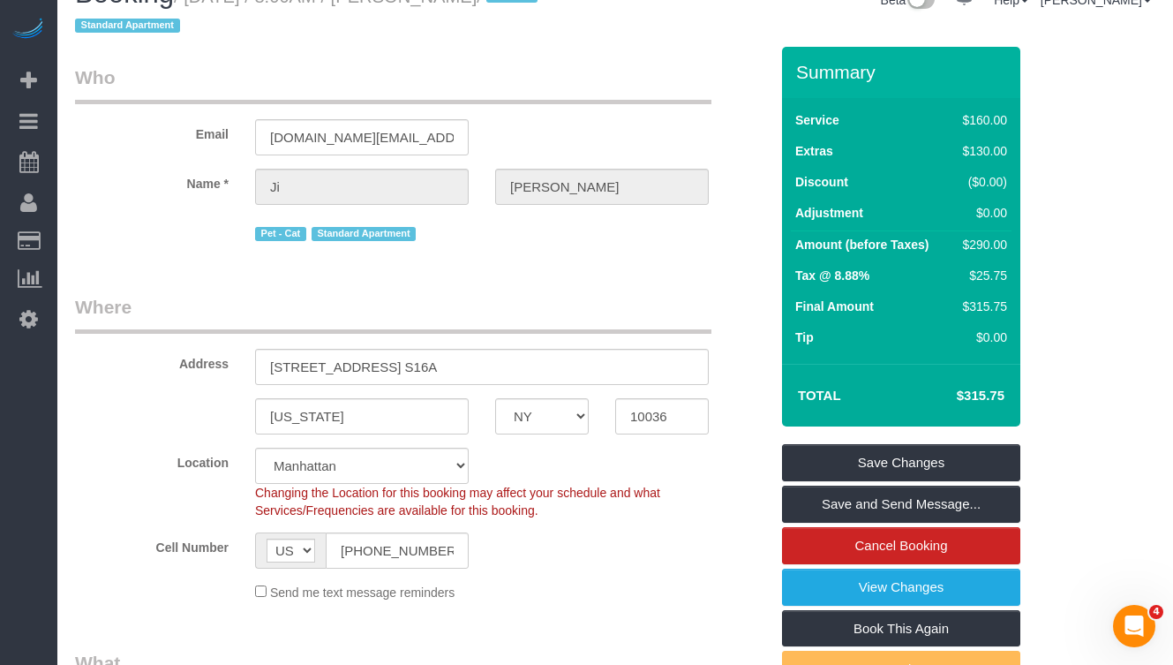
scroll to position [0, 0]
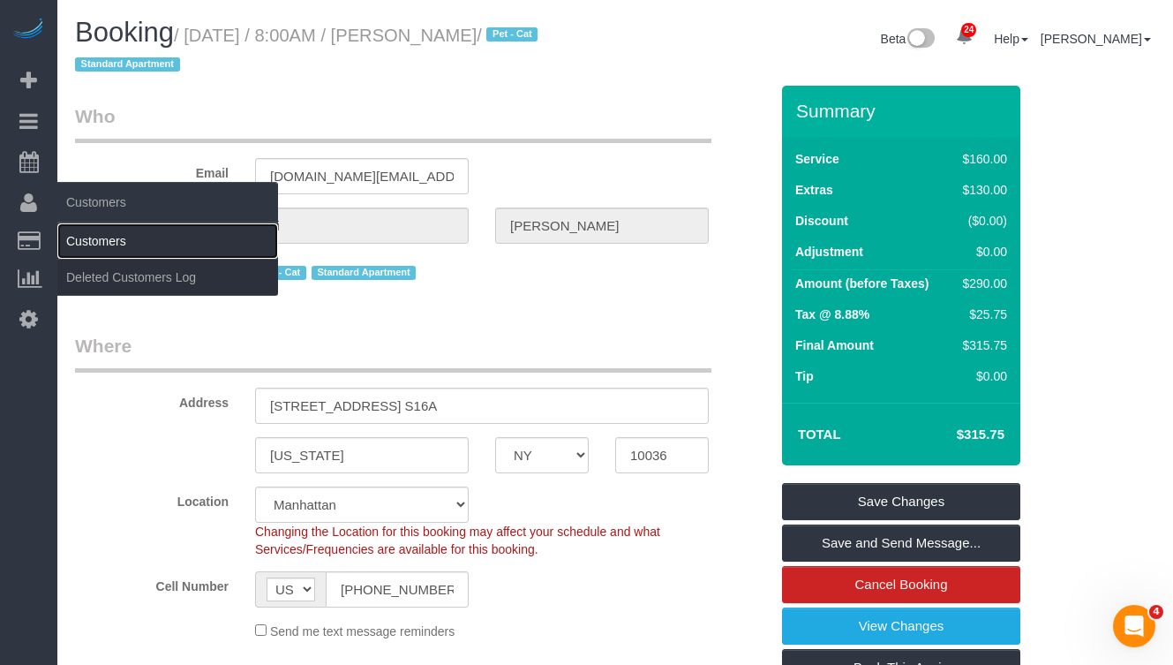
click at [97, 239] on link "Customers" at bounding box center [167, 240] width 221 height 35
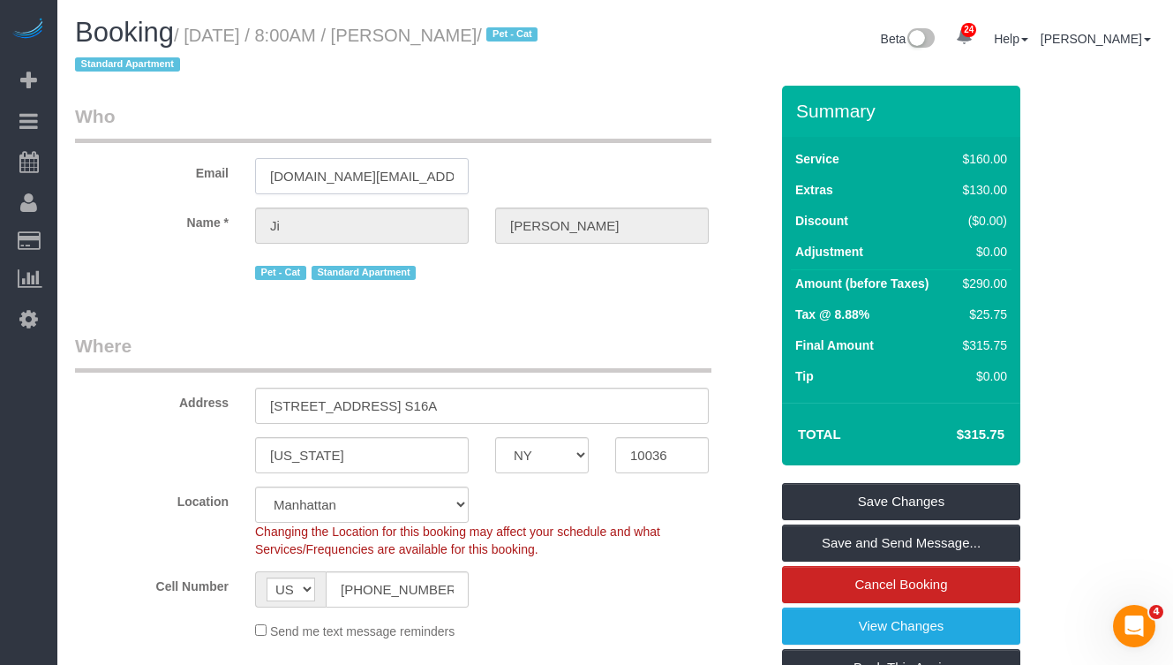
click at [357, 171] on input "[DOMAIN_NAME][EMAIL_ADDRESS][DOMAIN_NAME]" at bounding box center [362, 176] width 214 height 36
click at [826, 494] on link "Save Changes" at bounding box center [901, 501] width 238 height 37
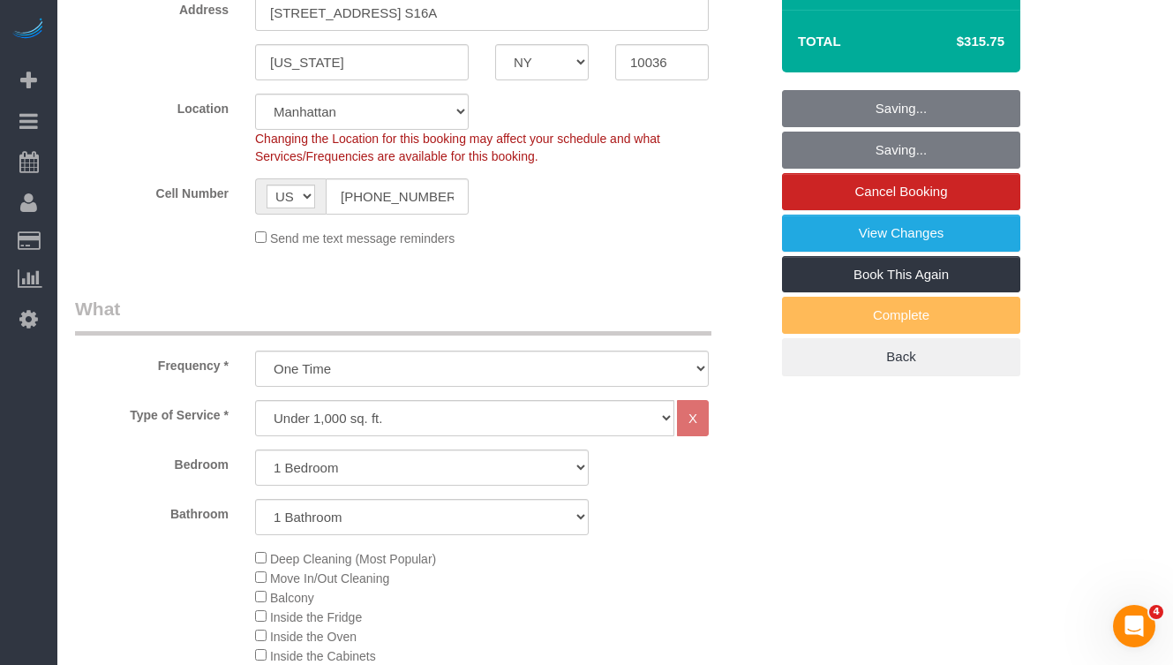
scroll to position [400, 0]
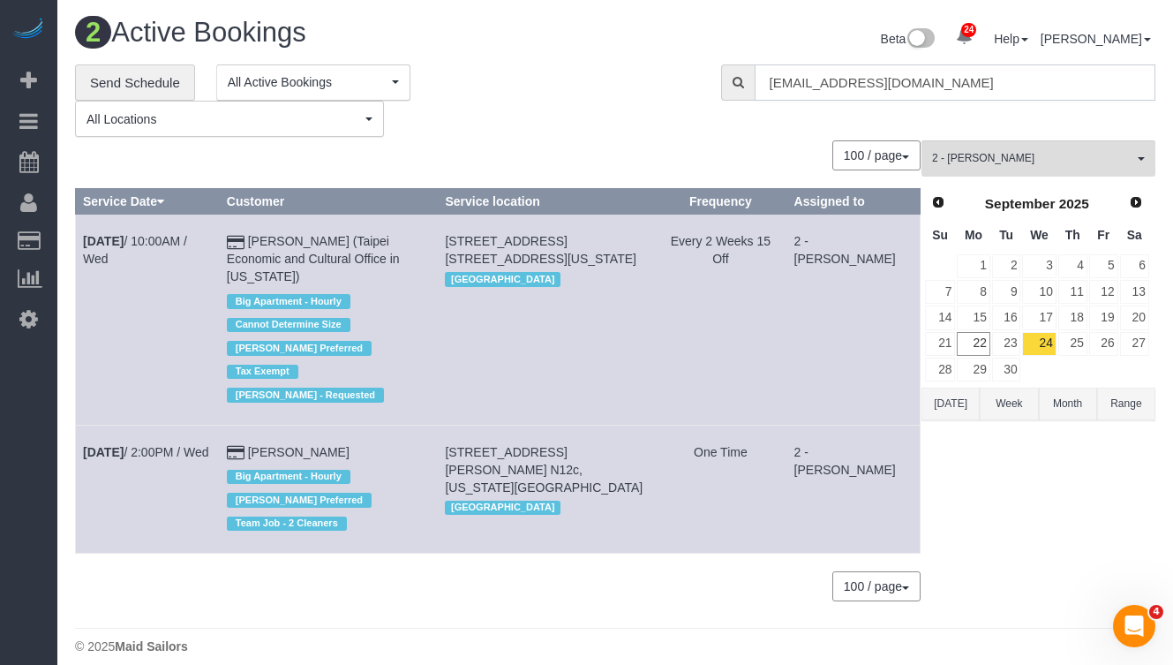
click at [907, 76] on input "[EMAIL_ADDRESS][DOMAIN_NAME]" at bounding box center [956, 82] width 402 height 36
click at [910, 76] on input "[EMAIL_ADDRESS][DOMAIN_NAME]" at bounding box center [956, 82] width 402 height 36
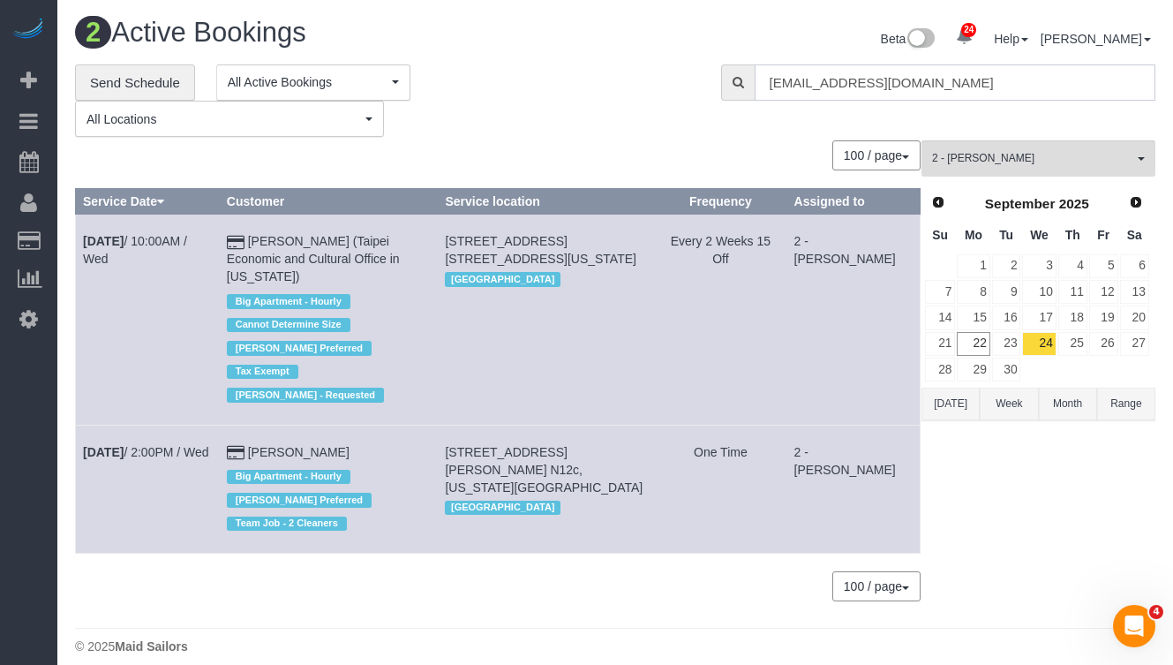
click at [910, 76] on input "[EMAIL_ADDRESS][DOMAIN_NAME]" at bounding box center [956, 82] width 402 height 36
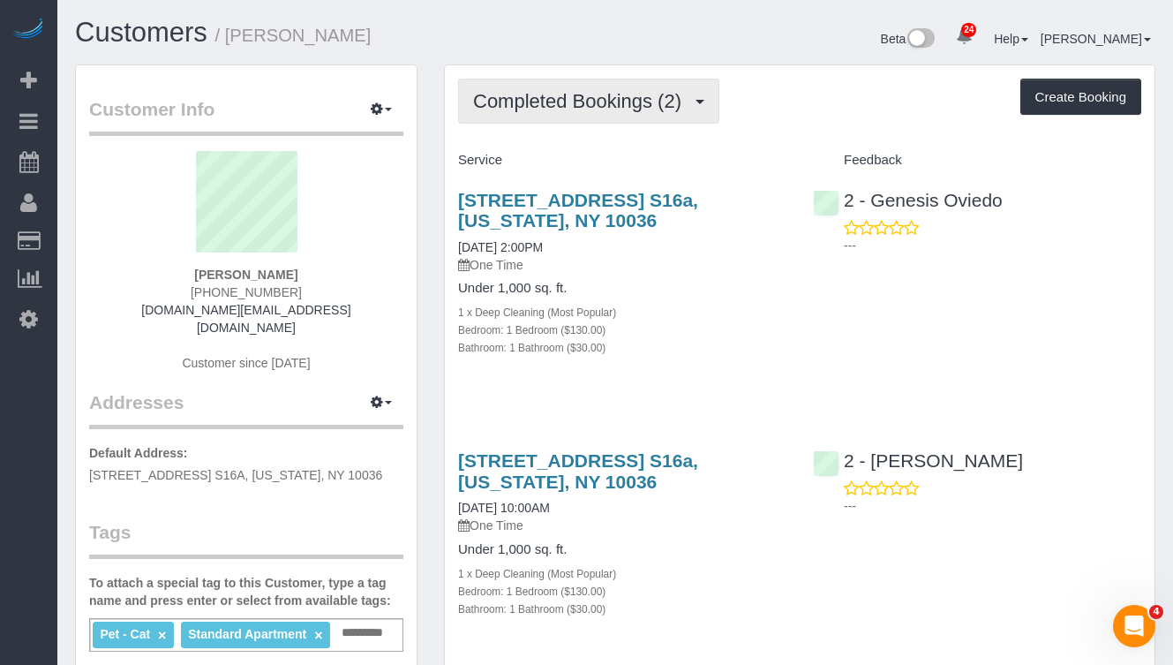
click at [569, 90] on span "Completed Bookings (2)" at bounding box center [581, 101] width 217 height 22
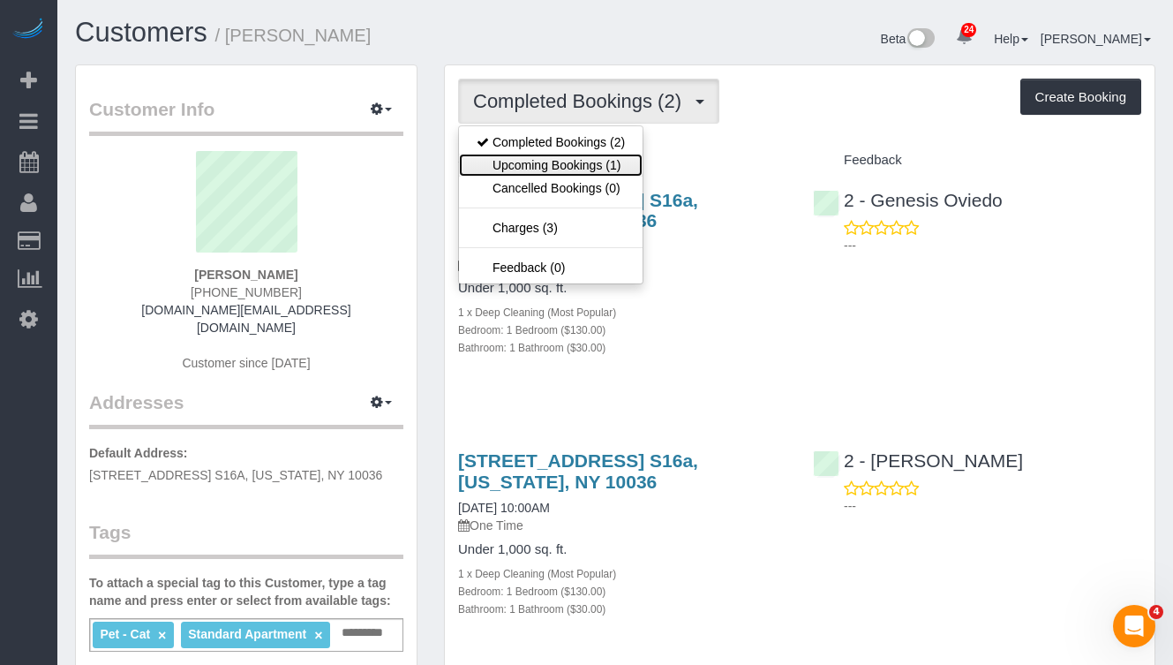
click at [545, 162] on link "Upcoming Bookings (1)" at bounding box center [551, 165] width 184 height 23
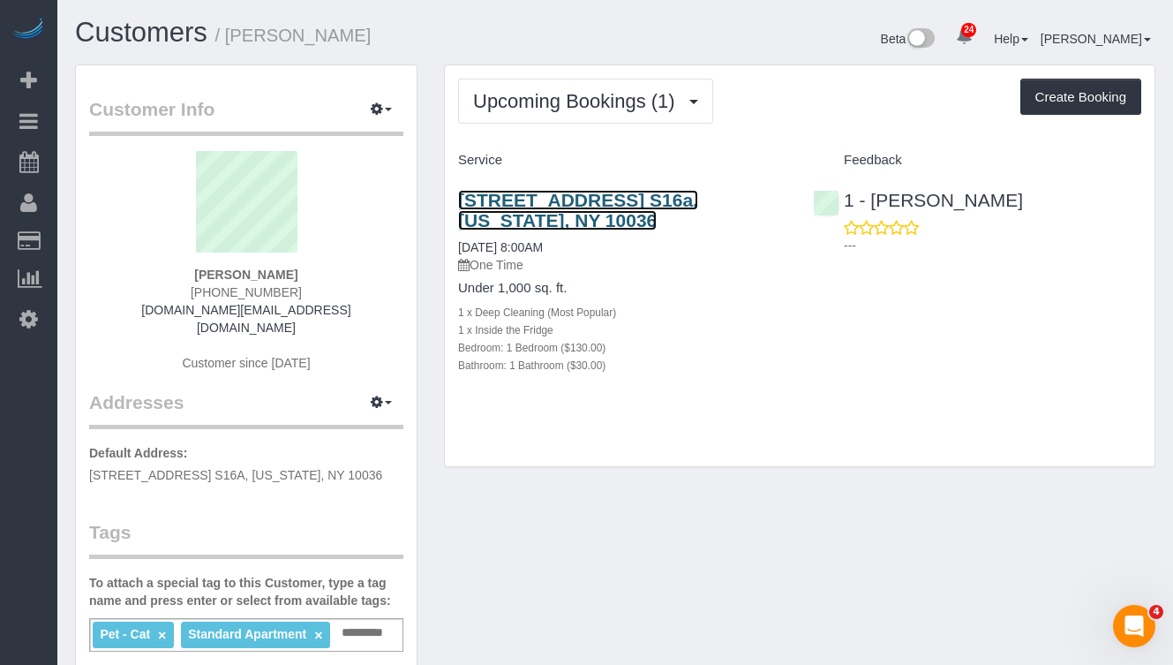
click at [524, 207] on link "[STREET_ADDRESS] S16a, [US_STATE], NY 10036" at bounding box center [578, 210] width 240 height 41
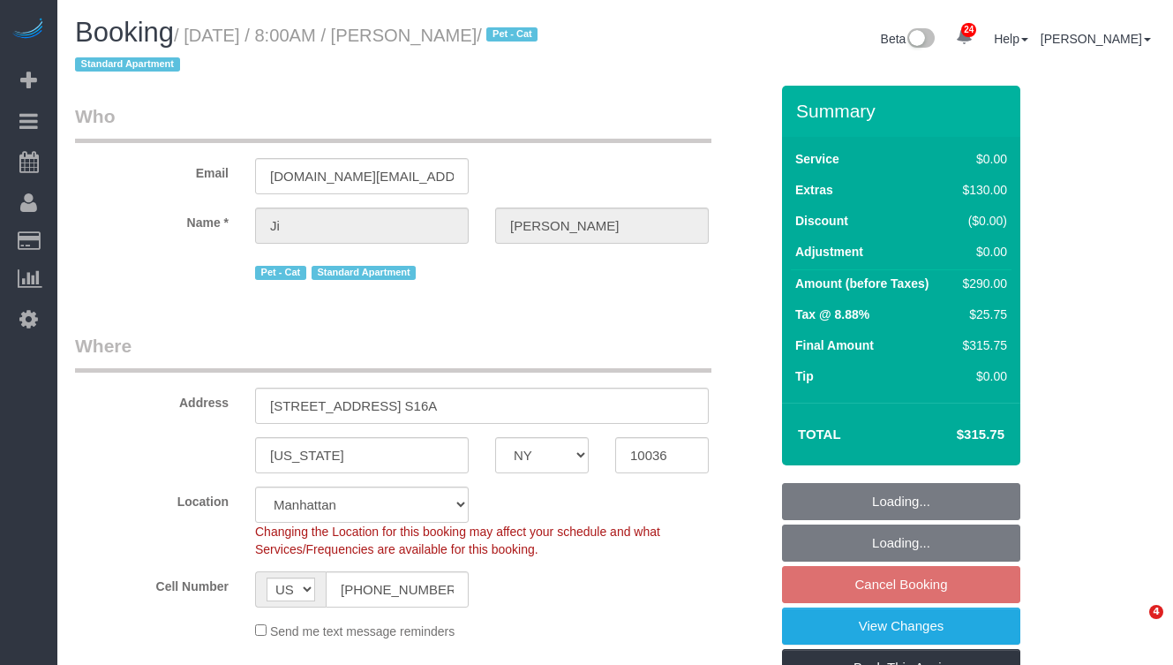
select select "NY"
select select "number:57"
select select "number:71"
select select "number:14"
select select "number:6"
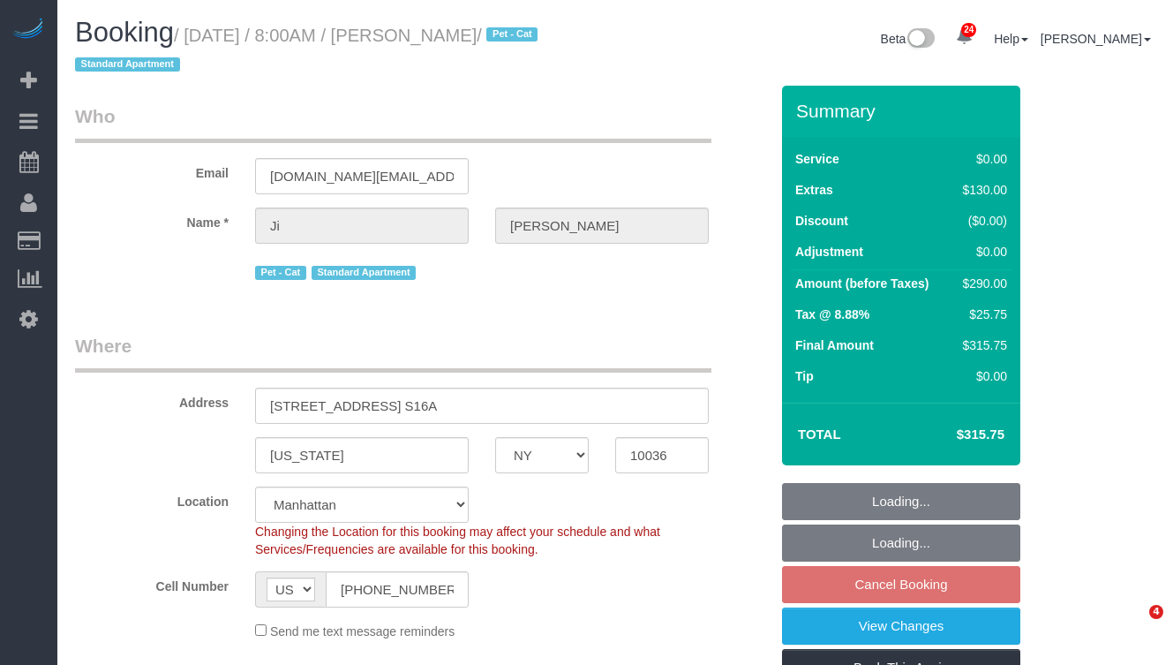
select select "object:1111"
select select "string:stripe-pm_1S0bFR4VGloSiKo7eifKeeWM"
select select "1"
select select "spot1"
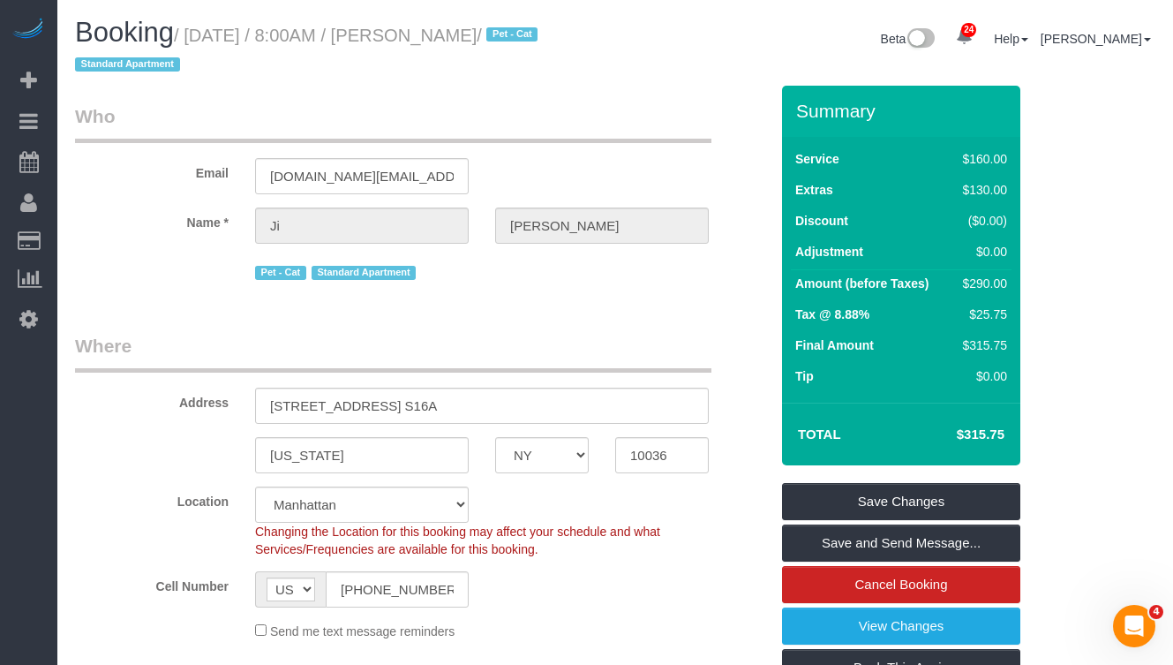
click at [611, 139] on legend "Who" at bounding box center [393, 123] width 637 height 40
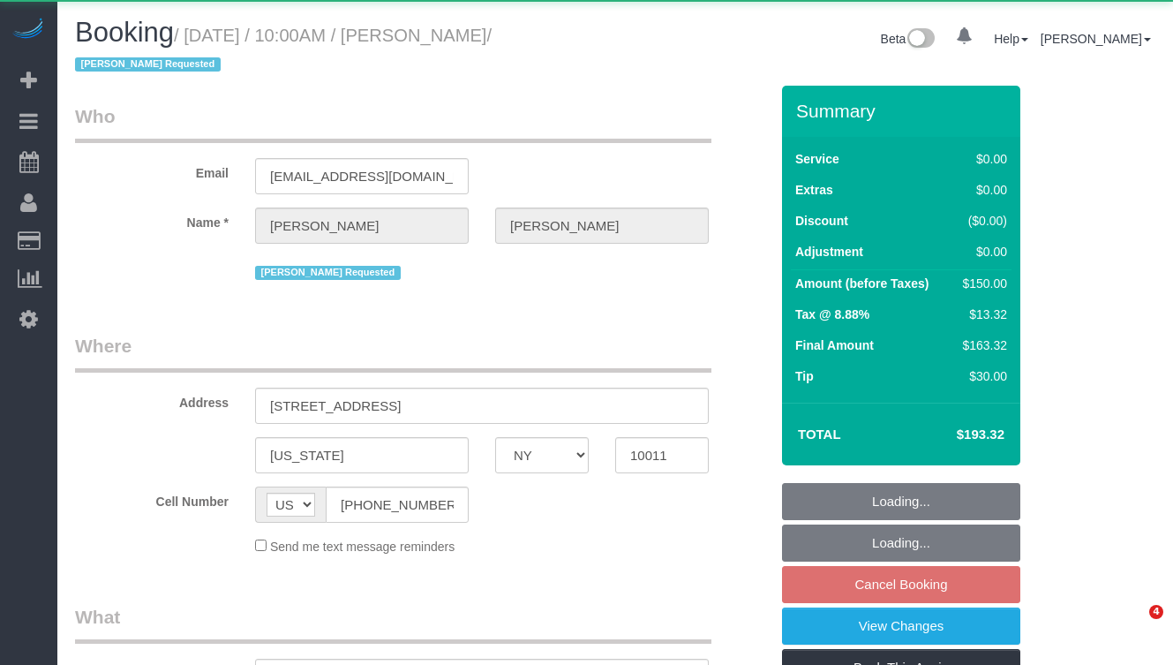
select select "NY"
select select "object:981"
select select "number:89"
select select "number:71"
select select "number:15"
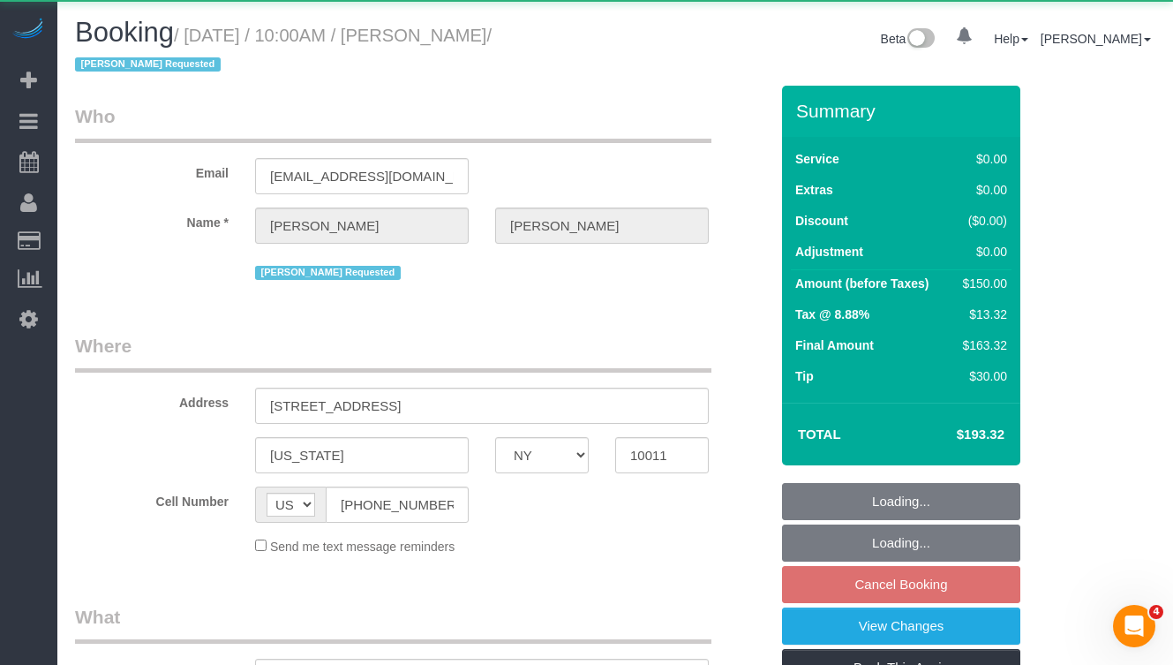
select select "number:5"
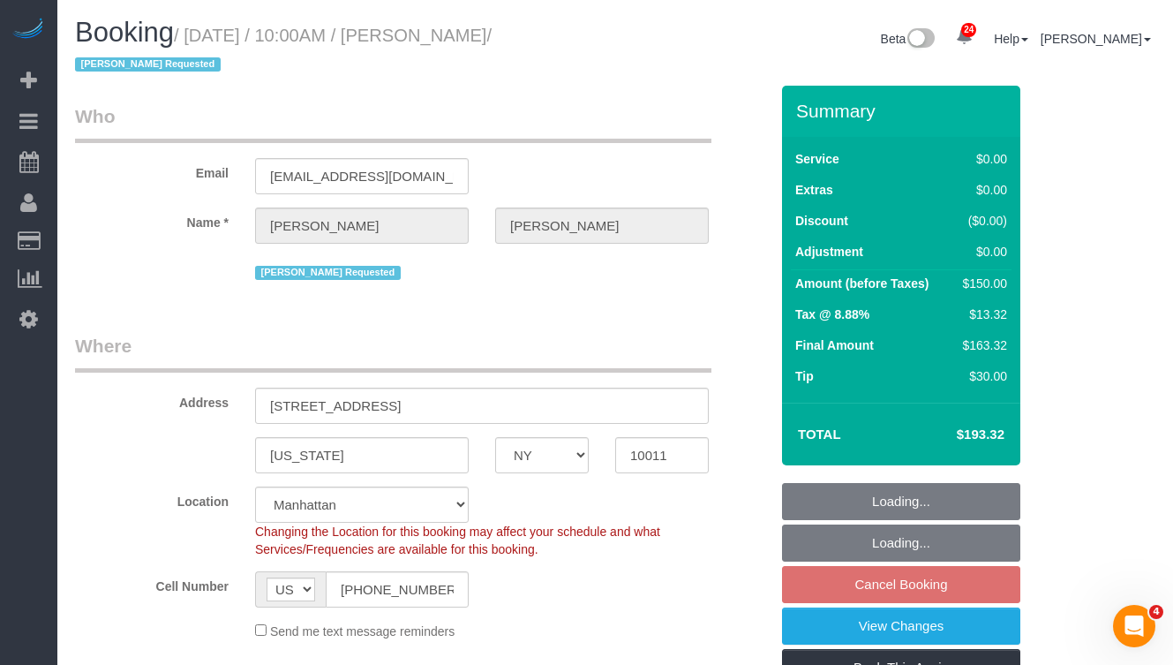
select select "string:stripe-pm_1SA9Bz4VGloSiKo7EpbBROZr"
select select "spot3"
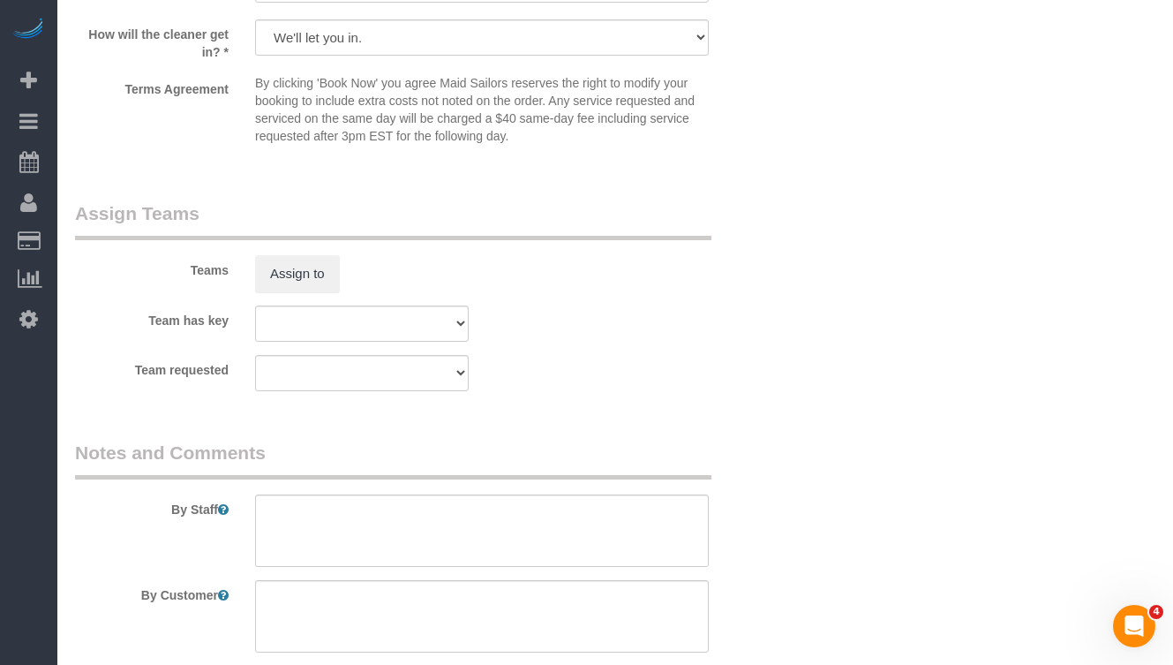
scroll to position [2207, 0]
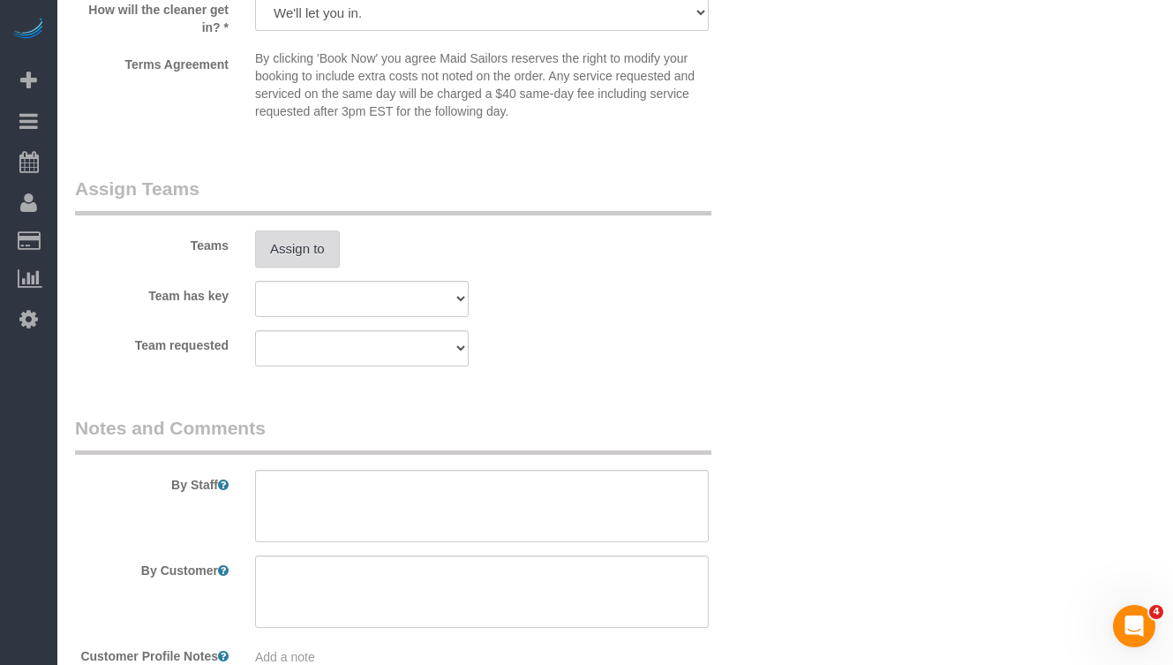
click at [284, 245] on button "Assign to" at bounding box center [297, 248] width 85 height 37
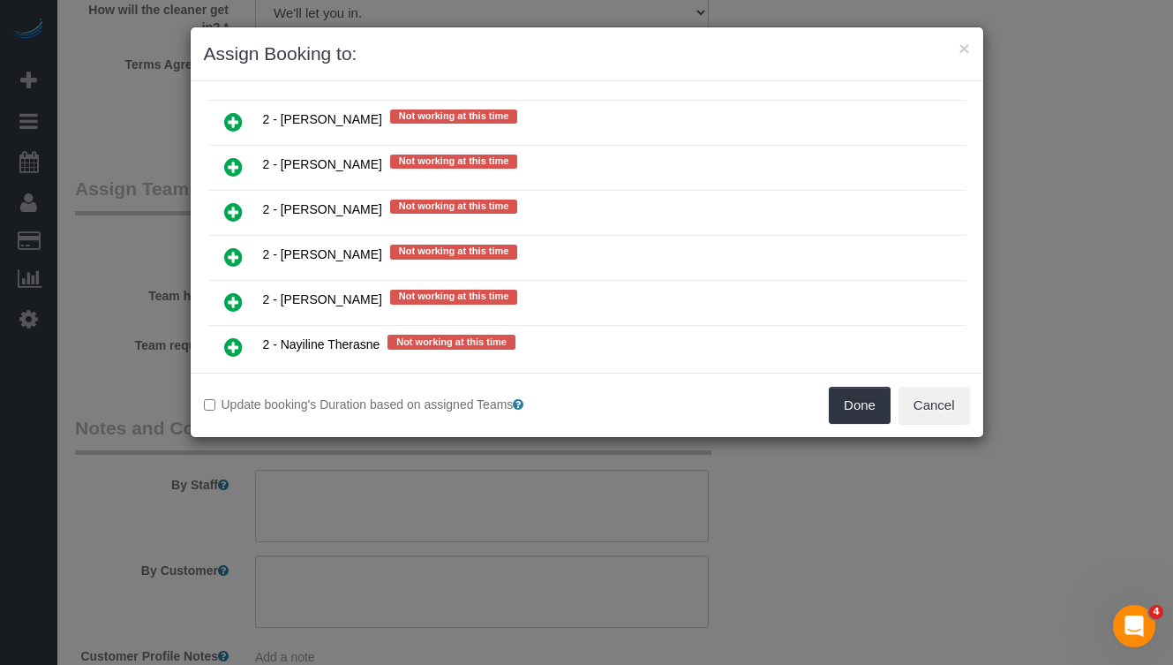
scroll to position [2259, 0]
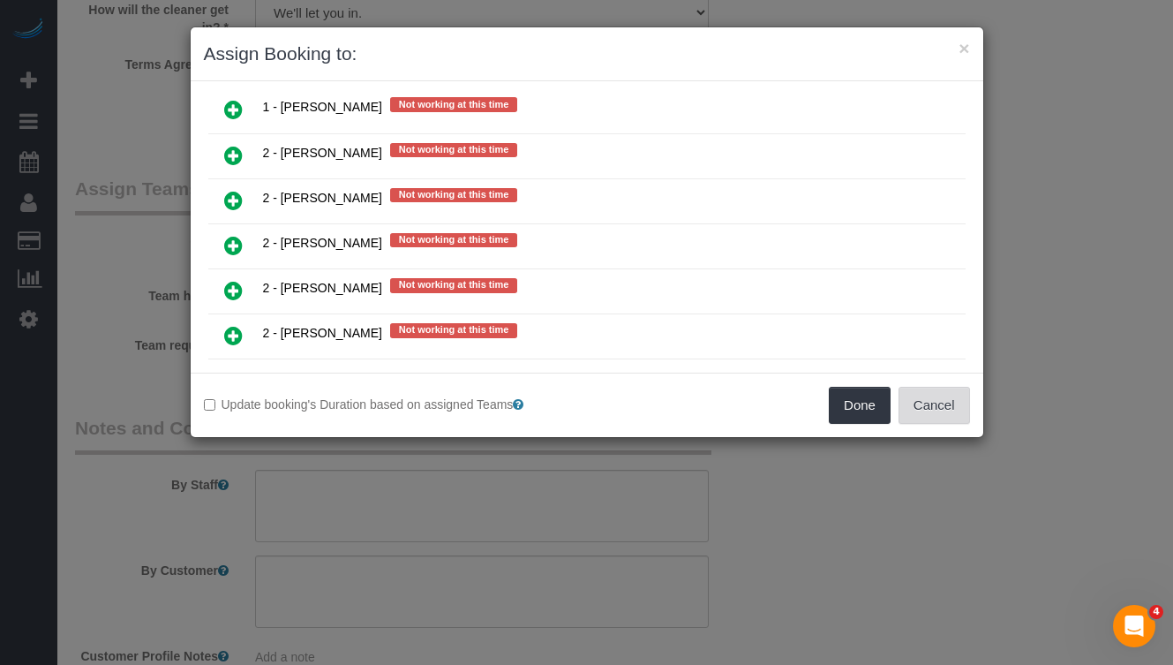
click at [939, 387] on button "Cancel" at bounding box center [935, 405] width 72 height 37
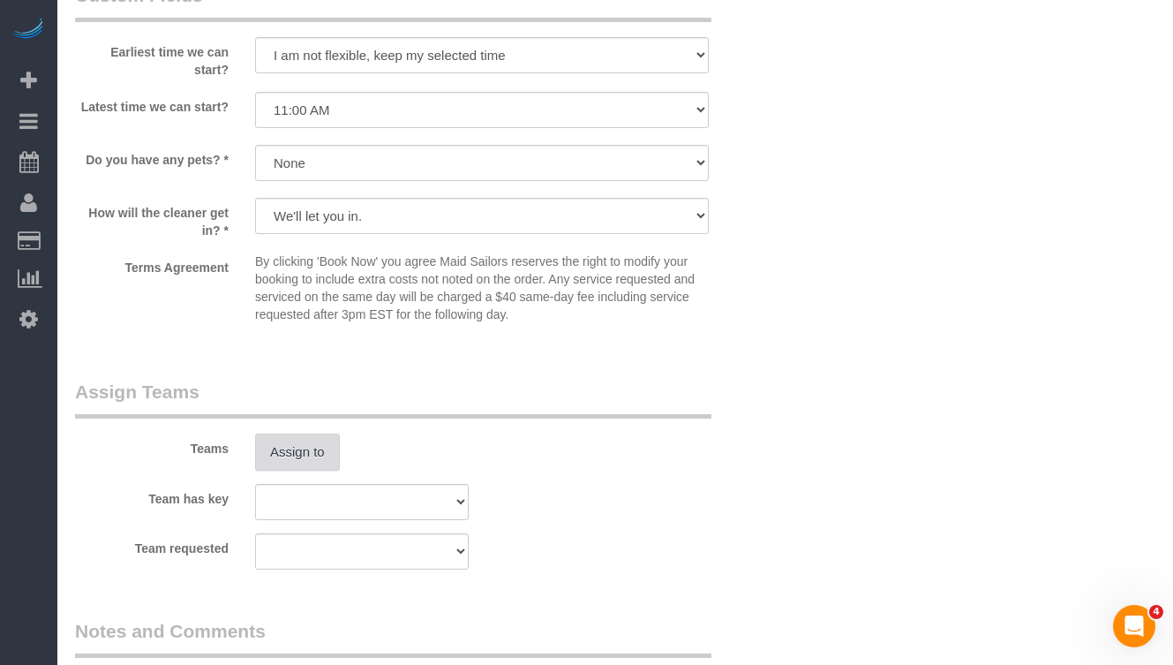
scroll to position [2005, 0]
click at [313, 436] on button "Assign to" at bounding box center [297, 450] width 85 height 37
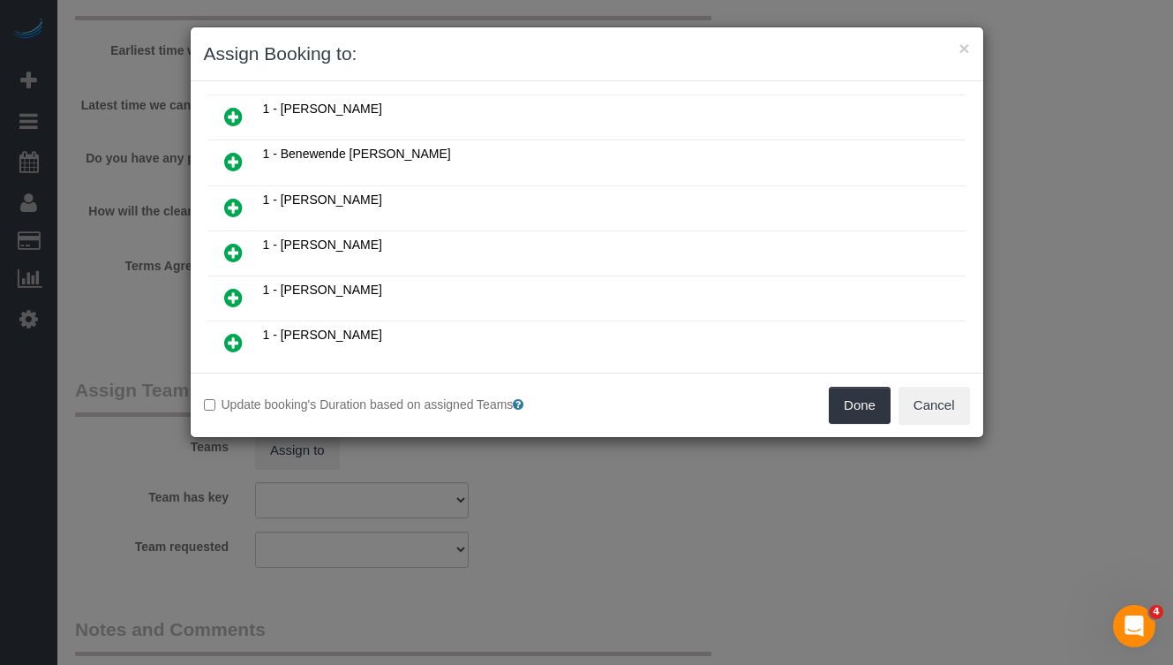
scroll to position [506, 0]
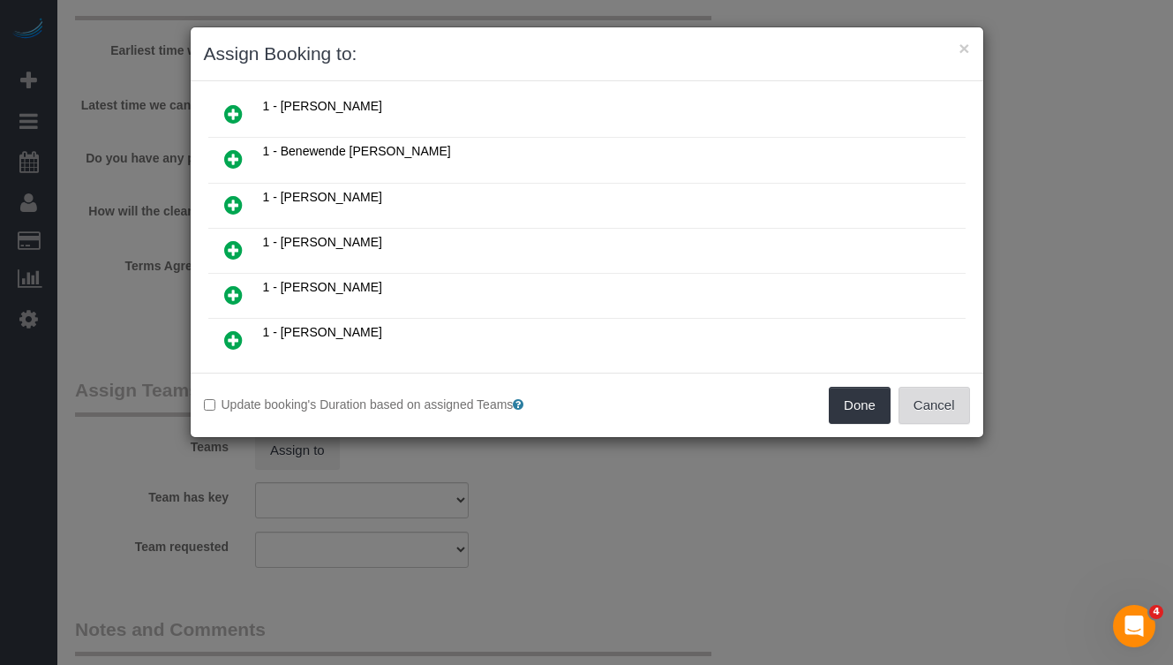
click at [941, 405] on button "Cancel" at bounding box center [935, 405] width 72 height 37
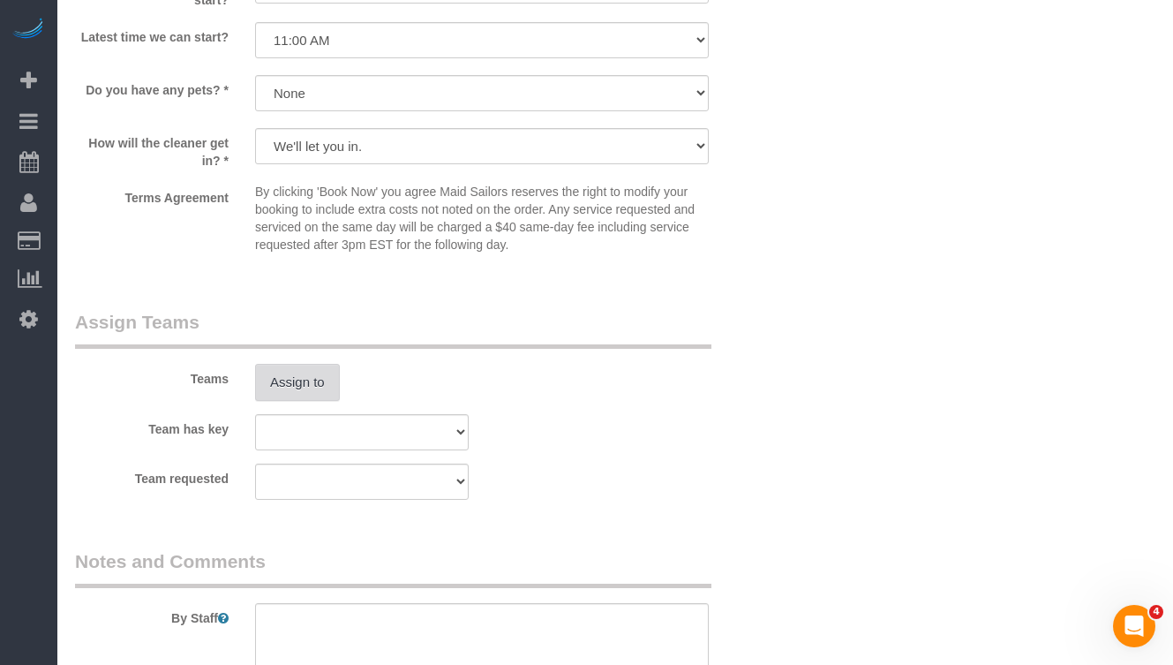
scroll to position [2089, 0]
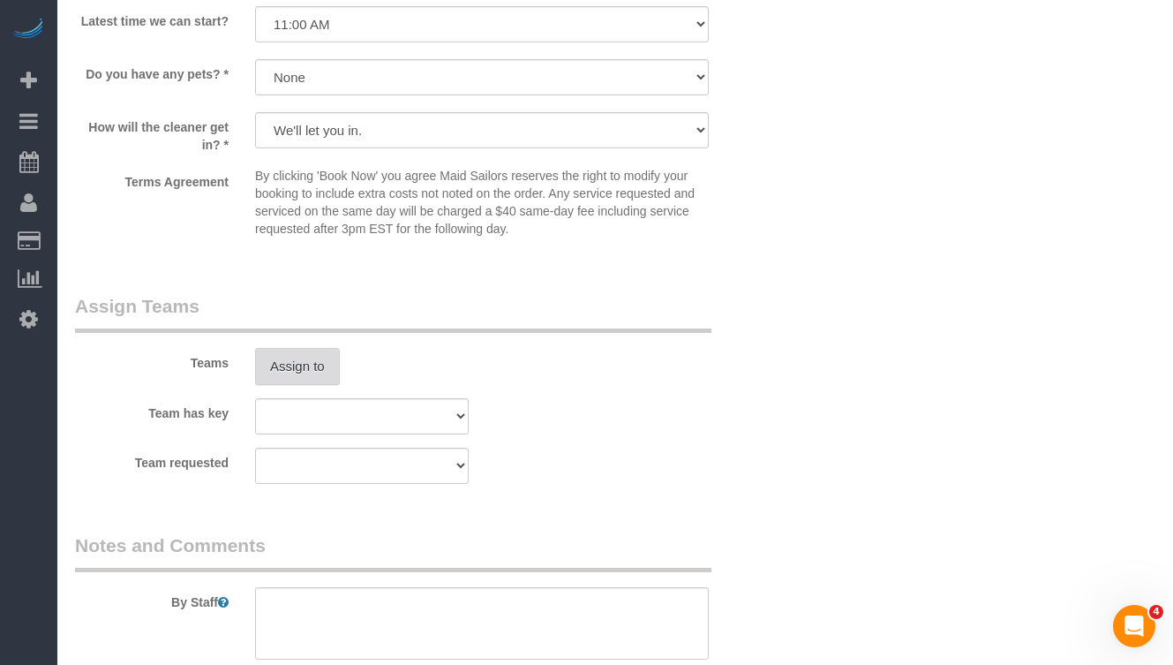
click at [288, 363] on button "Assign to" at bounding box center [297, 366] width 85 height 37
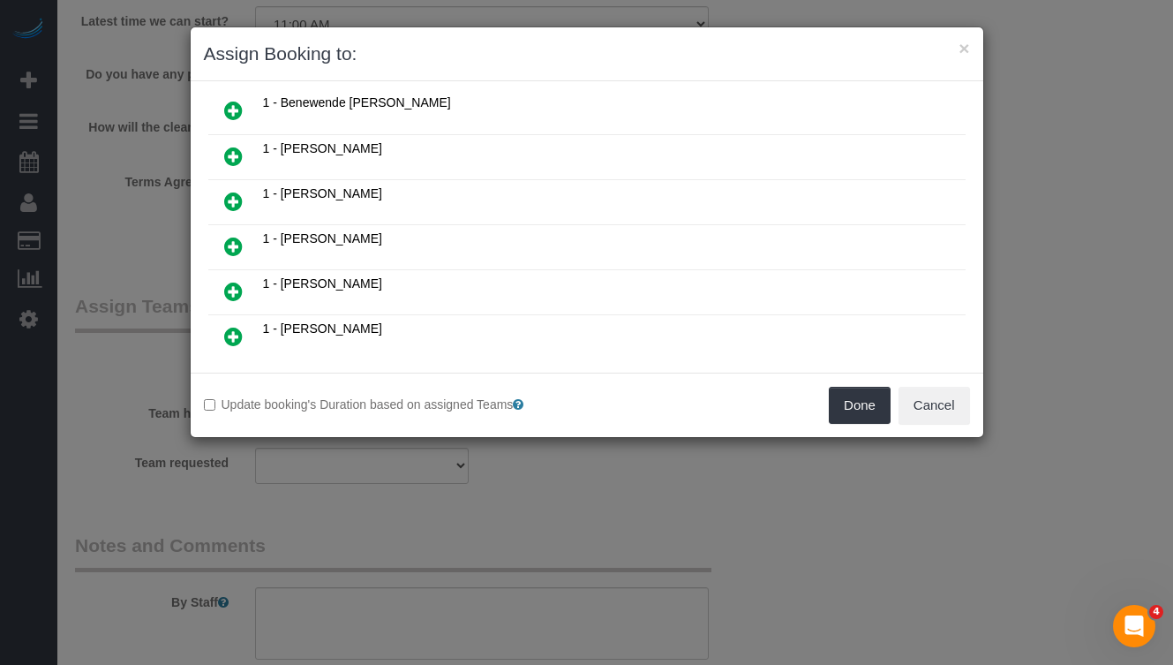
click at [233, 200] on icon at bounding box center [233, 201] width 19 height 21
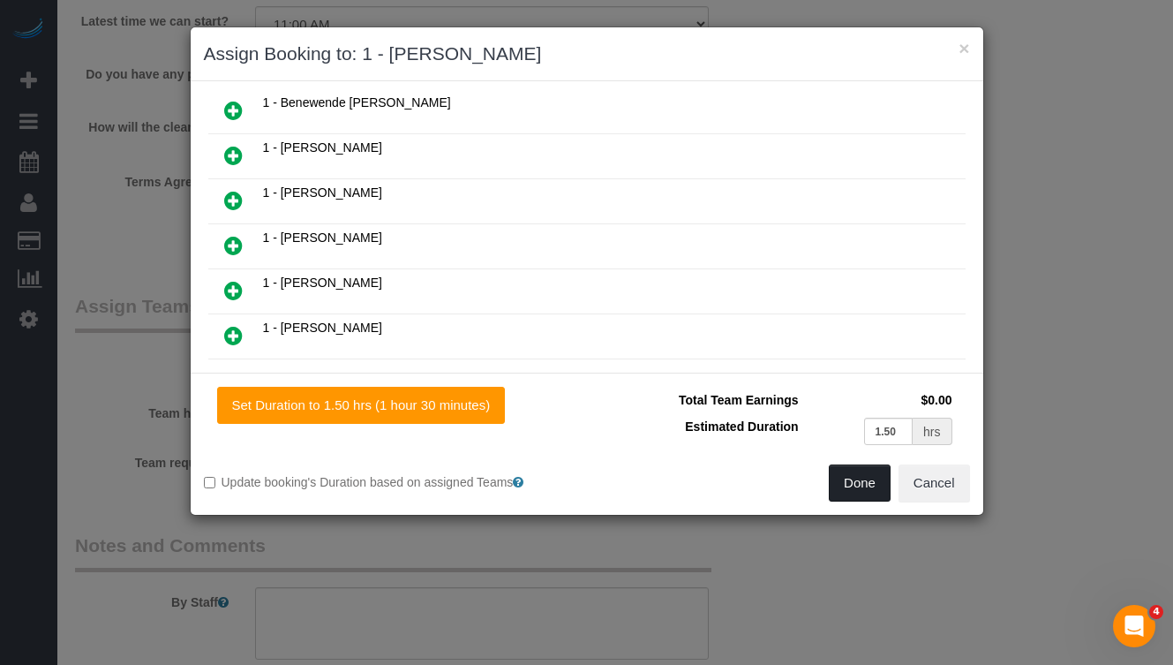
click at [850, 487] on button "Done" at bounding box center [860, 482] width 62 height 37
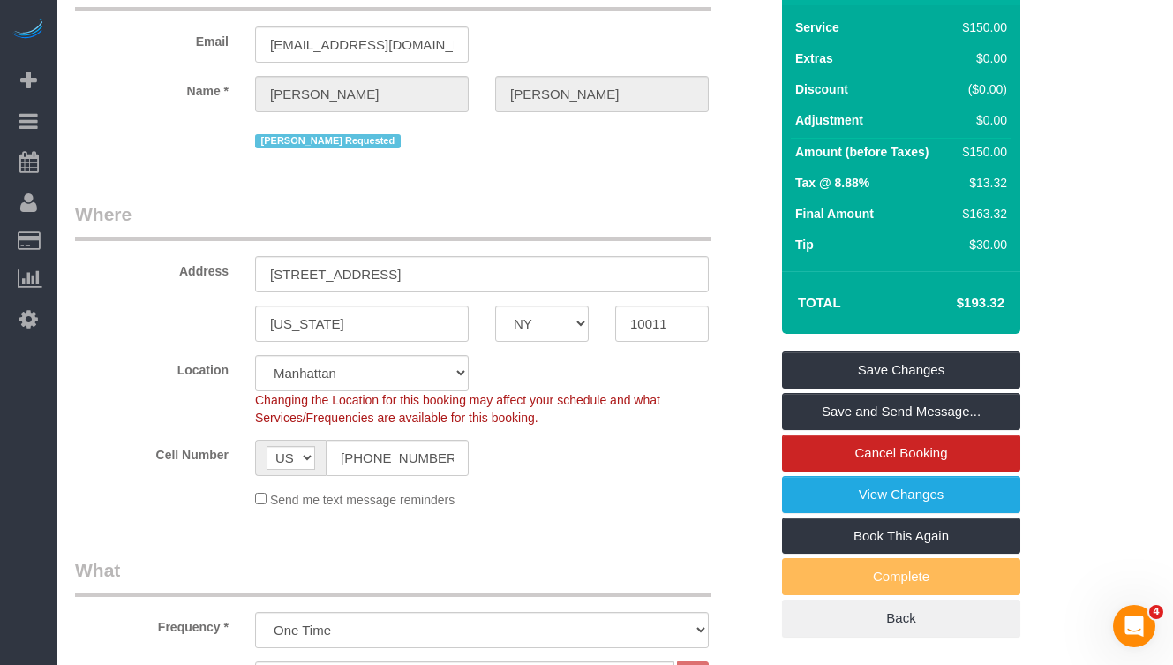
scroll to position [136, 0]
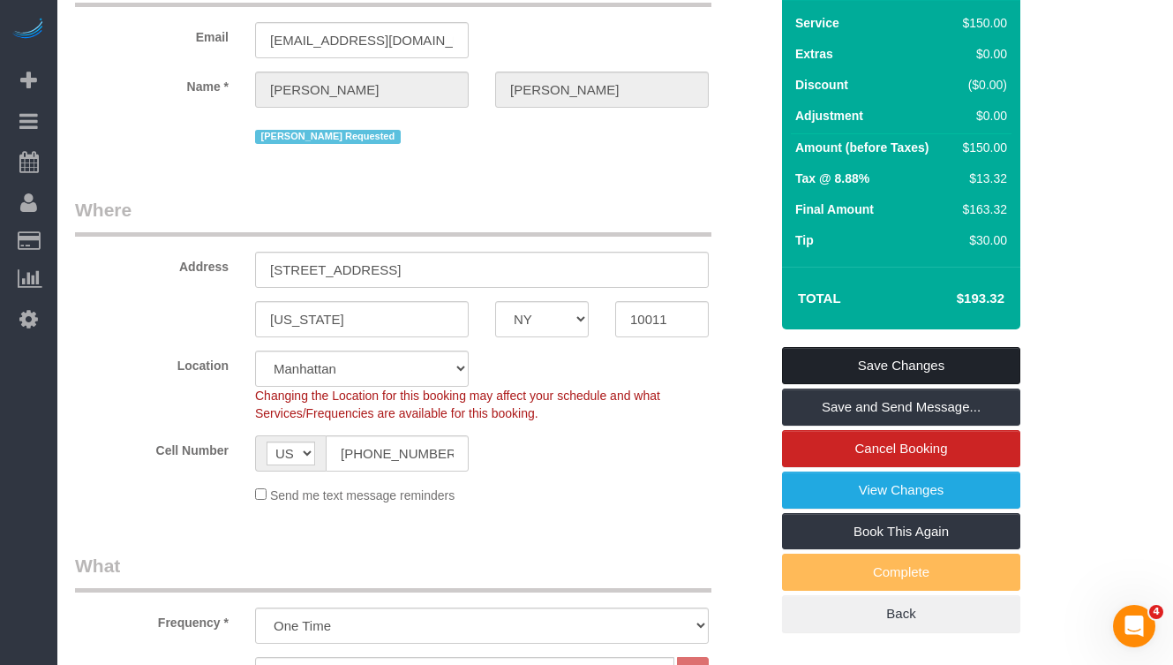
click at [811, 366] on link "Save Changes" at bounding box center [901, 365] width 238 height 37
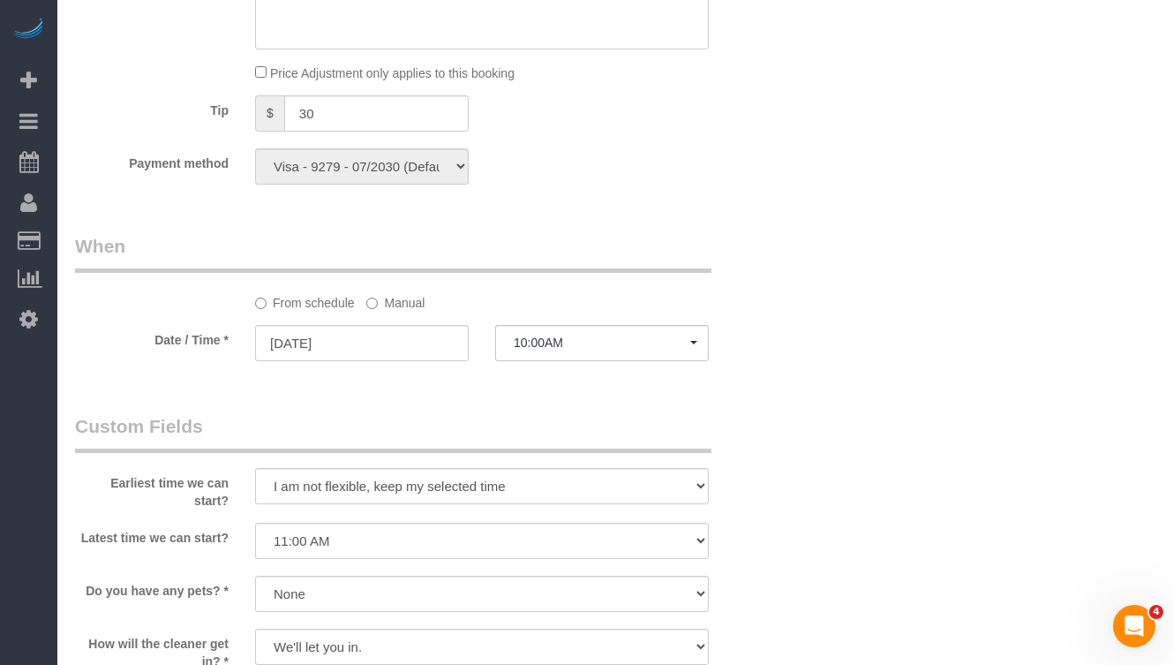
scroll to position [1592, 0]
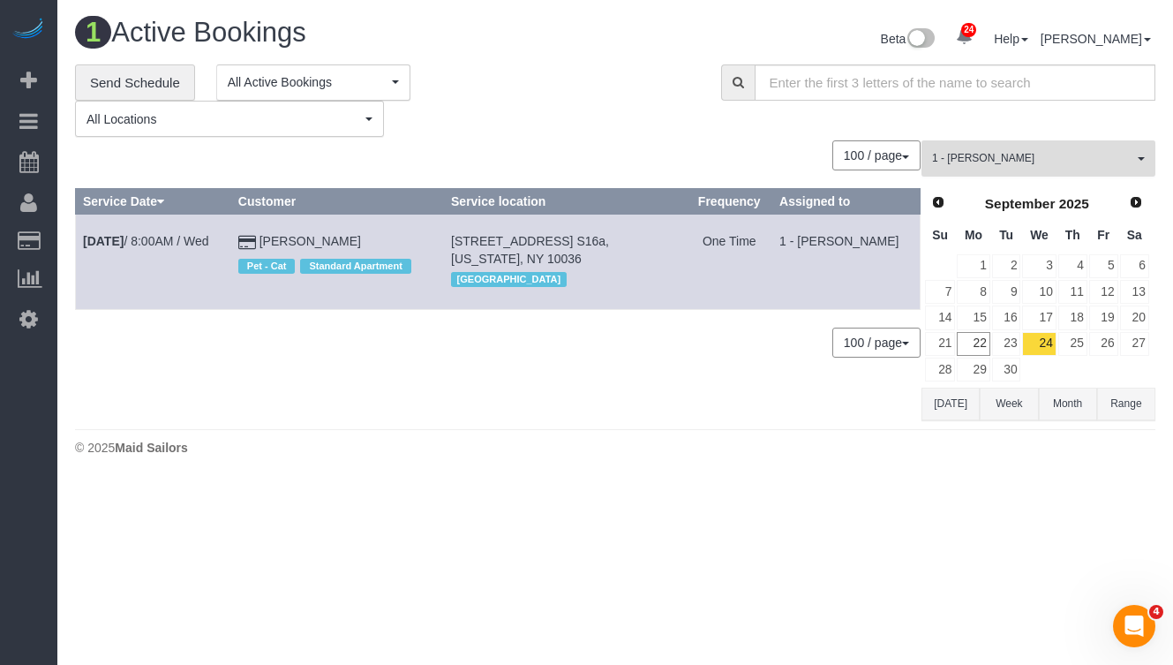
drag, startPoint x: 1000, startPoint y: 154, endPoint x: 1007, endPoint y: 162, distance: 11.3
click at [1000, 154] on span "1 - [PERSON_NAME]" at bounding box center [1032, 158] width 201 height 15
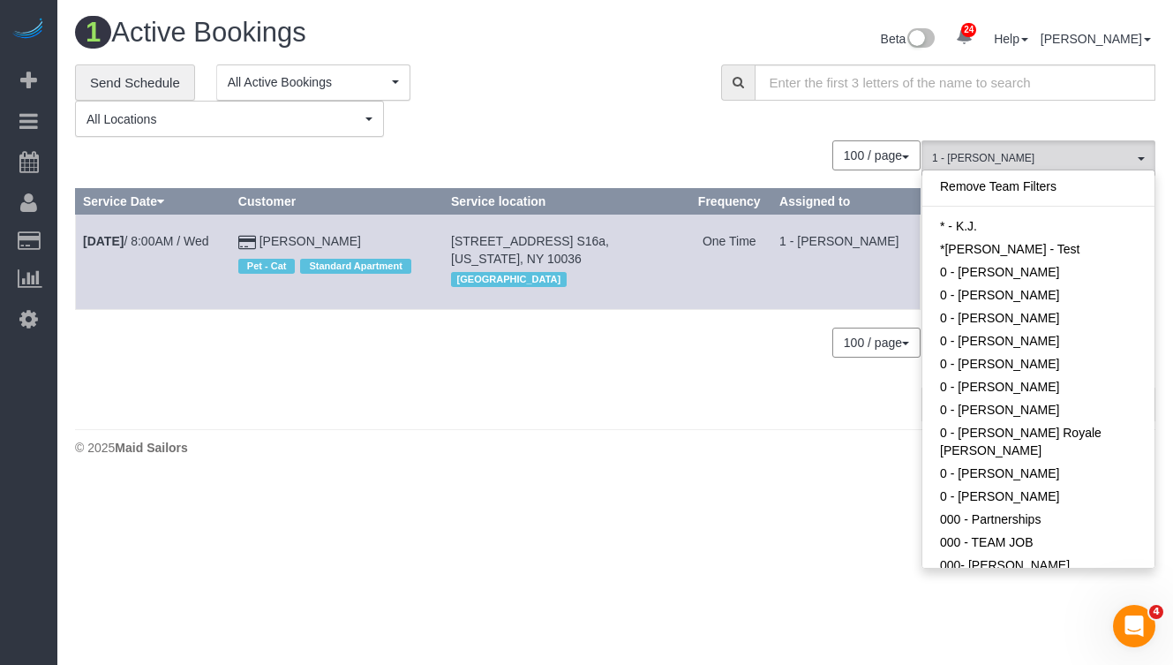
scroll to position [586, 0]
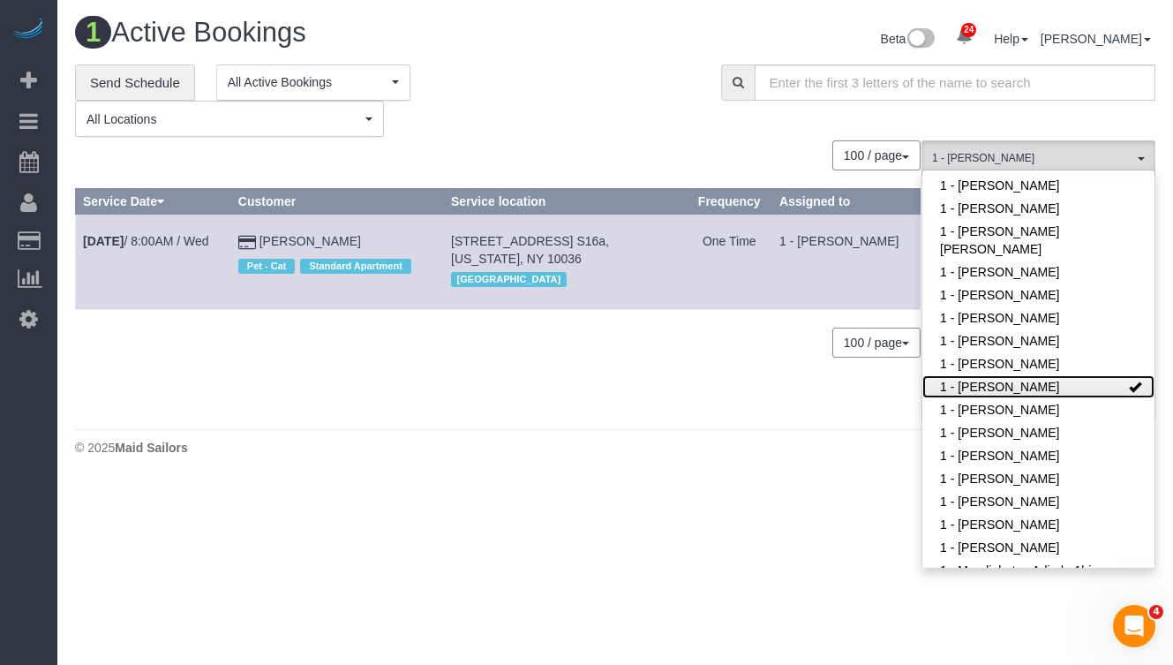
click at [1052, 375] on link "1 - [PERSON_NAME]" at bounding box center [1039, 386] width 232 height 23
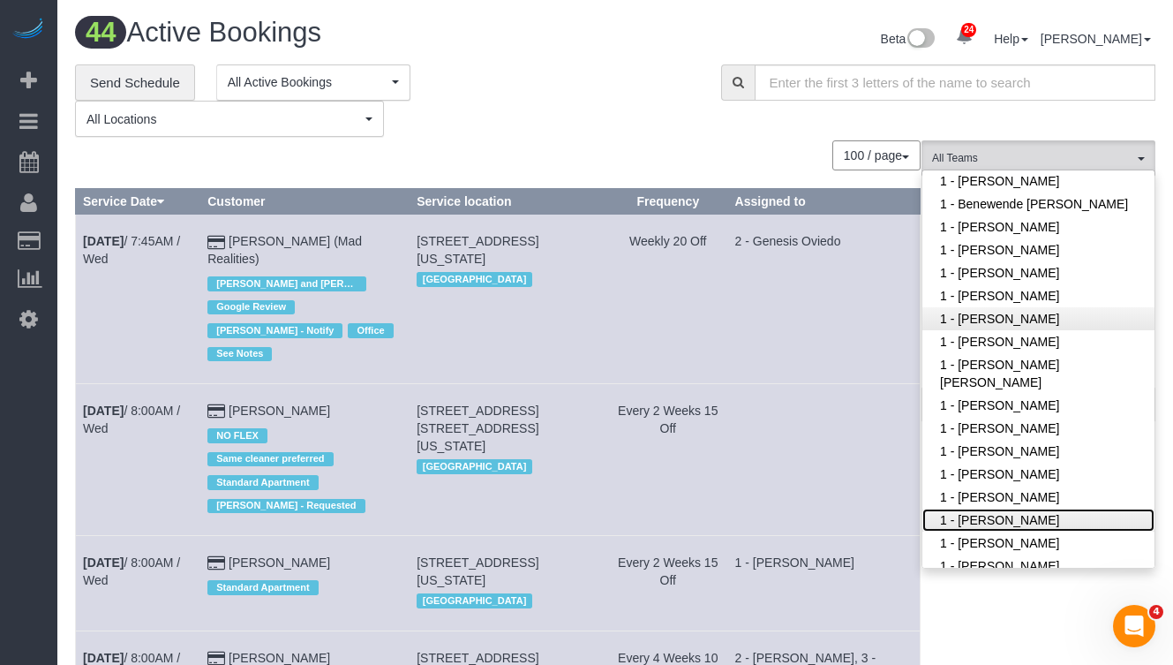
scroll to position [455, 0]
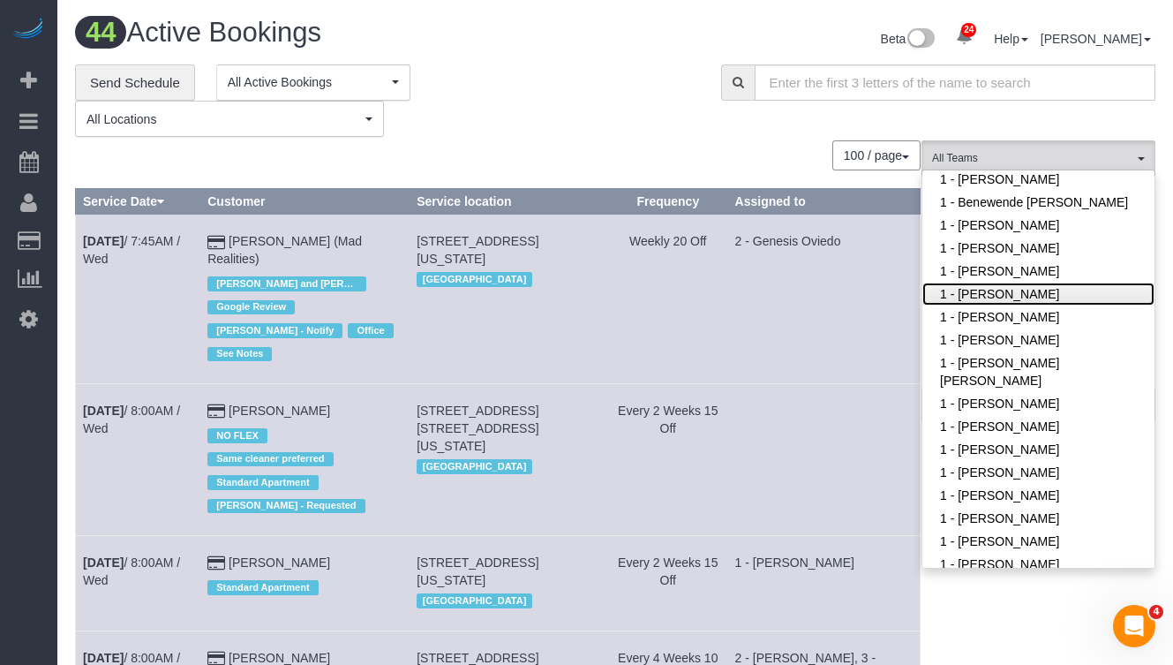
click at [1026, 293] on link "1 - [PERSON_NAME]" at bounding box center [1039, 294] width 232 height 23
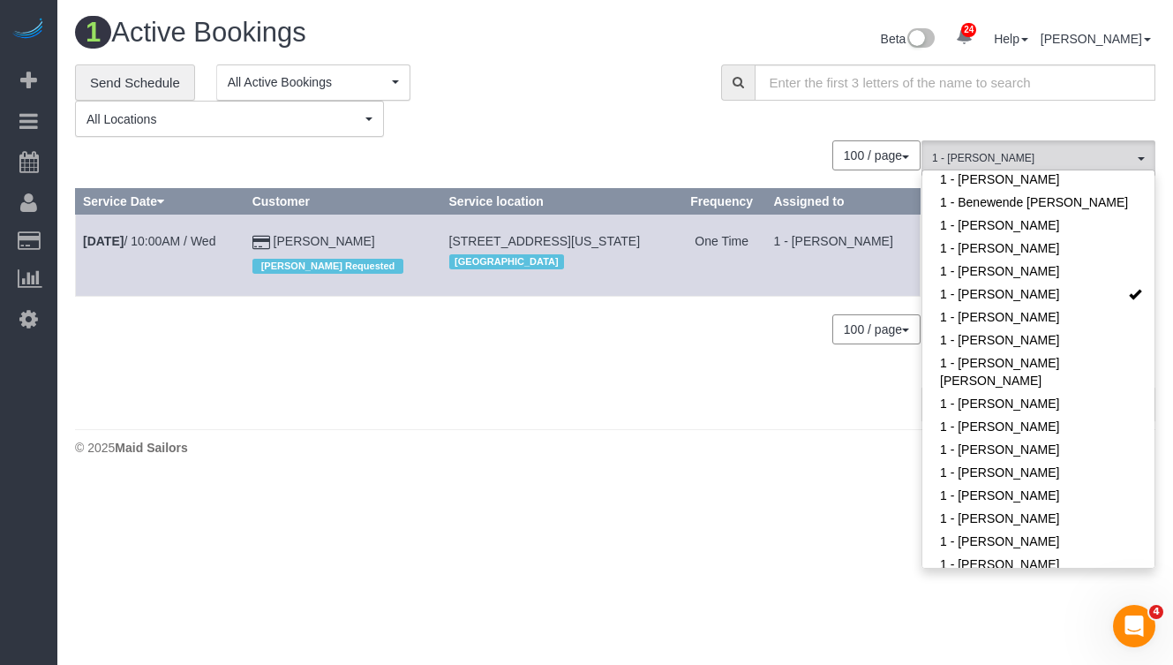
click at [597, 108] on div "**********" at bounding box center [385, 100] width 620 height 73
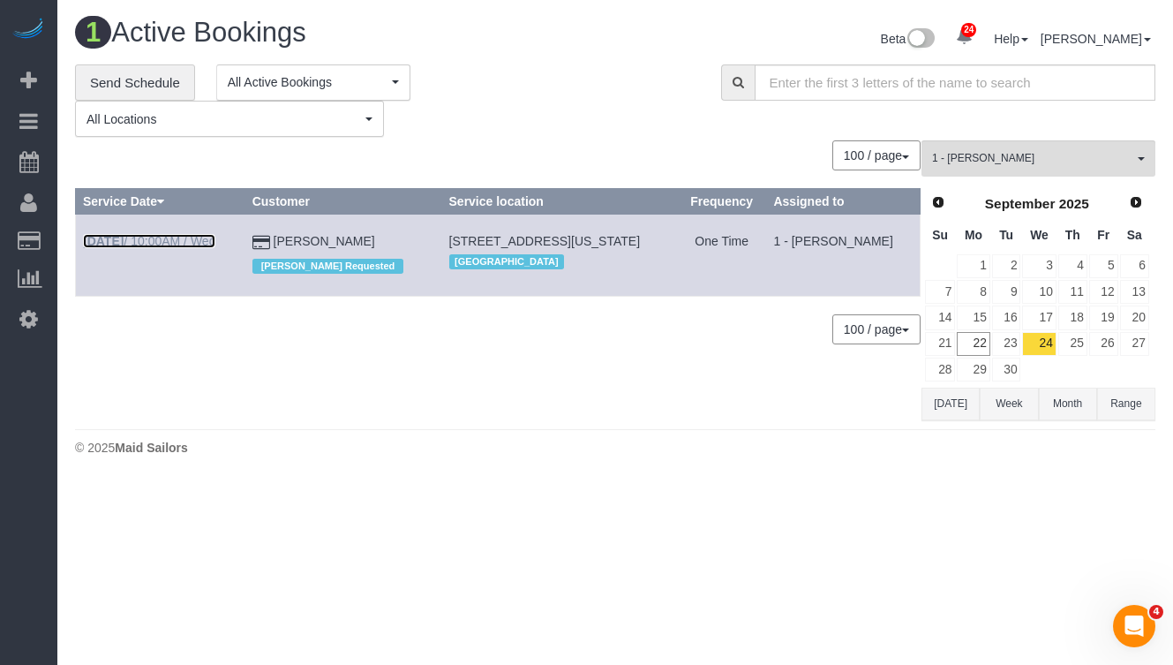
click at [105, 238] on b "Sep 24th" at bounding box center [103, 241] width 41 height 14
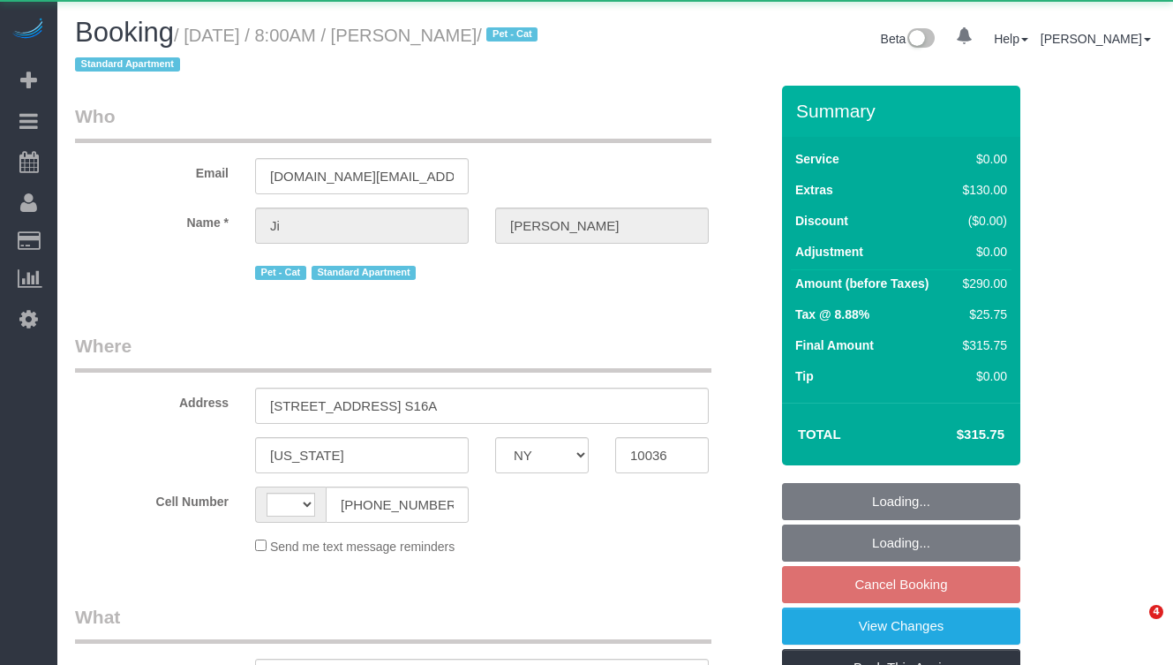
select select "NY"
select select "object:377"
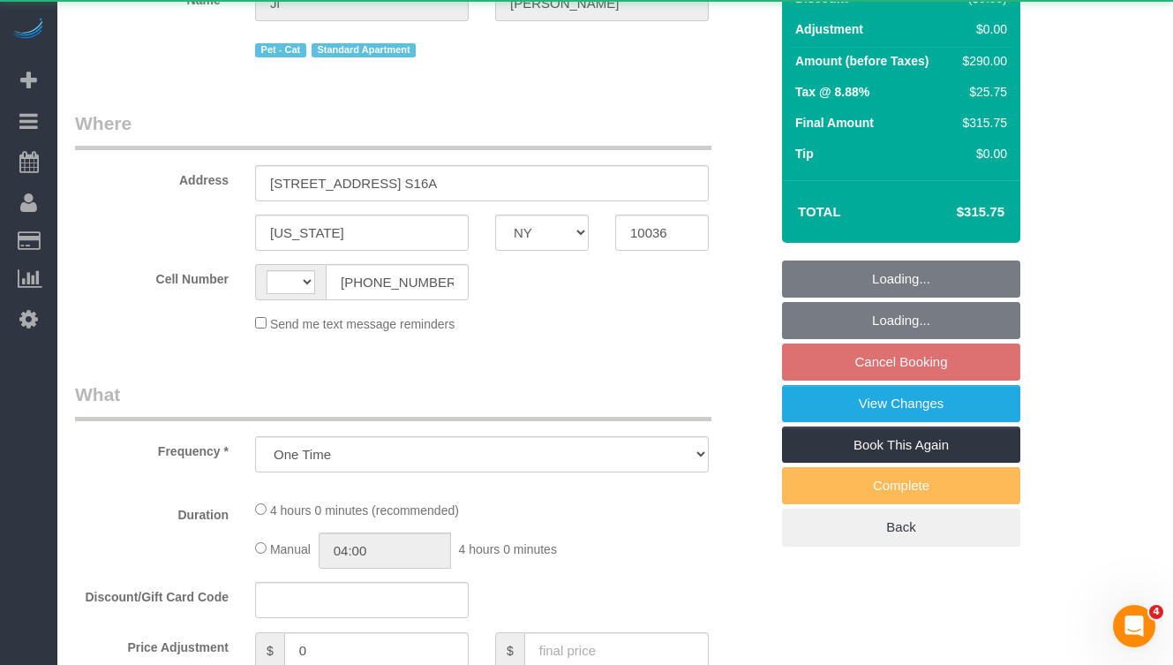
select select "string:[GEOGRAPHIC_DATA]"
select select "1"
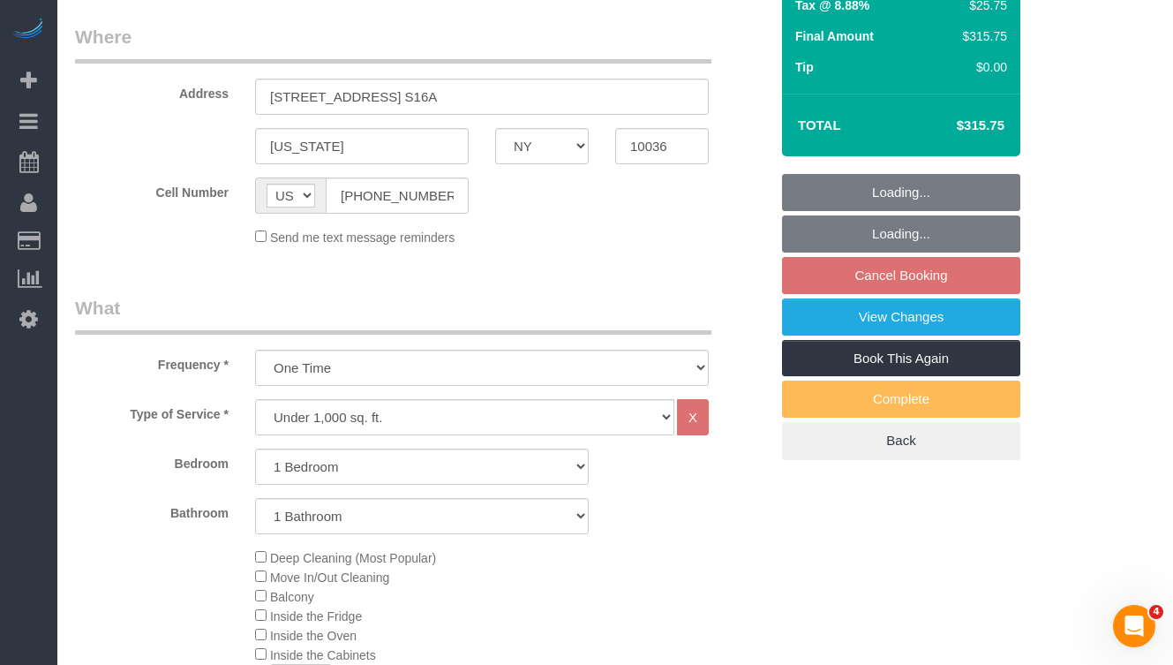
select select "string:stripe-pm_1S0bFR4VGloSiKo7eifKeeWM"
select select "spot1"
select select "number:57"
select select "number:71"
select select "number:14"
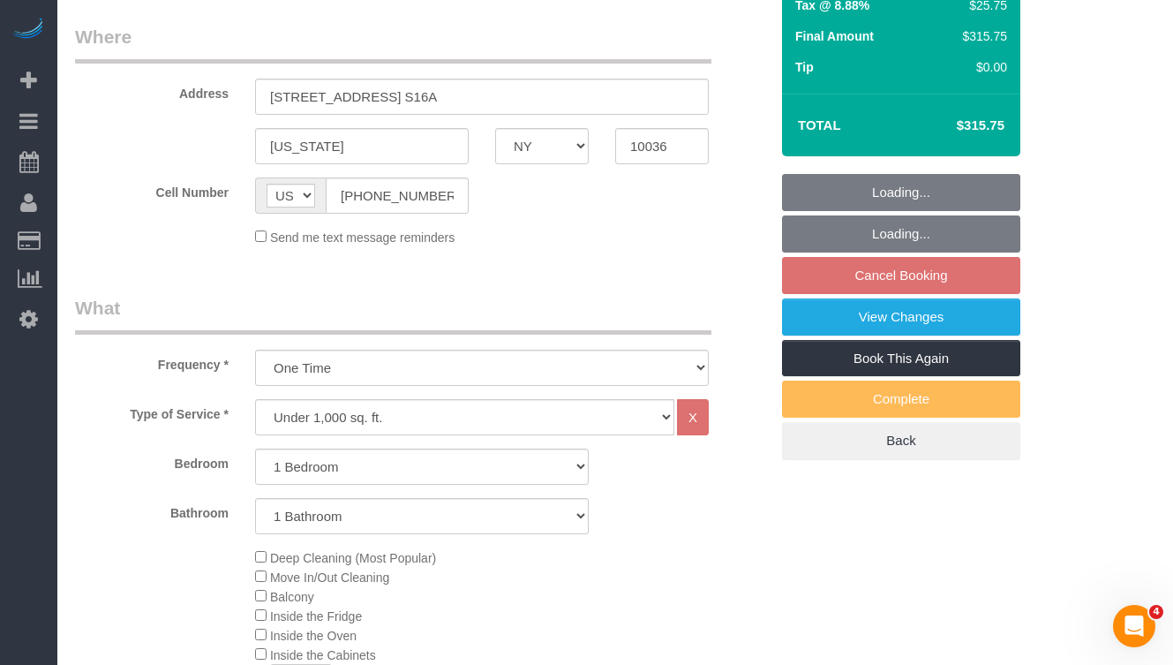
select select "number:6"
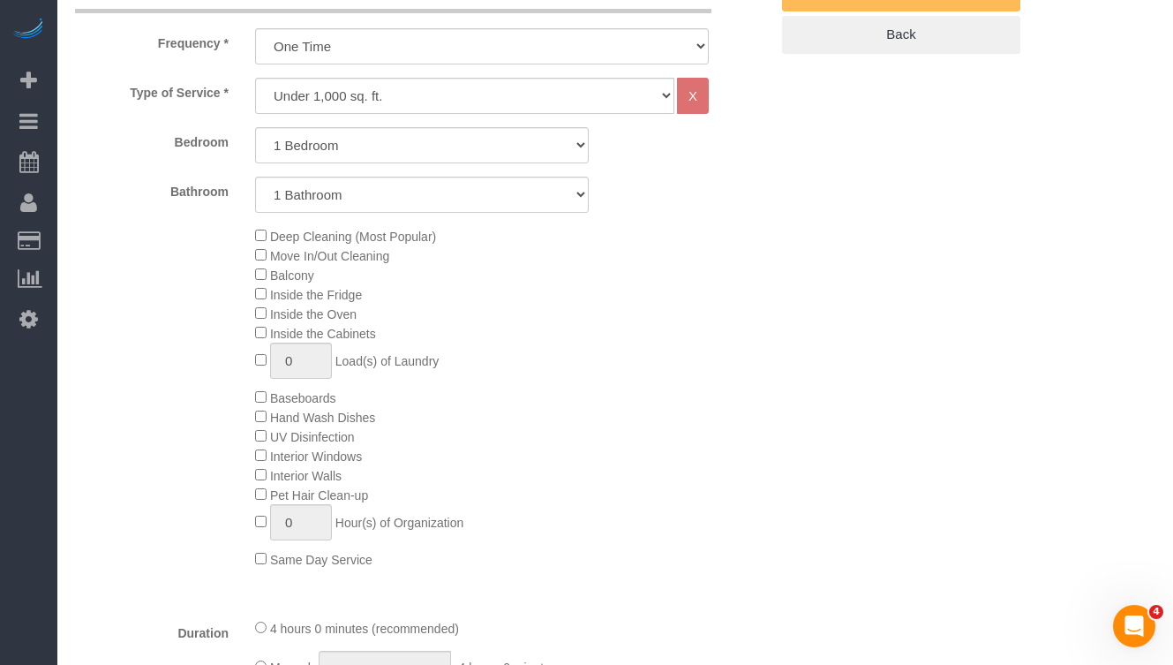
select select "1"
select select "object:1544"
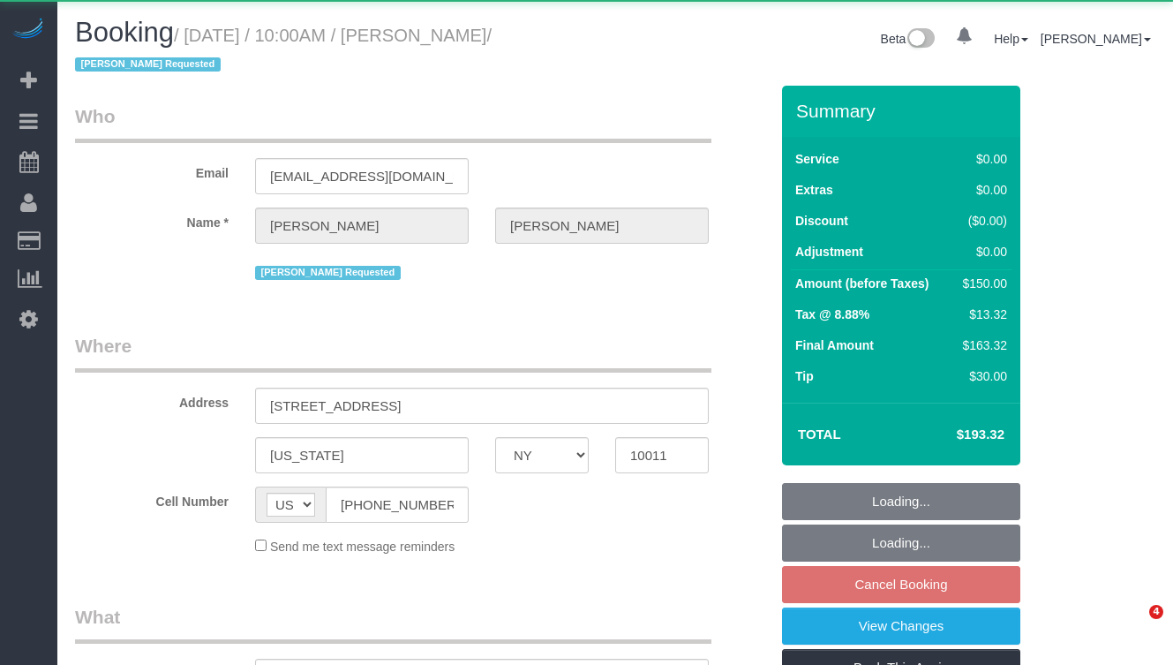
select select "NY"
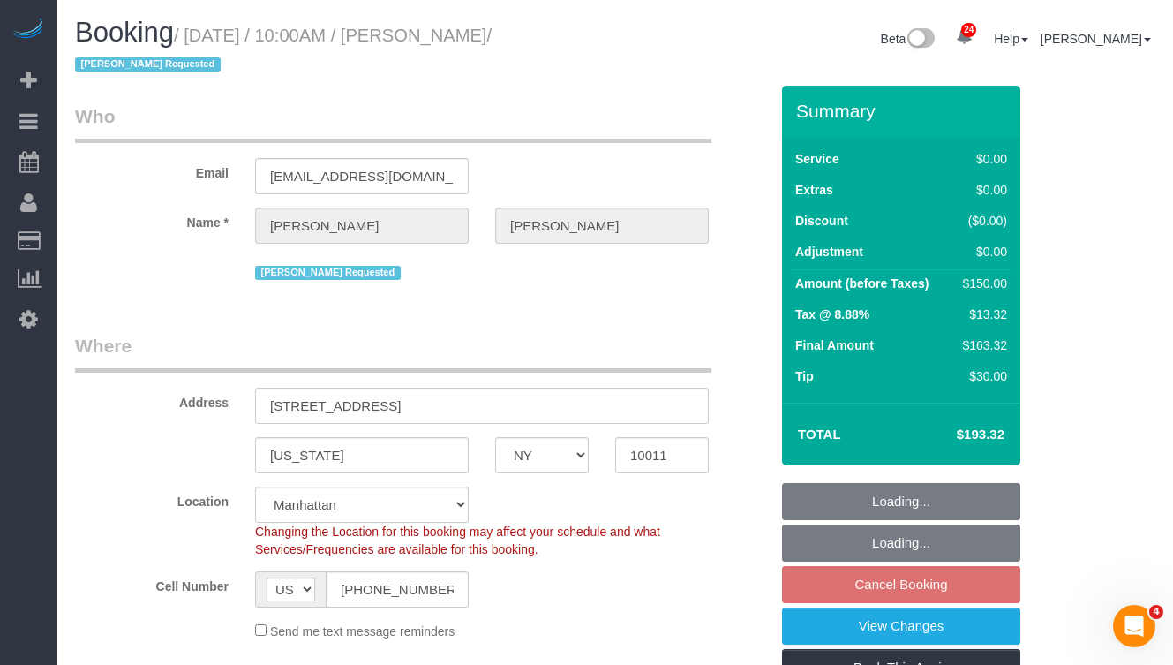
select select "object:838"
select select "string:stripe-pm_1SA9Bz4VGloSiKo7EpbBROZr"
select select "spot3"
select select "number:89"
select select "number:71"
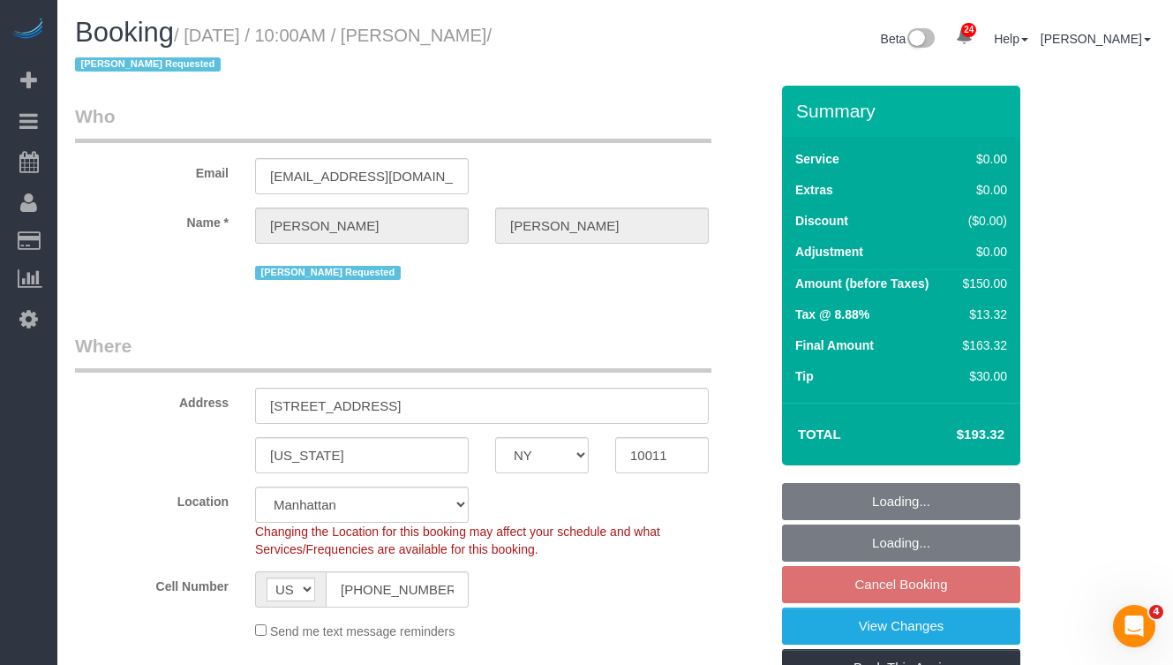
select select "number:15"
select select "number:5"
select select "object:1564"
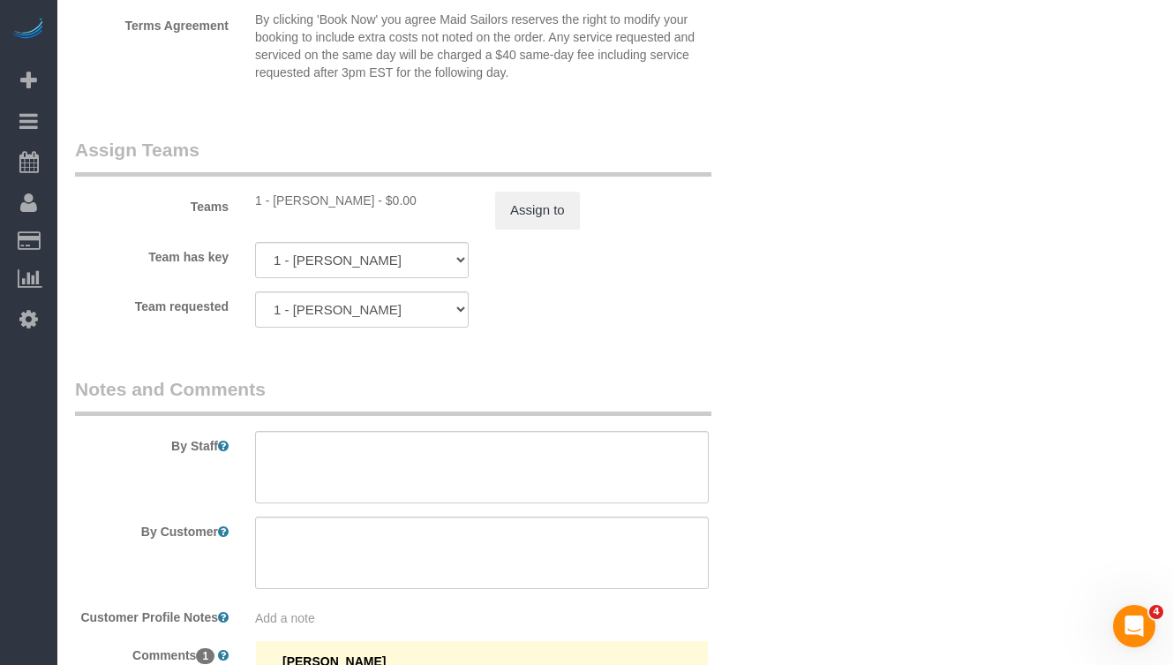
scroll to position [2256, 0]
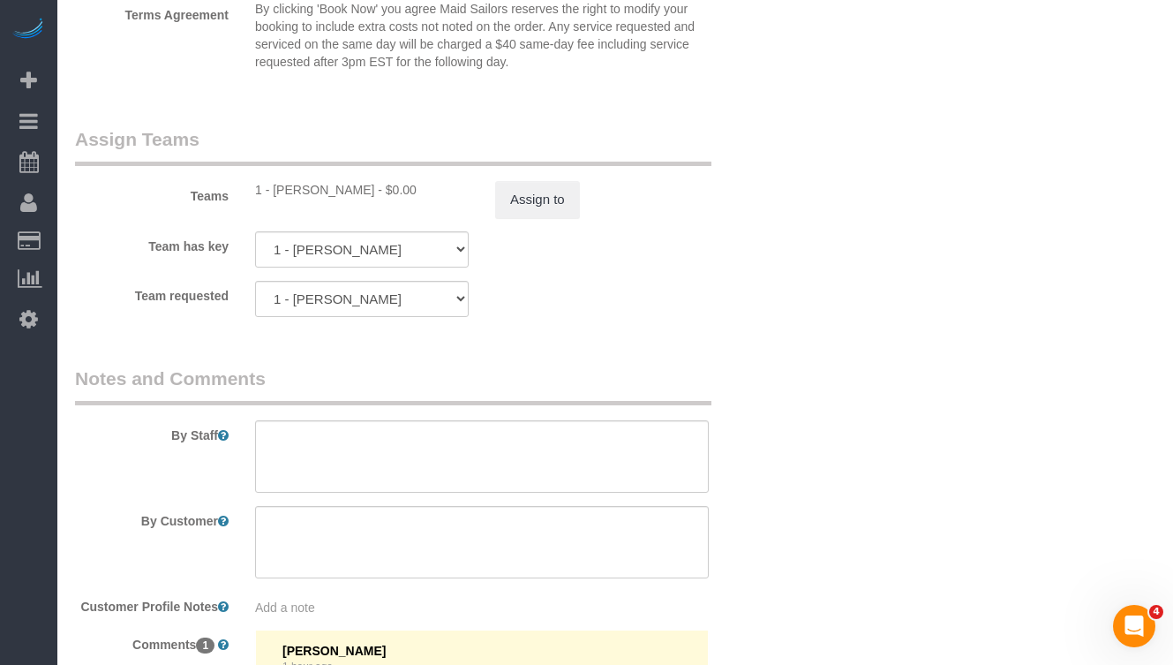
click at [304, 190] on div "1 - [PERSON_NAME] - $0.00" at bounding box center [362, 190] width 214 height 18
copy div "Chrisdarline"
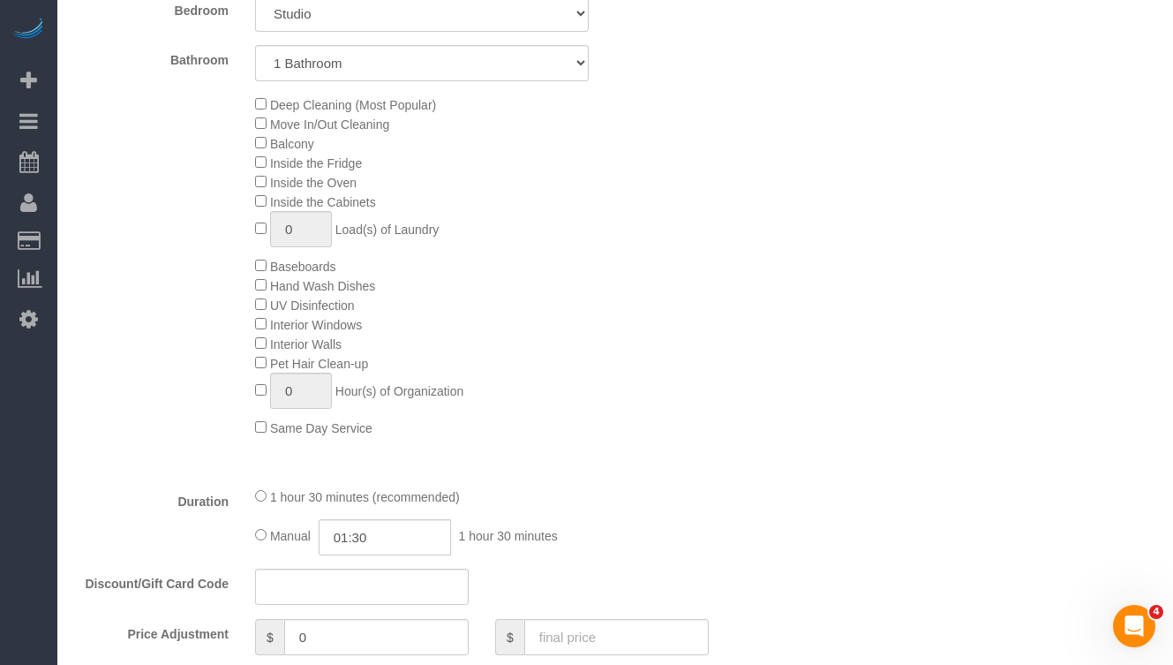
scroll to position [0, 0]
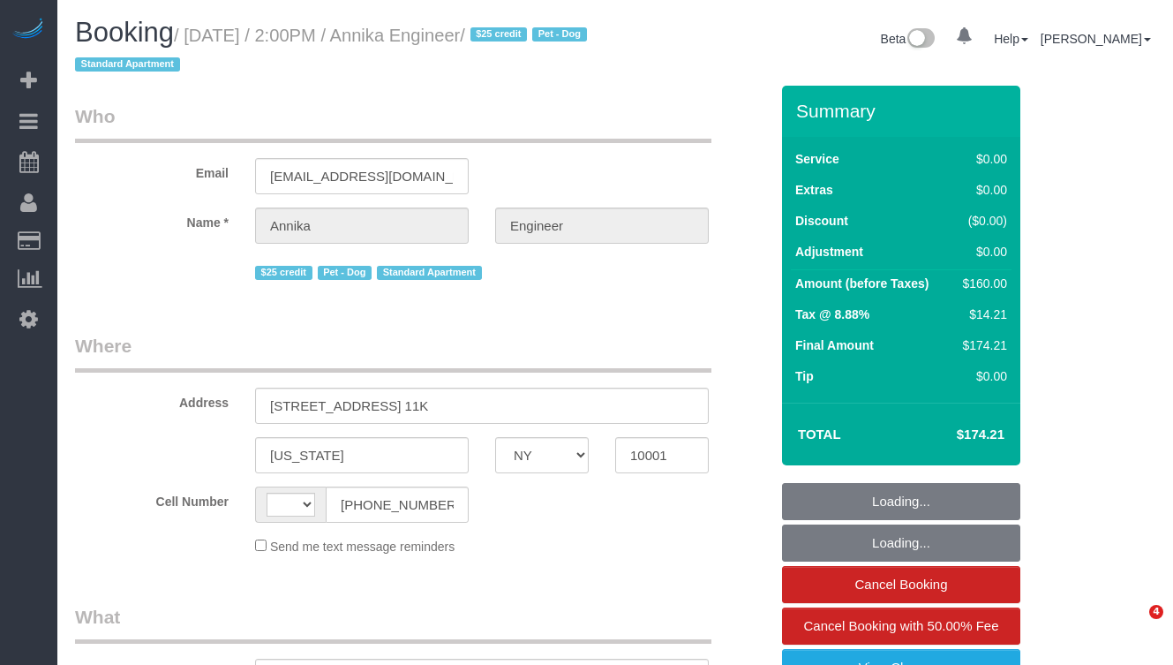
select select "NY"
select select "string:[GEOGRAPHIC_DATA]"
select select "object:830"
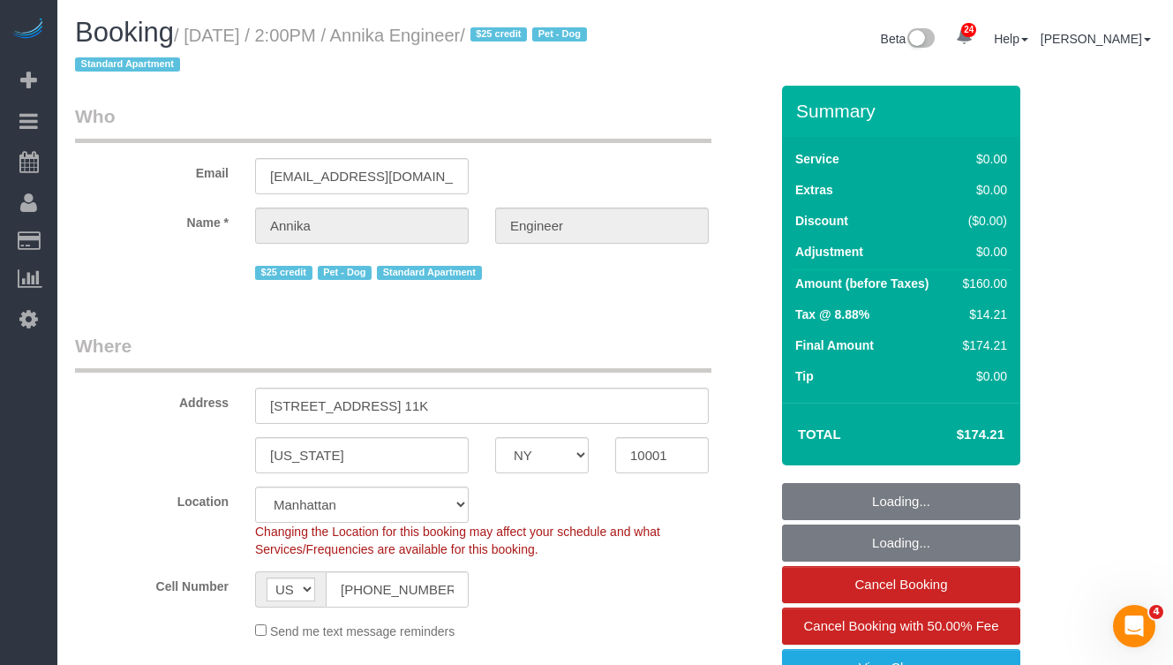
select select "1"
select select "spot1"
select select "number:89"
select select "number:90"
select select "number:13"
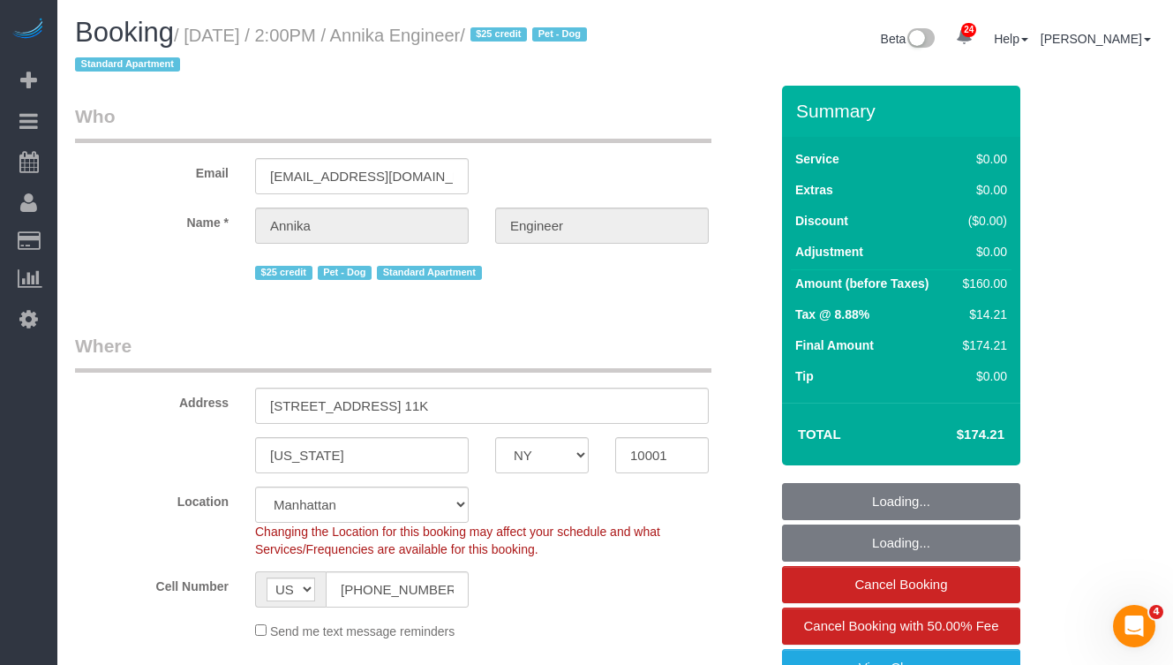
select select "number:5"
select select "string:stripe-pm_1S9AVr4VGloSiKo7xhoanRqz"
select select "object:1522"
select select "1"
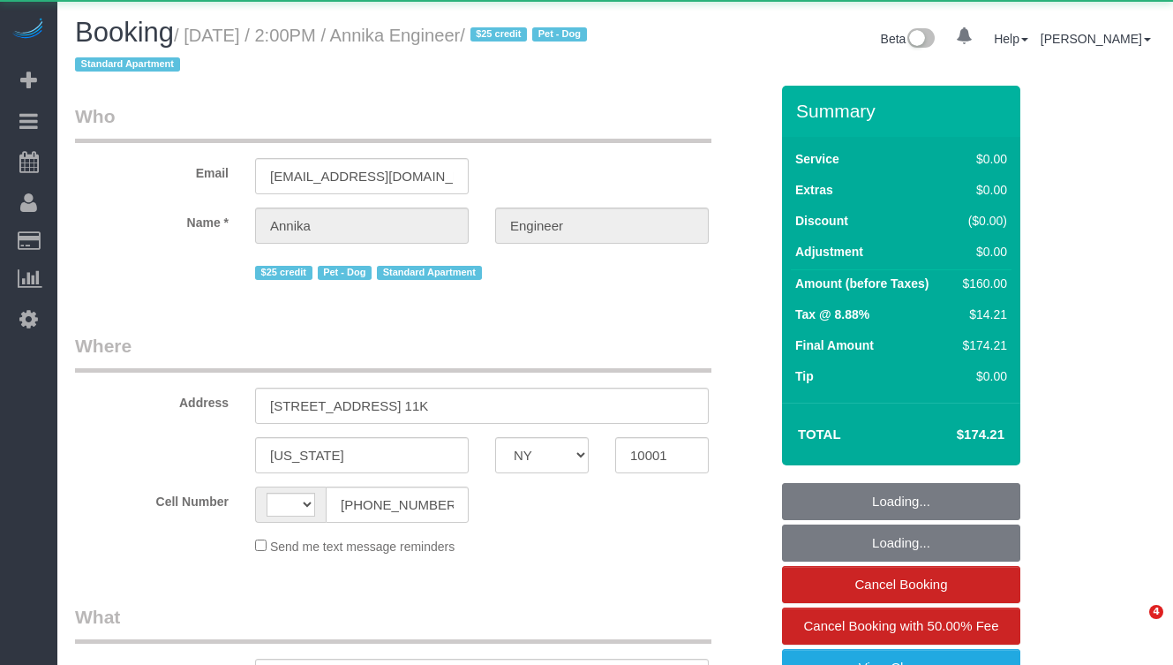
select select "NY"
select select "string:[GEOGRAPHIC_DATA]"
select select "object:581"
select select "number:89"
select select "number:90"
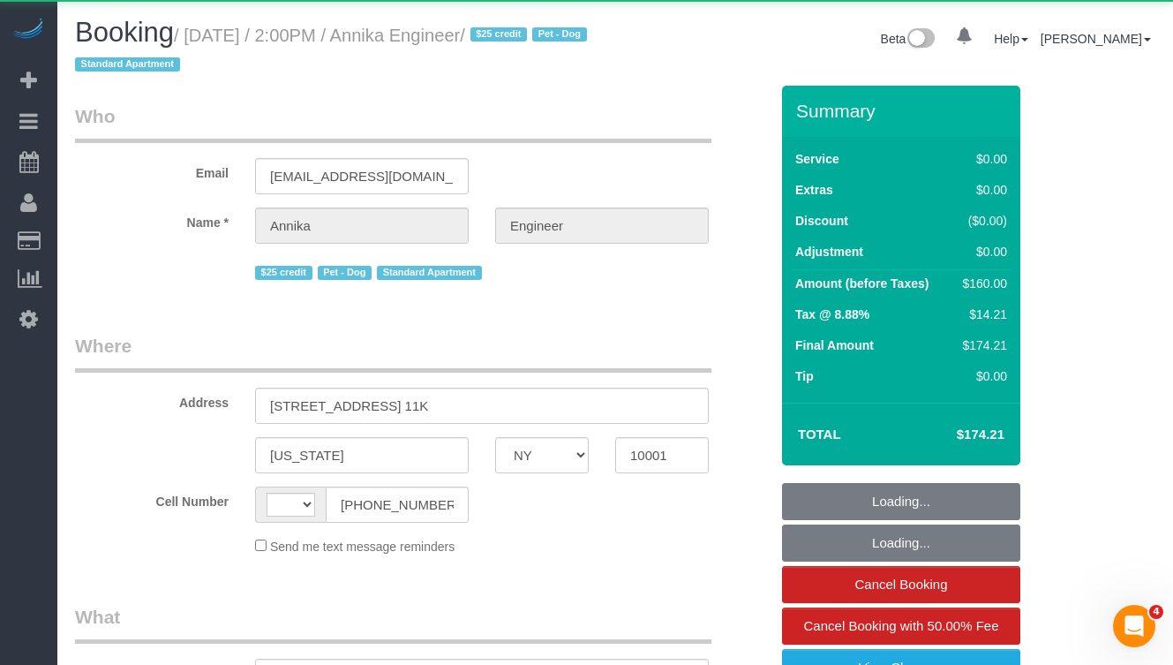
select select "number:13"
select select "number:5"
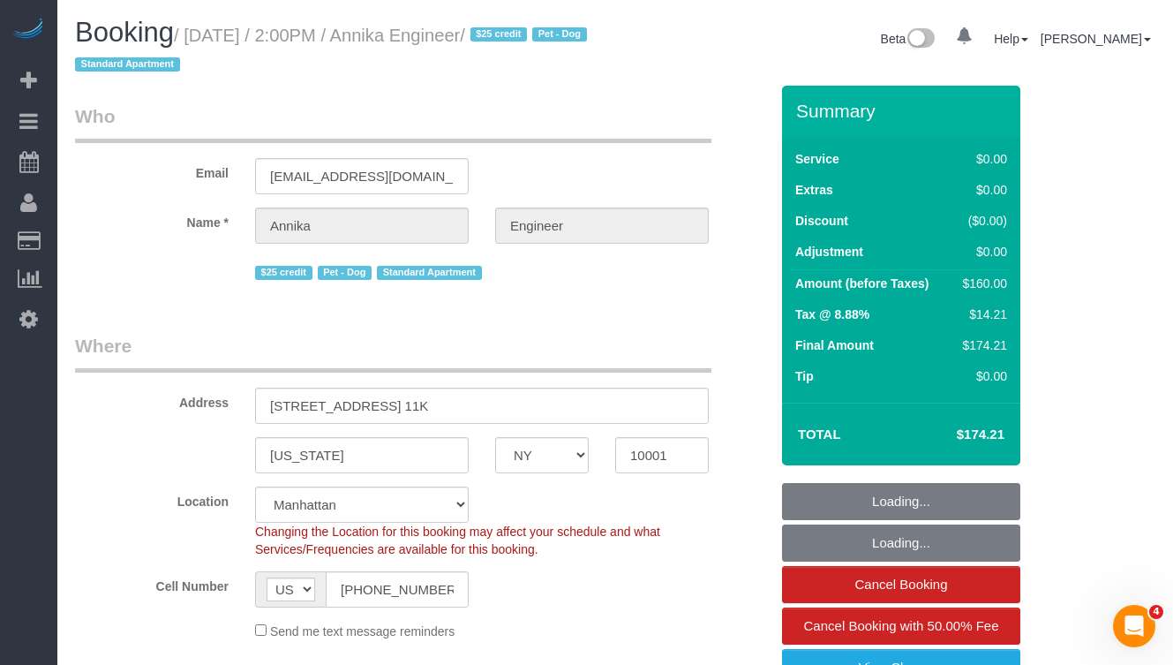
select select "object:979"
select select "string:stripe-pm_1S9AVr4VGloSiKo7xhoanRqz"
select select "spot1"
select select "1"
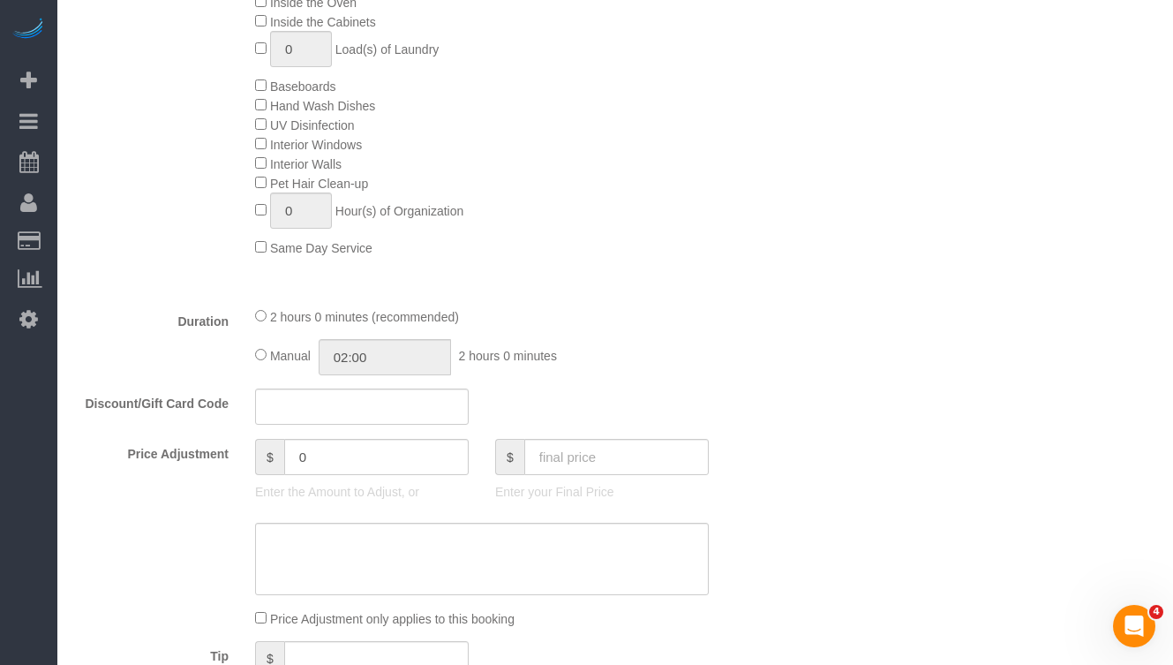
scroll to position [1032, 0]
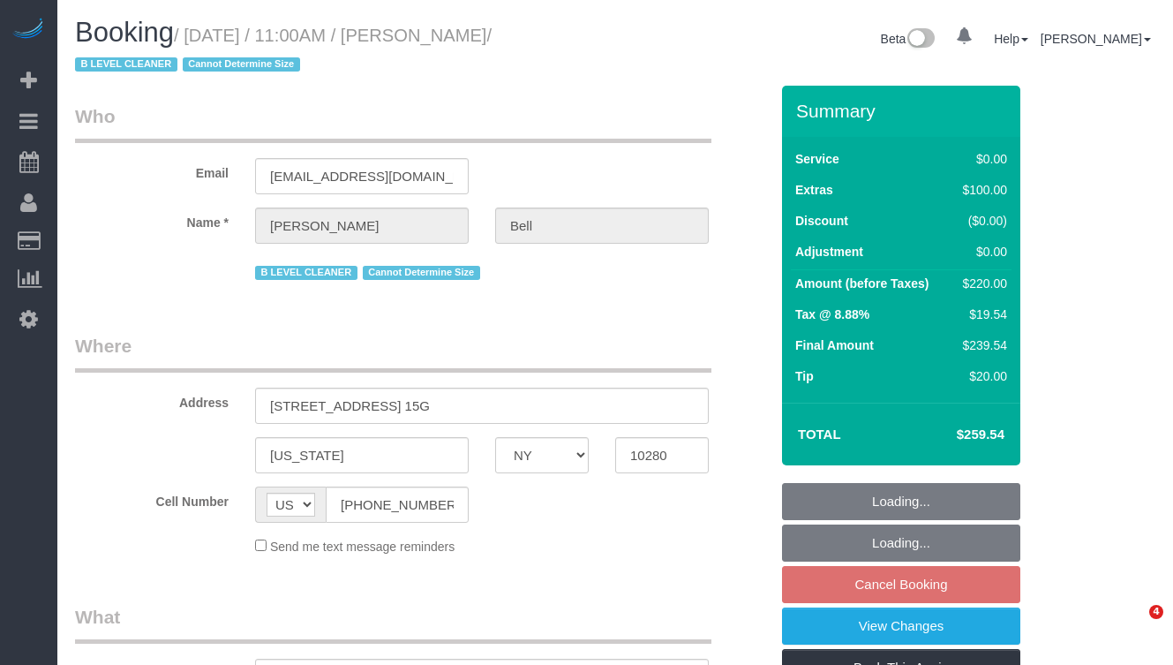
select select "NY"
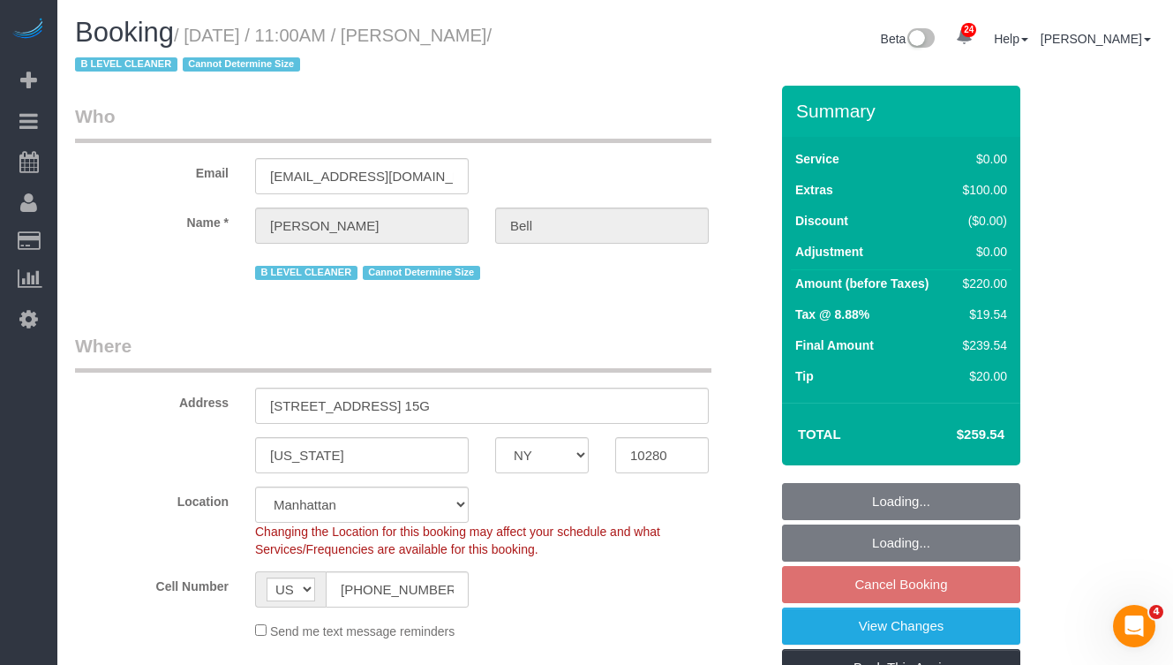
select select "object:957"
select select "number:58"
select select "number:72"
select select "number:15"
select select "number:5"
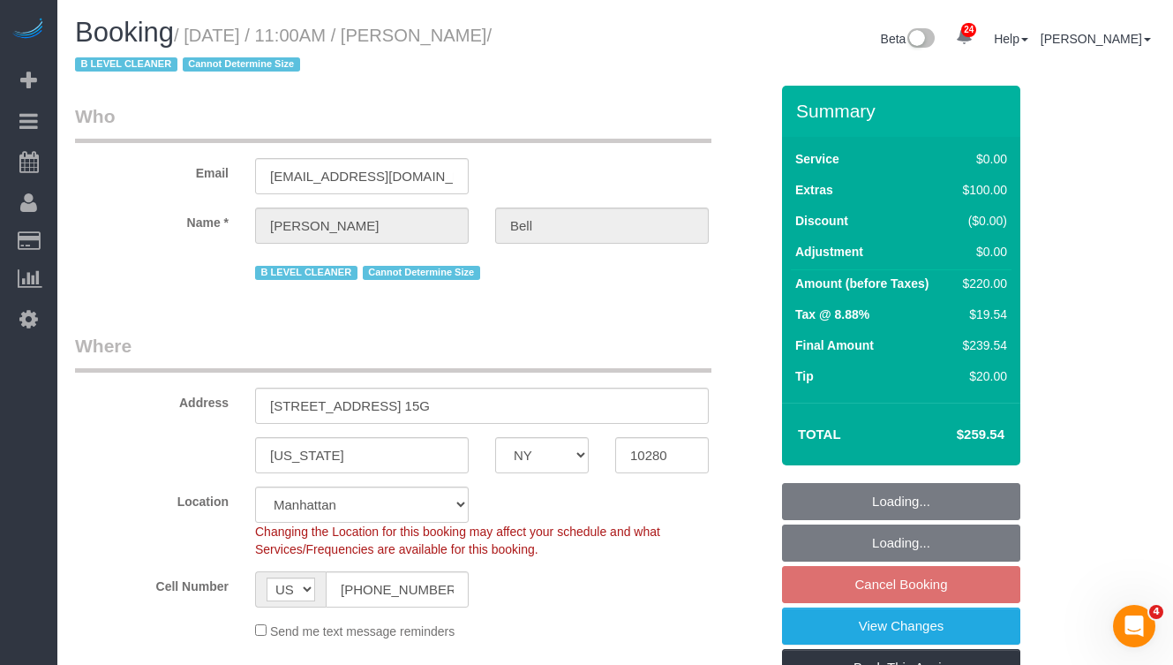
select select "object:1500"
select select "string:stripe-pm_1QEhgC4VGloSiKo77JHfA418"
select select "spot4"
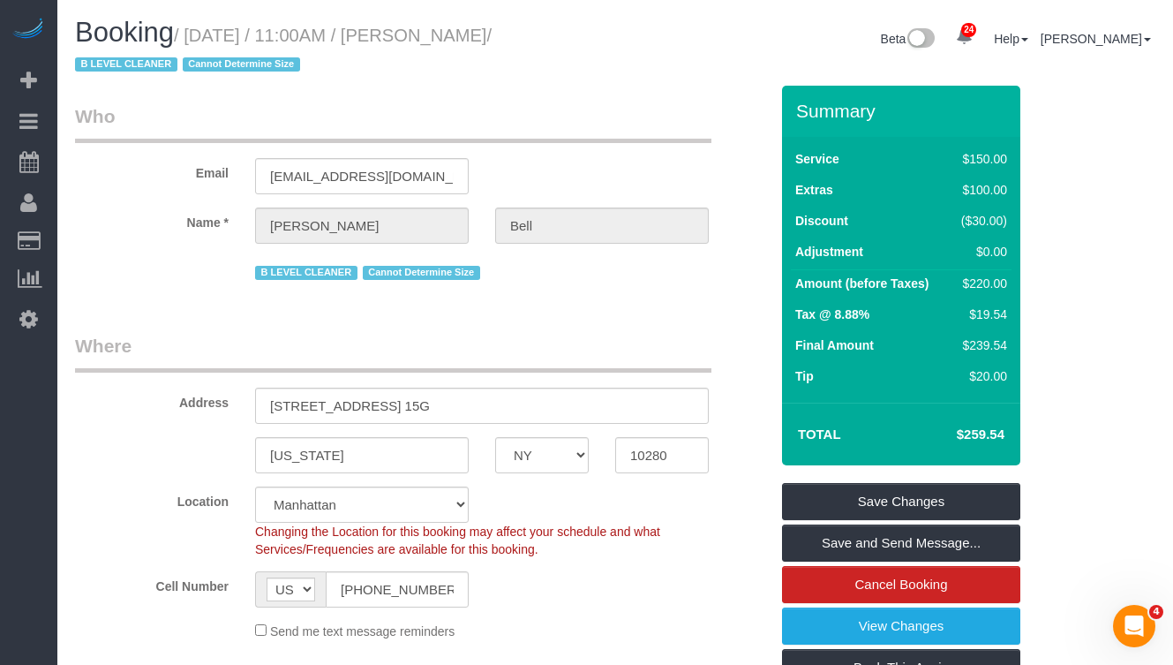
click at [156, 398] on label "Address" at bounding box center [152, 400] width 180 height 24
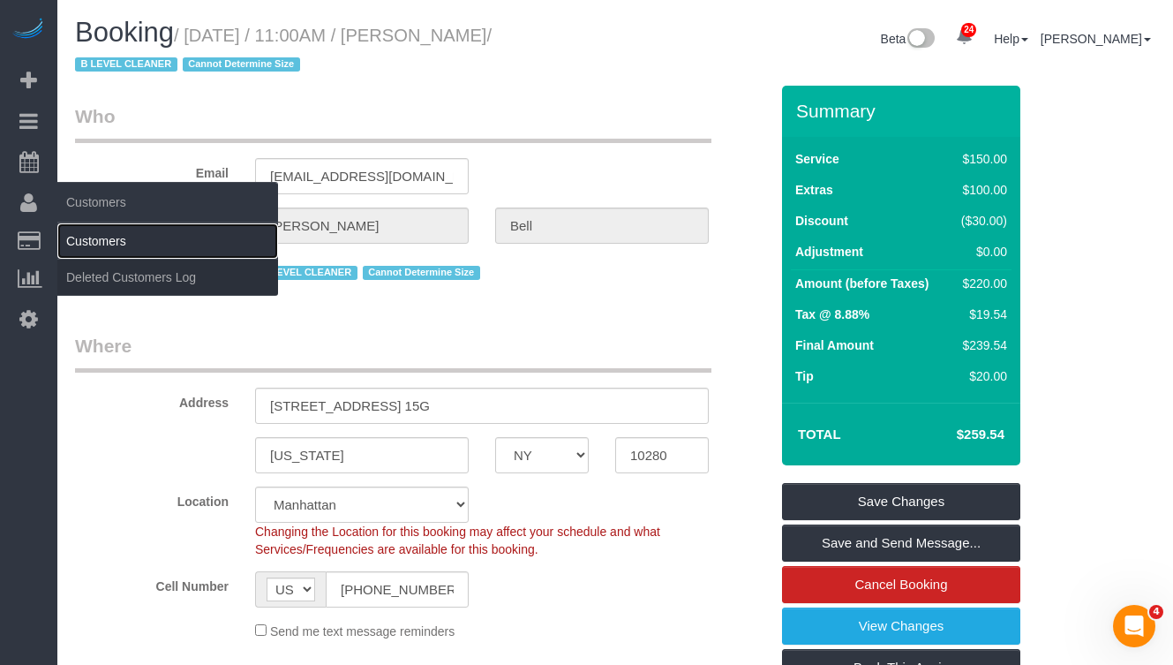
click at [100, 238] on link "Customers" at bounding box center [167, 240] width 221 height 35
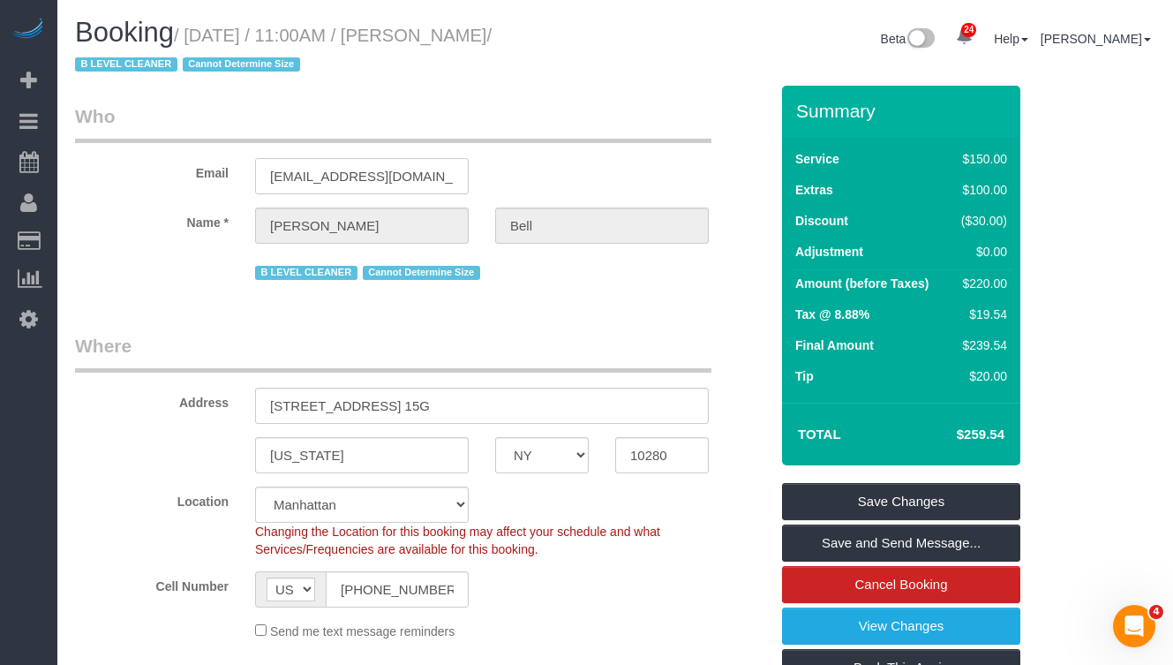
click at [373, 183] on input "[EMAIL_ADDRESS][DOMAIN_NAME]" at bounding box center [362, 176] width 214 height 36
click at [328, 174] on input "[EMAIL_ADDRESS][DOMAIN_NAME]" at bounding box center [362, 176] width 214 height 36
click at [584, 294] on fieldset "Who Email [EMAIL_ADDRESS][DOMAIN_NAME] Name * [PERSON_NAME] B LEVEL CLEANER Can…" at bounding box center [422, 200] width 694 height 194
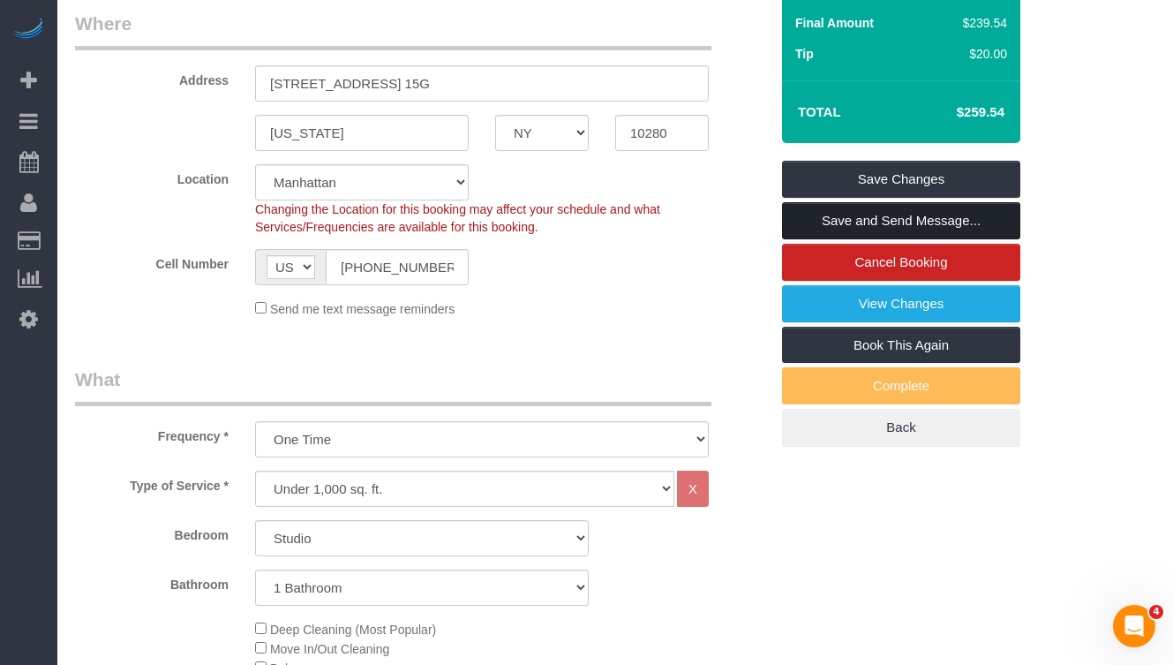
scroll to position [328, 0]
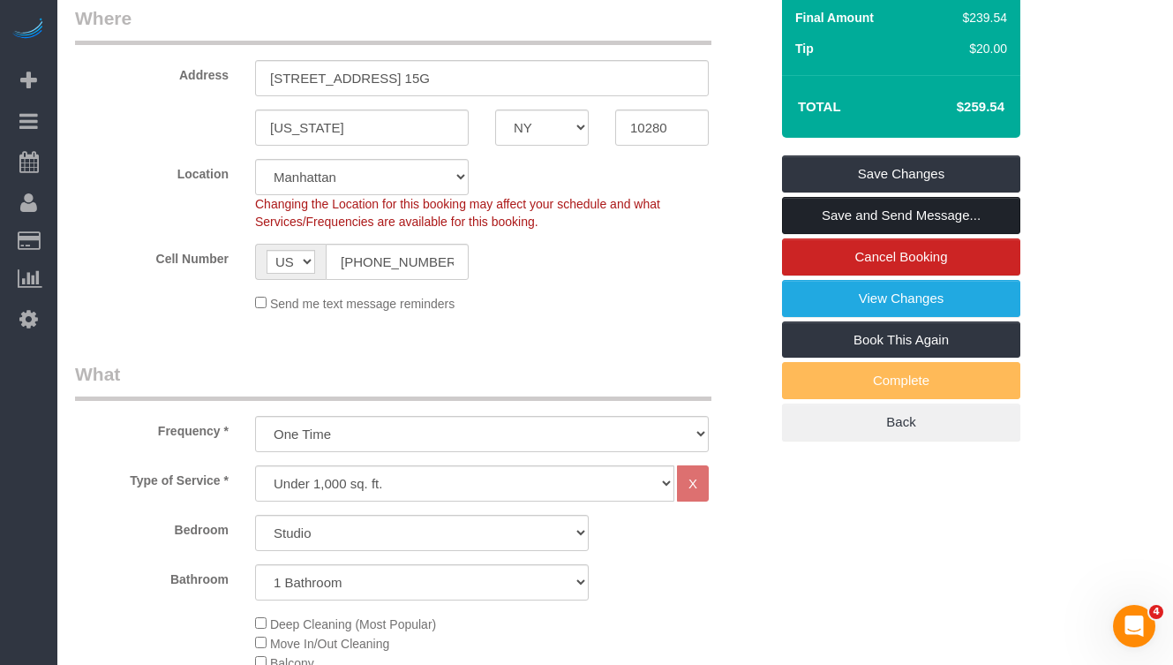
click at [820, 216] on link "Save and Send Message..." at bounding box center [901, 215] width 238 height 37
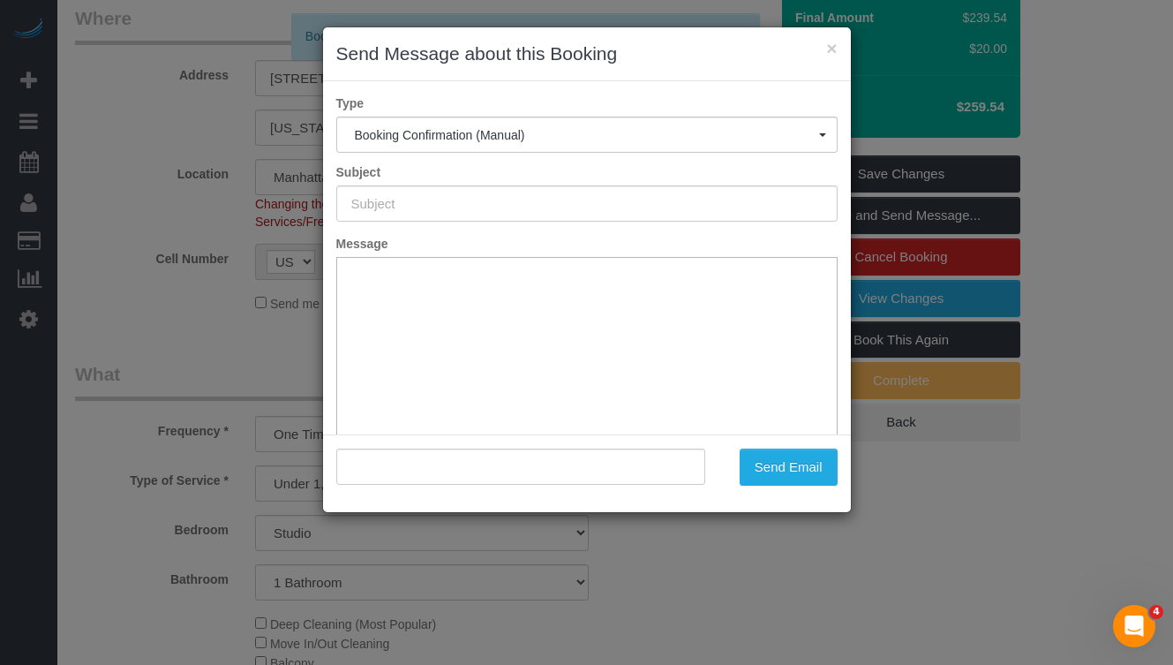
scroll to position [0, 0]
type input "Cleaning Confirmed for [DATE] 11:00am"
type input ""[PERSON_NAME]" <[EMAIL_ADDRESS][DOMAIN_NAME]>"
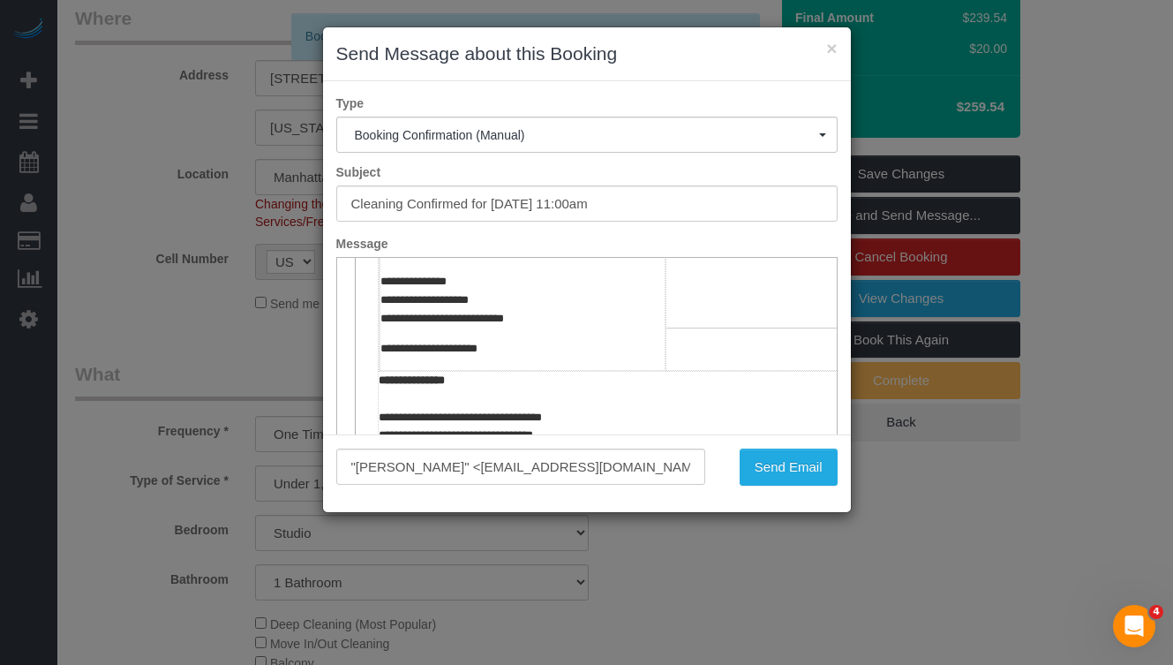
scroll to position [473, 0]
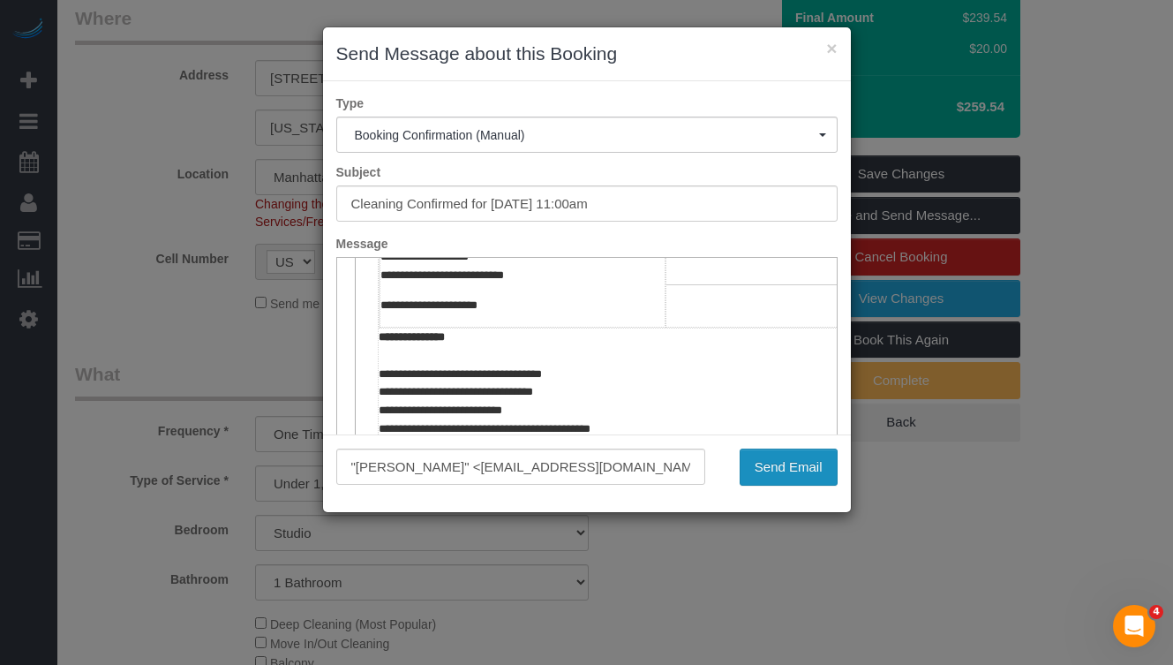
click at [780, 469] on button "Send Email" at bounding box center [789, 467] width 98 height 37
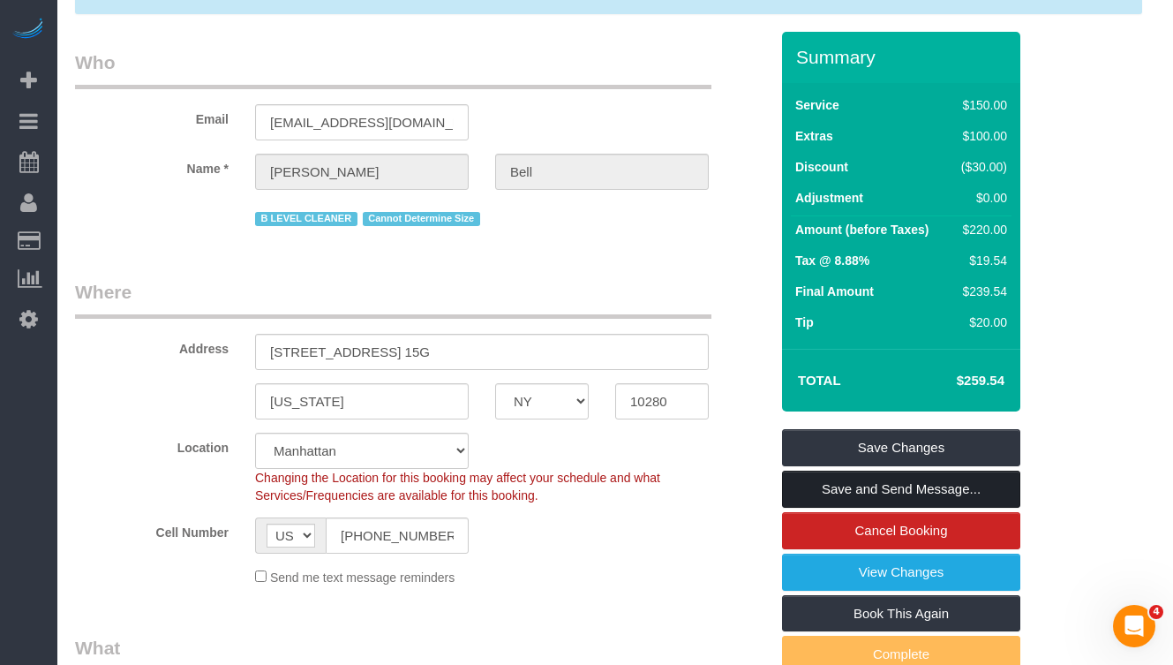
scroll to position [0, 0]
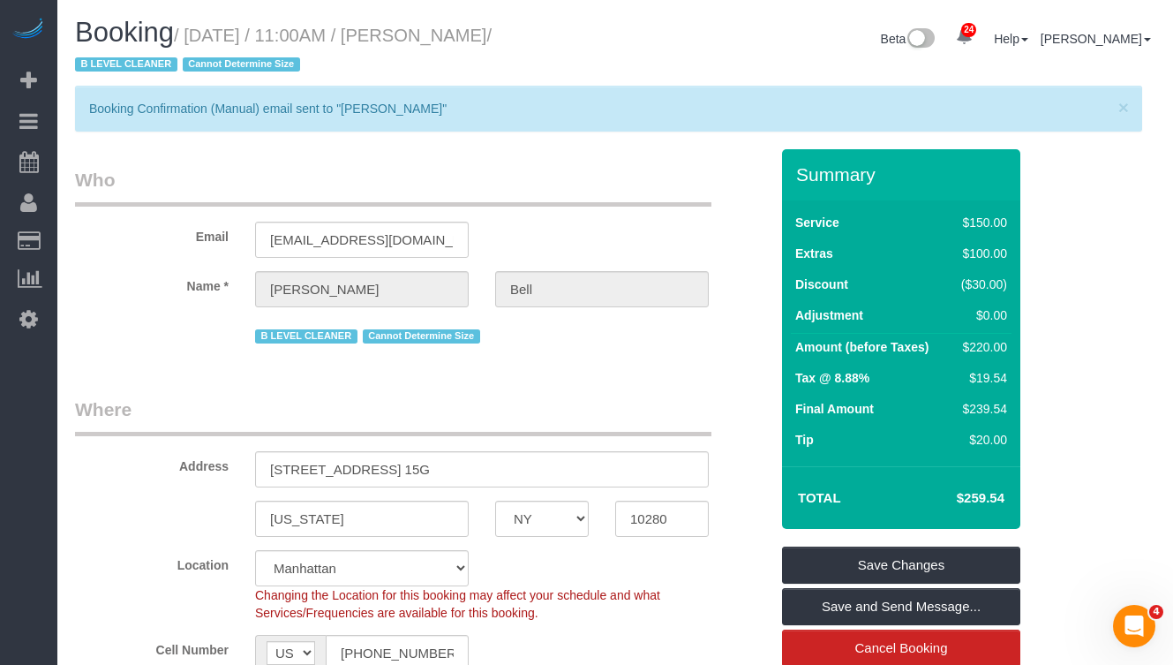
copy small "[DATE] / 11:00AM"
drag, startPoint x: 198, startPoint y: 39, endPoint x: 453, endPoint y: 39, distance: 255.2
click at [455, 38] on small "/ [DATE] / 11:00AM / [PERSON_NAME] / B LEVEL CLEANER Cannot Determine Size" at bounding box center [283, 50] width 417 height 49
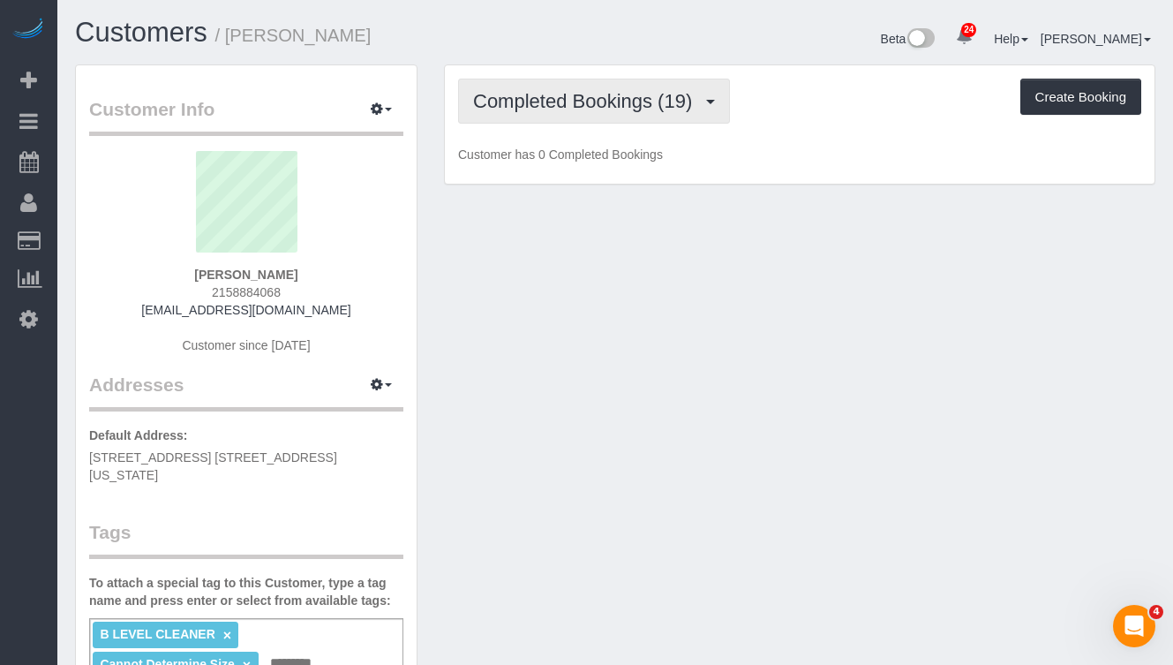
click at [620, 118] on button "Completed Bookings (19)" at bounding box center [594, 101] width 272 height 45
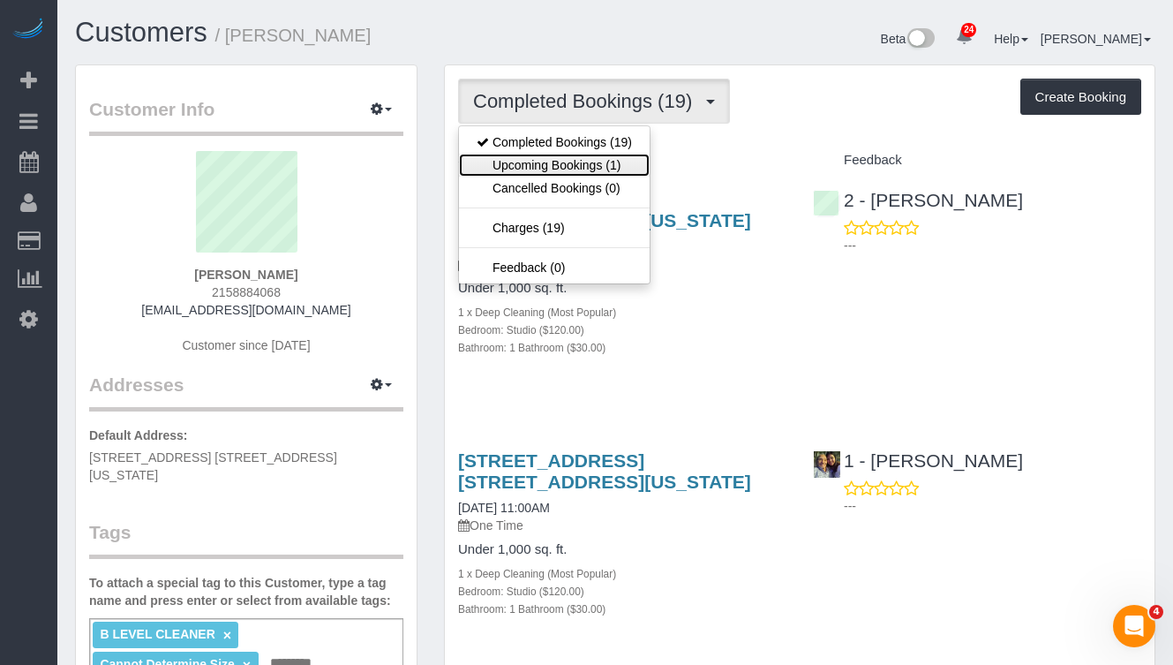
click at [591, 166] on link "Upcoming Bookings (1)" at bounding box center [554, 165] width 191 height 23
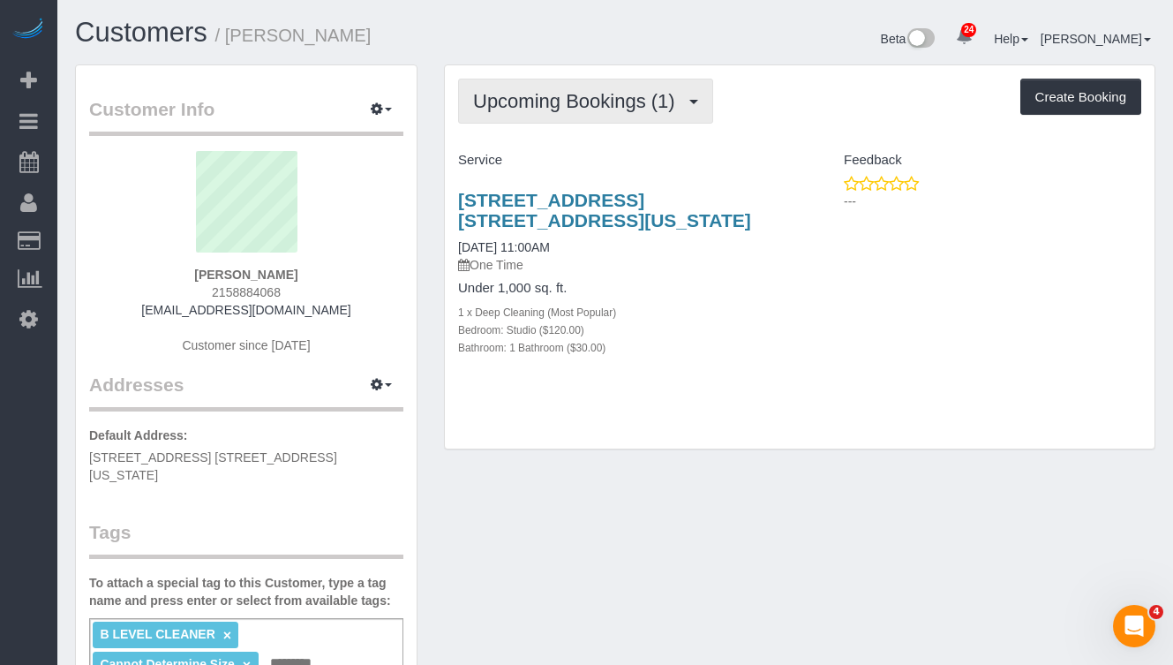
click at [563, 109] on span "Upcoming Bookings (1)" at bounding box center [578, 101] width 211 height 22
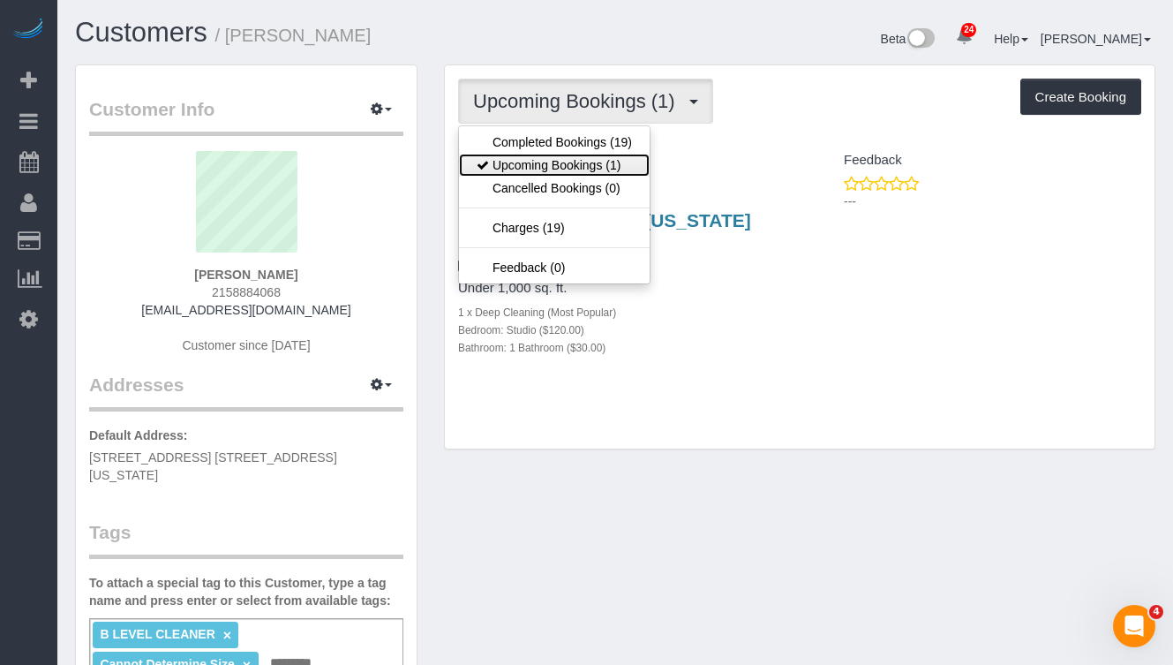
click at [565, 164] on link "Upcoming Bookings (1)" at bounding box center [554, 165] width 191 height 23
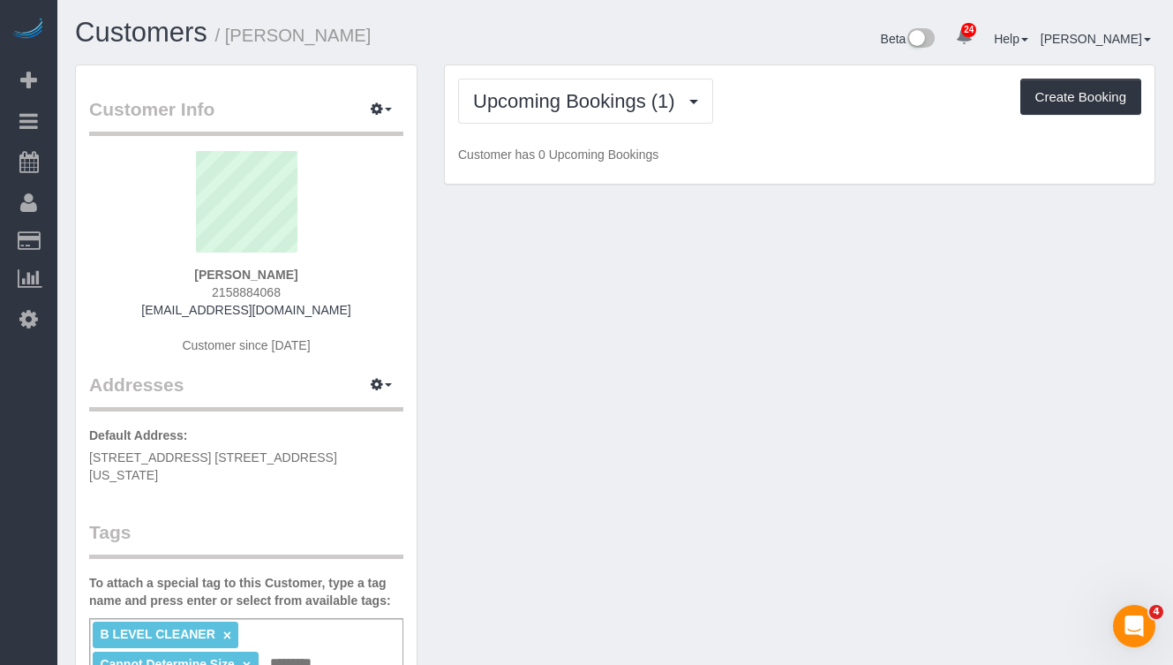
click at [566, 147] on p "Customer has 0 Upcoming Bookings" at bounding box center [799, 155] width 683 height 18
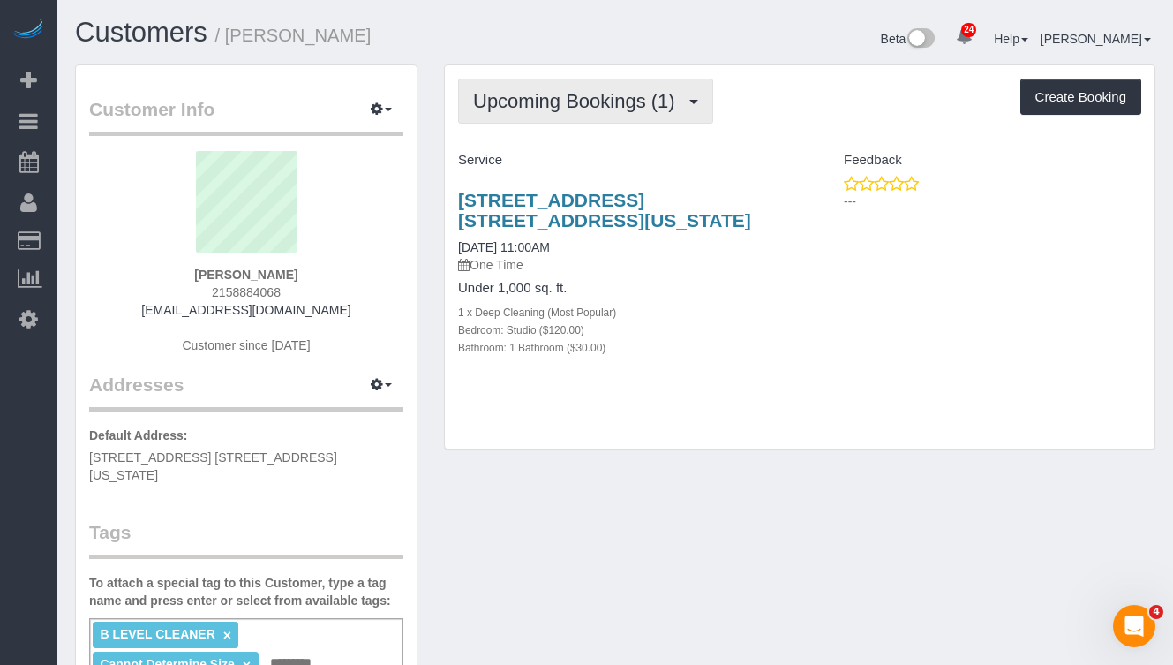
drag, startPoint x: 571, startPoint y: 105, endPoint x: 577, endPoint y: 131, distance: 26.1
click at [571, 105] on span "Upcoming Bookings (1)" at bounding box center [578, 101] width 211 height 22
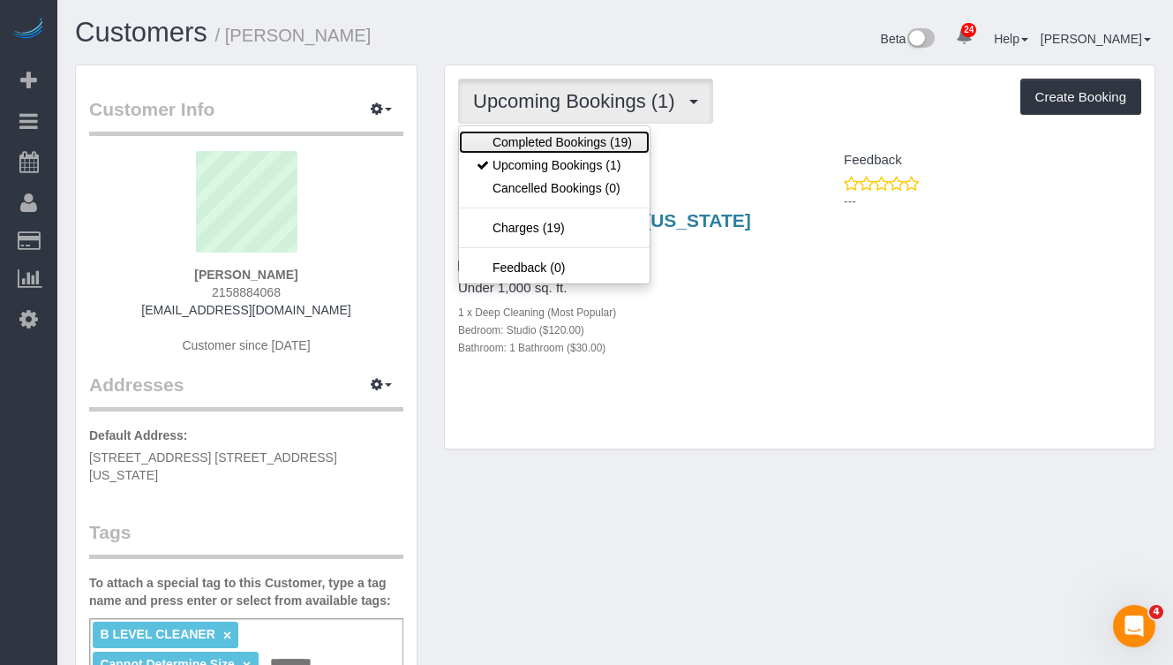
click at [576, 140] on link "Completed Bookings (19)" at bounding box center [554, 142] width 191 height 23
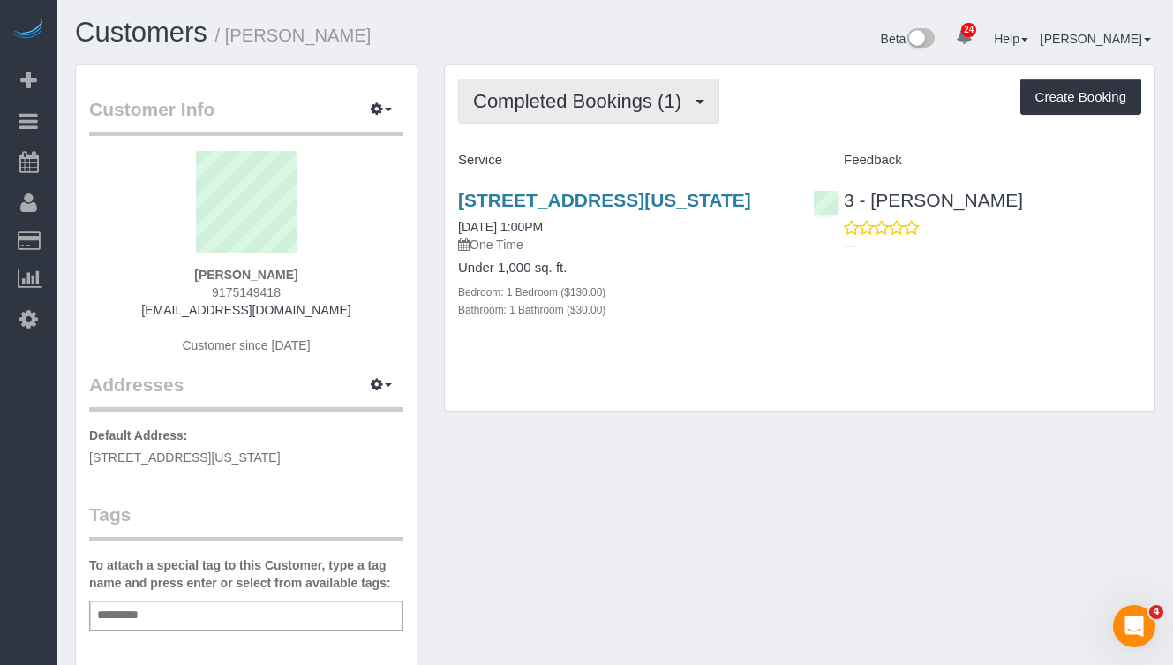
click at [596, 120] on button "Completed Bookings (1)" at bounding box center [588, 101] width 261 height 45
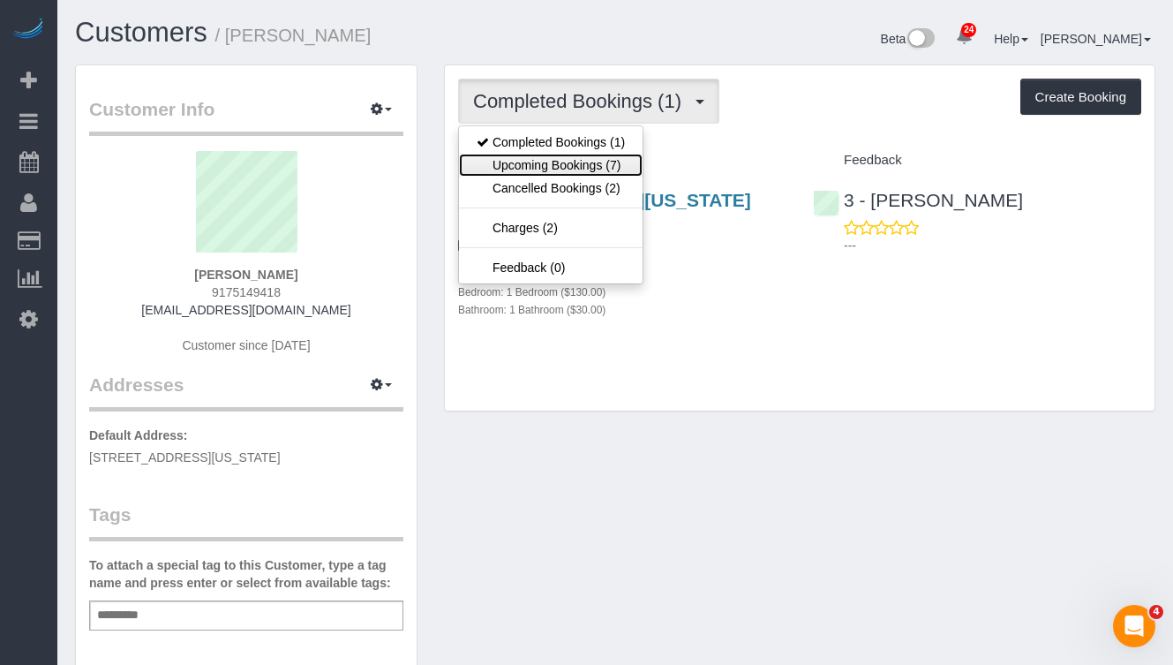
click at [566, 165] on link "Upcoming Bookings (7)" at bounding box center [551, 165] width 184 height 23
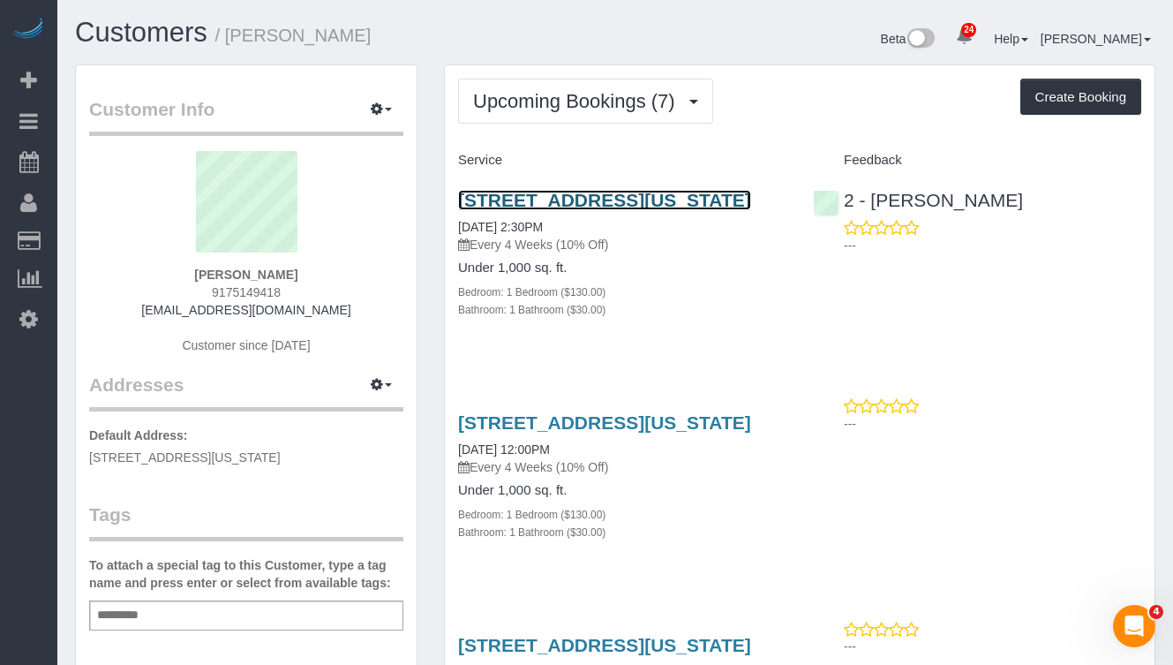
click at [505, 210] on link "[STREET_ADDRESS][US_STATE]" at bounding box center [604, 200] width 293 height 20
click at [524, 210] on link "[STREET_ADDRESS][US_STATE]" at bounding box center [604, 200] width 293 height 20
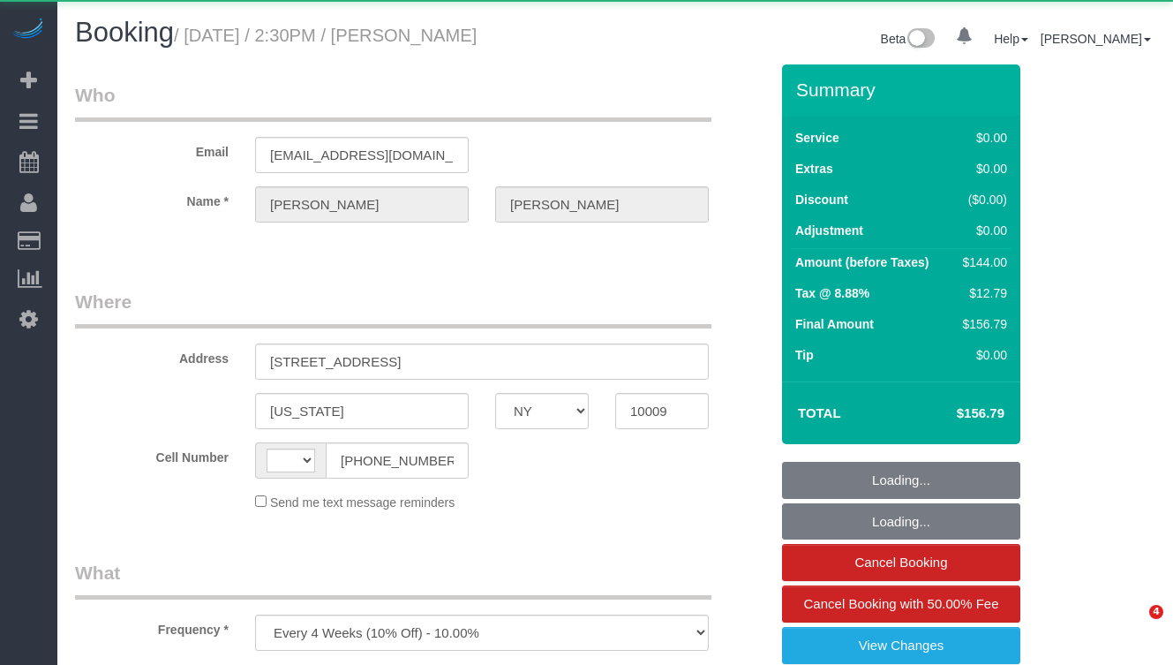
select select "NY"
select select "string:[GEOGRAPHIC_DATA]"
select select "1"
select select "number:60"
select select "number:72"
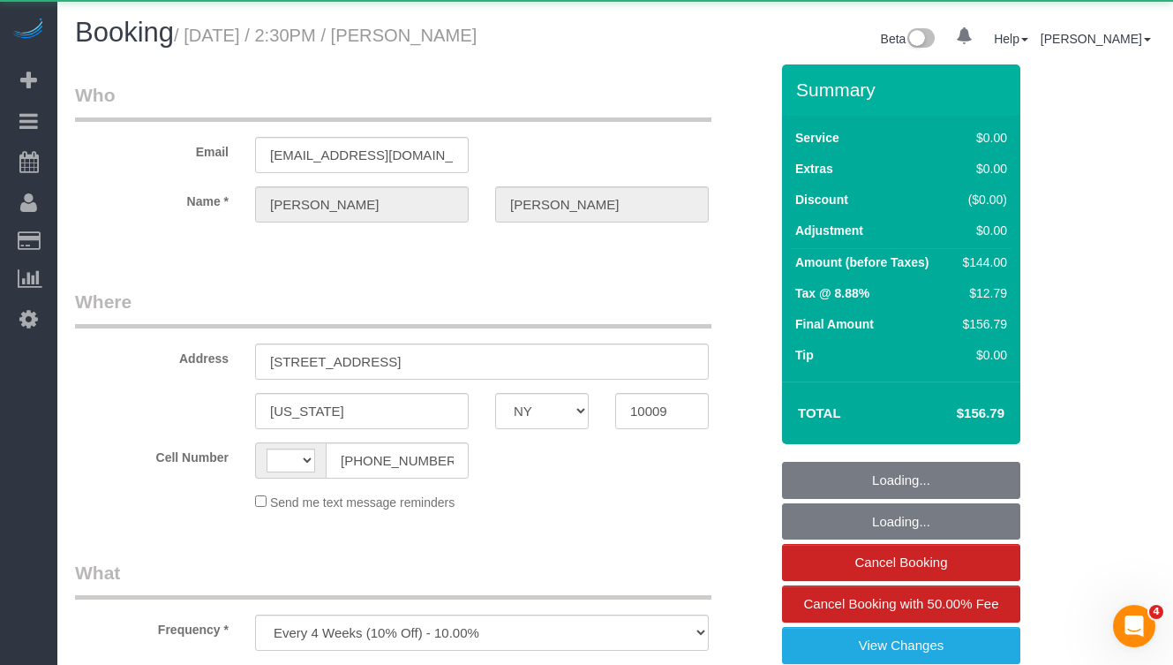
select select "number:15"
select select "number:5"
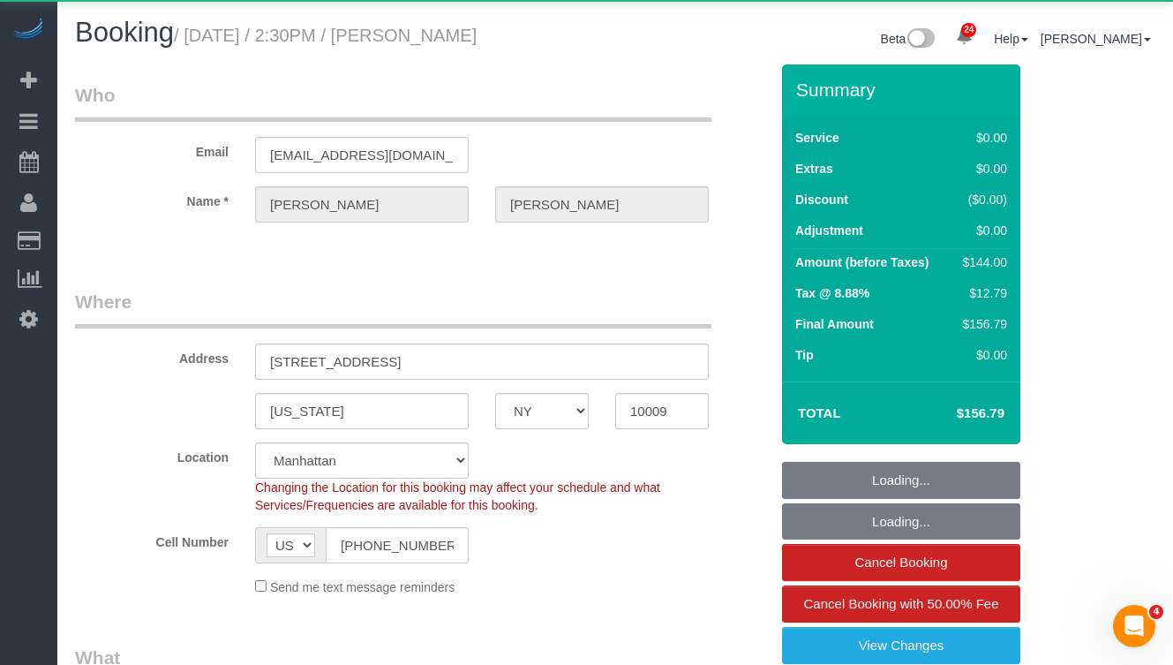
select select "object:1061"
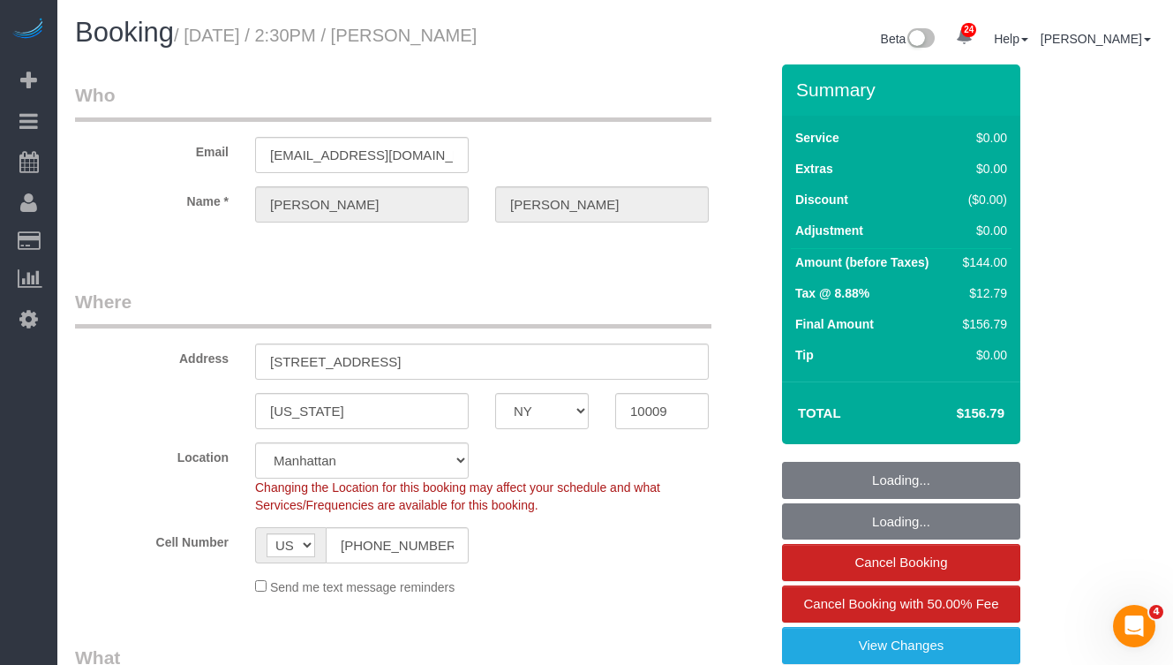
select select "string:stripe-pm_1Rvgvv4VGloSiKo7wtwlqj9a"
select select "1"
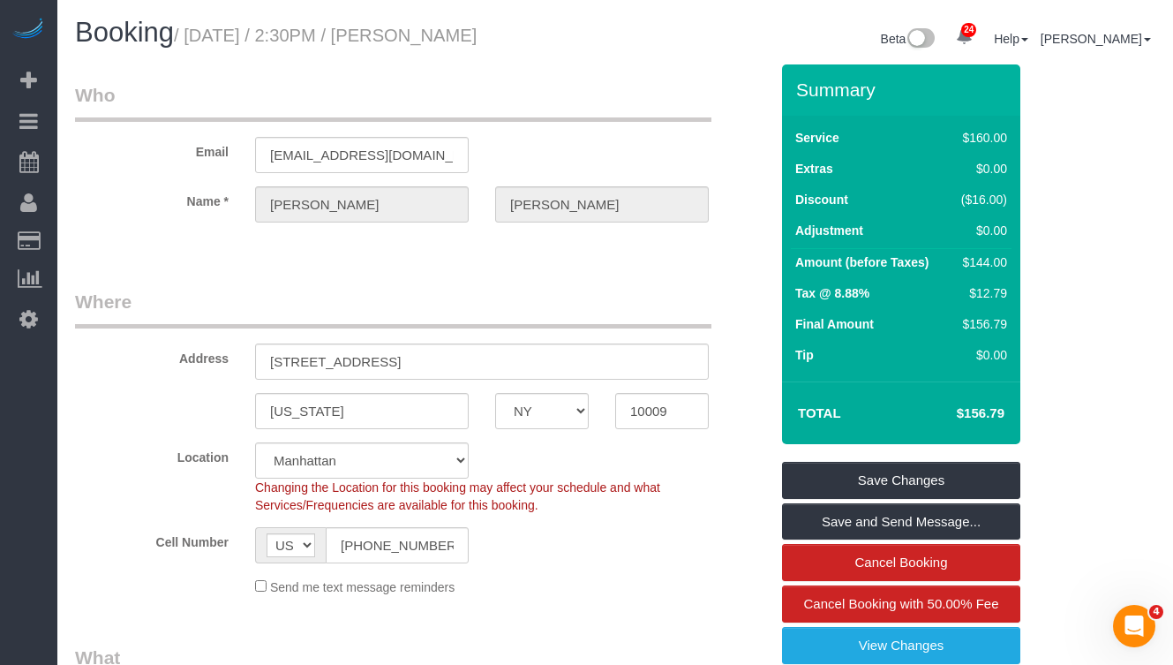
drag, startPoint x: 602, startPoint y: 40, endPoint x: 455, endPoint y: 42, distance: 147.5
click at [455, 42] on div "Booking / [DATE] / 2:30PM / [PERSON_NAME]" at bounding box center [339, 37] width 554 height 38
copy small "[PERSON_NAME]"
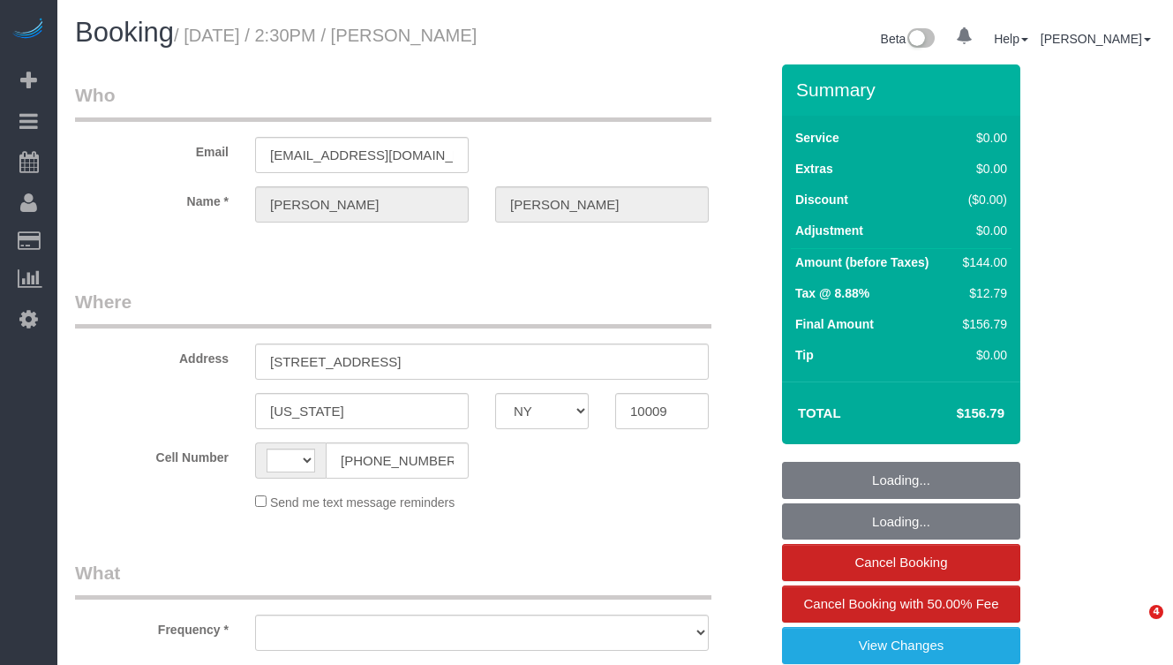
select select "NY"
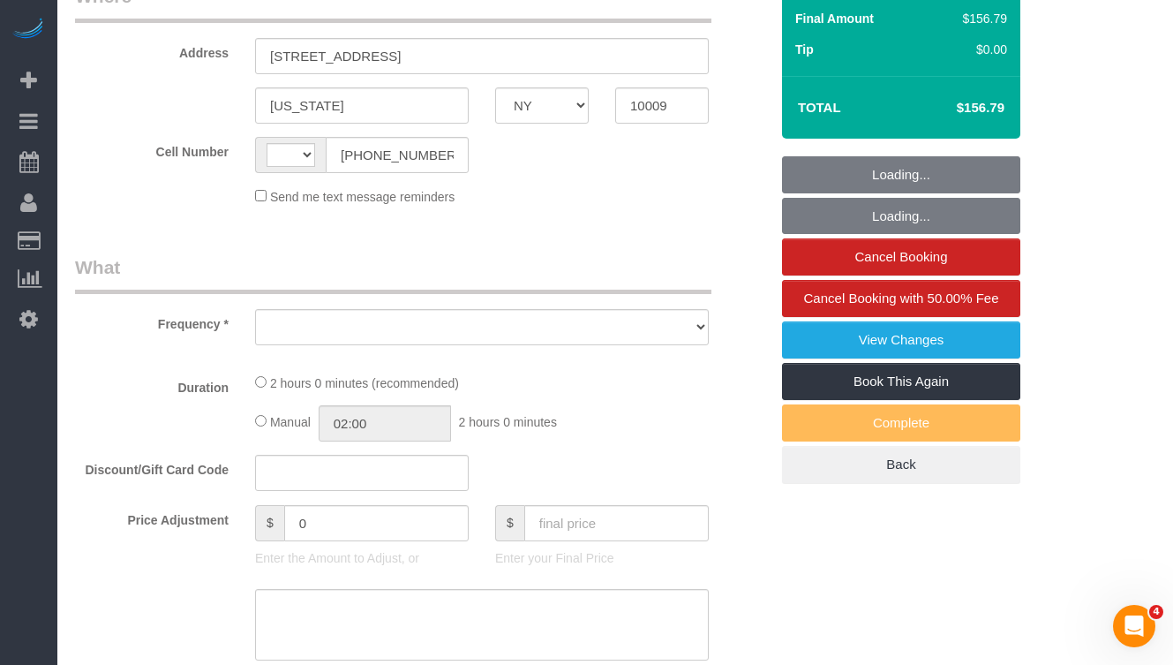
select select "object:665"
select select "1"
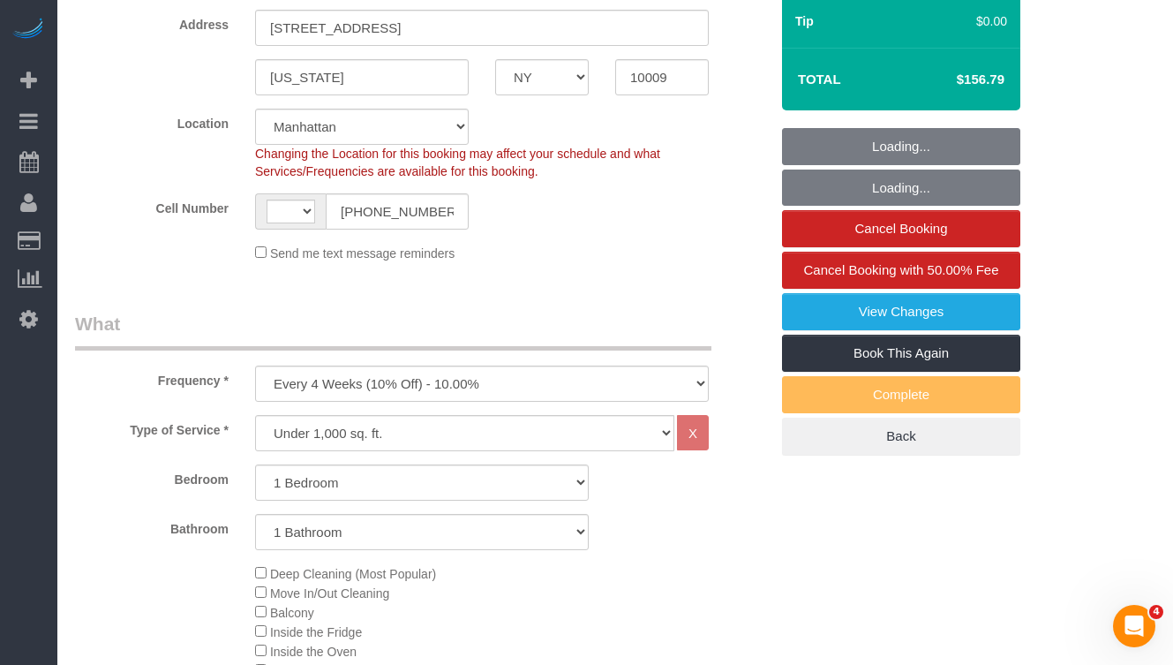
select select "object:1114"
select select "string:[GEOGRAPHIC_DATA]"
select select "string:stripe-pm_1Rvgvv4VGloSiKo7wtwlqj9a"
select select "number:60"
select select "number:72"
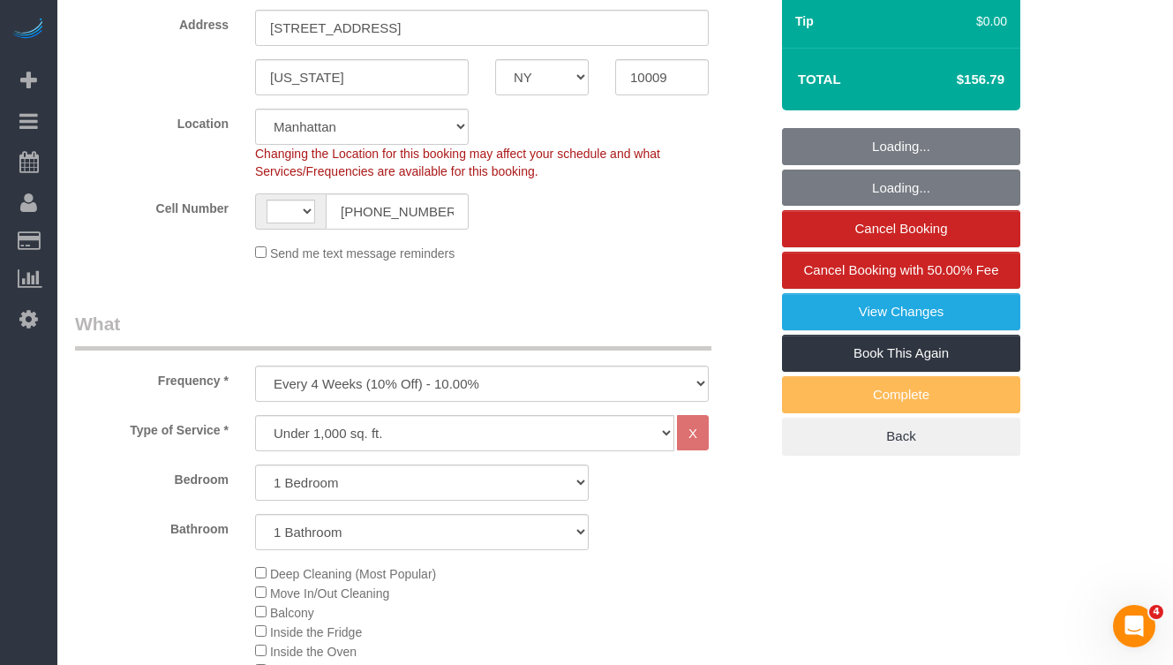
select select "number:15"
select select "number:5"
select select "1"
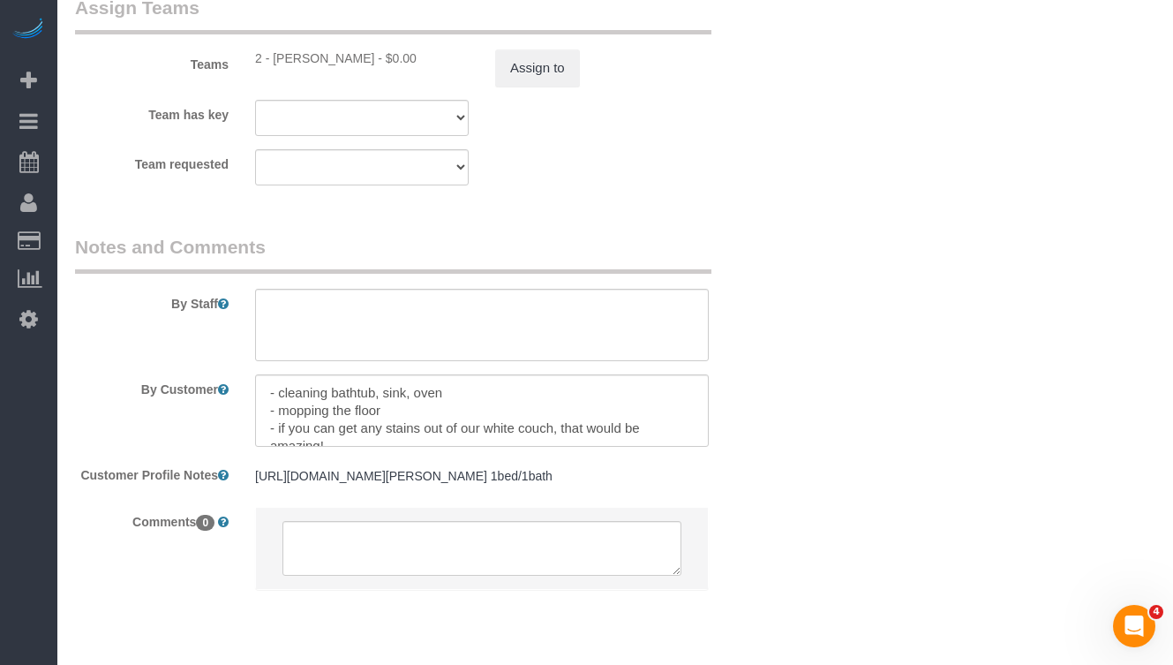
scroll to position [2500, 0]
